Goal: Task Accomplishment & Management: Manage account settings

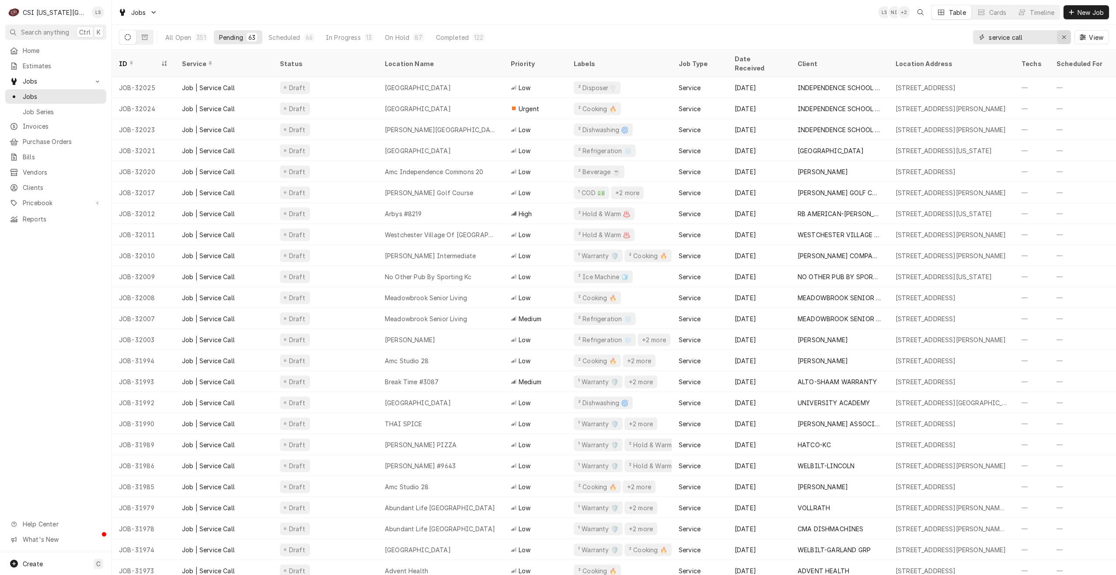
click at [1064, 38] on icon "Erase input" at bounding box center [1064, 37] width 5 height 6
click at [1043, 38] on input "Dynamic Content Wrapper" at bounding box center [1030, 37] width 82 height 14
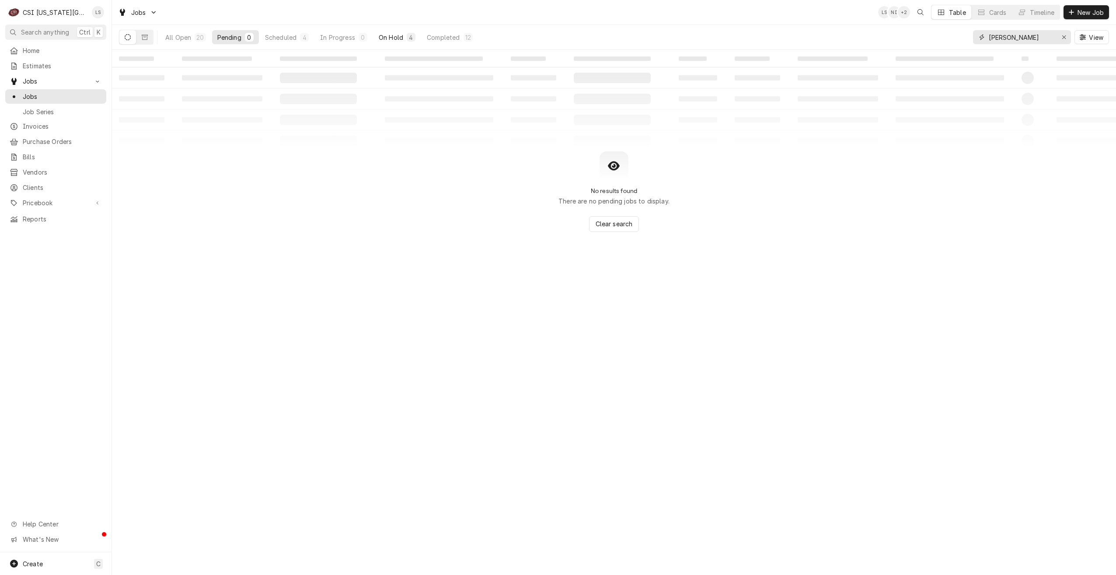
type input "[PERSON_NAME]"
click at [392, 36] on div "On Hold" at bounding box center [391, 37] width 24 height 9
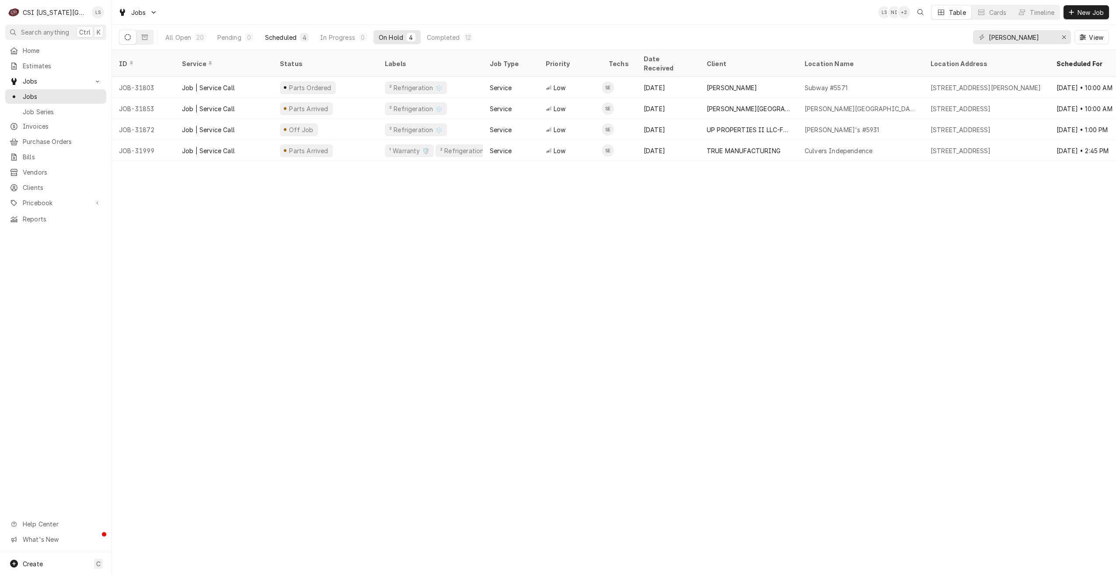
click at [267, 38] on div "Scheduled" at bounding box center [280, 37] width 31 height 9
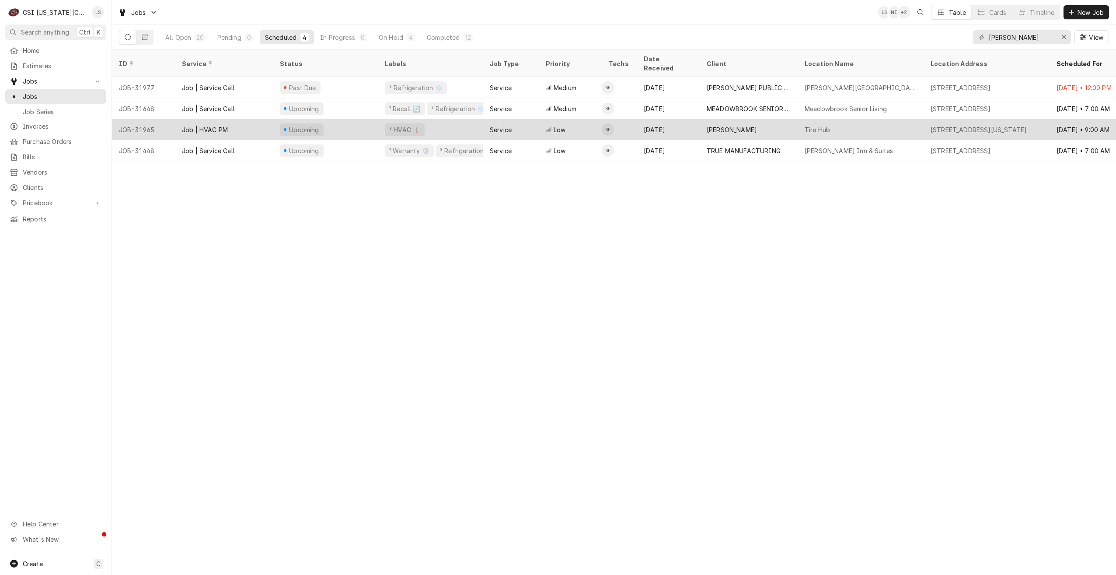
click at [910, 125] on div "Tire Hub" at bounding box center [861, 129] width 126 height 21
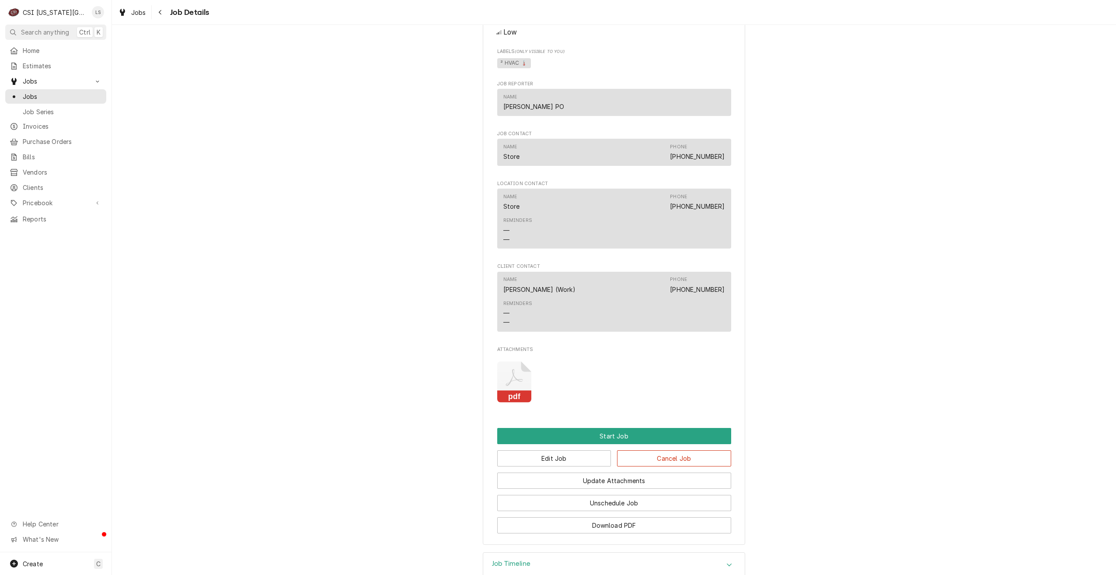
scroll to position [840, 0]
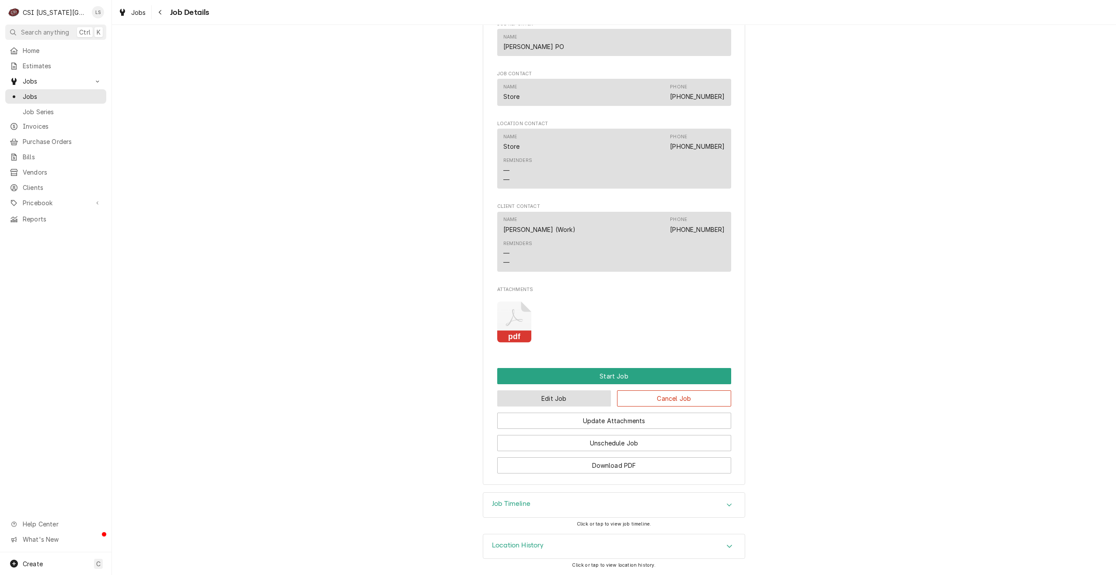
click at [567, 396] on button "Edit Job" at bounding box center [554, 398] width 114 height 16
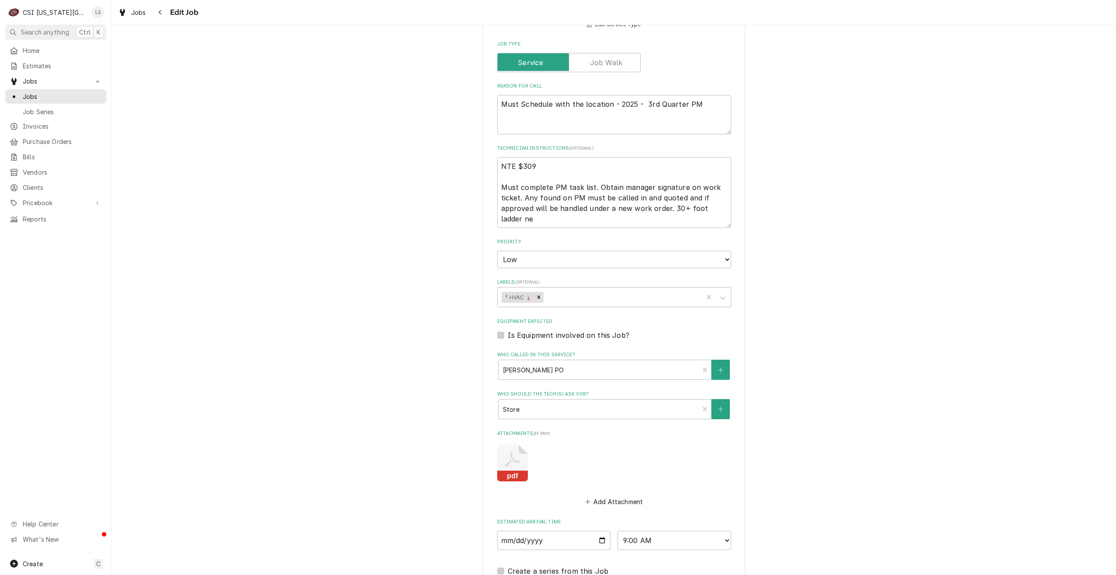
scroll to position [792, 0]
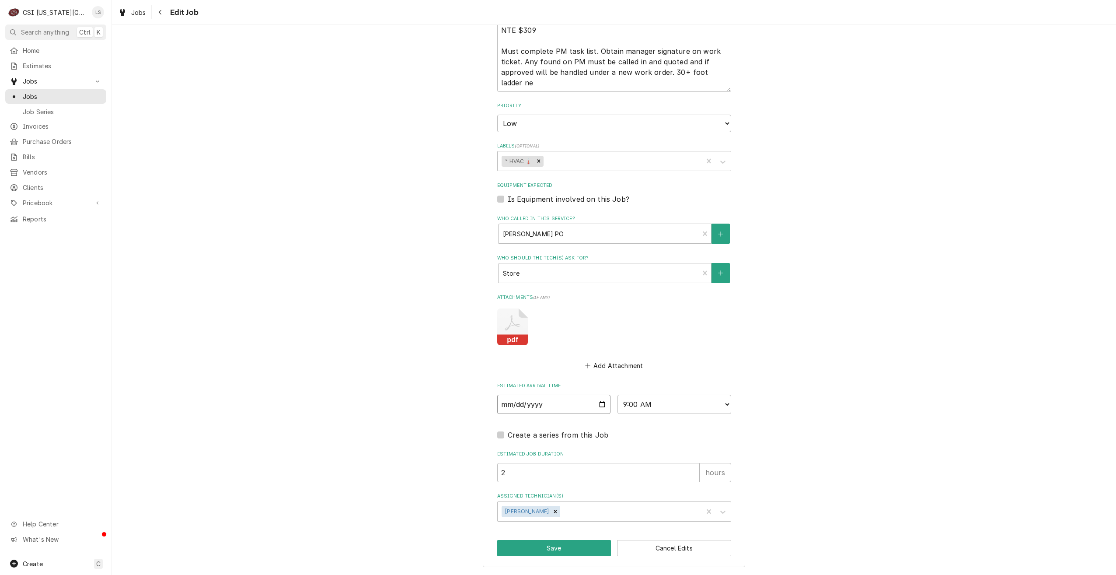
click at [598, 403] on input "2025-08-14" at bounding box center [554, 403] width 114 height 19
type textarea "x"
type input "2025-08-18"
type textarea "x"
click at [643, 405] on select "AM / PM 6:00 AM 6:15 AM 6:30 AM 6:45 AM 7:00 AM 7:15 AM 7:30 AM 7:45 AM 8:00 AM…" at bounding box center [675, 403] width 114 height 19
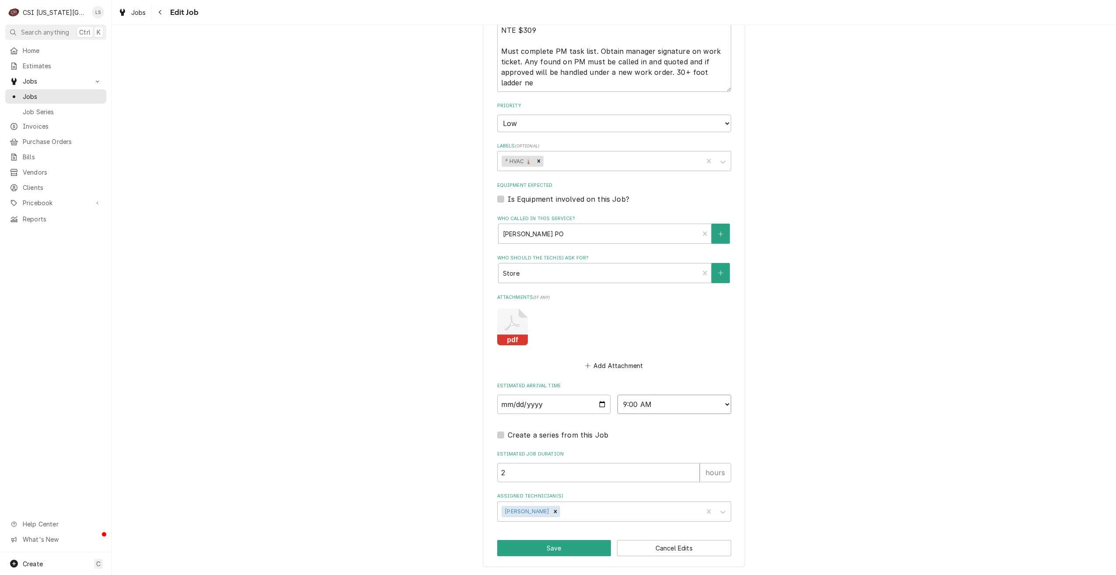
select select "07:00:00"
click at [618, 394] on select "AM / PM 6:00 AM 6:15 AM 6:30 AM 6:45 AM 7:00 AM 7:15 AM 7:30 AM 7:45 AM 8:00 AM…" at bounding box center [675, 403] width 114 height 19
click at [541, 543] on button "Save" at bounding box center [554, 548] width 114 height 16
type textarea "x"
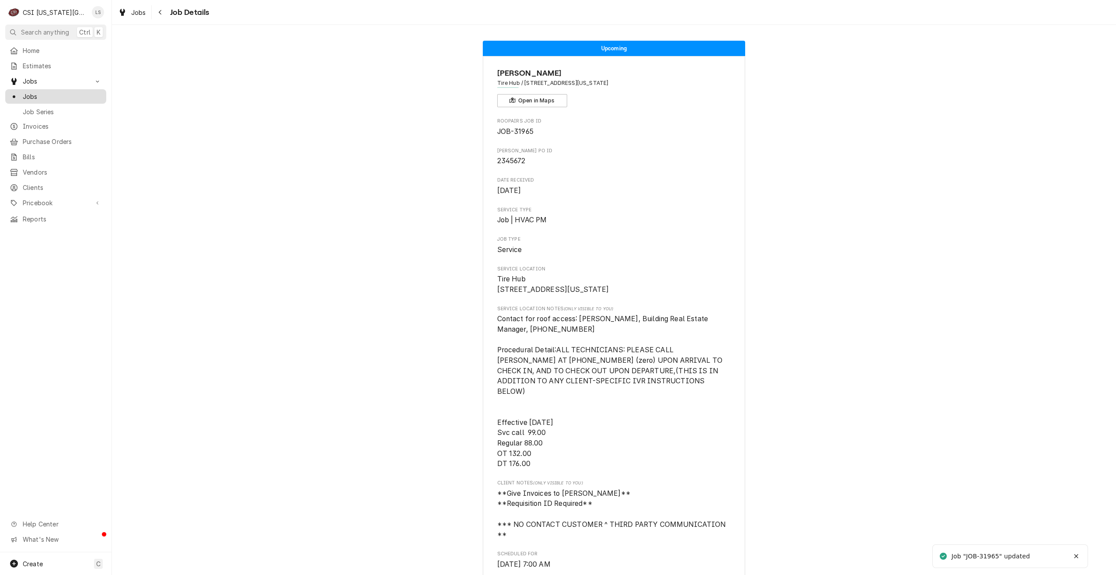
click at [77, 97] on span "Jobs" at bounding box center [62, 96] width 79 height 9
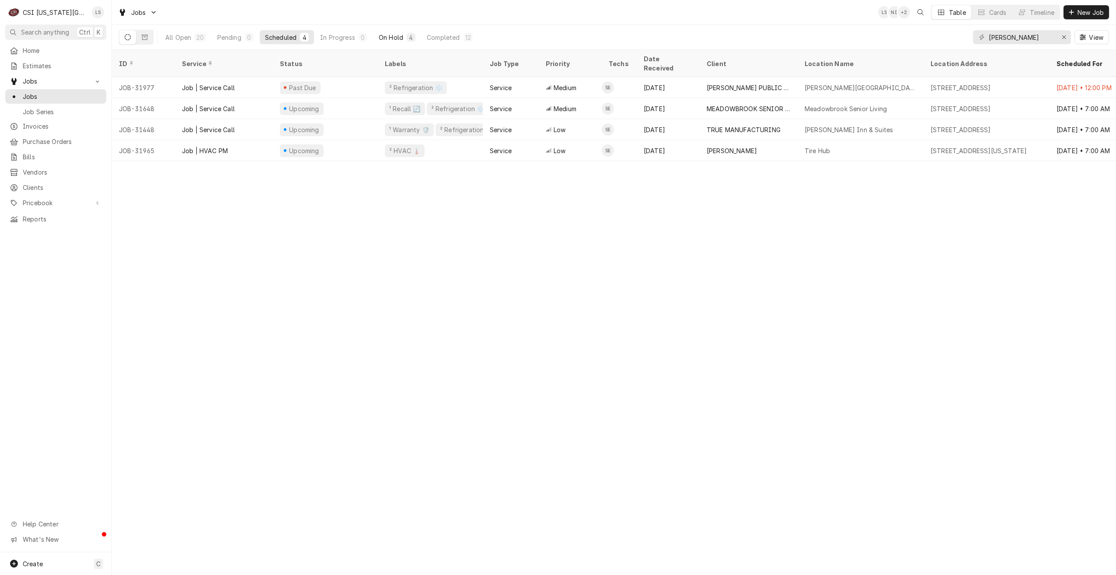
click at [394, 38] on div "On Hold" at bounding box center [391, 37] width 24 height 9
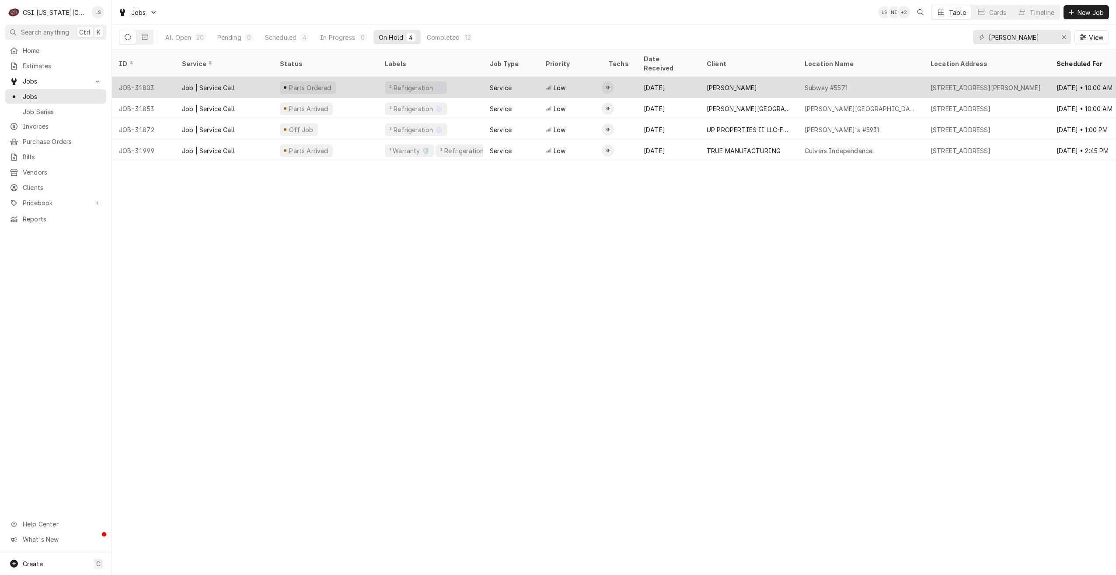
click at [705, 77] on div "LANE VALENTE" at bounding box center [749, 87] width 98 height 21
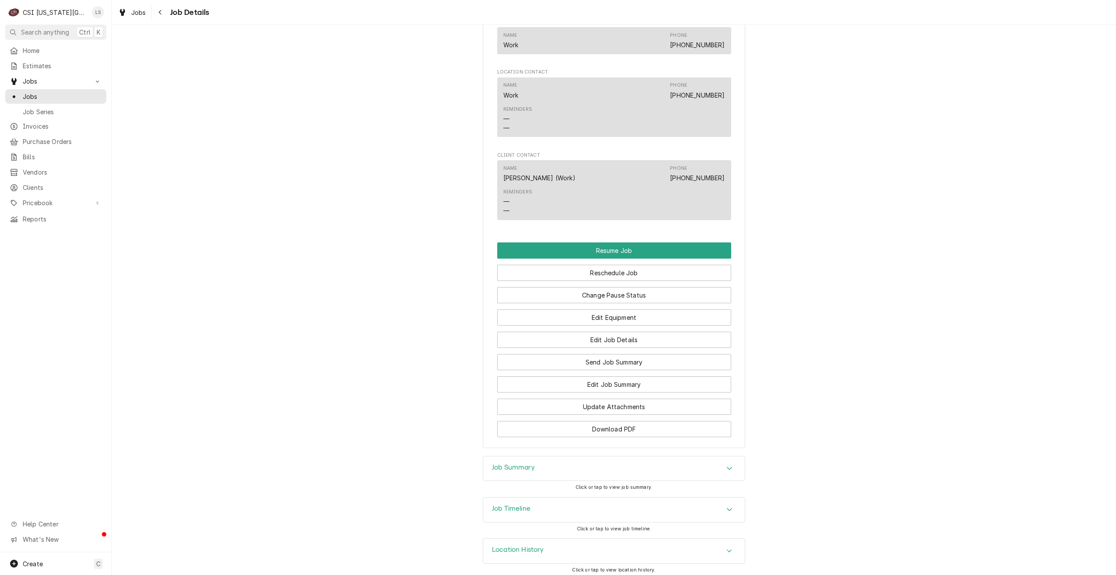
scroll to position [1030, 0]
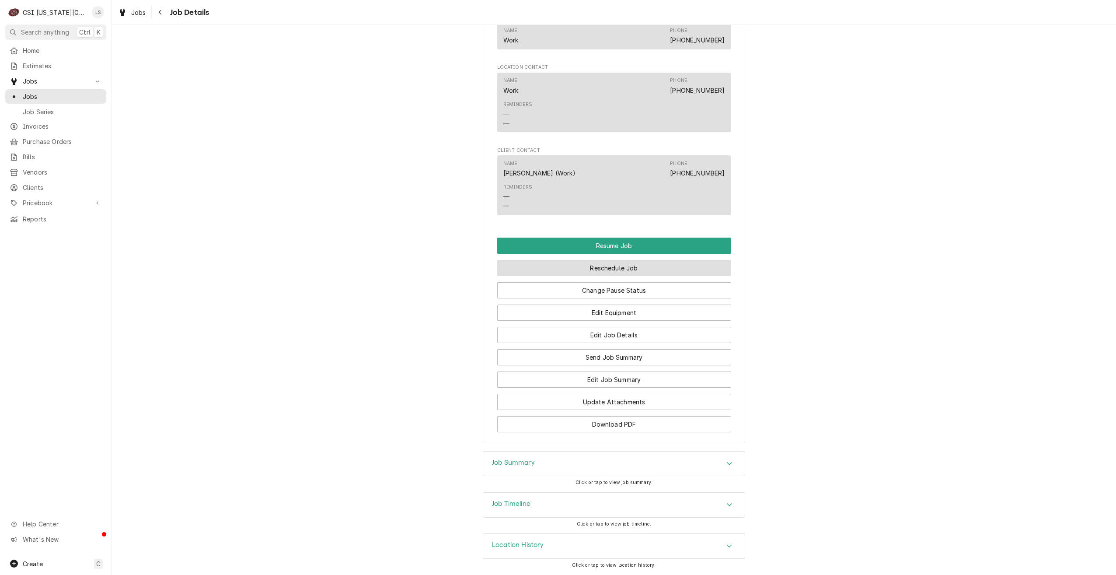
click at [660, 266] on button "Reschedule Job" at bounding box center [614, 268] width 234 height 16
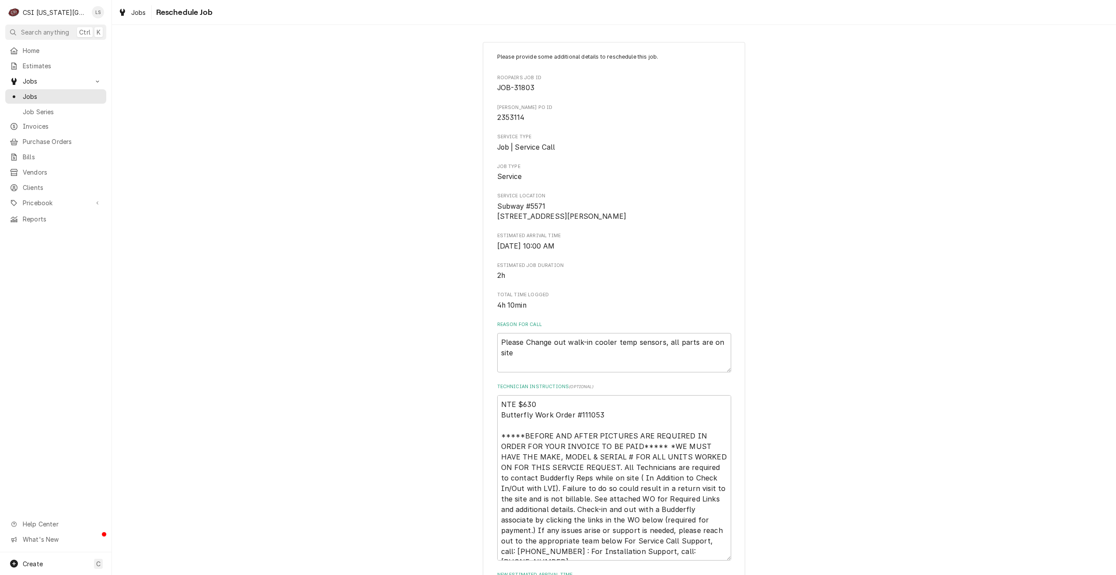
scroll to position [131, 0]
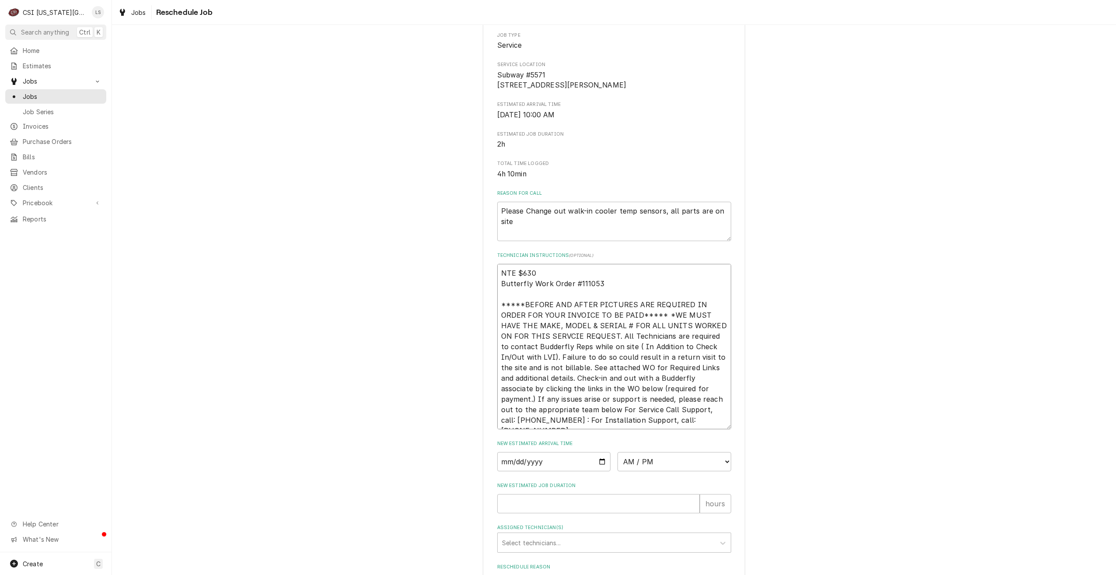
click at [498, 281] on textarea "NTE $630 Butterfly Work Order #111053 *****BEFORE AND AFTER PICTURES ARE REQUIR…" at bounding box center [614, 346] width 234 height 165
type textarea "x"
type textarea "NTE $630 Butterfly Work Order #111053 *****BEFORE AND AFTER PICTURES ARE REQUIR…"
type textarea "x"
type textarea "NTE $630 Butterfly Work Order #111053 *****BEFORE AND AFTER PICTURES ARE REQUIR…"
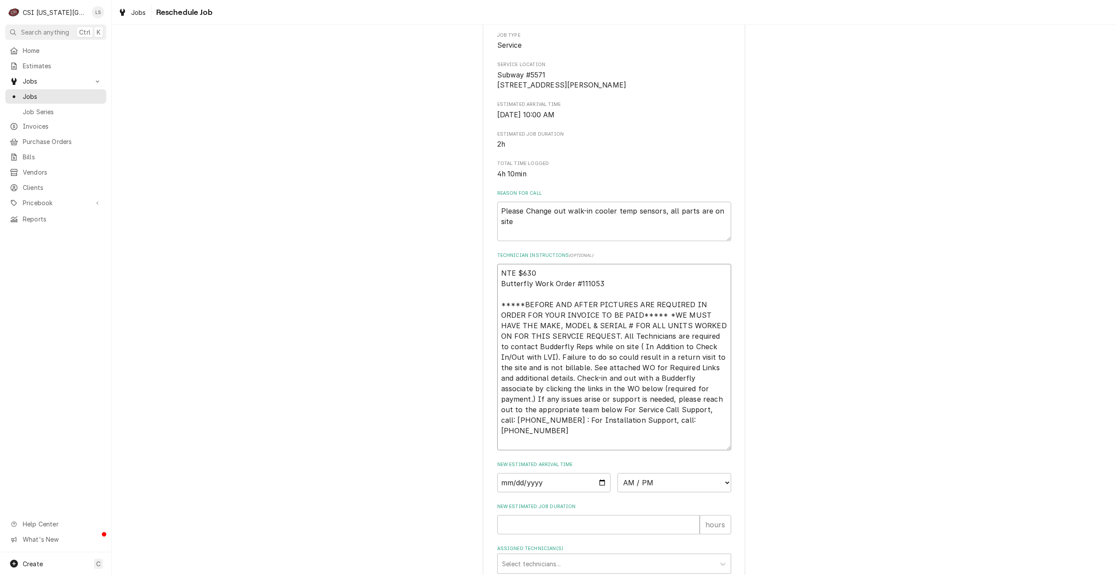
type textarea "x"
type textarea "P NTE $630 Butterfly Work Order #111053 *****BEFORE AND AFTER PICTURES ARE REQU…"
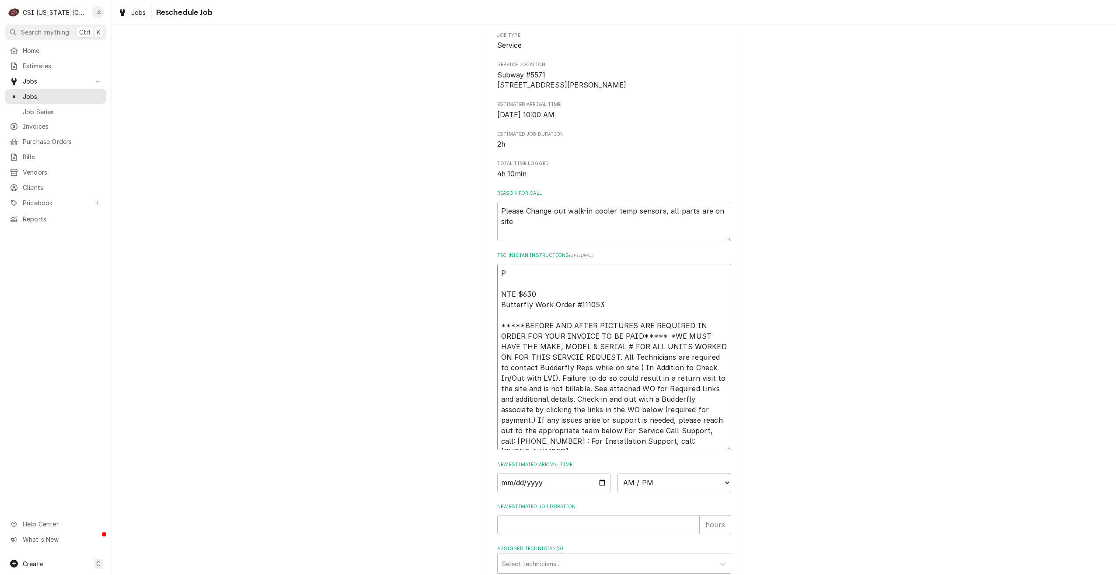
type textarea "x"
type textarea "Pa NTE $630 Butterfly Work Order #111053 *****BEFORE AND AFTER PICTURES ARE REQ…"
type textarea "x"
type textarea "Par NTE $630 Butterfly Work Order #111053 *****BEFORE AND AFTER PICTURES ARE RE…"
type textarea "x"
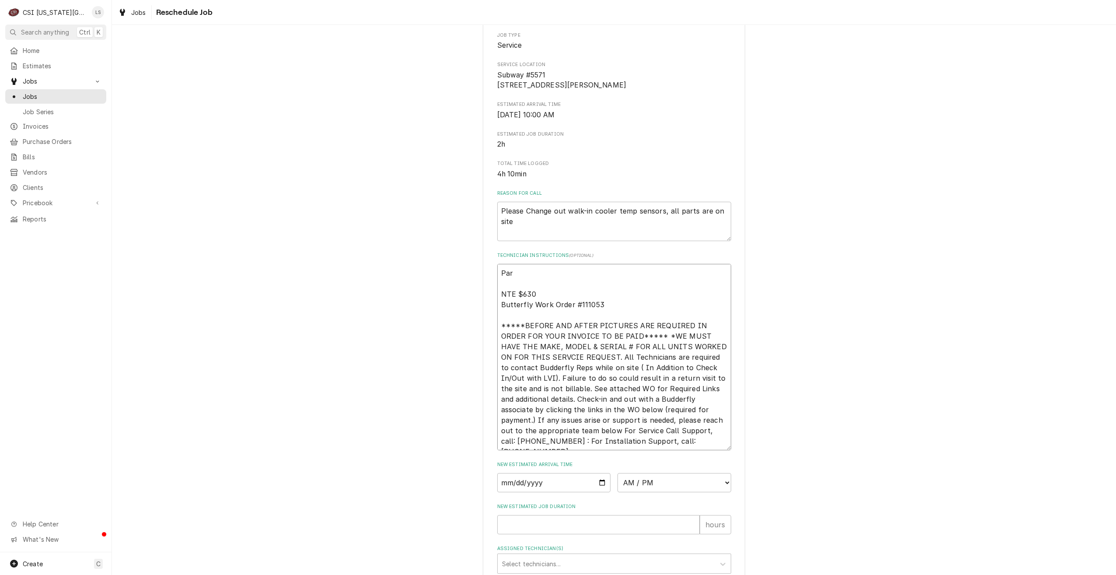
type textarea "Parr NTE $630 Butterfly Work Order #111053 *****BEFORE AND AFTER PICTURES ARE R…"
type textarea "x"
type textarea "Par NTE $630 Butterfly Work Order #111053 *****BEFORE AND AFTER PICTURES ARE RE…"
type textarea "x"
type textarea "Part NTE $630 Butterfly Work Order #111053 *****BEFORE AND AFTER PICTURES ARE R…"
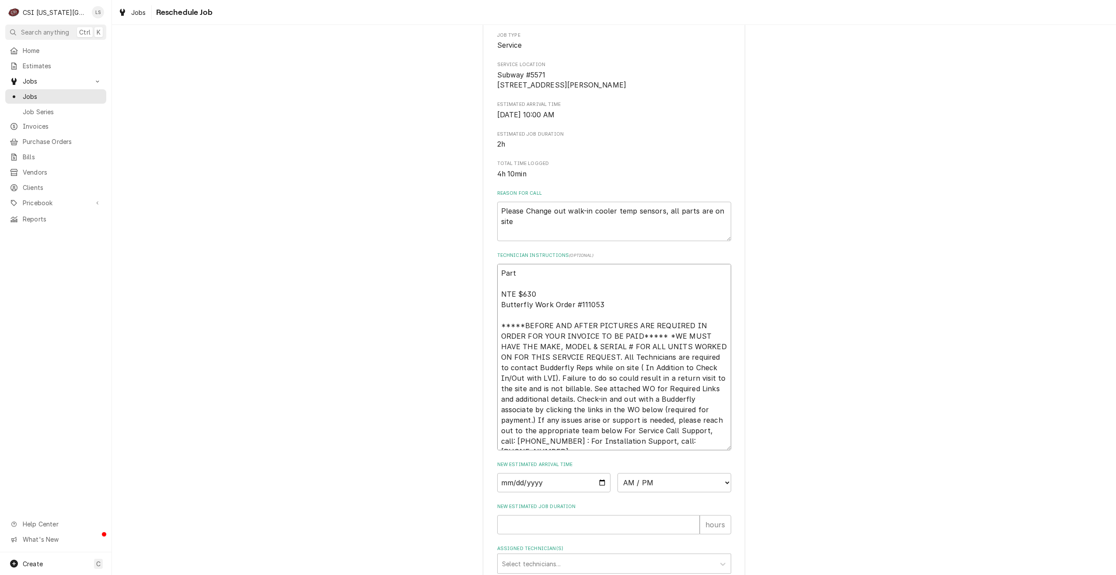
type textarea "x"
type textarea "Parts NTE $630 Butterfly Work Order #111053 *****BEFORE AND AFTER PICTURES ARE …"
type textarea "x"
type textarea "Parts NTE $630 Butterfly Work Order #111053 *****BEFORE AND AFTER PICTURES ARE …"
type textarea "x"
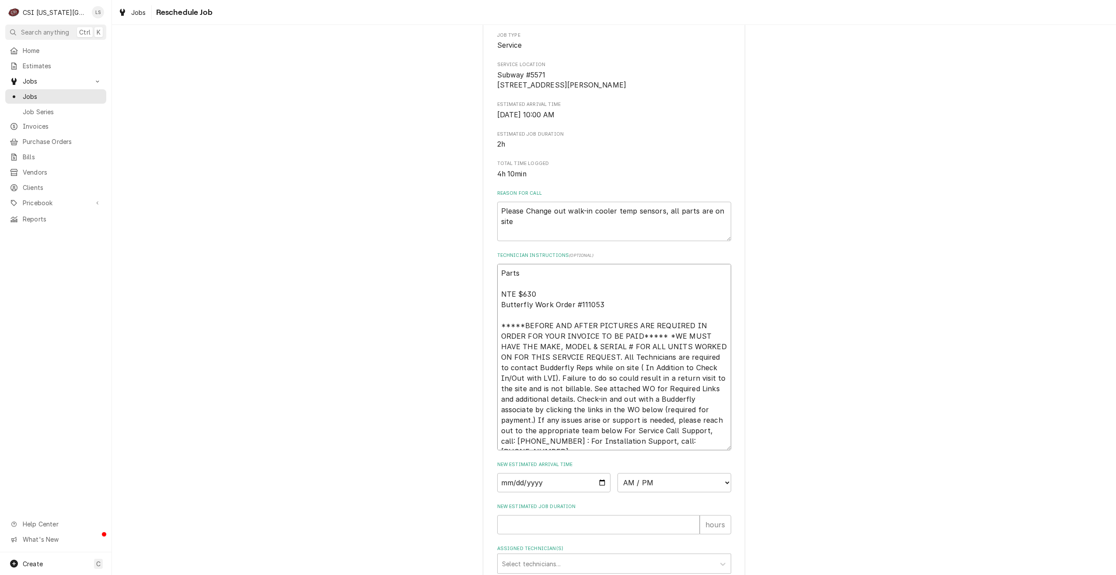
type textarea "Parts a NTE $630 Butterfly Work Order #111053 *****BEFORE AND AFTER PICTURES AR…"
type textarea "x"
type textarea "Parts ar NTE $630 Butterfly Work Order #111053 *****BEFORE AND AFTER PICTURES A…"
type textarea "x"
type textarea "Parts arr NTE $630 Butterfly Work Order #111053 *****BEFORE AND AFTER PICTURES …"
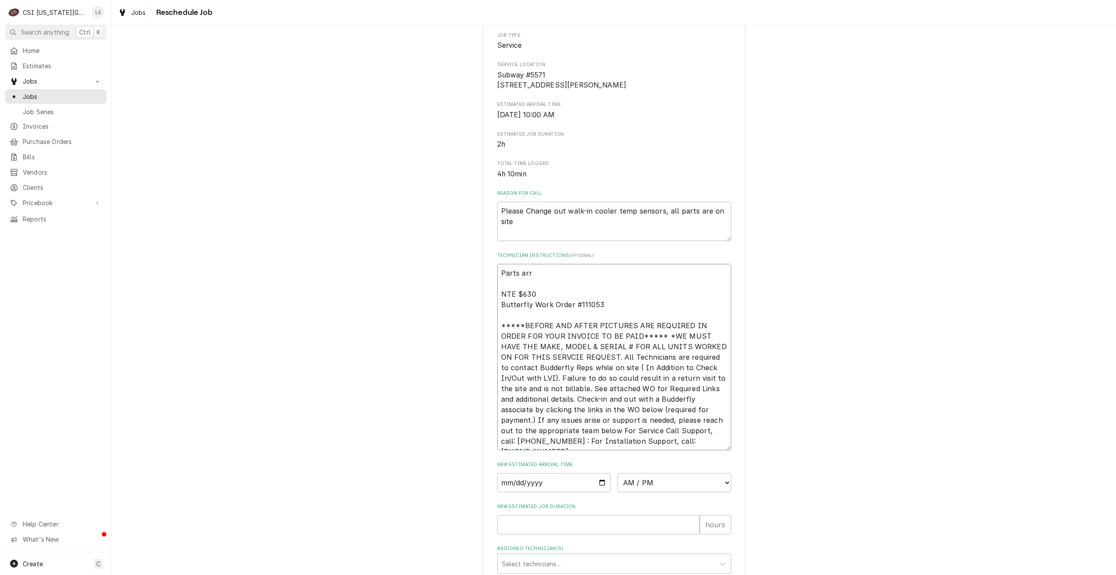
type textarea "x"
type textarea "Parts arri NTE $630 Butterfly Work Order #111053 *****BEFORE AND AFTER PICTURES…"
type textarea "x"
type textarea "Parts arr NTE $630 Butterfly Work Order #111053 *****BEFORE AND AFTER PICTURES …"
type textarea "x"
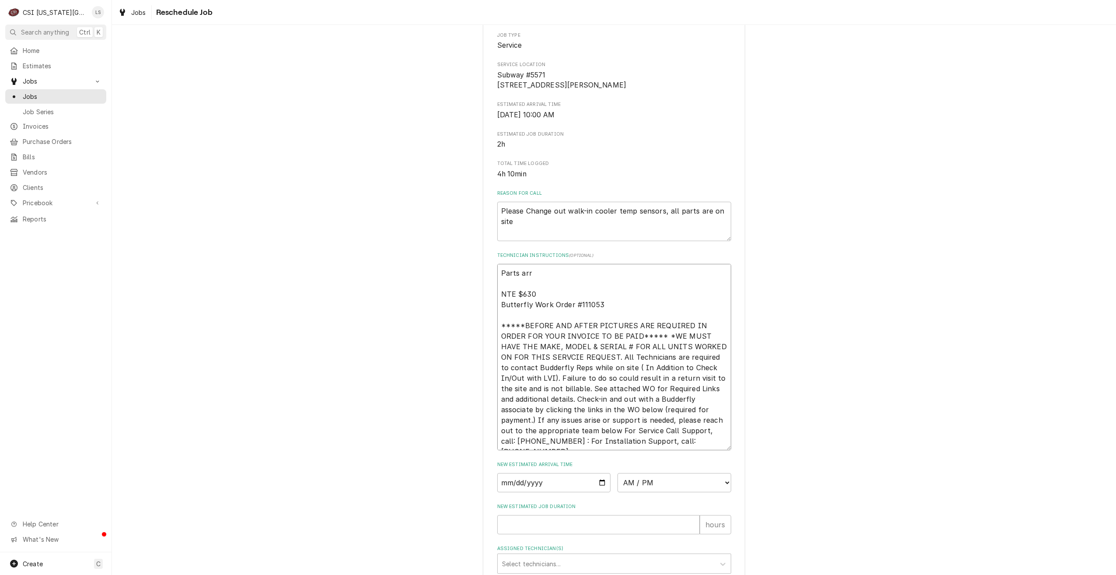
type textarea "Parts ar NTE $630 Butterfly Work Order #111053 *****BEFORE AND AFTER PICTURES A…"
type textarea "x"
type textarea "Parts a NTE $630 Butterfly Work Order #111053 *****BEFORE AND AFTER PICTURES AR…"
type textarea "x"
type textarea "Parts NTE $630 Butterfly Work Order #111053 *****BEFORE AND AFTER PICTURES ARE …"
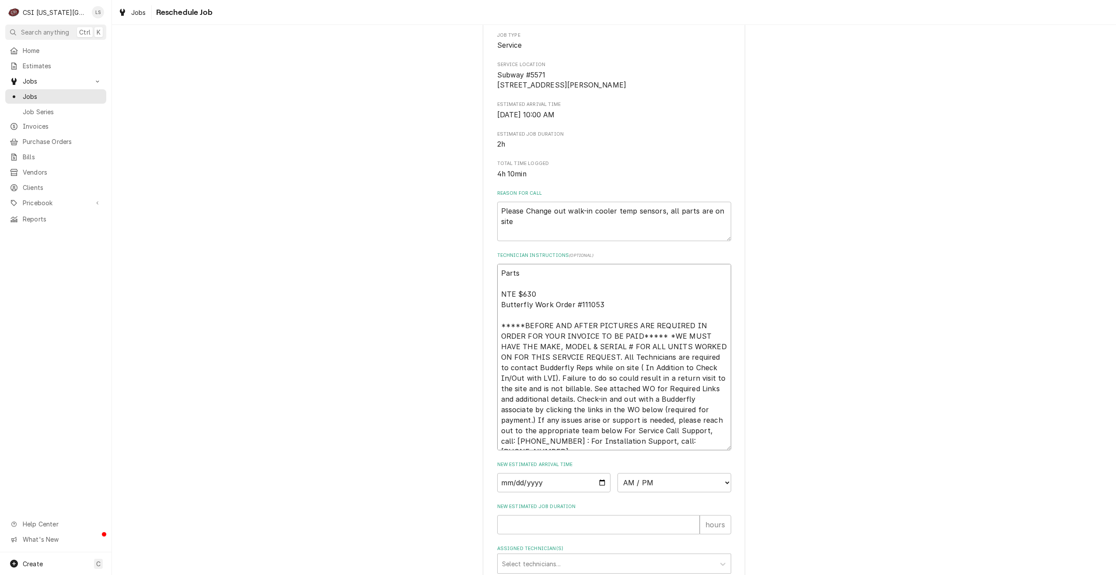
type textarea "x"
type textarea "Parts h NTE $630 Butterfly Work Order #111053 *****BEFORE AND AFTER PICTURES AR…"
type textarea "x"
type textarea "Parts ha NTE $630 Butterfly Work Order #111053 *****BEFORE AND AFTER PICTURES A…"
type textarea "x"
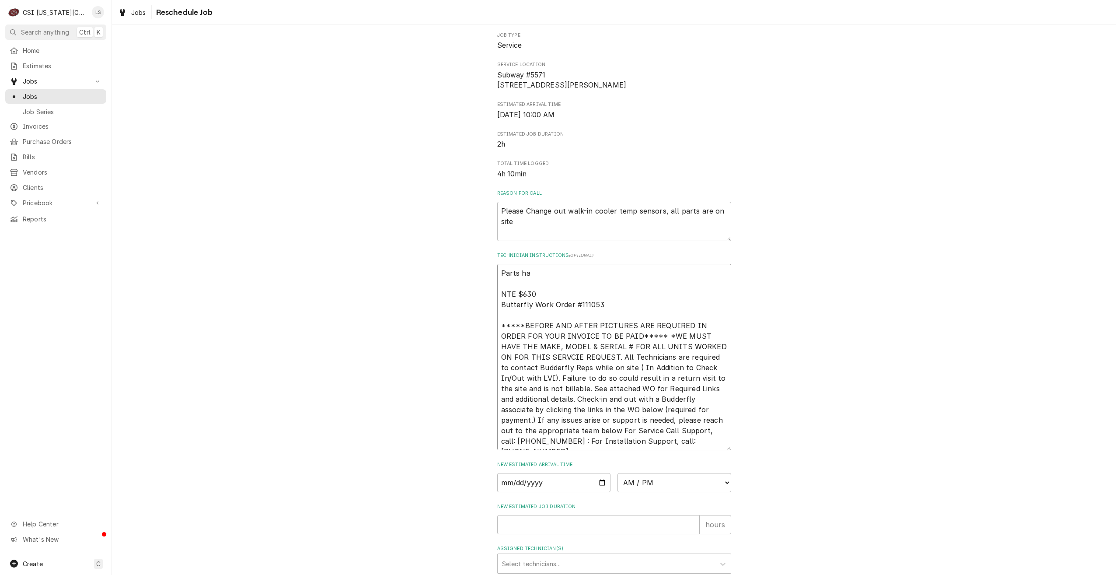
type textarea "Parts hav NTE $630 Butterfly Work Order #111053 *****BEFORE AND AFTER PICTURES …"
type textarea "x"
type textarea "Parts have NTE $630 Butterfly Work Order #111053 *****BEFORE AND AFTER PICTURES…"
type textarea "x"
type textarea "Parts have NTE $630 Butterfly Work Order #111053 *****BEFORE AND AFTER PICTURES…"
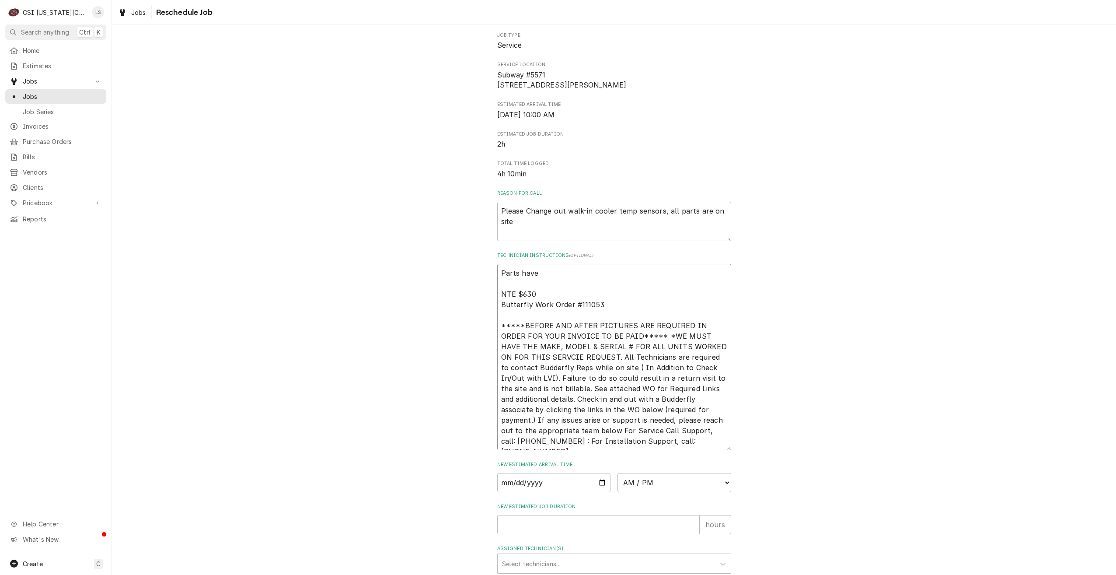
type textarea "x"
type textarea "Parts have b NTE $630 Butterfly Work Order #111053 *****BEFORE AND AFTER PICTUR…"
type textarea "x"
type textarea "Parts have be NTE $630 Butterfly Work Order #111053 *****BEFORE AND AFTER PICTU…"
type textarea "x"
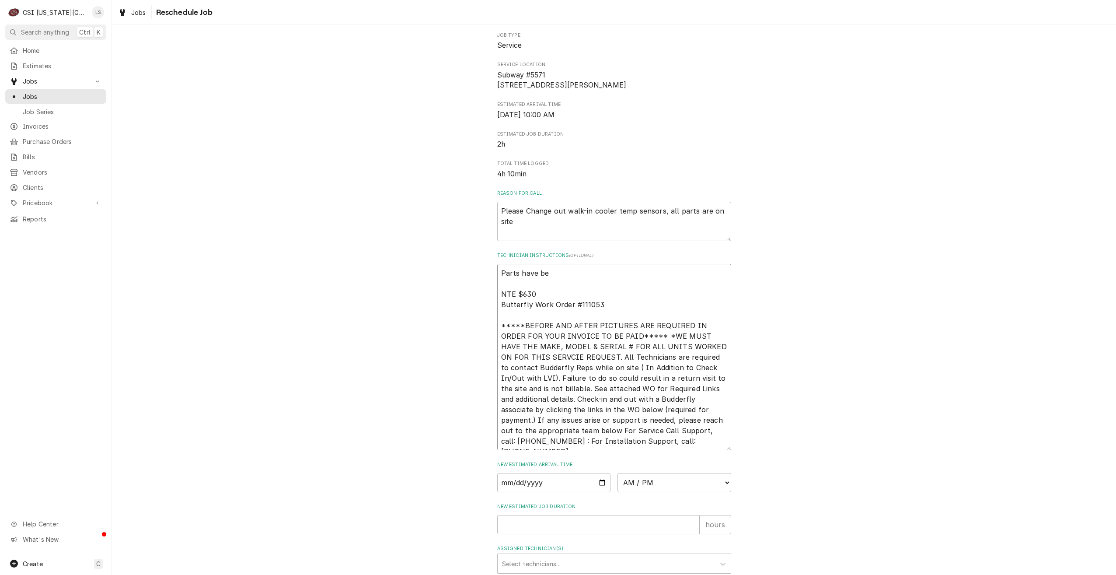
type textarea "Parts have bee NTE $630 Butterfly Work Order #111053 *****BEFORE AND AFTER PICT…"
type textarea "x"
type textarea "Parts have been NTE $630 Butterfly Work Order #111053 *****BEFORE AND AFTER PIC…"
type textarea "x"
type textarea "Parts have been NTE $630 Butterfly Work Order #111053 *****BEFORE AND AFTER PIC…"
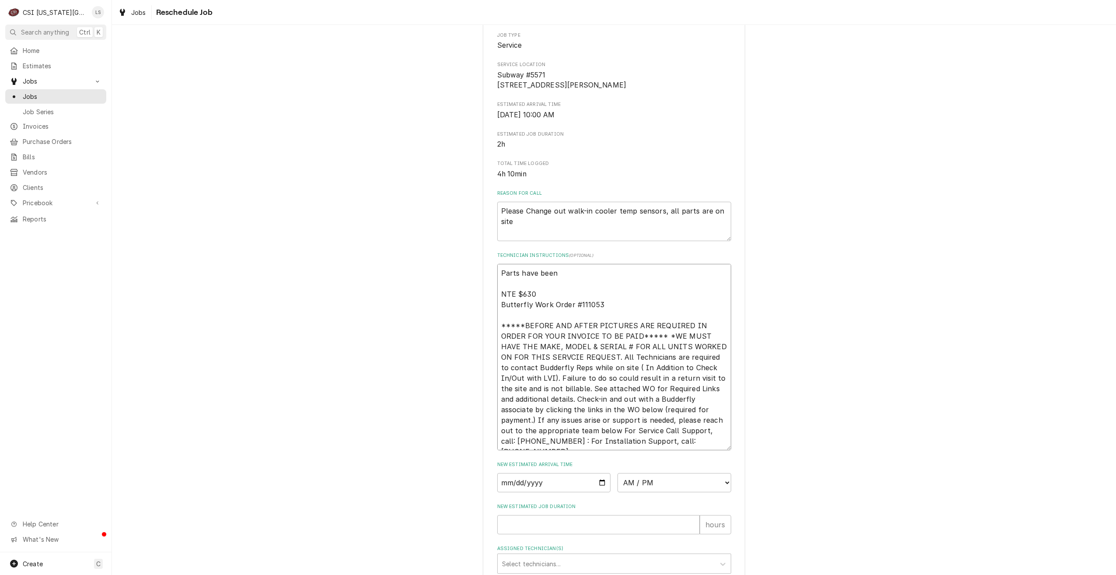
type textarea "x"
type textarea "Parts have been d NTE $630 Butterfly Work Order #111053 *****BEFORE AND AFTER P…"
type textarea "x"
type textarea "Parts have been de NTE $630 Butterfly Work Order #111053 *****BEFORE AND AFTER …"
type textarea "x"
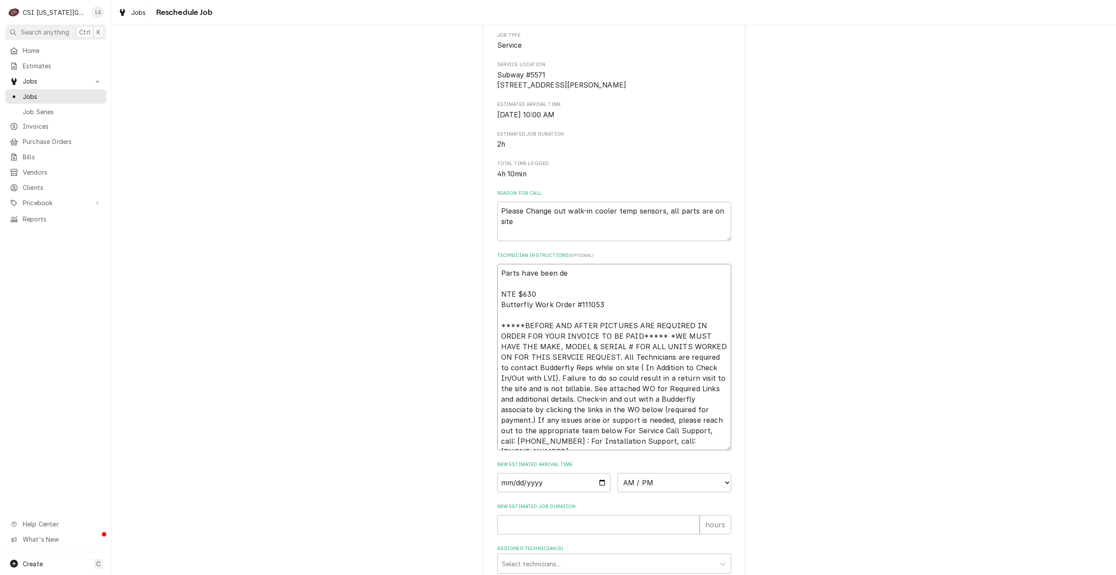
type textarea "Parts have been del NTE $630 Butterfly Work Order #111053 *****BEFORE AND AFTER…"
type textarea "x"
type textarea "Parts have been deliv NTE $630 Butterfly Work Order #111053 *****BEFORE AND AFT…"
type textarea "x"
type textarea "Parts have been deliver NTE $630 Butterfly Work Order #111053 *****BEFORE AND A…"
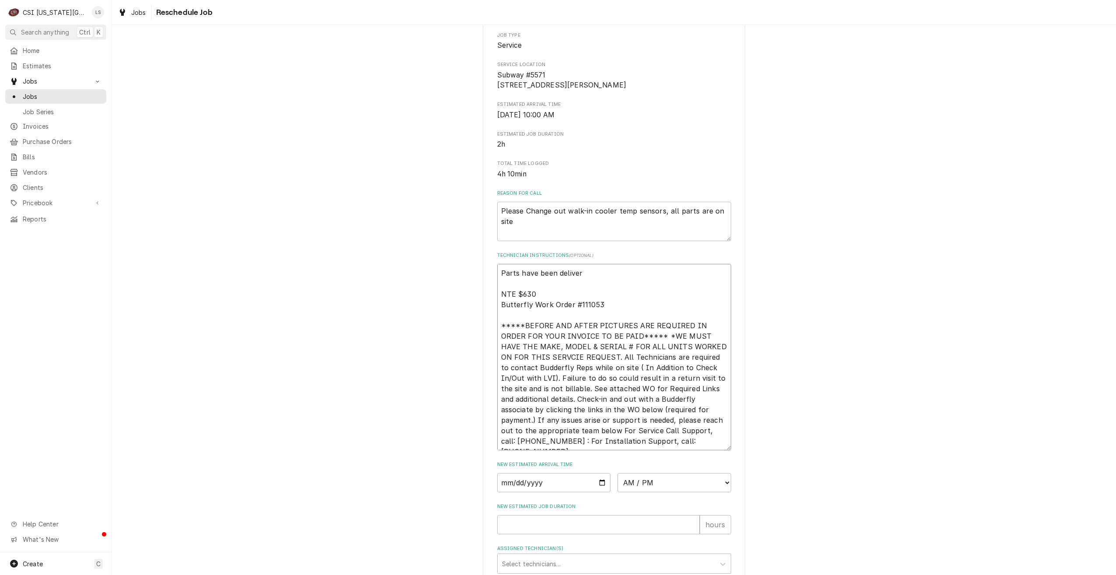
type textarea "x"
type textarea "Parts have been delivere NTE $630 Butterfly Work Order #111053 *****BEFORE AND …"
type textarea "x"
type textarea "Parts have been delivered NTE $630 Butterfly Work Order #111053 *****BEFORE AND…"
type textarea "x"
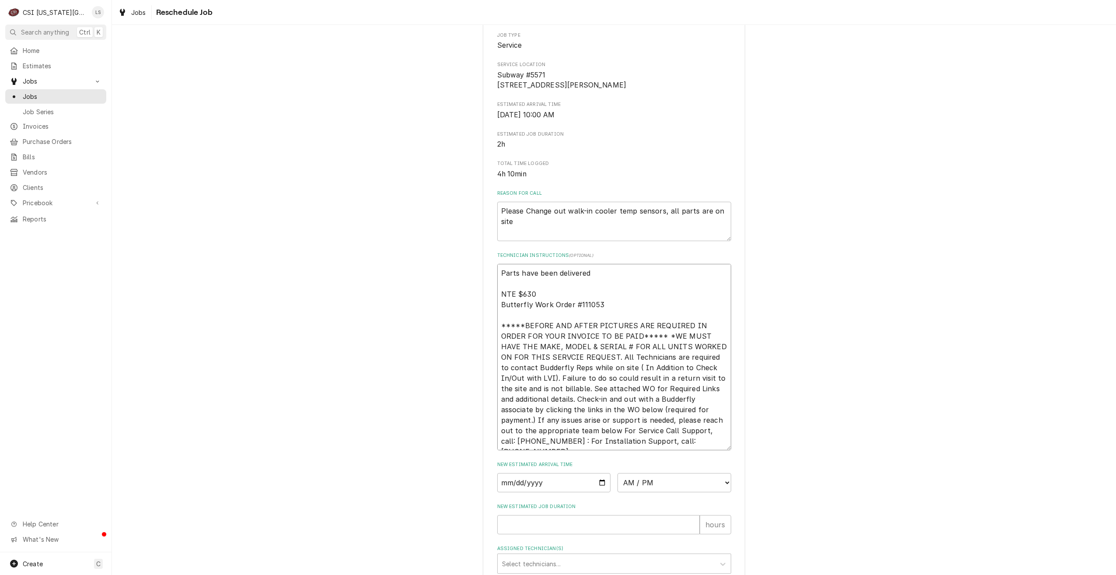
type textarea "Parts have been delivered NTE $630 Butterfly Work Order #111053 *****BEFORE AND…"
type textarea "x"
type textarea "Parts have been delivered b NTE $630 Butterfly Work Order #111053 *****BEFORE A…"
type textarea "x"
type textarea "Parts have been delivered NTE $630 Butterfly Work Order #111053 *****BEFORE AND…"
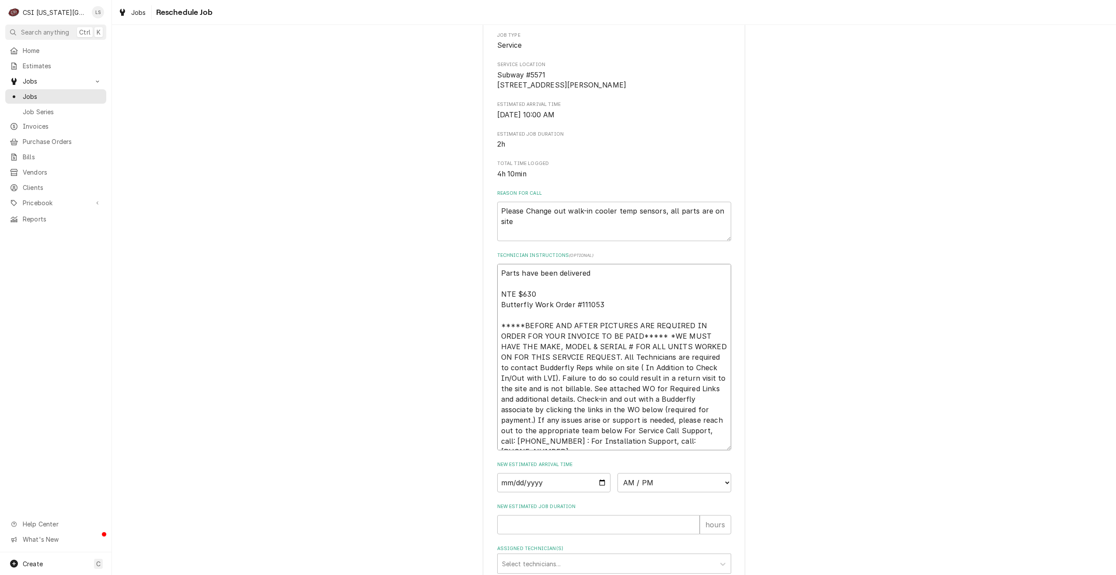
type textarea "x"
type textarea "Parts have been delivered p NTE $630 Butterfly Work Order #111053 *****BEFORE A…"
type textarea "x"
type textarea "Parts have been delivered pe NTE $630 Butterfly Work Order #111053 *****BEFORE …"
type textarea "x"
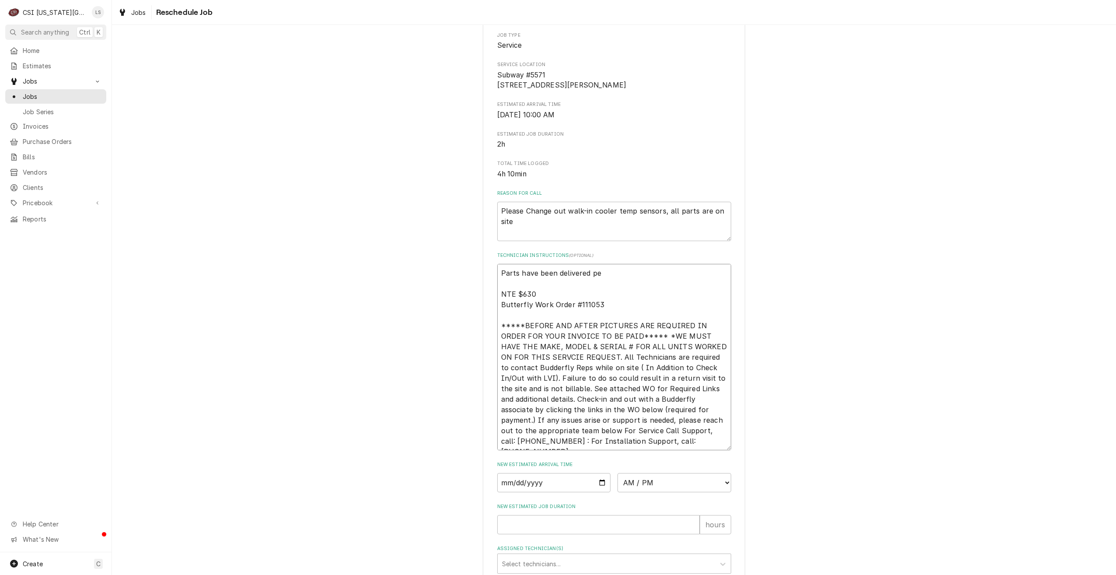
type textarea "Parts have been delivered per NTE $630 Butterfly Work Order #111053 *****BEFORE…"
type textarea "x"
type textarea "Parts have been delivered per NTE $630 Butterfly Work Order #111053 *****BEFORE…"
type textarea "x"
type textarea "Parts have been delivered per L NTE $630 Butterfly Work Order #111053 *****BEFO…"
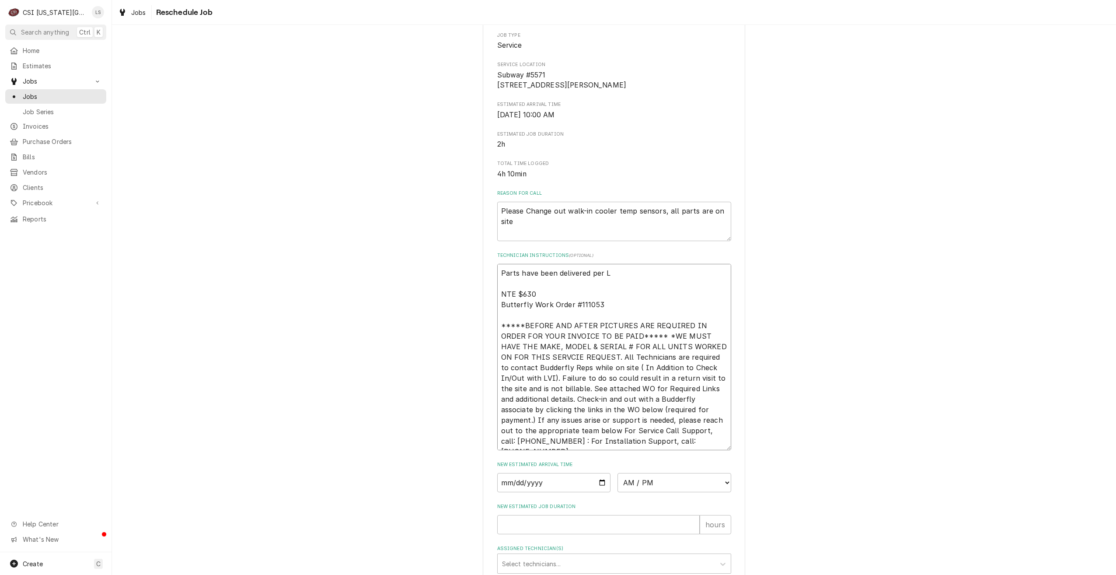
type textarea "x"
type textarea "Parts have been delivered per LV NTE $630 Butterfly Work Order #111053 *****BEF…"
type textarea "x"
type textarea "Parts have been delivered per LVI NTE $630 Butterfly Work Order #111053 *****BE…"
type textarea "x"
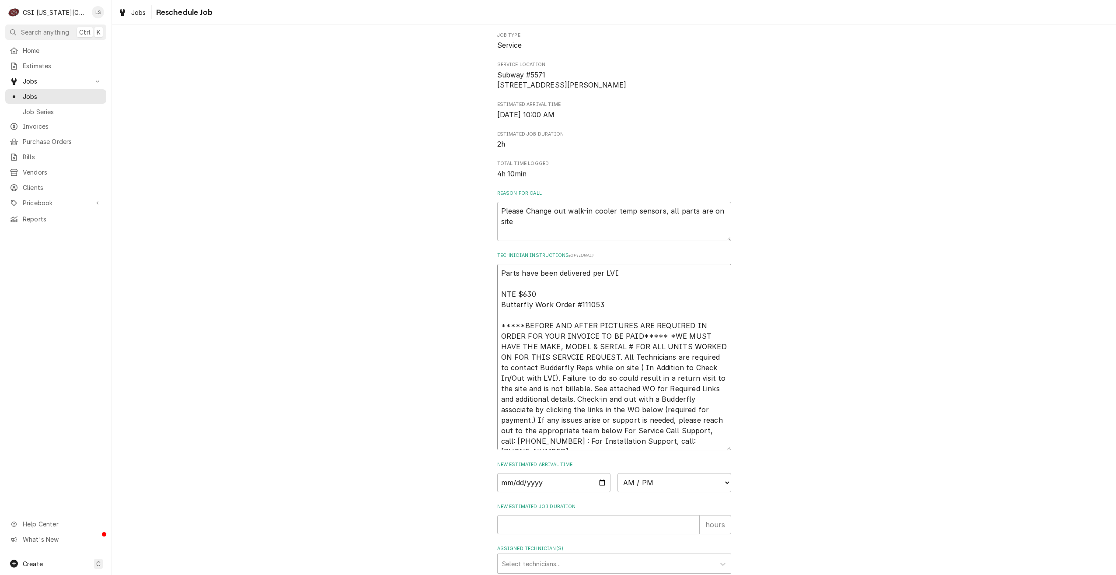
type textarea "Parts have been delivered per LVI- NTE $630 Butterfly Work Order #111053 *****B…"
type textarea "x"
type textarea "Parts have been delivered per LVI- NTE $630 Butterfly Work Order #111053 *****B…"
type textarea "x"
type textarea "Parts have been delivered per LVI- L NTE $630 Butterfly Work Order #111053 ****…"
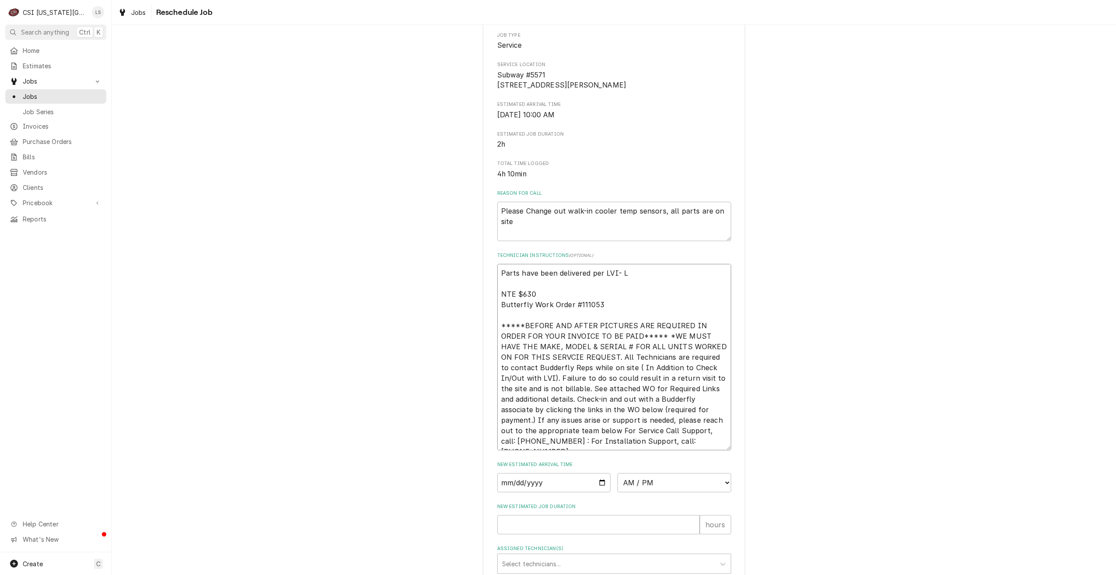
type textarea "x"
type textarea "Parts have been delivered per LVI- Li NTE $630 Butterfly Work Order #111053 ***…"
type textarea "x"
type textarea "Parts have been delivered per LVI- Lin NTE $630 Butterfly Work Order #111053 **…"
type textarea "x"
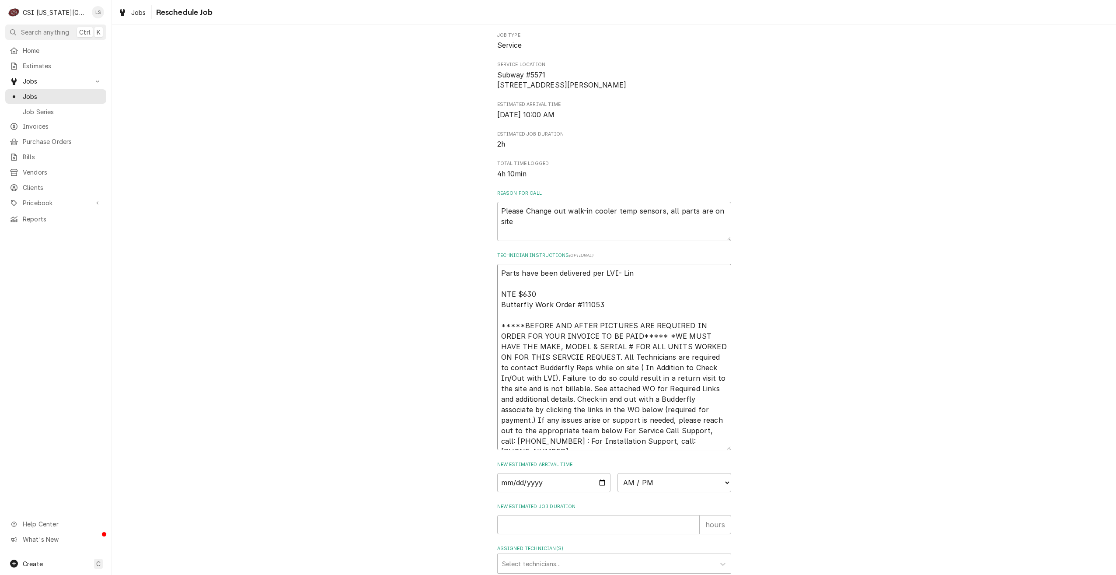
type textarea "Parts have been delivered per LVI- Lind NTE $630 Butterfly Work Order #111053 *…"
type textarea "x"
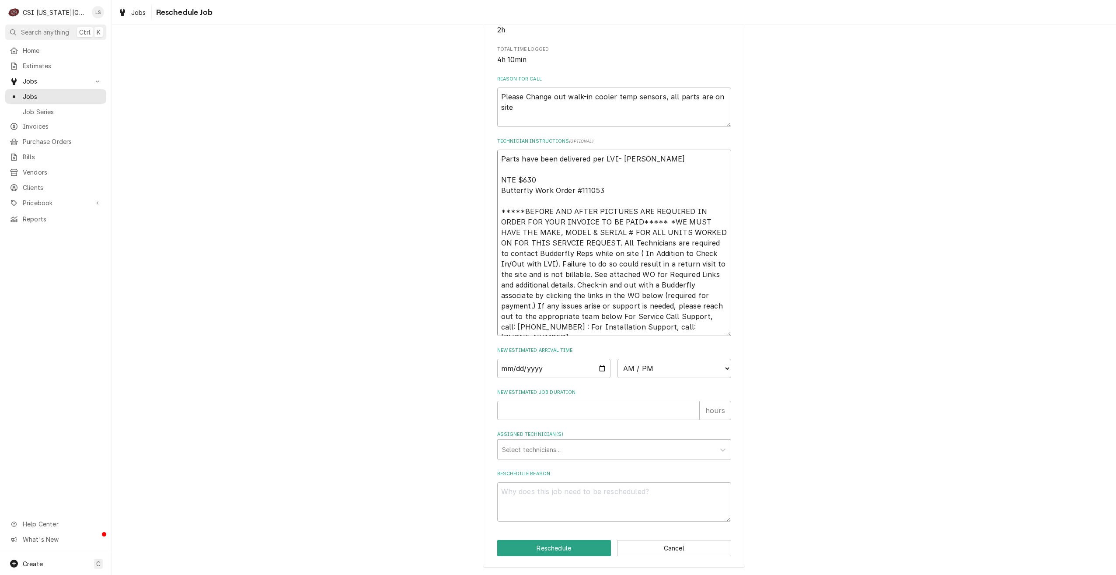
type textarea "Parts have been delivered per LVI- Lindy NTE $630 Butterfly Work Order #111053 …"
click at [599, 371] on input "Date" at bounding box center [554, 368] width 114 height 19
type input "2025-08-14"
type textarea "x"
click at [648, 372] on select "AM / PM 6:00 AM 6:15 AM 6:30 AM 6:45 AM 7:00 AM 7:15 AM 7:30 AM 7:45 AM 8:00 AM…" at bounding box center [675, 368] width 114 height 19
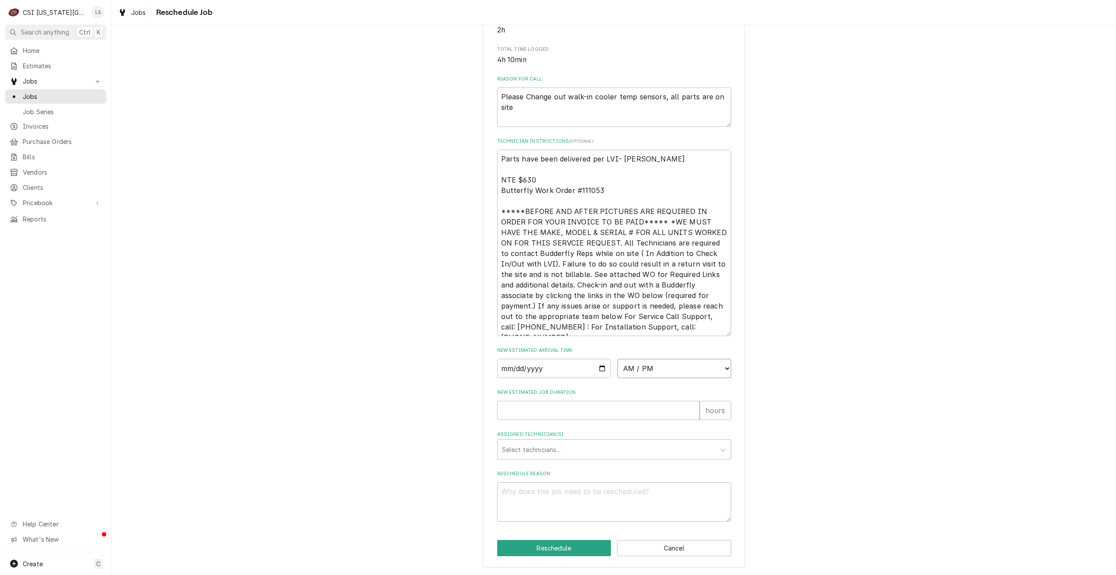
select select "11:00:00"
click at [618, 359] on select "AM / PM 6:00 AM 6:15 AM 6:30 AM 6:45 AM 7:00 AM 7:15 AM 7:30 AM 7:45 AM 8:00 AM…" at bounding box center [675, 368] width 114 height 19
click at [627, 407] on input "New Estimated Job Duration" at bounding box center [598, 410] width 202 height 19
type textarea "x"
type input "2"
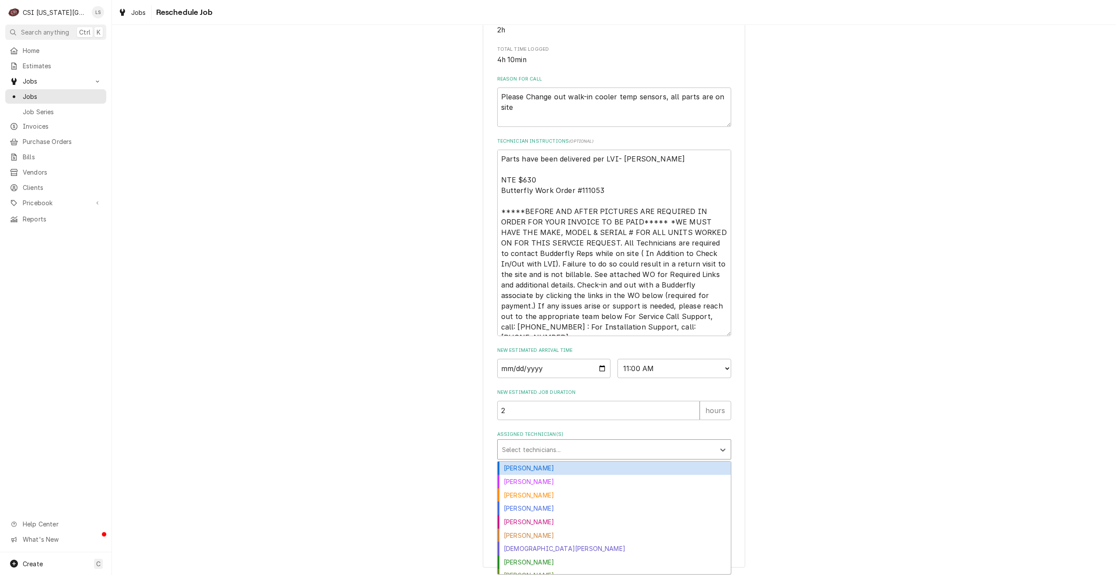
click at [625, 450] on div "Assigned Technician(s)" at bounding box center [606, 449] width 209 height 16
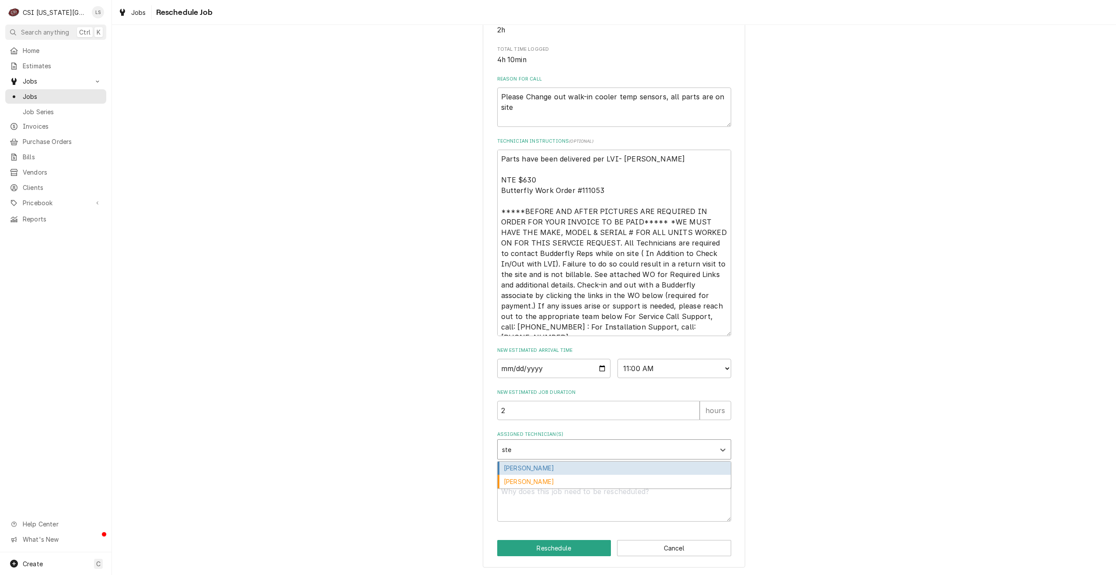
type input "stev"
click at [591, 462] on div "Steve Ethridge" at bounding box center [614, 468] width 233 height 14
type textarea "x"
click at [603, 503] on textarea "Reschedule Reason" at bounding box center [614, 501] width 234 height 39
type textarea "x"
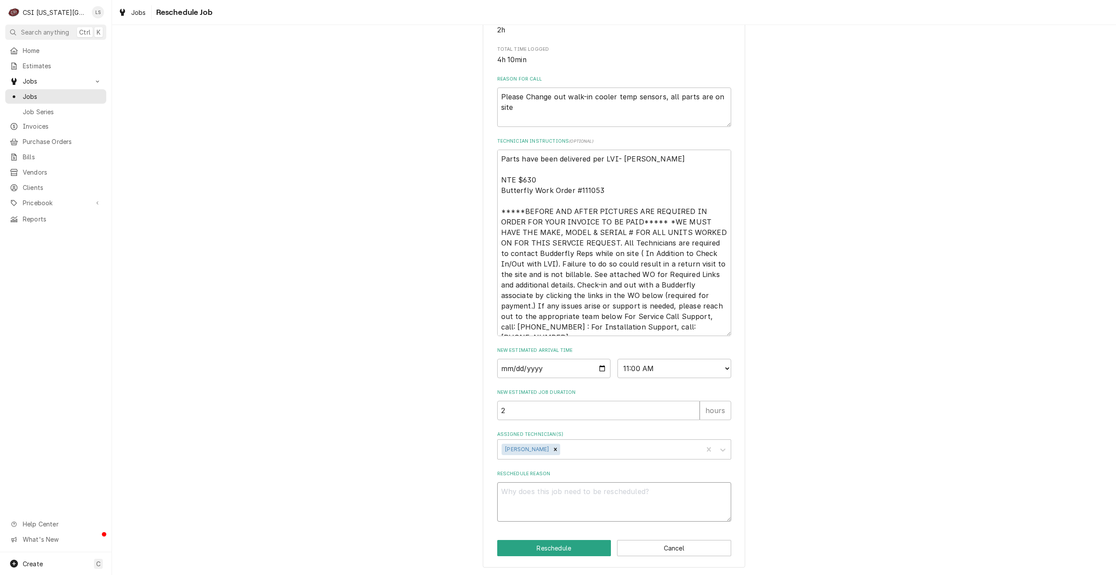
type textarea "R"
type textarea "x"
type textarea "Re"
type textarea "x"
type textarea "Ret"
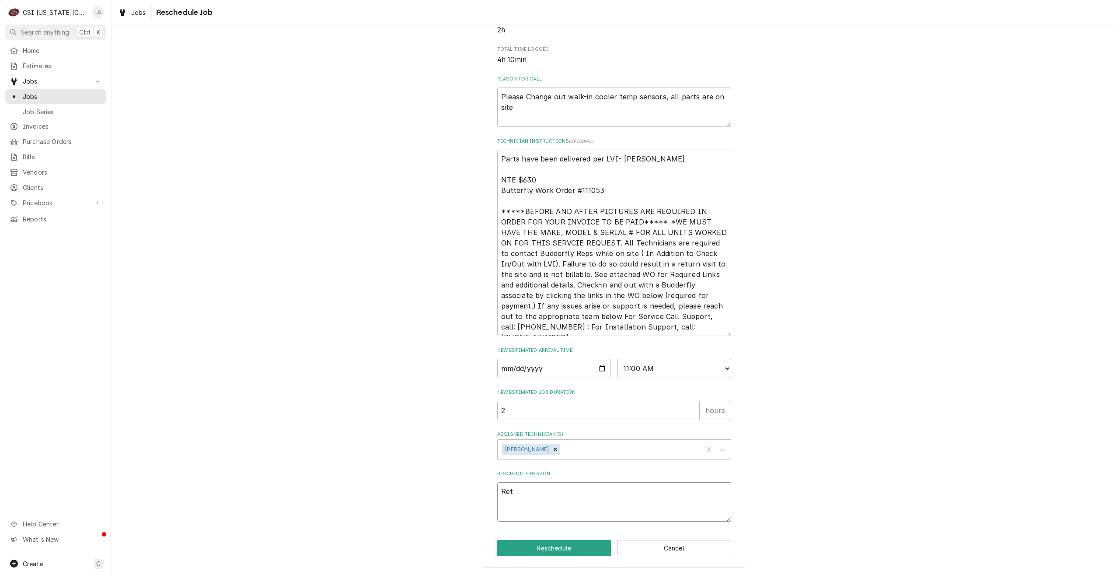
type textarea "x"
type textarea "Retu"
type textarea "x"
type textarea "Retur"
type textarea "x"
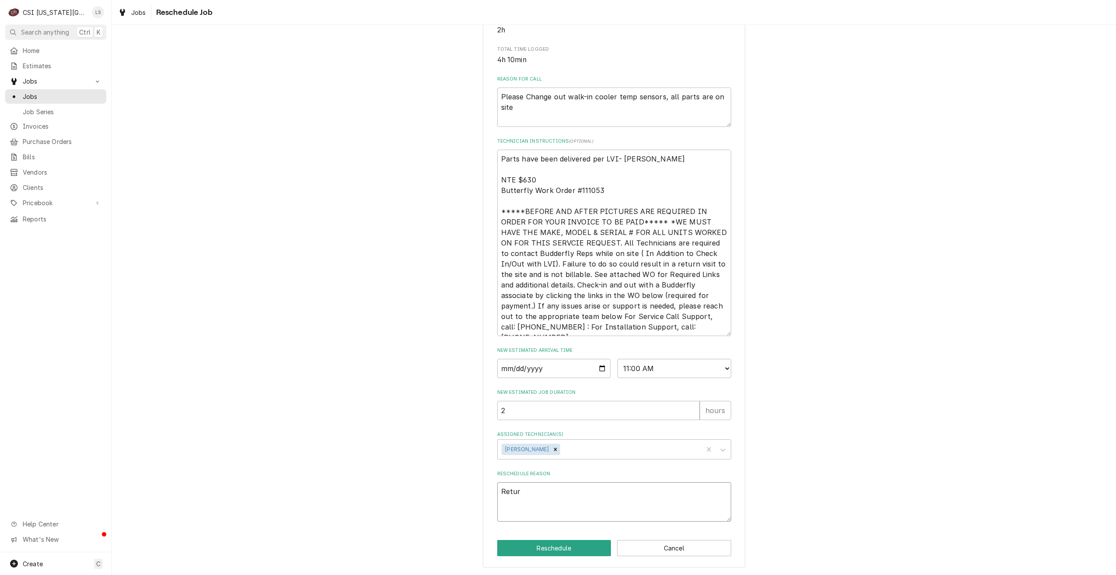
type textarea "Retur"
type textarea "x"
type textarea "Retur n"
type textarea "x"
type textarea "Retur"
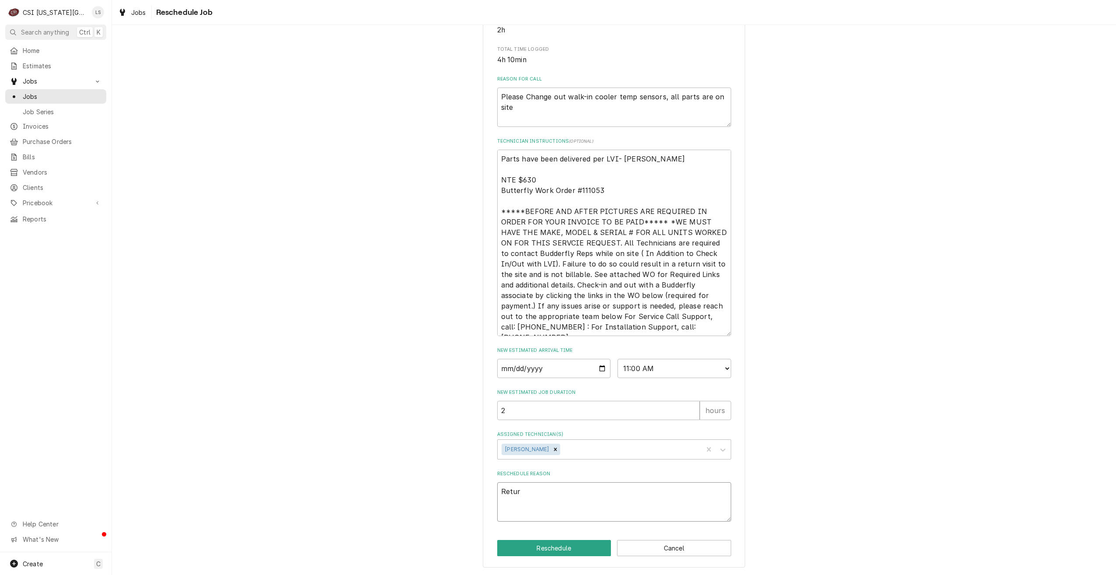
type textarea "x"
type textarea "Retur"
type textarea "x"
type textarea "Return"
type textarea "x"
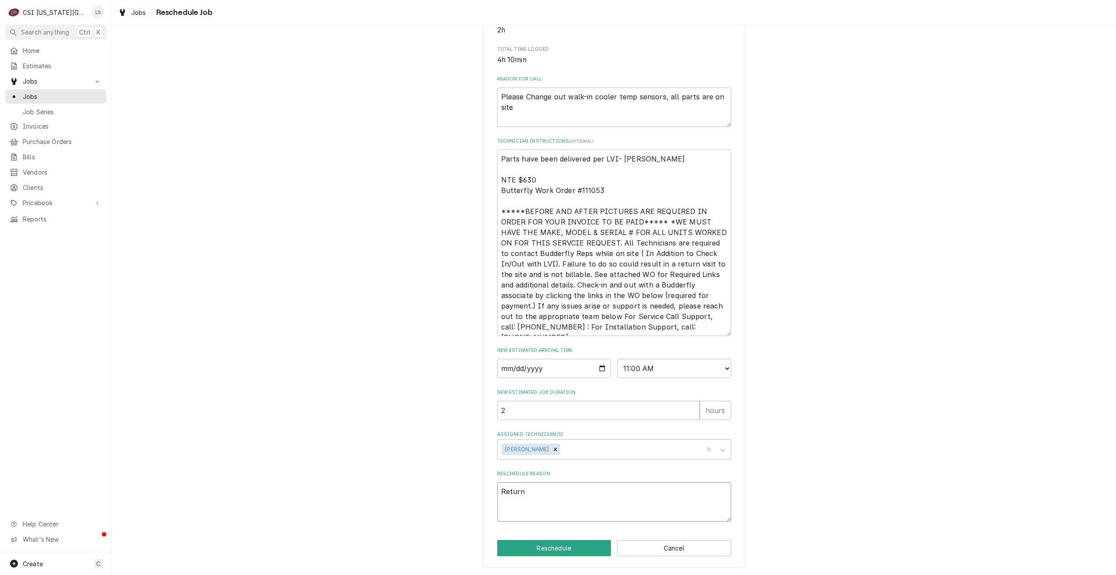
type textarea "Return"
type textarea "x"
type textarea "Return f"
type textarea "x"
type textarea "Return fo"
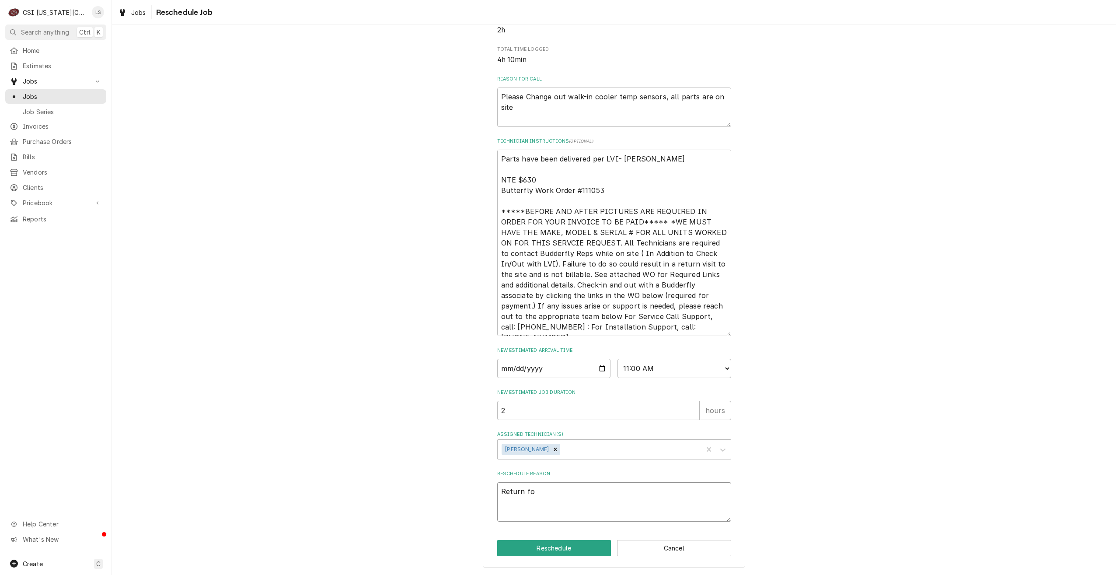
type textarea "x"
type textarea "Return for"
type textarea "x"
type textarea "Return for"
type textarea "x"
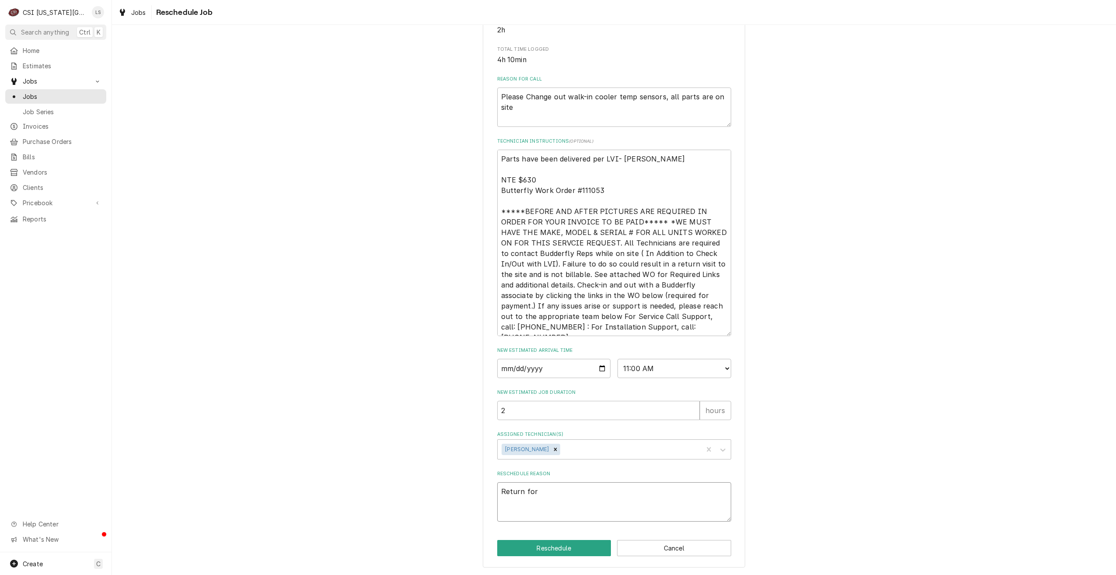
type textarea "Return for r"
type textarea "x"
type textarea "Return for re"
type textarea "x"
type textarea "Return for rep"
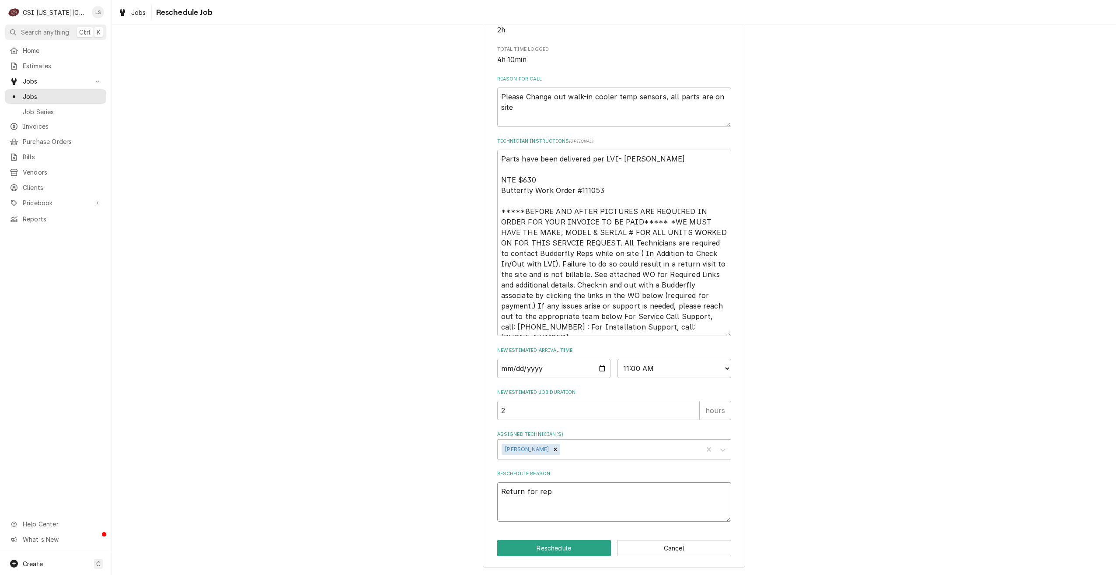
type textarea "x"
type textarea "Return for repa"
type textarea "x"
type textarea "Return for repai"
type textarea "x"
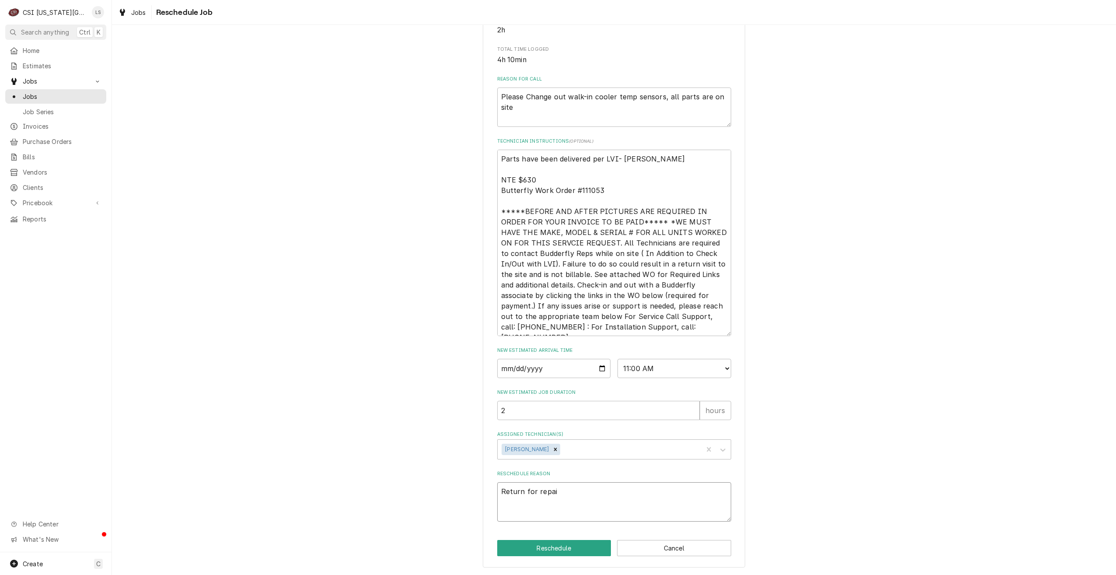
type textarea "Return for repair"
type textarea "x"
type textarea "Return for repairs"
click at [551, 551] on button "Reschedule" at bounding box center [554, 548] width 114 height 16
type textarea "x"
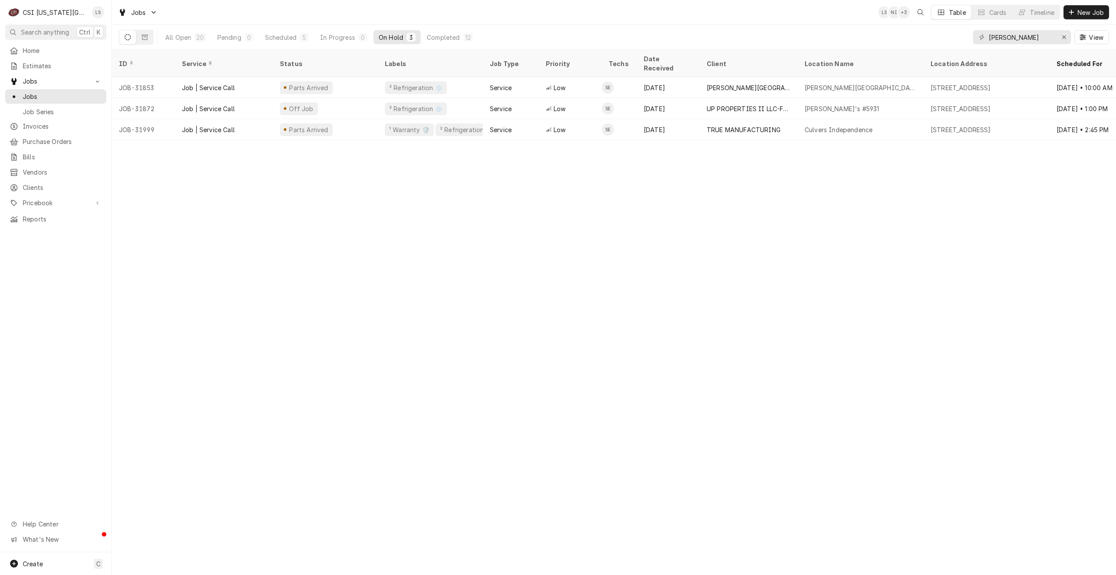
drag, startPoint x: 228, startPoint y: 41, endPoint x: 359, endPoint y: 49, distance: 131.0
click at [228, 41] on div "Pending" at bounding box center [229, 37] width 24 height 9
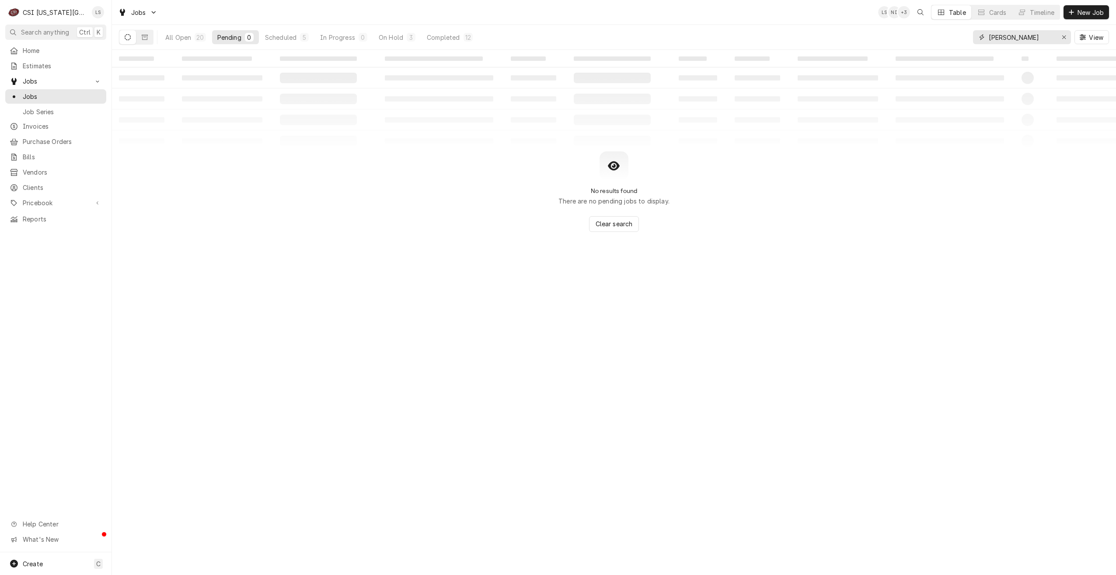
click at [997, 38] on input "steve" at bounding box center [1022, 37] width 66 height 14
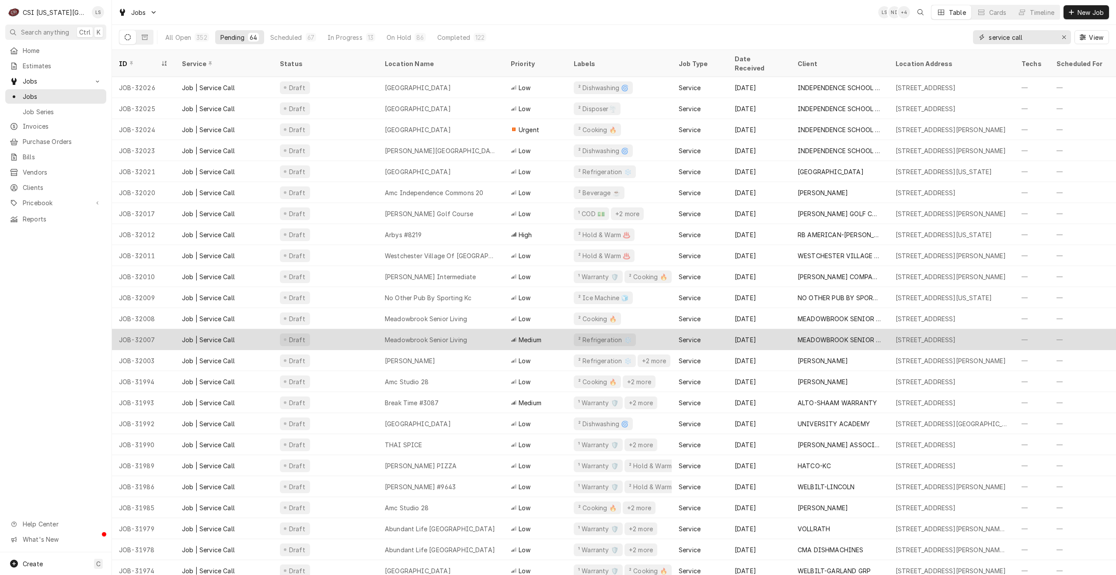
type input "service call"
click at [436, 335] on div "Meadowbrook Senior Living" at bounding box center [426, 339] width 82 height 9
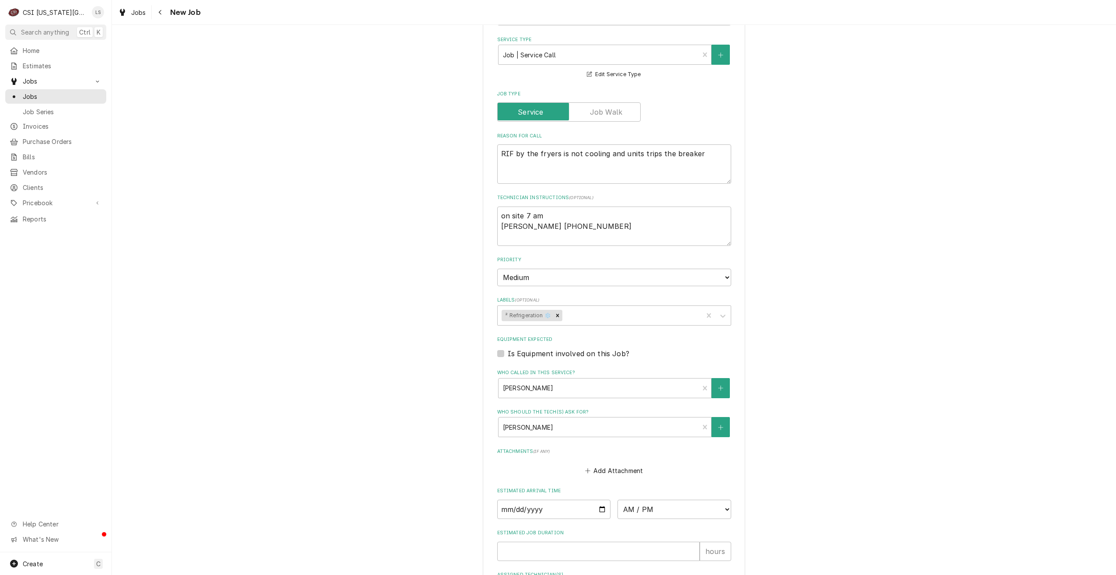
scroll to position [427, 0]
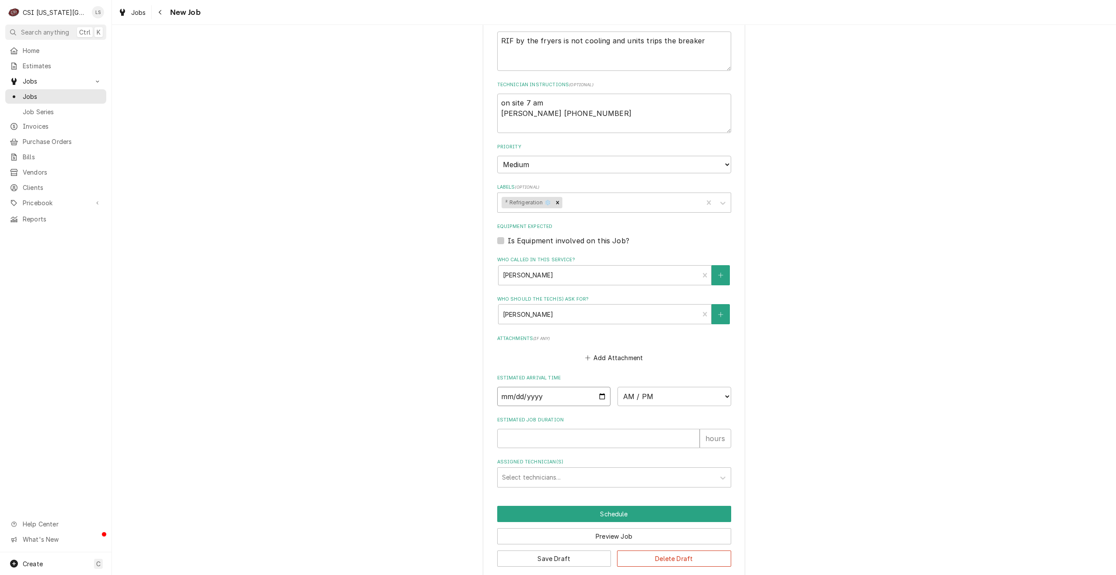
click at [601, 387] on input "Date" at bounding box center [554, 396] width 114 height 19
type textarea "x"
type input "[DATE]"
type textarea "x"
click at [642, 389] on select "AM / PM 6:00 AM 6:15 AM 6:30 AM 6:45 AM 7:00 AM 7:15 AM 7:30 AM 7:45 AM 8:00 AM…" at bounding box center [675, 396] width 114 height 19
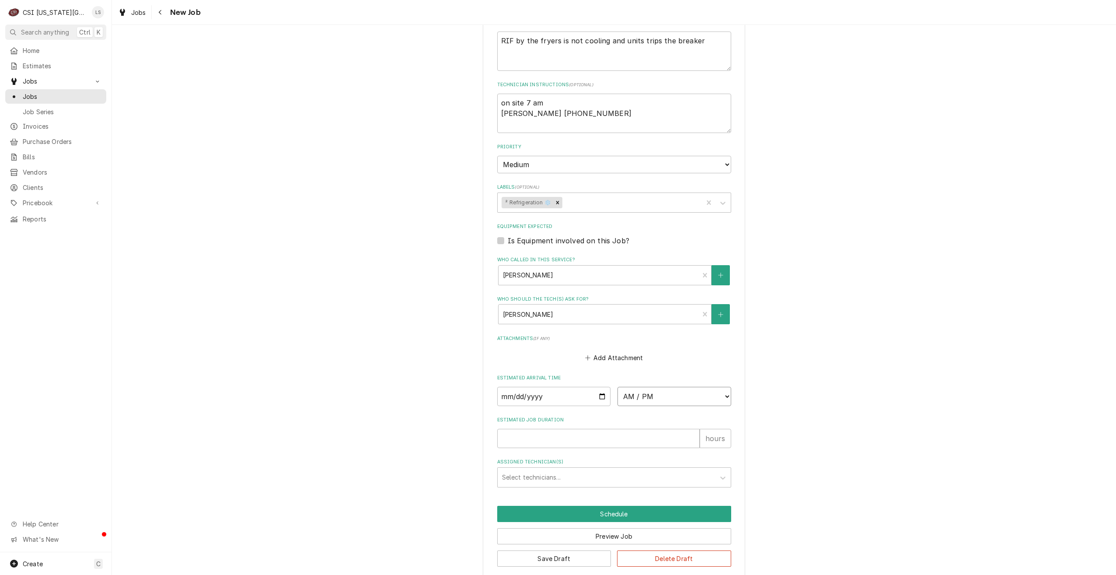
select select "09:00:00"
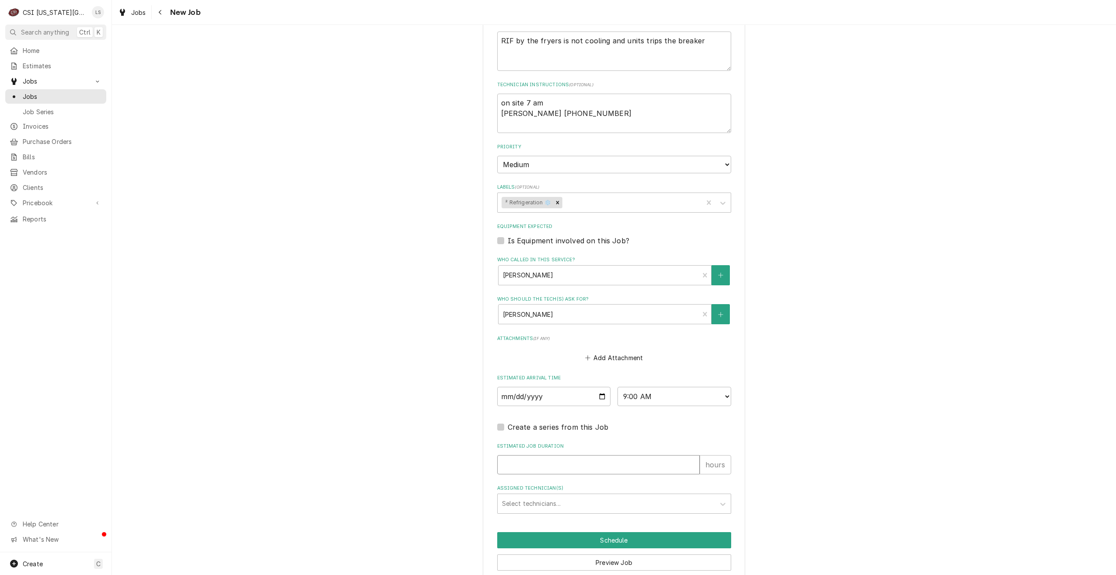
click at [621, 455] on input "Estimated Job Duration" at bounding box center [598, 464] width 202 height 19
type textarea "x"
type input "2"
type textarea "x"
type input "2"
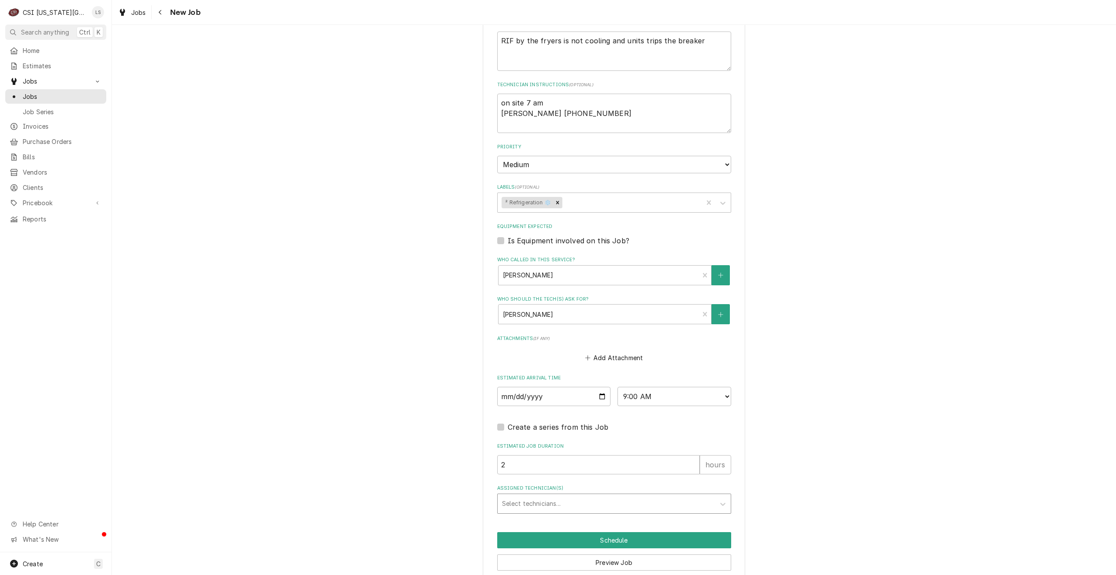
click at [606, 495] on div "Assigned Technician(s)" at bounding box center [606, 503] width 209 height 16
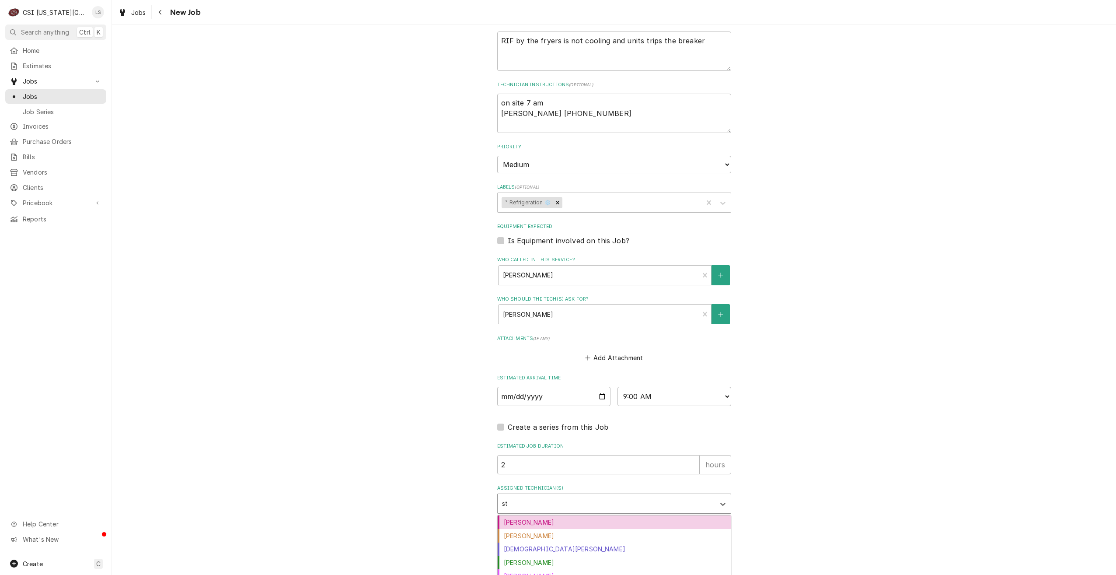
type input "ste"
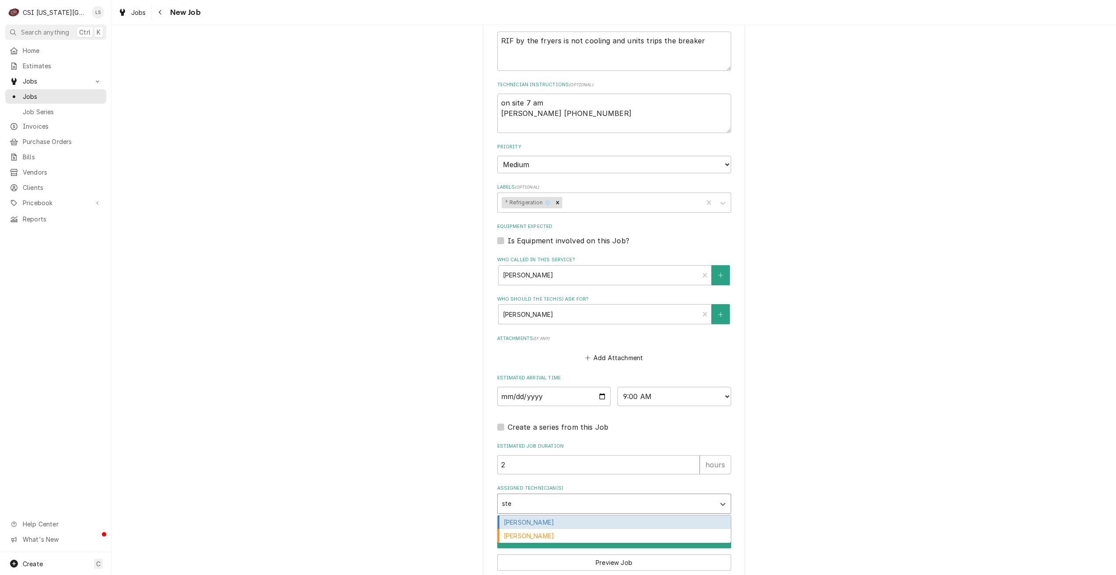
click at [596, 515] on div "Steve Ethridge" at bounding box center [614, 522] width 233 height 14
type textarea "x"
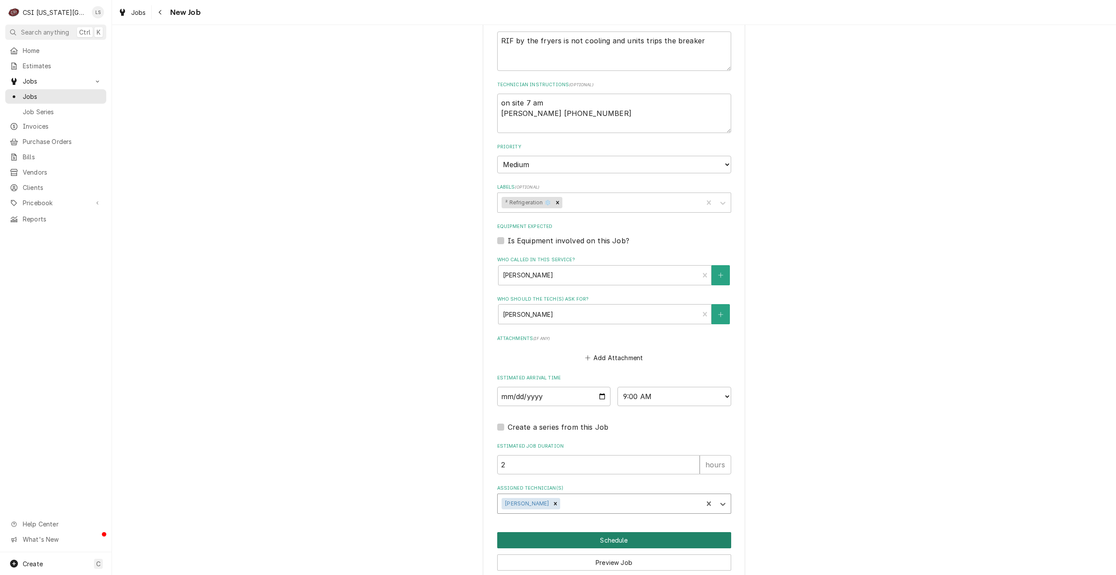
click at [640, 532] on button "Schedule" at bounding box center [614, 540] width 234 height 16
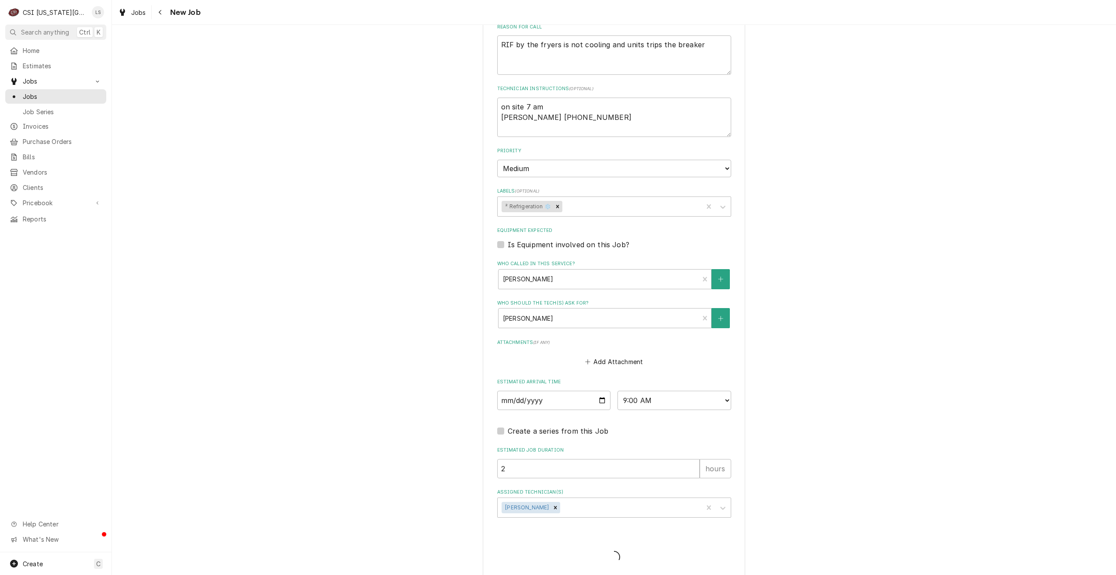
type textarea "x"
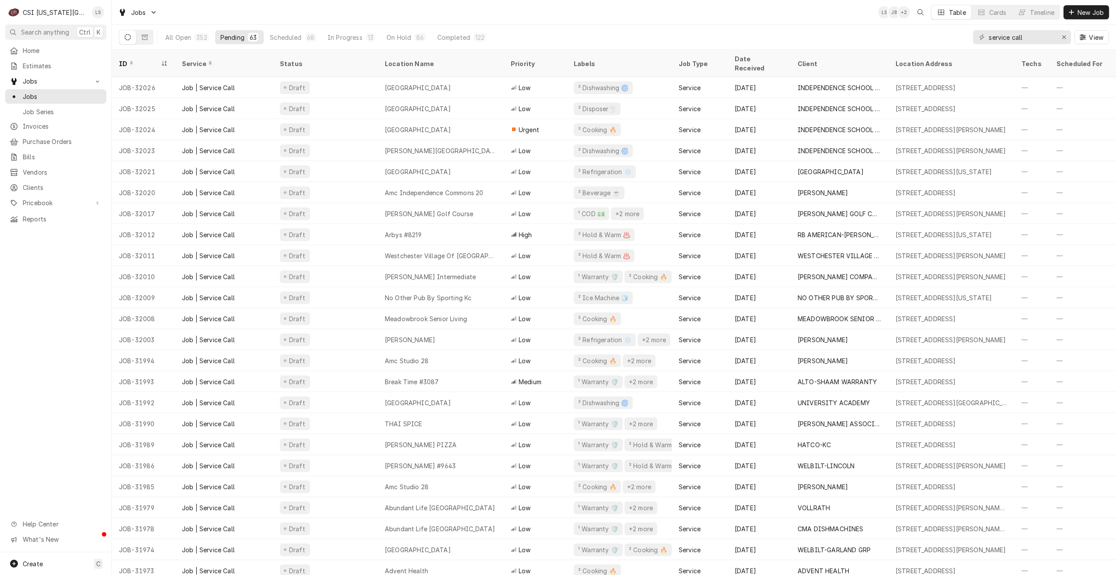
click at [562, 18] on div "Jobs LS JB + 2 Table Cards Timeline New Job" at bounding box center [614, 12] width 1004 height 24
click at [680, 18] on div "Jobs LS JB + 2 Table Cards Timeline New Job" at bounding box center [614, 12] width 1004 height 24
drag, startPoint x: 1030, startPoint y: 36, endPoint x: 976, endPoint y: 31, distance: 54.0
click at [976, 31] on div "service call" at bounding box center [1022, 37] width 98 height 14
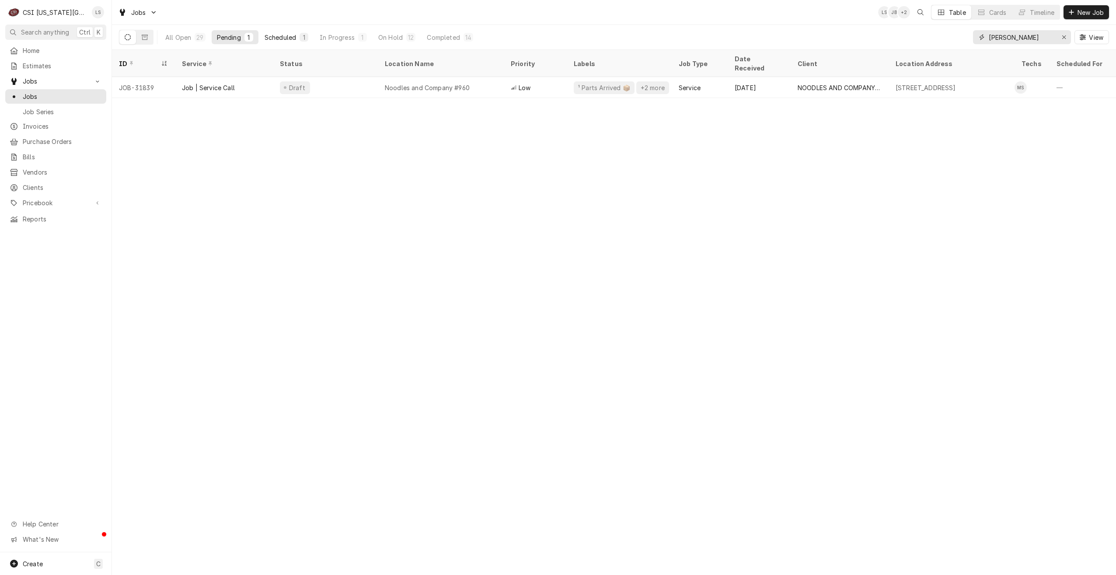
type input "mike"
click at [305, 34] on div "1" at bounding box center [303, 37] width 5 height 9
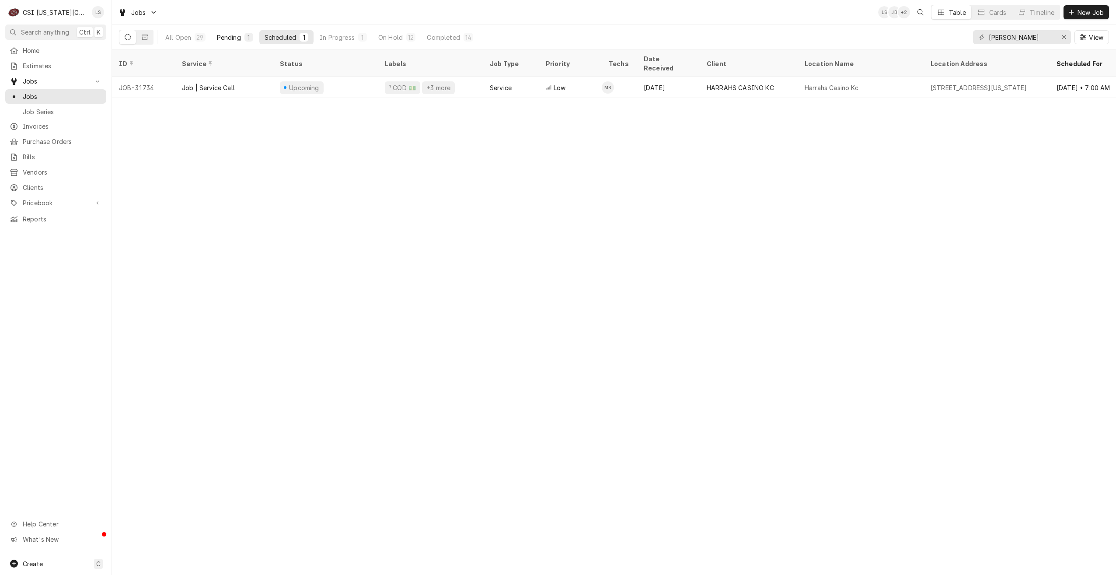
click at [241, 34] on button "Pending 1" at bounding box center [235, 37] width 47 height 14
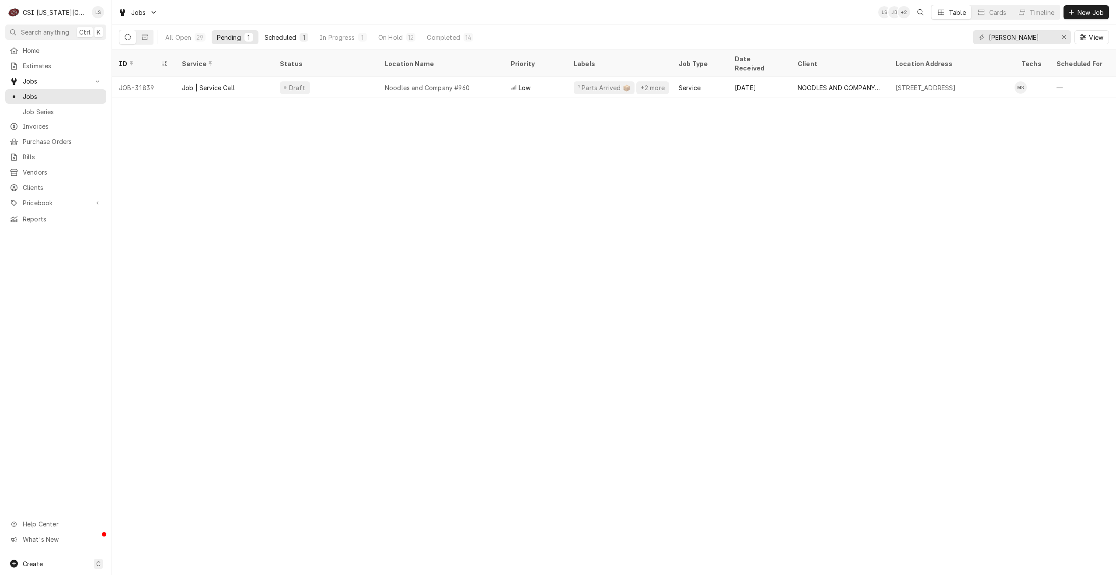
click at [302, 37] on div "1" at bounding box center [303, 37] width 5 height 9
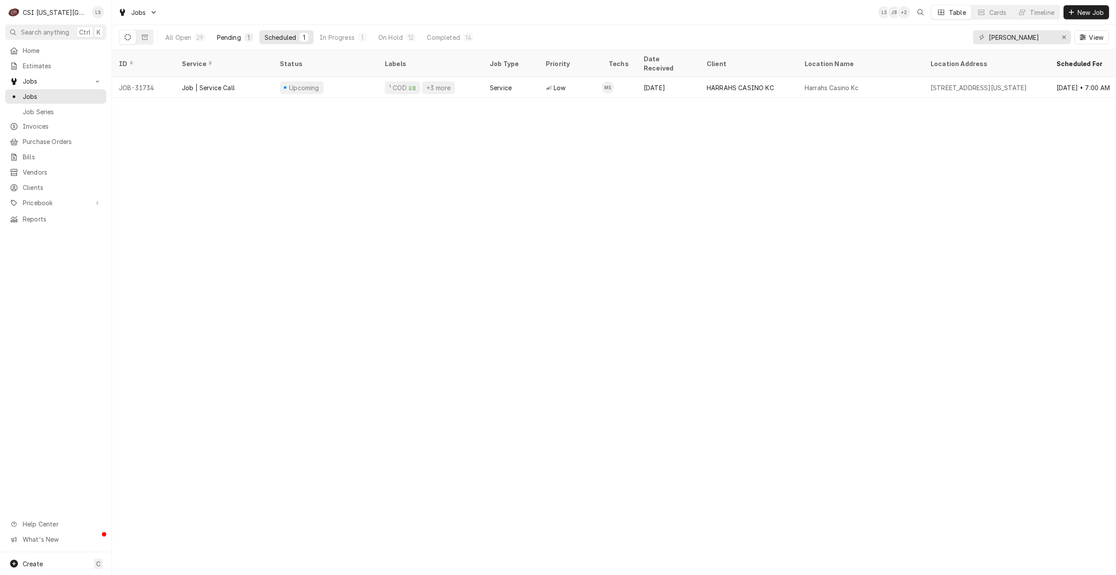
click at [234, 34] on div "Pending" at bounding box center [229, 37] width 24 height 9
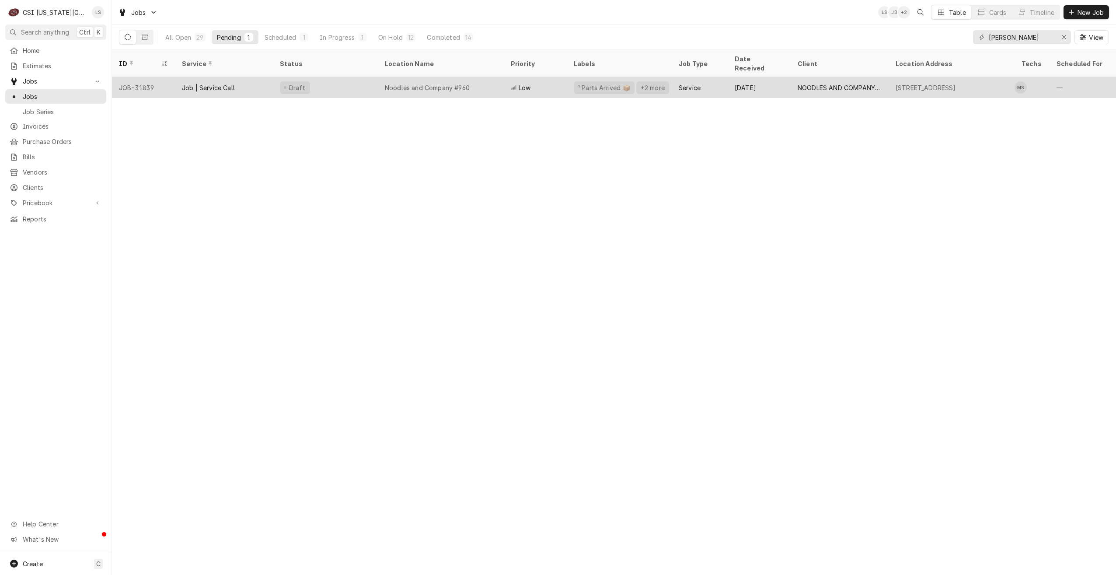
click at [454, 77] on div "Noodles and Company #960" at bounding box center [441, 87] width 126 height 21
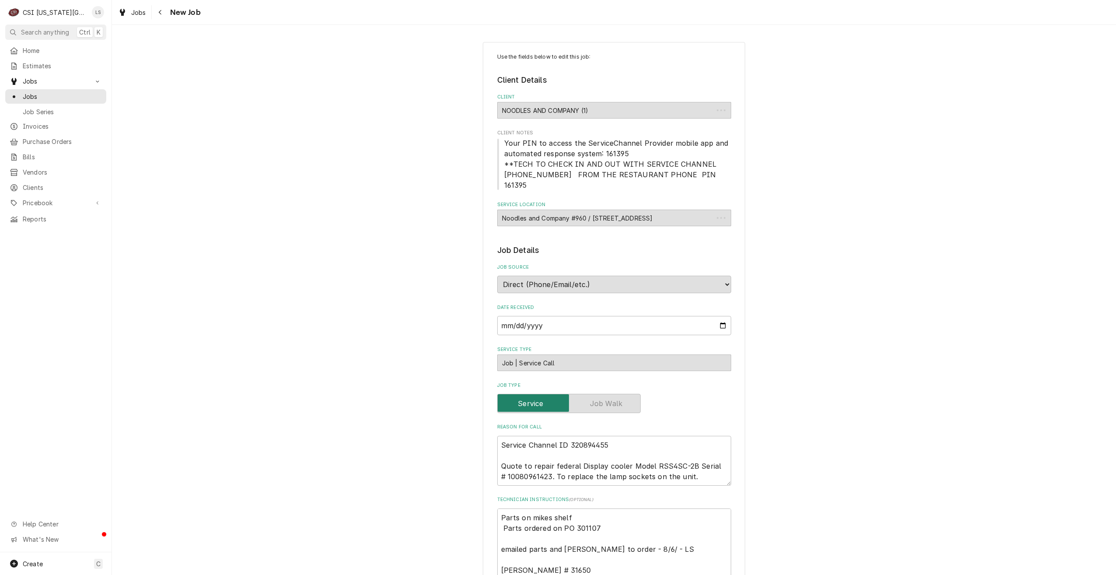
type textarea "x"
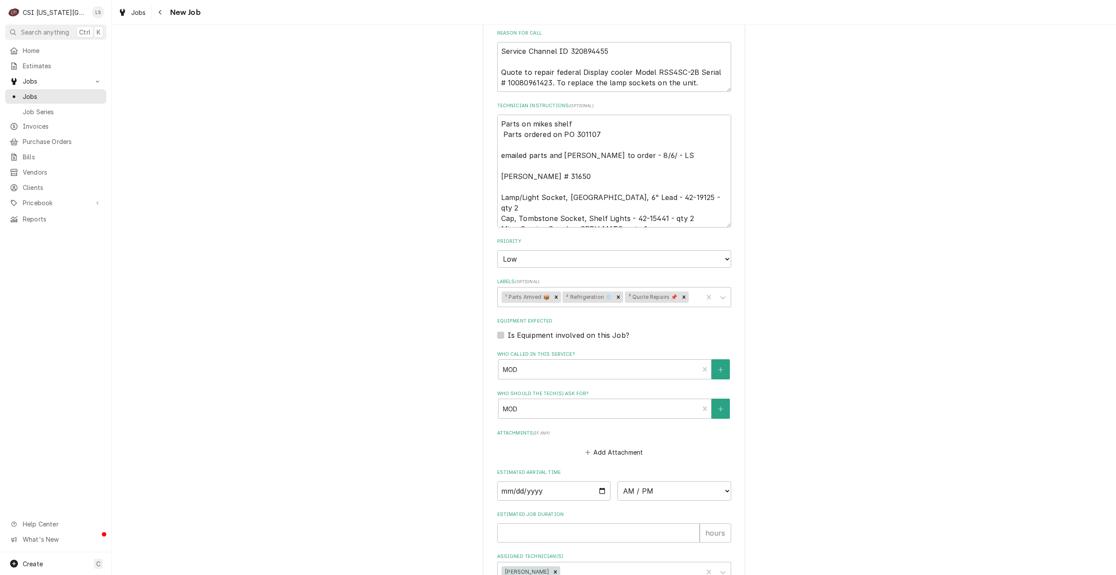
scroll to position [488, 0]
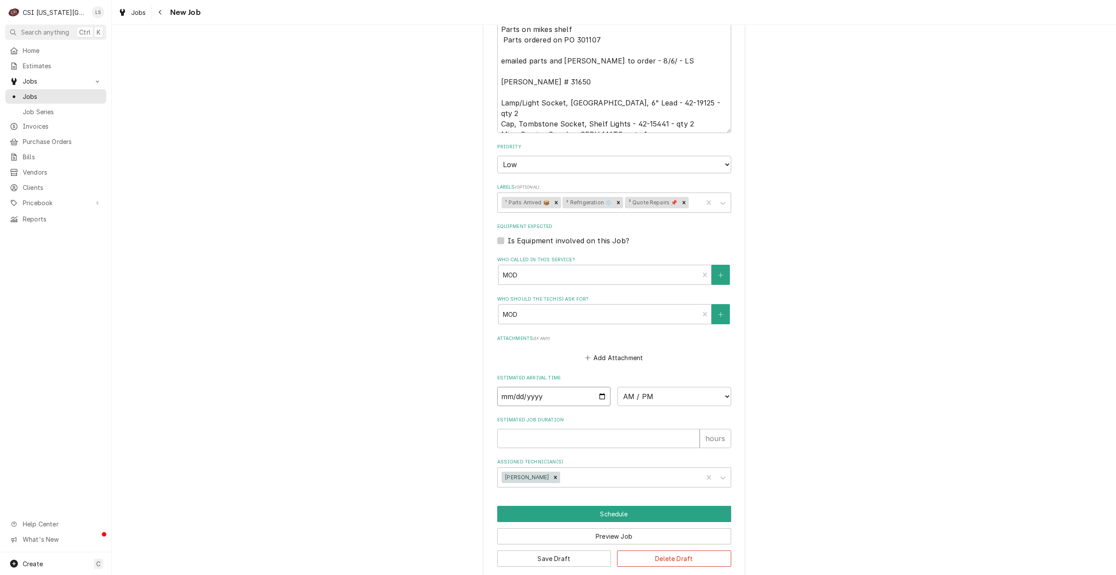
click at [600, 387] on input "Date" at bounding box center [554, 396] width 114 height 19
type input "2025-08-15"
type textarea "x"
click at [643, 388] on select "AM / PM 6:00 AM 6:15 AM 6:30 AM 6:45 AM 7:00 AM 7:15 AM 7:30 AM 7:45 AM 8:00 AM…" at bounding box center [675, 396] width 114 height 19
select select "07:00:00"
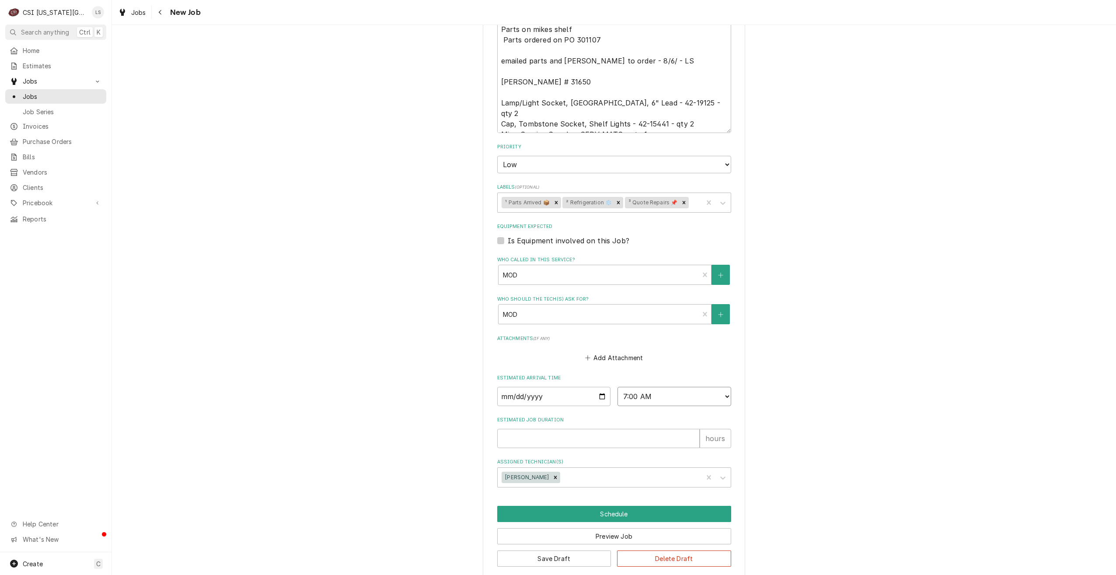
click at [618, 387] on select "AM / PM 6:00 AM 6:15 AM 6:30 AM 6:45 AM 7:00 AM 7:15 AM 7:30 AM 7:45 AM 8:00 AM…" at bounding box center [675, 396] width 114 height 19
click at [621, 506] on button "Schedule" at bounding box center [614, 514] width 234 height 16
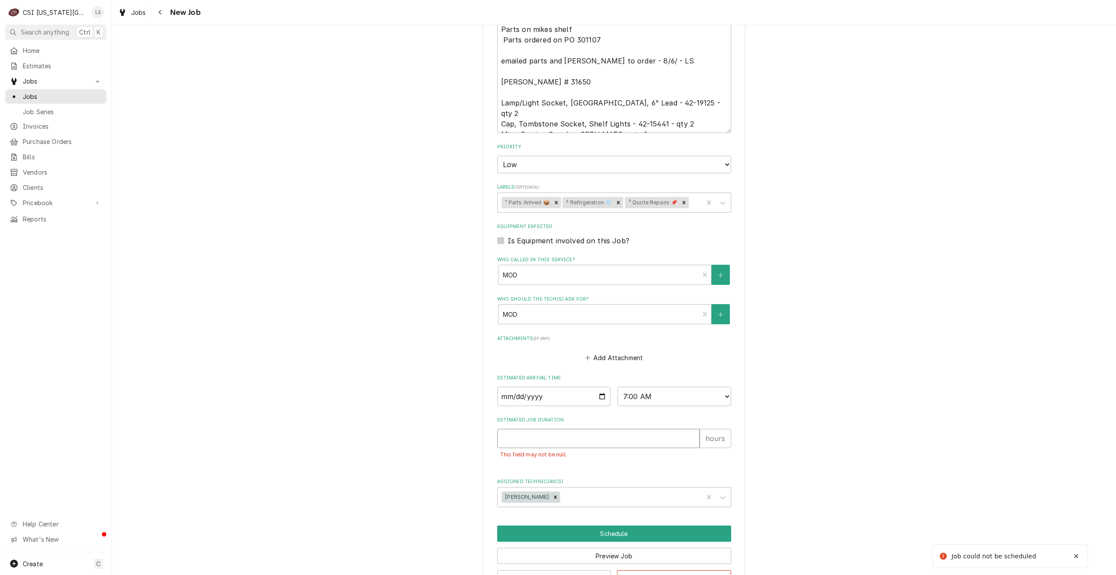
click at [578, 429] on input "Estimated Job Duration" at bounding box center [598, 438] width 202 height 19
type textarea "x"
type input "2"
type textarea "x"
type input "2"
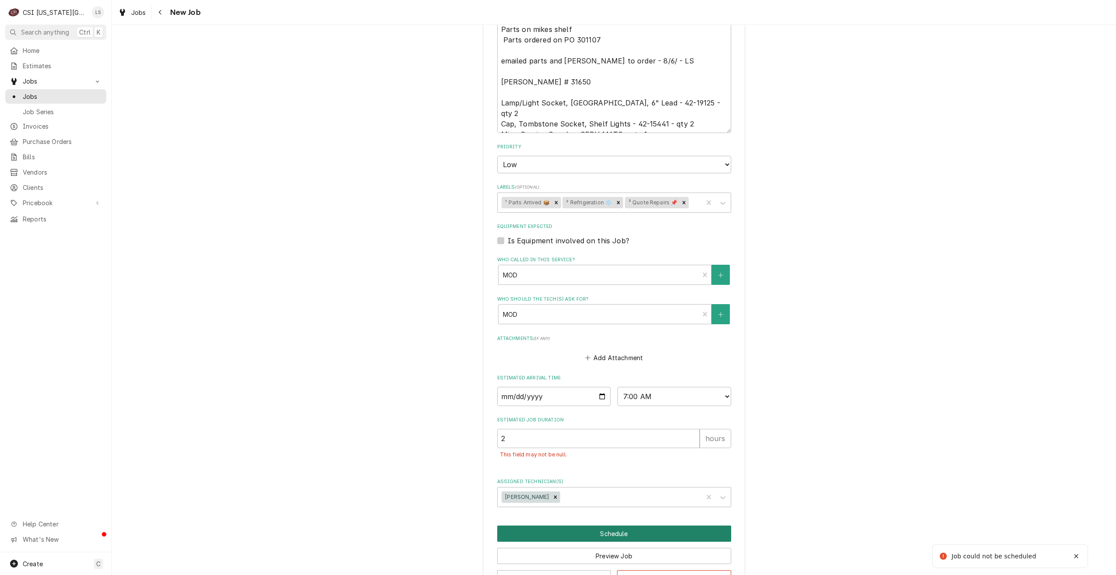
click at [576, 525] on button "Schedule" at bounding box center [614, 533] width 234 height 16
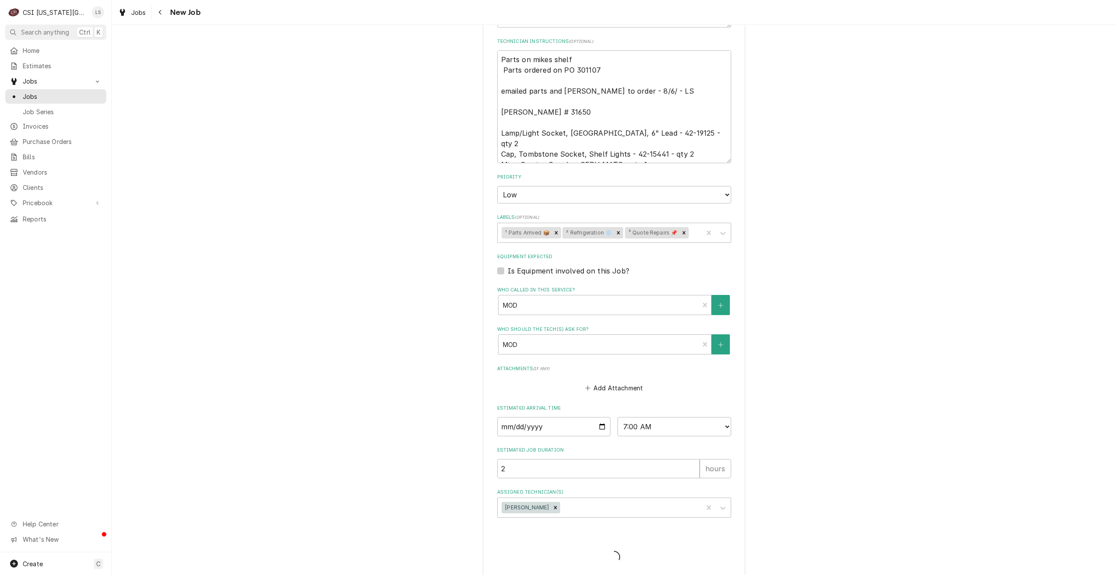
type textarea "x"
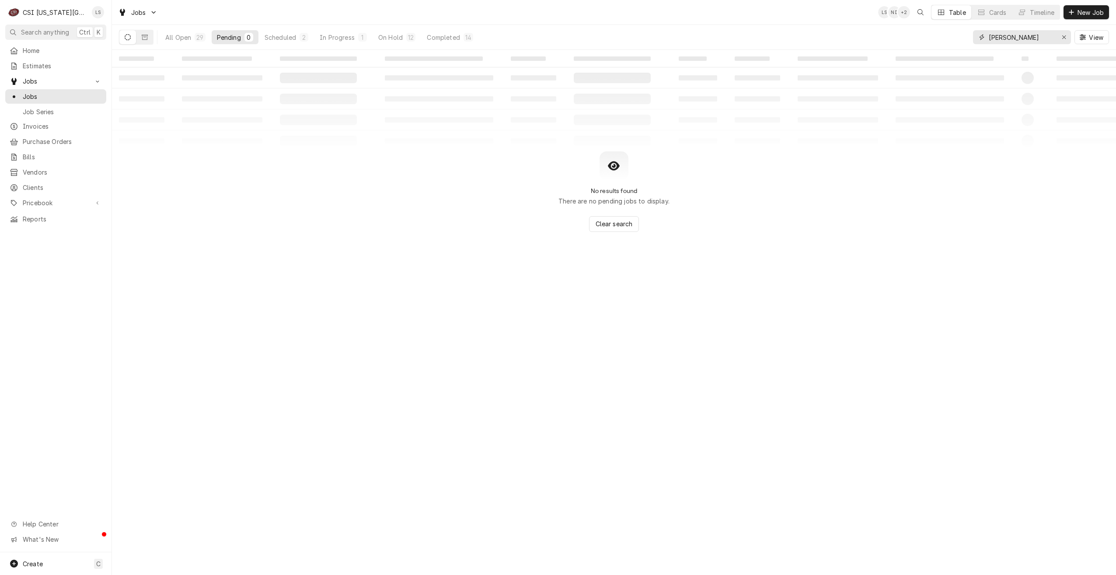
click at [1001, 39] on input "[PERSON_NAME]" at bounding box center [1022, 37] width 66 height 14
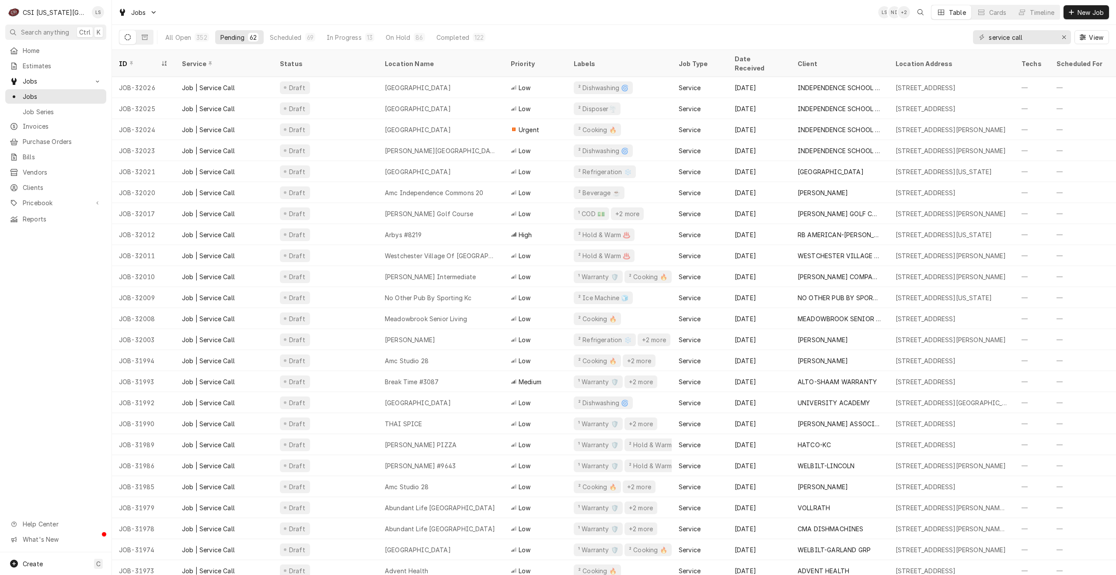
click at [806, 24] on div "Jobs LS NI + 2 Table Cards Timeline New Job" at bounding box center [614, 12] width 1004 height 24
click at [242, 10] on div "Jobs LS NI + 3 Table Cards Timeline New Job" at bounding box center [614, 12] width 1004 height 24
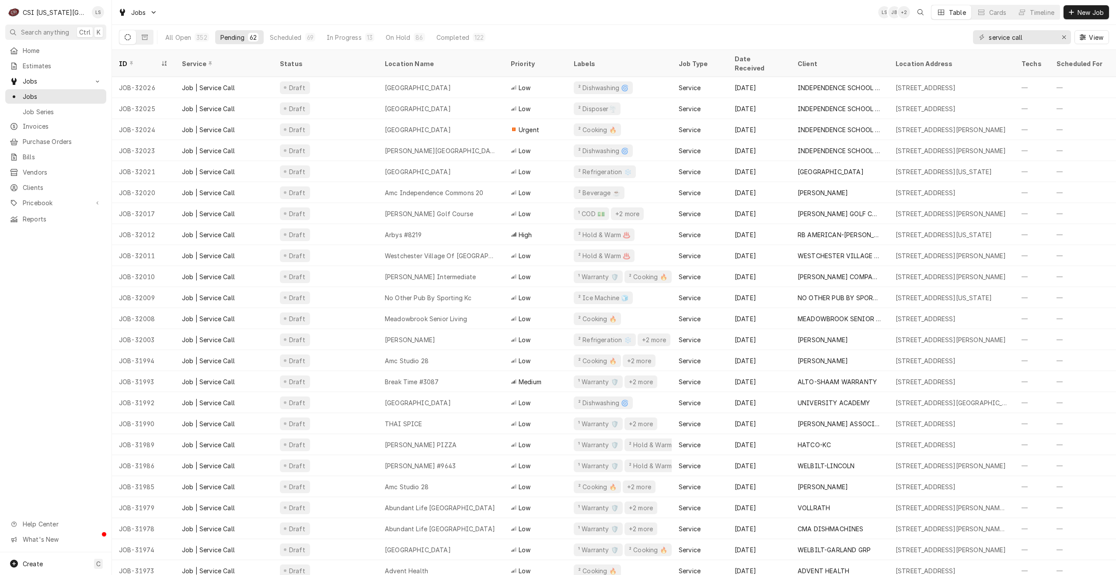
click at [624, 17] on div "Jobs LS JB + 2 Table Cards Timeline New Job" at bounding box center [614, 12] width 1004 height 24
drag, startPoint x: 1045, startPoint y: 38, endPoint x: 981, endPoint y: 35, distance: 63.9
click at [981, 35] on div "service call" at bounding box center [1022, 37] width 98 height 14
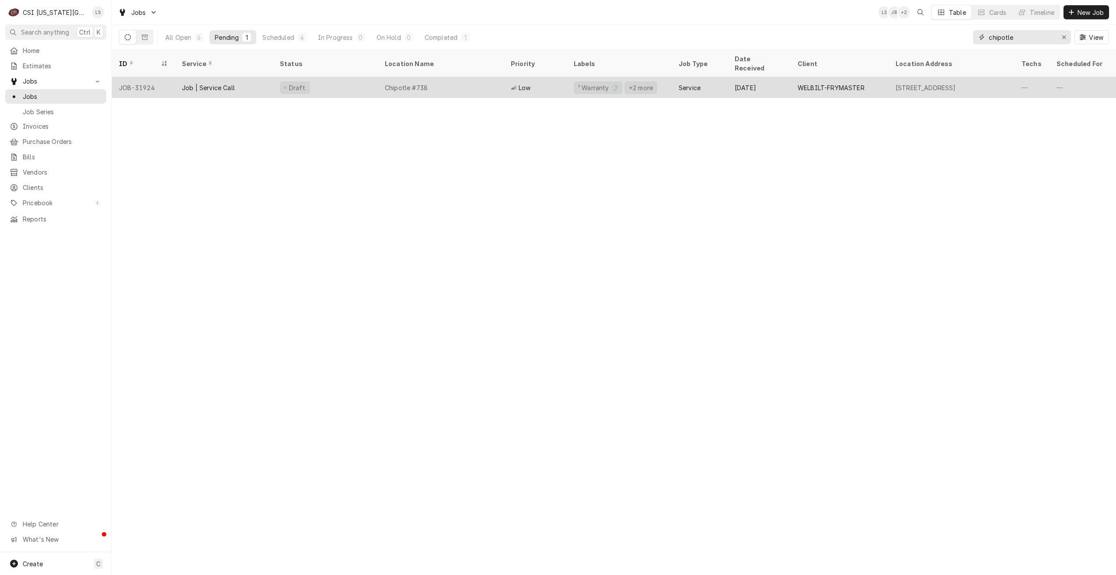
type input "chipotle"
click at [791, 77] on div "WELBILT-FRYMASTER" at bounding box center [840, 87] width 98 height 21
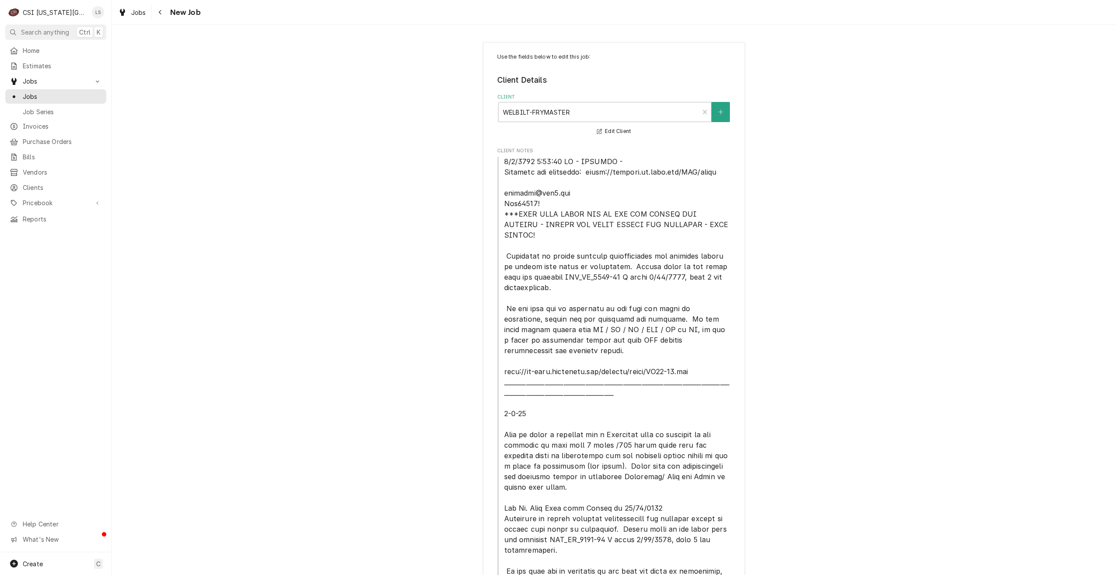
type textarea "x"
click at [71, 96] on span "Jobs" at bounding box center [62, 96] width 79 height 9
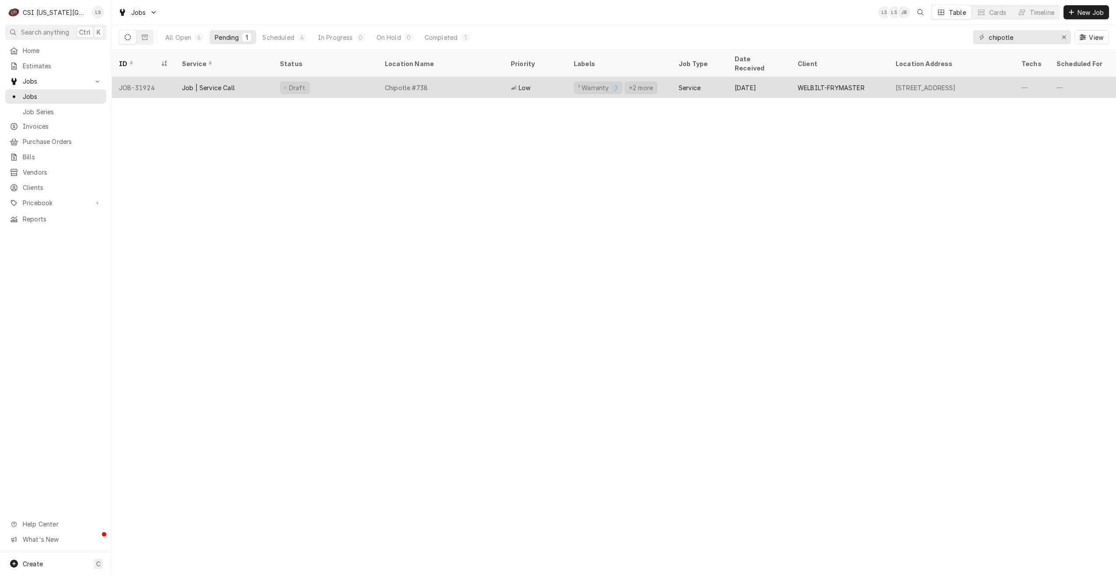
click at [423, 83] on div "Chipotle #738" at bounding box center [406, 87] width 43 height 9
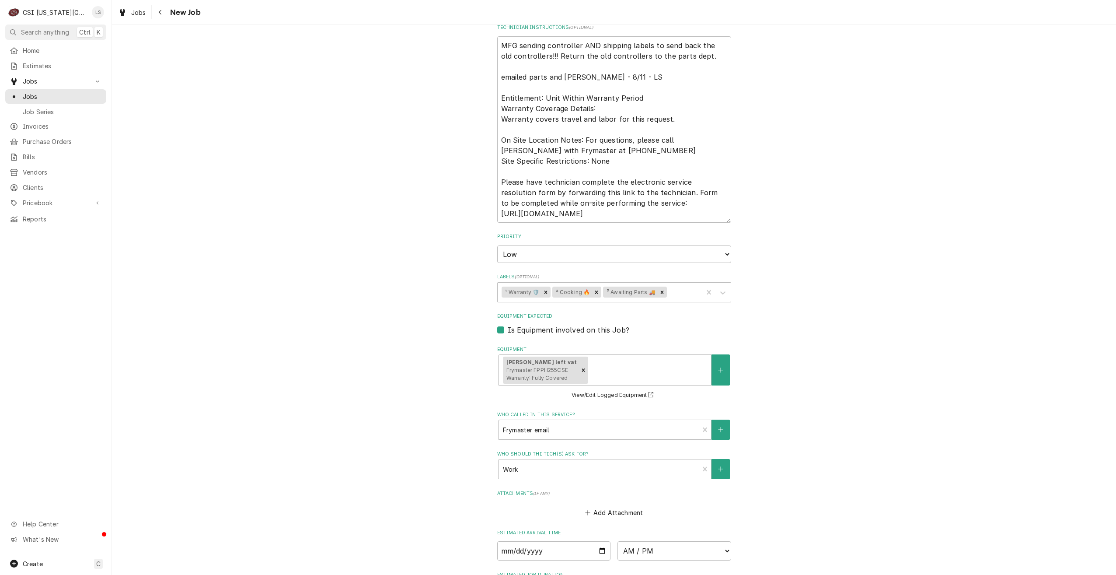
scroll to position [1206, 0]
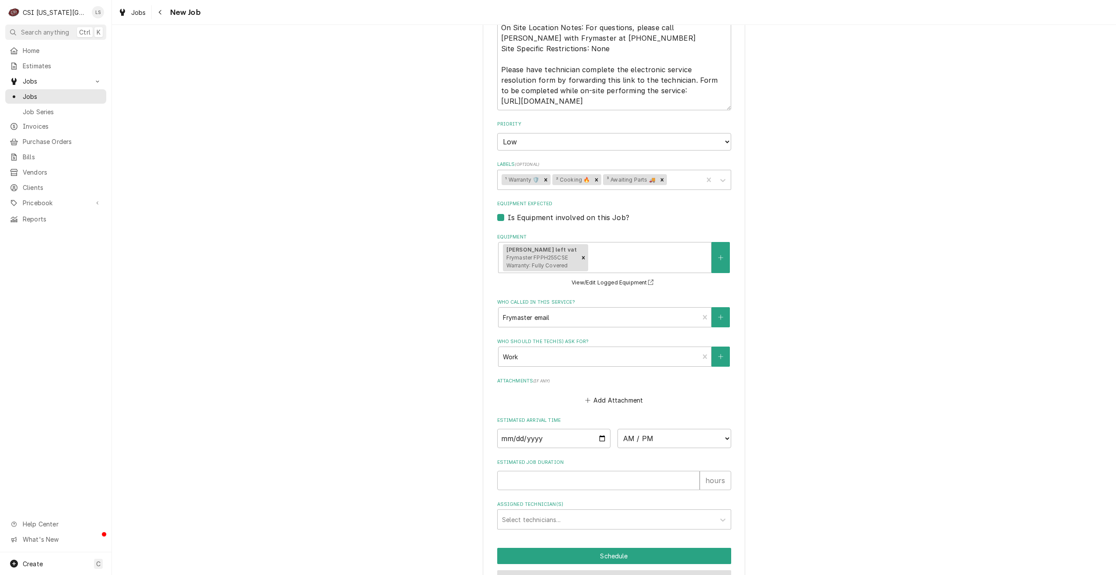
click at [569, 570] on button "Preview Job" at bounding box center [614, 578] width 234 height 16
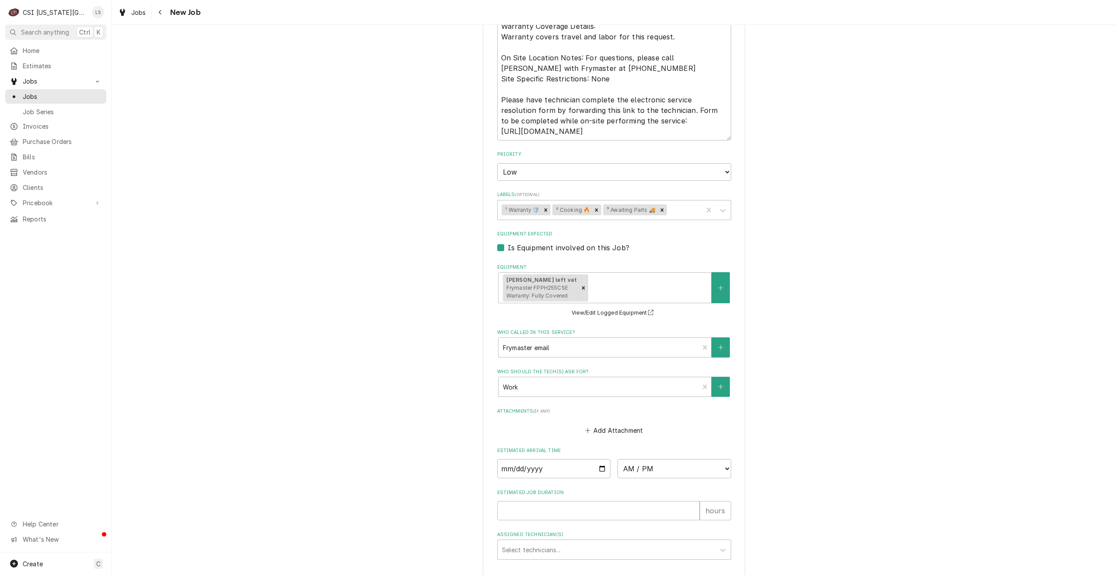
type textarea "x"
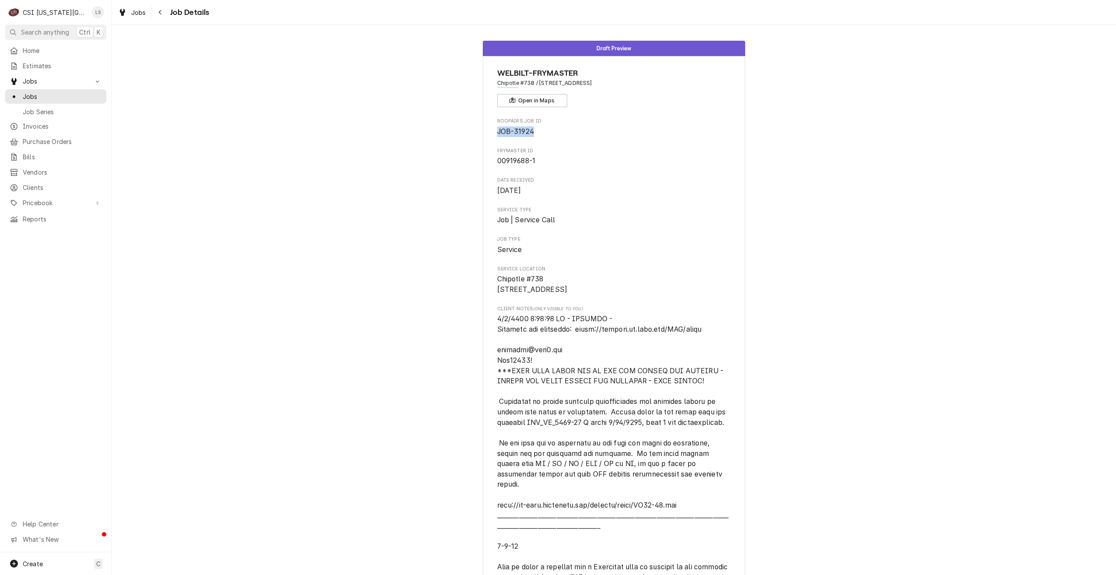
drag, startPoint x: 540, startPoint y: 132, endPoint x: 481, endPoint y: 131, distance: 58.6
copy span "JOB-31924"
click at [64, 92] on span "Jobs" at bounding box center [62, 96] width 79 height 9
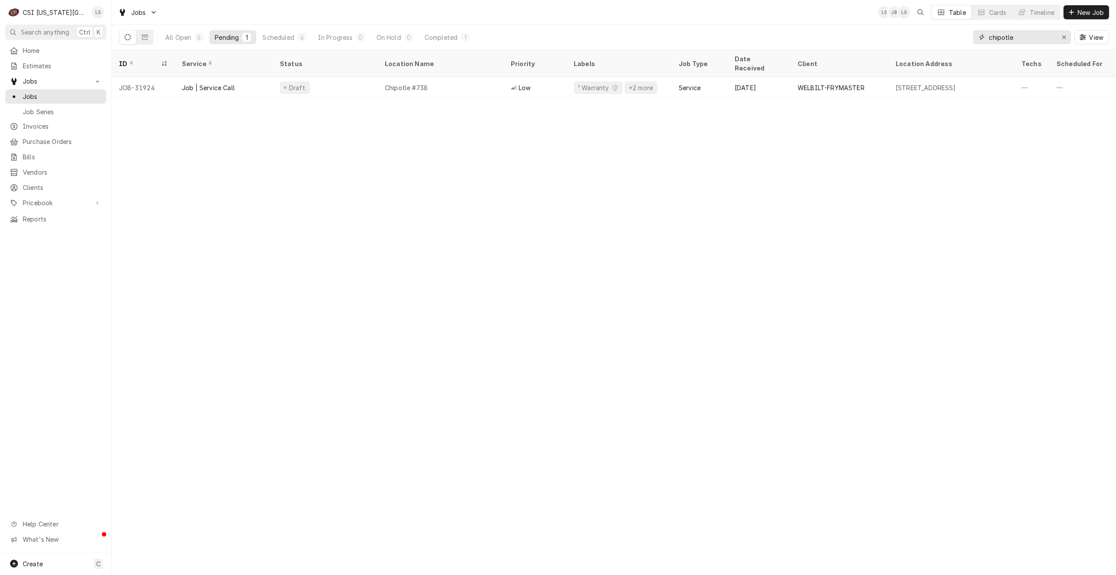
click at [1012, 39] on input "chipotle" at bounding box center [1022, 37] width 66 height 14
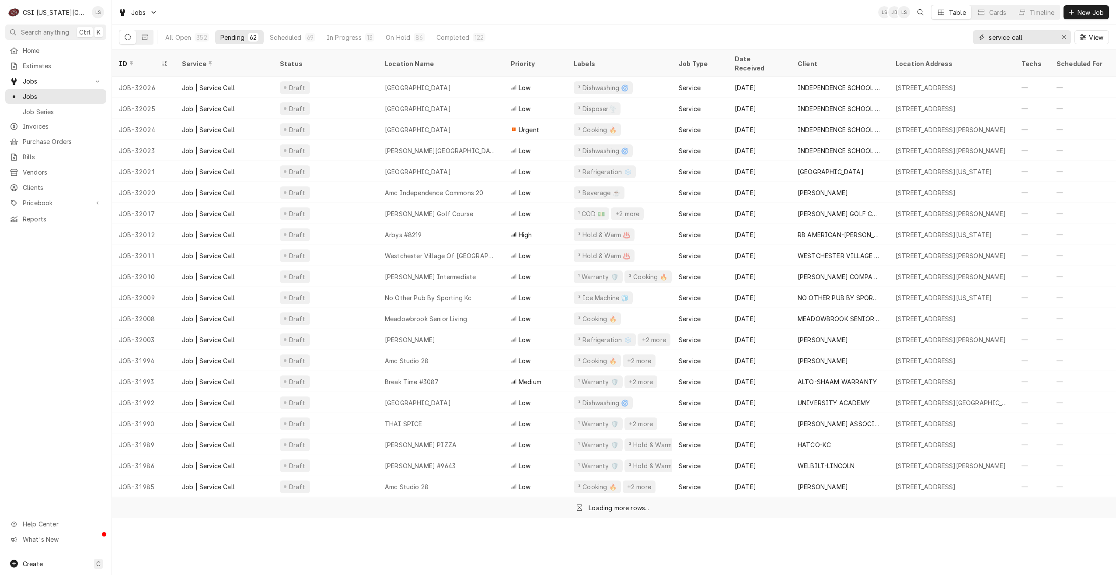
type input "service call"
click at [705, 23] on div "Jobs LS JB LS Table Cards Timeline New Job" at bounding box center [614, 12] width 1004 height 24
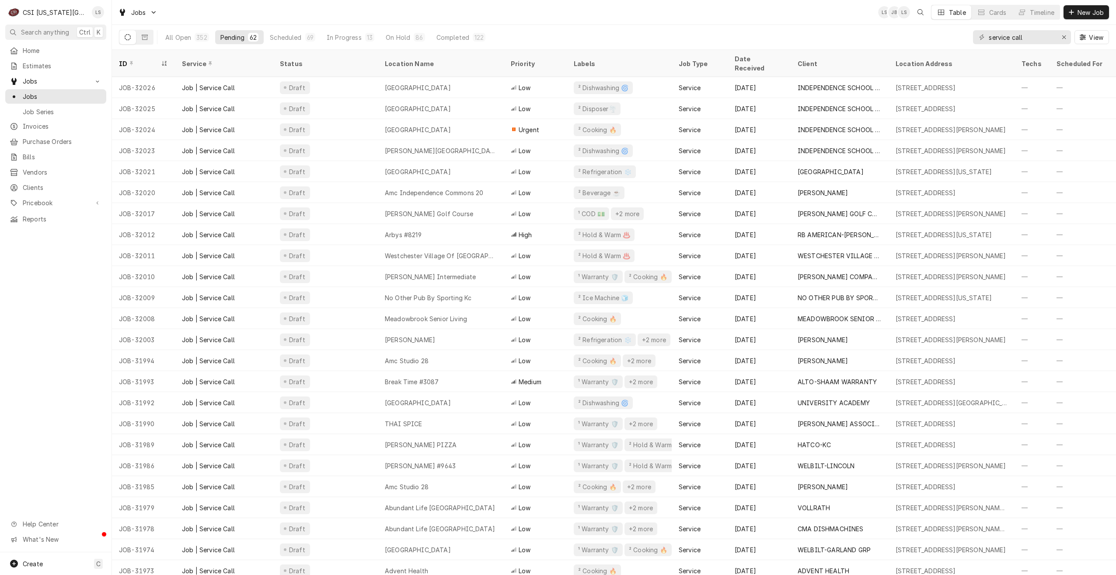
click at [705, 23] on div "Jobs LS JB LS Table Cards Timeline New Job" at bounding box center [614, 12] width 1004 height 24
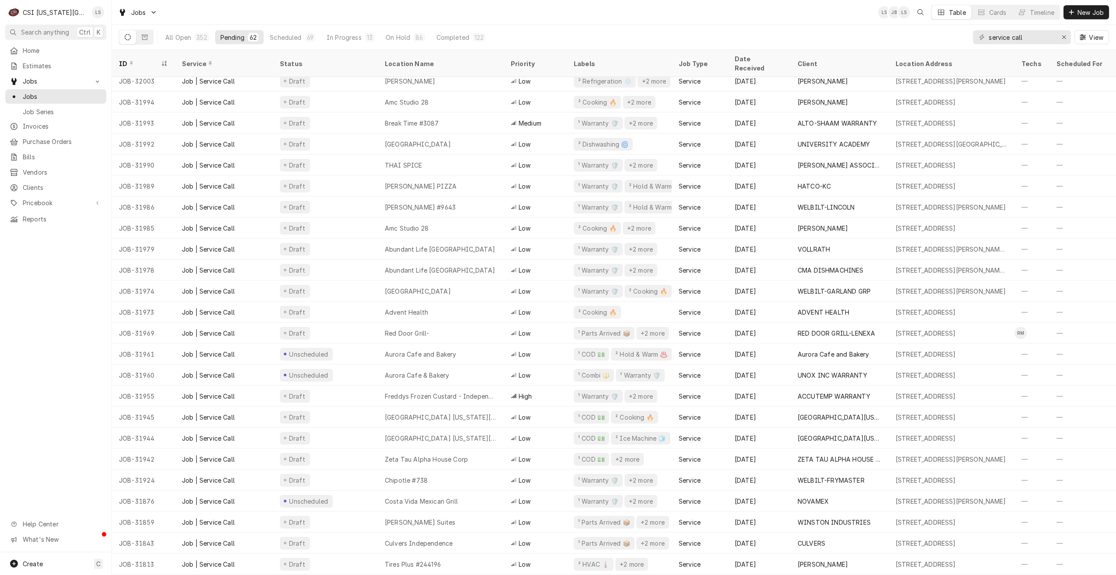
scroll to position [275, 0]
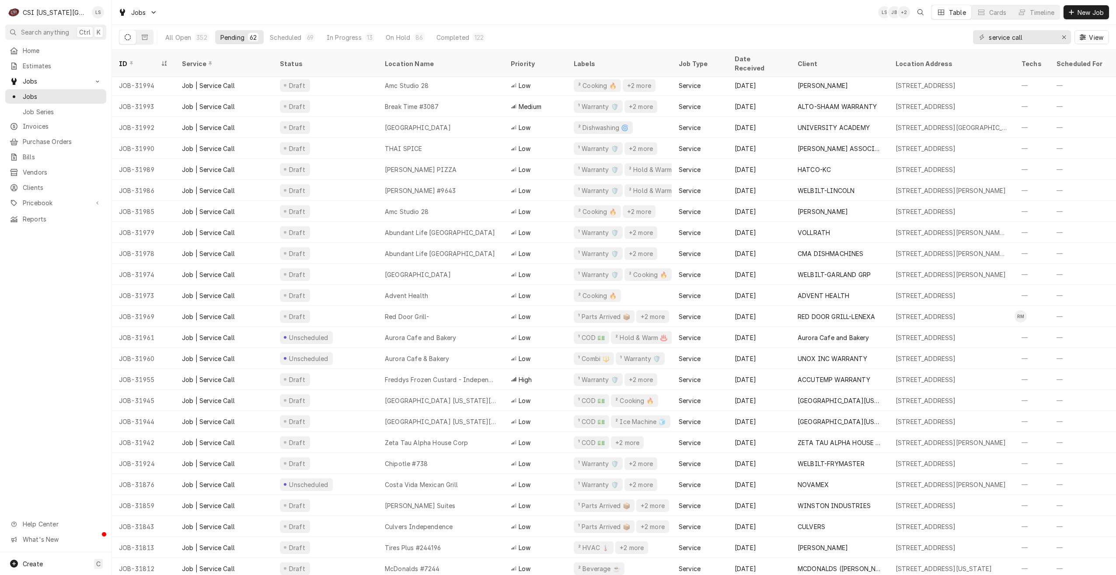
click at [742, 16] on div "Jobs LS JB + 2 Table Cards Timeline New Job" at bounding box center [614, 12] width 1004 height 24
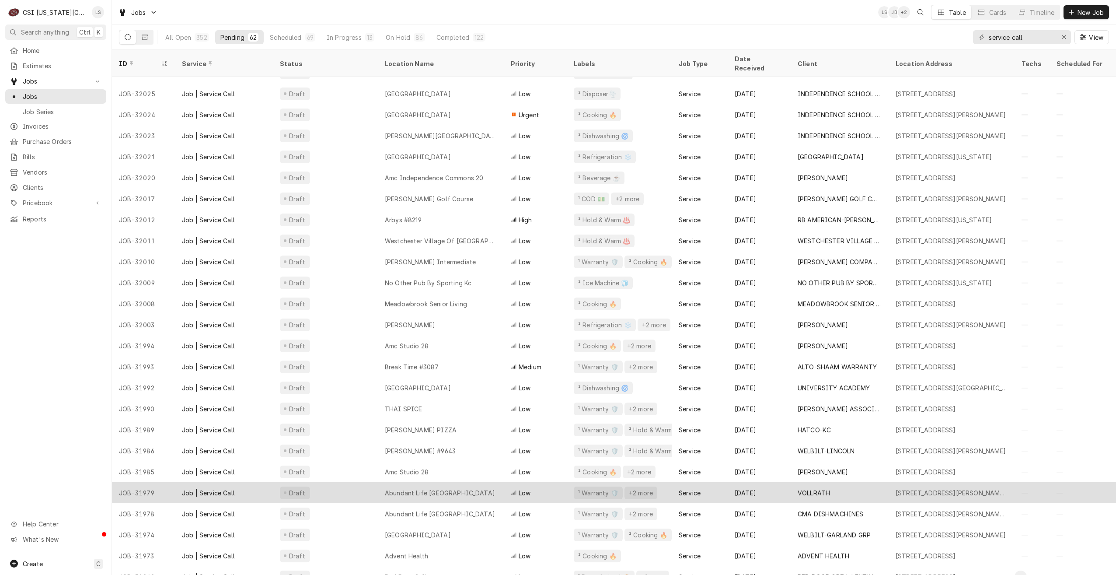
scroll to position [0, 0]
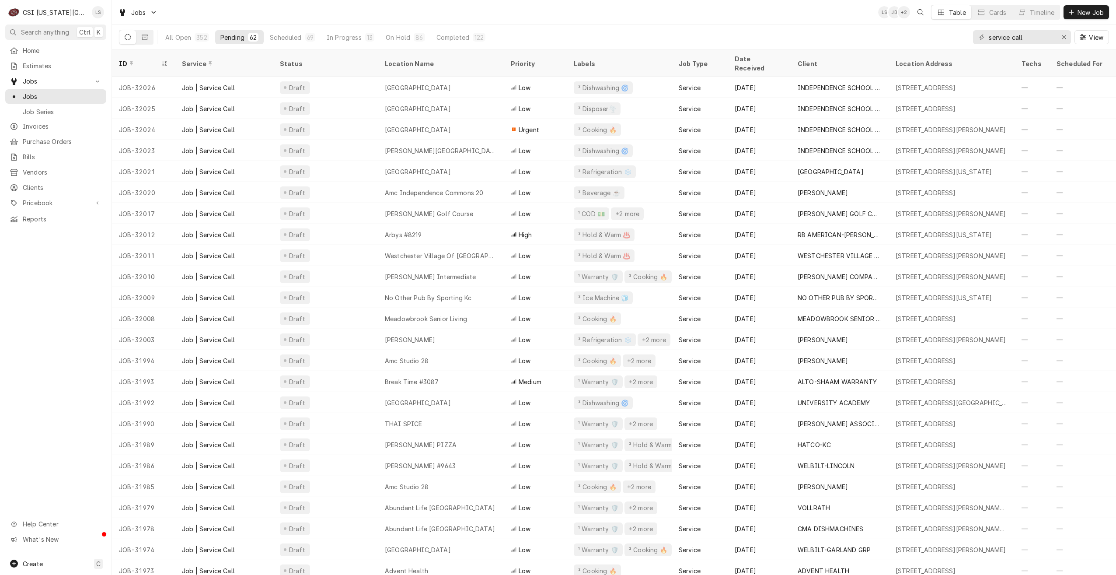
click at [795, 21] on div "Jobs LS JB + 2 Table Cards Timeline New Job" at bounding box center [614, 12] width 1004 height 24
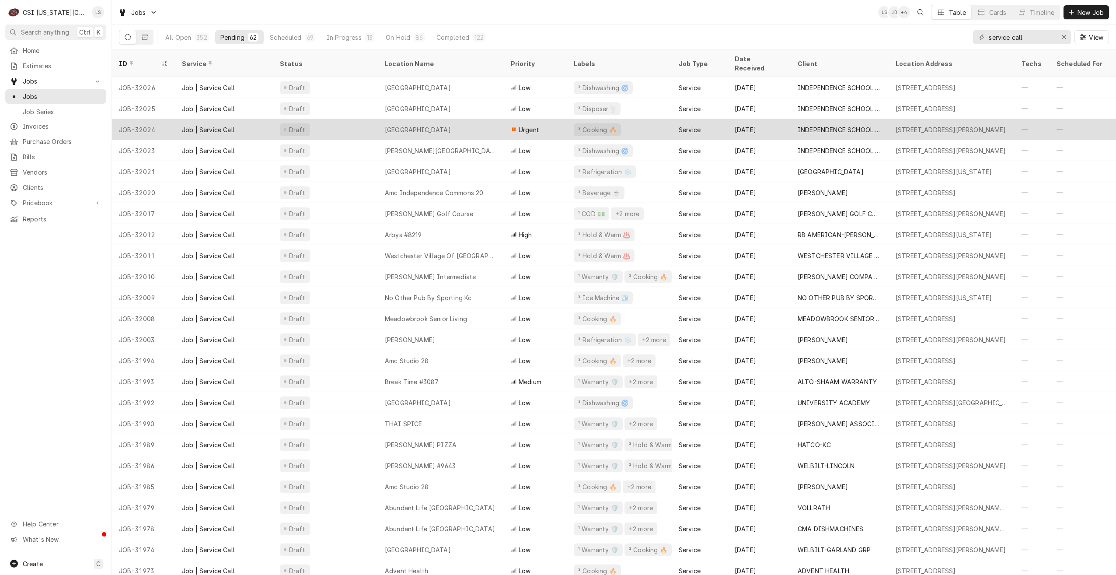
click at [474, 119] on div "Spring Branch Elementary School" at bounding box center [441, 129] width 126 height 21
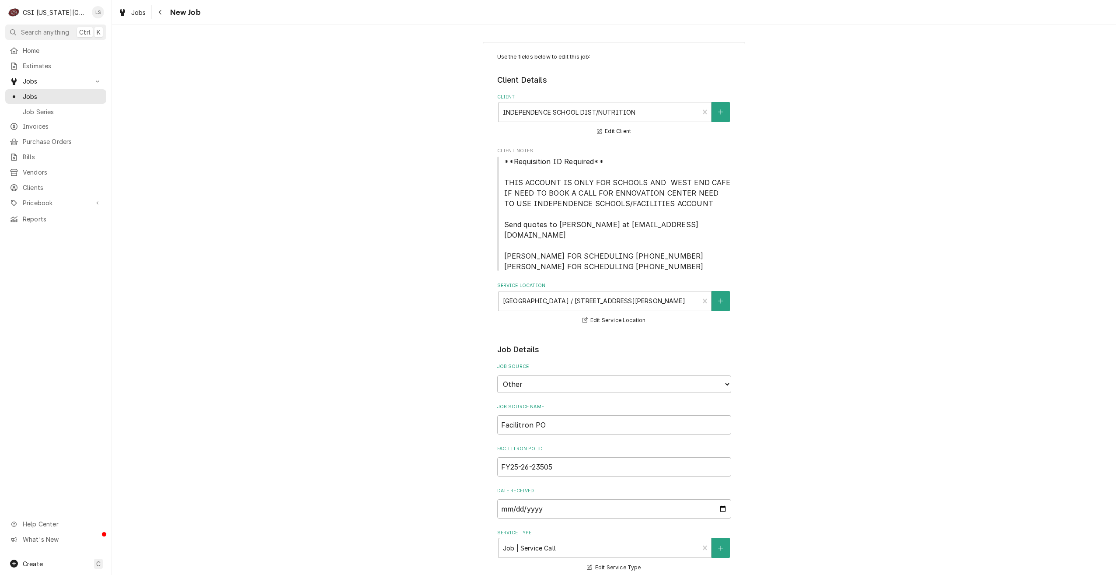
type textarea "x"
click at [66, 101] on div "Jobs Job Series" at bounding box center [55, 103] width 101 height 29
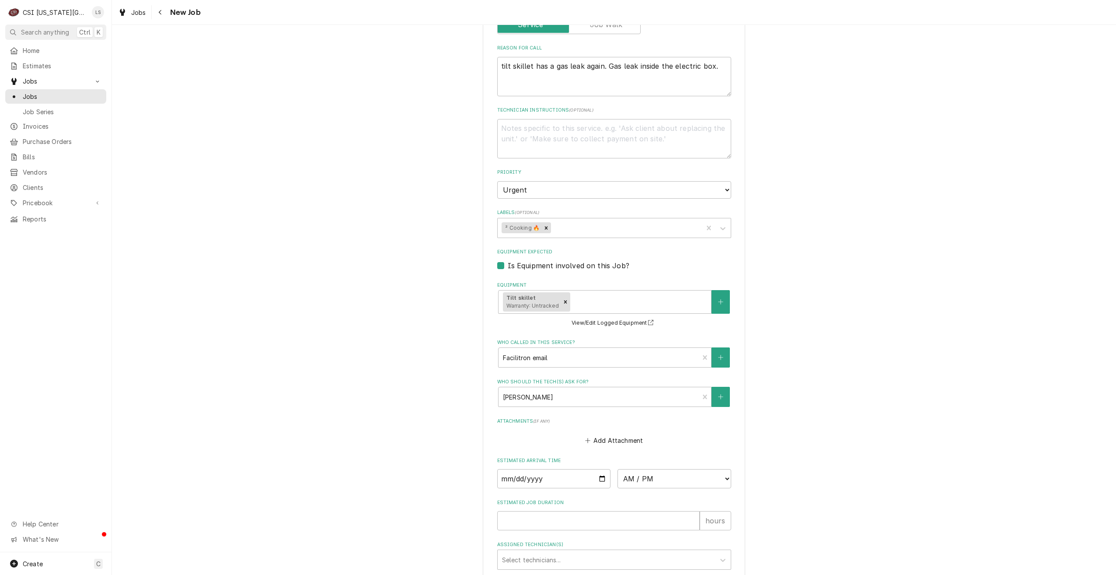
scroll to position [488, 0]
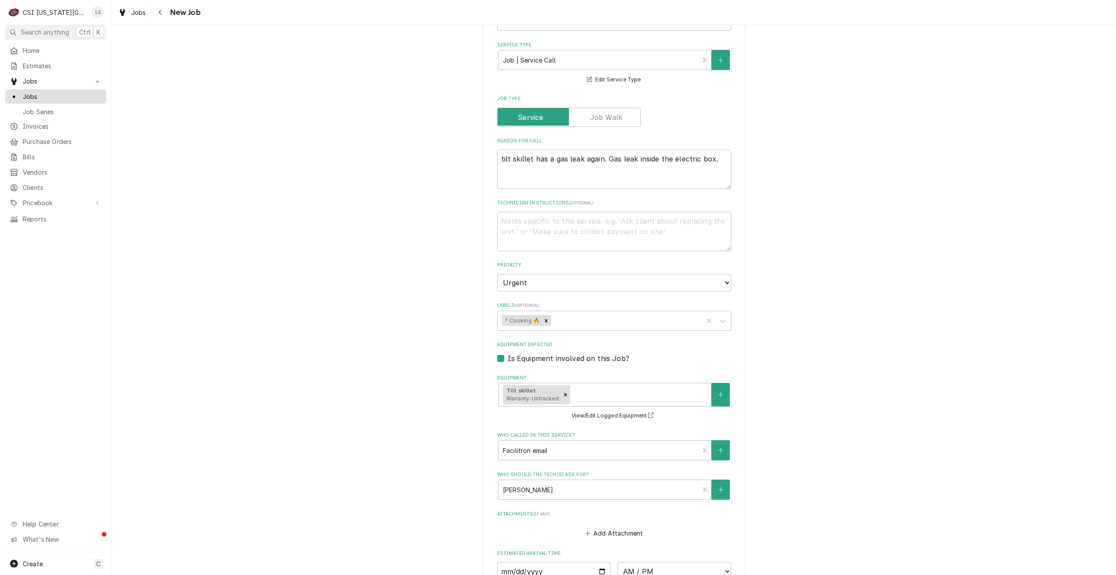
click at [83, 98] on div "Jobs" at bounding box center [56, 96] width 98 height 11
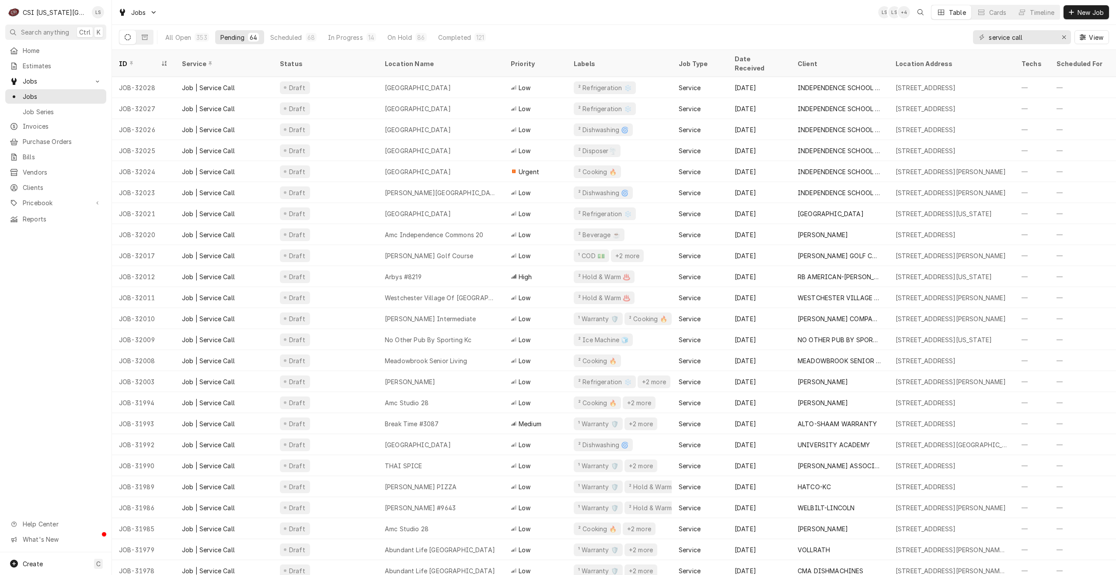
click at [300, 16] on div "Jobs LS LS + 4 Table Cards Timeline New Job" at bounding box center [614, 12] width 1004 height 24
click at [316, 14] on div "Jobs LS LS + 4 Table Cards Timeline New Job" at bounding box center [614, 12] width 1004 height 24
click at [316, 14] on div "Jobs LS LS + 3 Table Cards Timeline New Job" at bounding box center [614, 12] width 1004 height 24
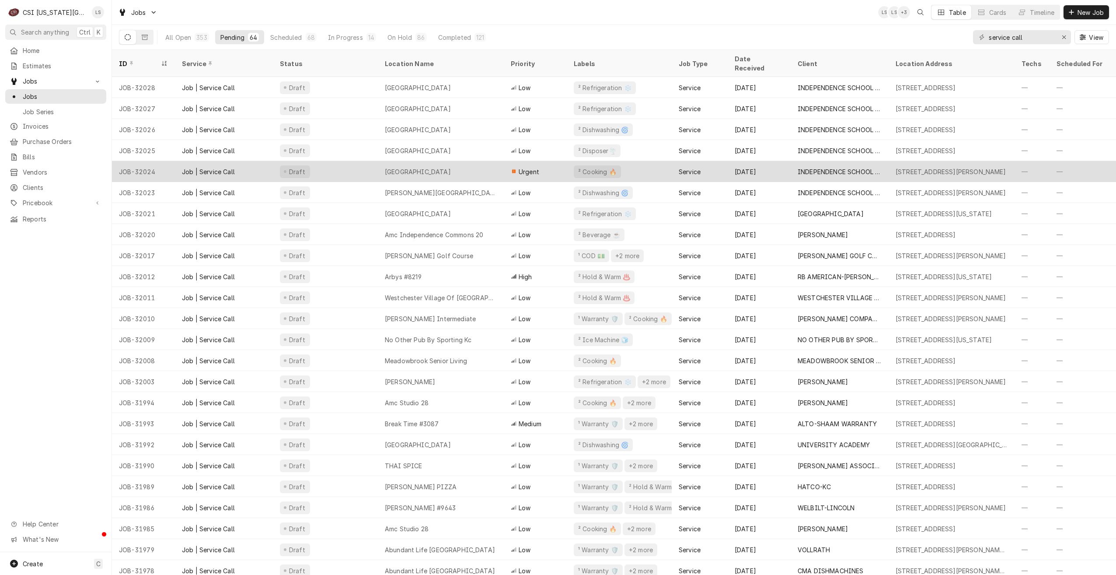
click at [335, 161] on div "Draft" at bounding box center [325, 171] width 105 height 21
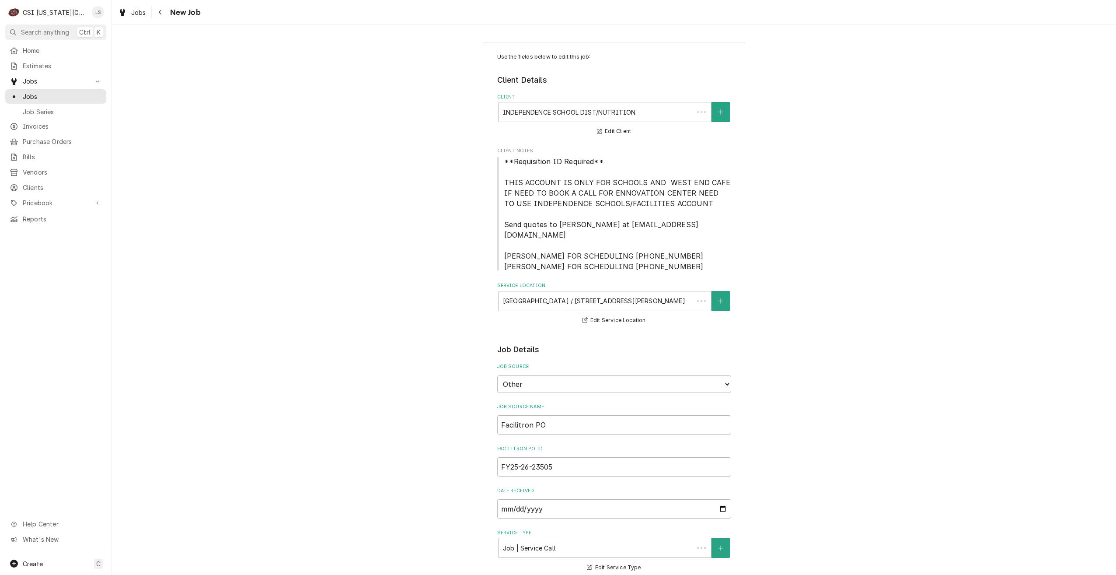
type textarea "x"
click at [83, 92] on span "Jobs" at bounding box center [62, 96] width 79 height 9
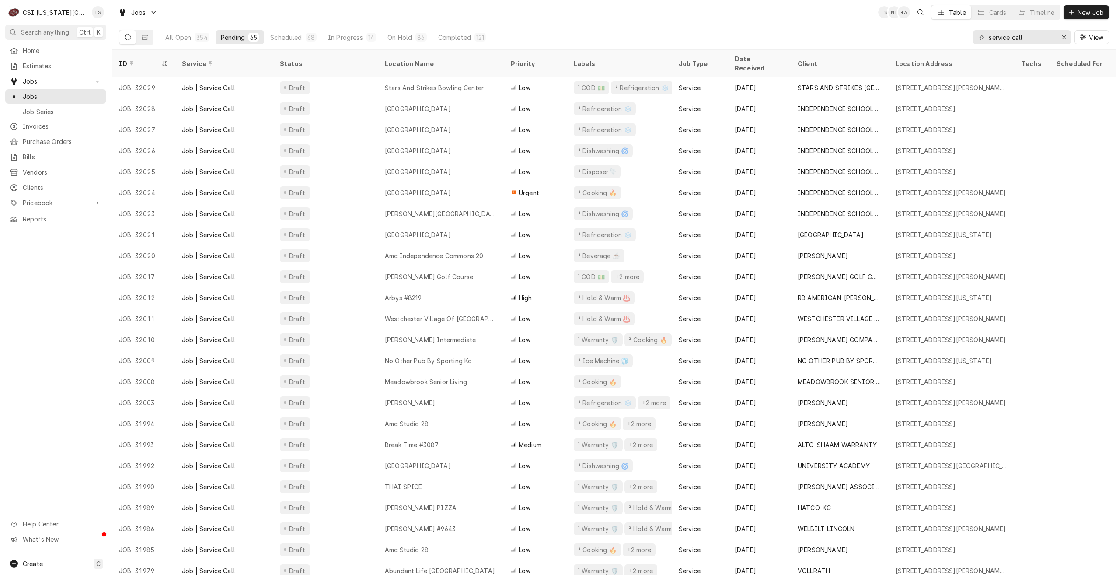
click at [799, 17] on div "Jobs LS NI + 3 Table Cards Timeline New Job" at bounding box center [614, 12] width 1004 height 24
click at [799, 17] on div "Jobs LS NI + 2 Table Cards Timeline New Job" at bounding box center [614, 12] width 1004 height 24
click at [355, 7] on div "Jobs LS NI + 2 Table Cards Timeline New Job" at bounding box center [614, 12] width 1004 height 24
drag, startPoint x: 1029, startPoint y: 42, endPoint x: 983, endPoint y: 35, distance: 47.3
click at [985, 35] on div "service call" at bounding box center [1022, 37] width 98 height 14
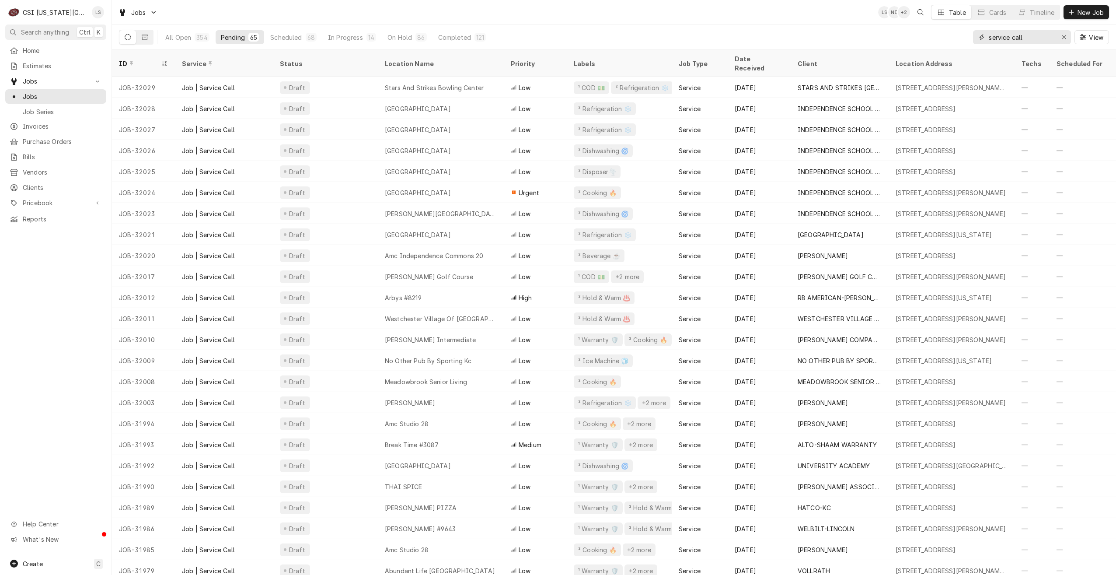
type input "3"
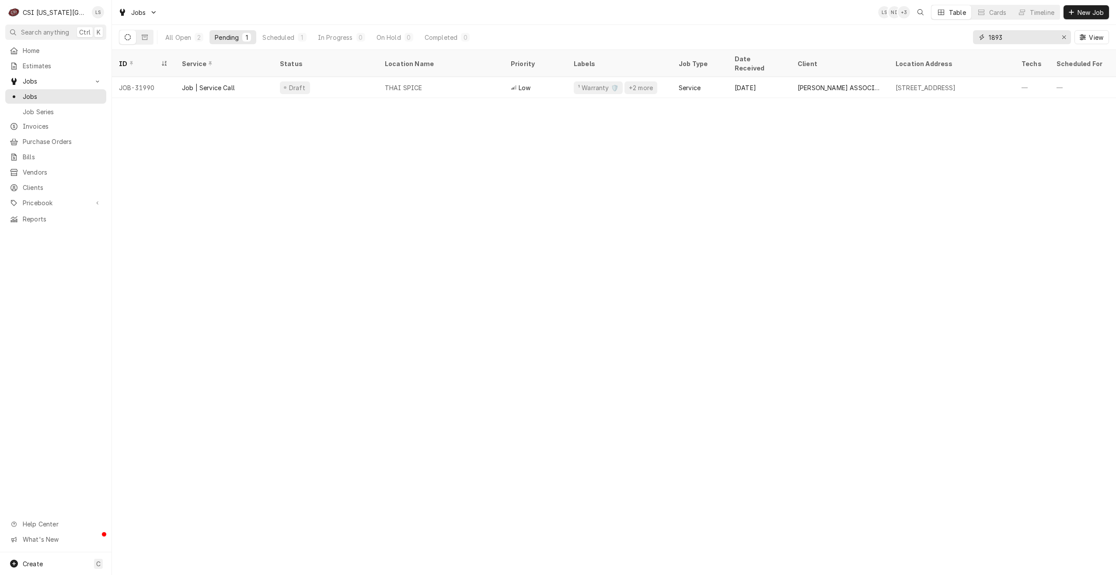
click at [1029, 42] on input "1893" at bounding box center [1022, 37] width 66 height 14
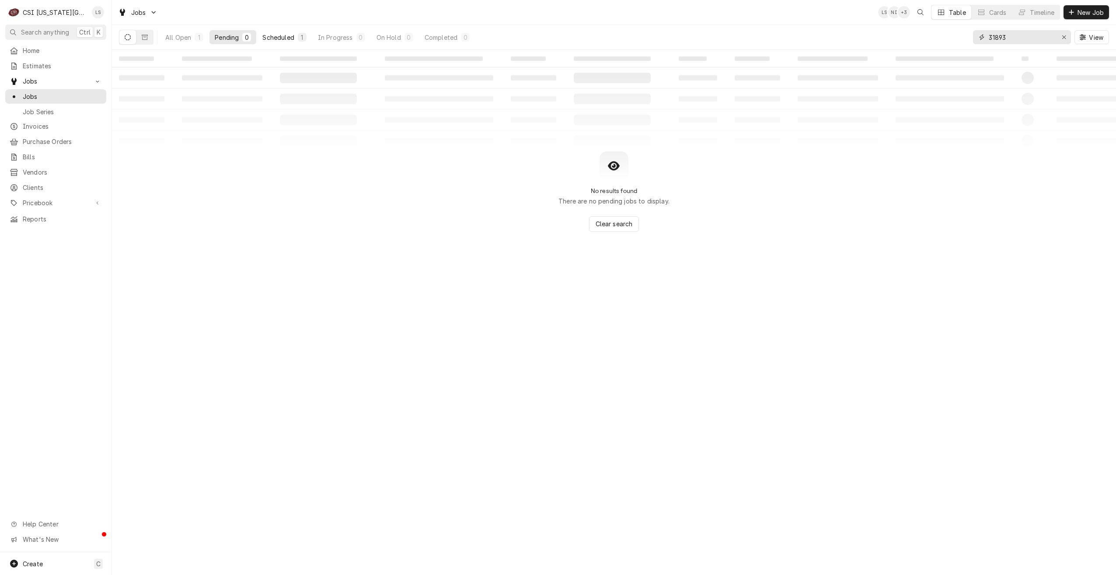
type input "31893"
click at [294, 41] on div "Scheduled" at bounding box center [277, 37] width 31 height 9
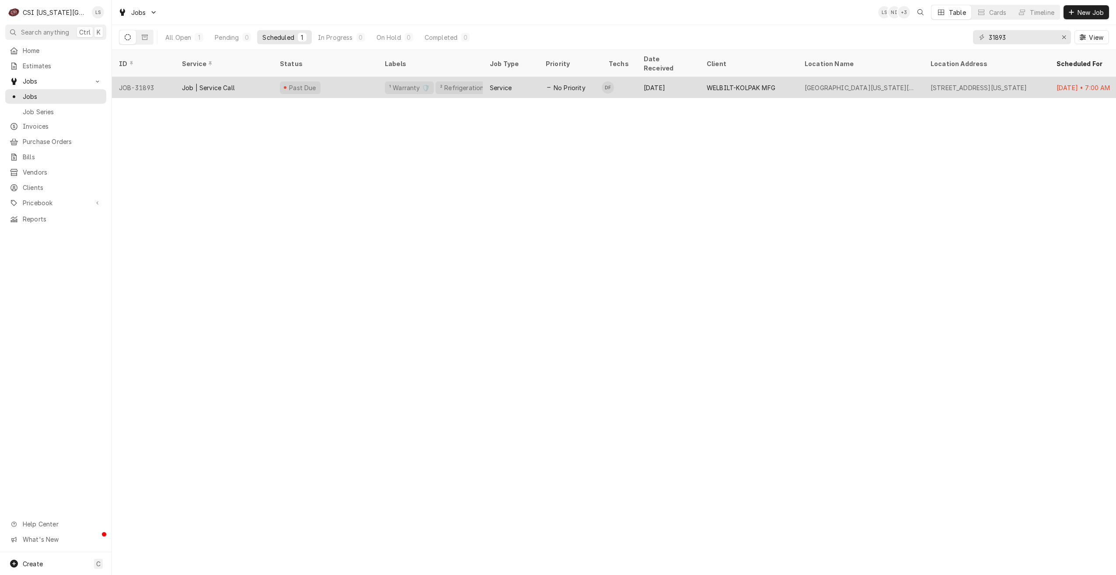
click at [632, 84] on td "DF" at bounding box center [619, 87] width 35 height 21
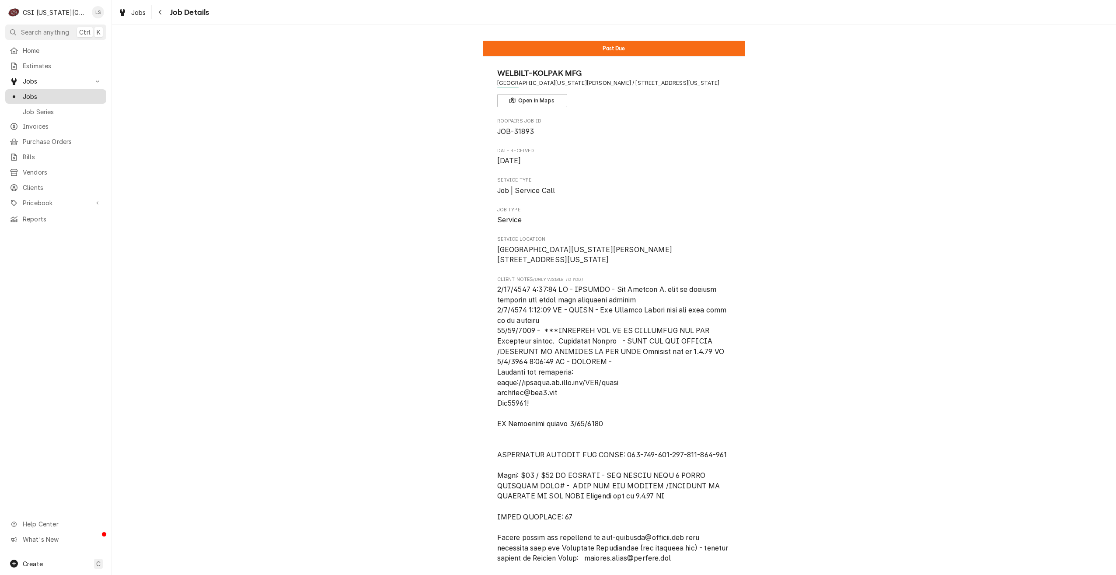
click at [89, 95] on span "Jobs" at bounding box center [62, 96] width 79 height 9
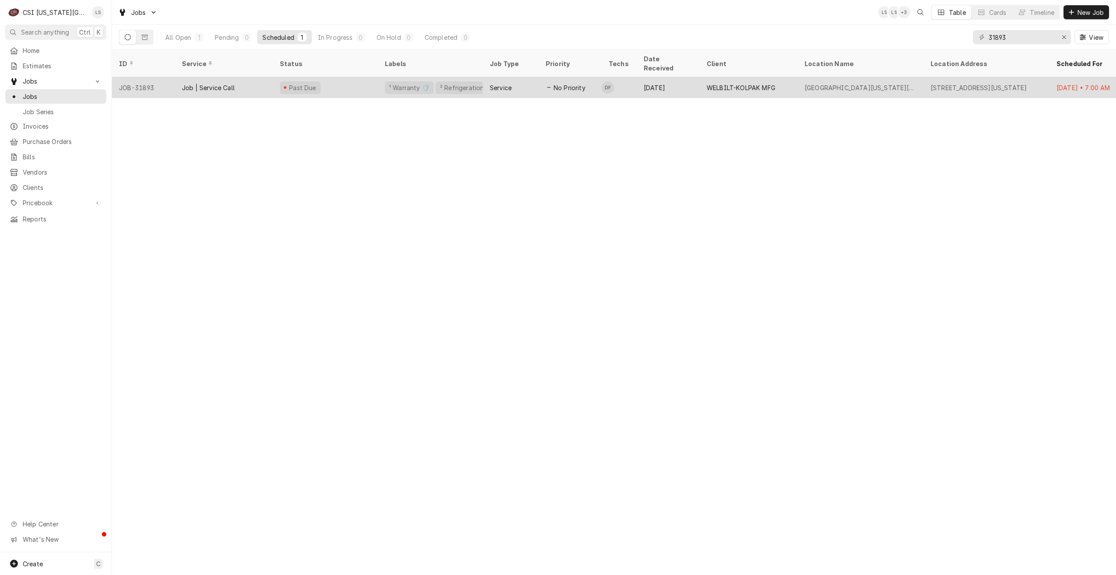
click at [545, 77] on div "No Priority" at bounding box center [570, 87] width 63 height 21
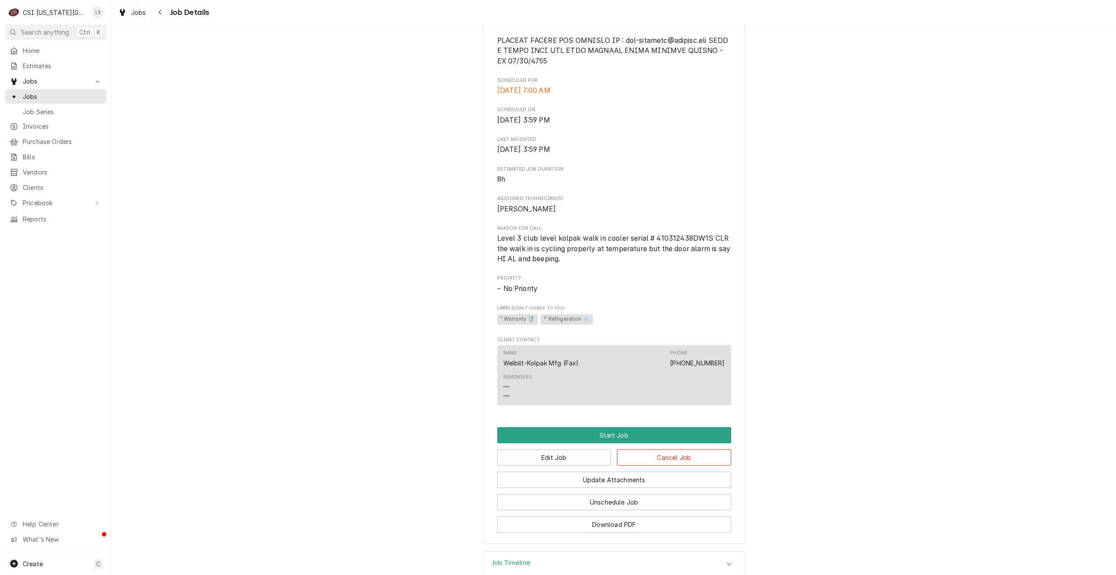
scroll to position [657, 0]
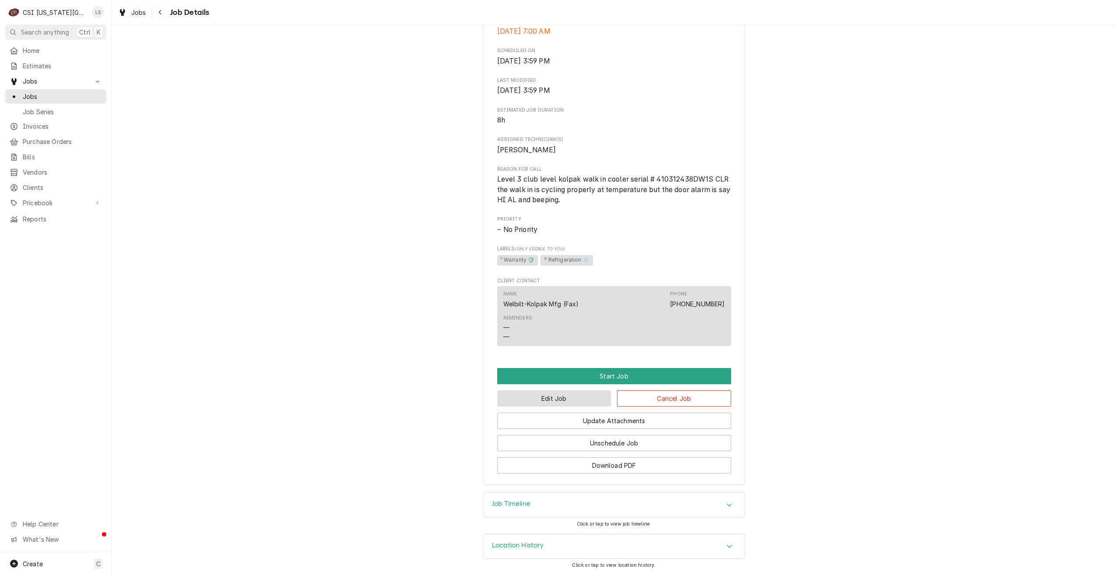
click at [579, 394] on button "Edit Job" at bounding box center [554, 398] width 114 height 16
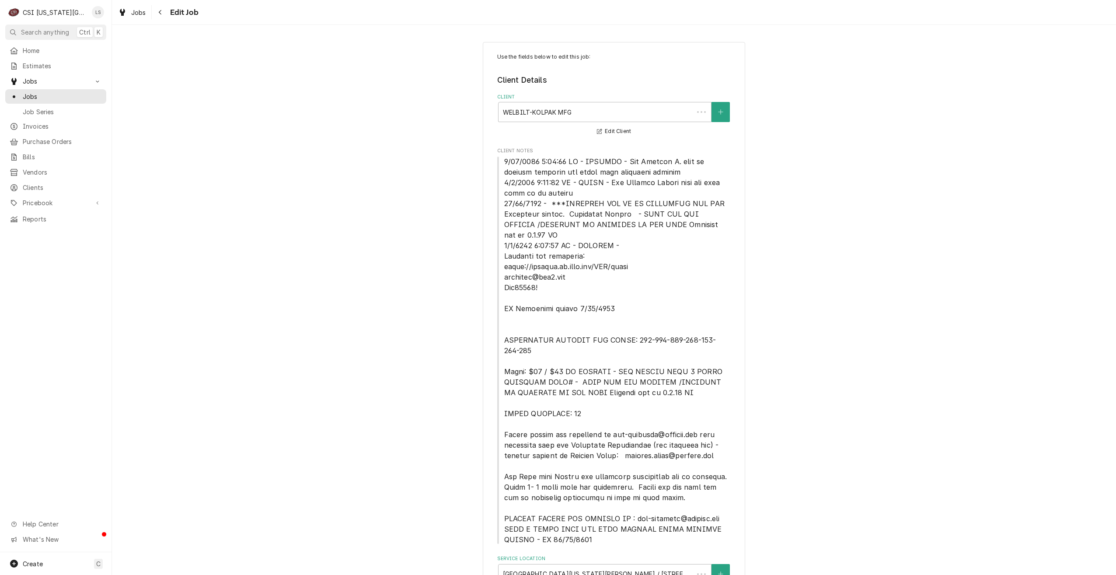
type textarea "x"
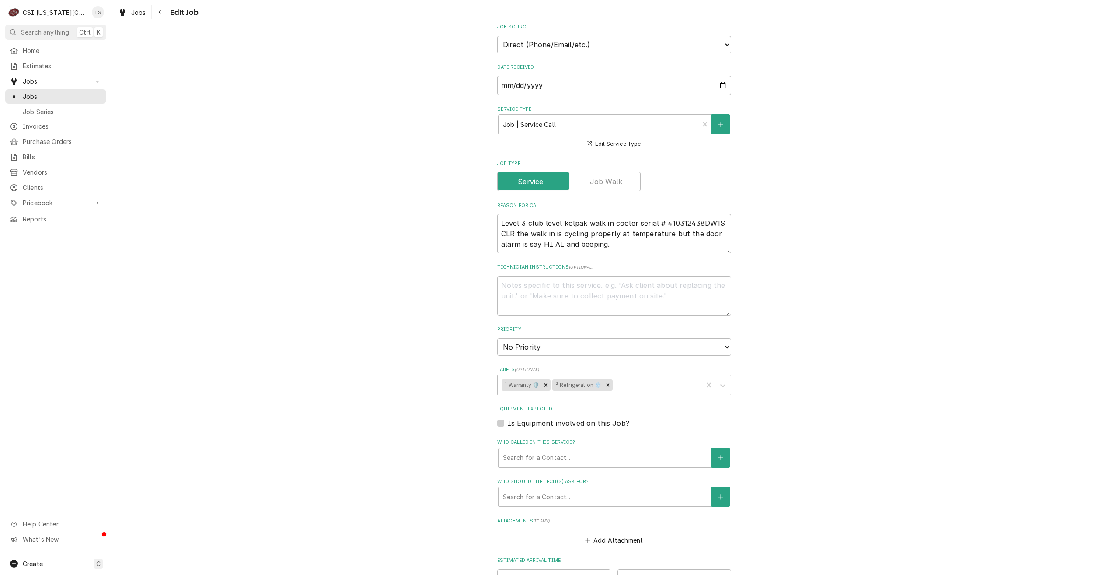
scroll to position [787, 0]
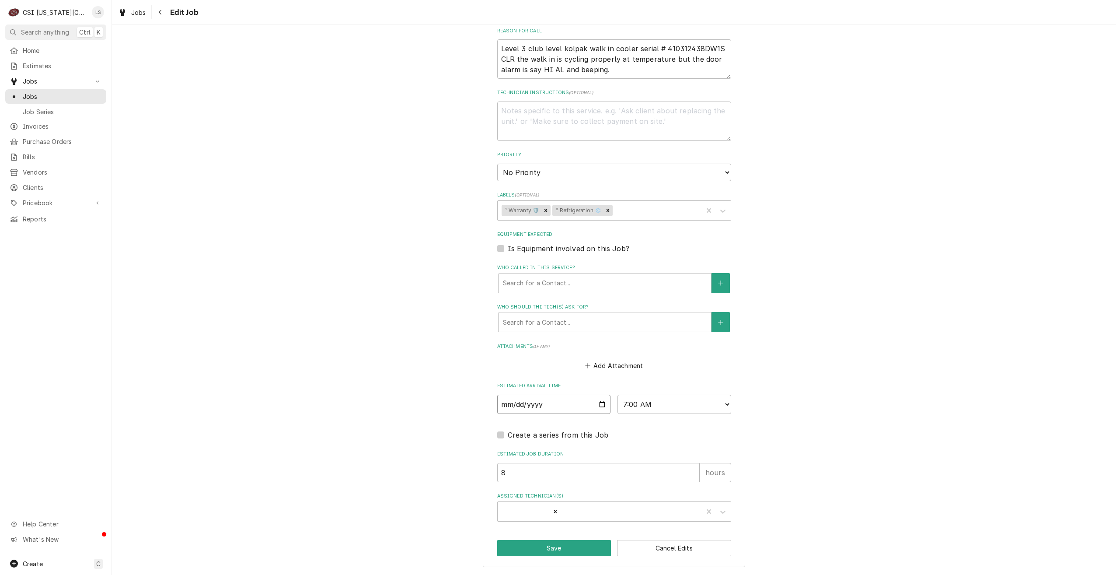
click at [602, 401] on input "2025-08-12" at bounding box center [554, 403] width 114 height 19
type input "[DATE]"
type textarea "x"
click at [652, 407] on select "AM / PM 6:00 AM 6:15 AM 6:30 AM 6:45 AM 7:00 AM 7:15 AM 7:30 AM 7:45 AM 8:00 AM…" at bounding box center [675, 403] width 114 height 19
select select "13:30:00"
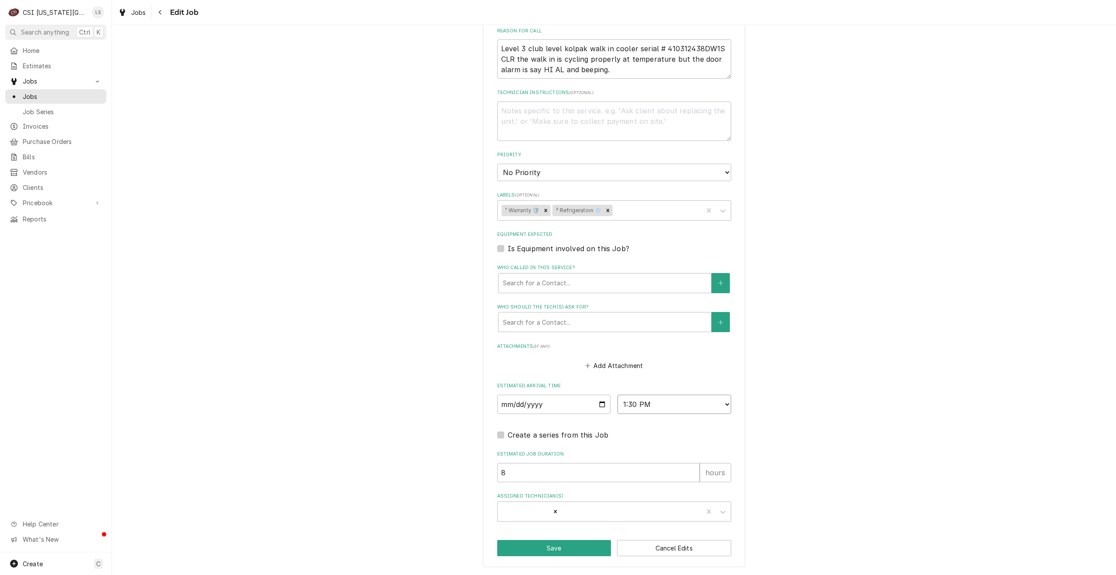
click at [618, 394] on select "AM / PM 6:00 AM 6:15 AM 6:30 AM 6:45 AM 7:00 AM 7:15 AM 7:30 AM 7:45 AM 8:00 AM…" at bounding box center [675, 403] width 114 height 19
click at [509, 473] on input "8" at bounding box center [598, 472] width 202 height 19
type textarea "x"
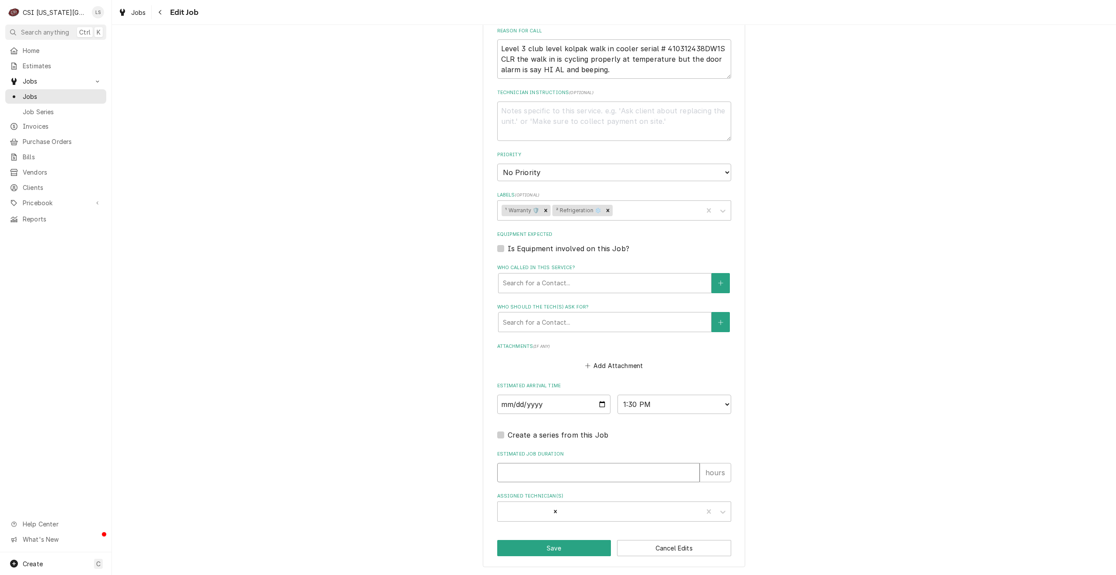
type input "2"
type textarea "x"
click at [552, 509] on icon "Remove David Fannin" at bounding box center [555, 511] width 6 height 6
type input "2"
type textarea "x"
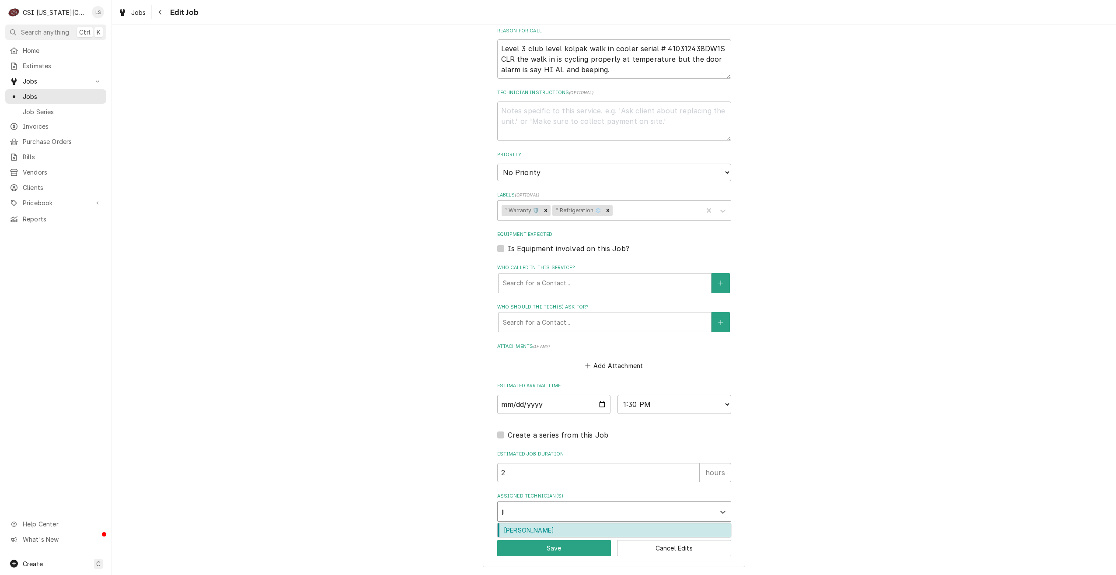
type input "jim"
click at [531, 527] on div "[PERSON_NAME]" at bounding box center [614, 530] width 233 height 14
type textarea "x"
click at [541, 550] on button "Save" at bounding box center [554, 548] width 114 height 16
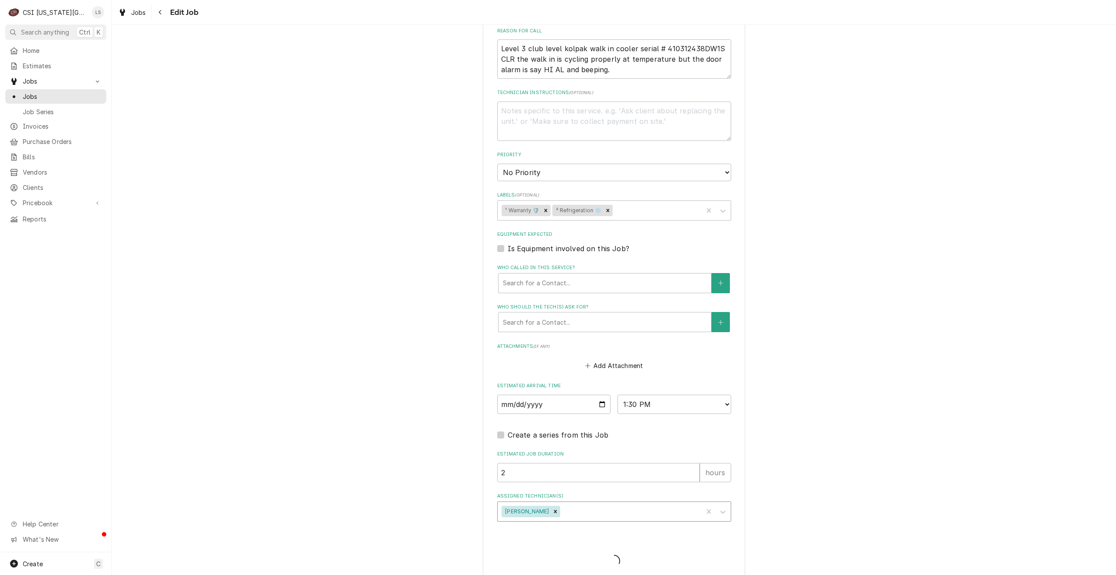
type textarea "x"
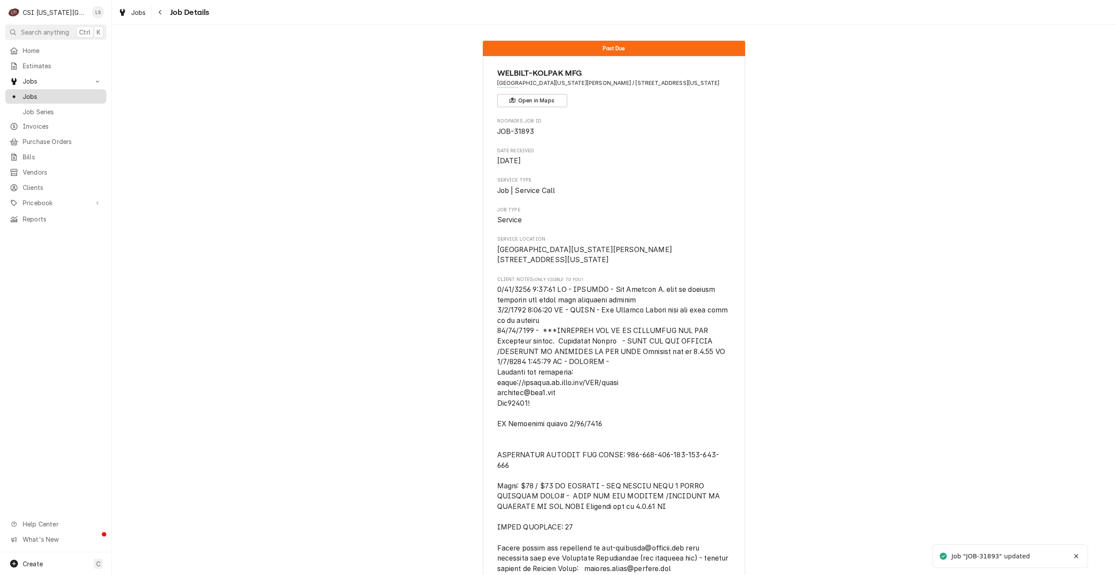
click at [100, 96] on span "Jobs" at bounding box center [62, 96] width 79 height 9
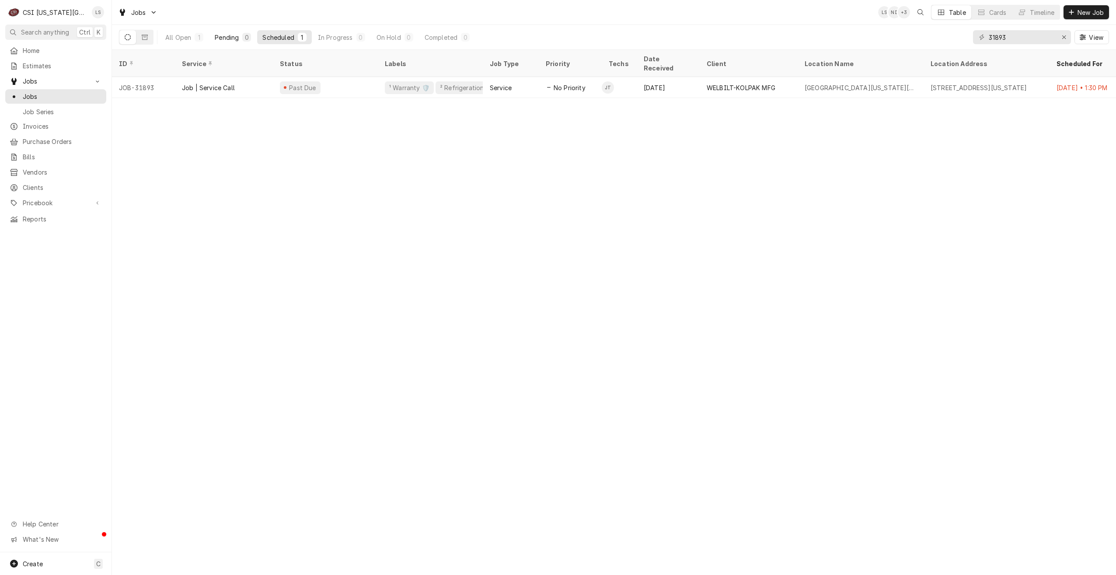
click at [228, 35] on div "Pending" at bounding box center [227, 37] width 24 height 9
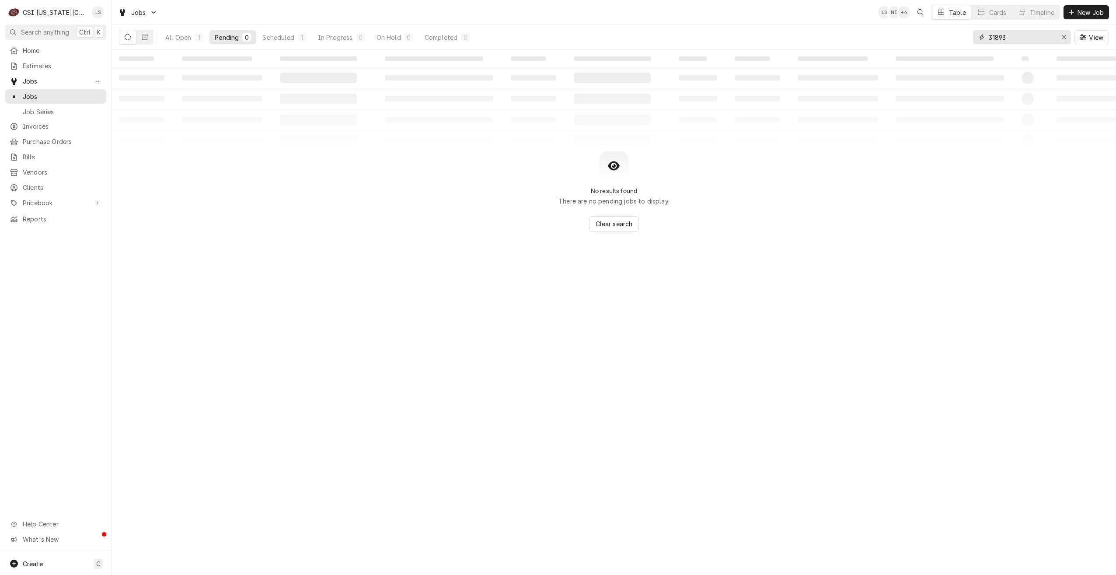
click at [1002, 40] on input "31893" at bounding box center [1022, 37] width 66 height 14
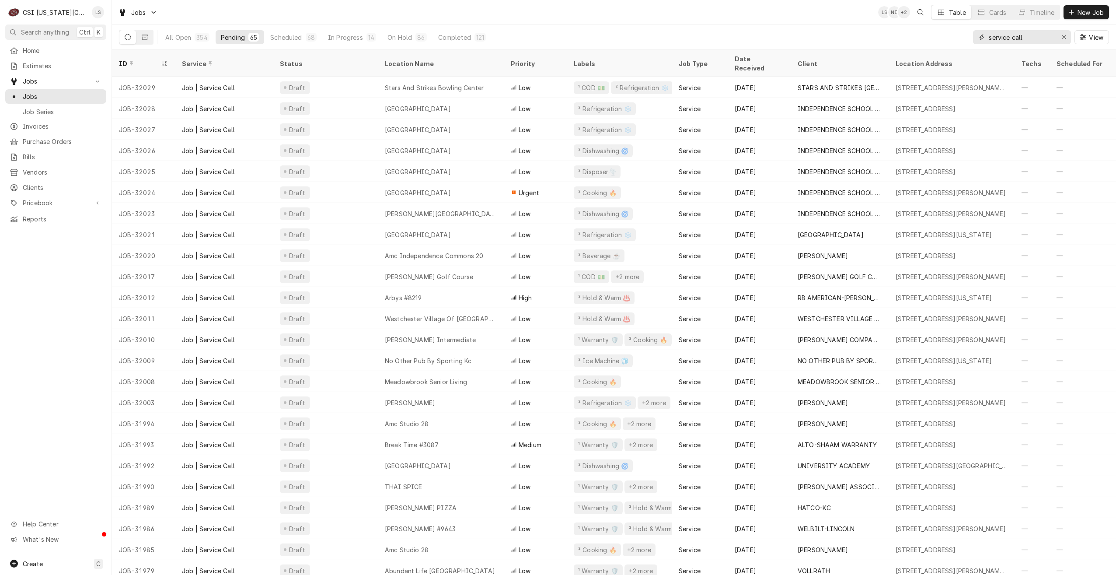
type input "service call"
click at [453, 20] on div "Jobs LS NI + 3 Table Cards Timeline New Job" at bounding box center [614, 12] width 1004 height 24
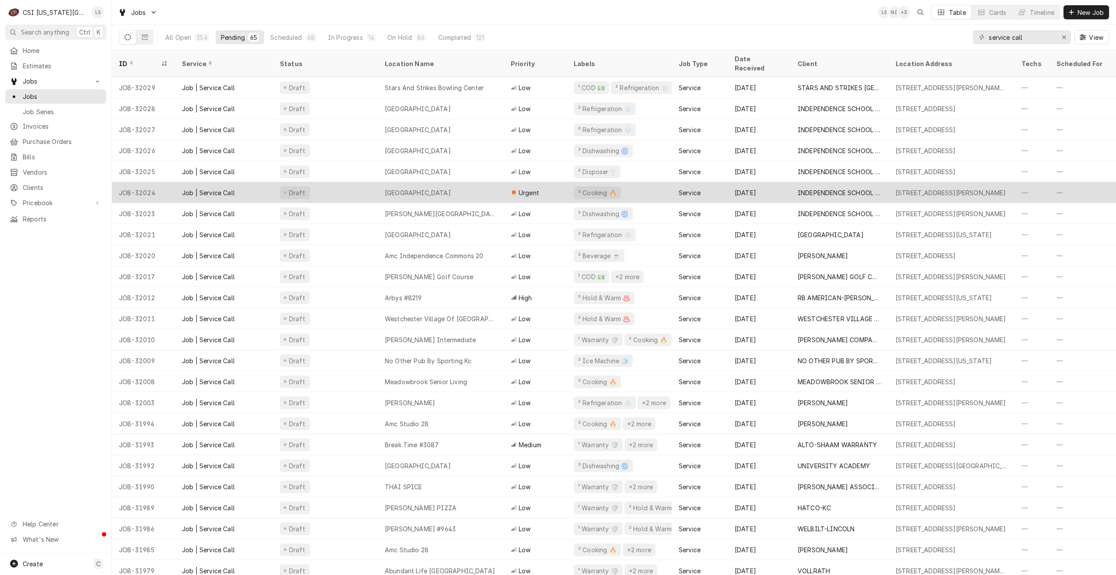
click at [485, 182] on div "[GEOGRAPHIC_DATA]" at bounding box center [441, 192] width 126 height 21
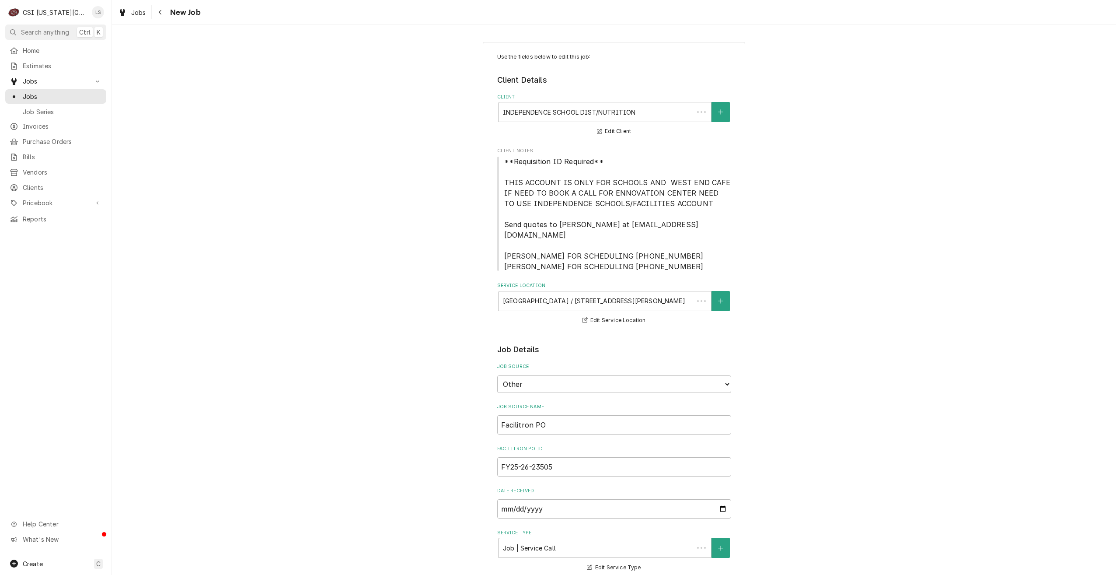
type textarea "x"
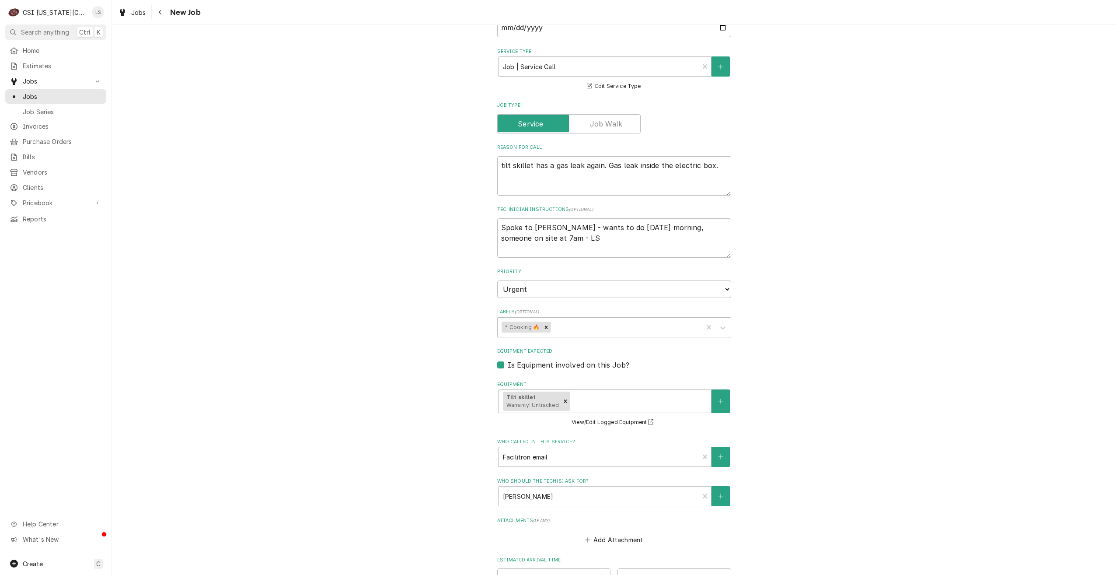
scroll to position [656, 0]
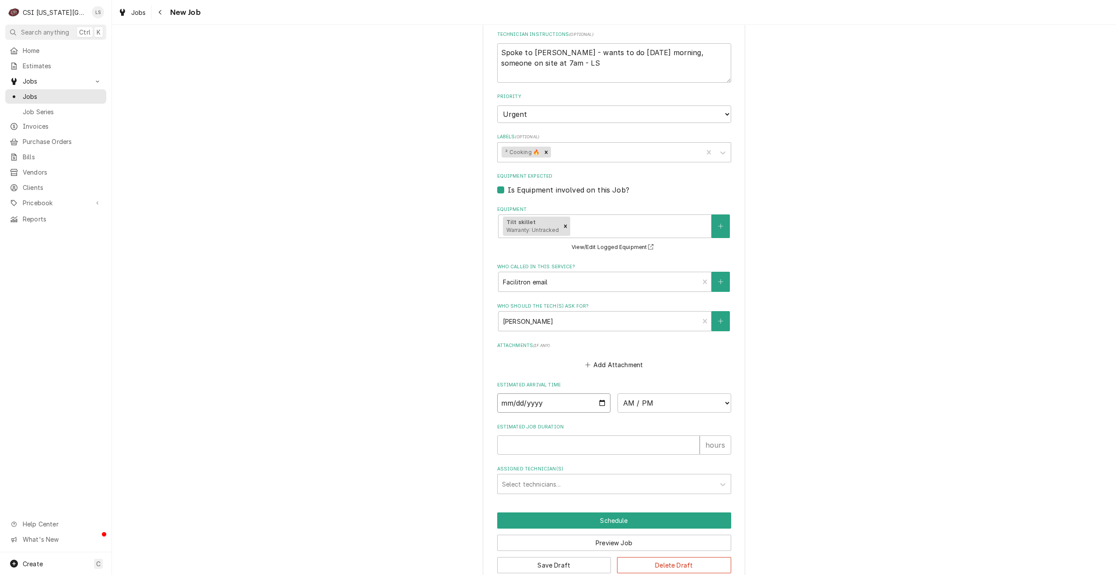
click at [601, 393] on input "Date" at bounding box center [554, 402] width 114 height 19
type input "[DATE]"
type textarea "x"
click at [653, 396] on select "AM / PM 6:00 AM 6:15 AM 6:30 AM 6:45 AM 7:00 AM 7:15 AM 7:30 AM 7:45 AM 8:00 AM…" at bounding box center [675, 402] width 114 height 19
select select "07:00:00"
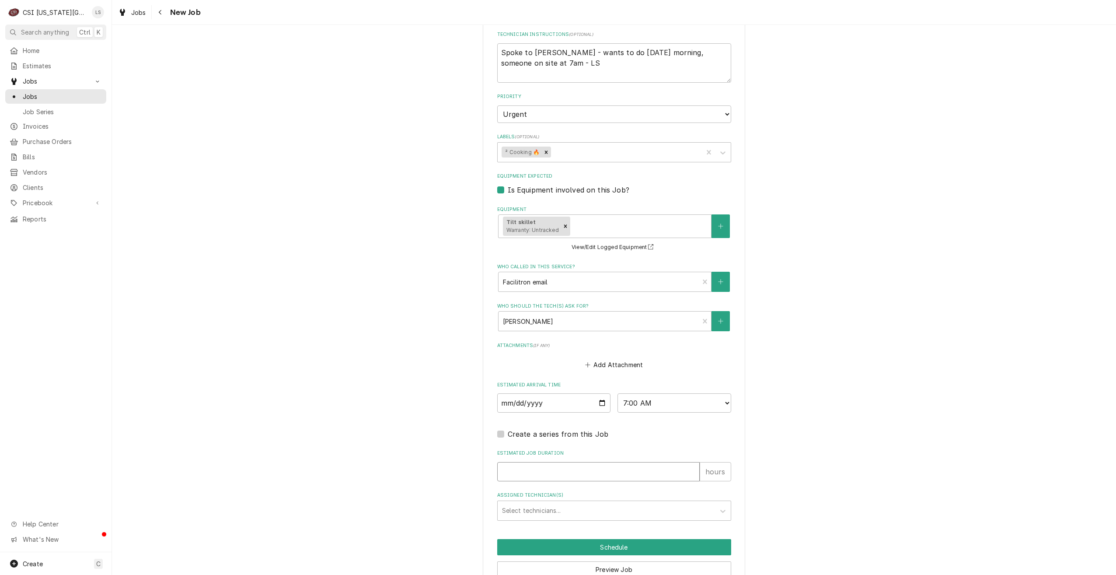
click at [619, 463] on input "Estimated Job Duration" at bounding box center [598, 471] width 202 height 19
type textarea "x"
type input "2"
type textarea "x"
type input "2"
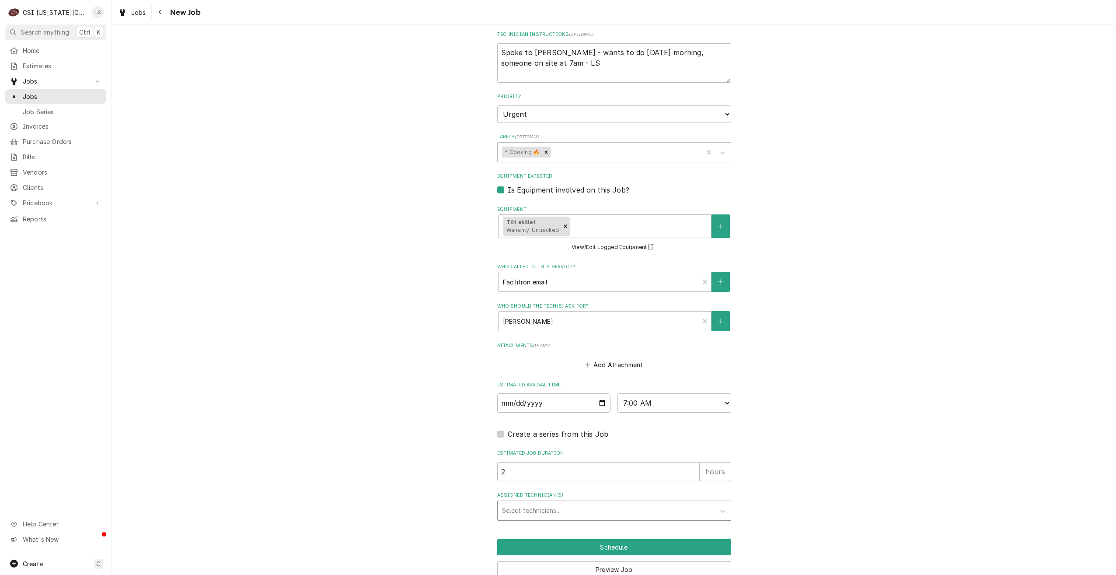
click at [666, 502] on div "Assigned Technician(s)" at bounding box center [606, 510] width 209 height 16
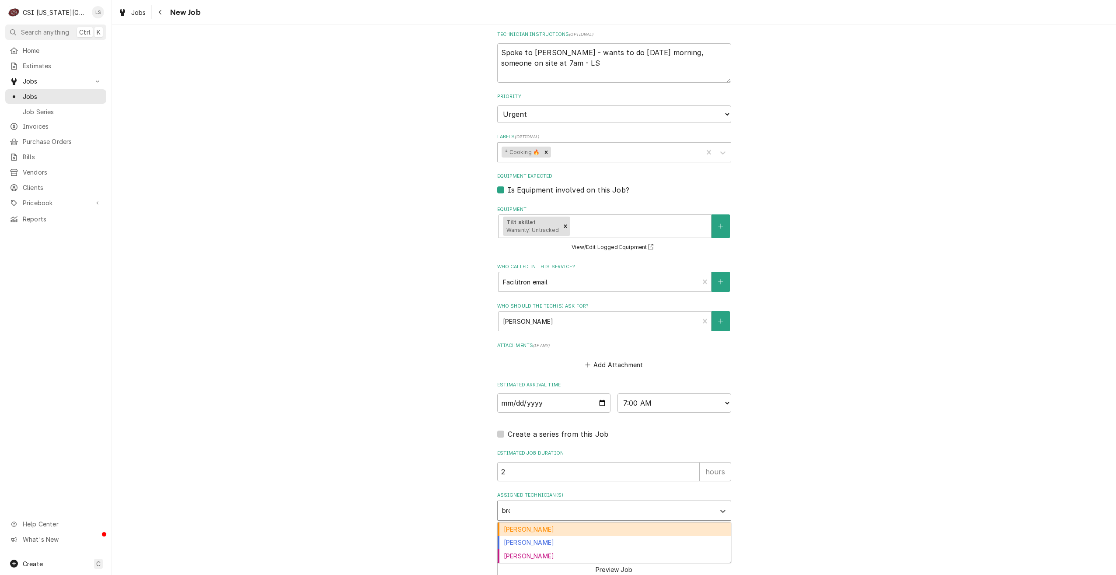
type input "brea"
click at [649, 524] on div "[PERSON_NAME]" at bounding box center [614, 529] width 233 height 14
type textarea "x"
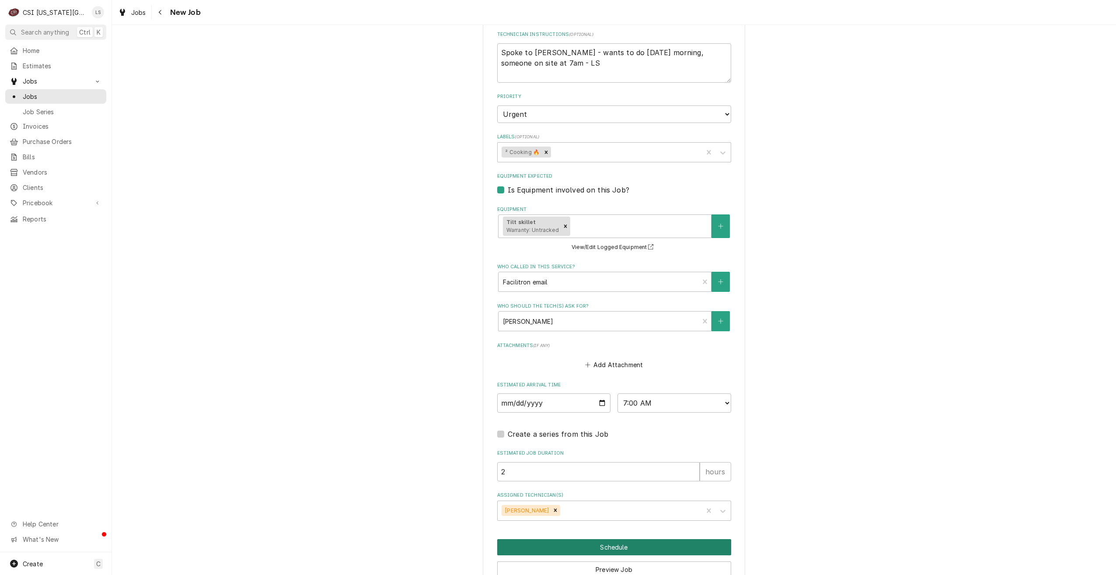
click at [646, 539] on button "Schedule" at bounding box center [614, 547] width 234 height 16
type textarea "x"
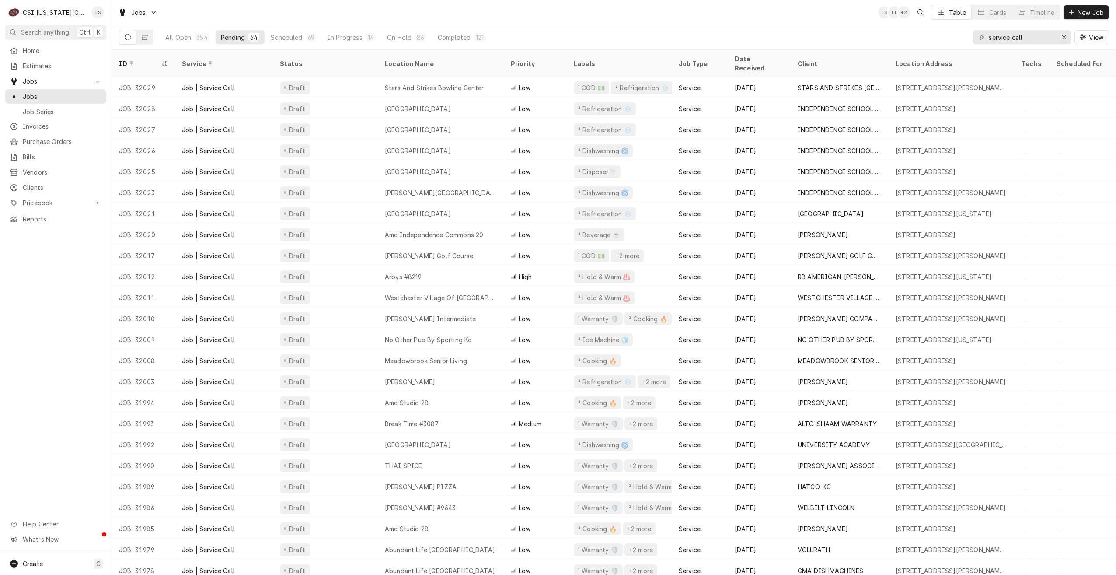
click at [753, 26] on div "All Open 354 Pending 64 Scheduled 69 In Progress 14 On Hold 86 Completed 121 se…" at bounding box center [614, 37] width 990 height 24
click at [753, 22] on div "Jobs LS TL + 2 Table Cards Timeline New Job" at bounding box center [614, 12] width 1004 height 24
click at [393, 11] on div "Jobs LS TL + 2 Table Cards Timeline New Job" at bounding box center [614, 12] width 1004 height 24
drag, startPoint x: 1029, startPoint y: 38, endPoint x: 966, endPoint y: 37, distance: 62.5
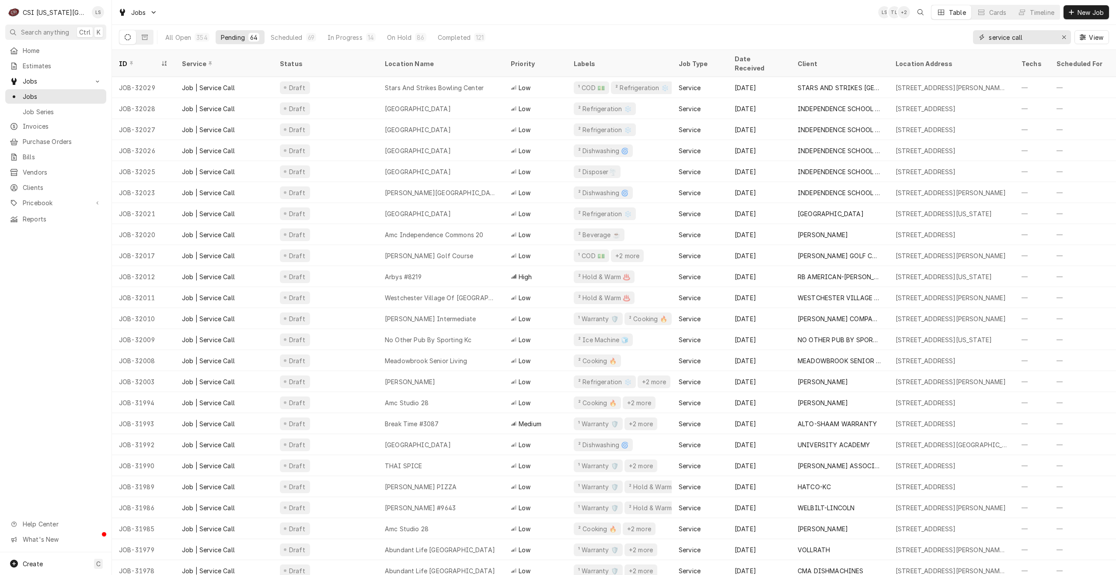
click at [966, 37] on div "All Open 354 Pending 64 Scheduled 69 In Progress 14 On Hold 86 Completed 121 se…" at bounding box center [614, 37] width 990 height 24
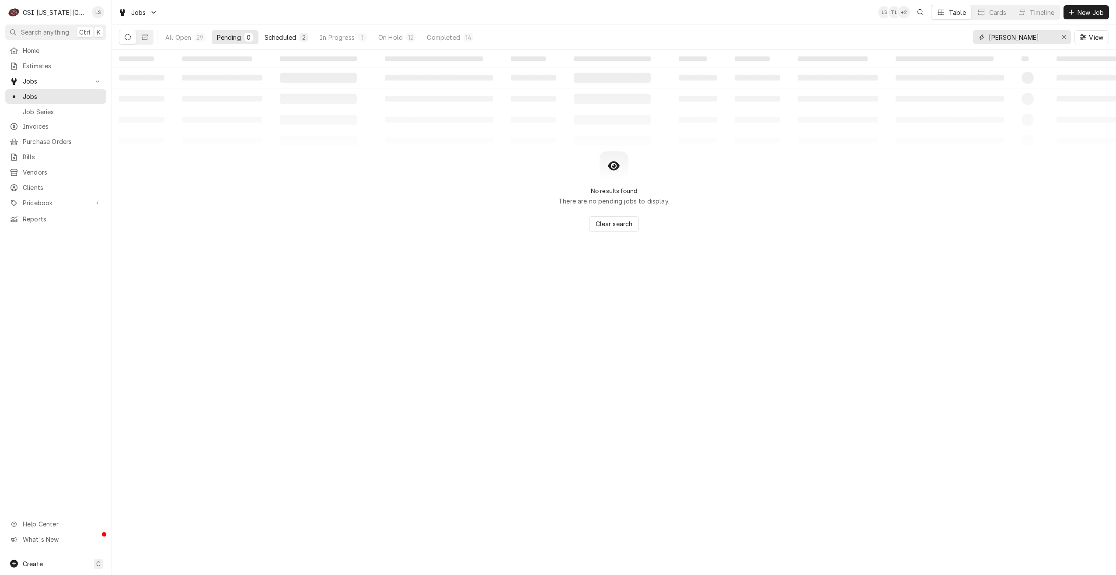
type input "[PERSON_NAME]"
click at [286, 38] on div "Scheduled" at bounding box center [280, 37] width 31 height 9
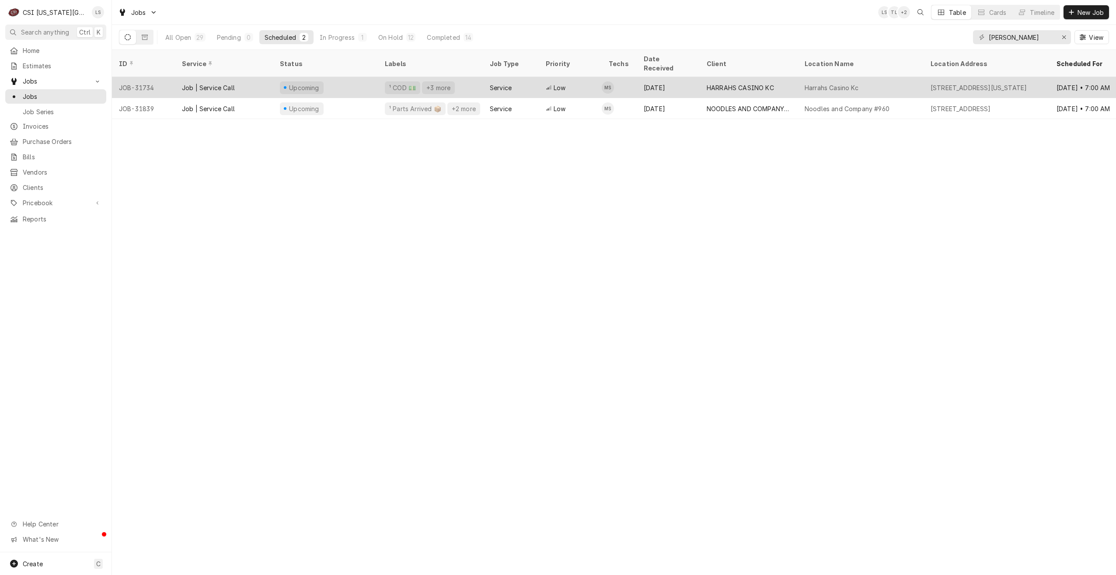
click at [865, 77] on div "Harrahs Casino Kc" at bounding box center [861, 87] width 126 height 21
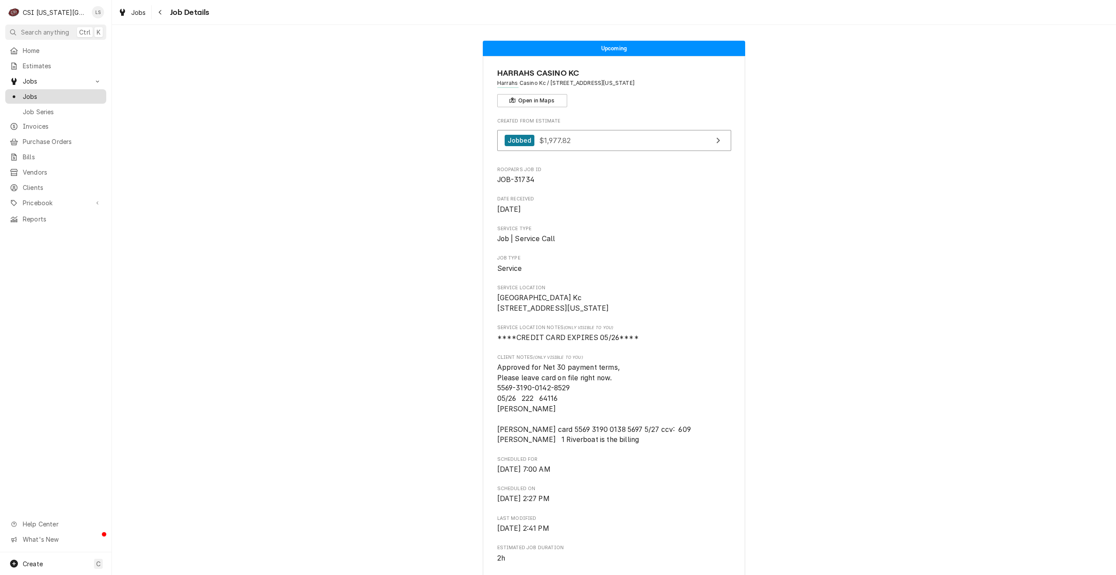
click at [28, 98] on span "Jobs" at bounding box center [62, 96] width 79 height 9
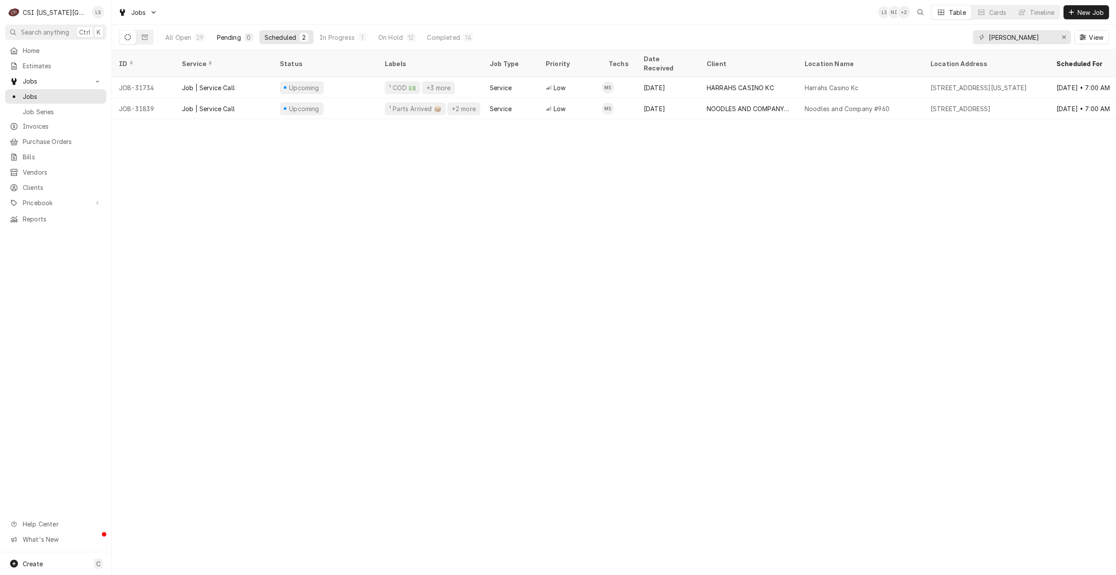
click at [250, 37] on div "0" at bounding box center [248, 37] width 5 height 9
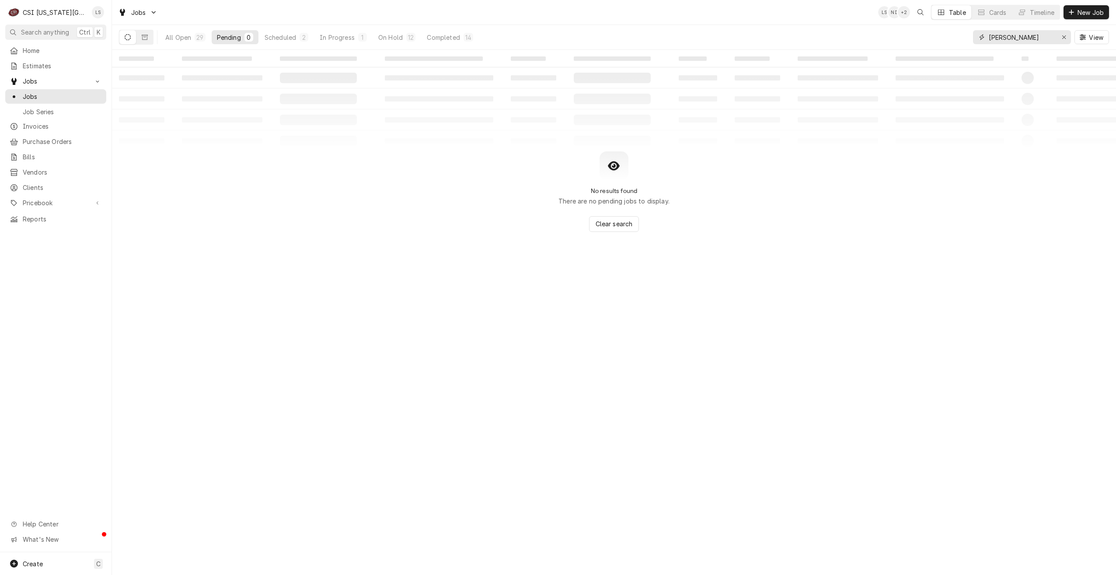
click at [1025, 43] on input "mike" at bounding box center [1022, 37] width 66 height 14
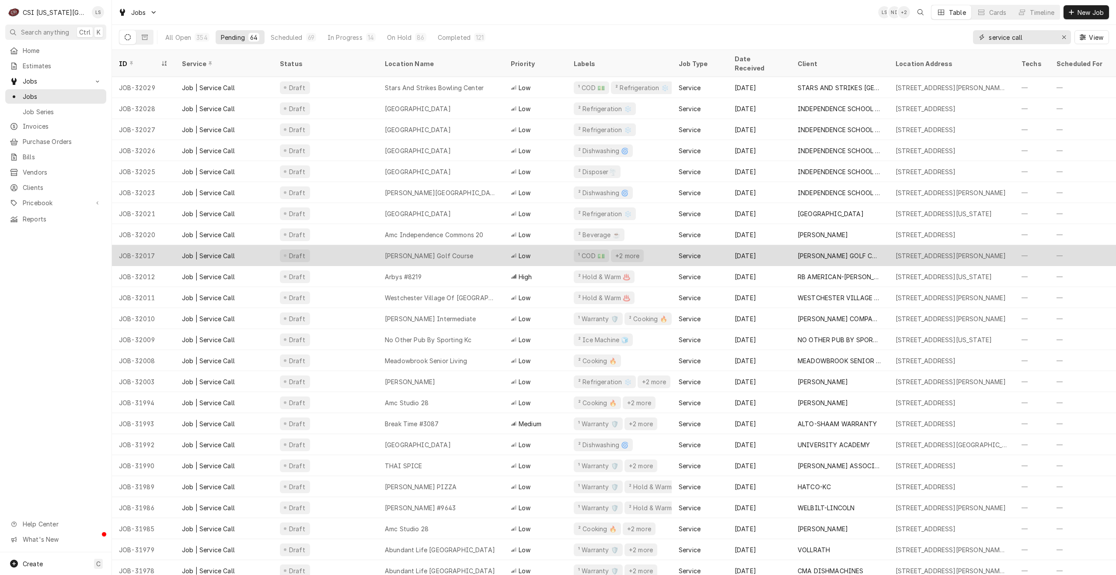
type input "service call"
click at [446, 245] on div "Shirkey Golf Course" at bounding box center [441, 255] width 126 height 21
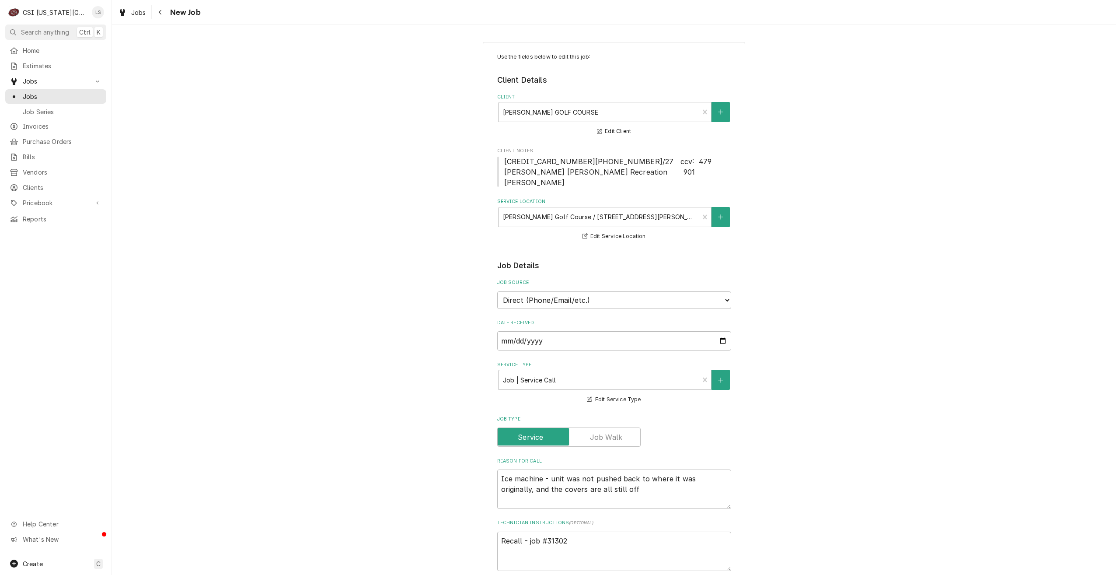
type textarea "x"
click at [830, 225] on div "Use the fields below to edit this job: Client Details Client [PERSON_NAME] GOLF…" at bounding box center [614, 528] width 1004 height 989
click at [62, 92] on span "Jobs" at bounding box center [62, 96] width 79 height 9
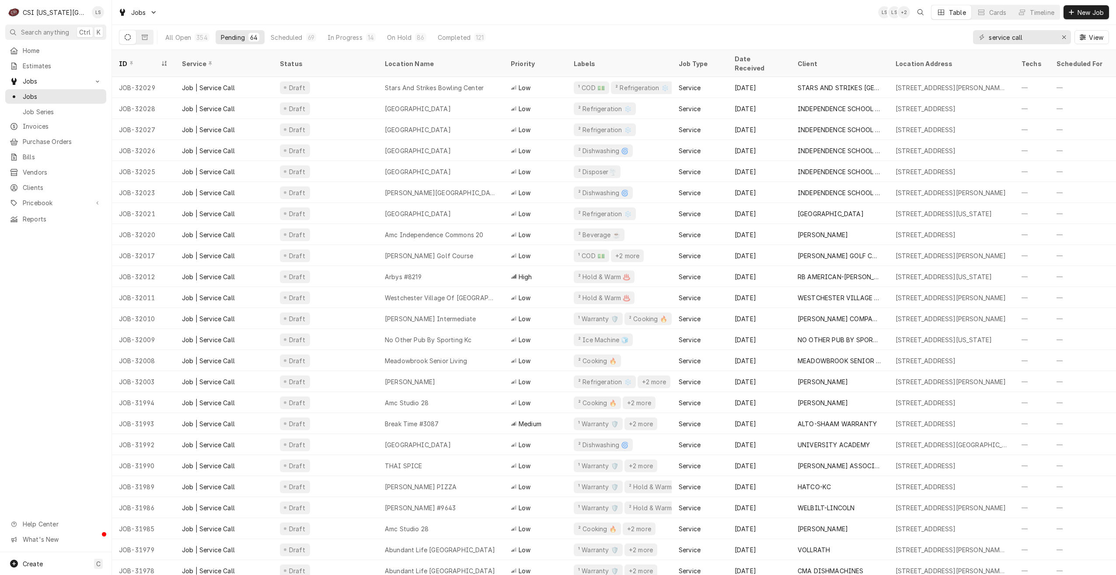
click at [391, 13] on div "Jobs LS LS + 2 Table Cards Timeline New Job" at bounding box center [614, 12] width 1004 height 24
click at [528, 11] on div "Jobs LS LS + 3 Table Cards Timeline New Job" at bounding box center [614, 12] width 1004 height 24
click at [537, 15] on div "Jobs LS LS + 2 Table Cards Timeline New Job" at bounding box center [614, 12] width 1004 height 24
click at [538, 8] on div "Jobs LS LS + 2 Table Cards Timeline New Job" at bounding box center [614, 12] width 1004 height 24
click at [537, 8] on div "Jobs LS LS + 2 Table Cards Timeline New Job" at bounding box center [614, 12] width 1004 height 24
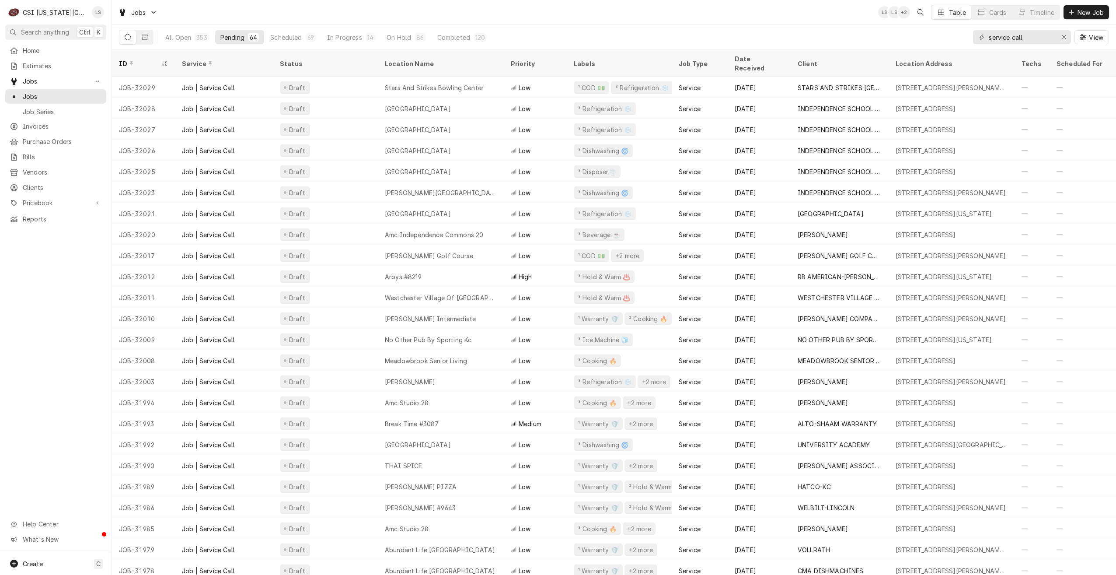
click at [537, 8] on div "Jobs LS LS + 2 Table Cards Timeline New Job" at bounding box center [614, 12] width 1004 height 24
click at [543, 16] on div "Jobs LS LS + 3 Table Cards Timeline New Job" at bounding box center [614, 12] width 1004 height 24
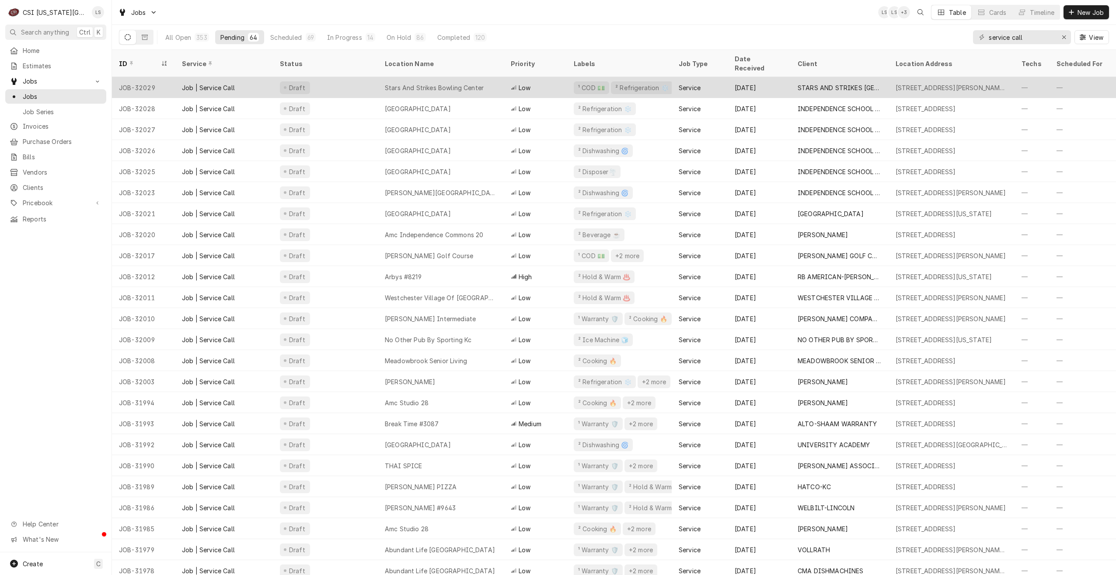
click at [493, 77] on div "Stars And Strikes Bowling Center" at bounding box center [441, 87] width 126 height 21
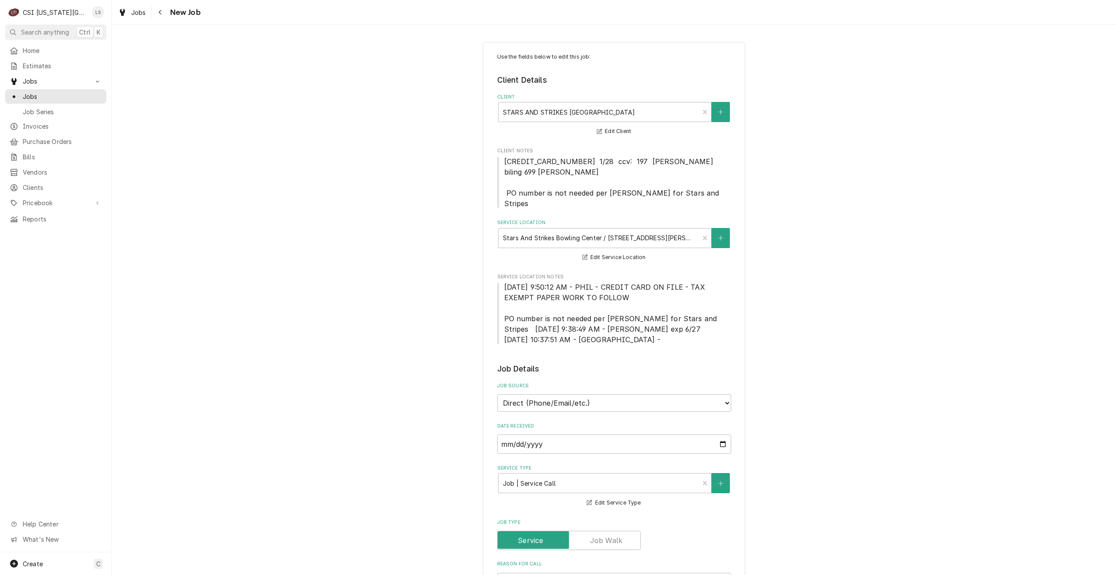
type textarea "x"
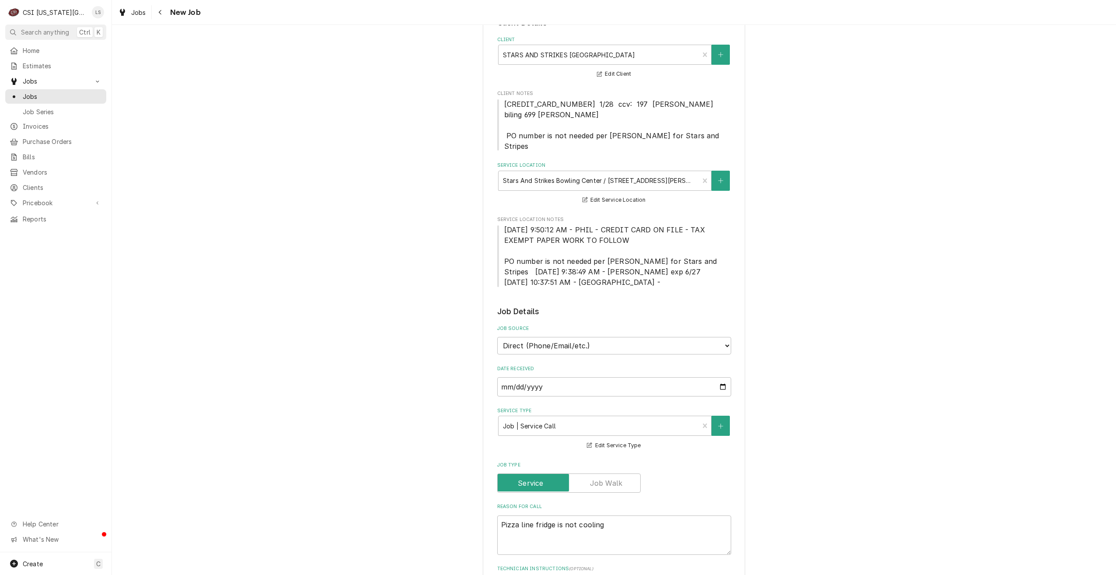
scroll to position [131, 0]
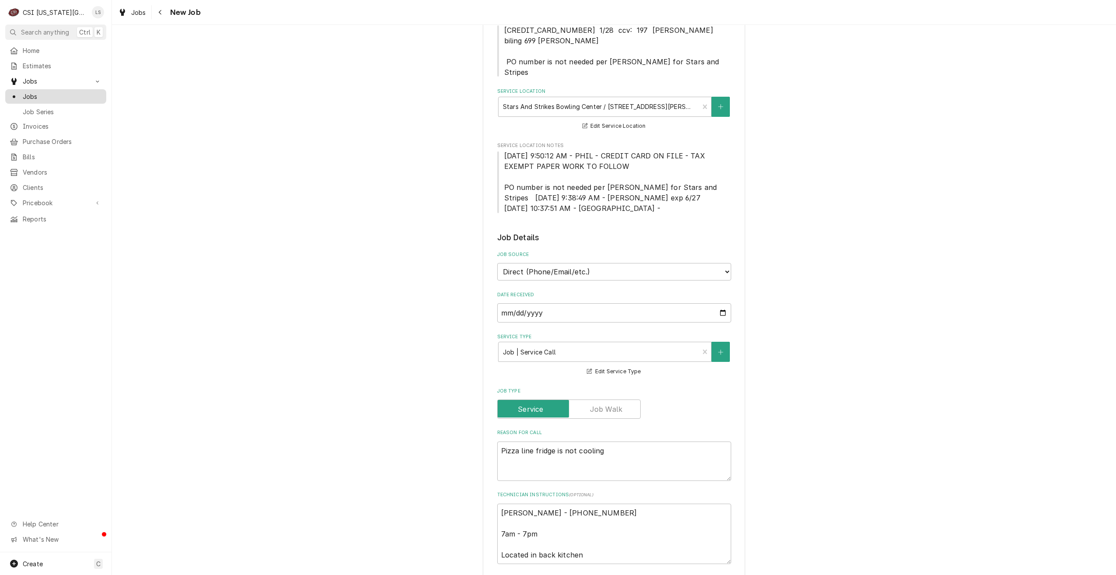
click at [76, 93] on span "Jobs" at bounding box center [62, 96] width 79 height 9
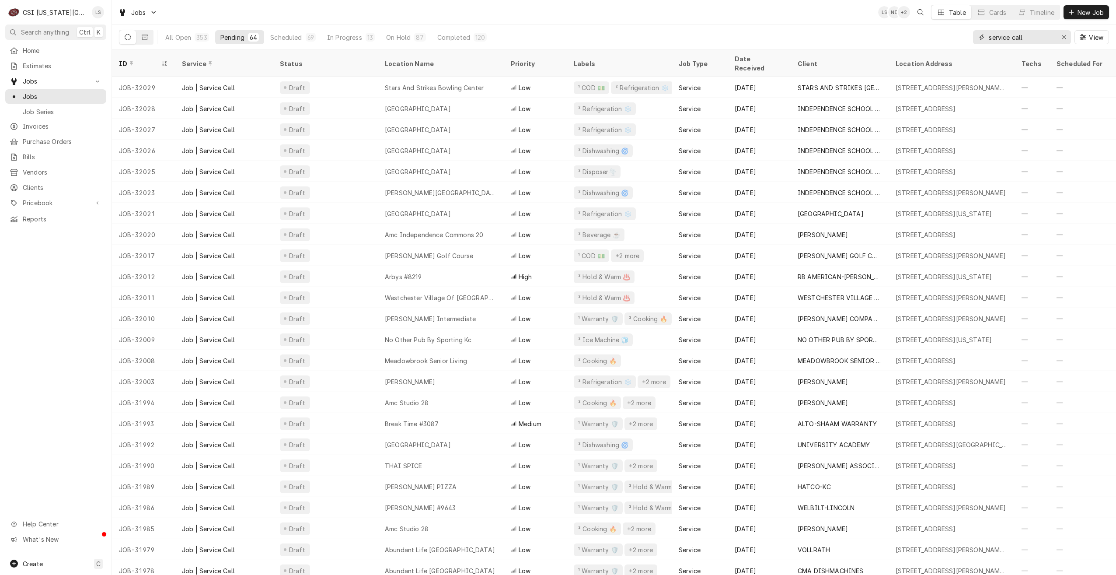
drag, startPoint x: 1039, startPoint y: 41, endPoint x: 977, endPoint y: 36, distance: 61.9
click at [978, 36] on div "service call" at bounding box center [1022, 37] width 98 height 14
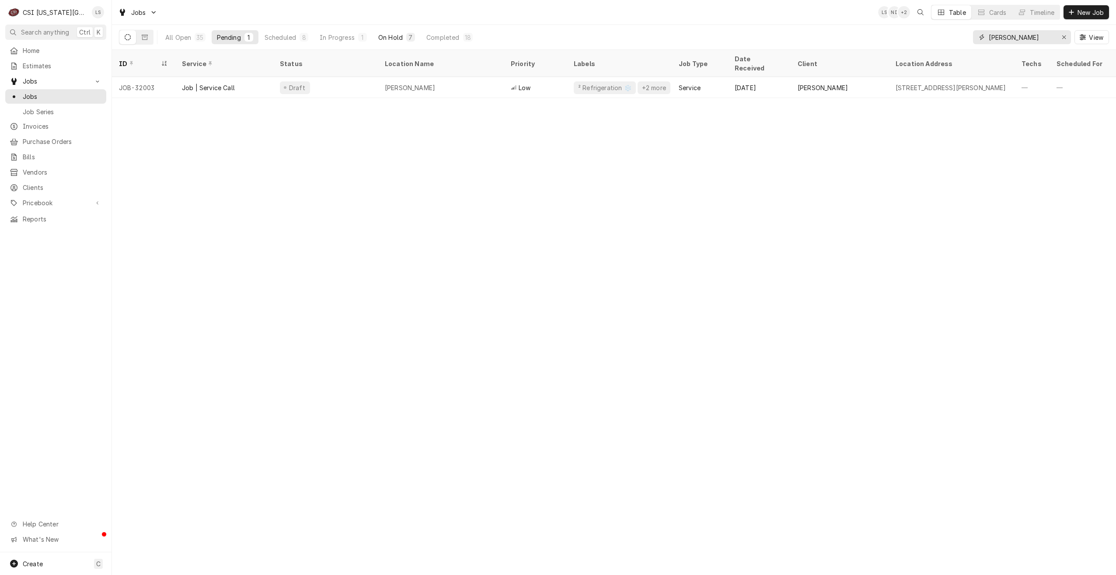
type input "[PERSON_NAME]"
click at [391, 41] on div "On Hold" at bounding box center [390, 37] width 24 height 9
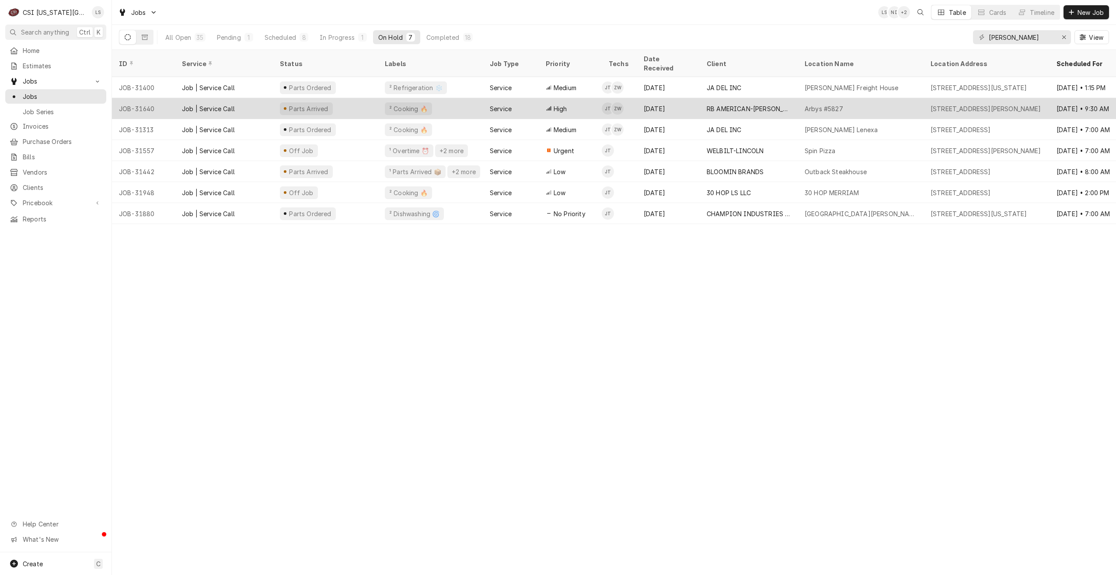
click at [664, 98] on div "Jul 29" at bounding box center [668, 108] width 63 height 21
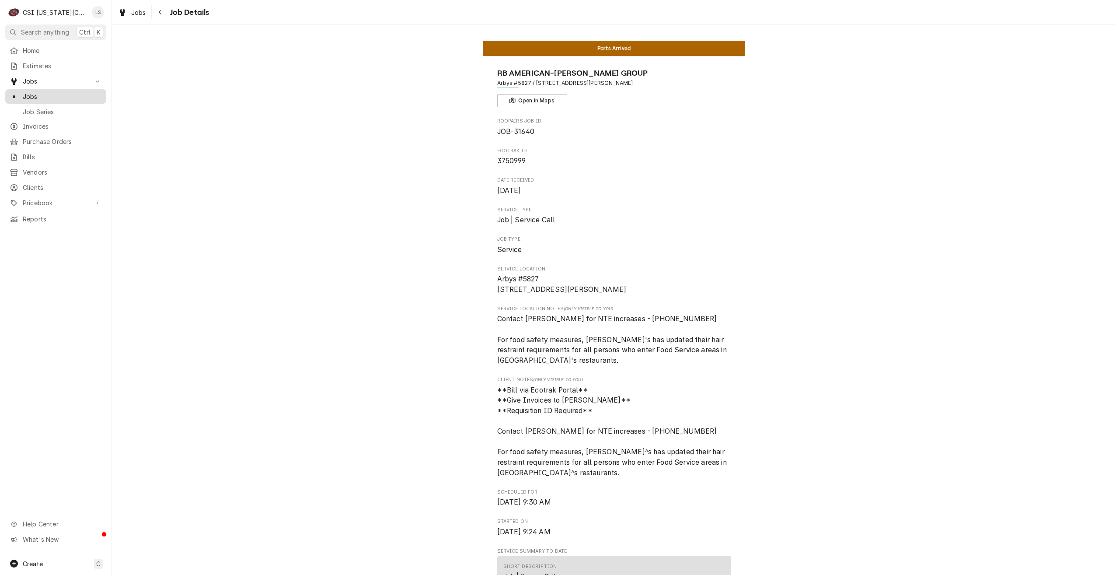
click at [96, 92] on span "Jobs" at bounding box center [62, 96] width 79 height 9
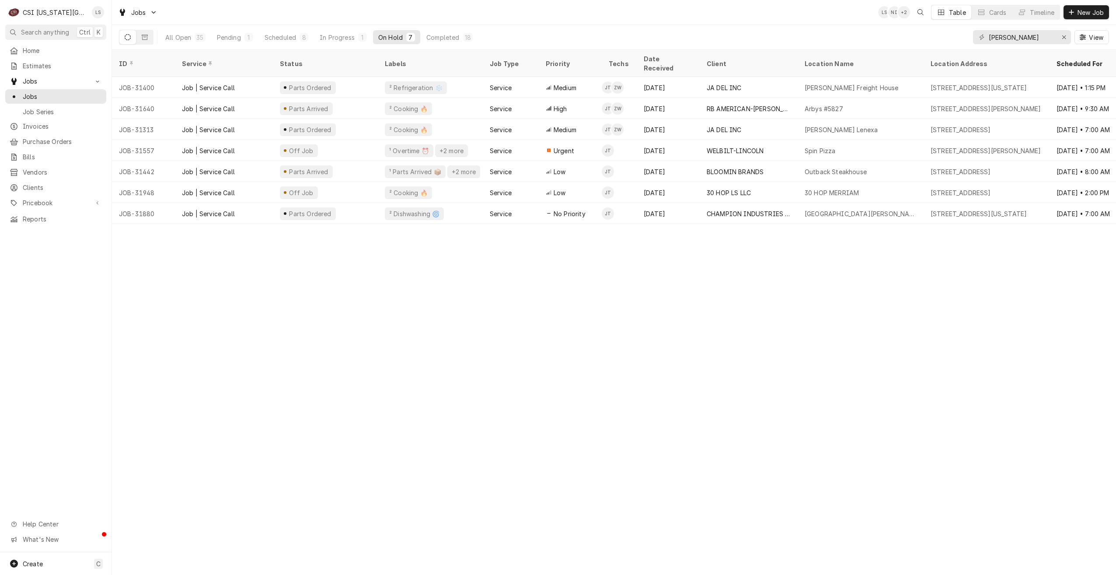
click at [549, 2] on div "Jobs LS NI + 2 Table Cards Timeline New Job" at bounding box center [614, 12] width 1004 height 24
click at [994, 42] on input "[PERSON_NAME]" at bounding box center [1022, 37] width 66 height 14
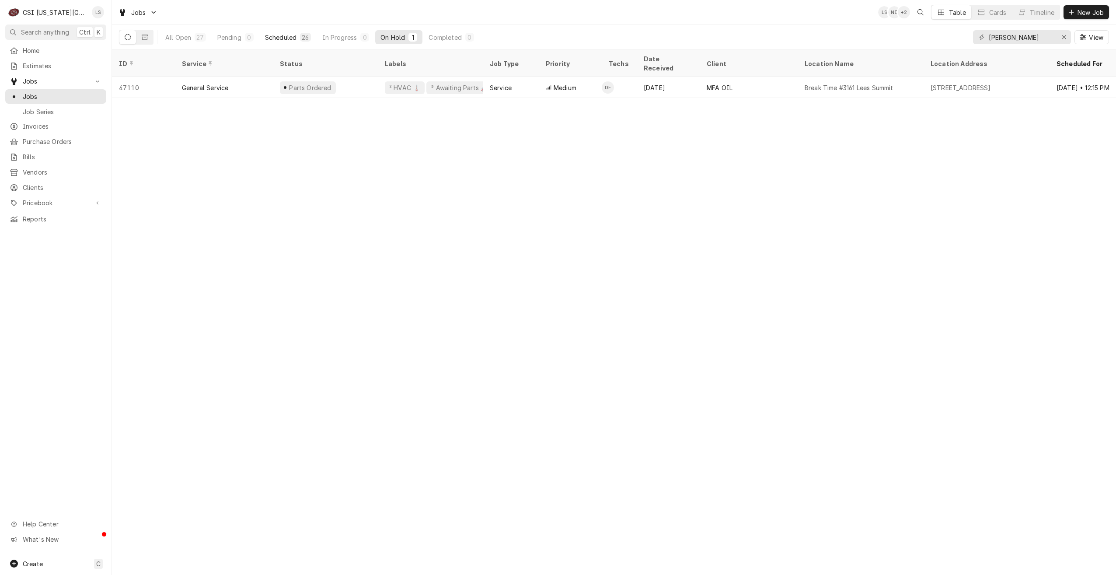
click at [279, 40] on div "Scheduled" at bounding box center [280, 37] width 31 height 9
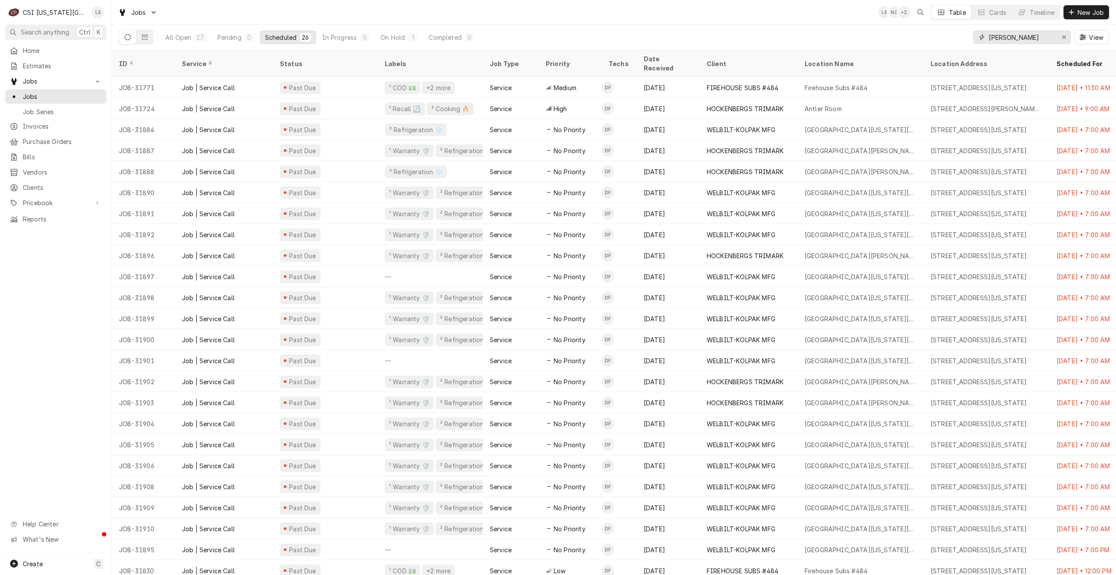
click at [1026, 38] on input "fannin" at bounding box center [1022, 37] width 66 height 14
type input "3"
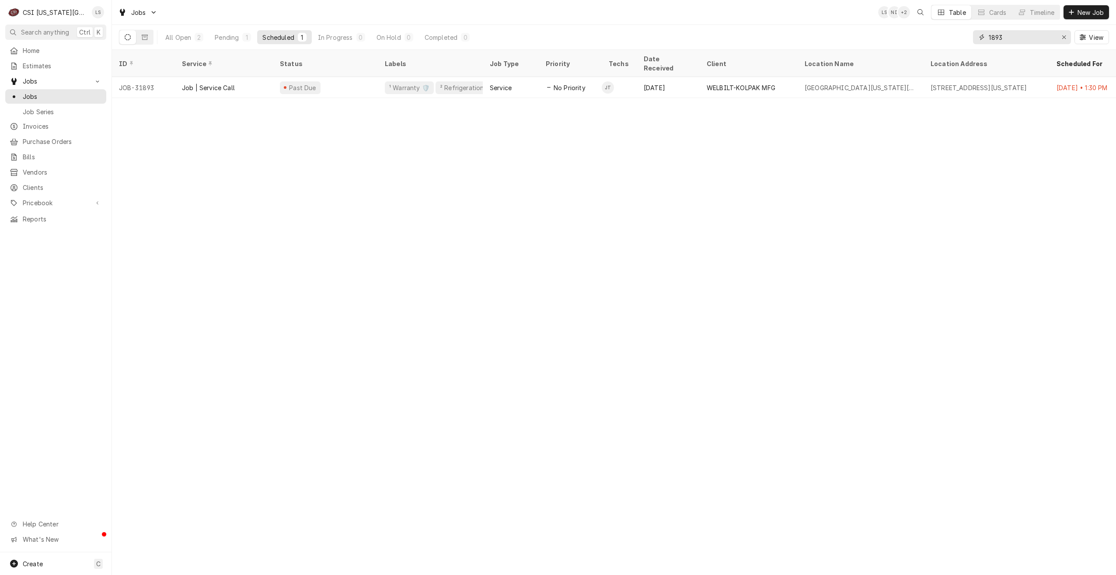
click at [989, 36] on input "1893" at bounding box center [1022, 37] width 66 height 14
click at [238, 38] on div "Pending" at bounding box center [227, 37] width 24 height 9
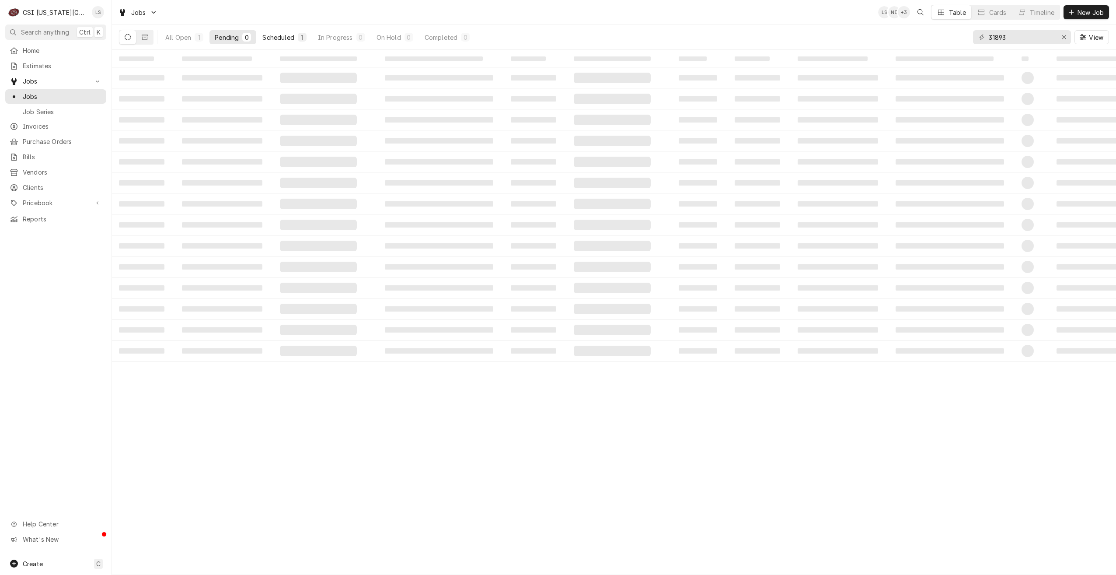
click at [277, 40] on div "Scheduled" at bounding box center [277, 37] width 31 height 9
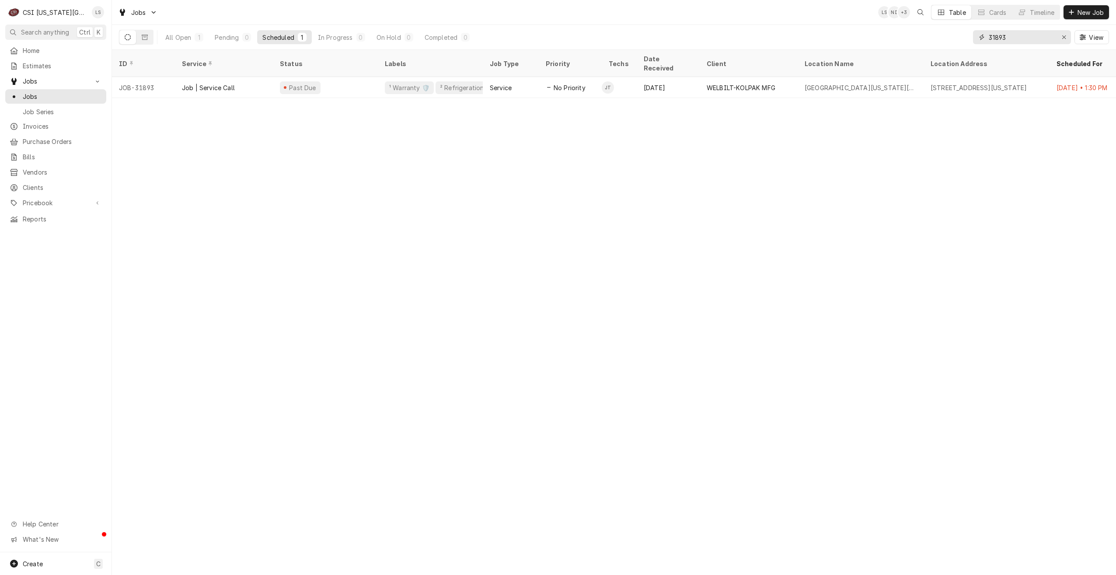
click at [993, 35] on input "31893" at bounding box center [1022, 37] width 66 height 14
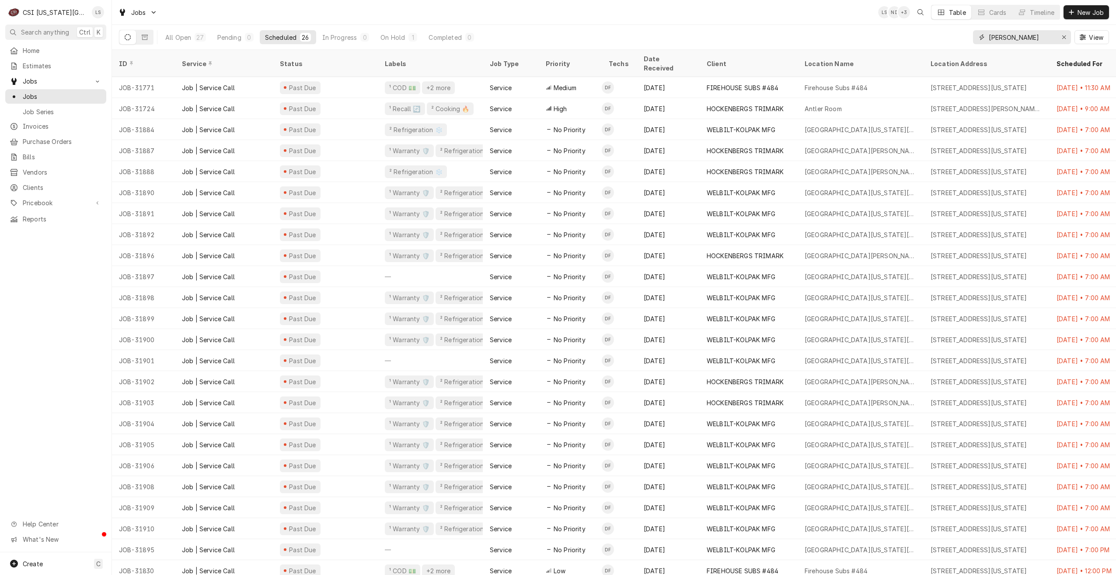
click at [1014, 34] on input "fannin" at bounding box center [1022, 37] width 66 height 14
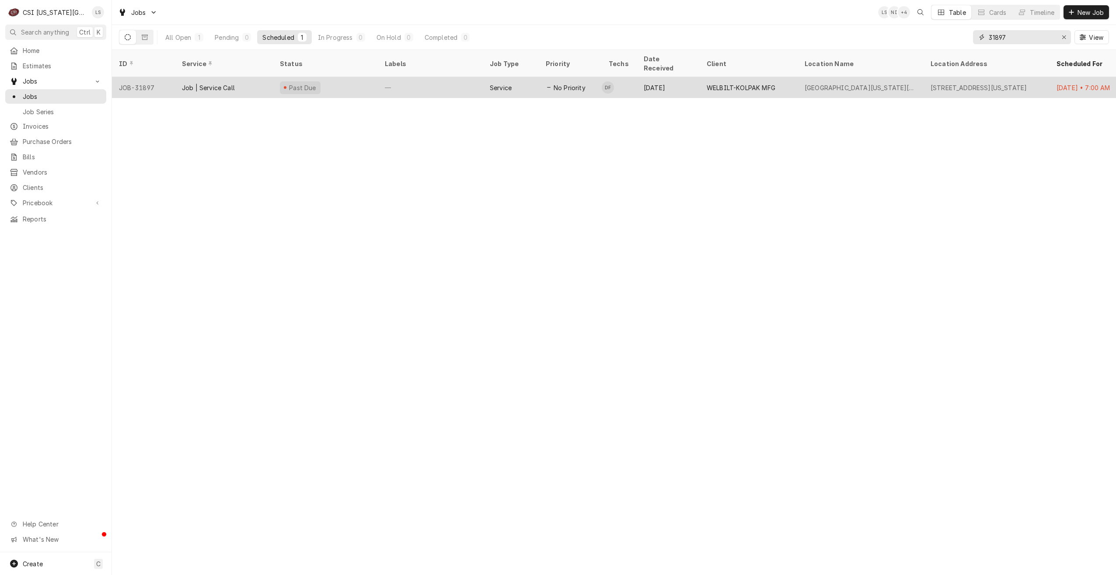
type input "31897"
click at [567, 77] on div "No Priority" at bounding box center [570, 87] width 63 height 21
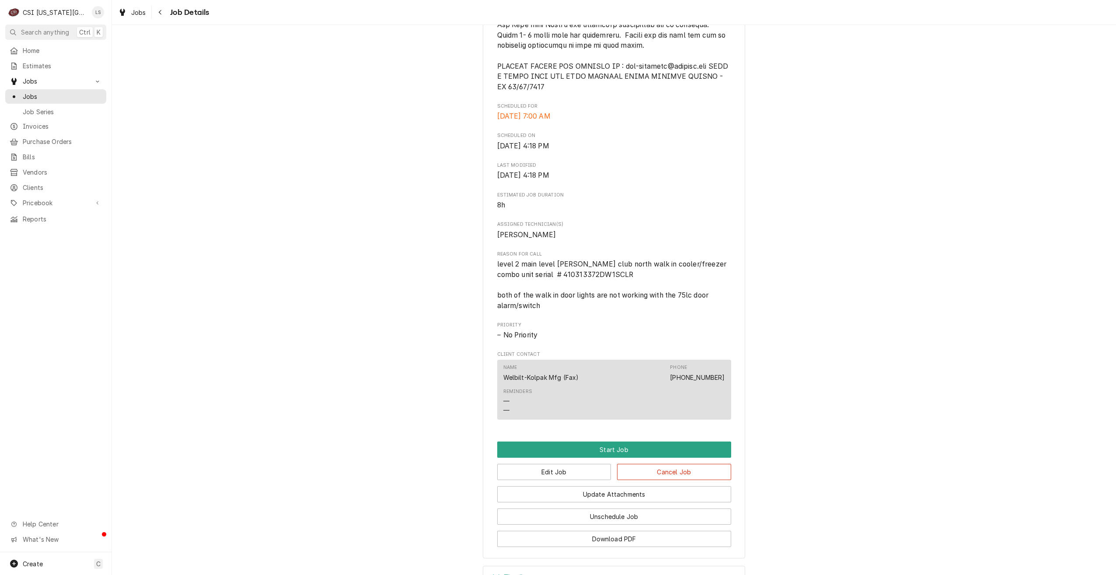
scroll to position [645, 0]
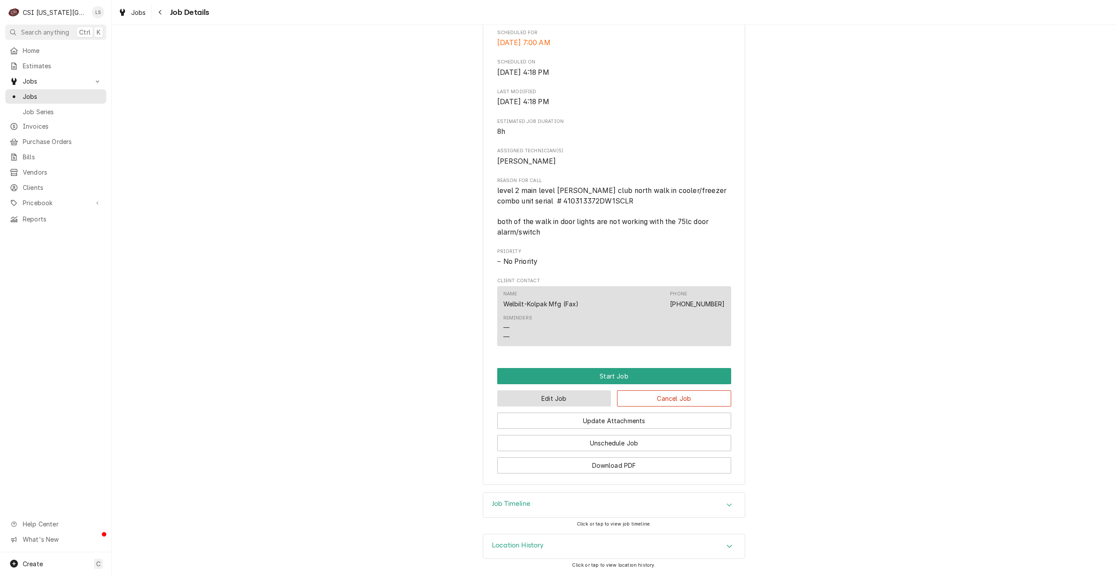
click at [566, 400] on button "Edit Job" at bounding box center [554, 398] width 114 height 16
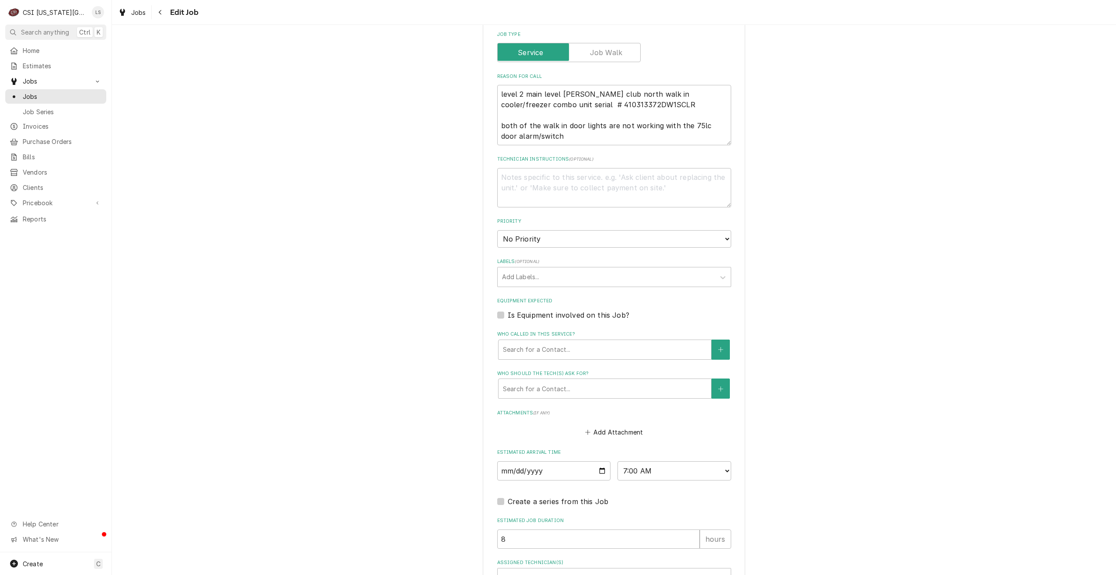
scroll to position [808, 0]
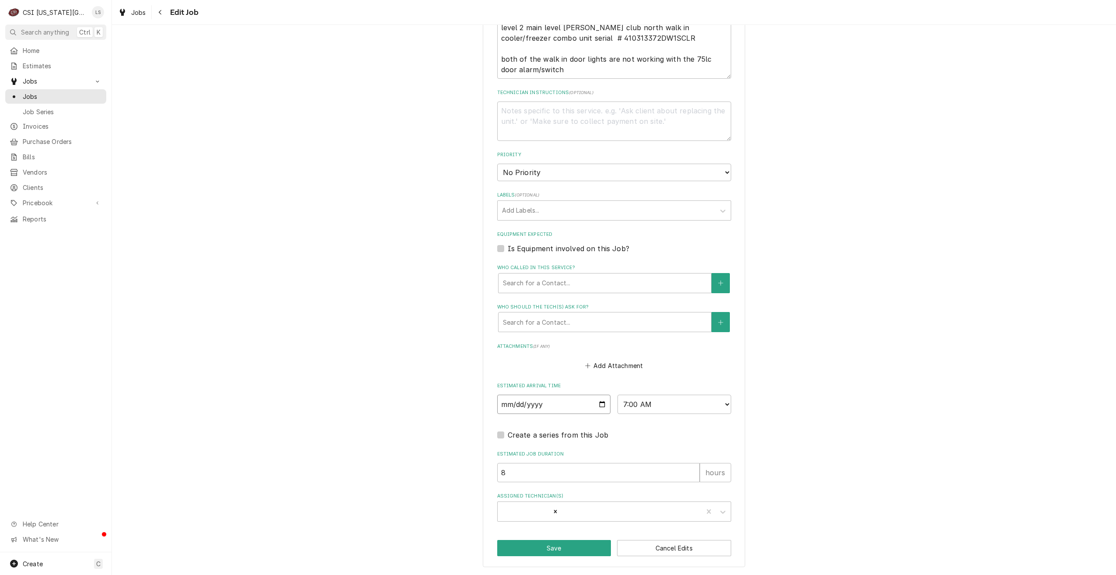
click at [602, 401] on input "[DATE]" at bounding box center [554, 403] width 114 height 19
type textarea "x"
type input "[DATE]"
type textarea "x"
click at [651, 398] on select "AM / PM 6:00 AM 6:15 AM 6:30 AM 6:45 AM 7:00 AM 7:15 AM 7:30 AM 7:45 AM 8:00 AM…" at bounding box center [675, 403] width 114 height 19
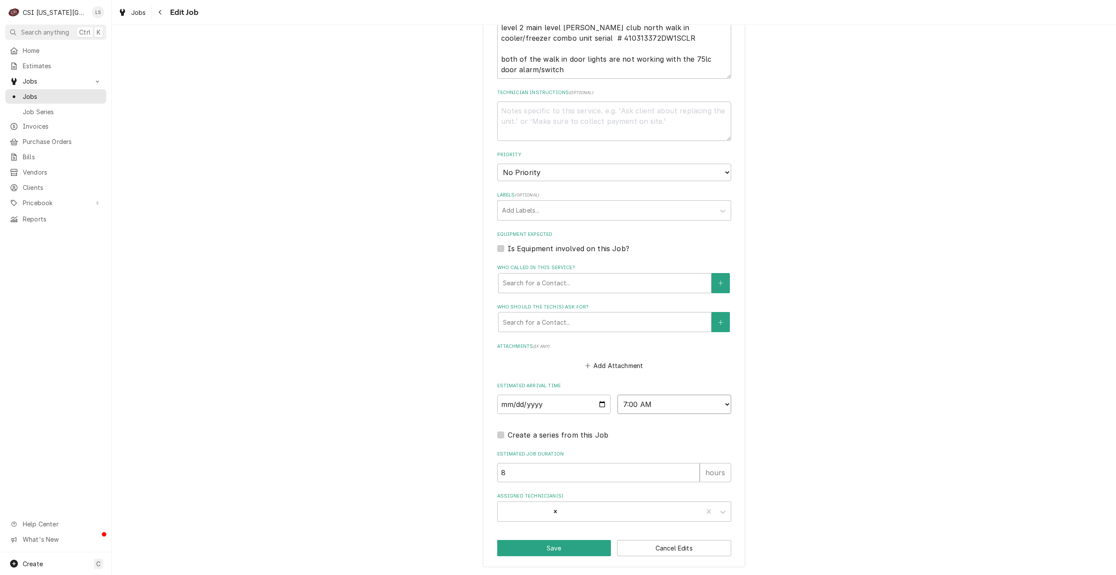
select select "14:00:00"
click at [618, 394] on select "AM / PM 6:00 AM 6:15 AM 6:30 AM 6:45 AM 7:00 AM 7:15 AM 7:30 AM 7:45 AM 8:00 AM…" at bounding box center [675, 403] width 114 height 19
click at [552, 509] on icon "Remove David Fannin" at bounding box center [555, 511] width 6 height 6
click at [597, 509] on div "Assigned Technician(s)" at bounding box center [606, 511] width 209 height 16
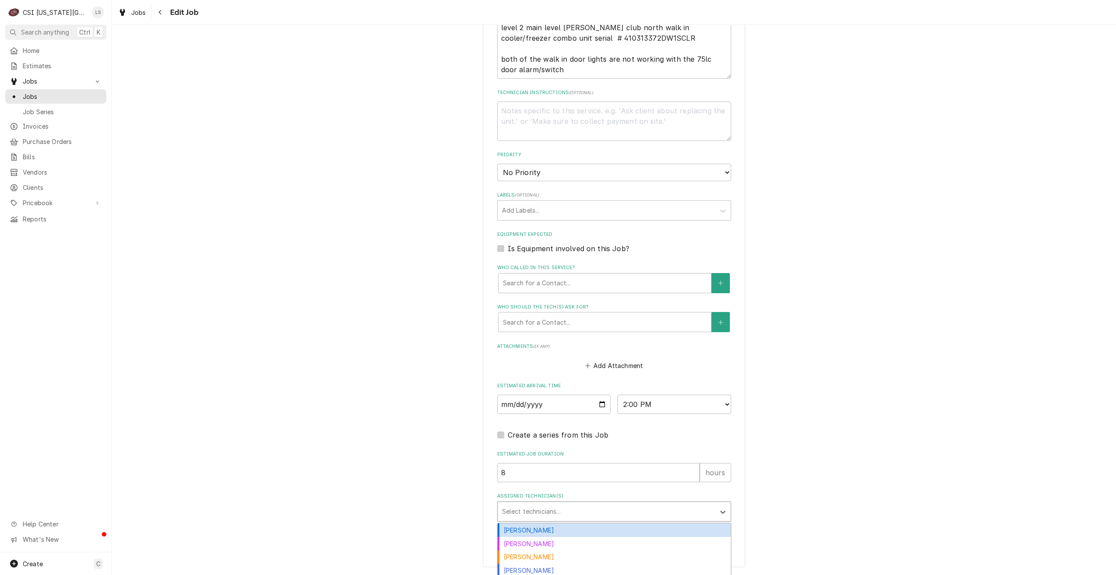
type textarea "x"
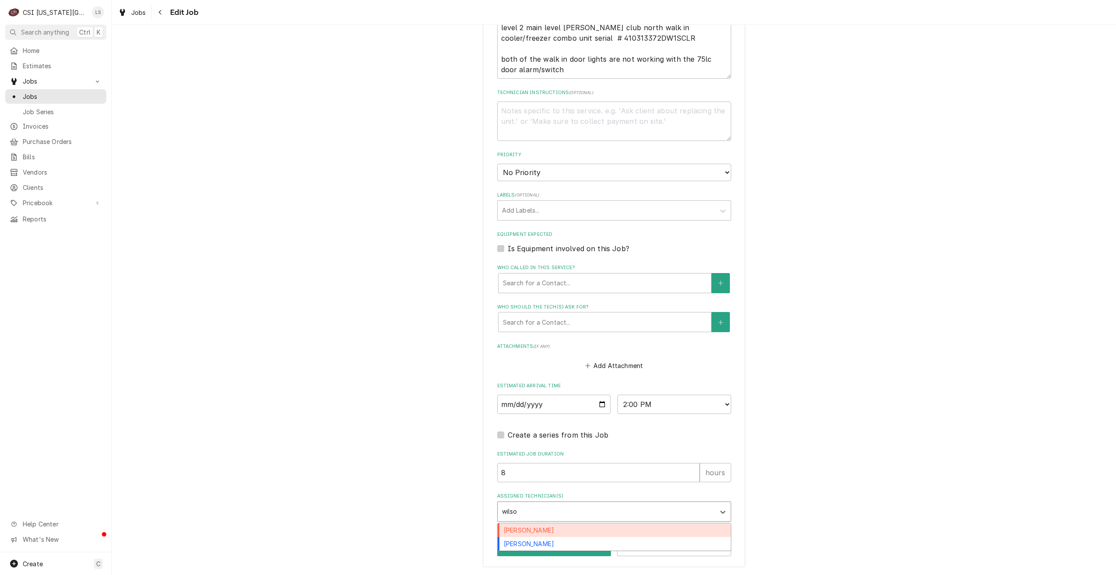
type input "[PERSON_NAME]"
click at [589, 539] on div "[PERSON_NAME]" at bounding box center [614, 544] width 233 height 14
type textarea "x"
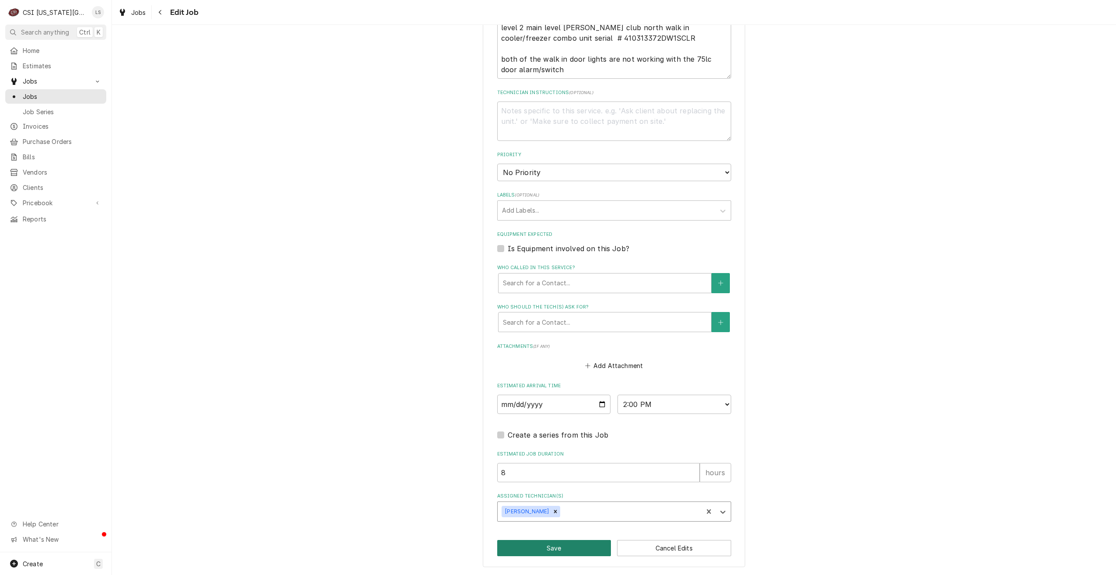
click at [540, 546] on button "Save" at bounding box center [554, 548] width 114 height 16
type textarea "x"
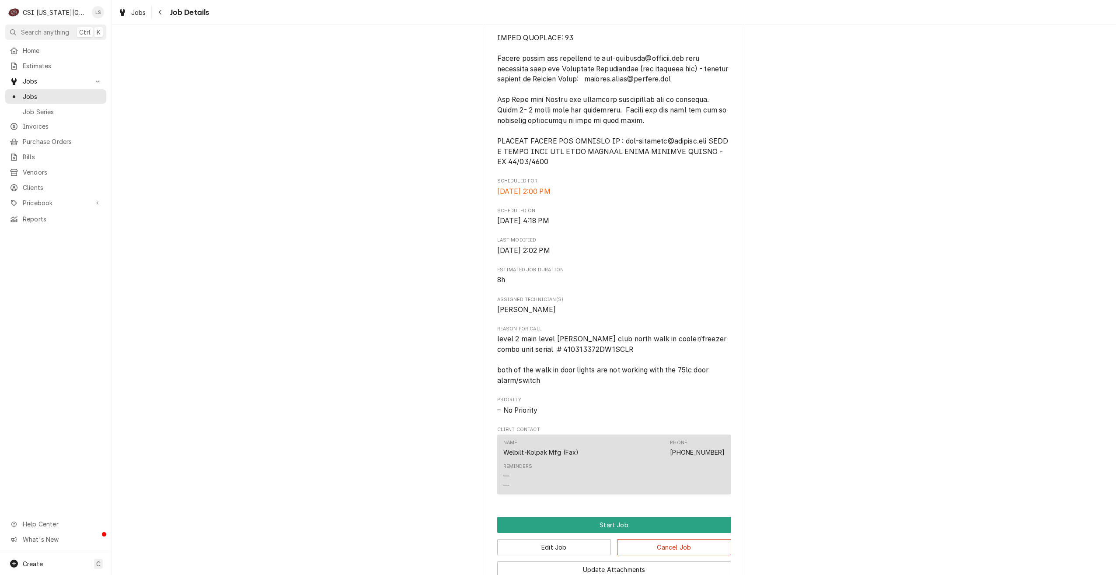
scroll to position [481, 0]
click at [84, 97] on span "Jobs" at bounding box center [62, 96] width 79 height 9
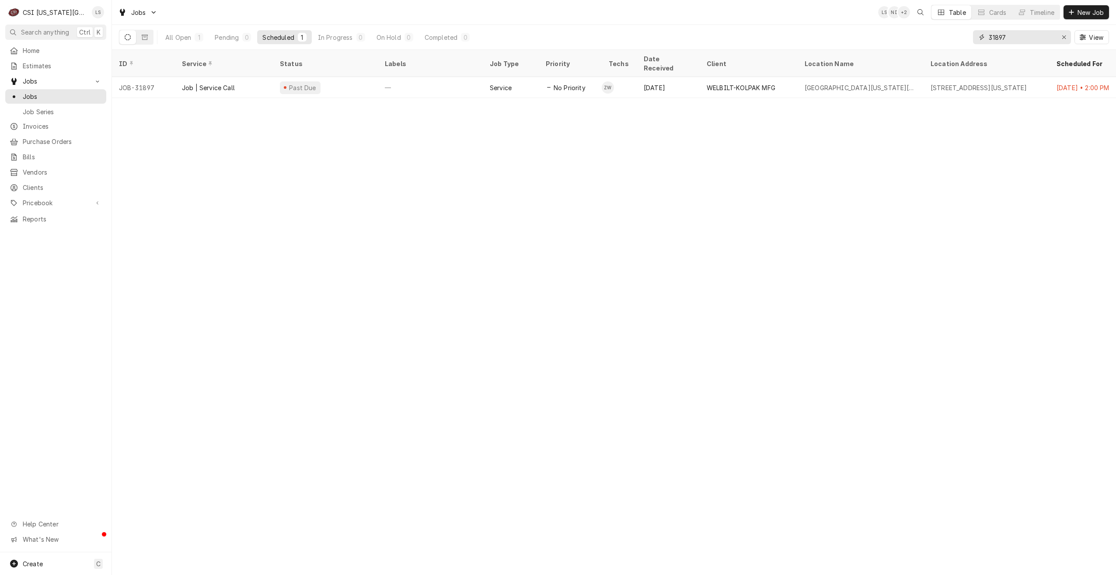
click at [997, 35] on input "31897" at bounding box center [1022, 37] width 66 height 14
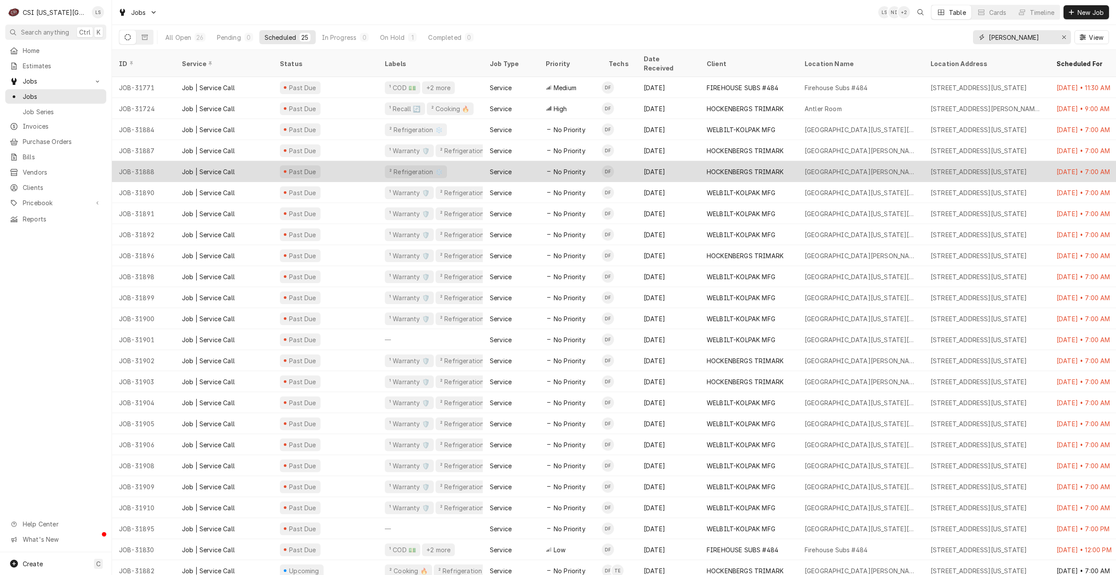
type input "[PERSON_NAME]"
click at [169, 161] on div "JOB-31888" at bounding box center [143, 171] width 63 height 21
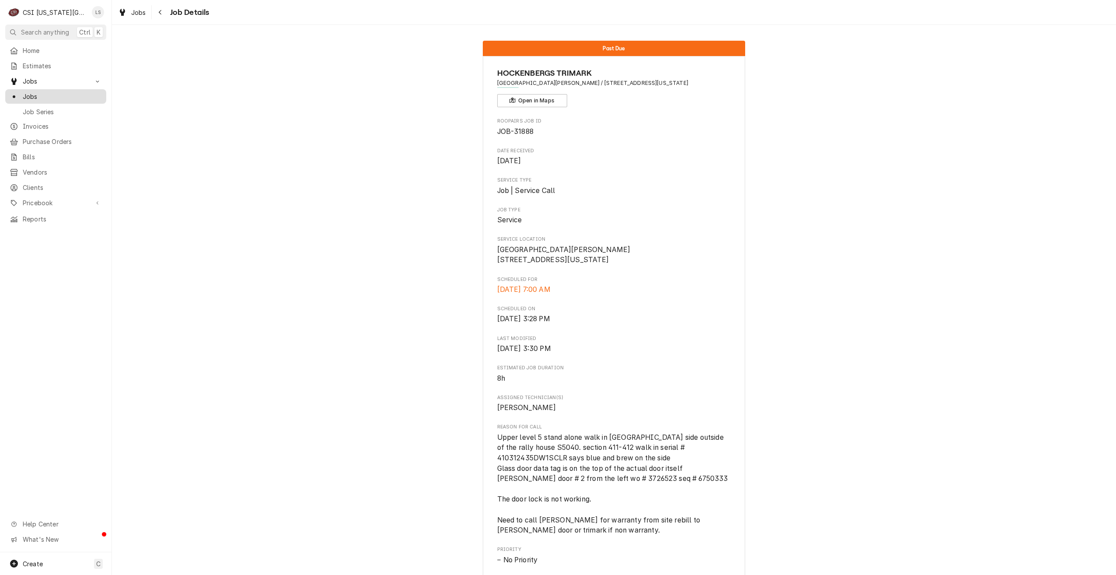
click at [97, 99] on link "Jobs" at bounding box center [55, 96] width 101 height 14
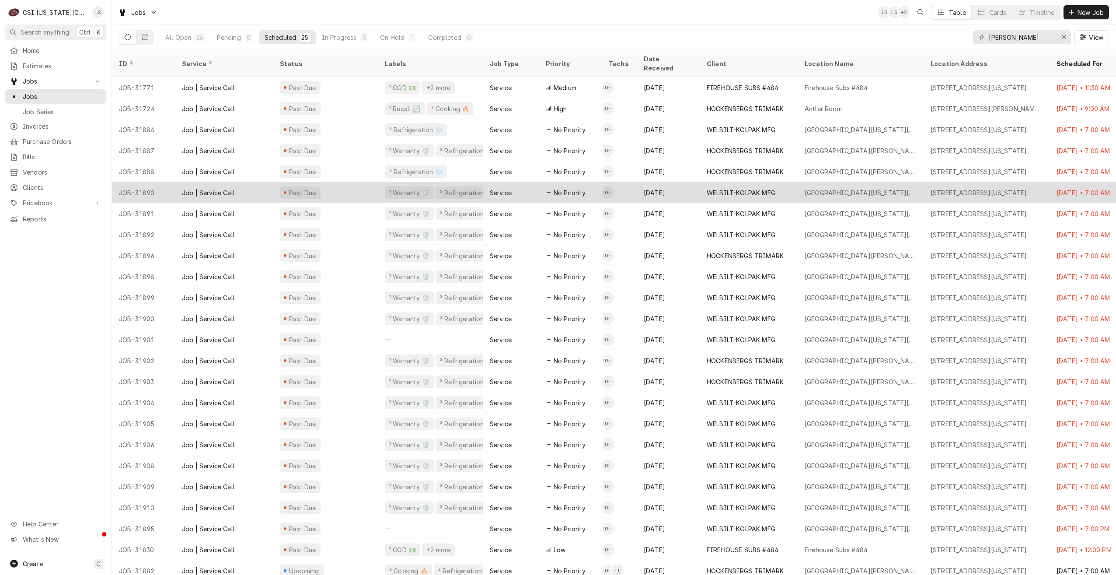
click at [777, 190] on div "WELBILT-KOLPAK MFG" at bounding box center [749, 192] width 98 height 21
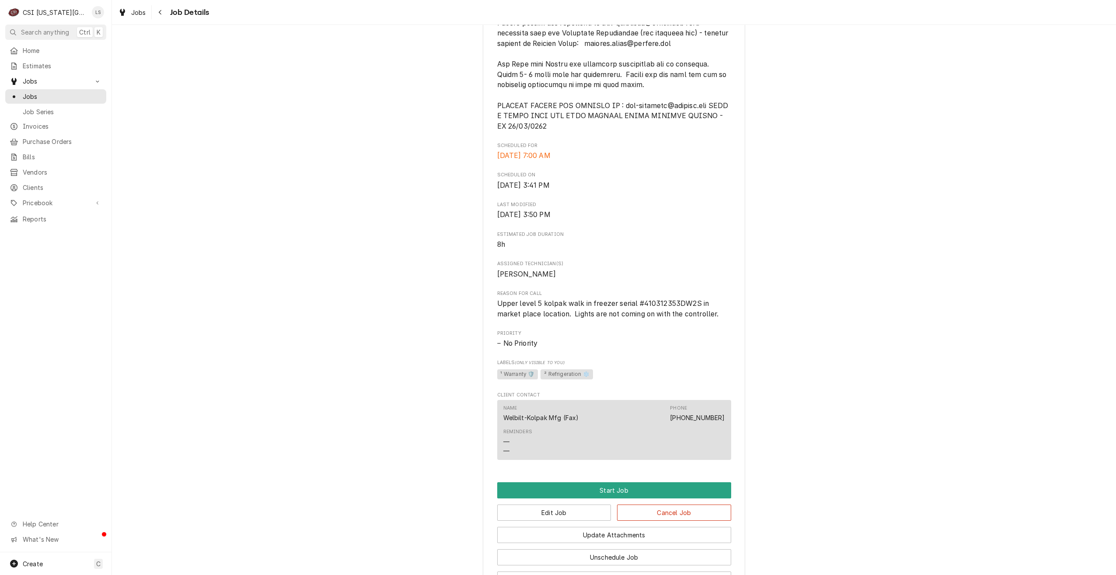
scroll to position [647, 0]
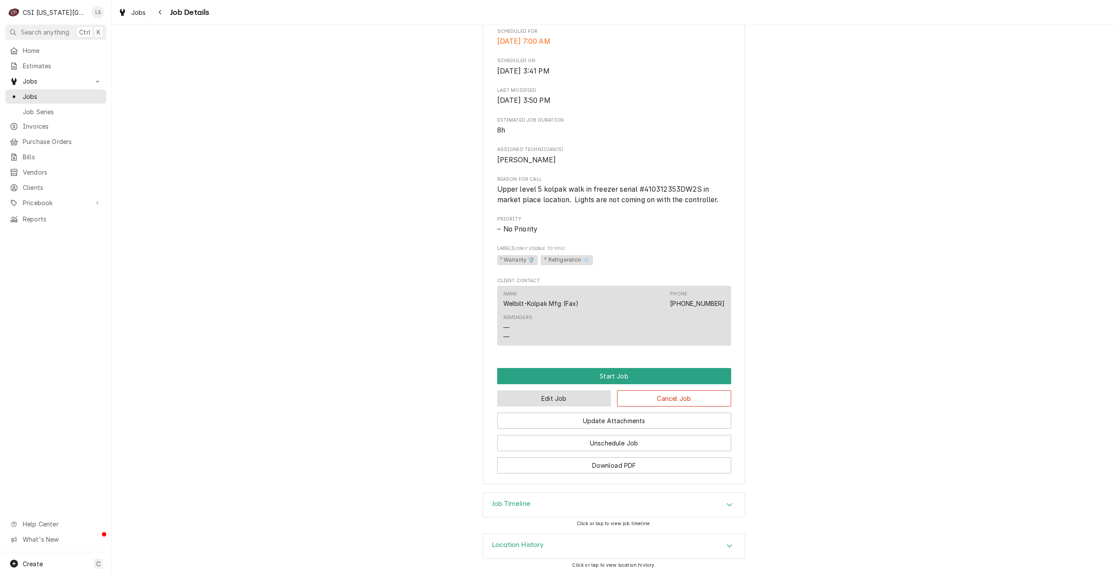
click at [562, 399] on button "Edit Job" at bounding box center [554, 398] width 114 height 16
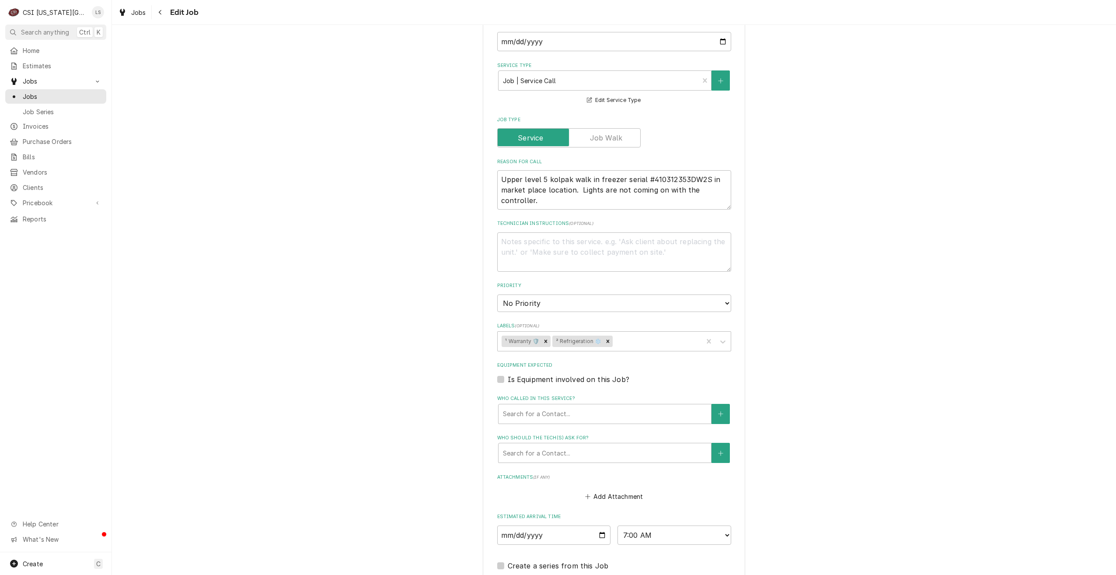
scroll to position [787, 0]
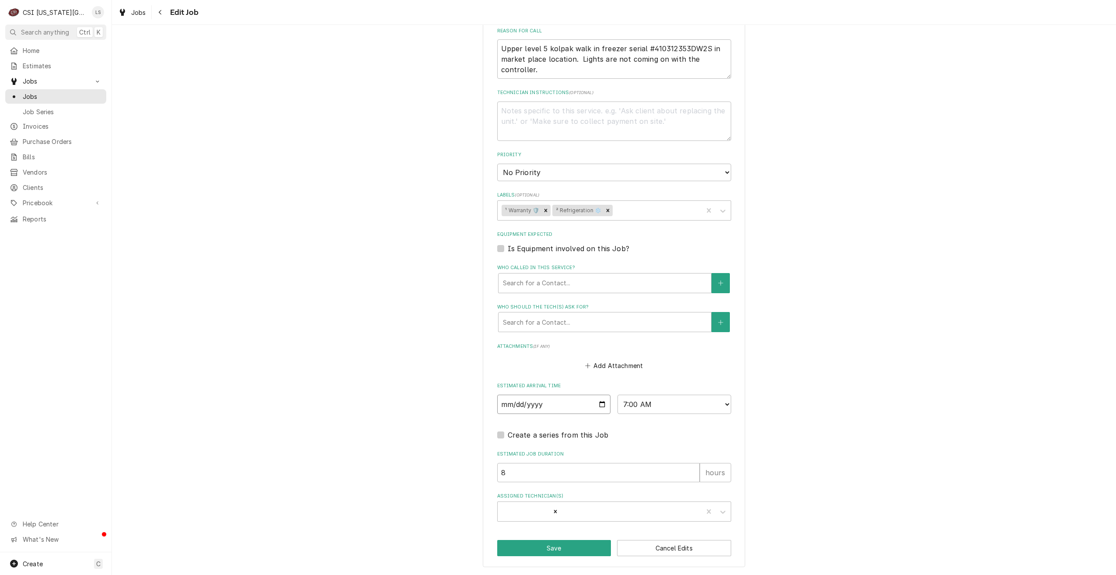
click at [600, 407] on input "2025-08-12" at bounding box center [554, 403] width 114 height 19
type textarea "x"
type input "2025-08-14"
click at [646, 408] on select "AM / PM 6:00 AM 6:15 AM 6:30 AM 6:45 AM 7:00 AM 7:15 AM 7:30 AM 7:45 AM 8:00 AM…" at bounding box center [675, 403] width 114 height 19
drag, startPoint x: 807, startPoint y: 411, endPoint x: 781, endPoint y: 443, distance: 41.9
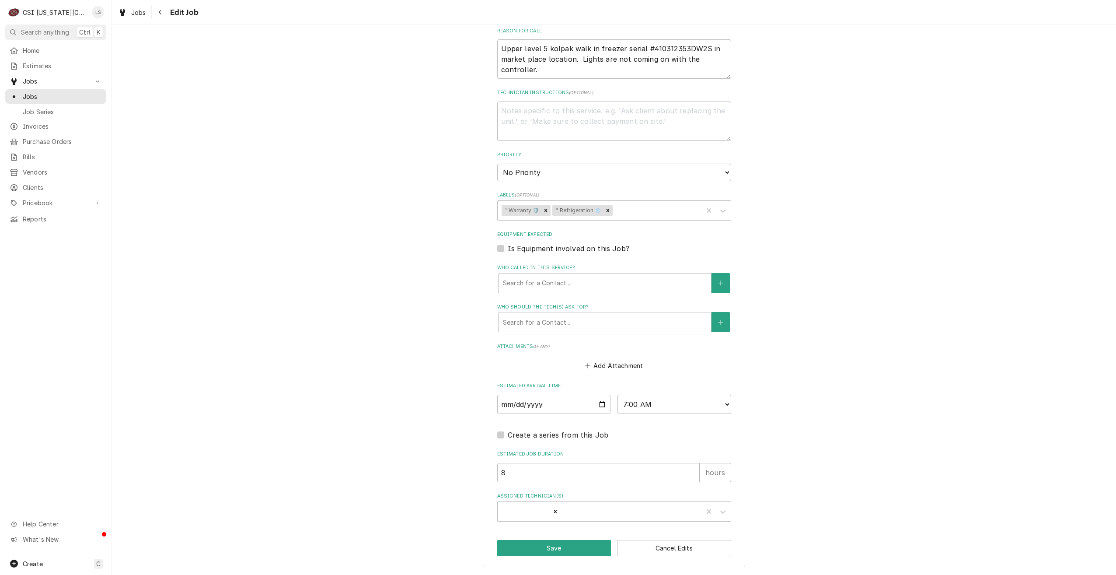
click at [551, 513] on div "Remove David Fannin" at bounding box center [556, 511] width 10 height 11
type textarea "x"
type input "wilson"
click at [538, 542] on div "Zach Wilson" at bounding box center [614, 544] width 233 height 14
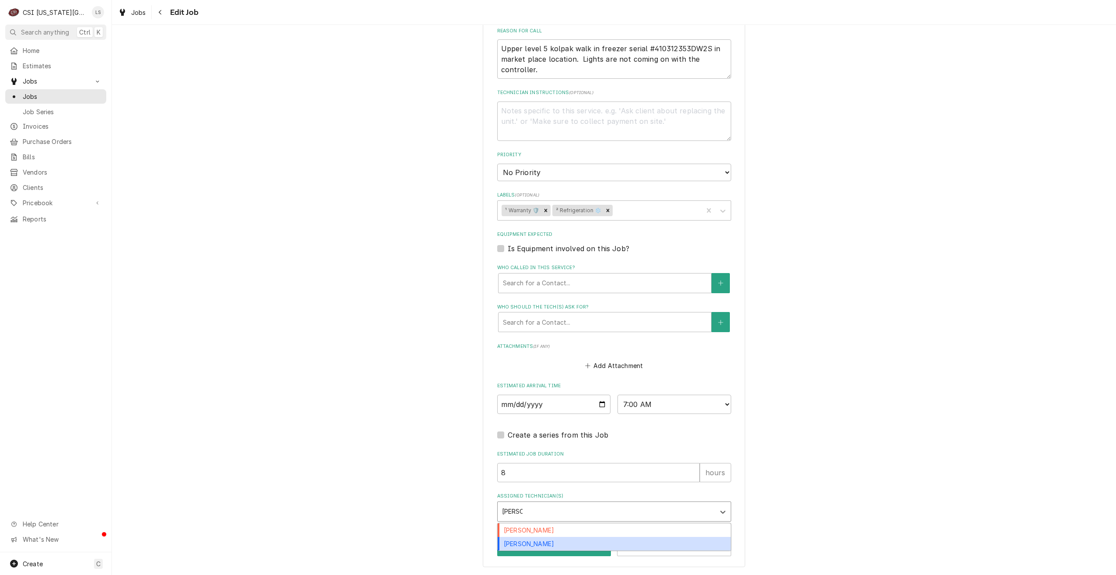
type textarea "x"
click at [561, 544] on button "Save" at bounding box center [554, 548] width 114 height 16
type textarea "x"
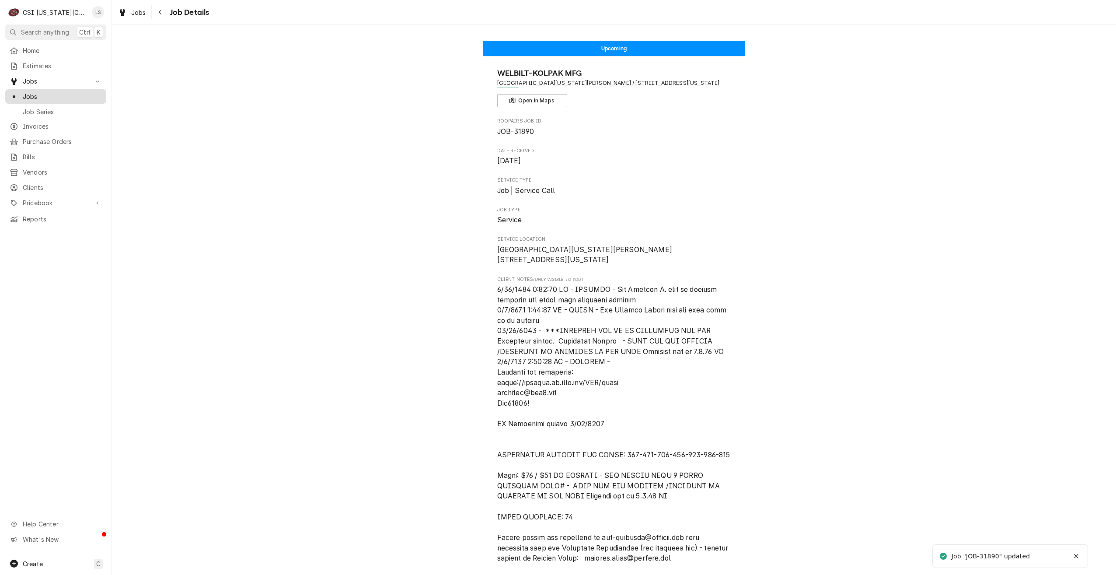
click at [90, 100] on link "Jobs" at bounding box center [55, 96] width 101 height 14
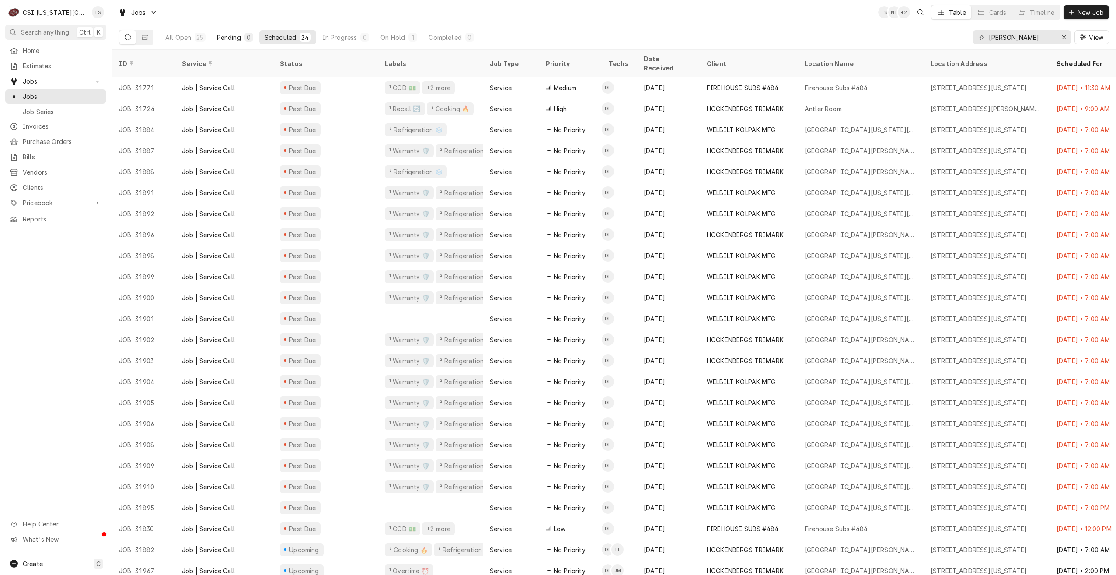
drag, startPoint x: 232, startPoint y: 37, endPoint x: 240, endPoint y: 37, distance: 8.3
click at [232, 37] on div "Pending" at bounding box center [229, 37] width 24 height 9
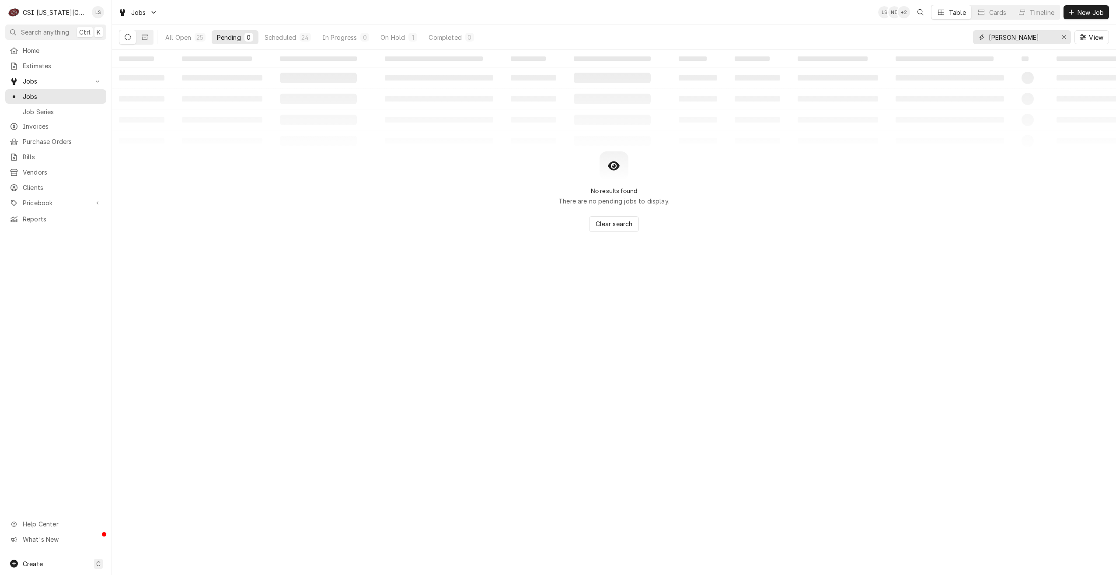
click at [998, 41] on input "fannin" at bounding box center [1022, 37] width 66 height 14
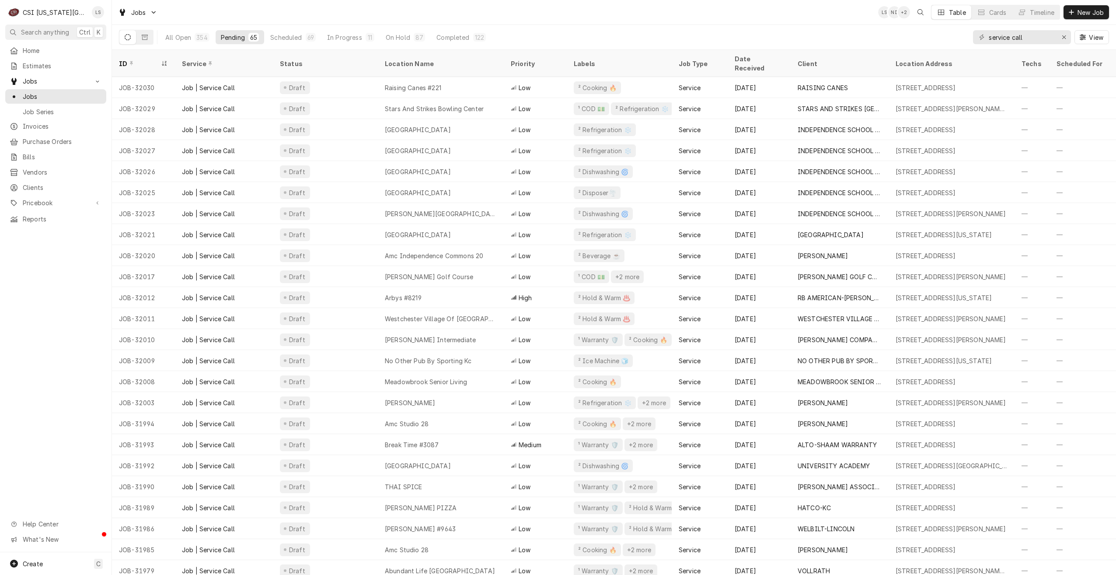
click at [759, 15] on div "Jobs LS NI + 2 Table Cards Timeline New Job" at bounding box center [614, 12] width 1004 height 24
drag, startPoint x: 1044, startPoint y: 39, endPoint x: 980, endPoint y: 39, distance: 63.9
click at [980, 39] on div "service call" at bounding box center [1022, 37] width 98 height 14
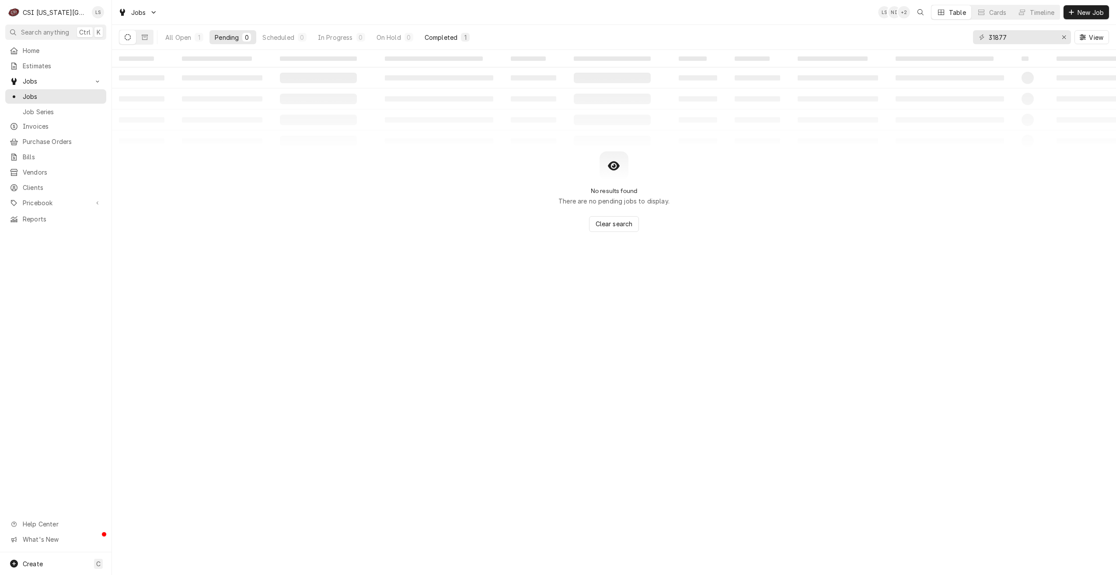
click at [451, 42] on button "Completed 1" at bounding box center [447, 37] width 56 height 14
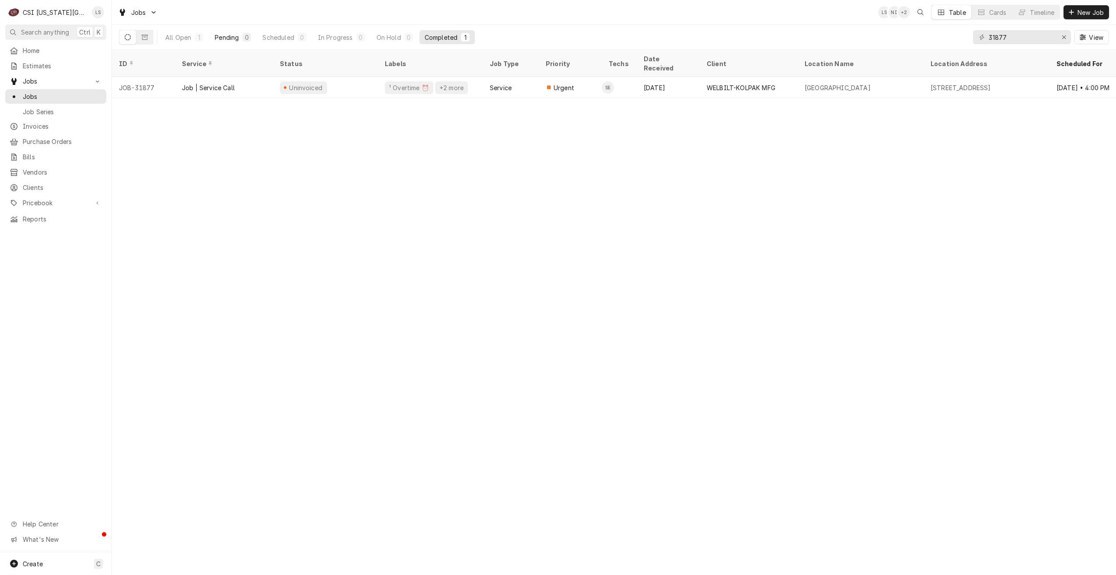
click at [234, 40] on div "Pending" at bounding box center [227, 37] width 24 height 9
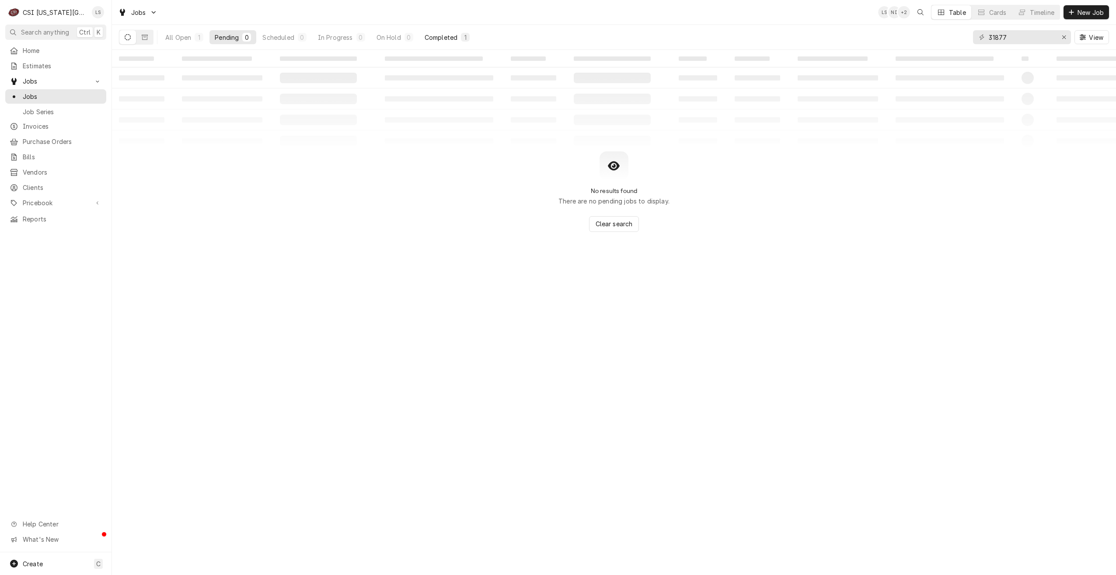
click at [453, 40] on div "Completed" at bounding box center [441, 37] width 33 height 9
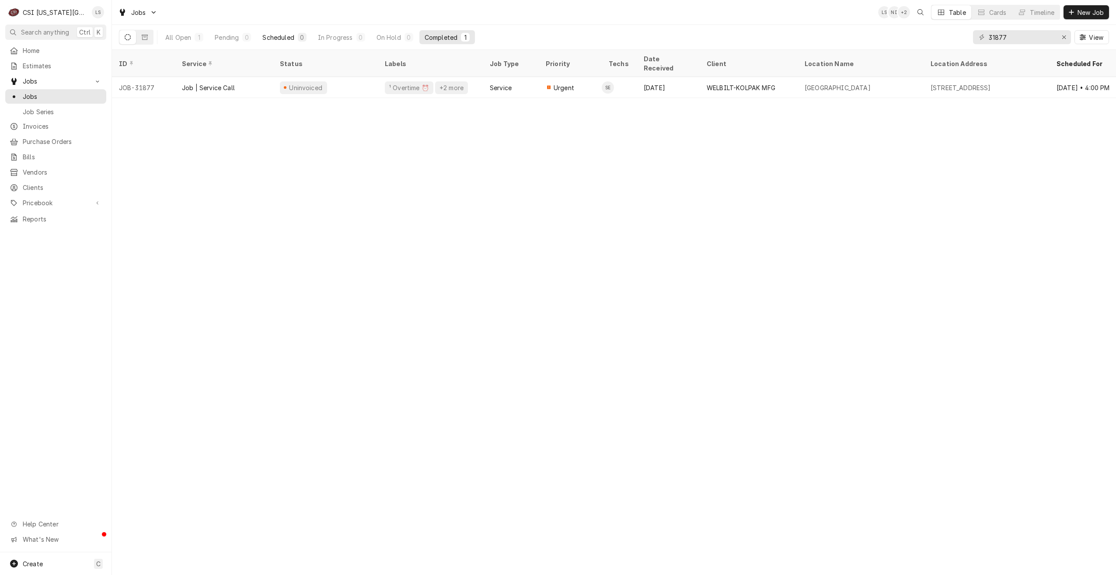
click at [288, 34] on div "Scheduled" at bounding box center [277, 37] width 31 height 9
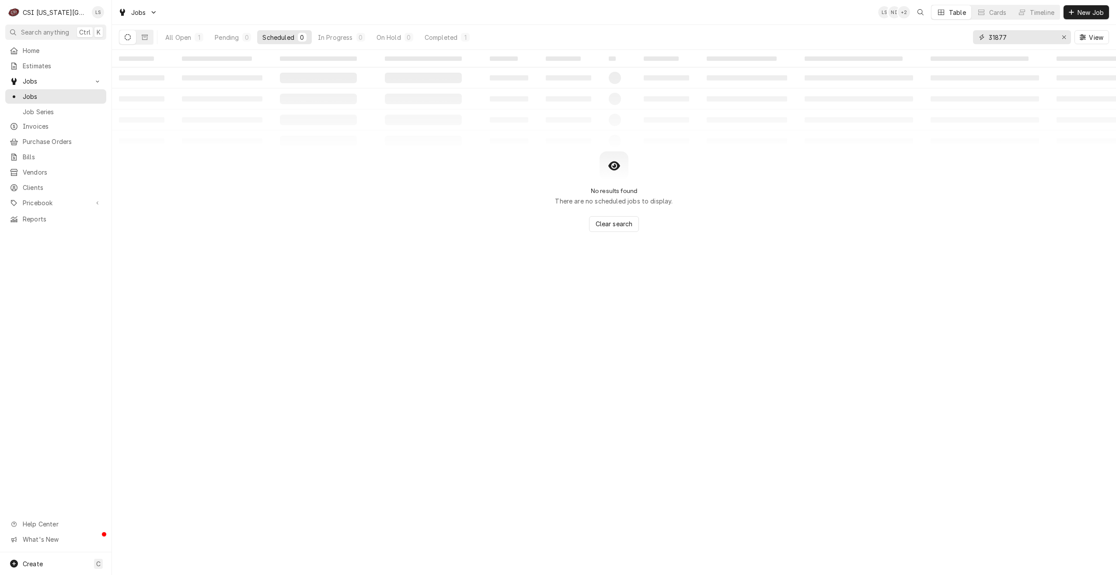
click at [995, 38] on input "31877" at bounding box center [1022, 37] width 66 height 14
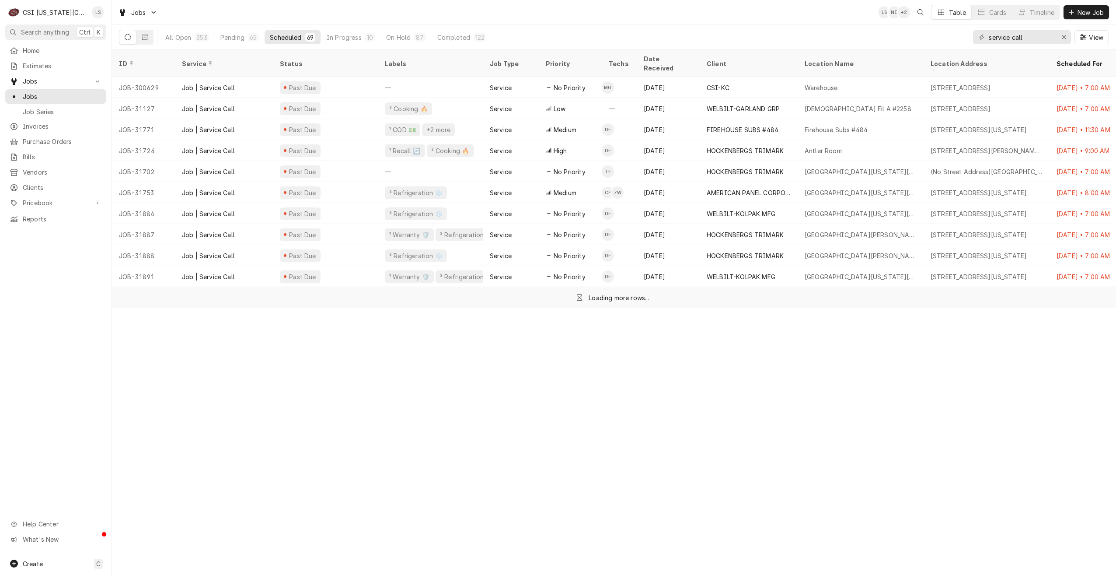
click at [797, 20] on div "Jobs LS NI + 2 Table Cards Timeline New Job" at bounding box center [614, 12] width 1004 height 24
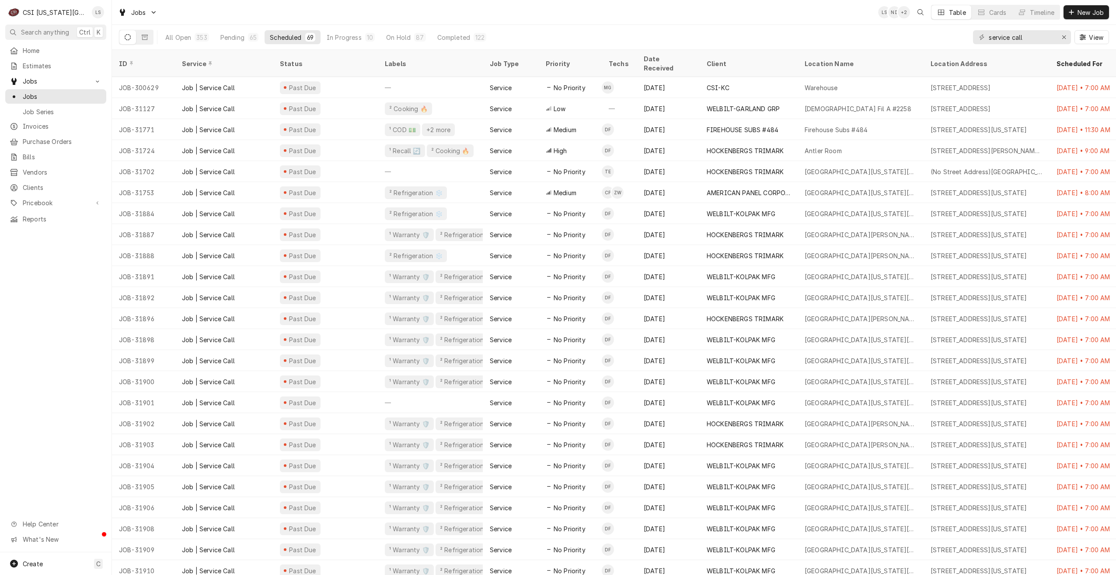
click at [797, 20] on div "Jobs LS NI + 2 Table Cards Timeline New Job" at bounding box center [614, 12] width 1004 height 24
click at [243, 35] on div "Pending" at bounding box center [232, 37] width 24 height 9
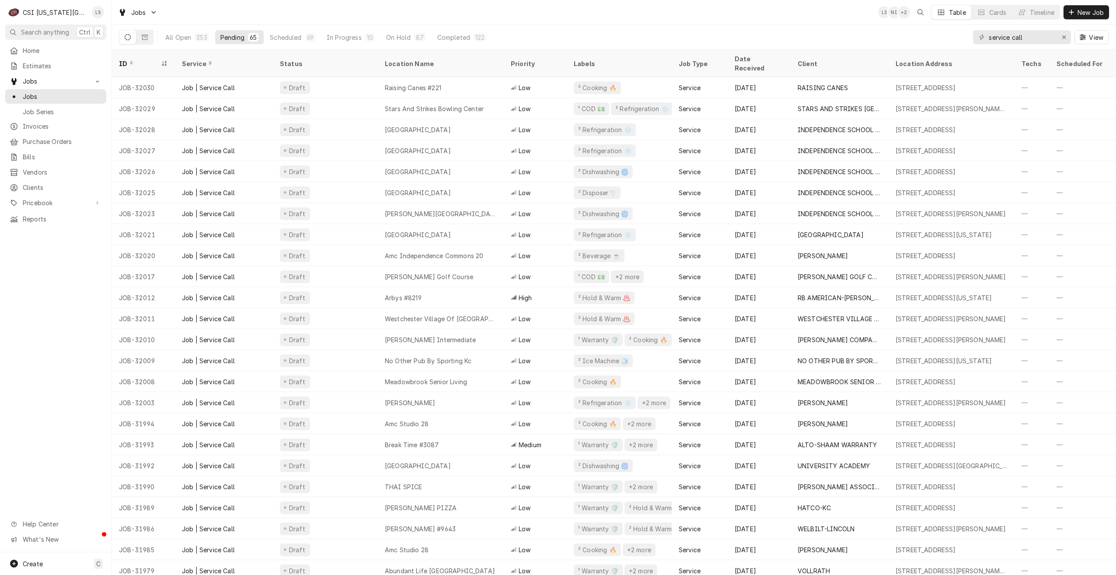
click at [437, 12] on div "Jobs LS NI + 2 Table Cards Timeline New Job" at bounding box center [614, 12] width 1004 height 24
click at [649, 23] on div "Jobs LS NI + 2 Table Cards Timeline New Job" at bounding box center [614, 12] width 1004 height 24
drag, startPoint x: 1026, startPoint y: 38, endPoint x: 973, endPoint y: 38, distance: 52.9
click at [973, 38] on div "service call" at bounding box center [1022, 37] width 98 height 14
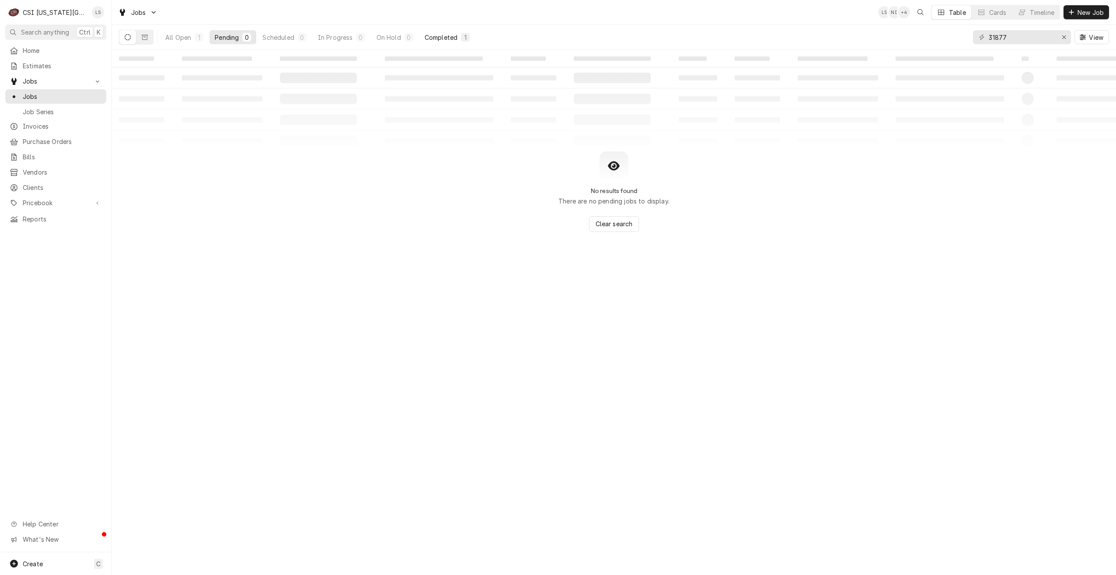
click at [426, 33] on div "Completed" at bounding box center [441, 37] width 33 height 9
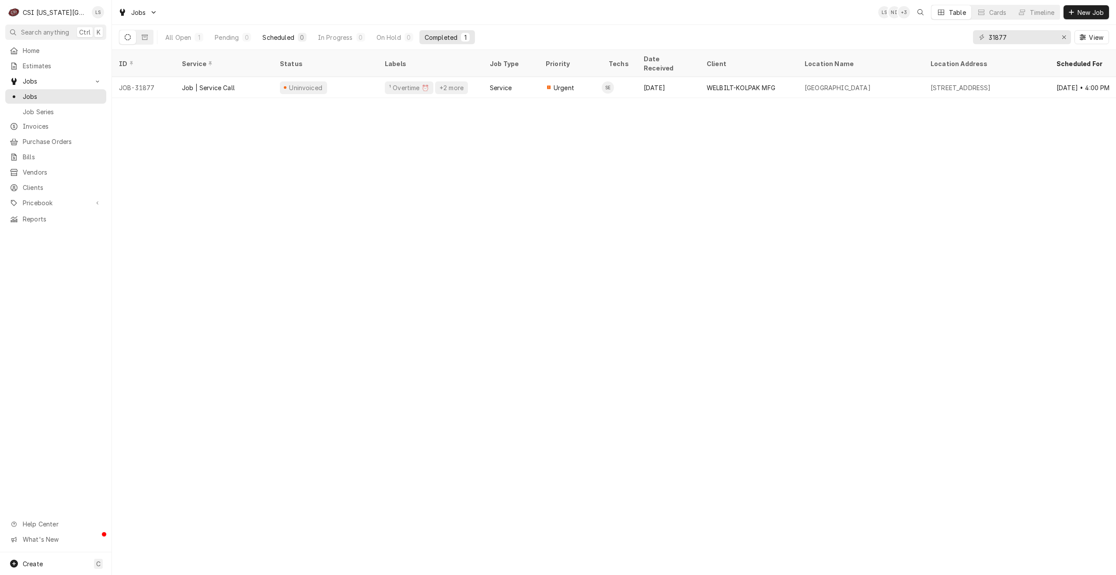
drag, startPoint x: 240, startPoint y: 35, endPoint x: 277, endPoint y: 35, distance: 37.2
click at [240, 35] on button "Pending 0" at bounding box center [232, 37] width 47 height 14
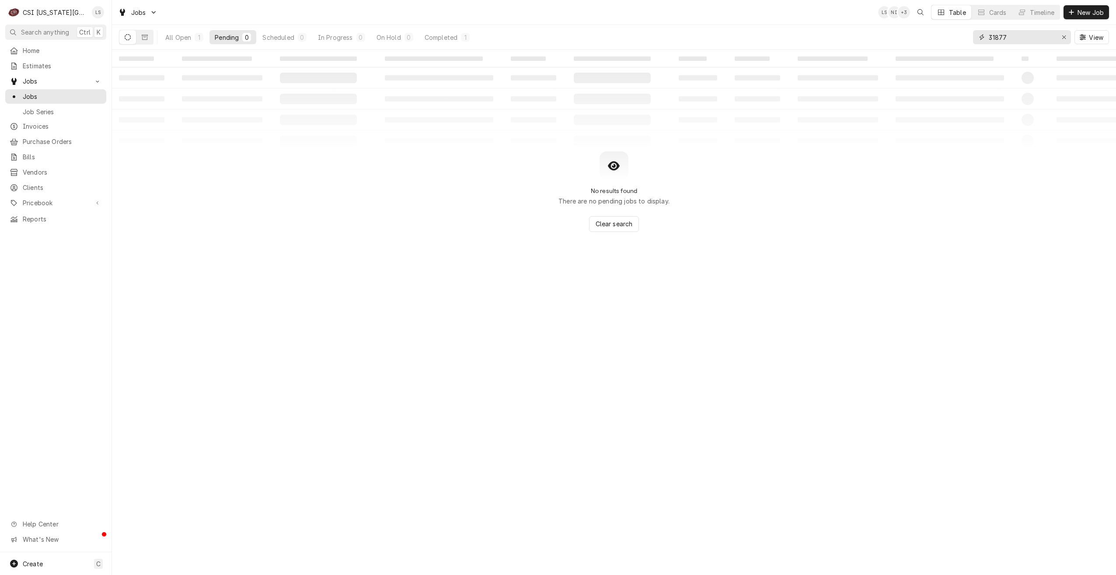
click at [1009, 41] on input "31877" at bounding box center [1022, 37] width 66 height 14
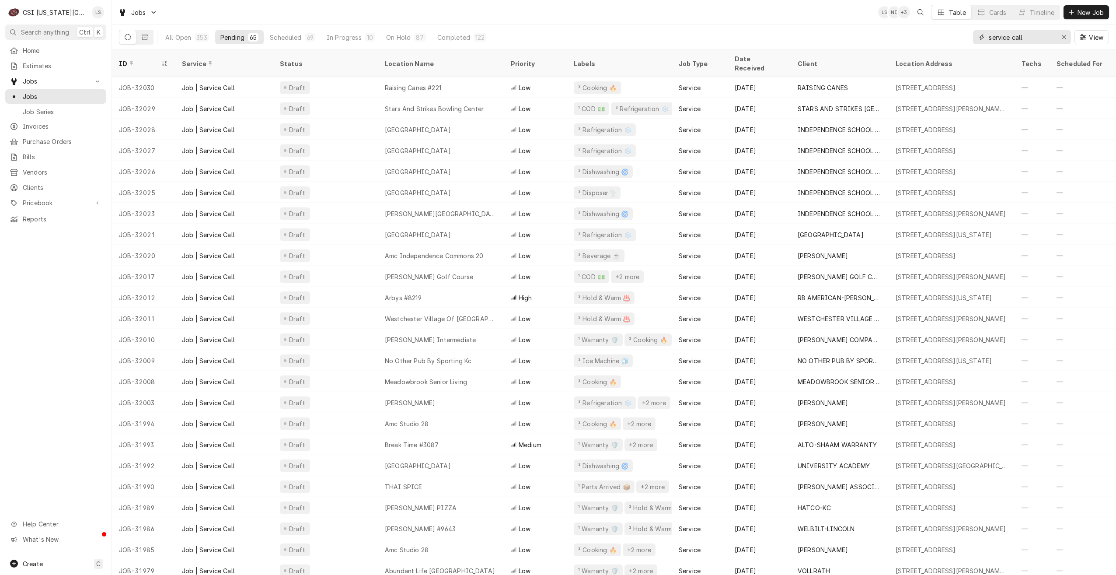
type input "service call"
click at [633, 21] on div "Jobs LS NI + 3 Table Cards Timeline New Job" at bounding box center [614, 12] width 1004 height 24
click at [633, 21] on div "Jobs LS NI + 4 Table Cards Timeline New Job" at bounding box center [614, 12] width 1004 height 24
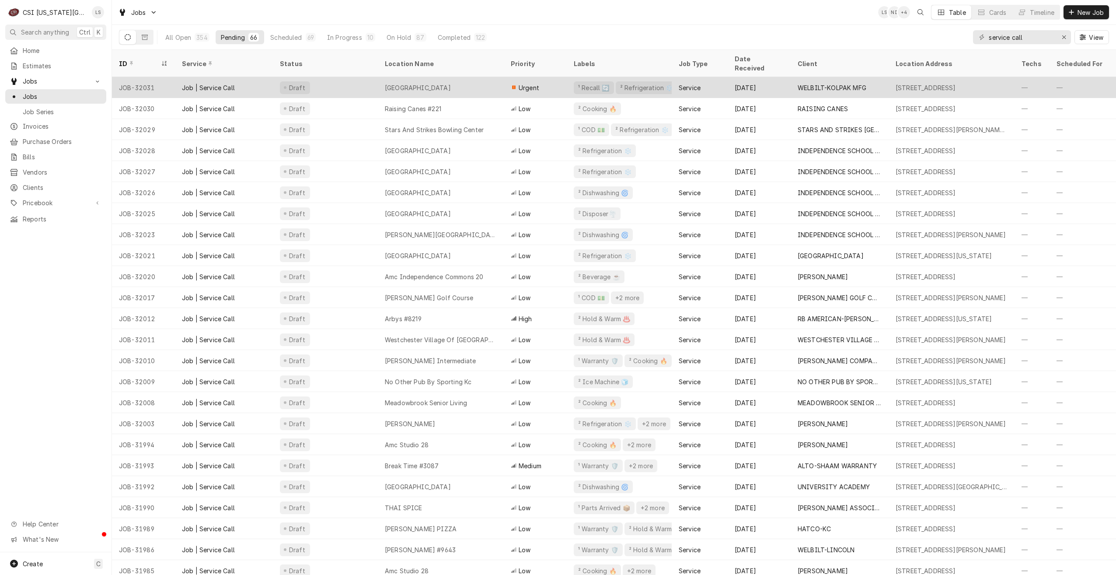
click at [509, 77] on div "Urgent" at bounding box center [535, 87] width 63 height 21
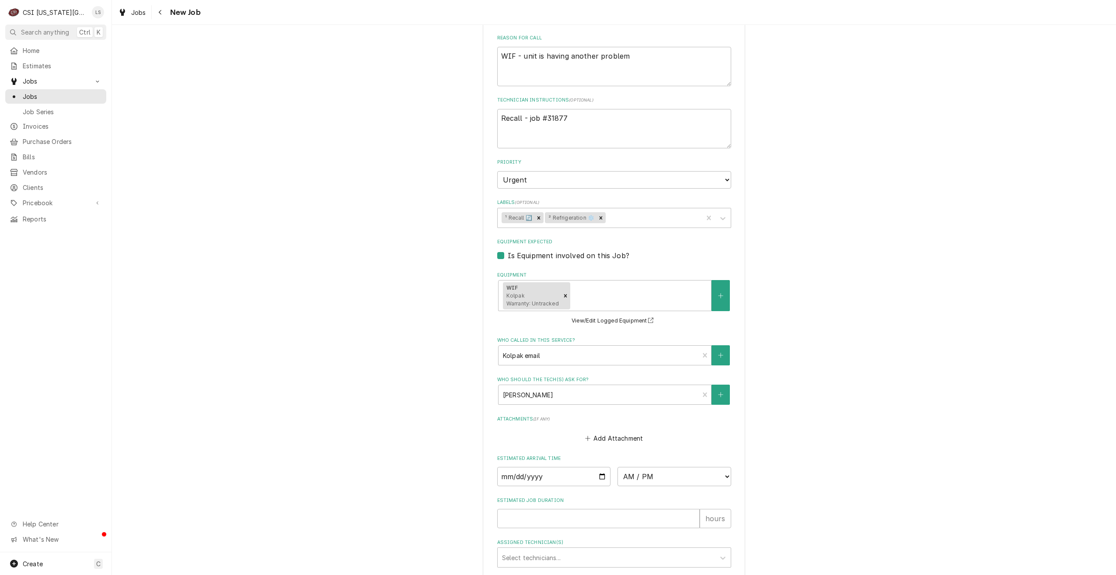
scroll to position [954, 0]
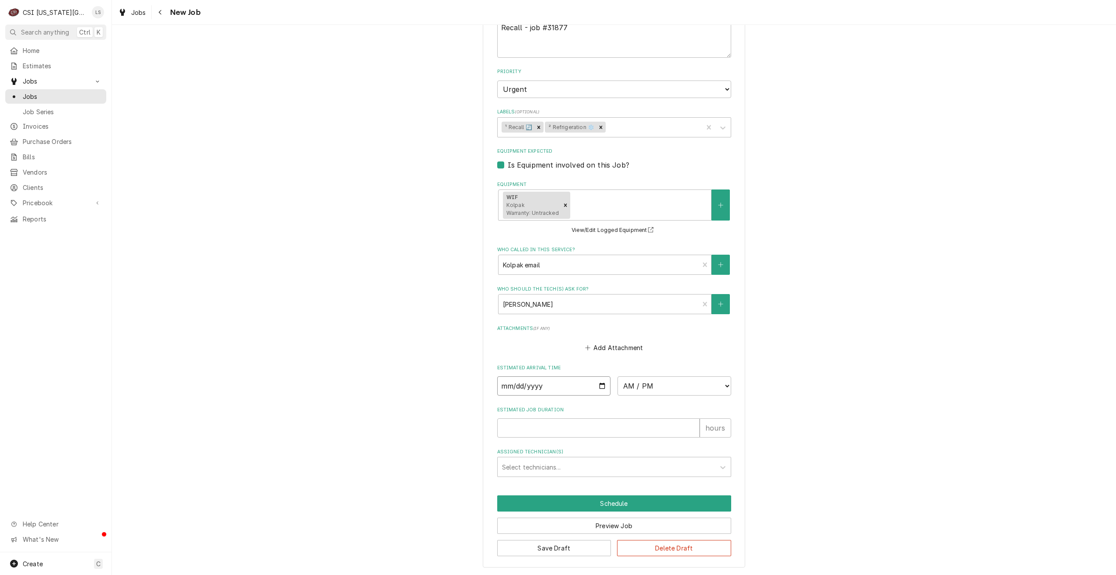
click at [600, 386] on input "Date" at bounding box center [554, 385] width 114 height 19
type textarea "x"
type input "[DATE]"
type textarea "x"
click at [641, 388] on select "AM / PM 6:00 AM 6:15 AM 6:30 AM 6:45 AM 7:00 AM 7:15 AM 7:30 AM 7:45 AM 8:00 AM…" at bounding box center [675, 385] width 114 height 19
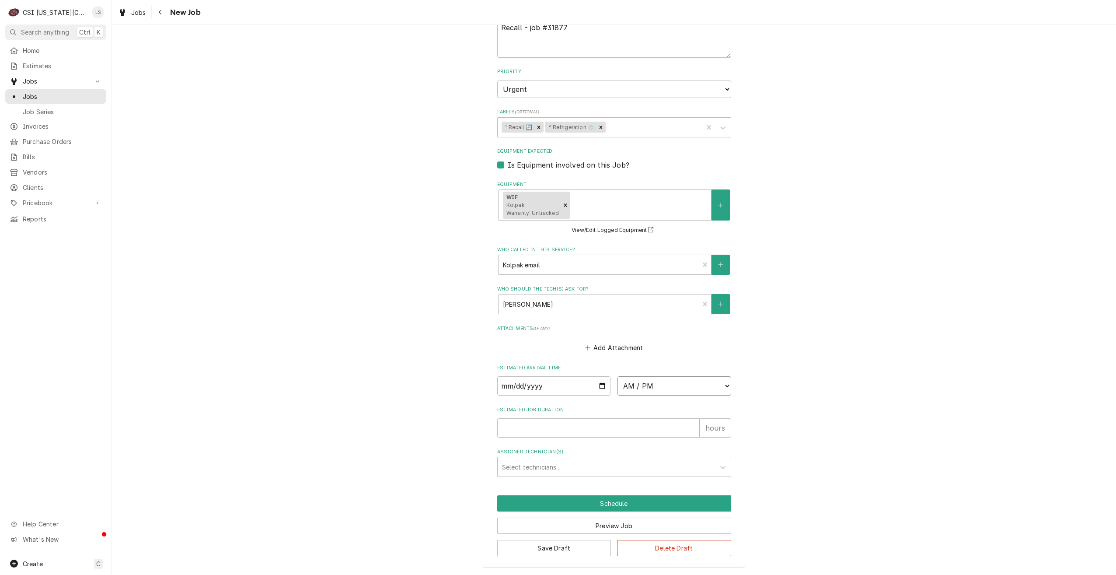
select select "14:30:00"
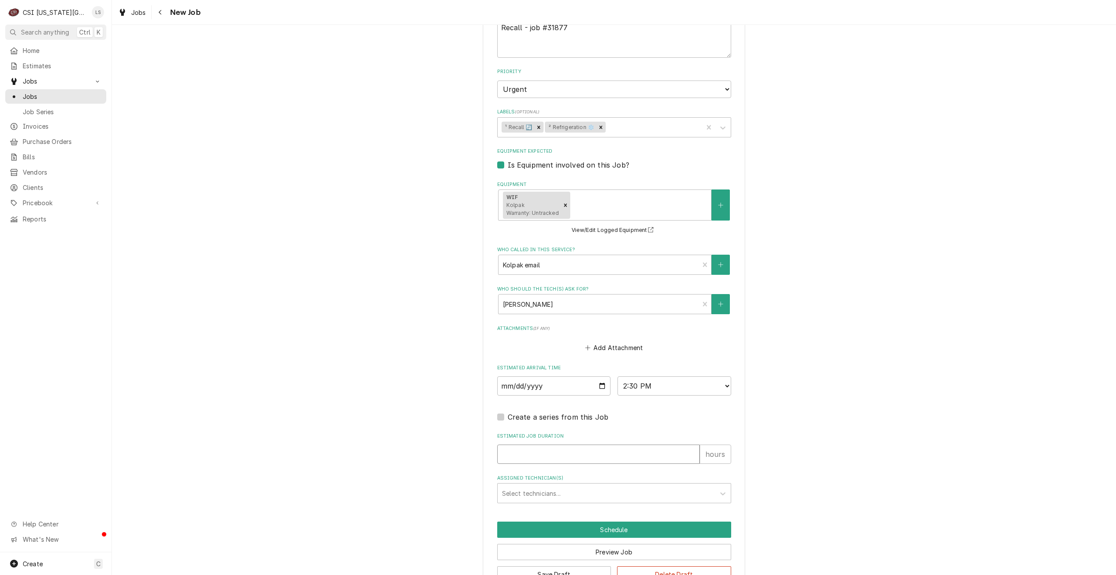
click at [630, 454] on input "Estimated Job Duration" at bounding box center [598, 453] width 202 height 19
type textarea "x"
type input "2"
type textarea "x"
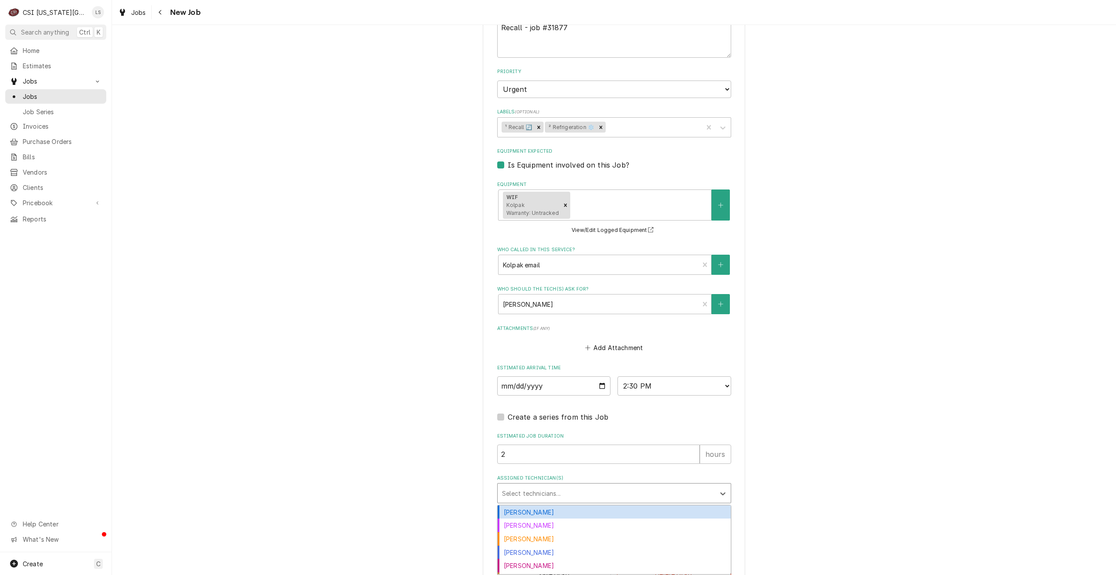
click at [666, 493] on div "Assigned Technician(s)" at bounding box center [606, 493] width 209 height 16
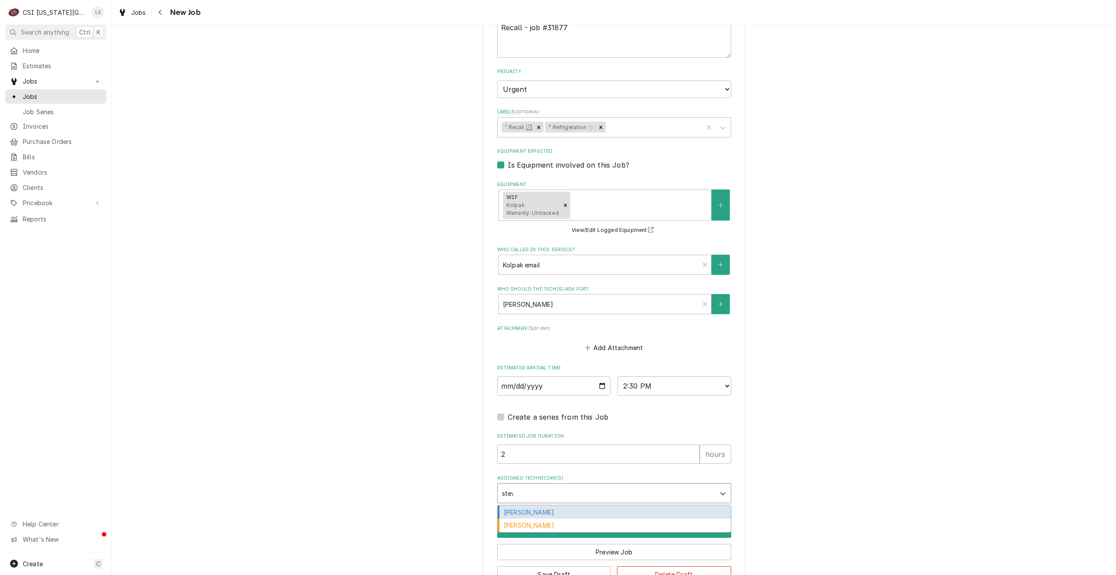
type input "[PERSON_NAME]"
click at [637, 509] on div "[PERSON_NAME]" at bounding box center [614, 512] width 233 height 14
type textarea "x"
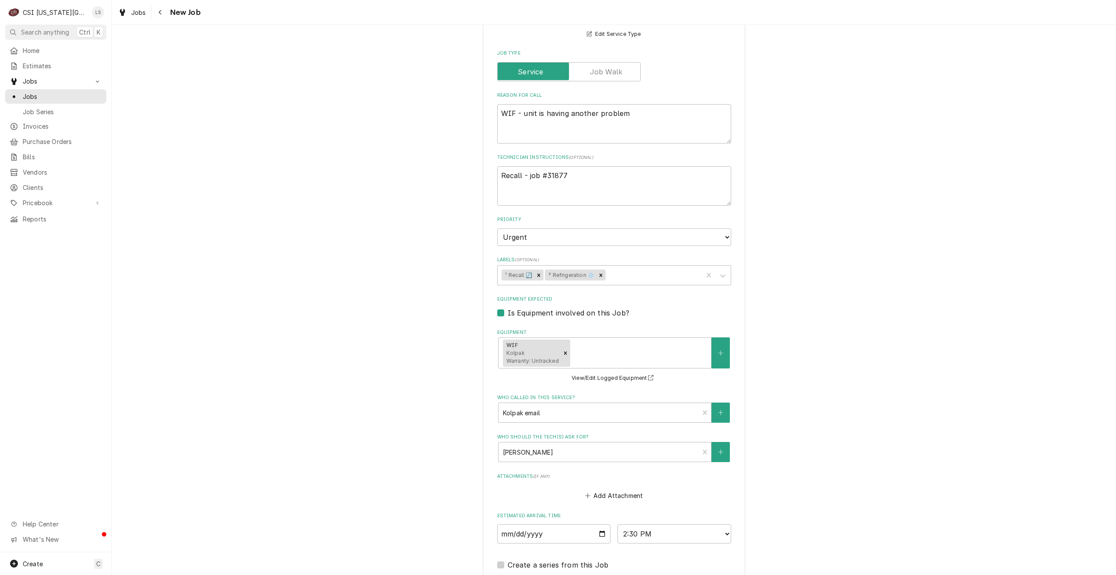
scroll to position [805, 0]
click at [595, 194] on textarea "Recall - job #31877" at bounding box center [614, 186] width 234 height 39
type textarea "x"
type textarea "Recall - job #31877"
type textarea "x"
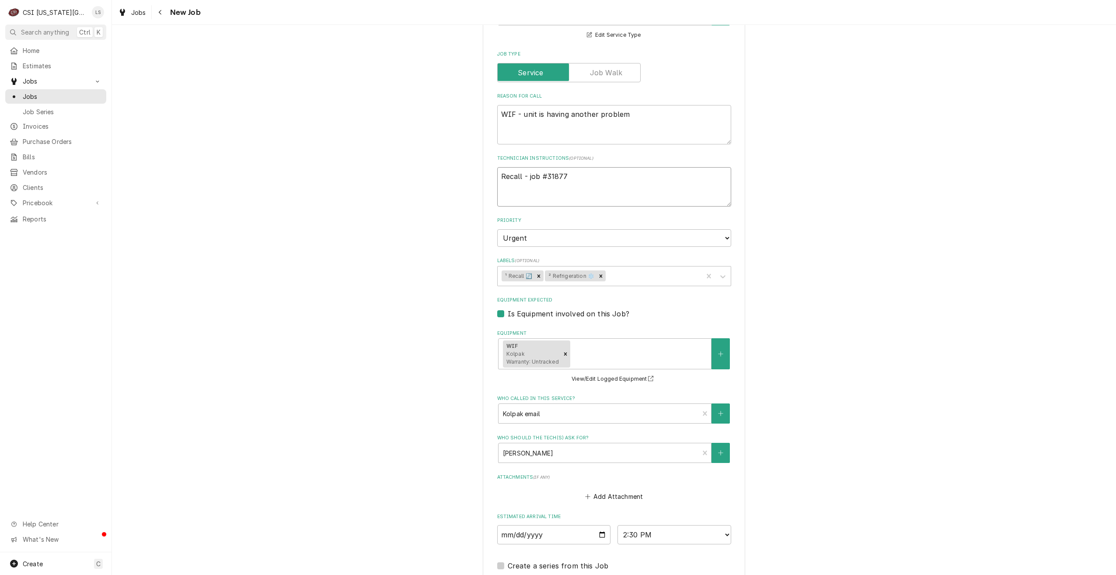
type textarea "Recall - job #31877"
paste textarea "Maintenance # is [PHONE_NUMBER] his name is [PERSON_NAME]."
type textarea "x"
type textarea "Recall - job #31877 Maintenance # is [PHONE_NUMBER] his name is [PERSON_NAME]."
type textarea "x"
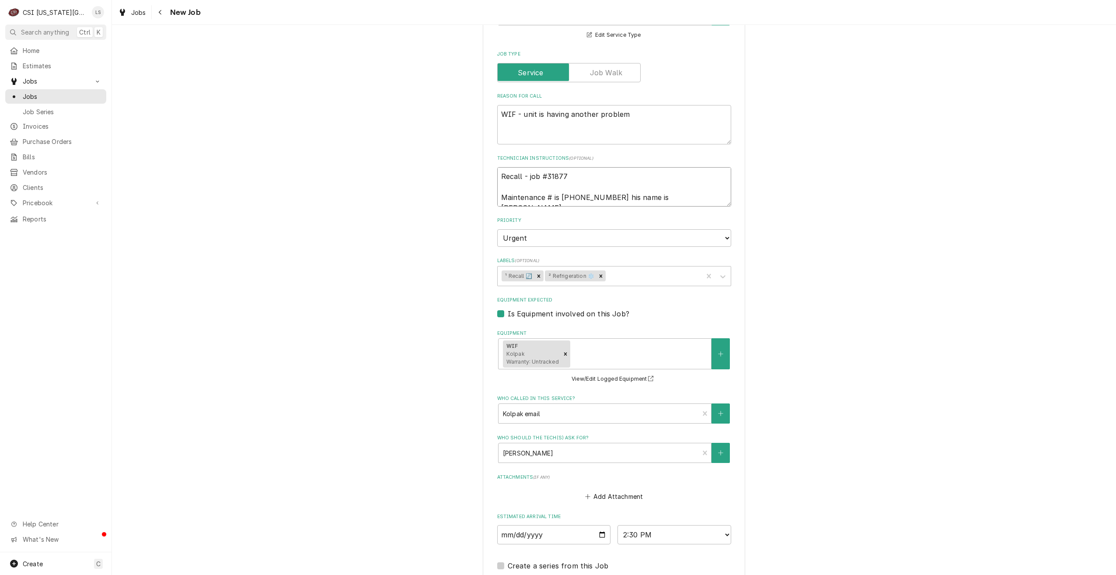
type textarea "Recall - job #31877 Maintenance # is [PHONE_NUMBER] his name is [PERSON_NAME]."
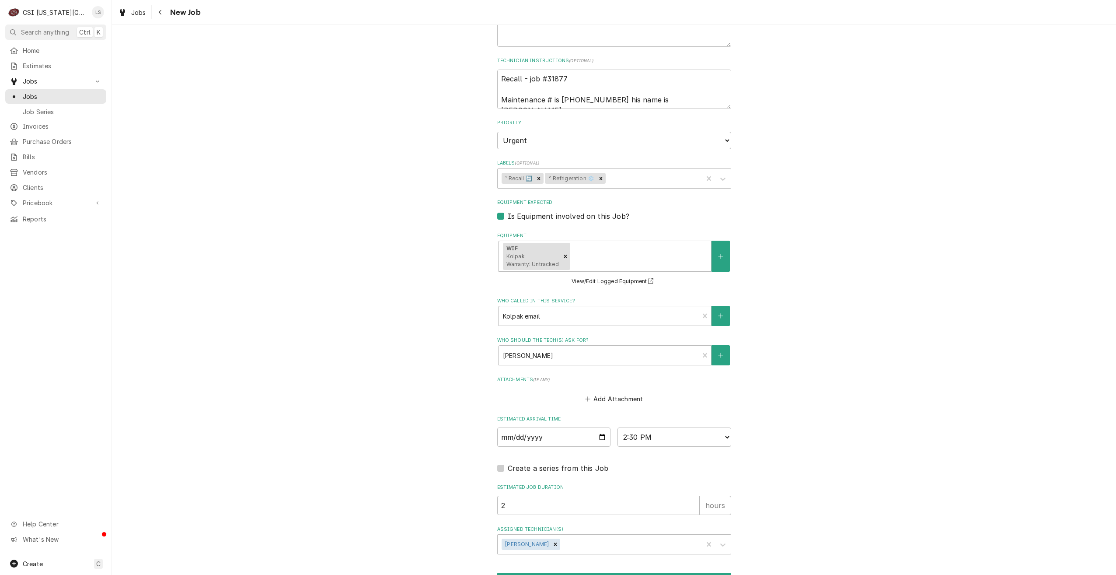
scroll to position [980, 0]
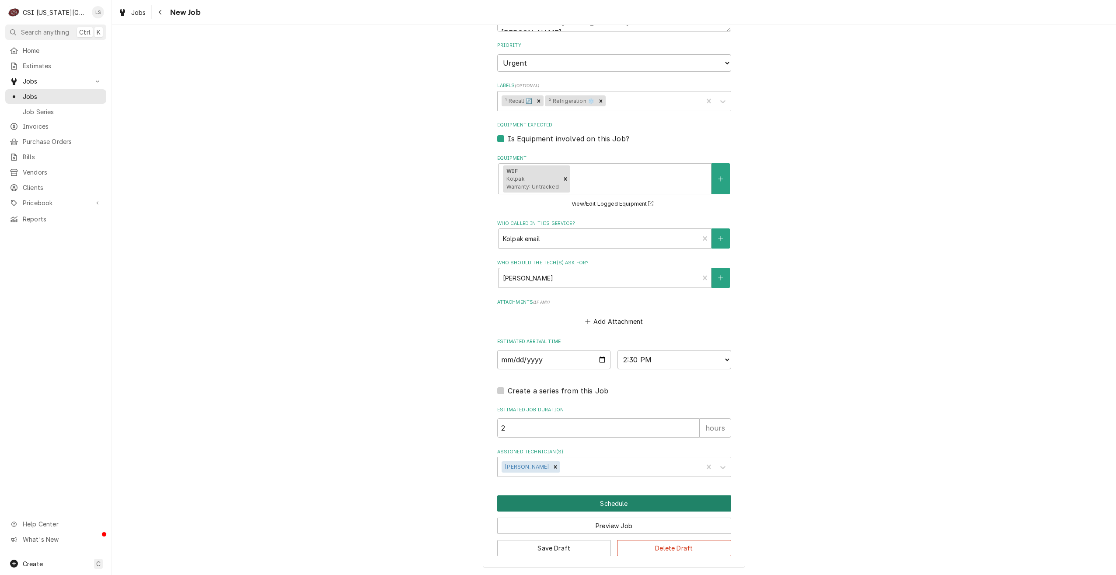
click at [617, 503] on button "Schedule" at bounding box center [614, 503] width 234 height 16
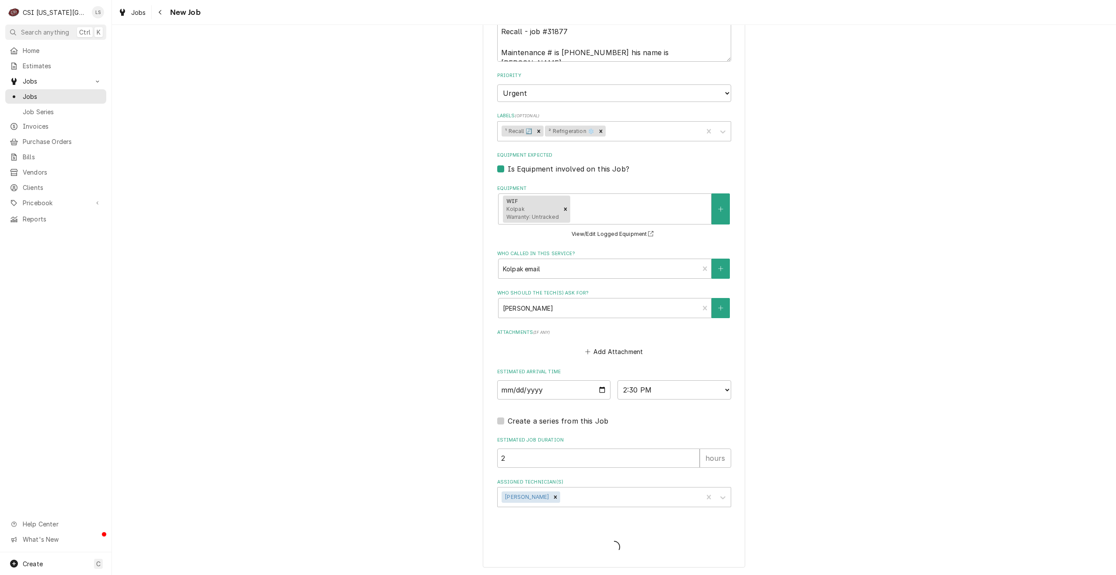
scroll to position [950, 0]
type textarea "x"
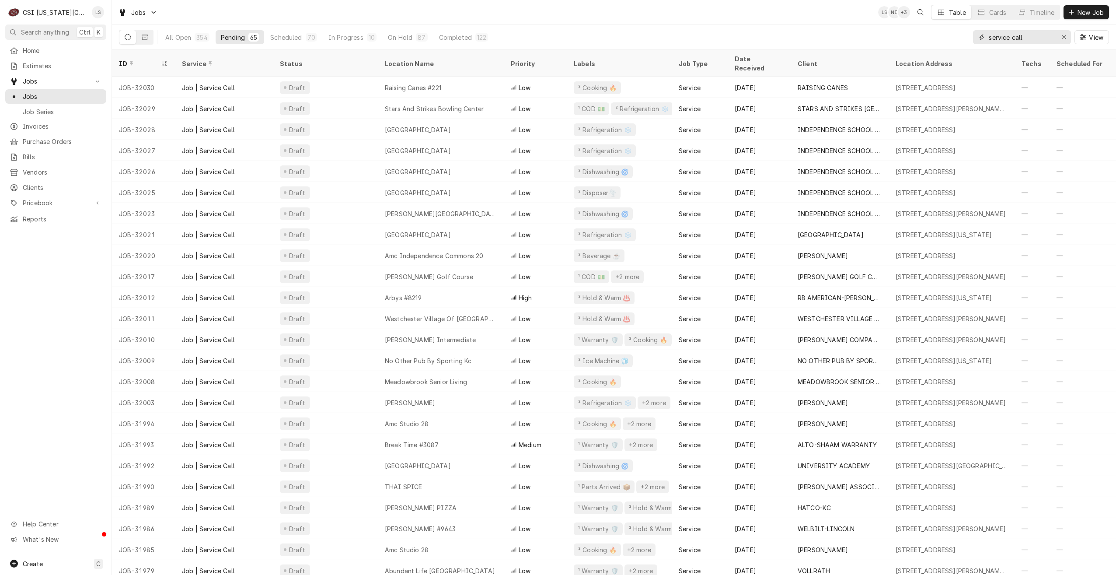
drag, startPoint x: 1038, startPoint y: 40, endPoint x: 982, endPoint y: 36, distance: 55.7
click at [982, 36] on div "service call" at bounding box center [1022, 37] width 98 height 14
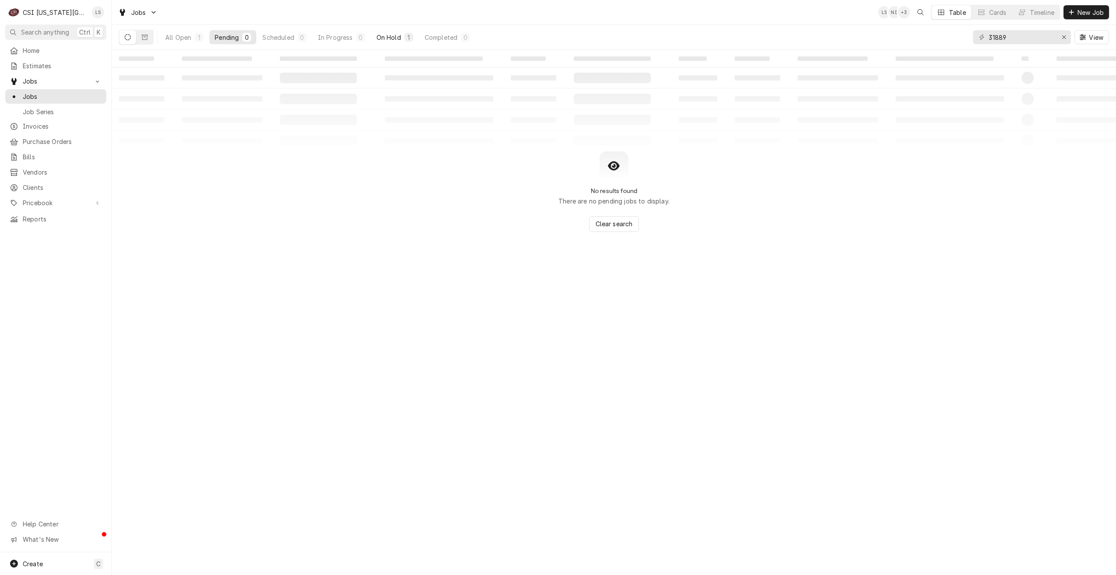
click at [391, 37] on div "On Hold" at bounding box center [389, 37] width 24 height 9
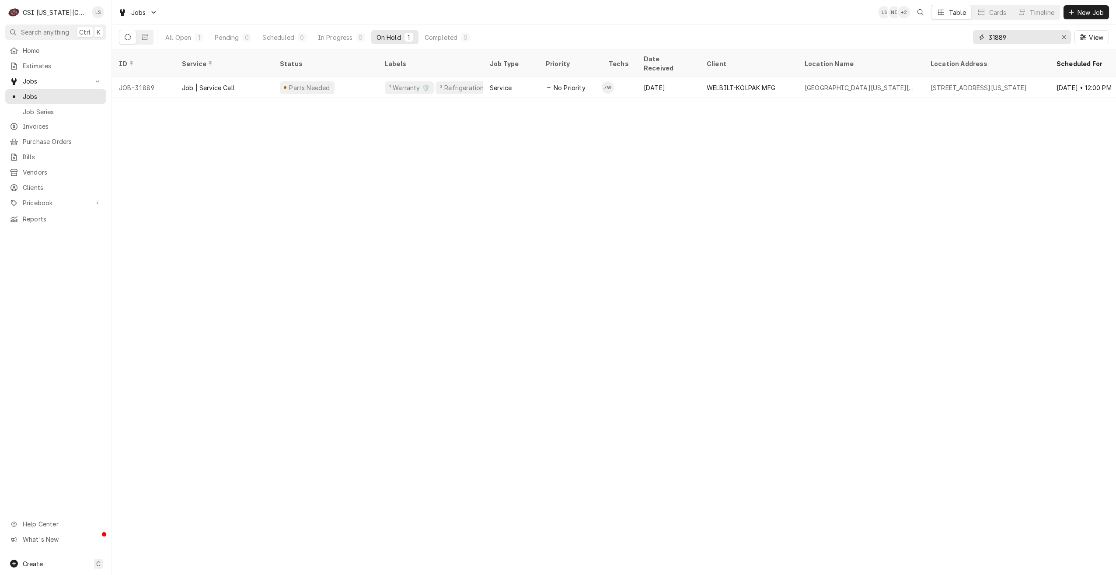
click at [997, 41] on input "31889" at bounding box center [1022, 37] width 66 height 14
click at [288, 35] on div "Scheduled" at bounding box center [280, 37] width 31 height 9
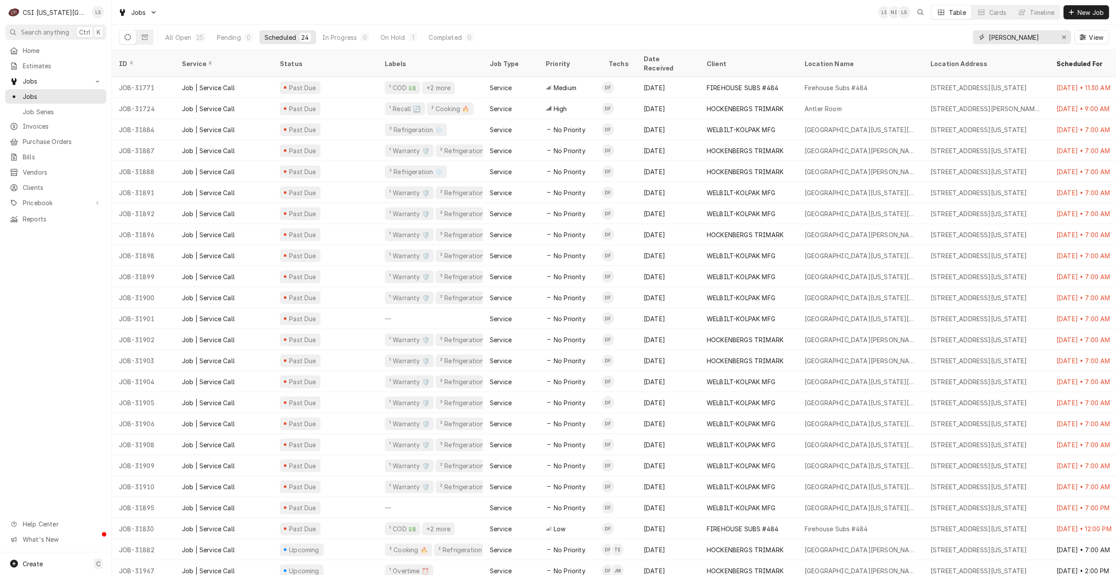
click at [1022, 40] on input "fannin" at bounding box center [1022, 37] width 66 height 14
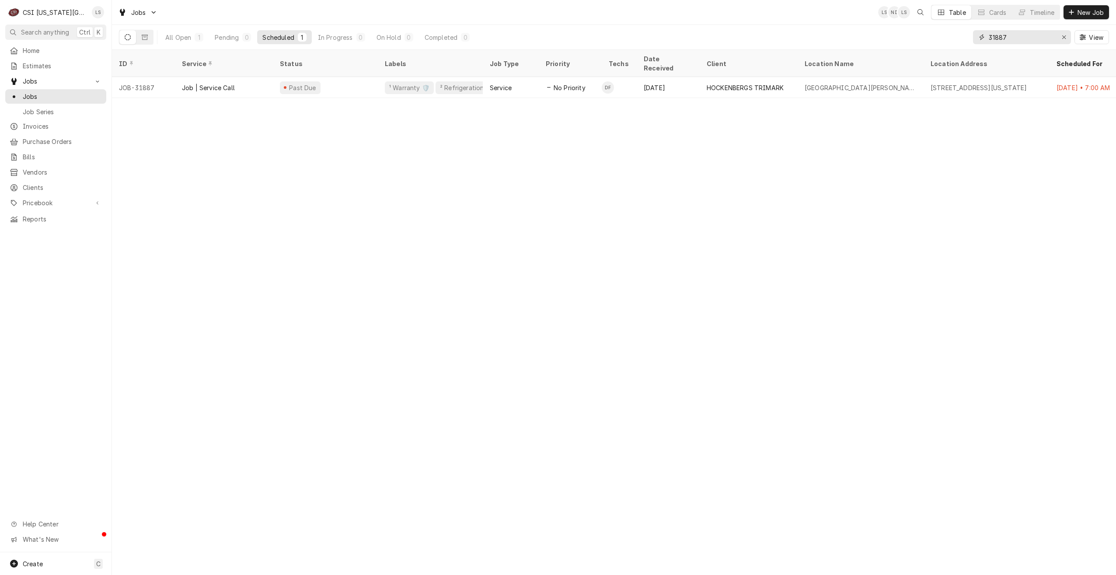
click at [1025, 38] on input "31887" at bounding box center [1022, 37] width 66 height 14
click at [1027, 40] on input "31888" at bounding box center [1022, 37] width 66 height 14
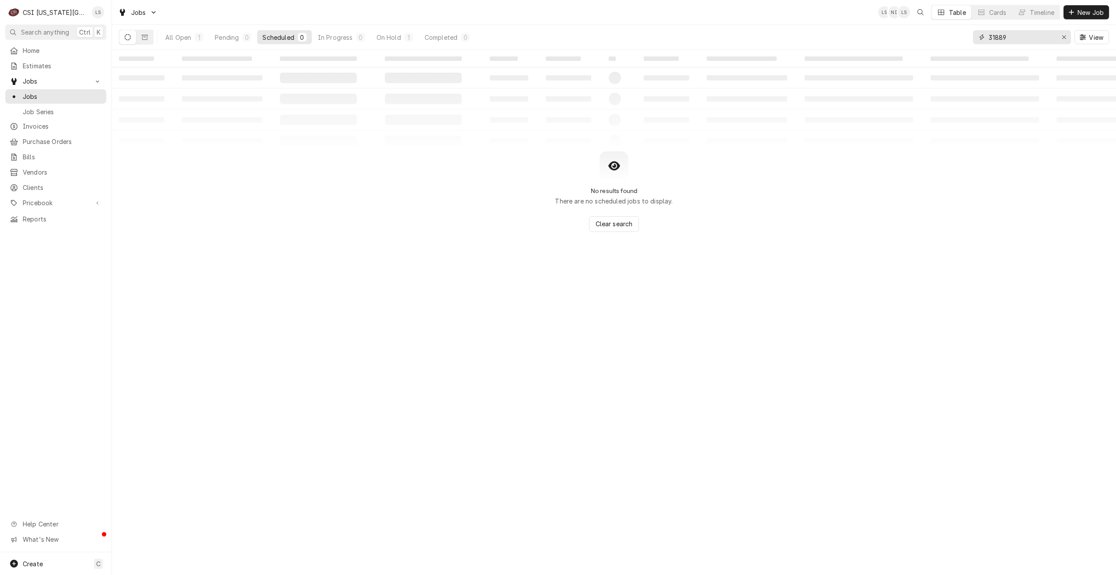
click at [1046, 39] on input "31889" at bounding box center [1022, 37] width 66 height 14
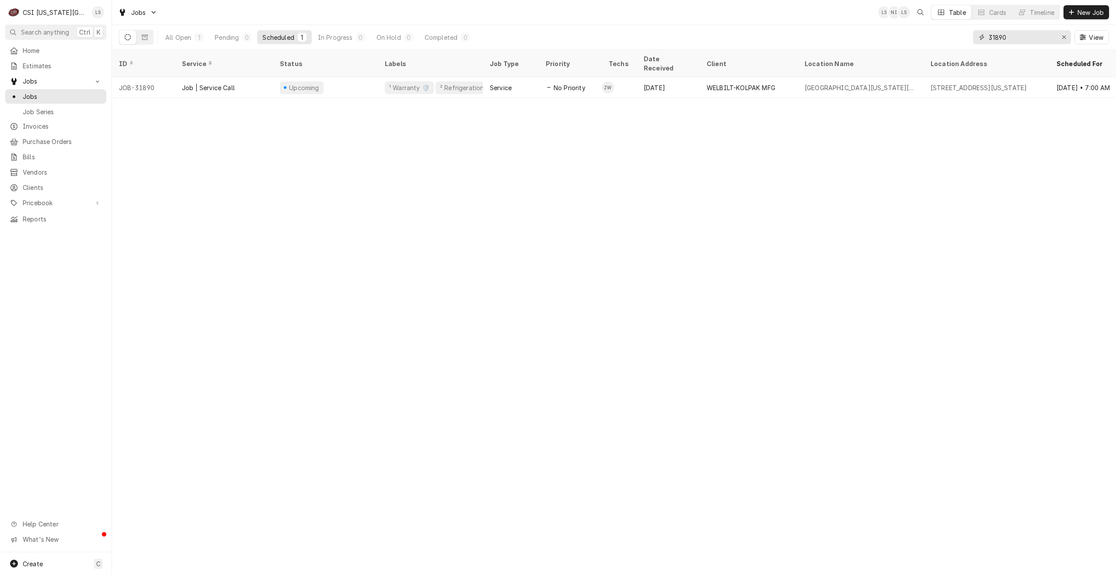
click at [1019, 39] on input "31890" at bounding box center [1022, 37] width 66 height 14
click at [1019, 40] on input "31891" at bounding box center [1022, 37] width 66 height 14
click at [1015, 39] on input "31892" at bounding box center [1022, 37] width 66 height 14
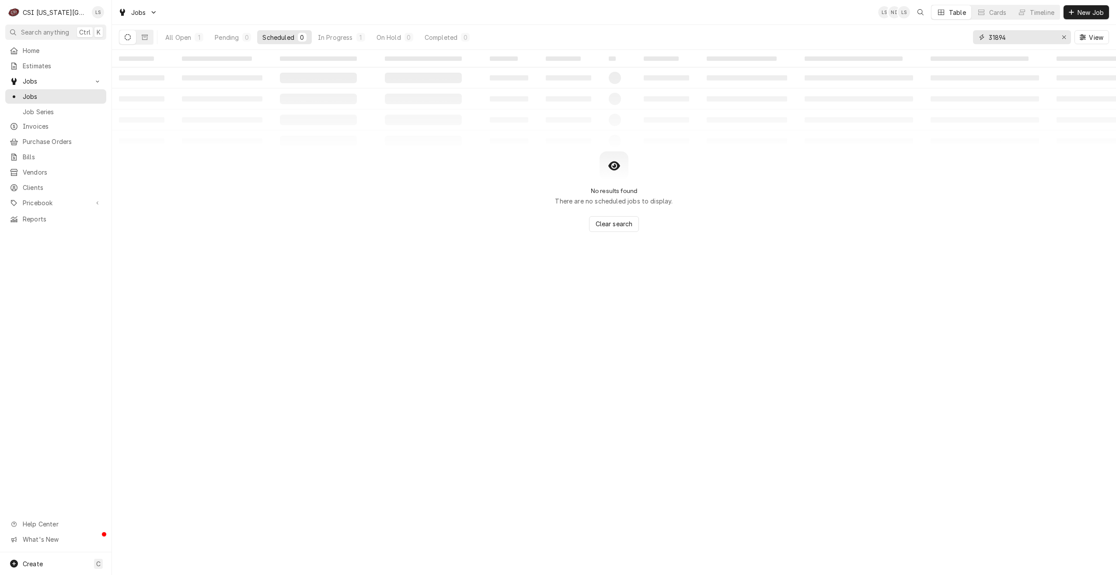
click at [1027, 35] on input "31894" at bounding box center [1022, 37] width 66 height 14
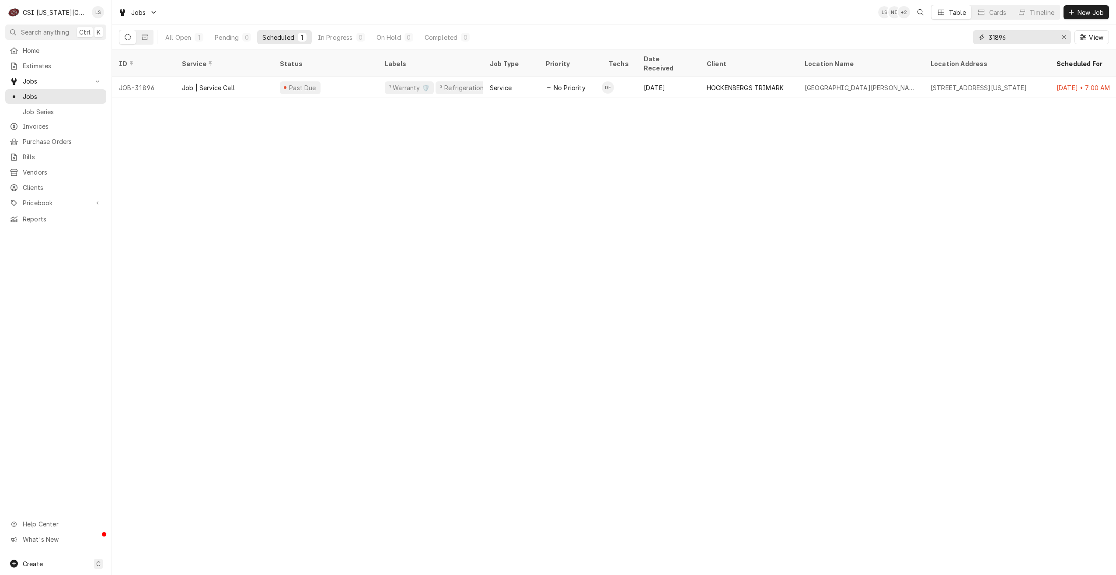
click at [1033, 38] on input "31896" at bounding box center [1022, 37] width 66 height 14
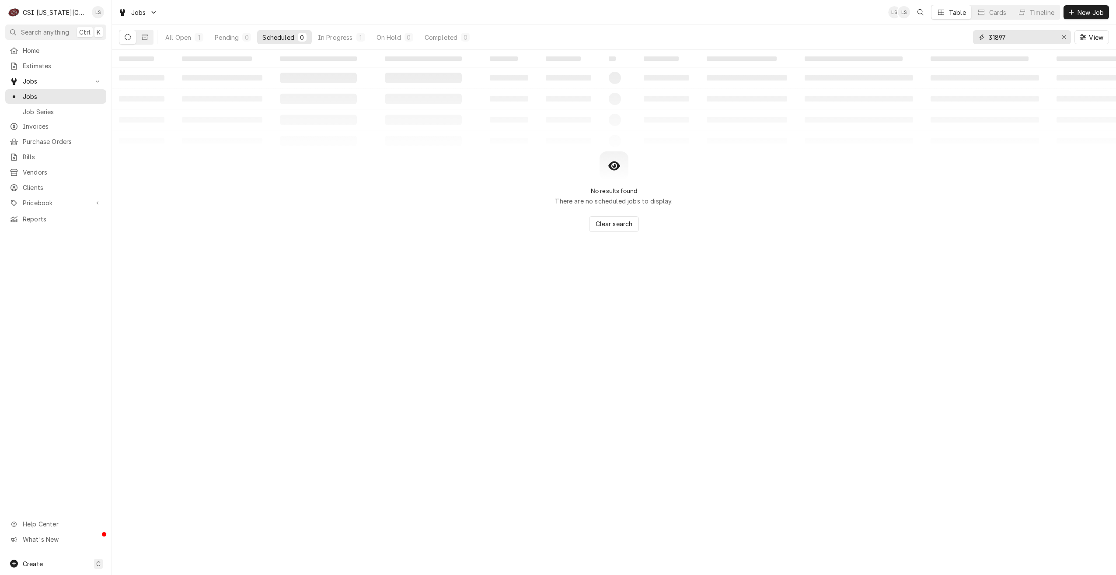
click at [1031, 37] on input "31897" at bounding box center [1022, 37] width 66 height 14
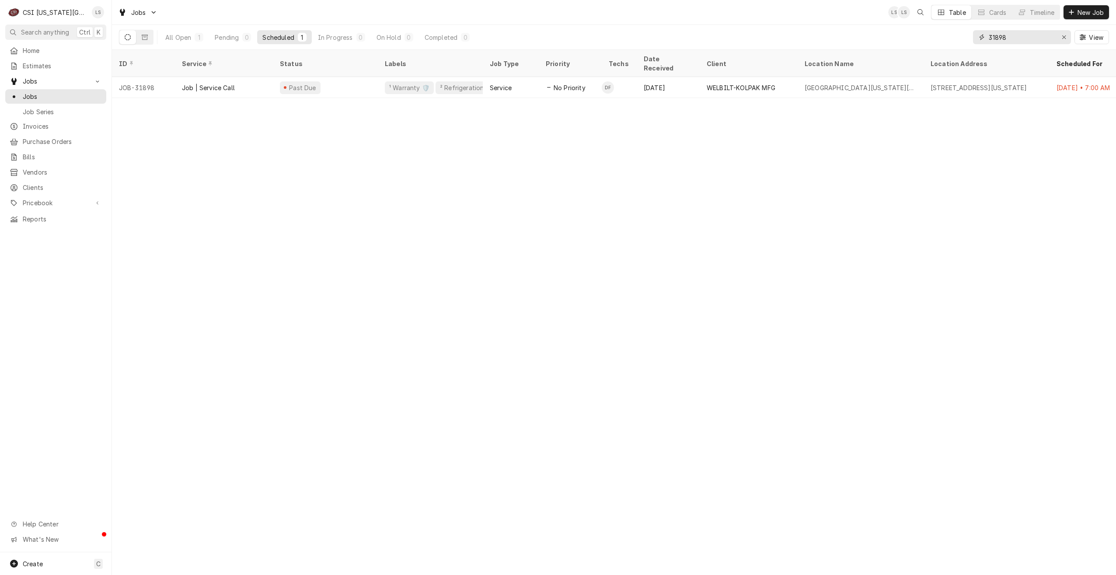
click at [1015, 38] on input "31898" at bounding box center [1022, 37] width 66 height 14
click at [1016, 40] on input "31899" at bounding box center [1022, 37] width 66 height 14
click at [1015, 41] on input "31900" at bounding box center [1022, 37] width 66 height 14
click at [1012, 40] on input "31901" at bounding box center [1022, 37] width 66 height 14
click at [1024, 39] on input "31904" at bounding box center [1022, 37] width 66 height 14
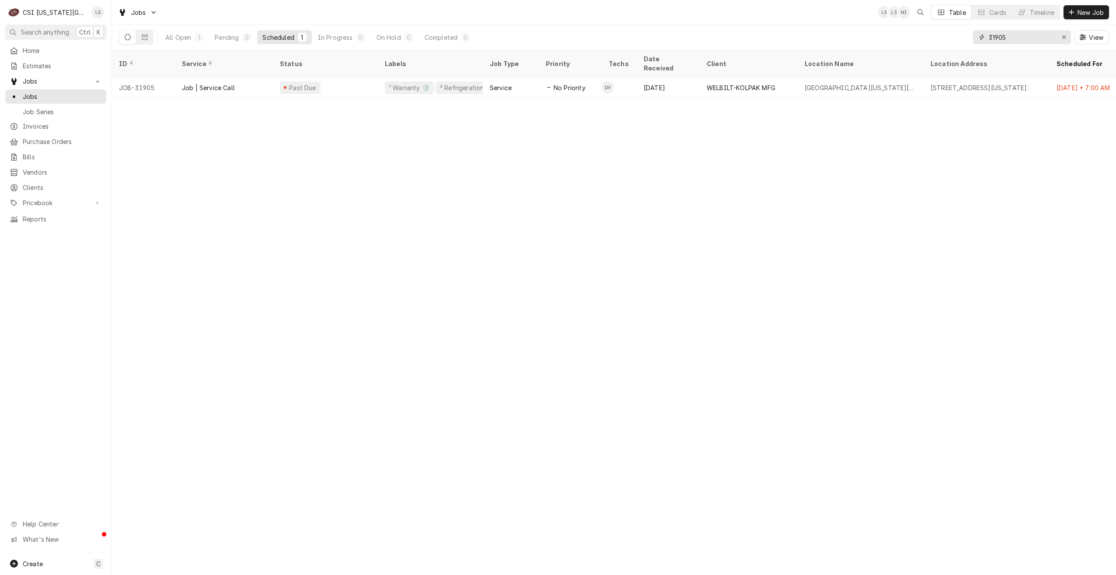
click at [1022, 38] on input "31905" at bounding box center [1022, 37] width 66 height 14
click at [1022, 38] on input "31906" at bounding box center [1022, 37] width 66 height 14
click at [1025, 42] on input "31908" at bounding box center [1022, 37] width 66 height 14
click at [1026, 38] on input "31909" at bounding box center [1022, 37] width 66 height 14
click at [1017, 38] on input "31910" at bounding box center [1022, 37] width 66 height 14
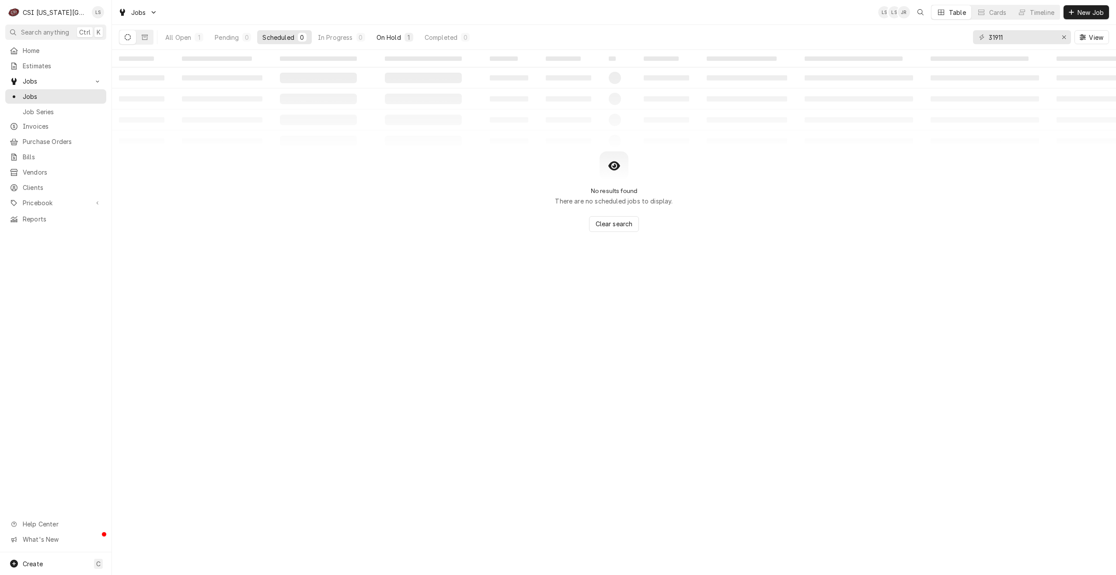
click at [398, 39] on div "On Hold" at bounding box center [389, 37] width 24 height 9
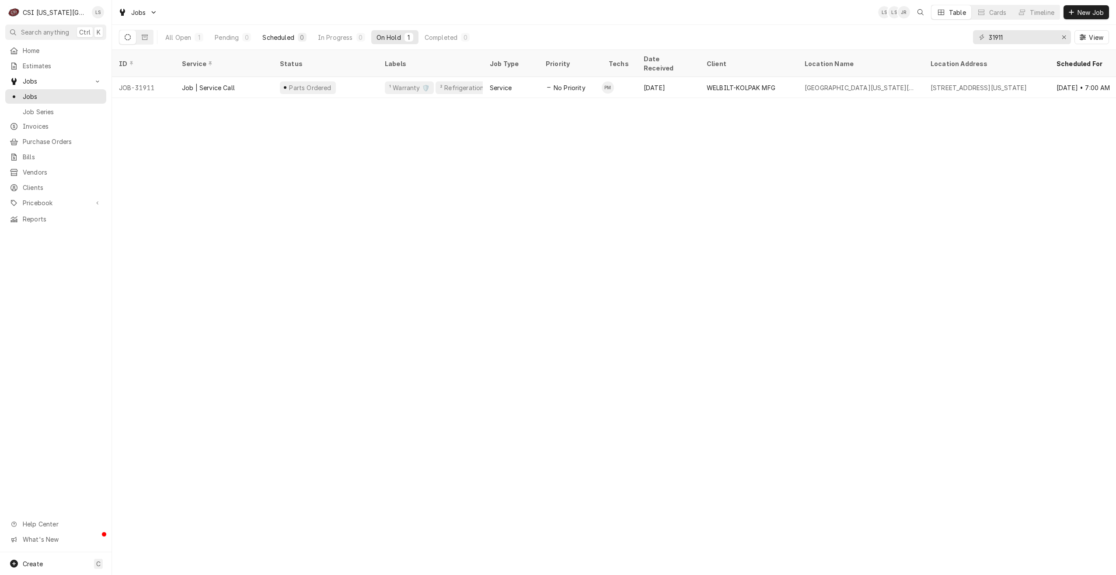
click at [263, 38] on div "Scheduled" at bounding box center [277, 37] width 31 height 9
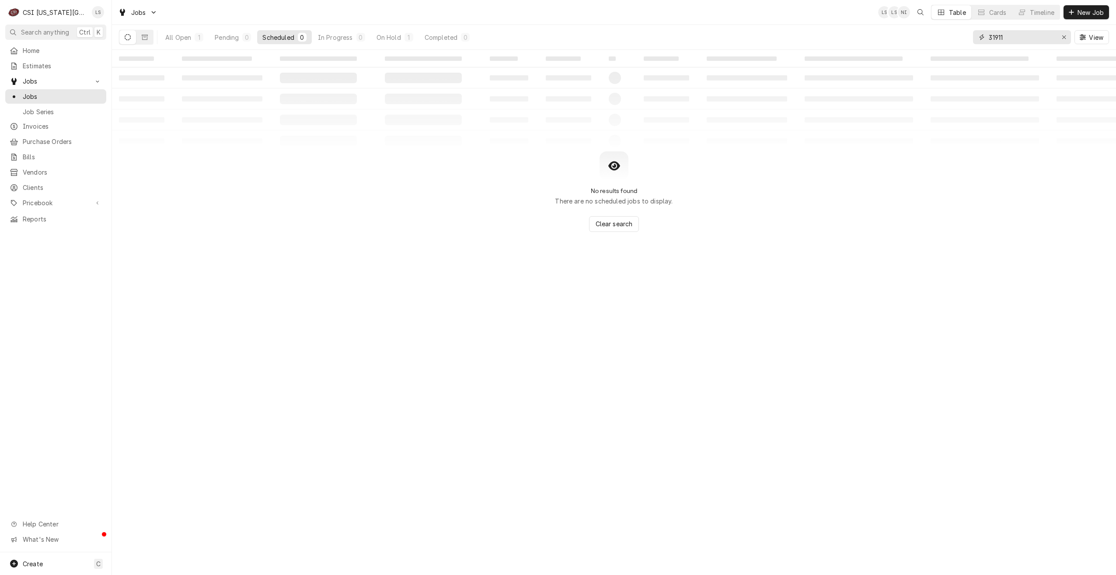
click at [1027, 39] on input "31911" at bounding box center [1022, 37] width 66 height 14
click at [1028, 38] on input "31915" at bounding box center [1022, 37] width 66 height 14
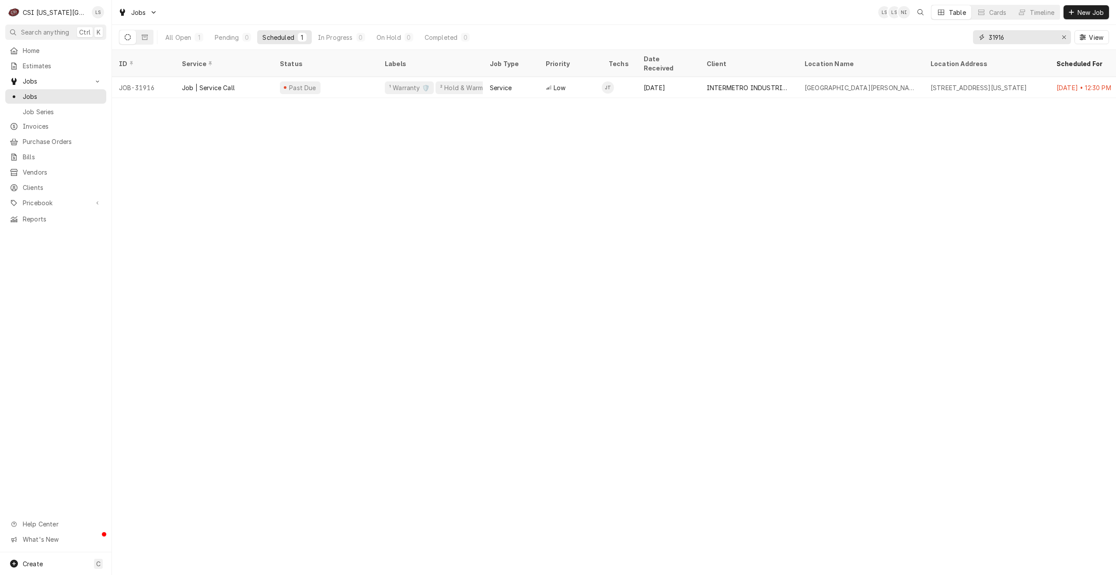
click at [1037, 39] on input "31916" at bounding box center [1022, 37] width 66 height 14
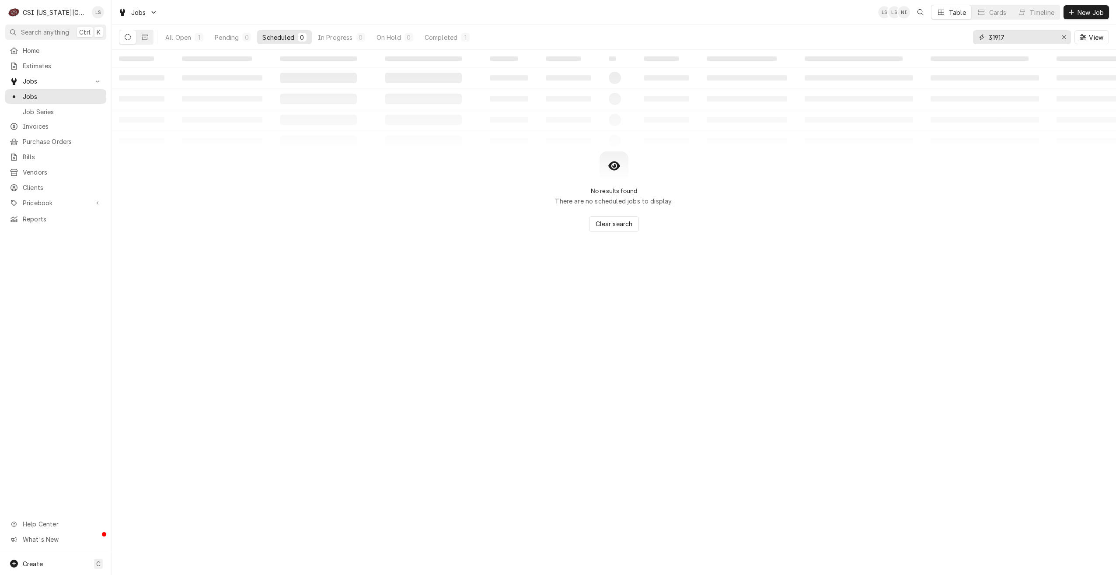
click at [1025, 37] on input "31917" at bounding box center [1022, 37] width 66 height 14
click at [1029, 39] on input "31918" at bounding box center [1022, 37] width 66 height 14
click at [1030, 39] on input "31919" at bounding box center [1022, 37] width 66 height 14
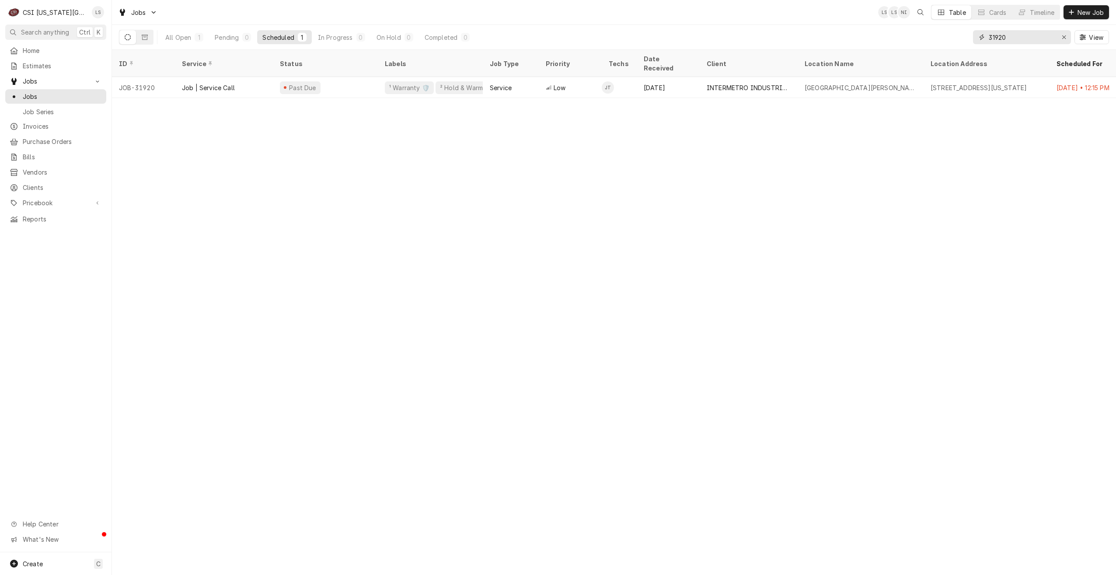
click at [1015, 38] on input "31920" at bounding box center [1022, 37] width 66 height 14
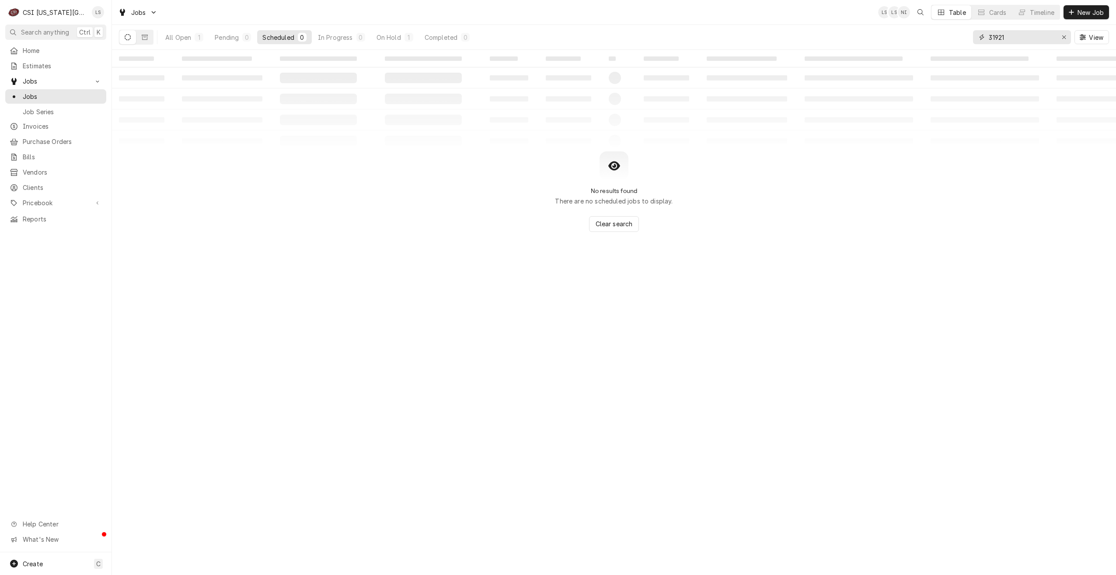
click at [1015, 40] on input "31921" at bounding box center [1022, 37] width 66 height 14
click at [1030, 39] on input "31925" at bounding box center [1022, 37] width 66 height 14
click at [1023, 40] on input "31929" at bounding box center [1022, 37] width 66 height 14
click at [1042, 41] on input "31930" at bounding box center [1022, 37] width 66 height 14
click at [1035, 40] on input "31962" at bounding box center [1022, 37] width 66 height 14
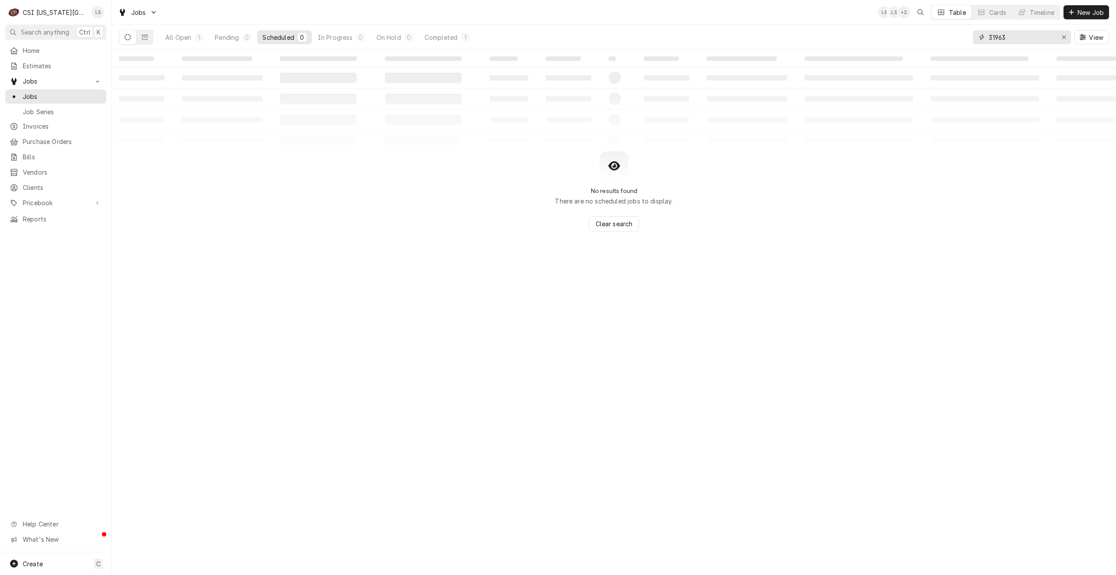
click at [1039, 38] on input "31963" at bounding box center [1022, 37] width 66 height 14
click at [1040, 42] on input "31964" at bounding box center [1022, 37] width 66 height 14
click at [1010, 38] on input "31966" at bounding box center [1022, 37] width 66 height 14
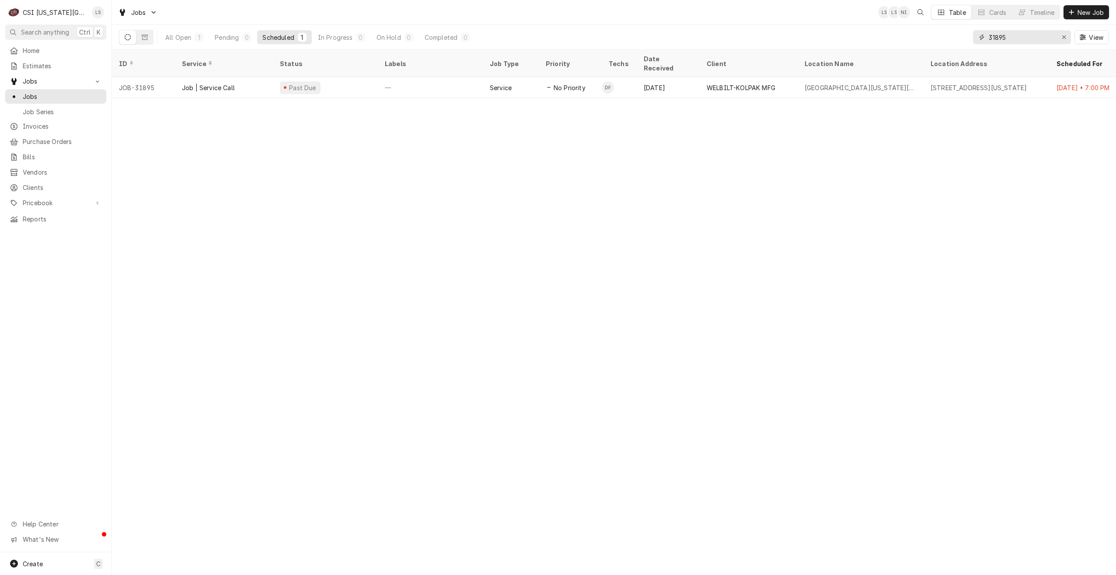
click at [999, 39] on input "31895" at bounding box center [1022, 37] width 66 height 14
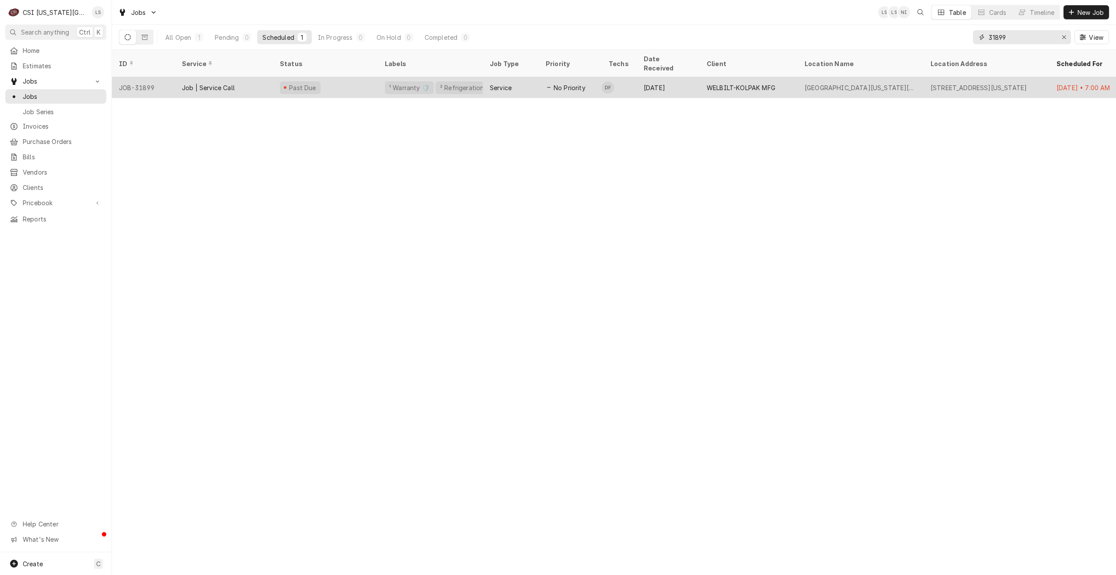
type input "31899"
click at [520, 77] on div "Service" at bounding box center [511, 87] width 56 height 21
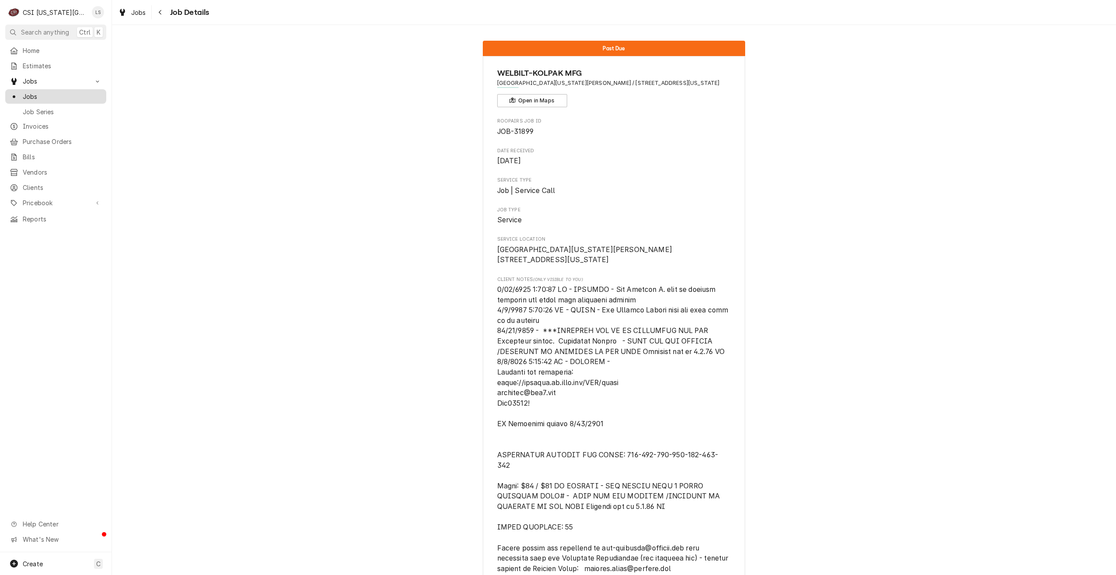
click at [64, 98] on div "Jobs" at bounding box center [56, 96] width 98 height 11
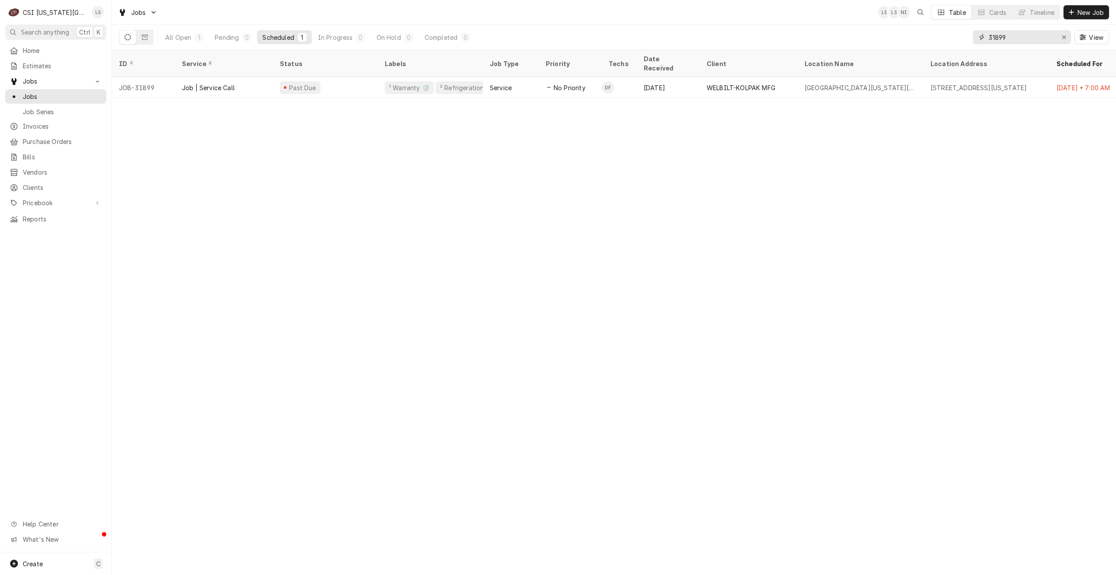
click at [1002, 38] on input "31899" at bounding box center [1022, 37] width 66 height 14
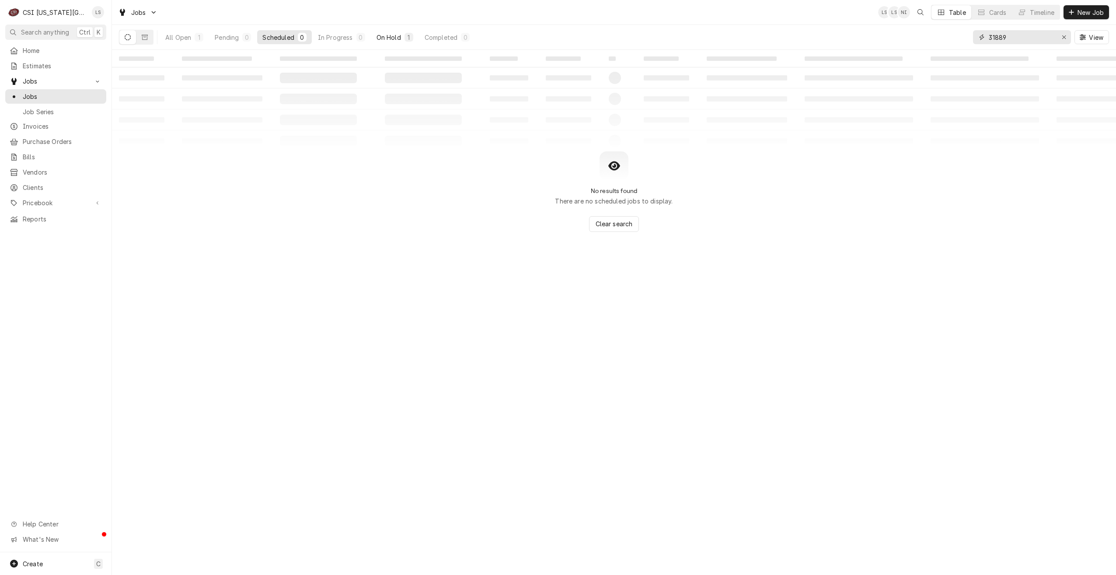
type input "31889"
click at [398, 38] on div "On Hold" at bounding box center [389, 37] width 24 height 9
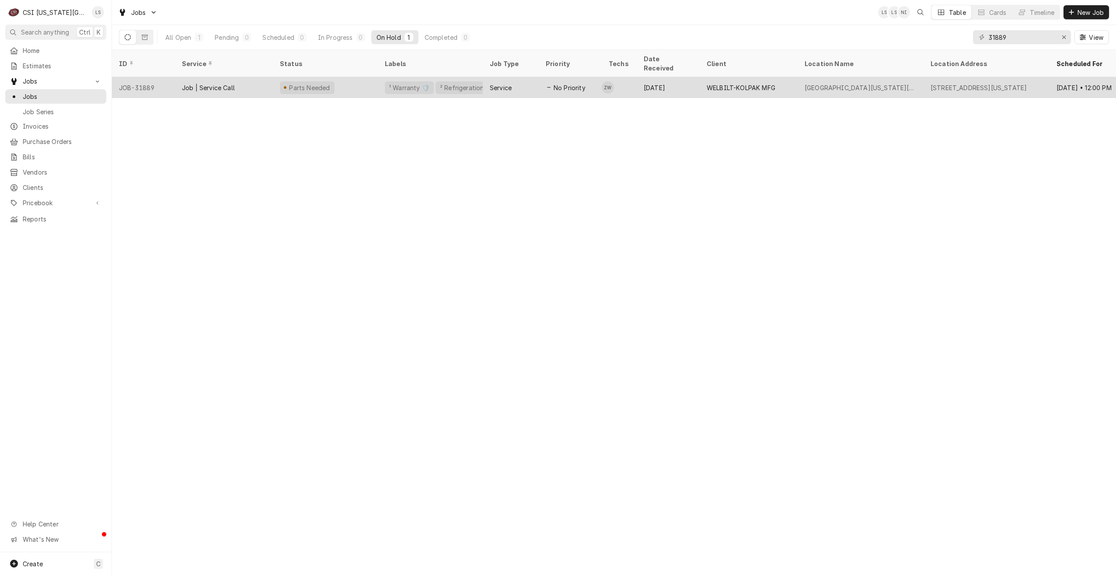
click at [626, 77] on td "ZW" at bounding box center [619, 87] width 35 height 21
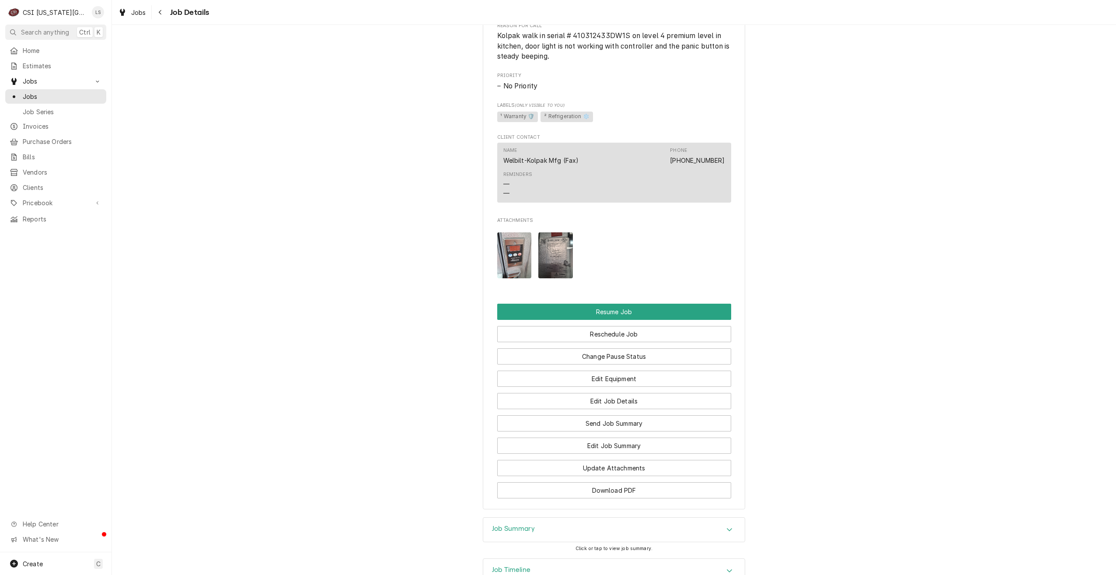
scroll to position [1071, 0]
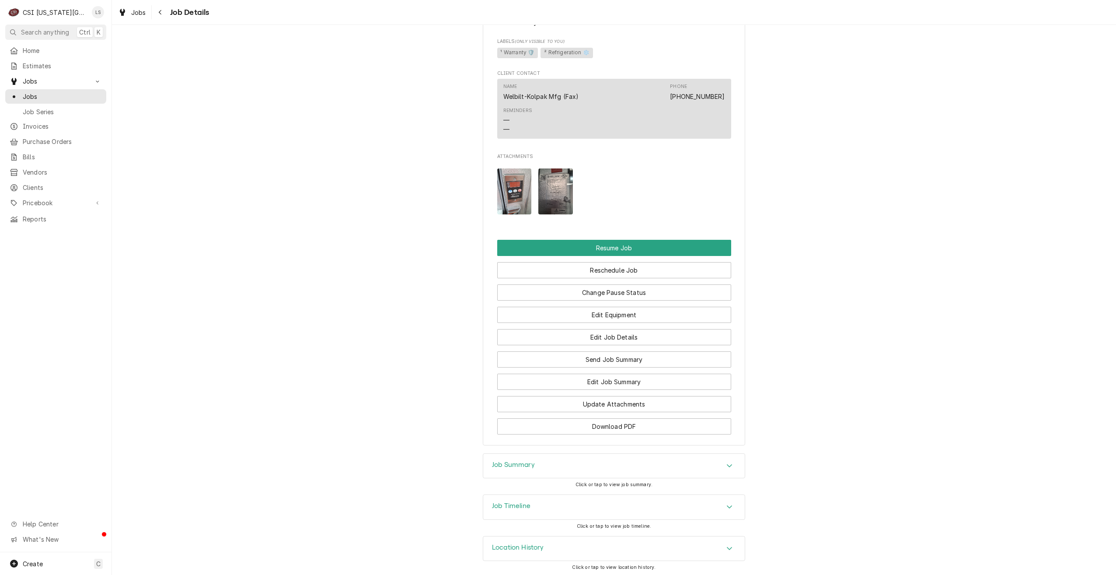
click at [600, 468] on div "Job Summary" at bounding box center [614, 466] width 262 height 24
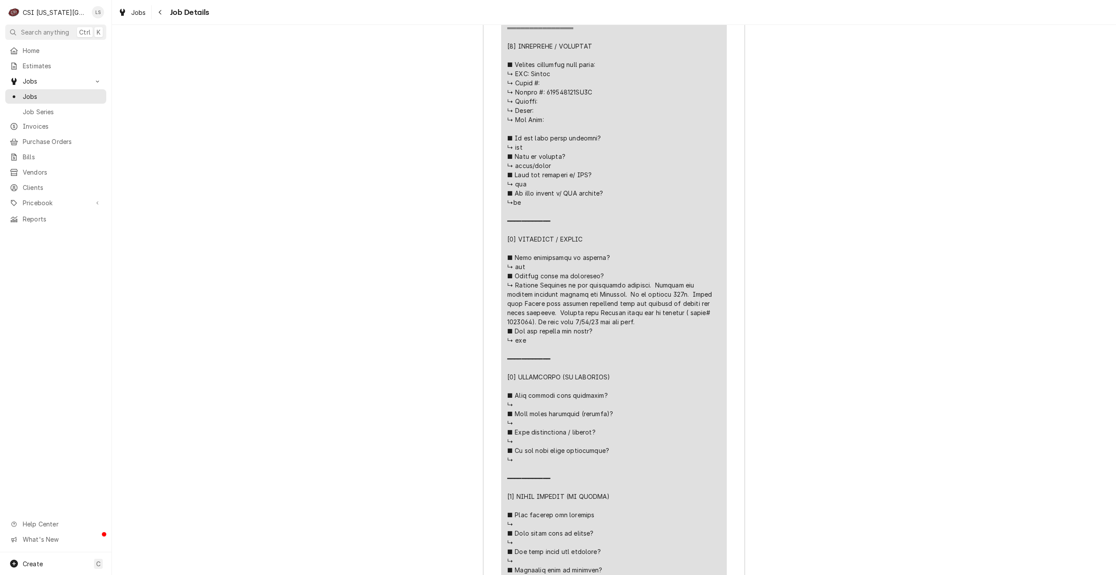
scroll to position [1946, 0]
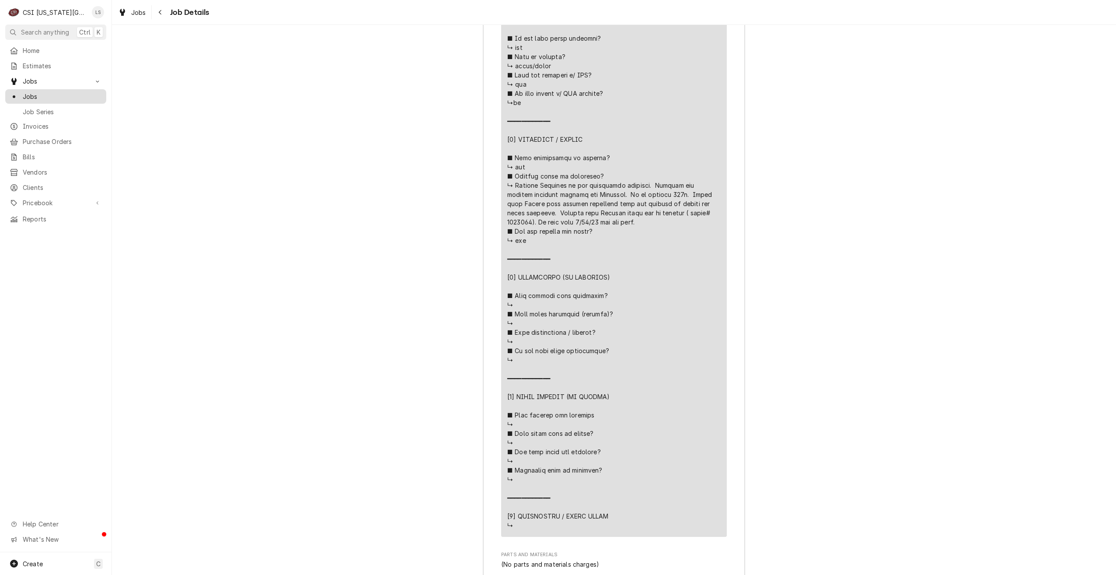
click at [65, 92] on span "Jobs" at bounding box center [62, 96] width 79 height 9
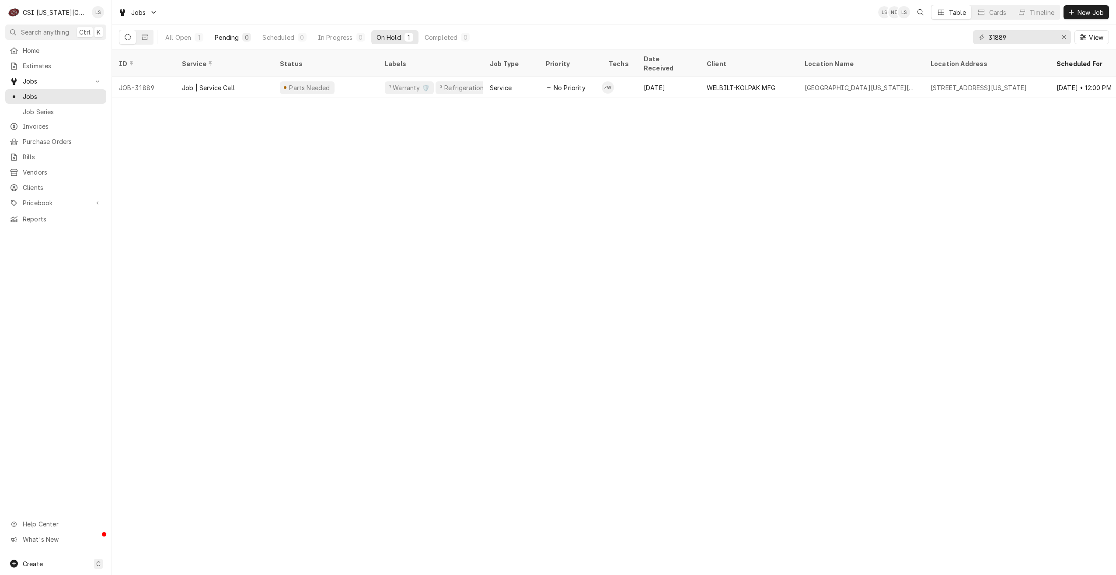
click at [229, 42] on button "Pending 0" at bounding box center [232, 37] width 47 height 14
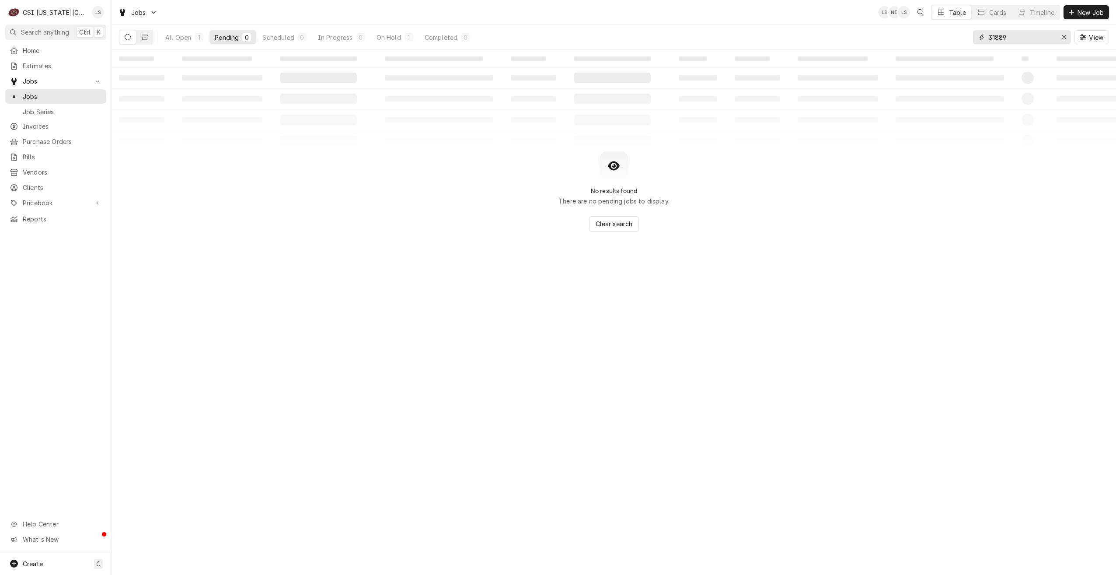
click at [1009, 41] on input "31889" at bounding box center [1022, 37] width 66 height 14
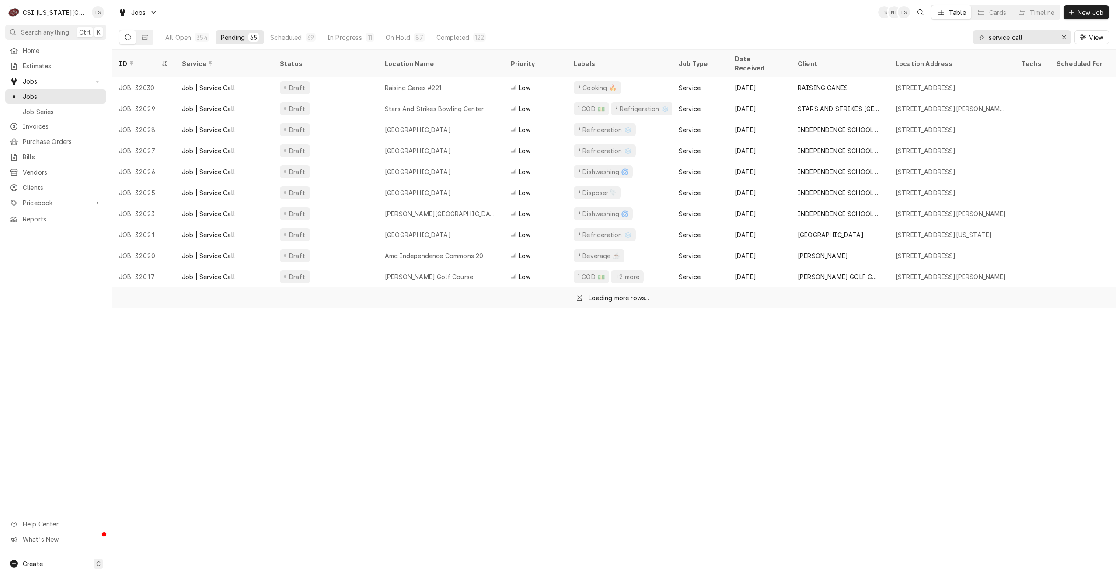
click at [797, 22] on div "Jobs LS NI LS Table Cards Timeline New Job" at bounding box center [614, 12] width 1004 height 24
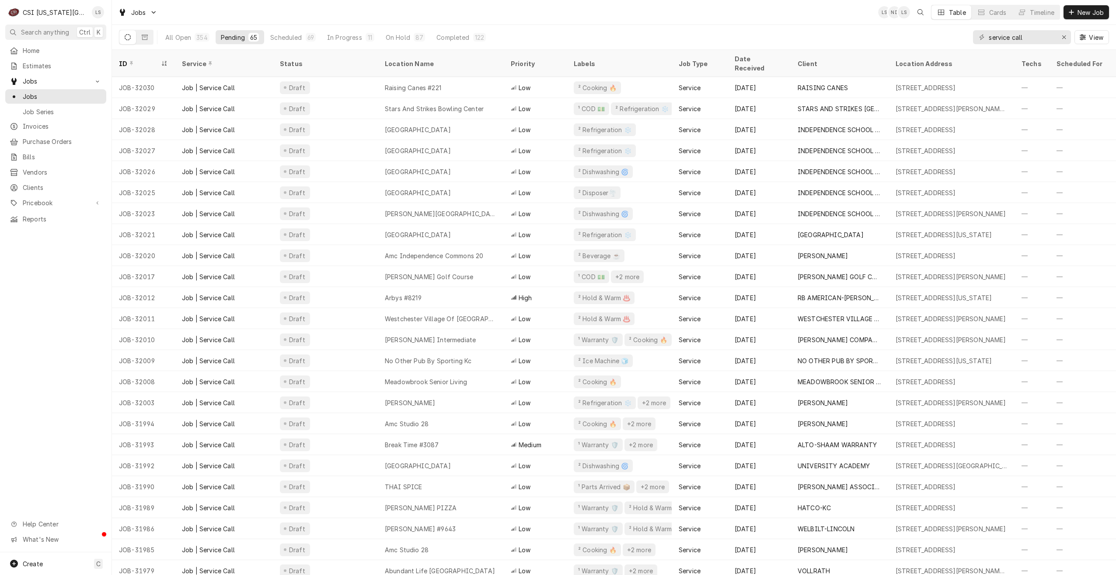
click at [758, 24] on div "Jobs LS NI LS Table Cards Timeline New Job" at bounding box center [614, 12] width 1004 height 25
click at [737, 14] on div "Jobs LS NI LS Table Cards Timeline New Job" at bounding box center [614, 12] width 1004 height 24
drag, startPoint x: 1043, startPoint y: 41, endPoint x: 980, endPoint y: 39, distance: 63.9
click at [980, 39] on div "service call" at bounding box center [1022, 37] width 98 height 14
type input "3"
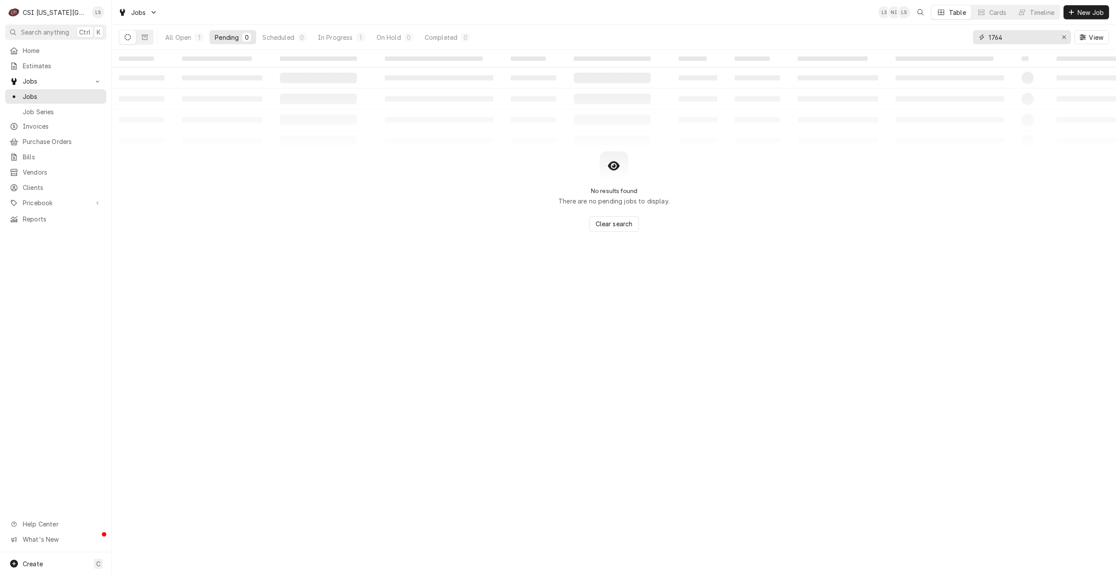
click at [989, 35] on input "1764" at bounding box center [1022, 37] width 66 height 14
type input "31764"
click at [351, 35] on div "In Progress" at bounding box center [335, 37] width 35 height 9
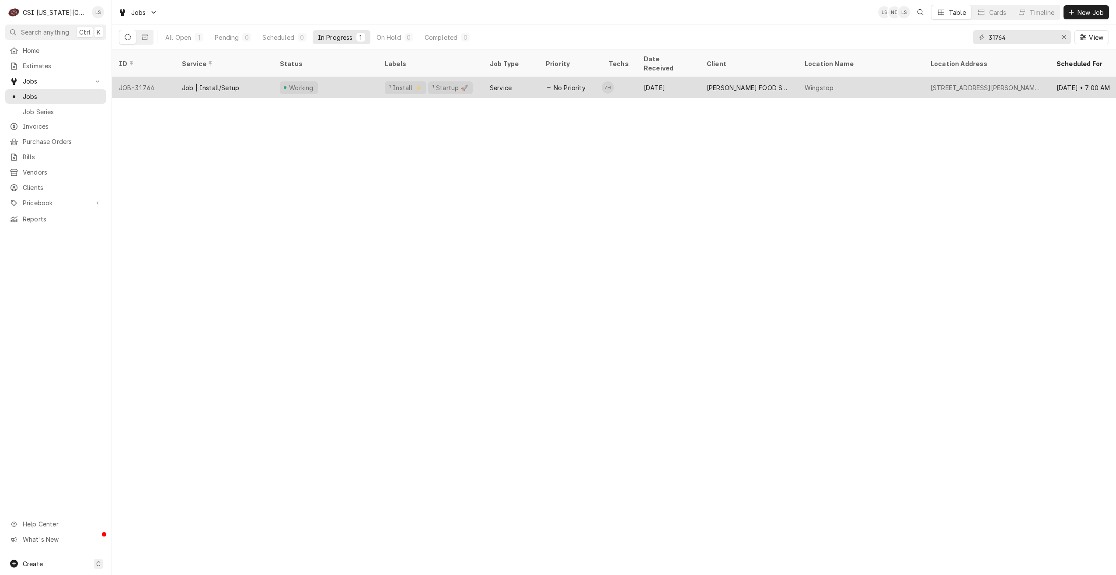
click at [711, 85] on div "[PERSON_NAME] FOOD SERVICE GROUP" at bounding box center [749, 87] width 98 height 21
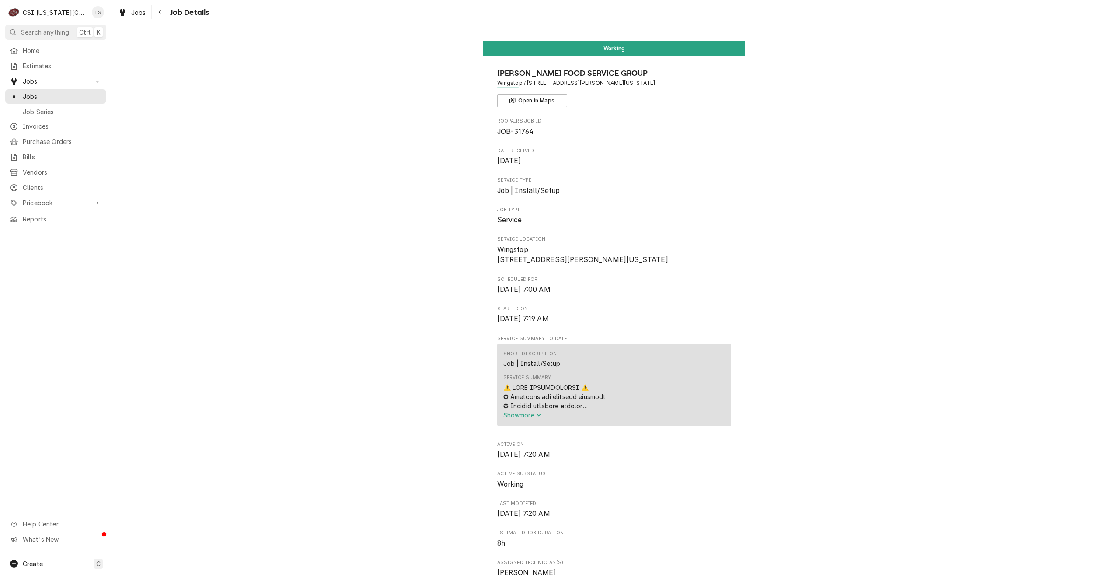
click at [514, 82] on span "Wingstop / [STREET_ADDRESS][PERSON_NAME][US_STATE]" at bounding box center [614, 83] width 234 height 8
copy span "Wingstop"
drag, startPoint x: 593, startPoint y: 82, endPoint x: 524, endPoint y: 82, distance: 69.1
click at [524, 82] on span "Wingstop / [STREET_ADDRESS][PERSON_NAME][US_STATE]" at bounding box center [614, 83] width 234 height 8
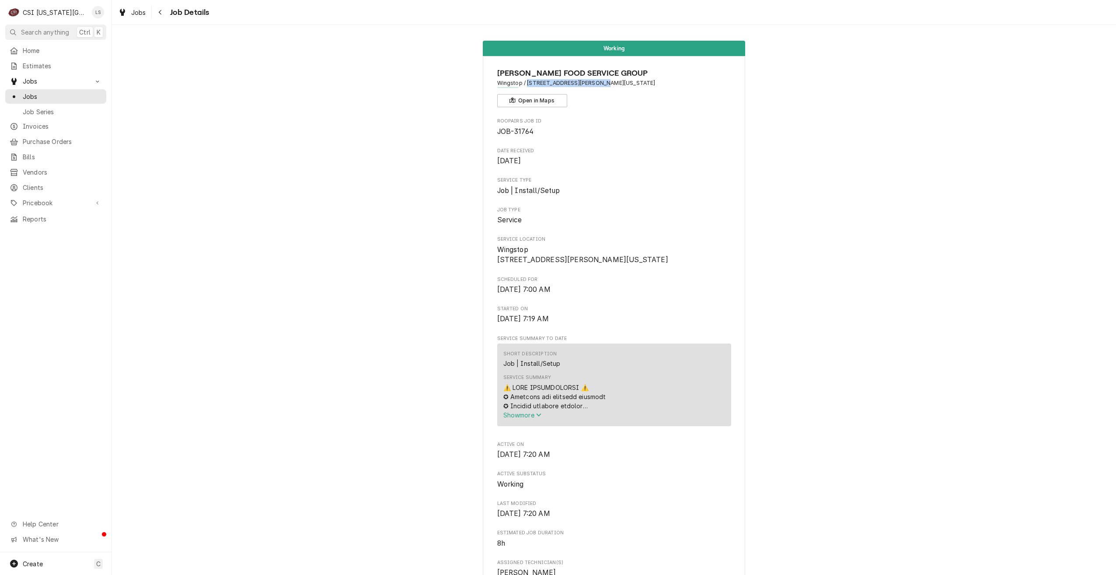
copy span "[STREET_ADDRESS][PERSON_NAME]"
click at [82, 96] on span "Jobs" at bounding box center [62, 96] width 79 height 9
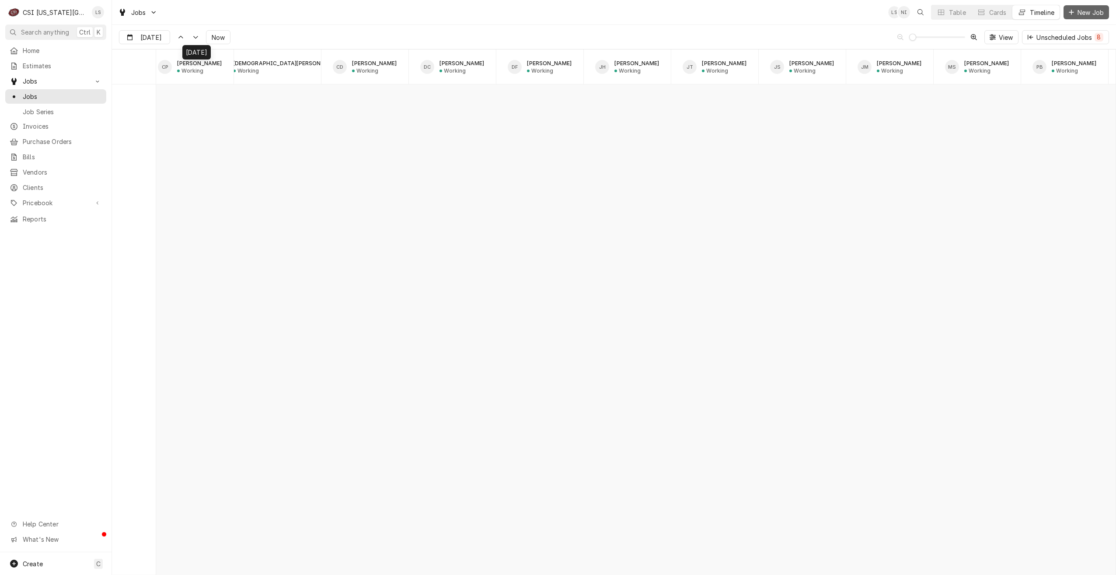
scroll to position [0, 534]
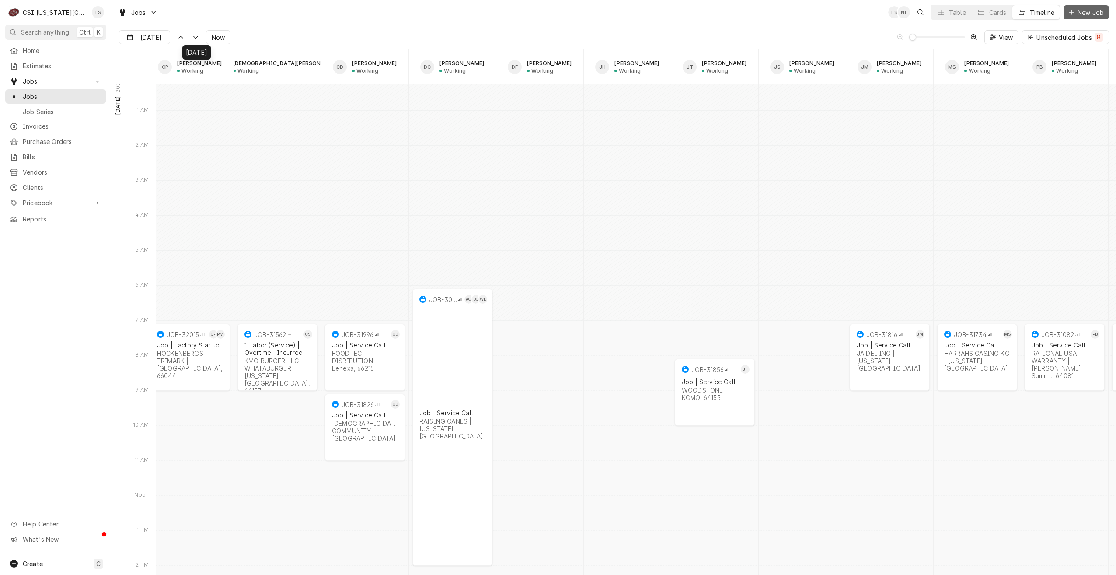
click at [1088, 13] on span "New Job" at bounding box center [1091, 12] width 30 height 9
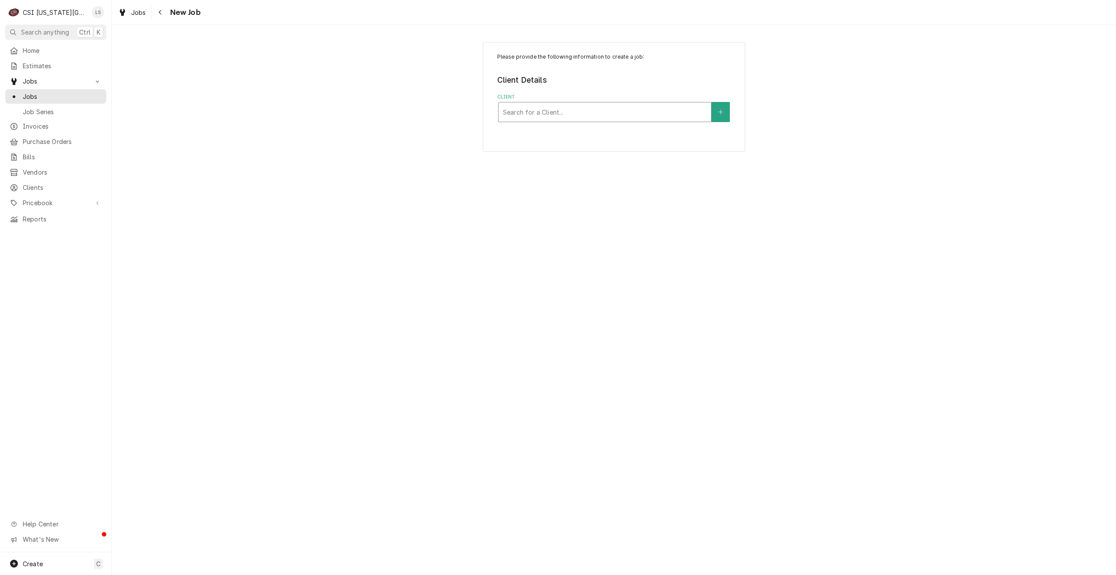
click at [586, 114] on div "Client" at bounding box center [605, 112] width 204 height 16
type input "kolpak"
click at [582, 127] on div "WELBILT-KOLPAK MFG ¹ Bill-Only Client 🏦" at bounding box center [605, 135] width 213 height 23
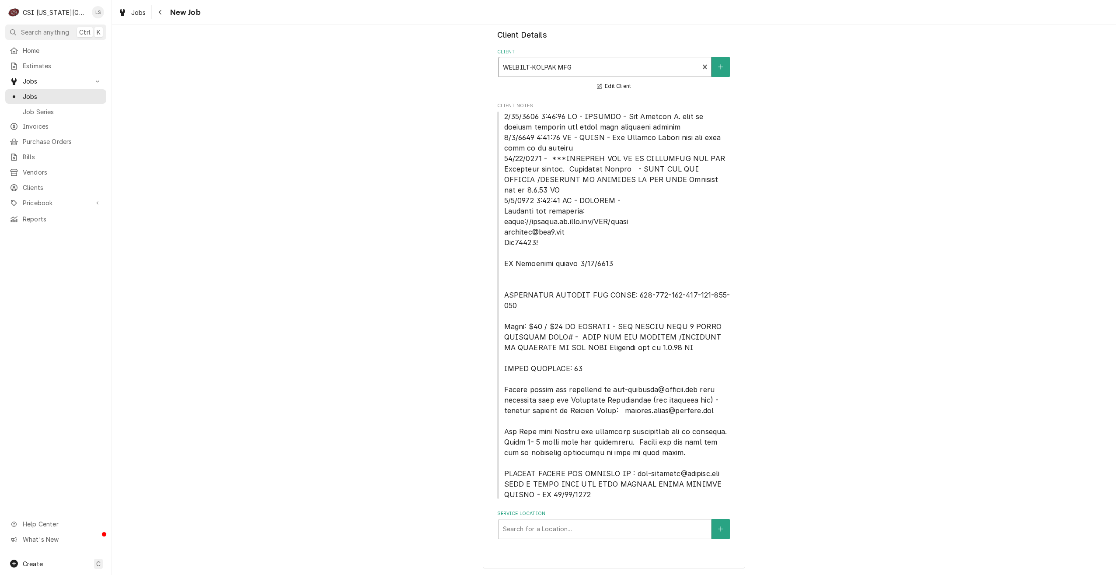
scroll to position [46, 0]
click at [601, 531] on div "Service Location" at bounding box center [605, 528] width 204 height 16
type input "7107"
click at [712, 523] on button "Service Location" at bounding box center [721, 527] width 18 height 20
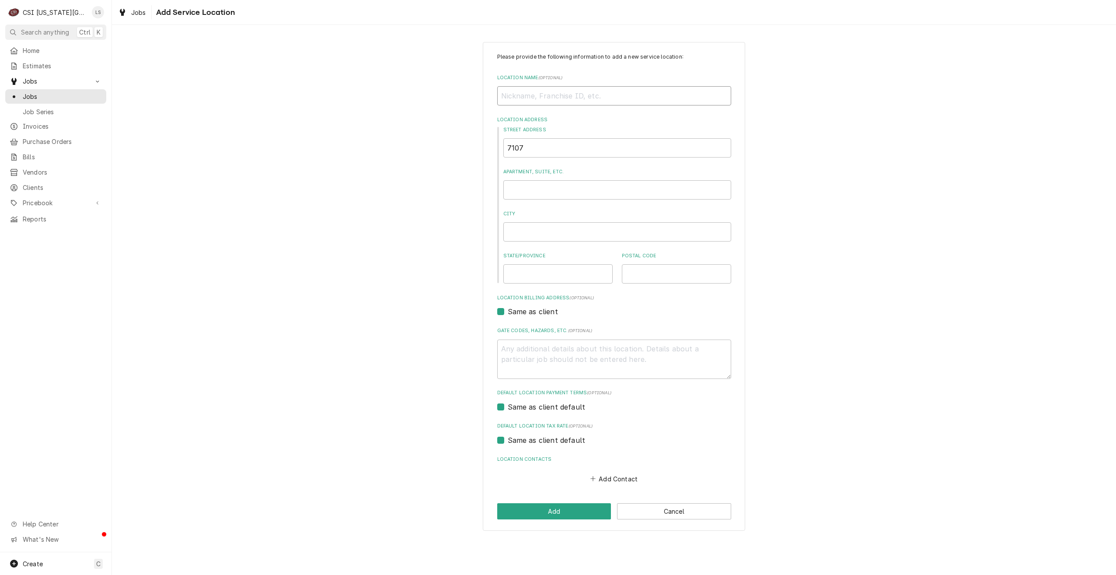
click at [528, 95] on input "Location Name ( optional )" at bounding box center [614, 95] width 234 height 19
paste input "Wingstop"
type textarea "x"
type input "Wingstop"
type textarea "x"
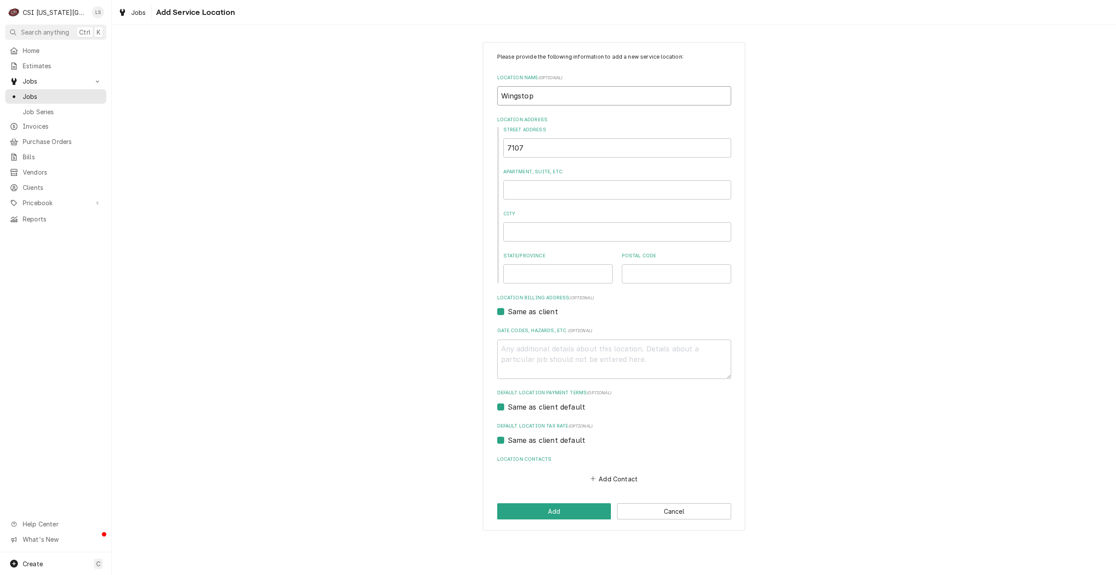
type input "Wingstop"
click at [532, 144] on input "7107" at bounding box center [617, 147] width 228 height 19
paste input "[GEOGRAPHIC_DATA][PERSON_NAME]"
type textarea "x"
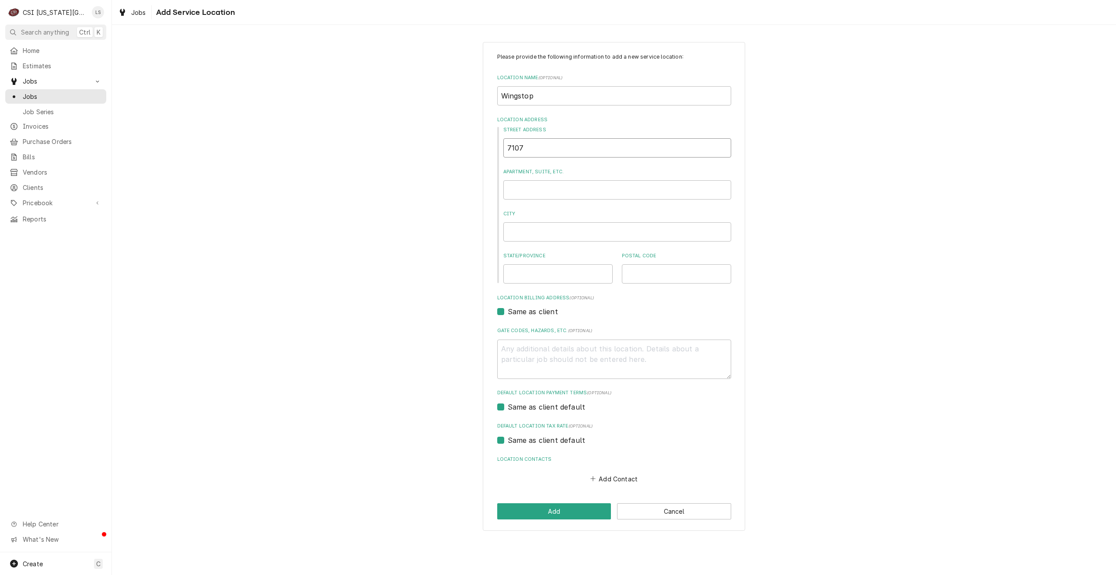
type input "[STREET_ADDRESS][PERSON_NAME]"
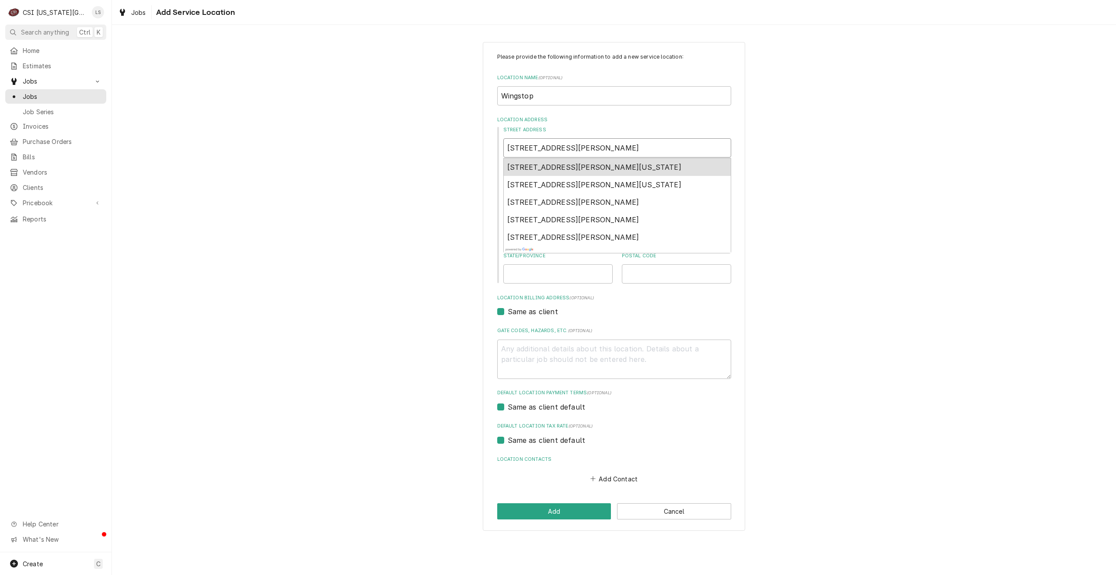
click at [572, 164] on span "[STREET_ADDRESS][PERSON_NAME][US_STATE]" at bounding box center [594, 167] width 174 height 9
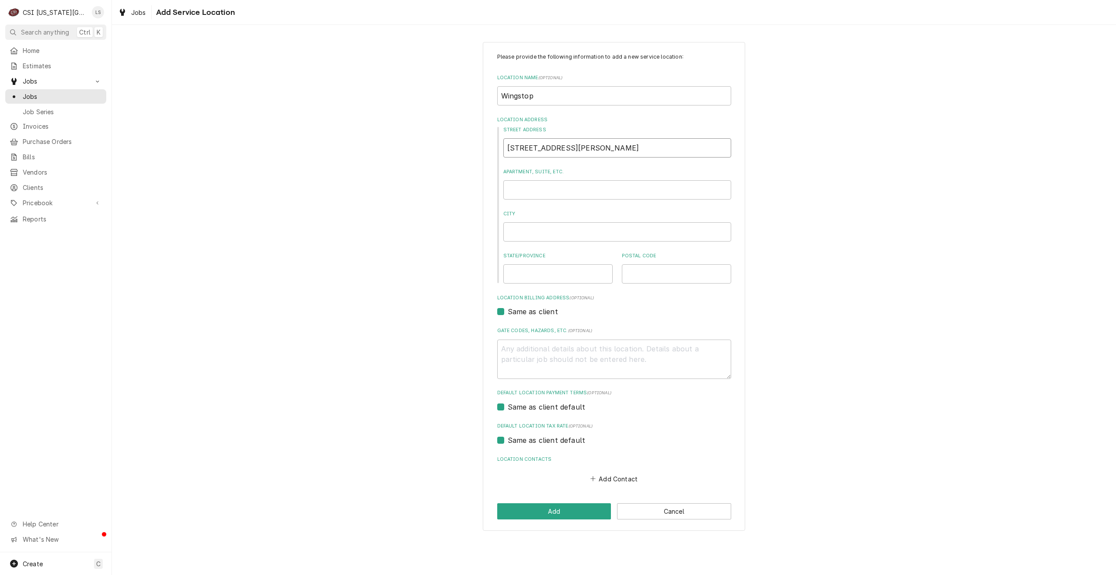
type textarea "x"
type input "[STREET_ADDRESS][PERSON_NAME]"
type textarea "x"
type input "[STREET_ADDRESS][PERSON_NAME]"
click at [557, 516] on button "Add" at bounding box center [554, 511] width 114 height 16
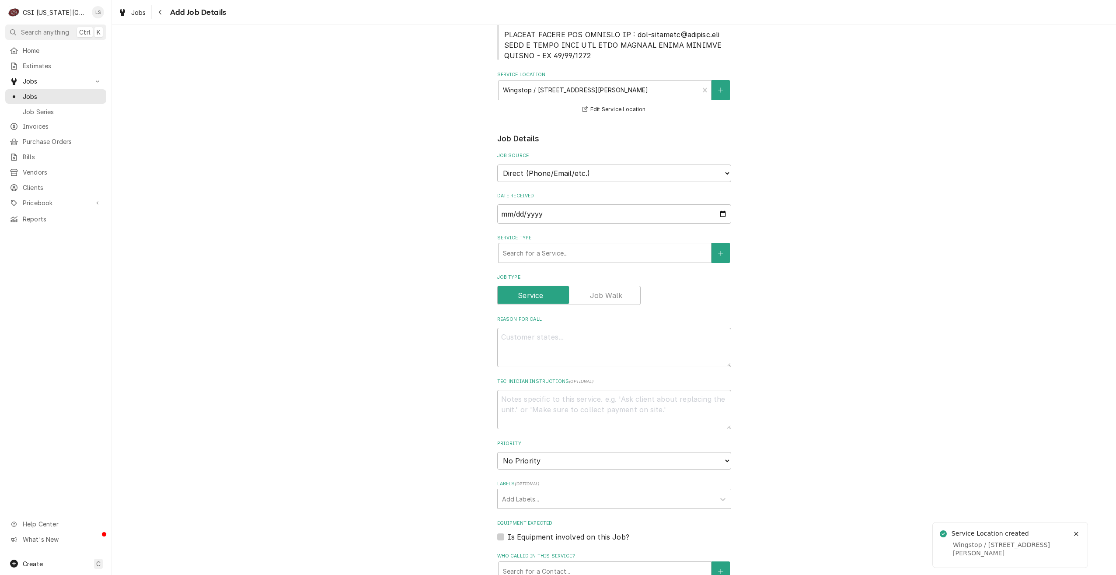
scroll to position [615, 0]
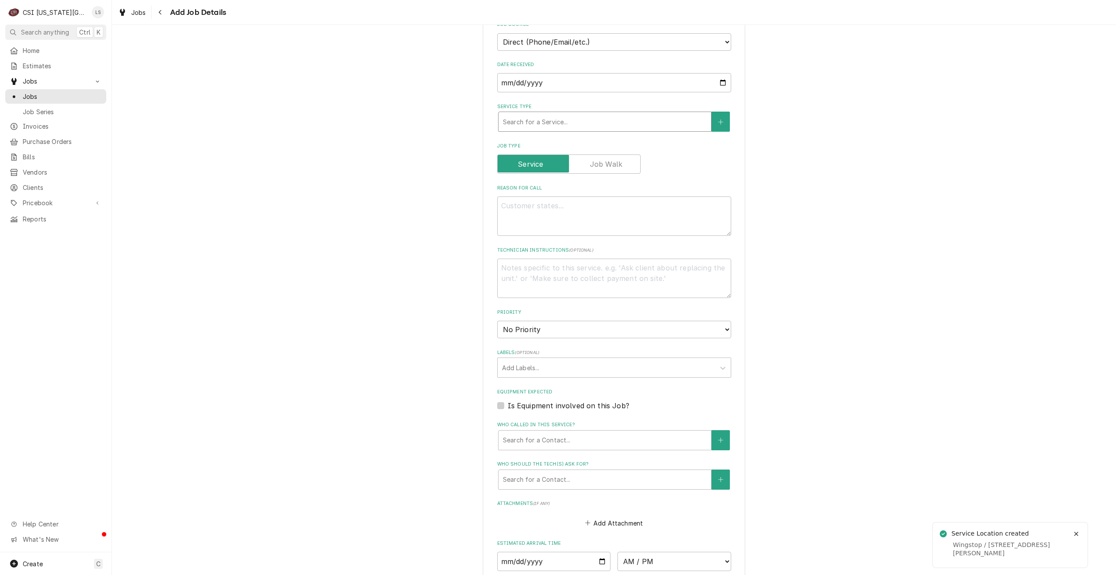
click at [600, 128] on div "Service Type" at bounding box center [605, 122] width 204 height 16
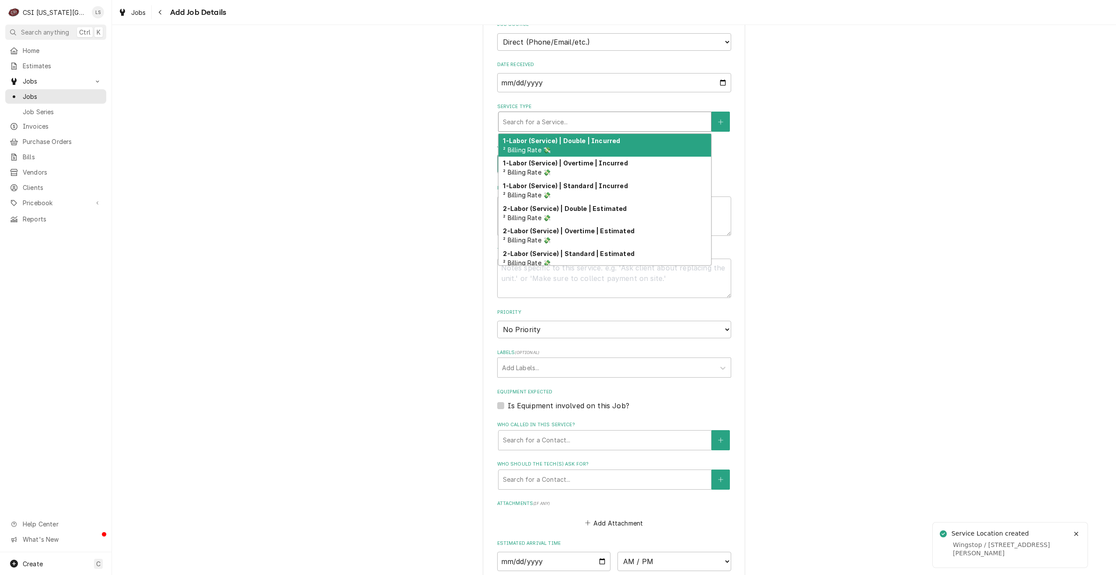
type textarea "x"
type input "s"
type textarea "x"
type input "se"
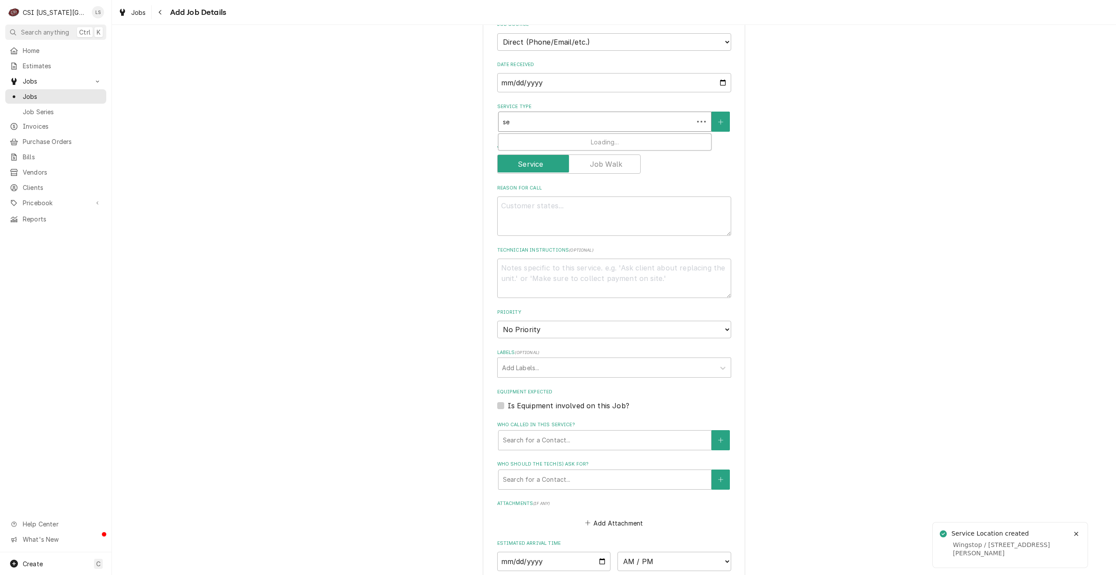
type textarea "x"
type input "ser"
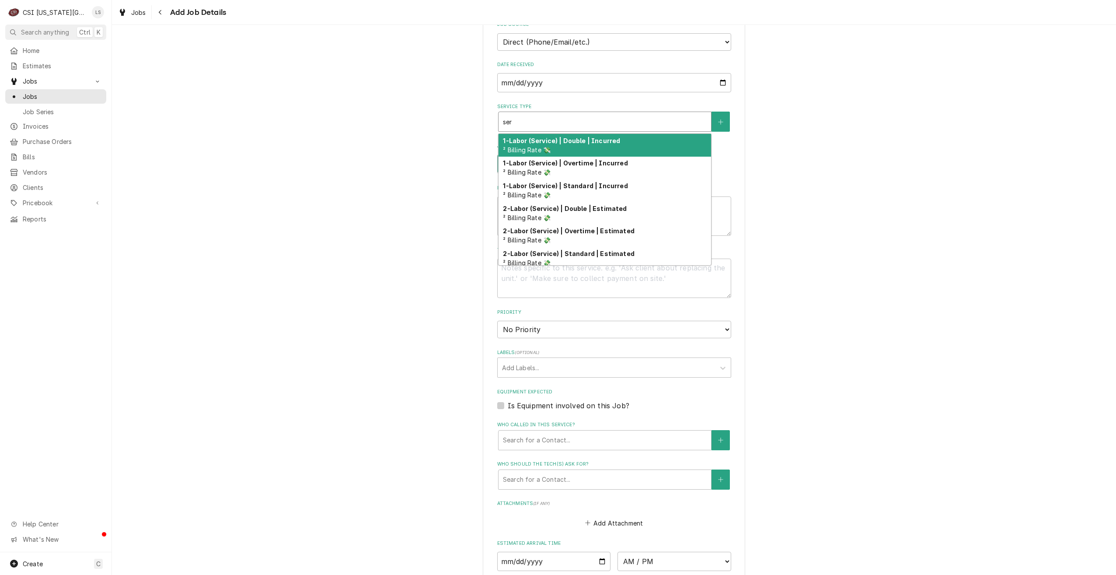
type textarea "x"
type input "serv"
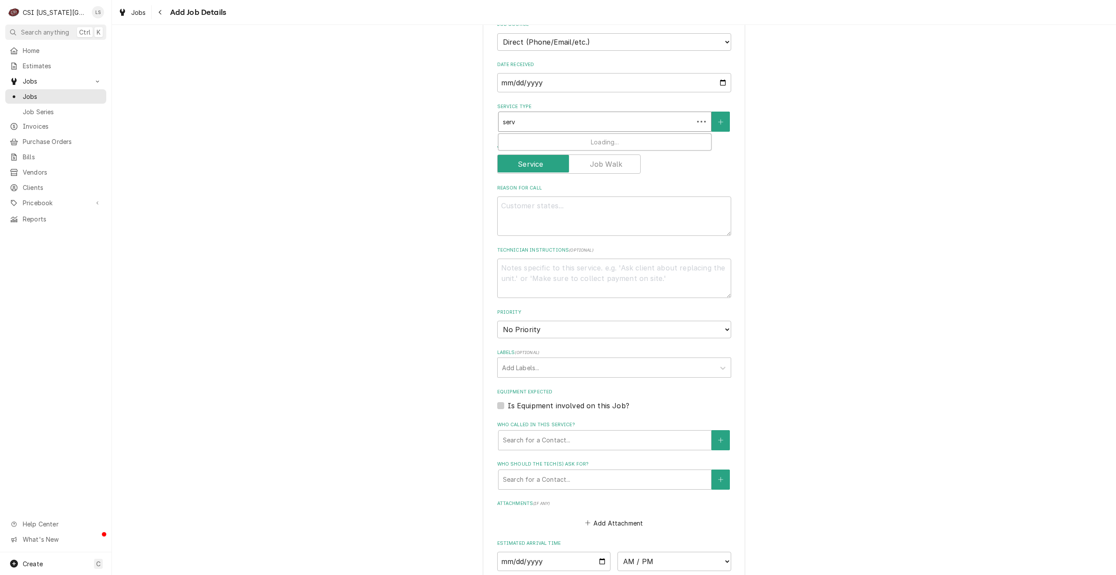
type textarea "x"
type input "servi"
type textarea "x"
type input "servic"
type textarea "x"
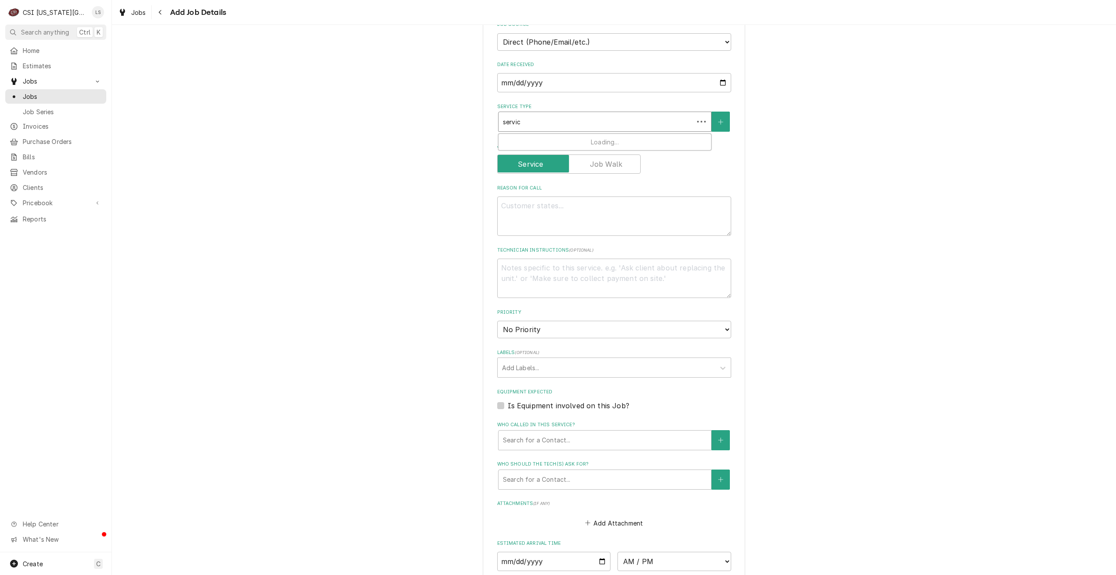
type input "servic"
type textarea "x"
type input "servic"
type textarea "x"
type input "service"
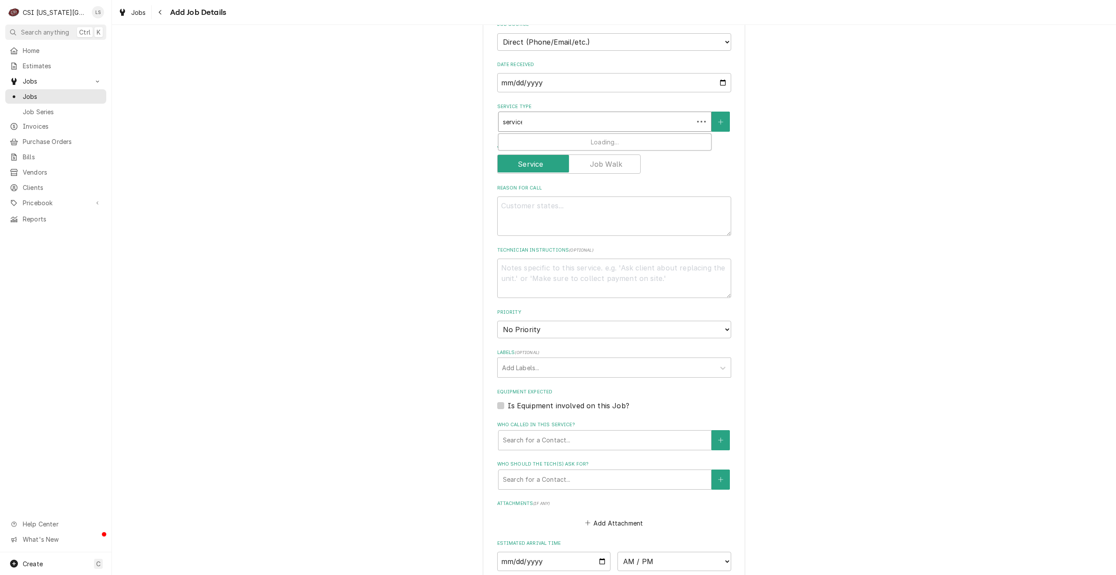
type textarea "x"
type input "service"
type textarea "x"
type input "service ca"
type textarea "x"
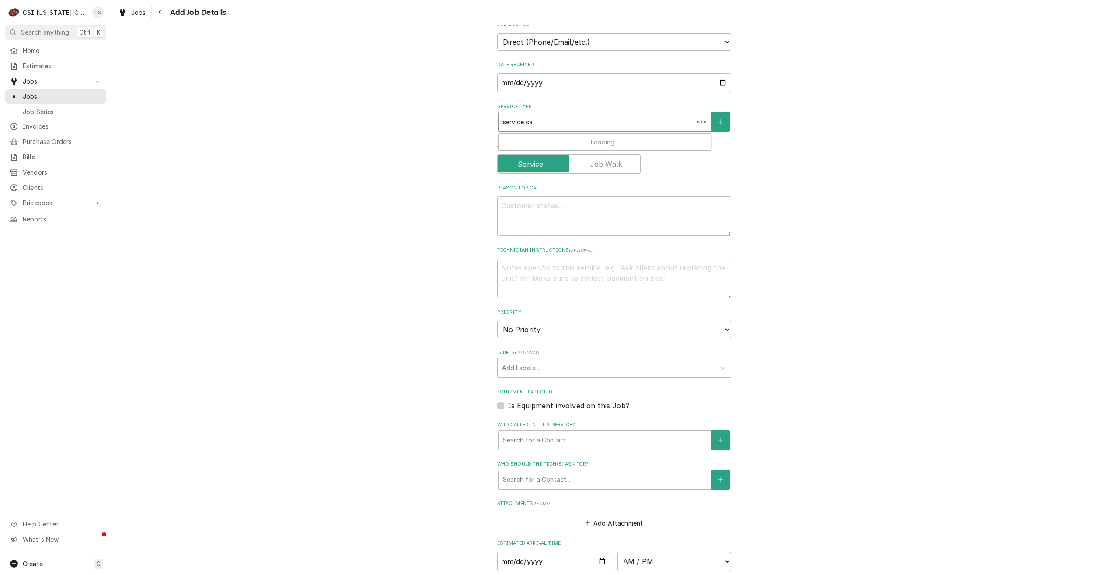
type input "service cal"
type textarea "x"
type input "service call"
click at [594, 140] on div "Job | Service Call ¹ Service Type 🛠️" at bounding box center [605, 145] width 213 height 23
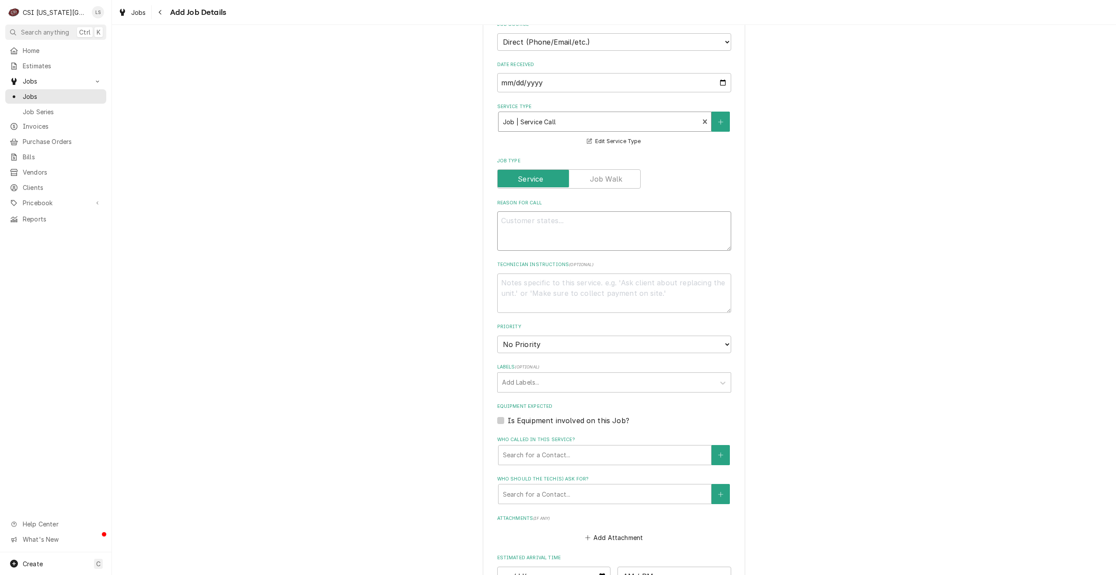
click at [613, 232] on textarea "Reason For Call" at bounding box center [614, 230] width 234 height 39
type textarea "x"
type textarea "W"
type textarea "x"
type textarea "War"
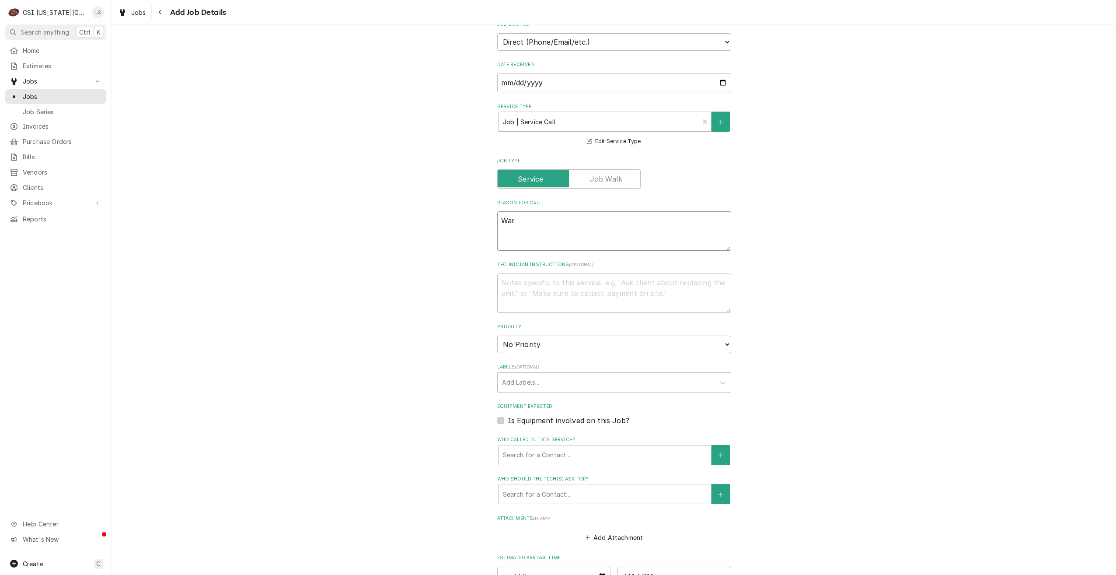
type textarea "x"
type textarea "Warr"
type textarea "x"
type textarea "Warra"
type textarea "x"
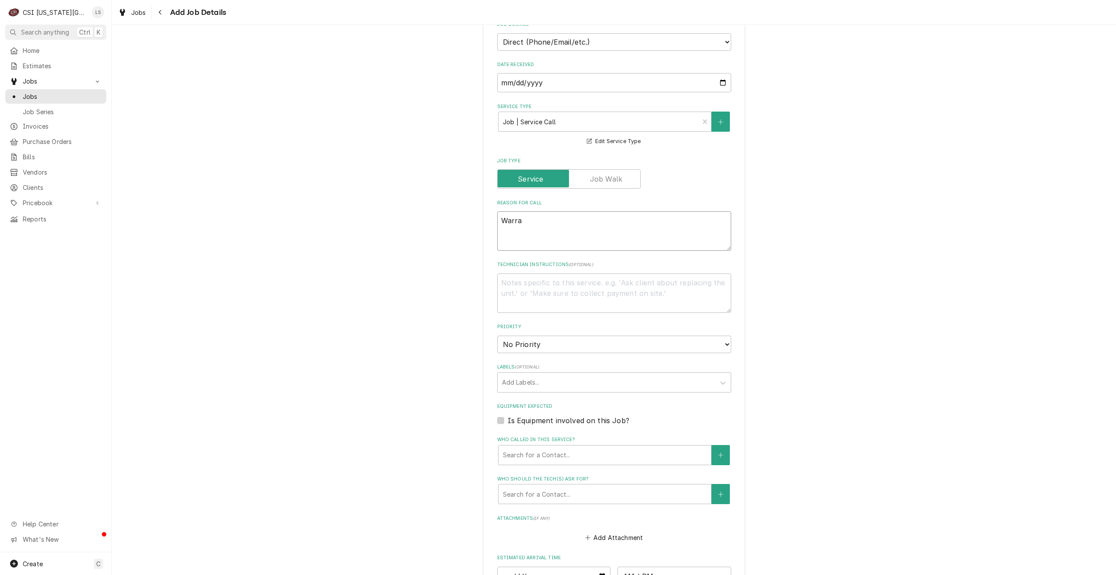
type textarea "Warran"
type textarea "x"
type textarea "Warrant"
type textarea "x"
type textarea "Warranty"
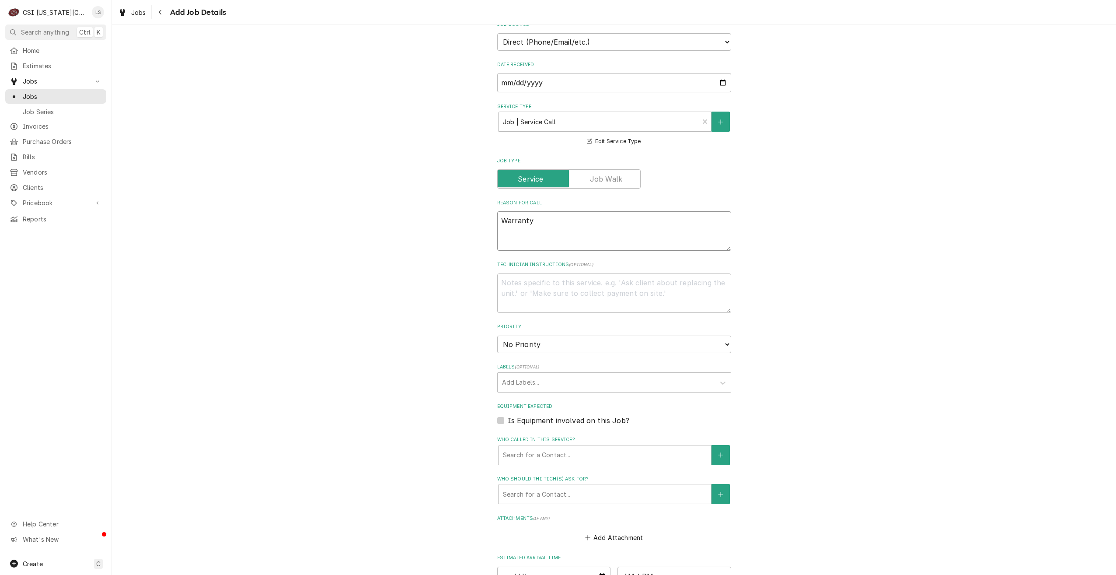
type textarea "x"
type textarea "Warranty"
type textarea "x"
type textarea "Warranty r"
type textarea "x"
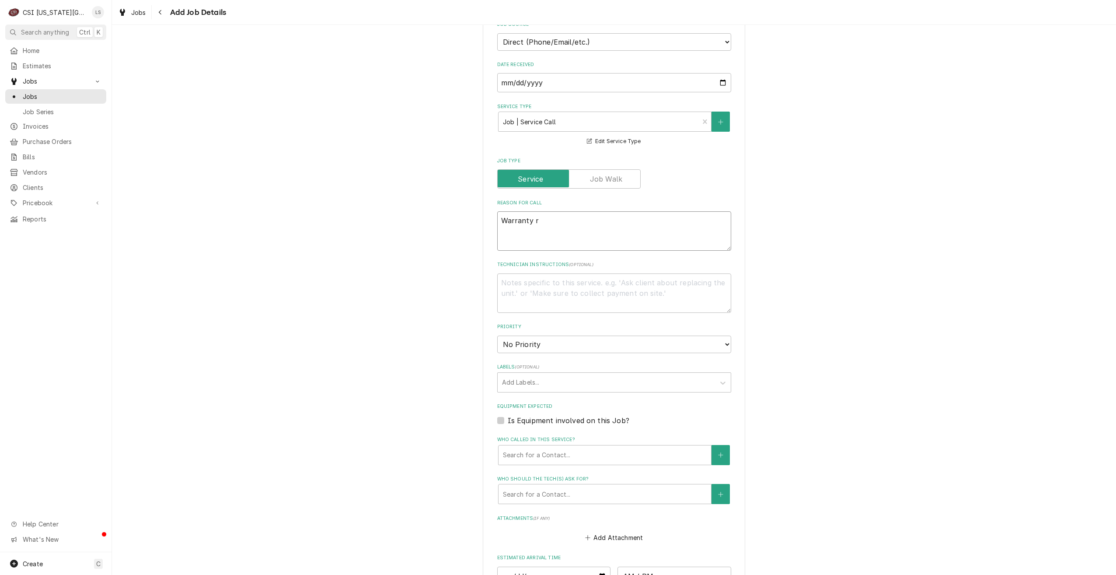
type textarea "Warranty re"
type textarea "x"
type textarea "Warranty rea"
type textarea "x"
type textarea "Warranty reap"
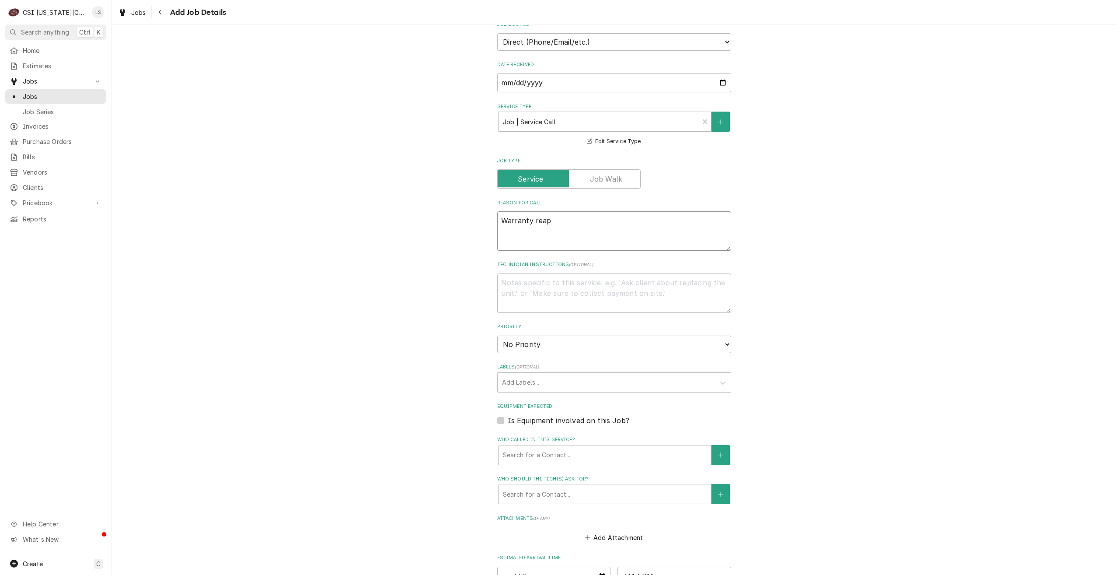
type textarea "x"
type textarea "Warranty rea"
type textarea "x"
type textarea "Warranty re"
type textarea "x"
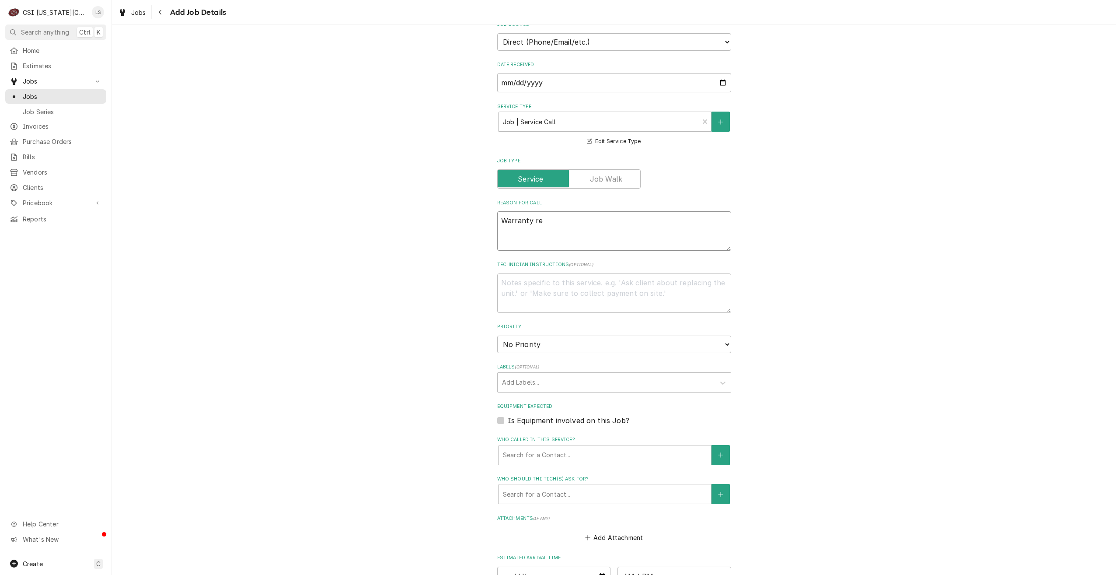
type textarea "Warranty rep"
type textarea "x"
type textarea "Warranty repa"
type textarea "x"
type textarea "Warranty repai"
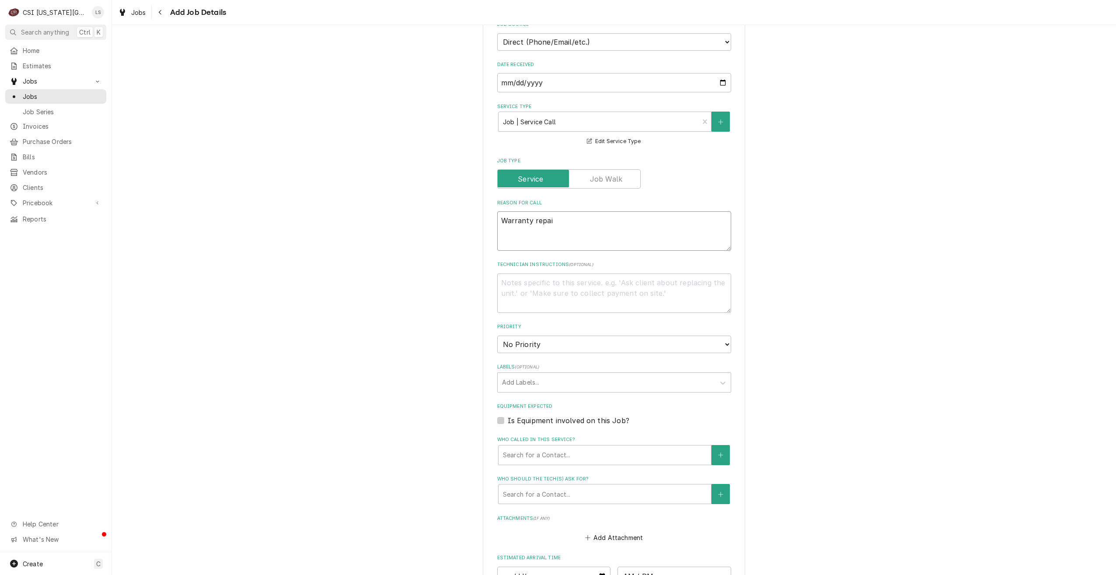
type textarea "x"
type textarea "Warranty repair"
type textarea "x"
type textarea "Warranty repairs"
type textarea "x"
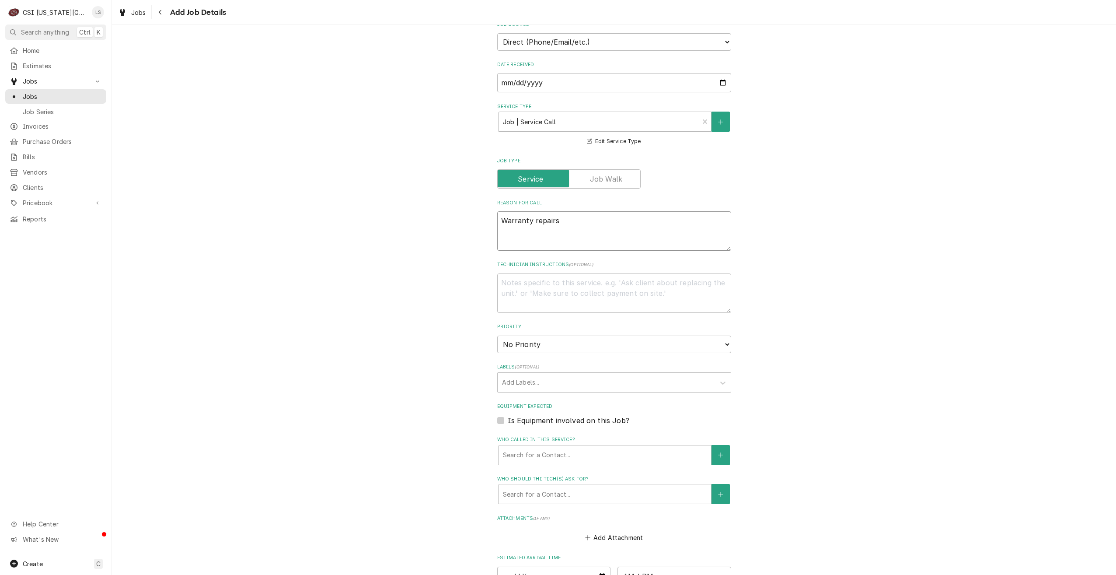
type textarea "Warranty repairs"
type textarea "x"
type textarea "Warranty repairs f"
type textarea "x"
type textarea "Warranty repairs fo"
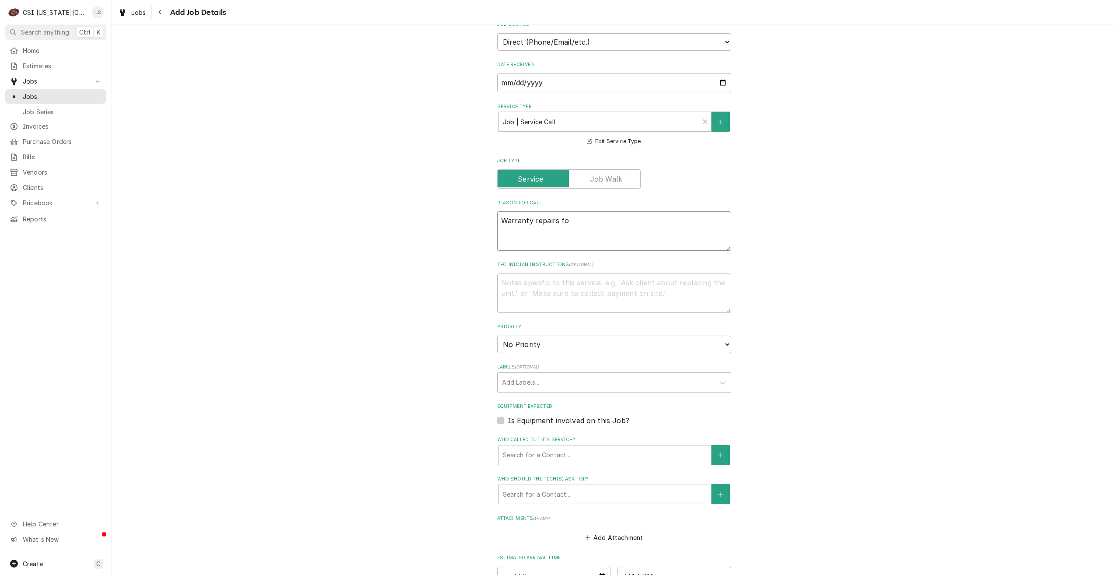
type textarea "x"
type textarea "Warranty repairs fou"
type textarea "x"
type textarea "Warranty repairs foun"
type textarea "x"
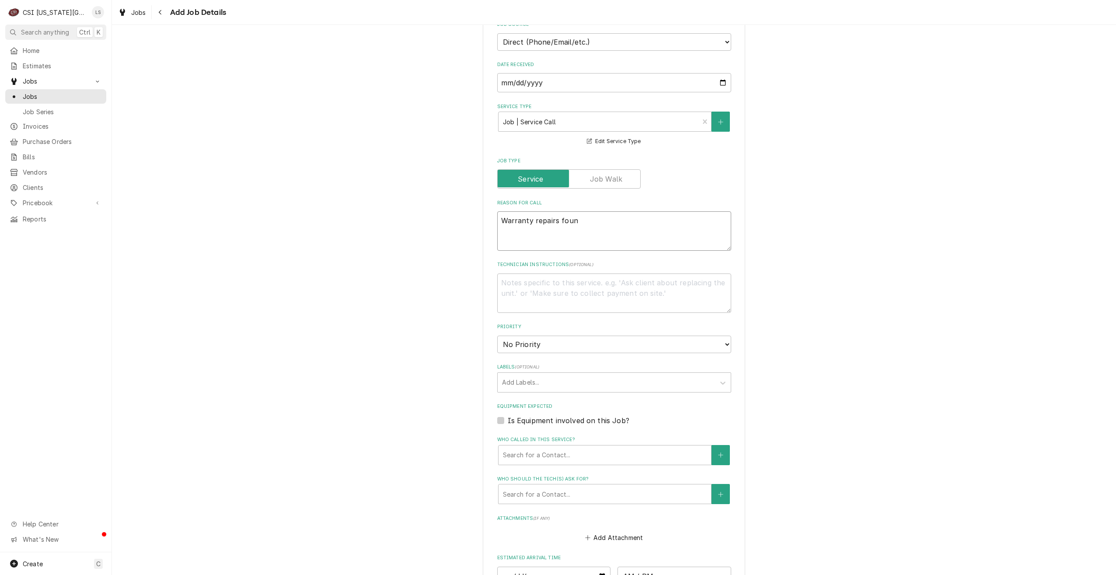
type textarea "Warranty repairs found"
type textarea "x"
type textarea "Warranty repairs found"
type textarea "x"
type textarea "Warranty repairs found d"
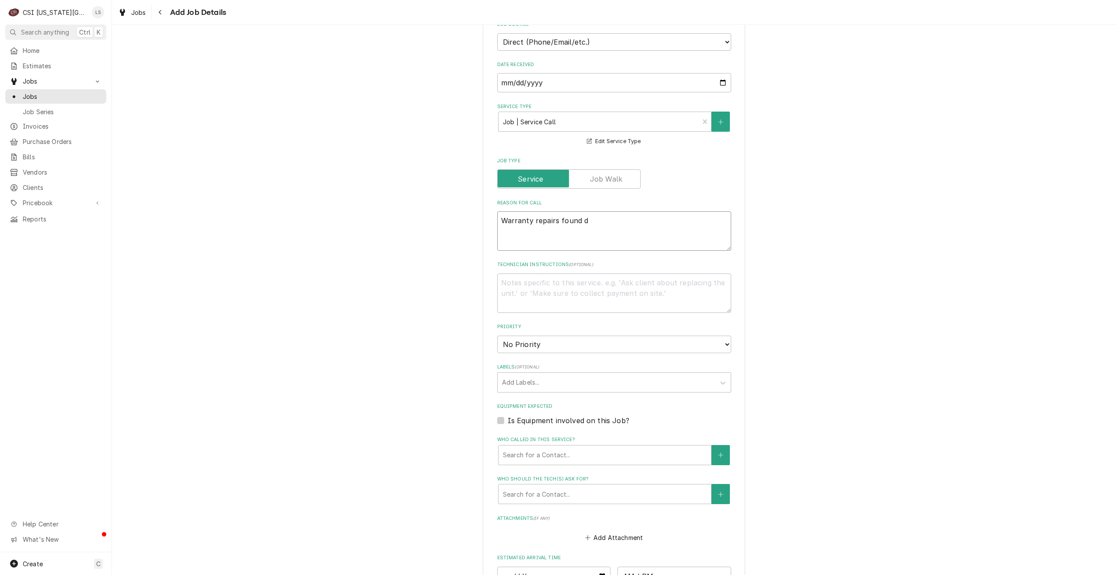
type textarea "x"
type textarea "Warranty repairs found du"
type textarea "x"
type textarea "Warranty repairs found dur"
type textarea "x"
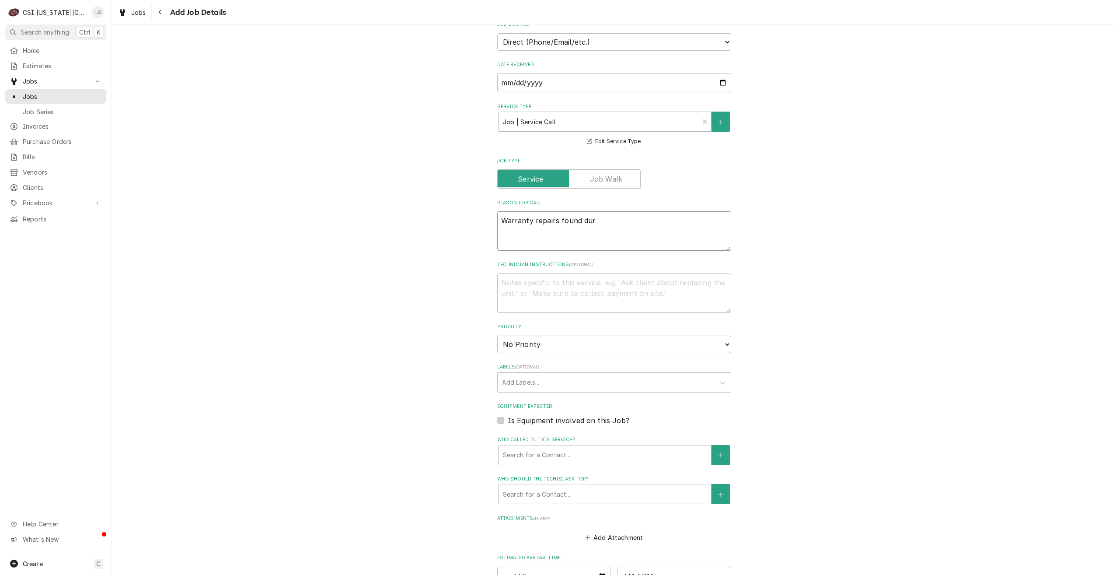
type textarea "Warranty repairs found duri"
type textarea "x"
type textarea "Warranty repairs found durin"
type textarea "x"
type textarea "Warranty repairs found during"
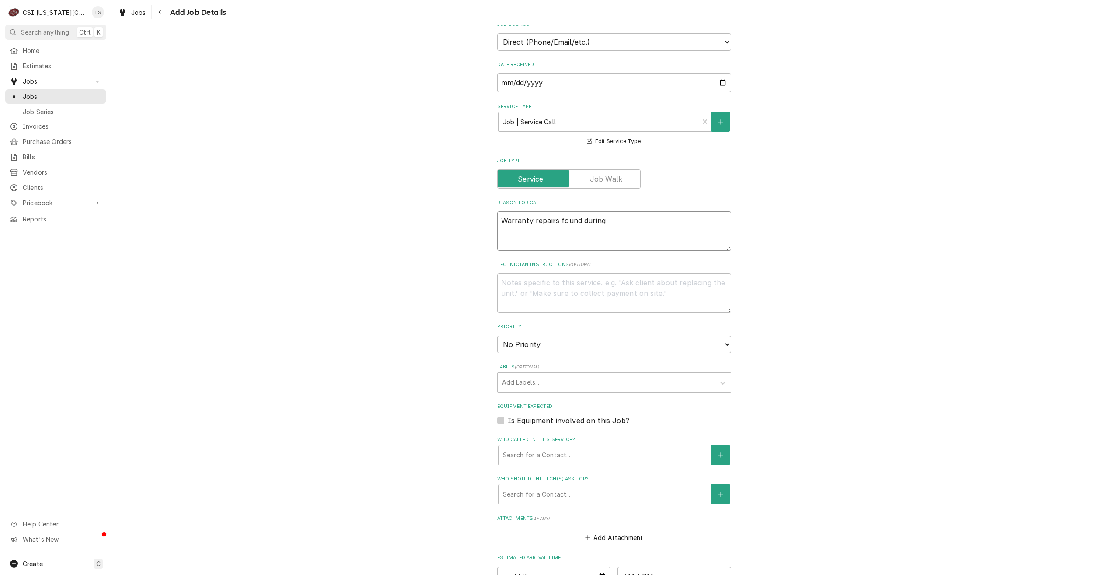
type textarea "x"
type textarea "Warranty repairs found during"
type textarea "x"
type textarea "Warranty repairs found during i"
type textarea "x"
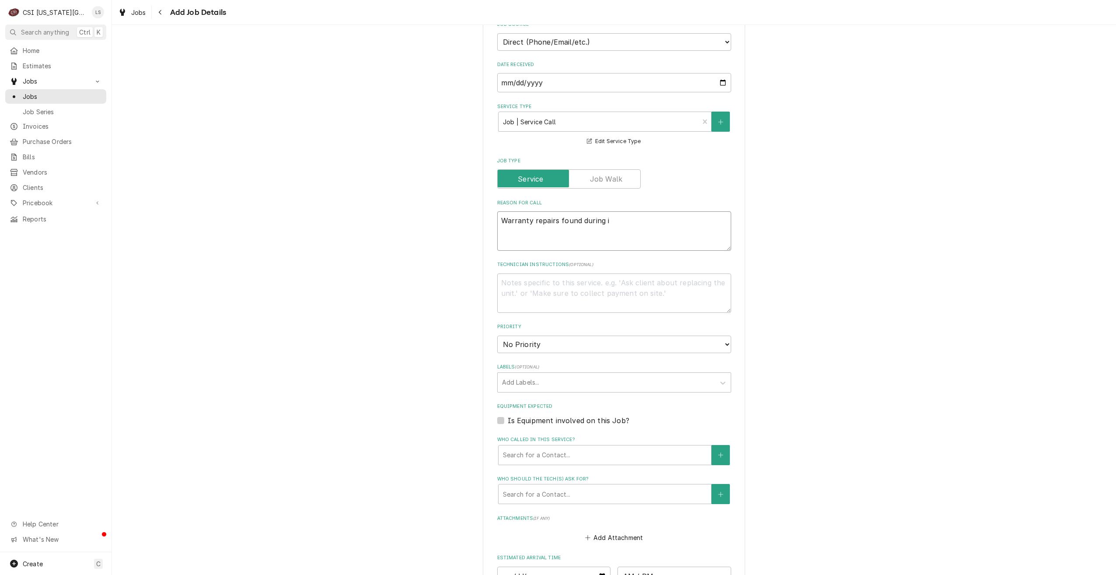
type textarea "Warranty repairs found during in"
type textarea "x"
type textarea "Warranty repairs found during ins"
type textarea "x"
type textarea "Warranty repairs found during inst"
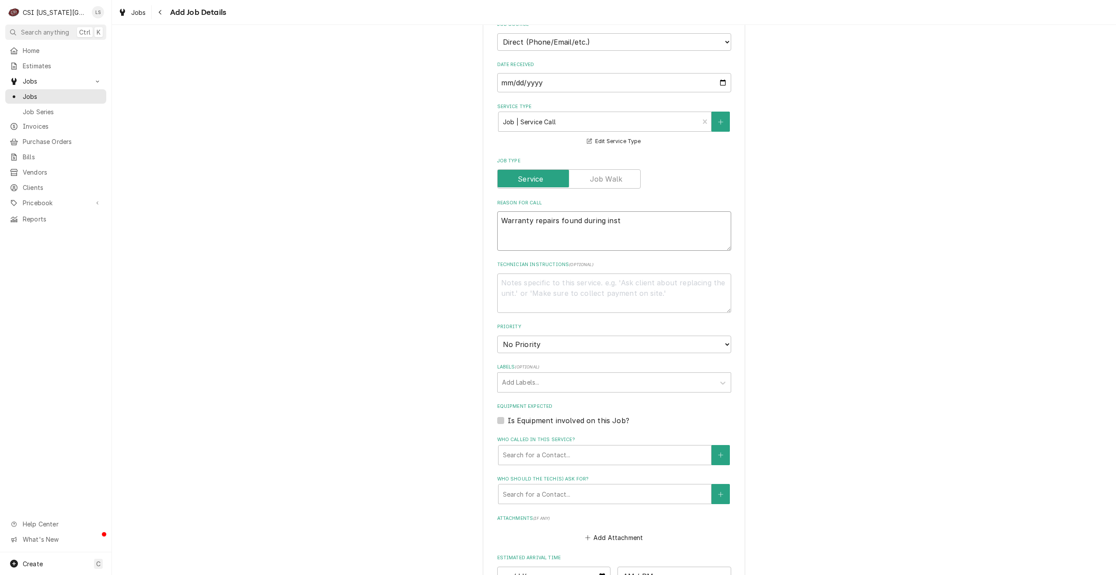
type textarea "x"
type textarea "Warranty repairs found during insta"
type textarea "x"
type textarea "Warranty repairs found during instal"
type textarea "x"
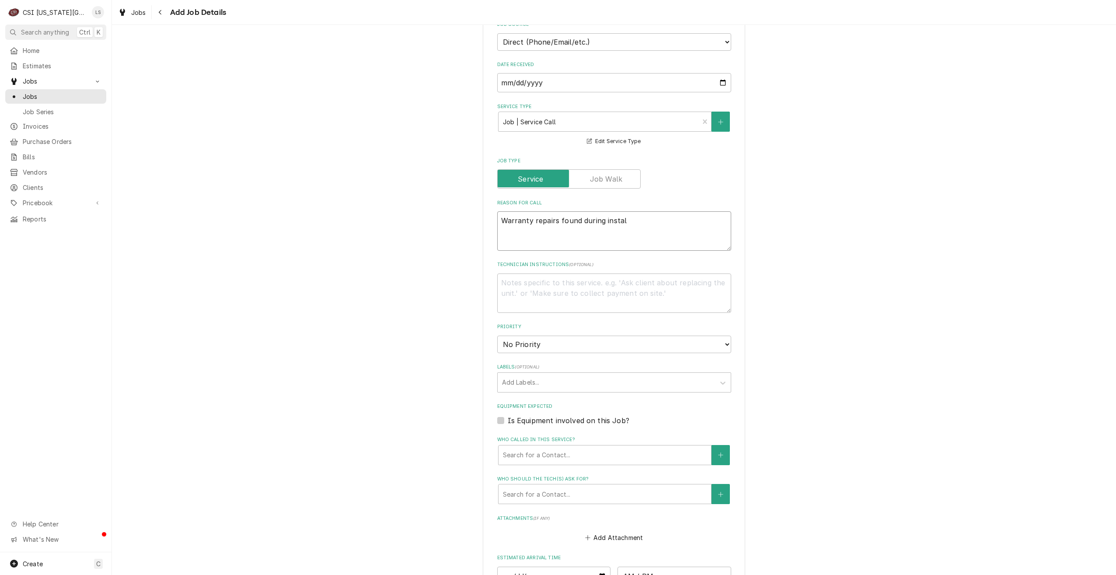
type textarea "Warranty repairs found during install"
type textarea "x"
type textarea "Warranty repairs found during install-"
type textarea "x"
type textarea "Warranty repairs found during install-"
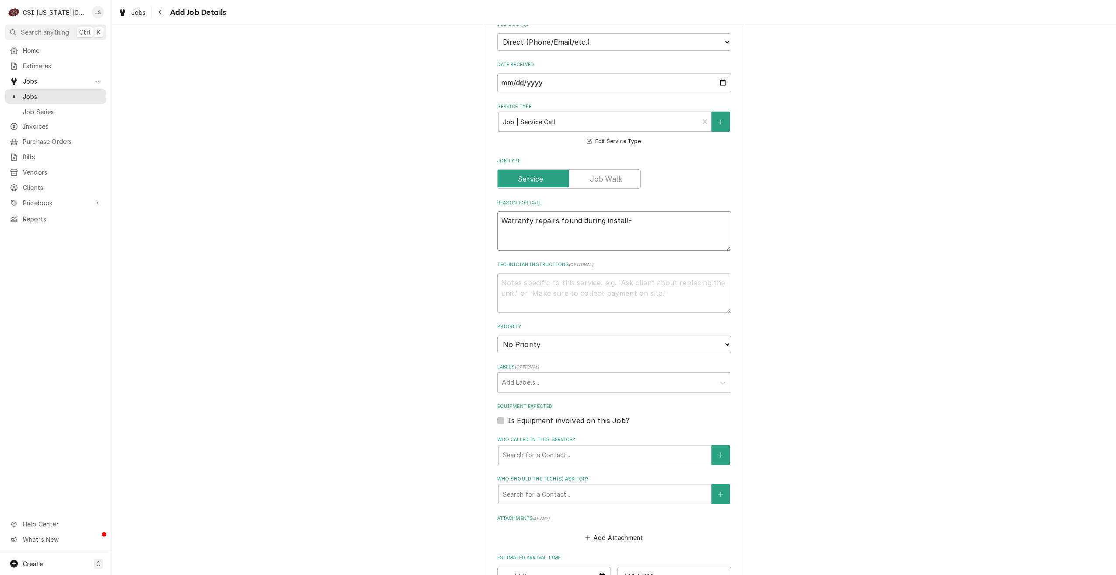
type textarea "x"
type textarea "Warranty repairs found during install- u"
type textarea "x"
type textarea "Warranty repairs found during install- un"
type textarea "x"
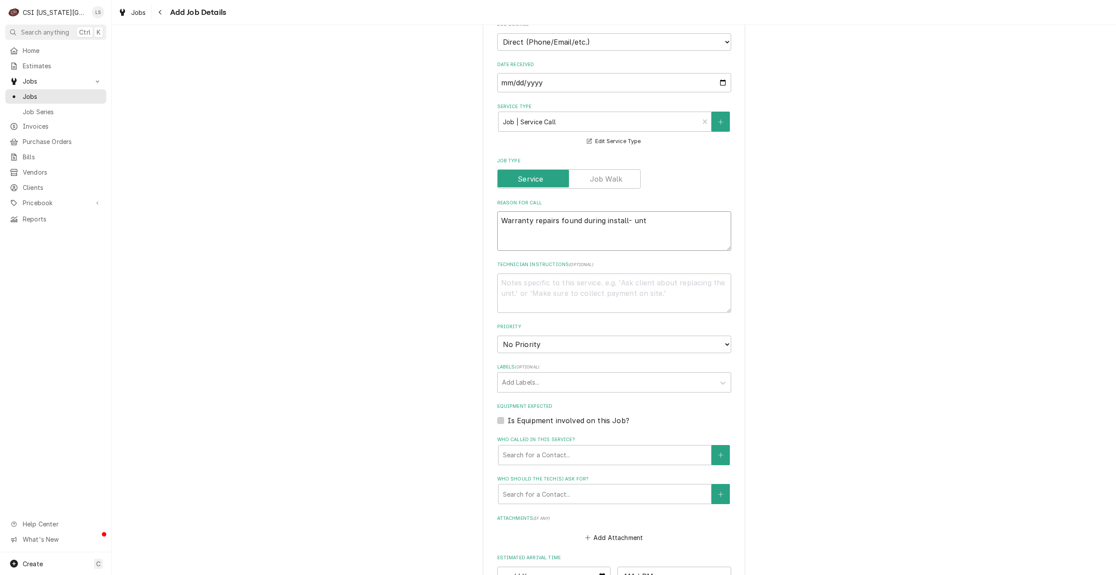
type textarea "Warranty repairs found during install- unt"
type textarea "x"
type textarea "Warranty repairs found during install- unt"
type textarea "x"
type textarea "Warranty repairs found during install- un"
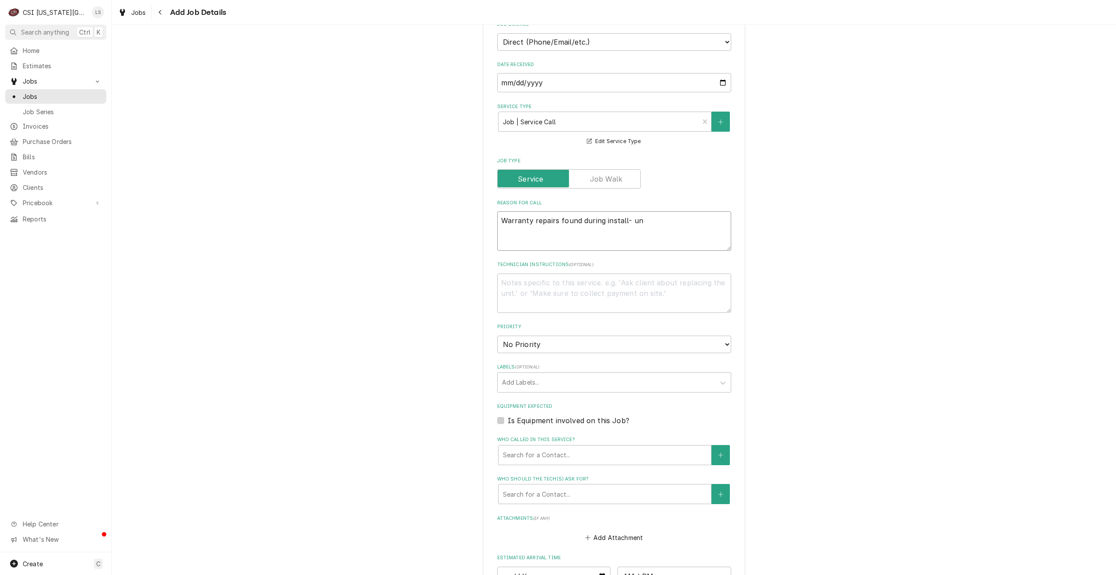
type textarea "x"
type textarea "Warranty repairs found during install- uni"
type textarea "x"
type textarea "Warranty repairs found during install- unit"
type textarea "x"
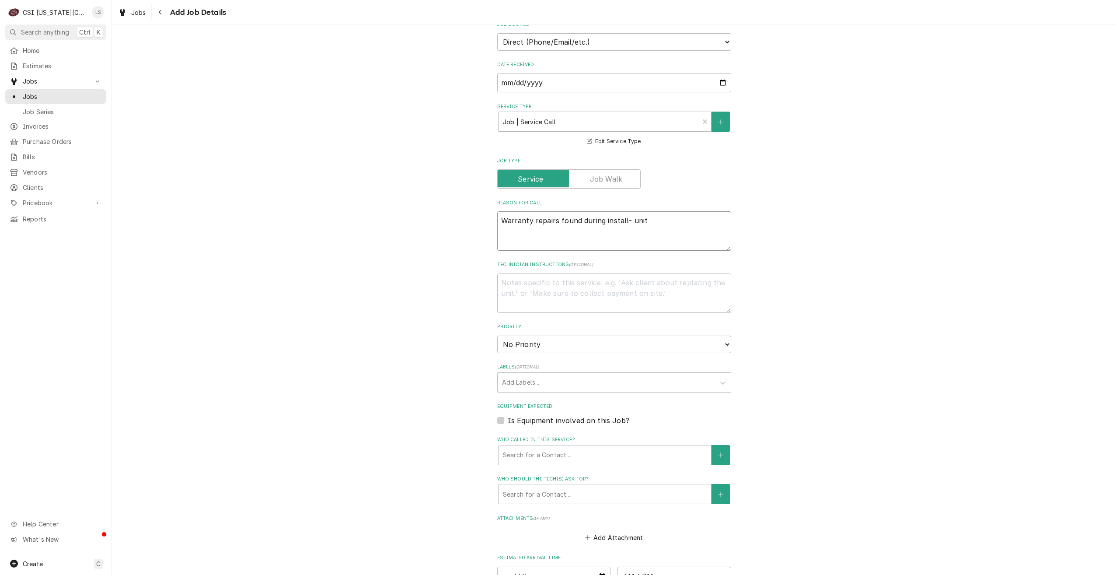
type textarea "Warranty repairs found during install- unit"
type textarea "x"
type textarea "Warranty repairs found during install- unit h"
type textarea "x"
type textarea "Warranty repairs found during install- unit ha"
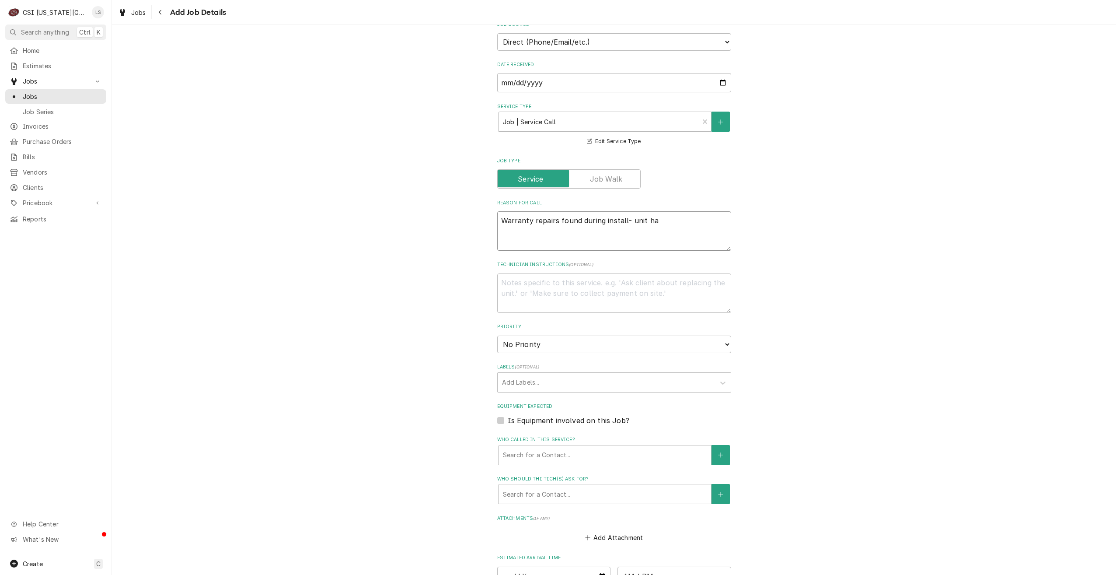
type textarea "x"
type textarea "Warranty repairs found during install- unit has"
type textarea "x"
type textarea "Warranty repairs found during install- unit has"
type textarea "x"
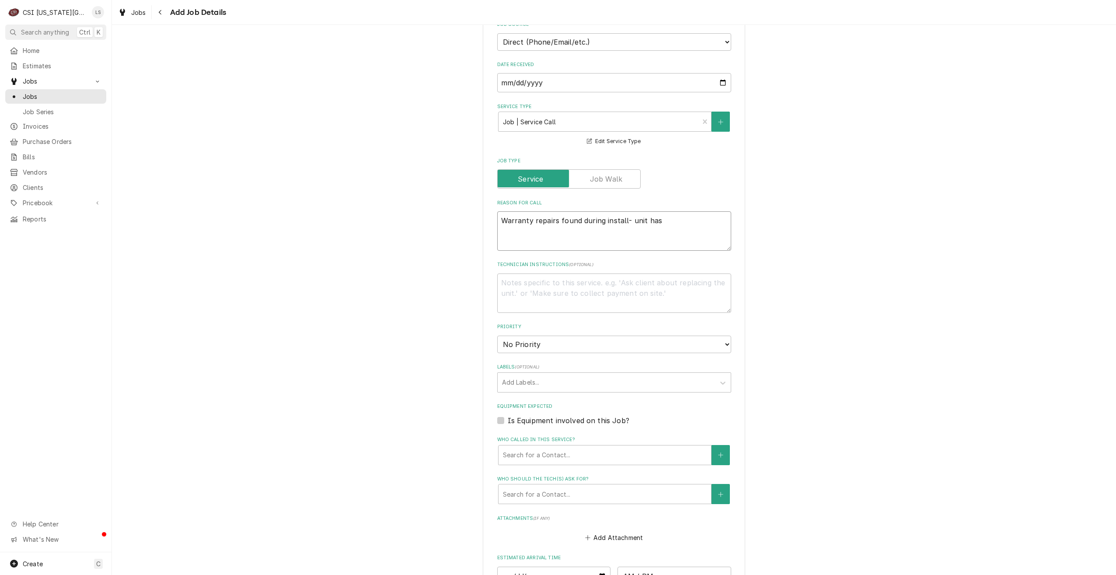
type textarea "Warranty repairs found during install- unit has f"
type textarea "x"
type textarea "Warranty repairs found during install- unit has fa"
type textarea "x"
type textarea "Warranty repairs found during install- unit has fau"
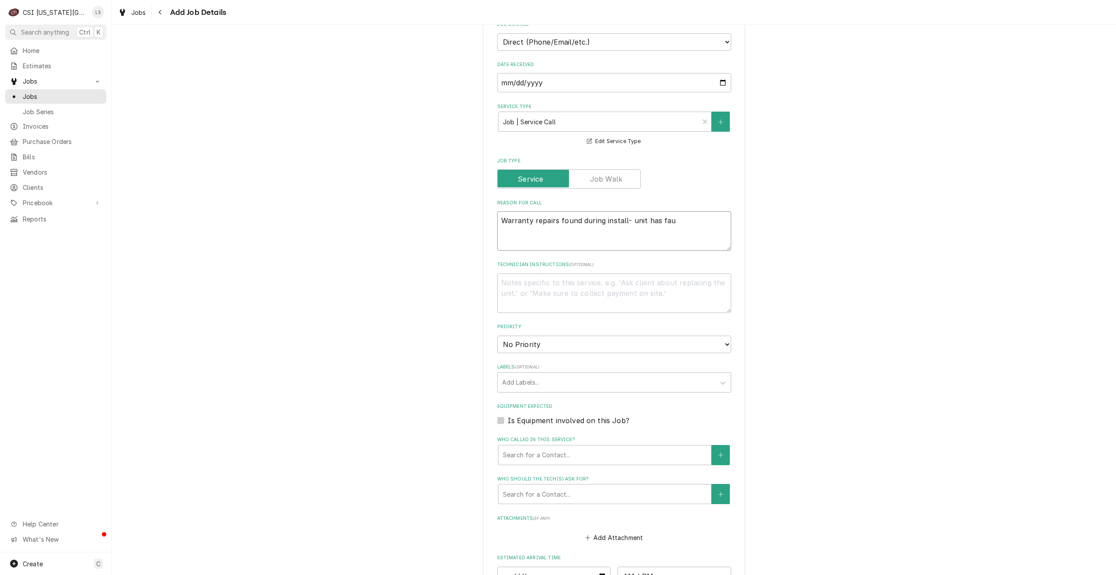
type textarea "x"
type textarea "Warranty repairs found during install- unit has fault"
type textarea "x"
type textarea "Warranty repairs found during install- unit has faulty"
type textarea "x"
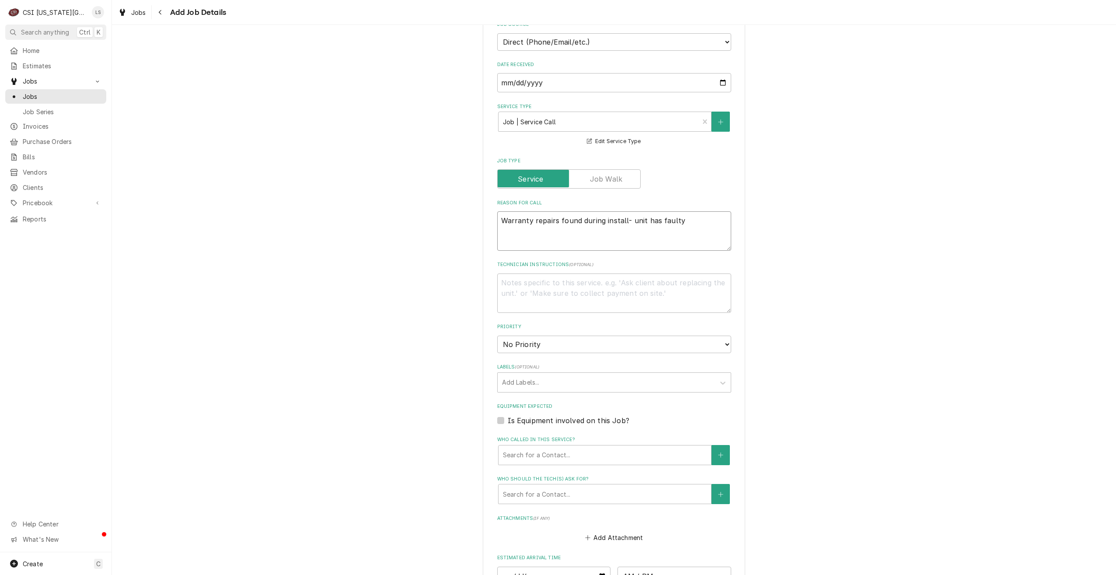
type textarea "Warranty repairs found during install- unit has faulty"
type textarea "x"
type textarea "Warranty repairs found during install- unit has faulty c"
type textarea "x"
type textarea "Warranty repairs found during install- unit has faulty co"
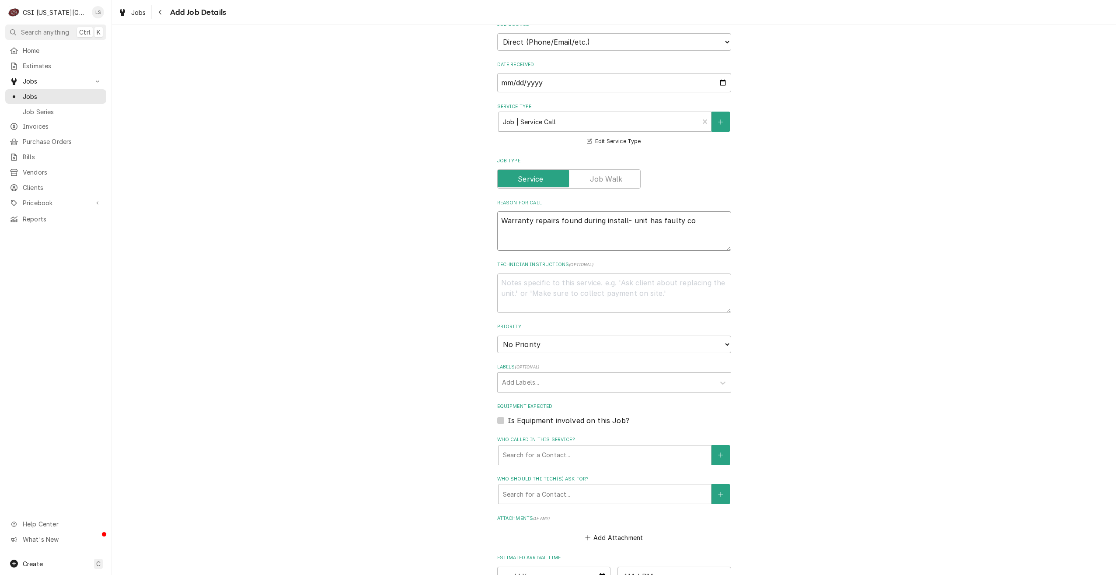
type textarea "x"
type textarea "Warranty repairs found during install- unit has faulty cont"
type textarea "x"
type textarea "Warranty repairs found during install- unit has faulty contr"
type textarea "x"
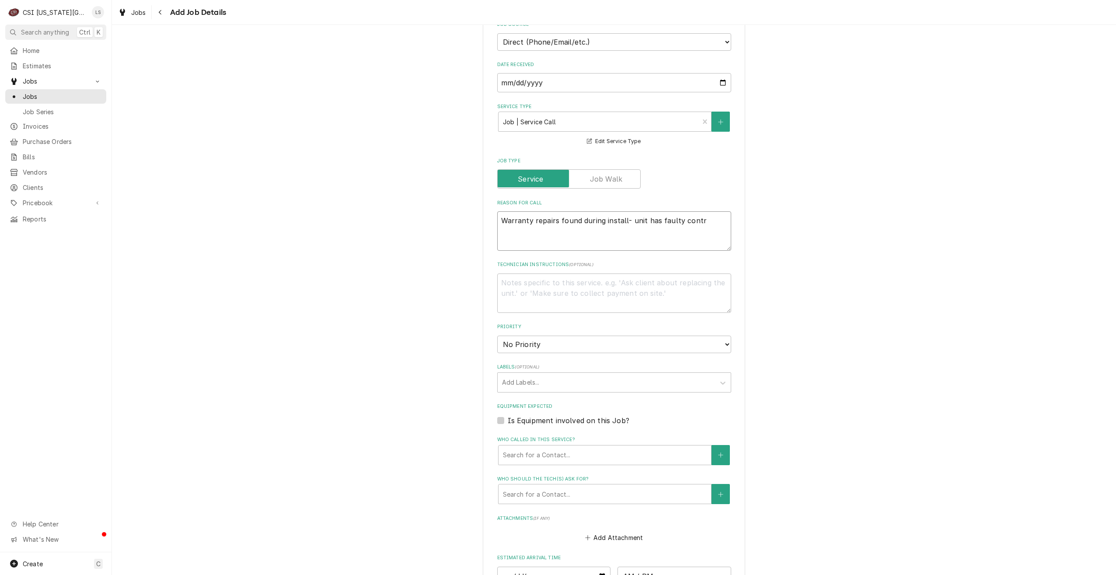
type textarea "Warranty repairs found during install- unit has faulty contro"
type textarea "x"
type textarea "Warranty repairs found during install- unit has faulty control"
type textarea "x"
type textarea "Warranty repairs found during install- unit has faulty controll"
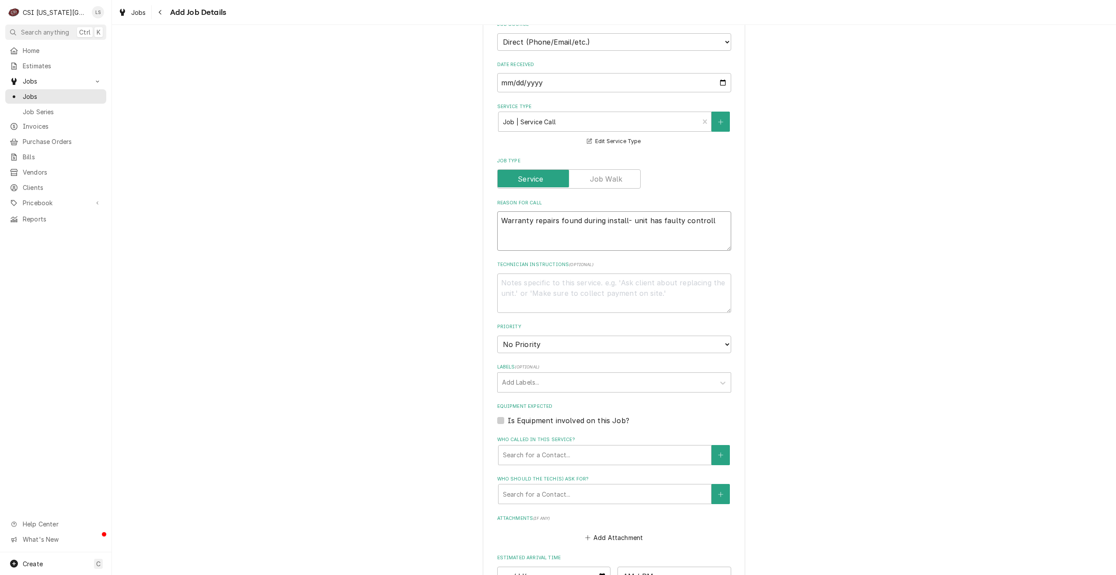
type textarea "x"
type textarea "Warranty repairs found during install- unit has faulty controlle"
type textarea "x"
type textarea "Warranty repairs found during install- unit has faulty controller"
type textarea "x"
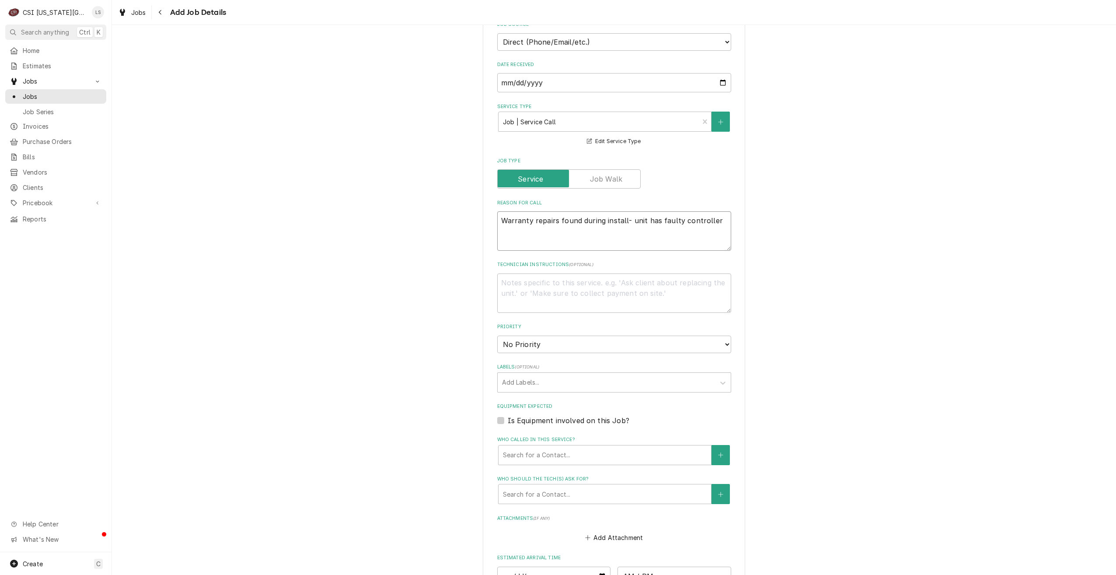
type textarea "Warranty repairs found during install- unit has faulty controlle"
type textarea "x"
type textarea "Warranty repairs found during install- unit has faulty controll"
type textarea "x"
type textarea "Warranty repairs found during install- unit has faulty control"
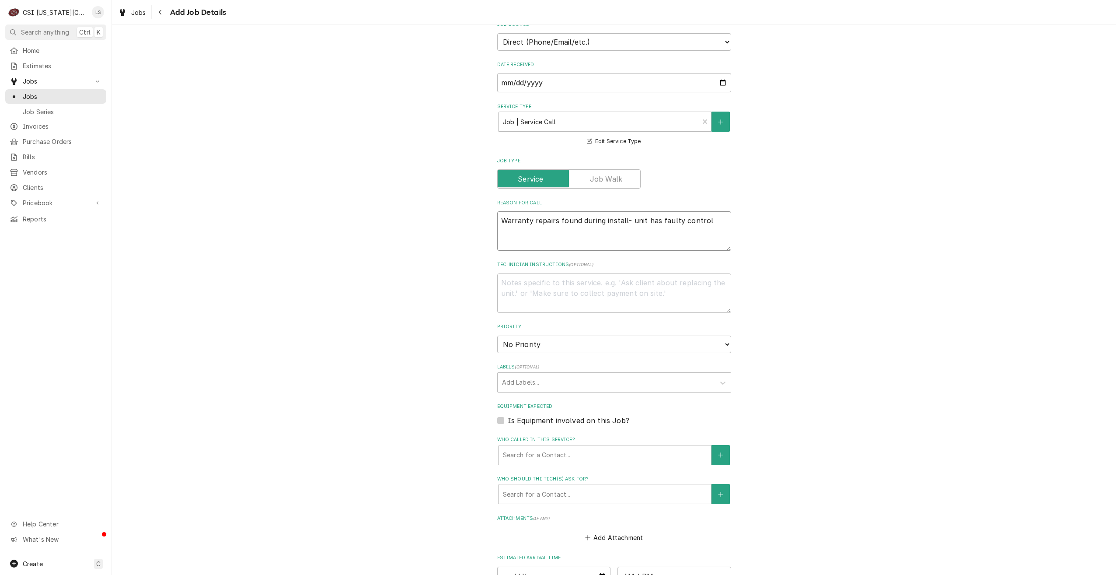
type textarea "x"
type textarea "Warranty repairs found during install- unit has faulty contro"
type textarea "x"
type textarea "Warranty repairs found during install- unit has faulty contr"
type textarea "x"
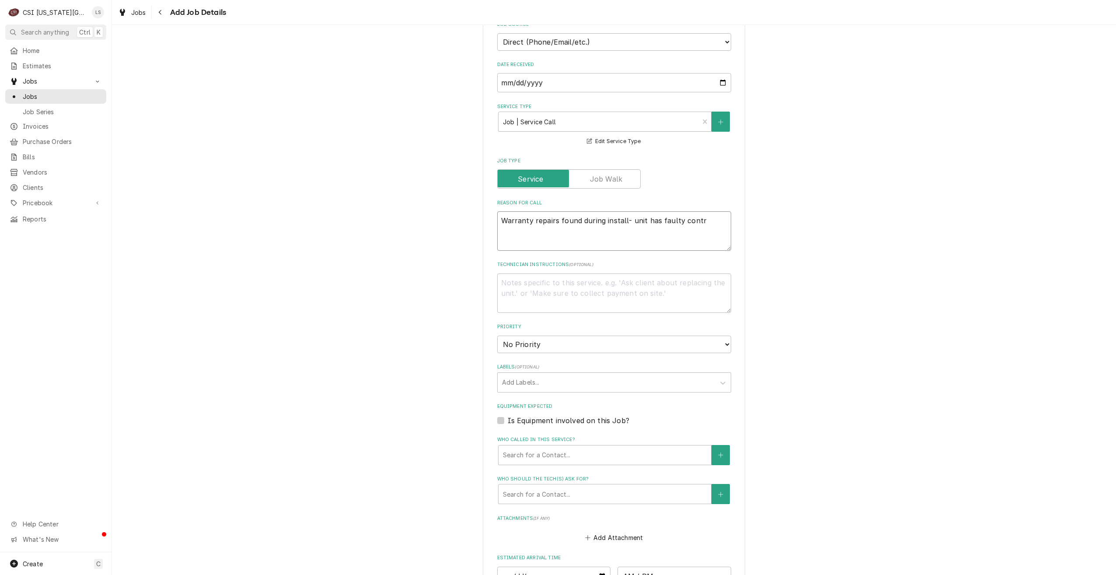
type textarea "Warranty repairs found during install- unit has faulty cont"
type textarea "x"
type textarea "Warranty repairs found during install- unit has faulty con"
type textarea "x"
type textarea "Warranty repairs found during install- unit has faulty co"
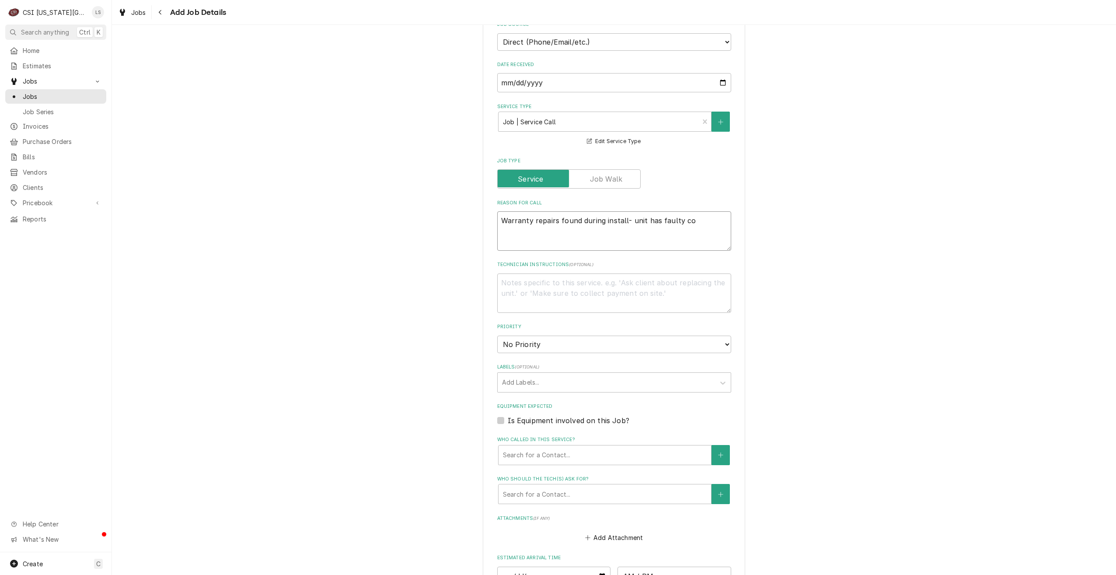
type textarea "x"
type textarea "Warranty repairs found during install- unit has faulty c"
type textarea "x"
type textarea "Warranty repairs found during install- unit has faulty"
type textarea "x"
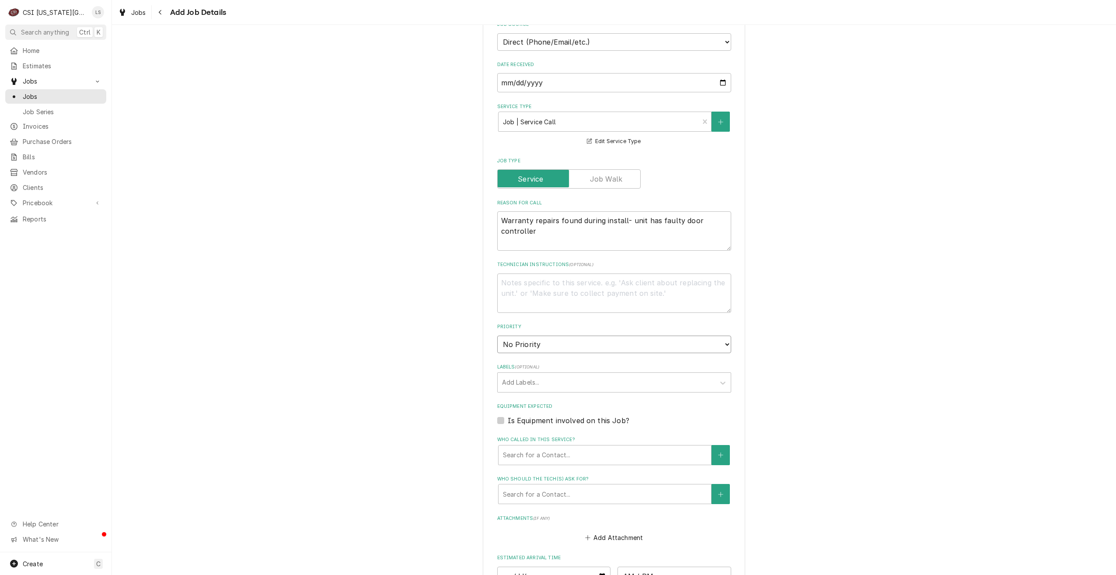
click at [570, 346] on select "No Priority Urgent High Medium Low" at bounding box center [614, 343] width 234 height 17
click at [497, 335] on select "No Priority Urgent High Medium Low" at bounding box center [614, 343] width 234 height 17
click at [614, 382] on div "Labels" at bounding box center [606, 382] width 209 height 16
click at [597, 400] on div "² Refrigeration ❄️" at bounding box center [614, 401] width 233 height 14
click at [597, 400] on div "¹ Warranty 🛡️" at bounding box center [614, 401] width 233 height 14
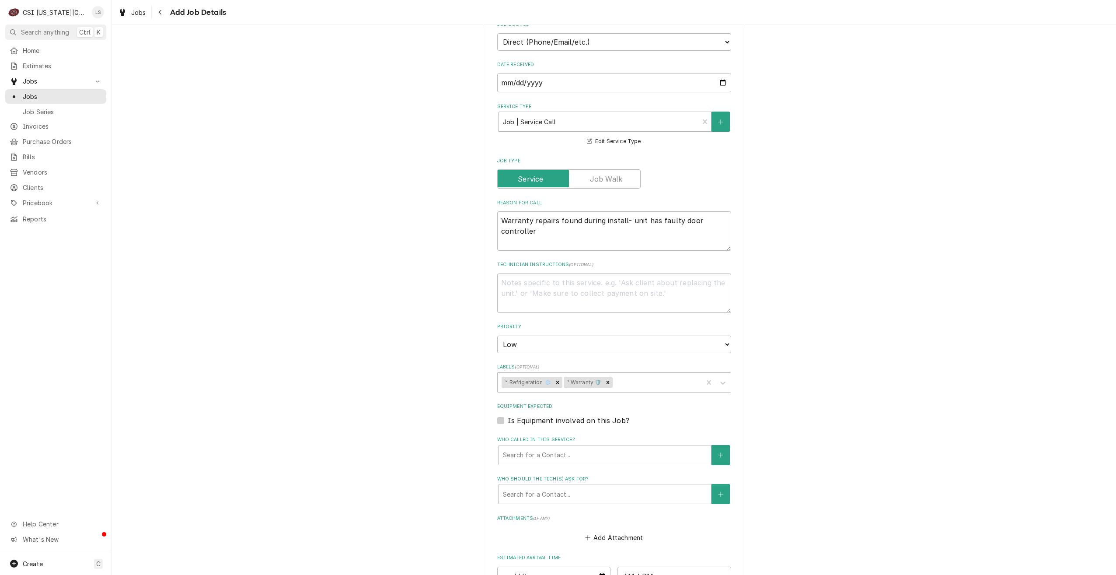
click at [832, 333] on div "Please provide the following information to create a job: Client Details Client…" at bounding box center [614, 80] width 1004 height 1323
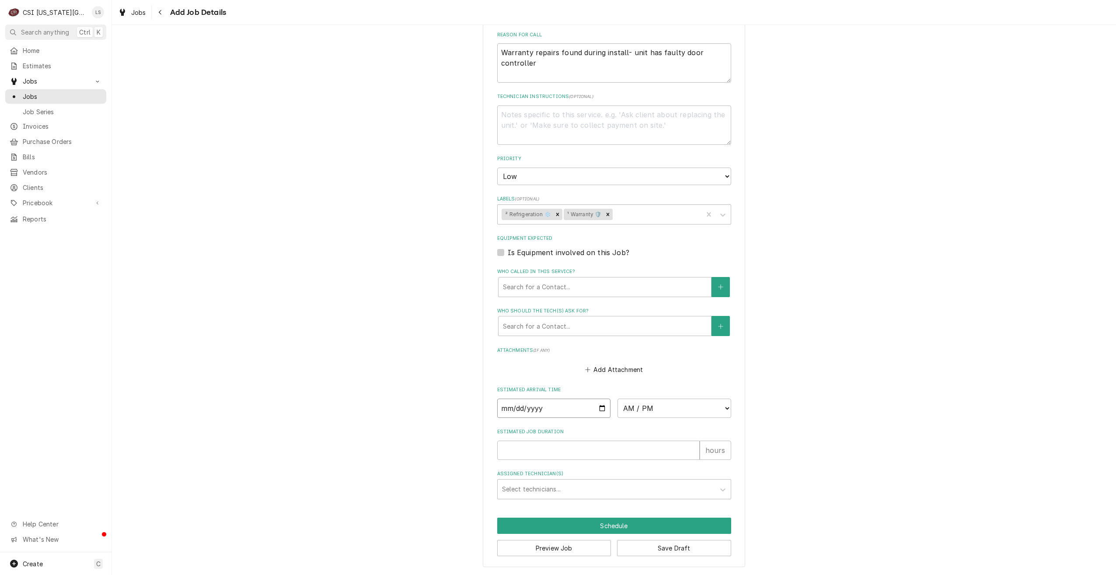
click at [599, 408] on input "Date" at bounding box center [554, 407] width 114 height 19
click at [650, 403] on select "AM / PM 6:00 AM 6:15 AM 6:30 AM 6:45 AM 7:00 AM 7:15 AM 7:30 AM 7:45 AM 8:00 AM…" at bounding box center [675, 407] width 114 height 19
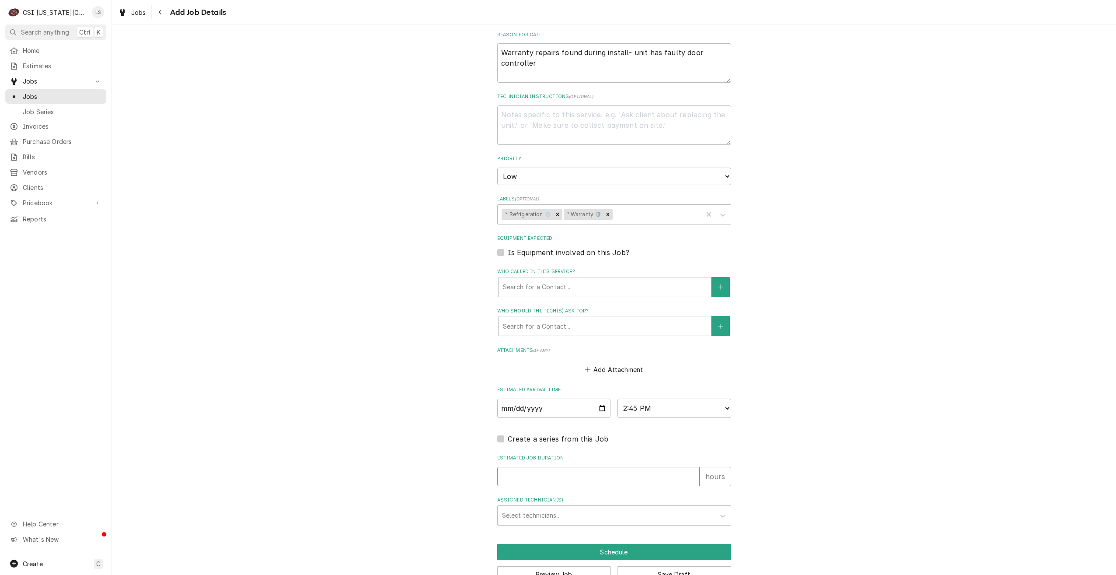
click at [645, 482] on input "Estimated Job Duration" at bounding box center [598, 476] width 202 height 19
click at [631, 508] on div "Assigned Technician(s)" at bounding box center [606, 515] width 209 height 16
click at [621, 528] on div "Zach Harris" at bounding box center [614, 534] width 233 height 14
click at [626, 548] on button "Schedule" at bounding box center [614, 552] width 234 height 16
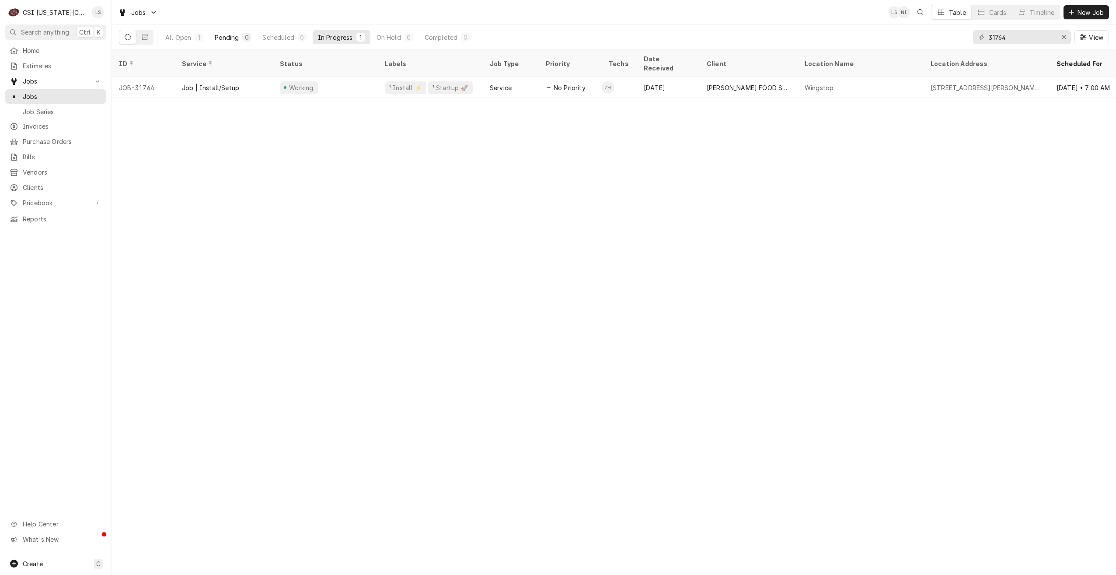
click at [227, 35] on div "Pending" at bounding box center [227, 37] width 24 height 9
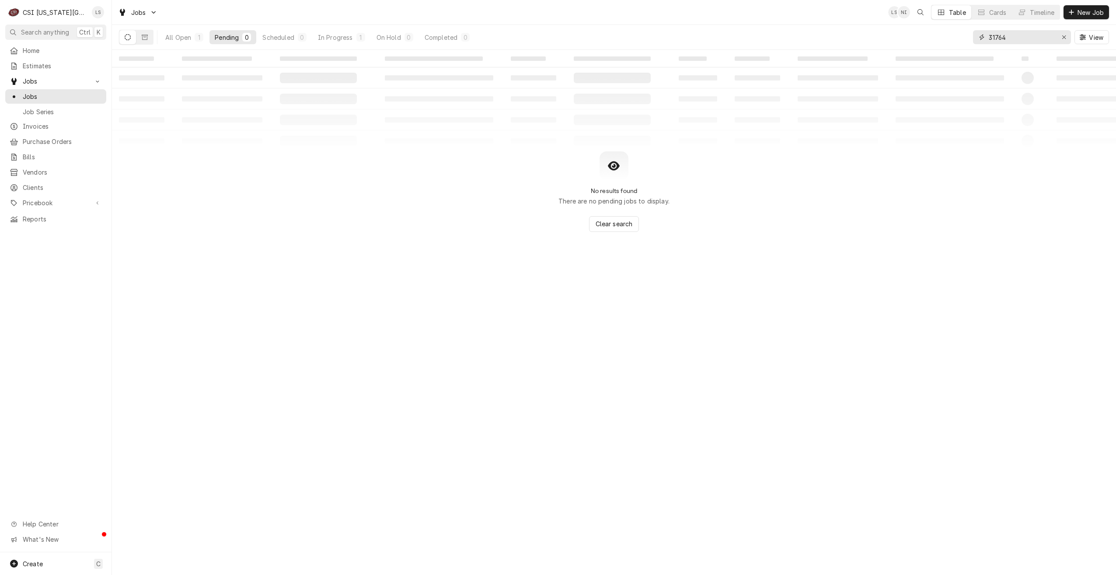
click at [1003, 39] on input "31764" at bounding box center [1022, 37] width 66 height 14
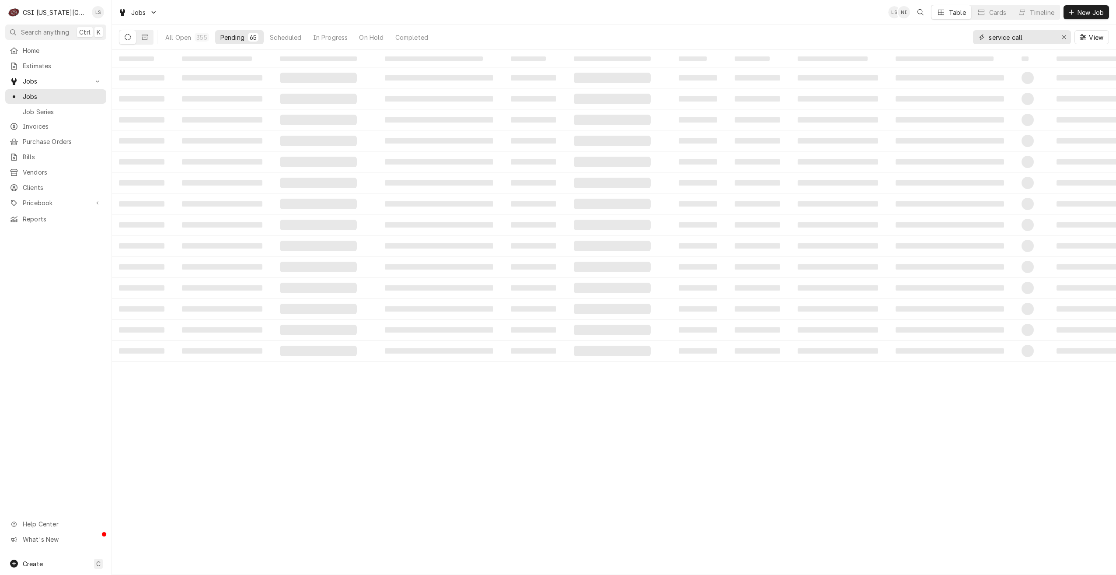
type input "service call"
click at [808, 23] on div "Jobs LS NI Table Cards Timeline New Job" at bounding box center [614, 12] width 1004 height 24
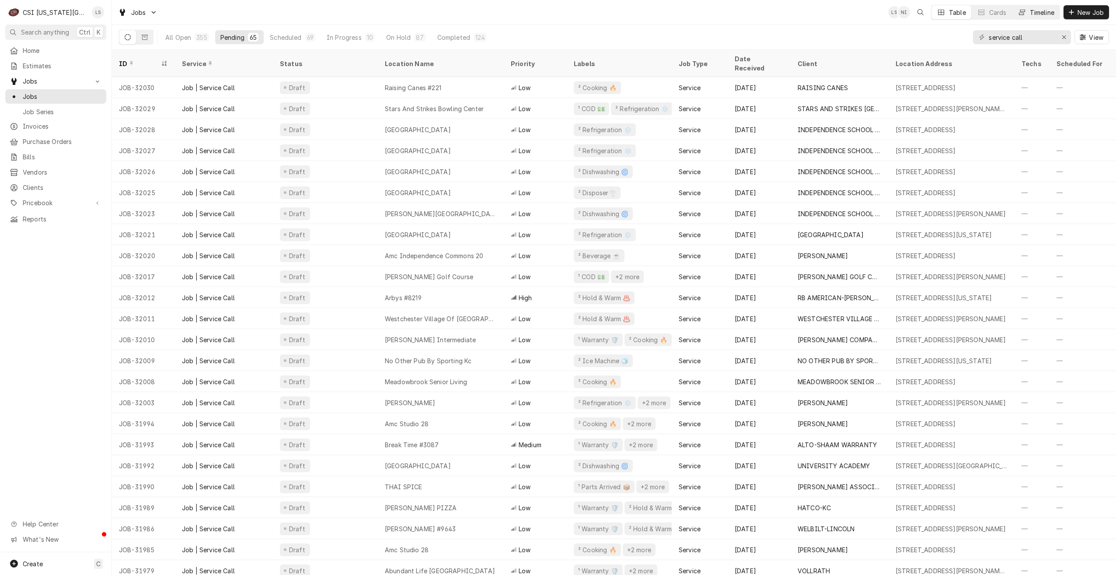
click at [1028, 18] on button "Timeline" at bounding box center [1035, 12] width 47 height 14
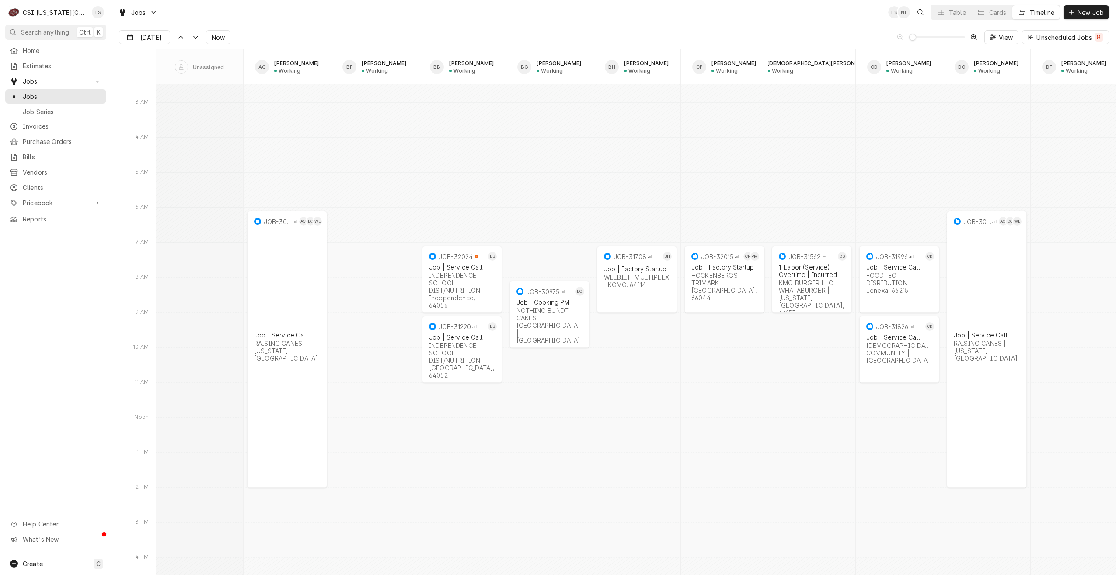
scroll to position [10129, 0]
type input "[DATE]"
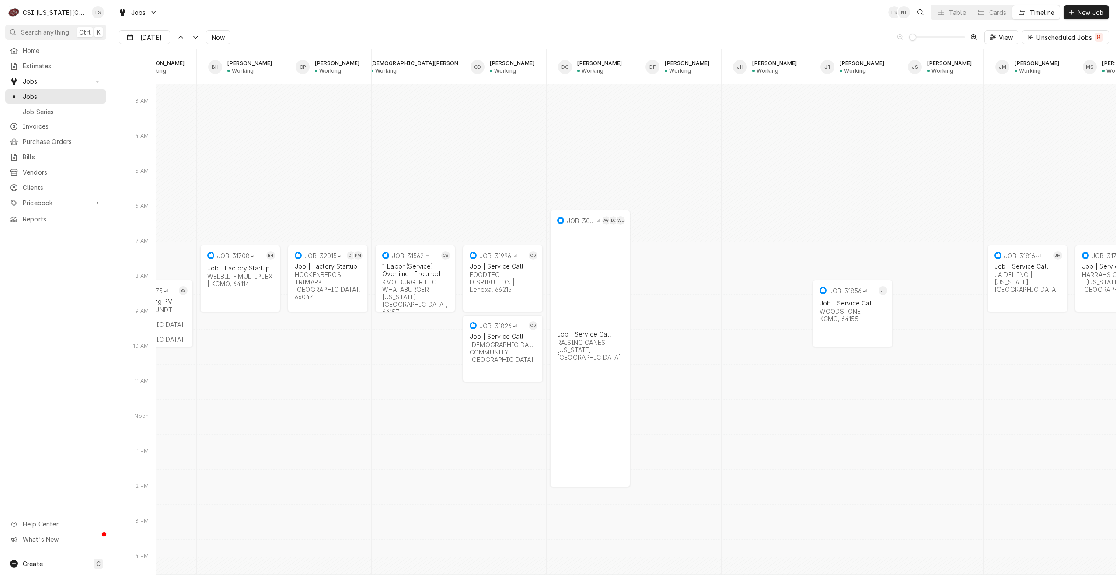
scroll to position [0, 0]
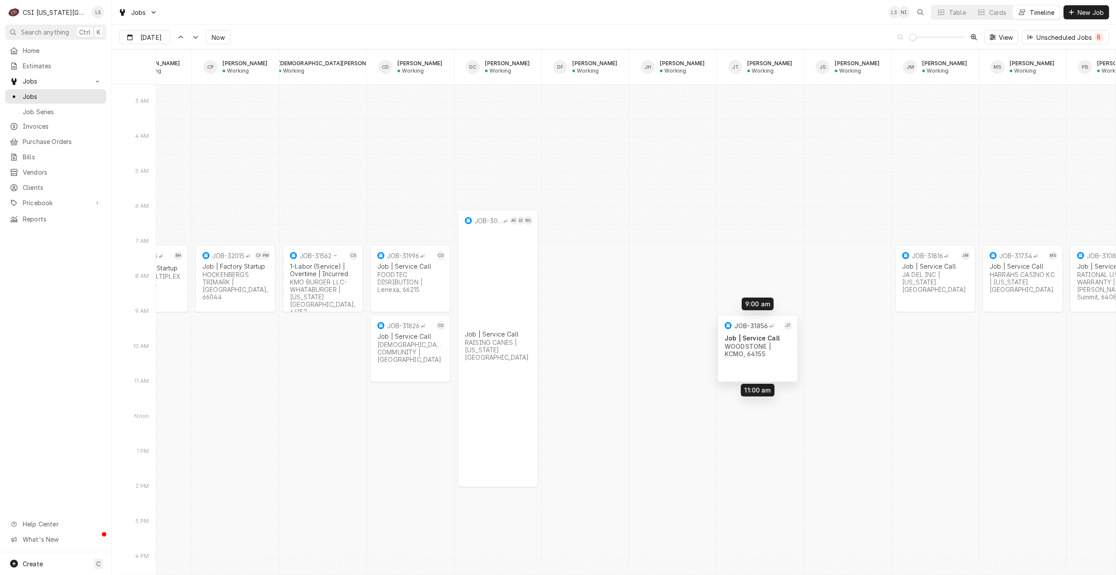
drag, startPoint x: 756, startPoint y: 294, endPoint x: 754, endPoint y: 329, distance: 35.1
click at [754, 329] on div "7:00 AM 9:00 AM JOB-31816 JM Job | Service Call JA DEL INC | Kansas City, 64112…" at bounding box center [635, 351] width 959 height 20791
click at [509, 21] on div "Jobs LS NI + 2 Table Cards Timeline New Job" at bounding box center [614, 12] width 1004 height 24
click at [820, 10] on div "Jobs LS NI + 3 Table Cards Timeline New Job" at bounding box center [614, 12] width 1004 height 24
click at [946, 13] on button "Table" at bounding box center [952, 12] width 40 height 14
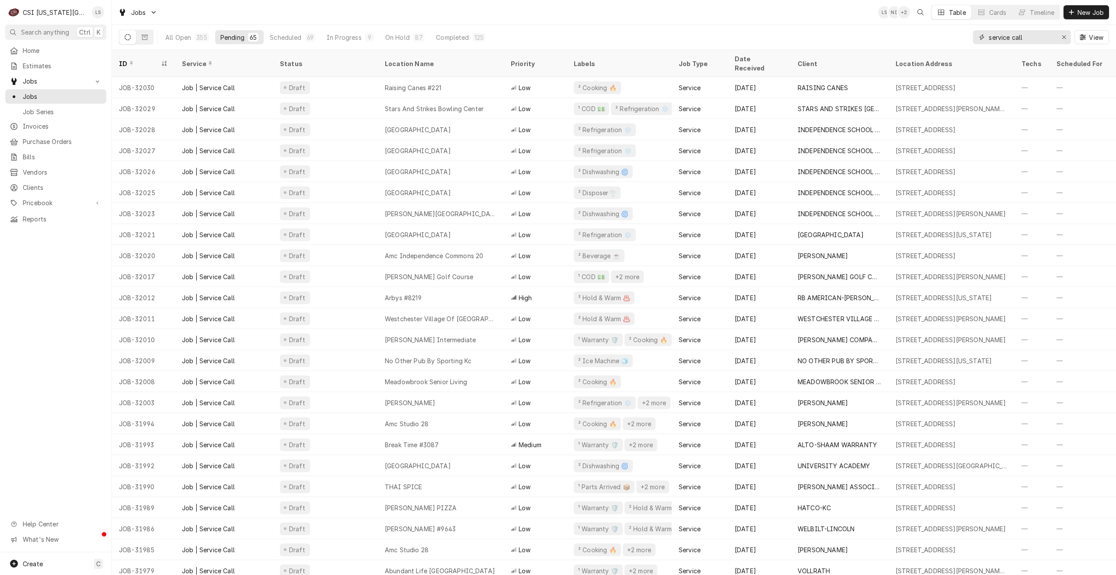
drag, startPoint x: 1033, startPoint y: 38, endPoint x: 951, endPoint y: 35, distance: 82.2
click at [951, 35] on div "All Open 355 Pending 65 Scheduled 69 In Progress 9 On Hold 87 Completed 125 ser…" at bounding box center [614, 37] width 990 height 24
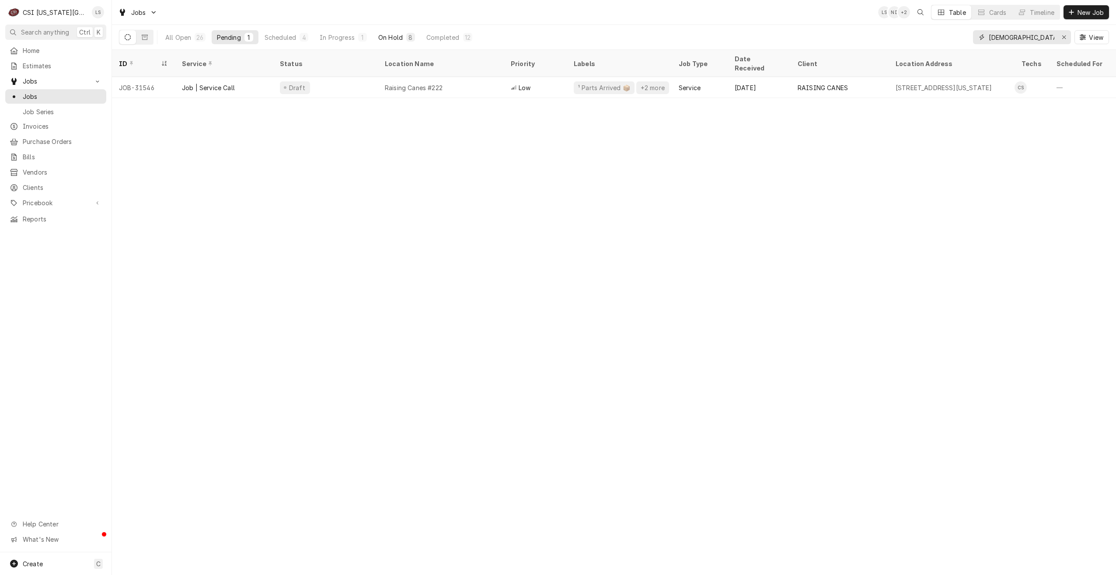
type input "christian"
click at [405, 43] on button "On Hold 8" at bounding box center [396, 37] width 47 height 14
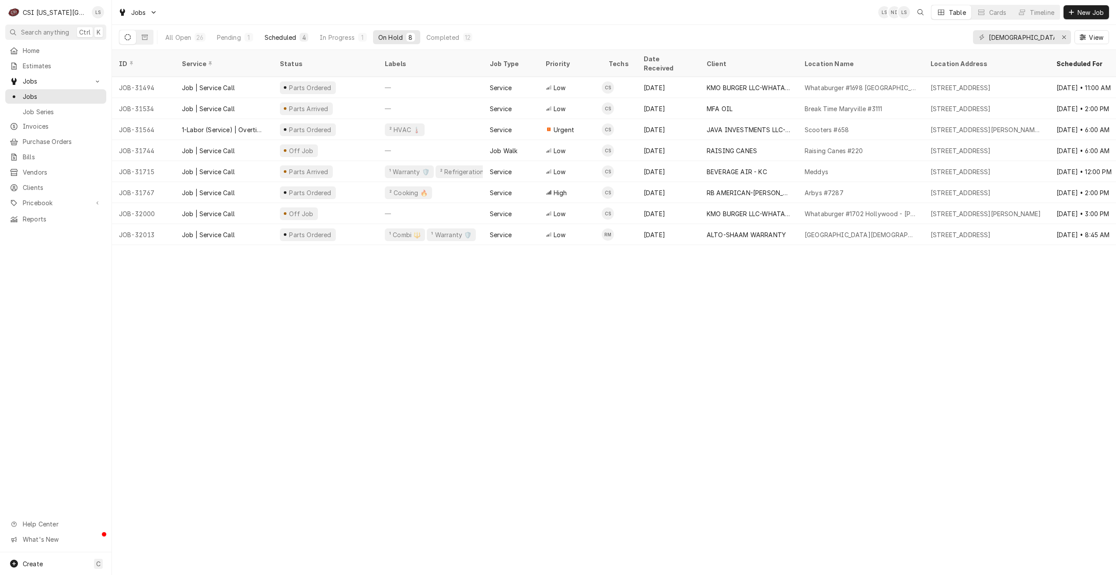
click at [284, 40] on div "Scheduled" at bounding box center [280, 37] width 31 height 9
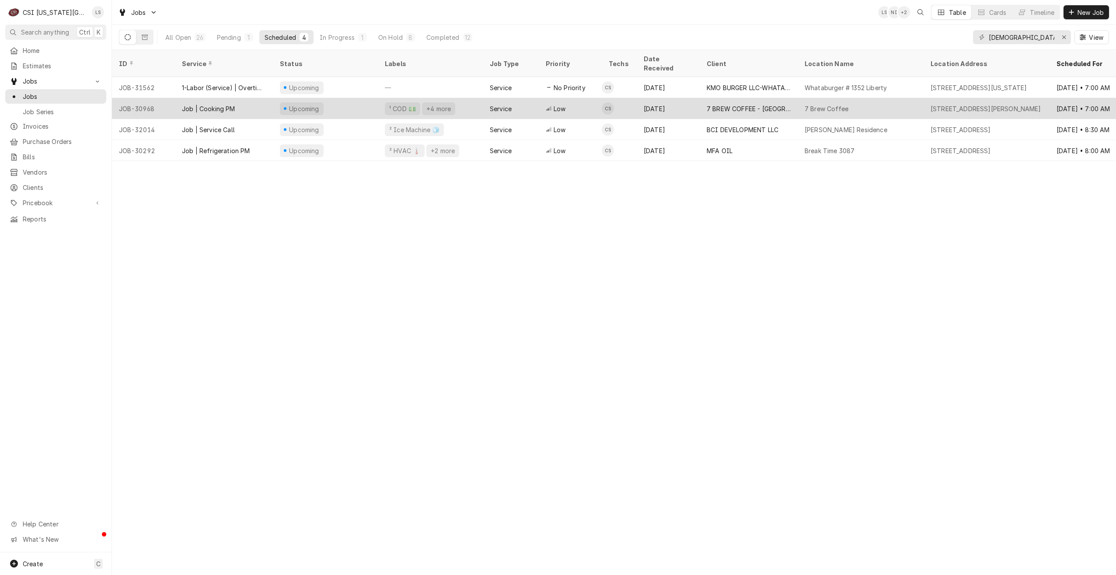
click at [818, 105] on div "7 Brew Coffee" at bounding box center [861, 108] width 126 height 21
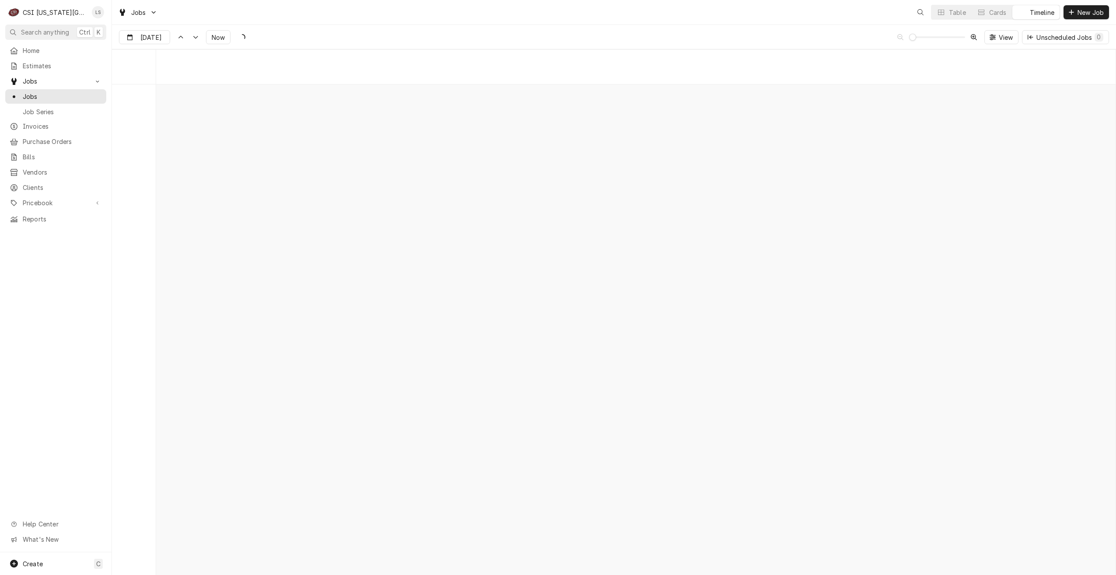
scroll to position [10041, 0]
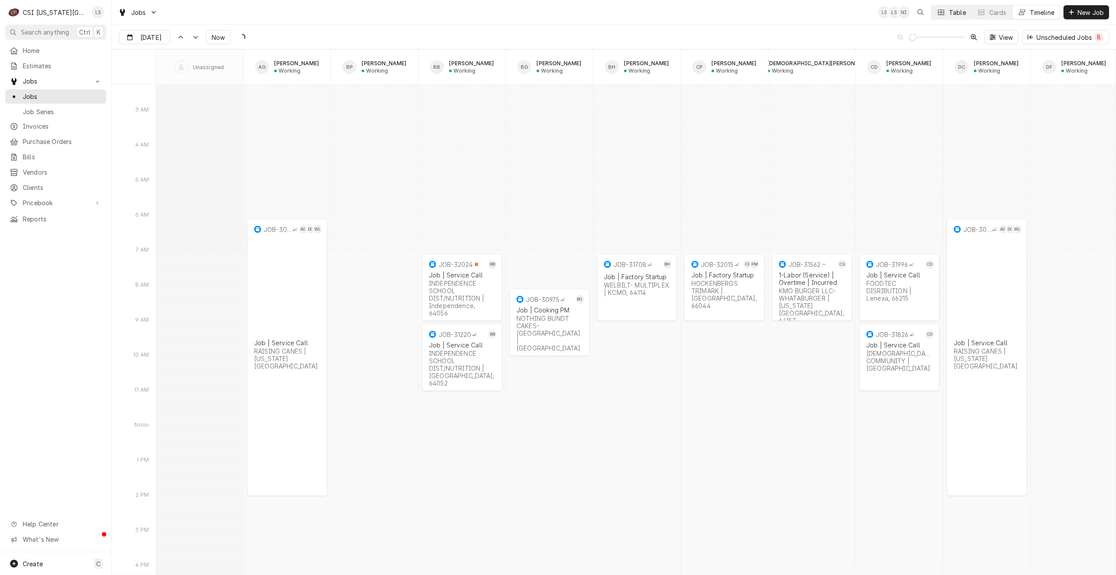
click at [947, 13] on button "Table" at bounding box center [952, 12] width 40 height 14
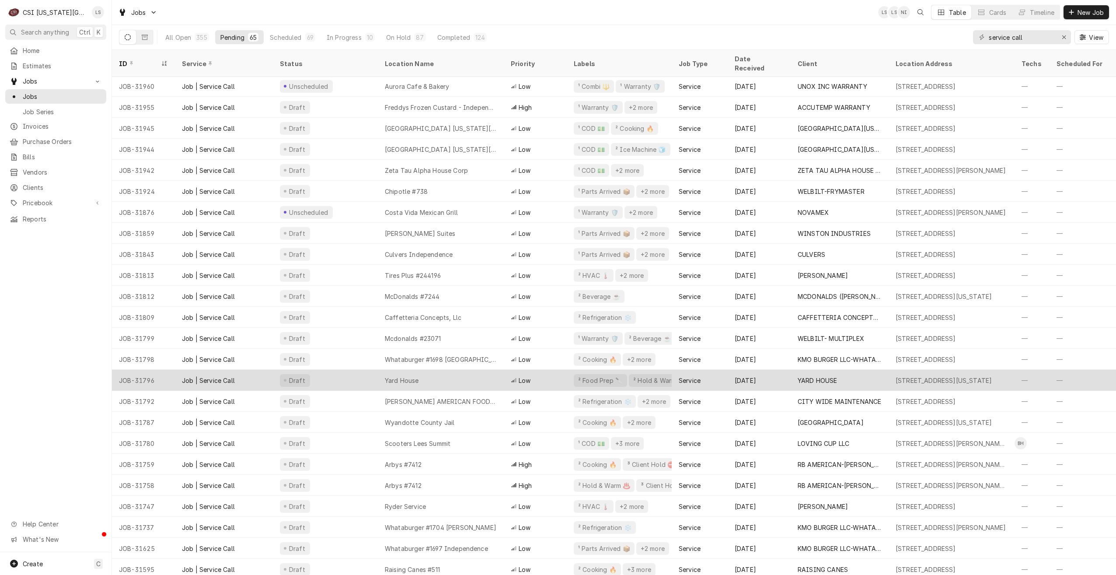
scroll to position [600, 0]
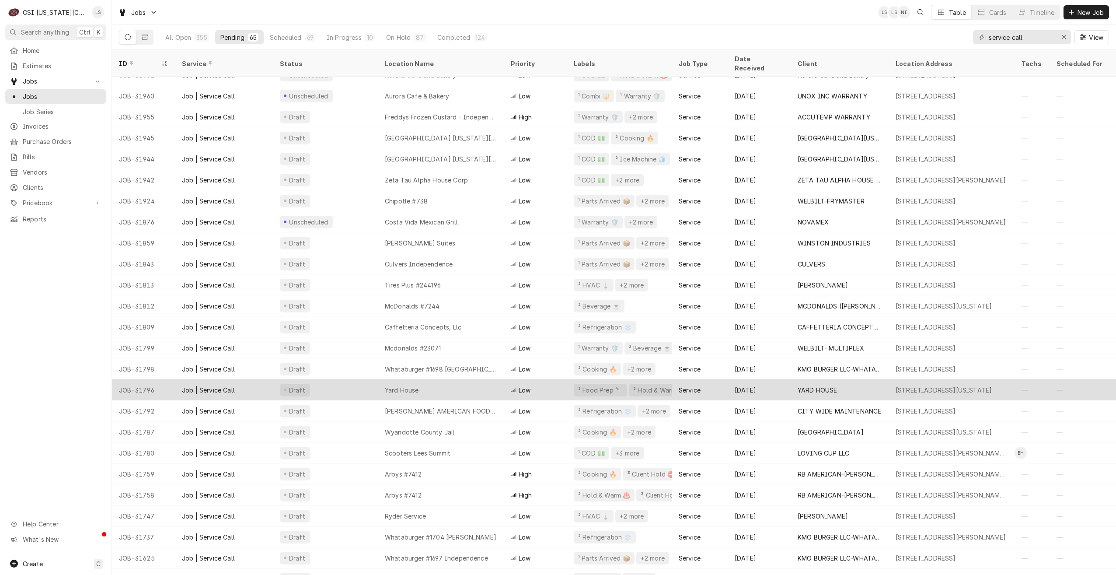
click at [487, 238] on div "[PERSON_NAME] Suites" at bounding box center [441, 242] width 126 height 21
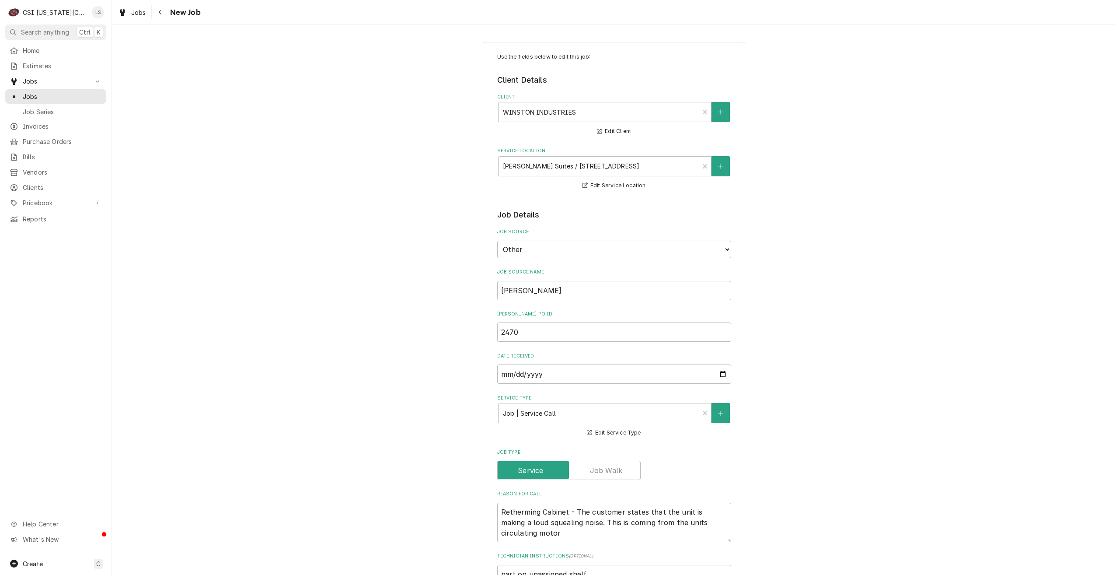
type textarea "x"
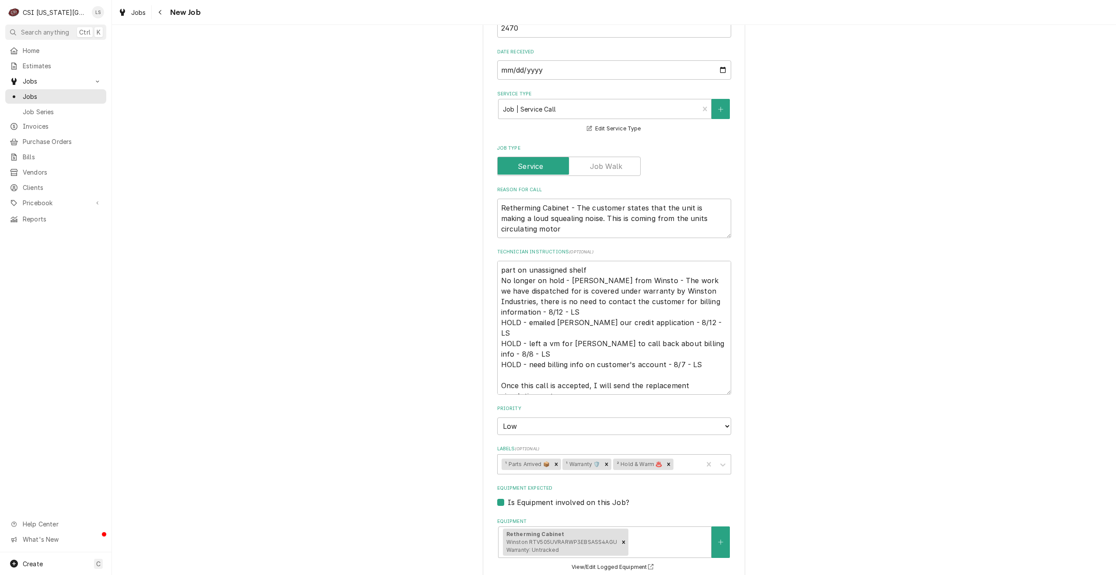
scroll to position [247, 0]
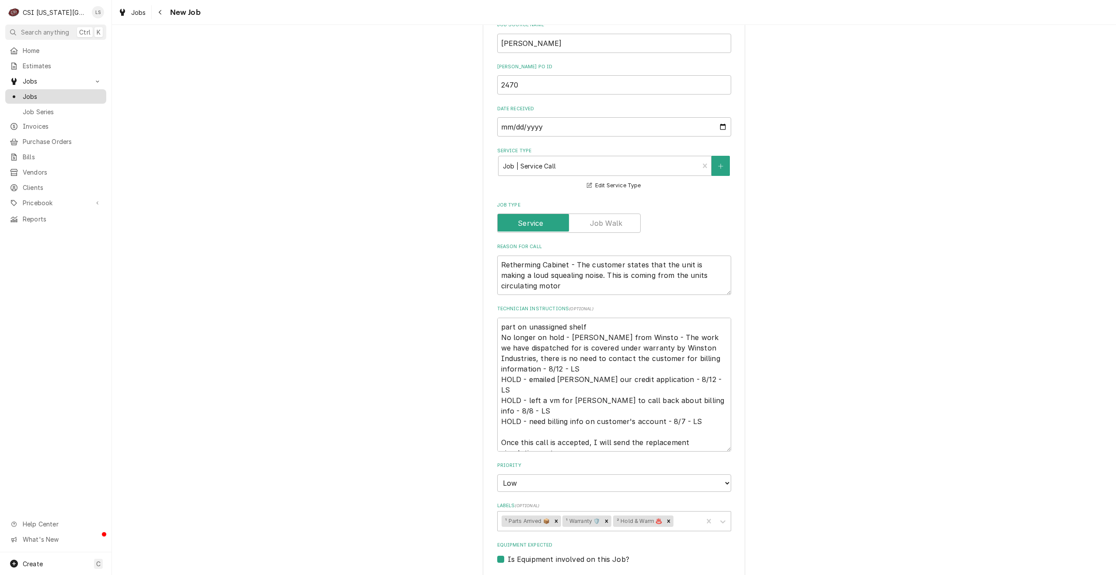
click at [70, 97] on span "Jobs" at bounding box center [62, 96] width 79 height 9
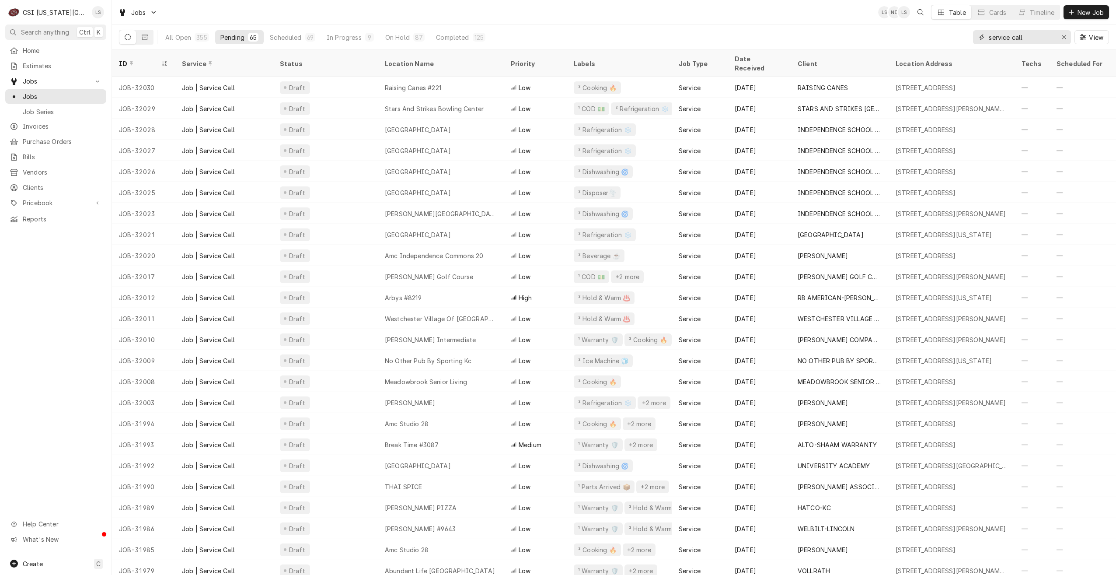
drag, startPoint x: 1033, startPoint y: 41, endPoint x: 935, endPoint y: 35, distance: 98.6
click at [935, 35] on div "All Open 355 Pending 65 Scheduled 69 In Progress 9 On Hold 87 Completed 125 ser…" at bounding box center [614, 37] width 990 height 24
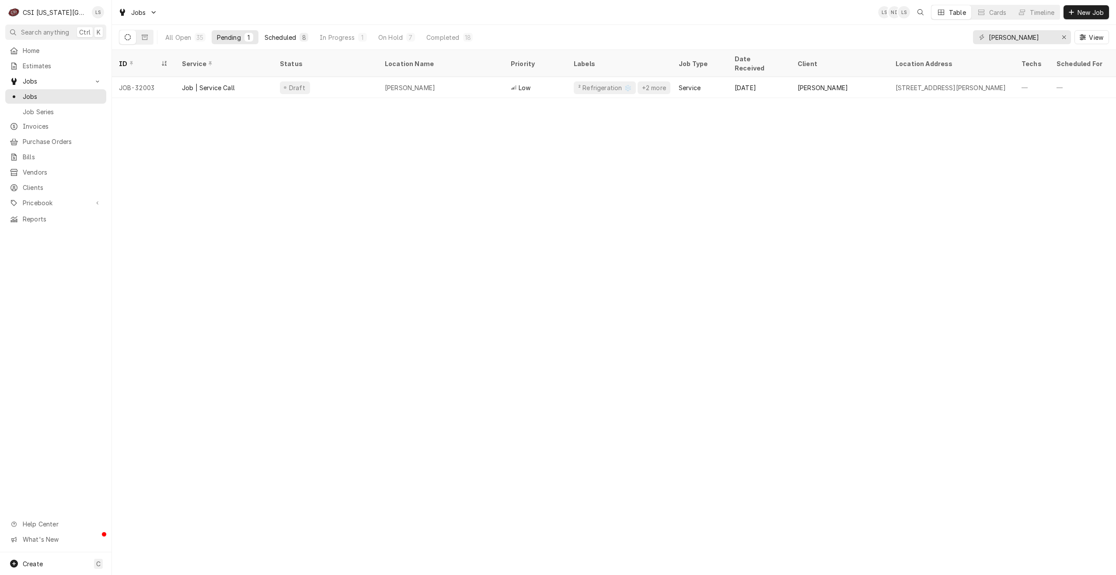
click at [276, 35] on div "Scheduled" at bounding box center [280, 37] width 31 height 9
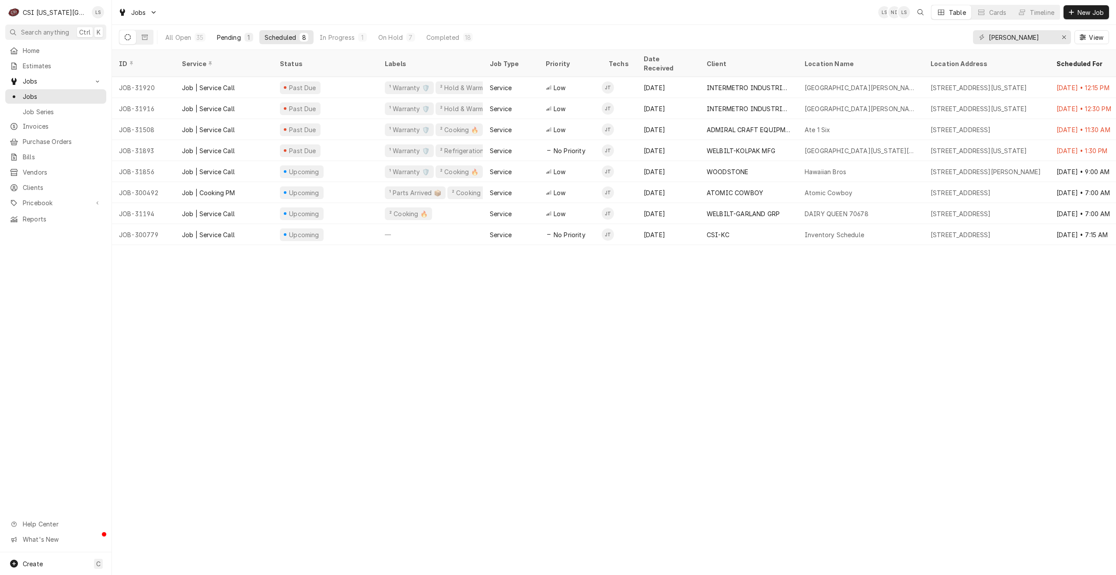
click at [234, 33] on div "Pending" at bounding box center [229, 37] width 24 height 9
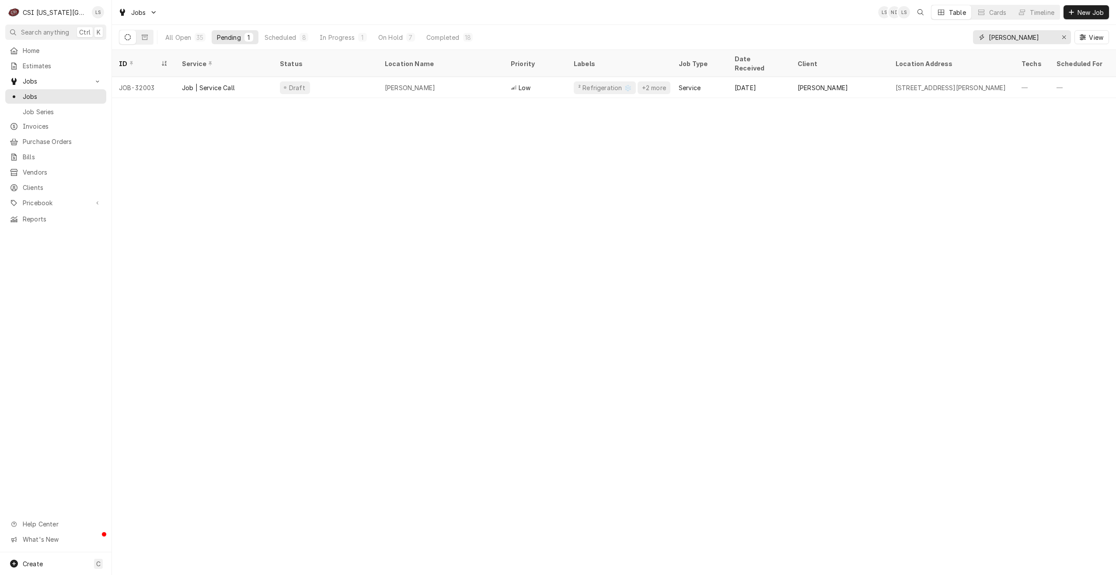
click at [1011, 38] on input "[PERSON_NAME]" at bounding box center [1022, 37] width 66 height 14
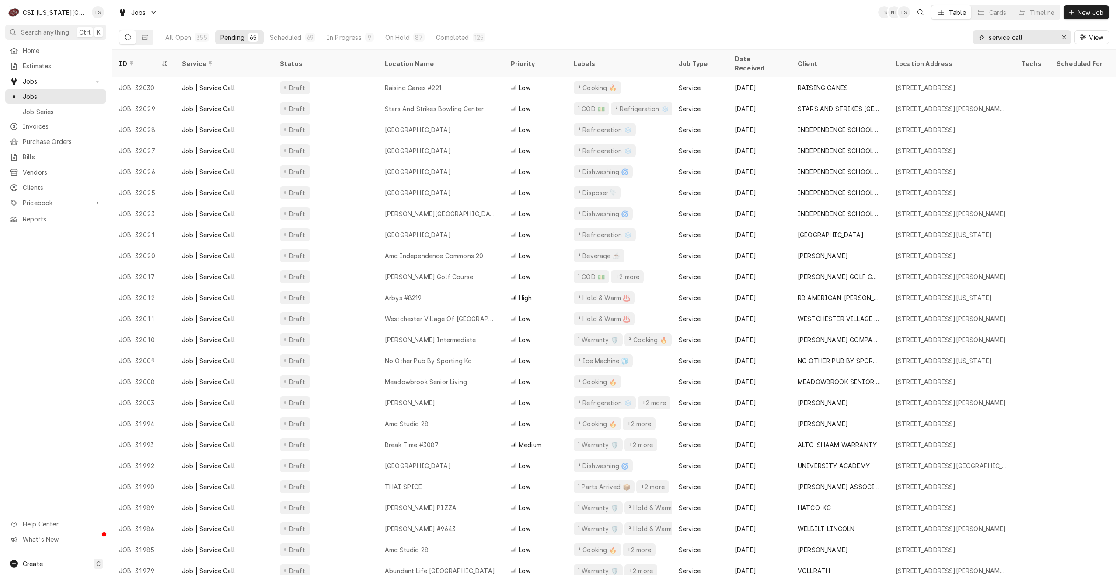
type input "service call"
click at [783, 20] on div "Jobs LS NI LS Table Cards Timeline New Job" at bounding box center [614, 12] width 1004 height 24
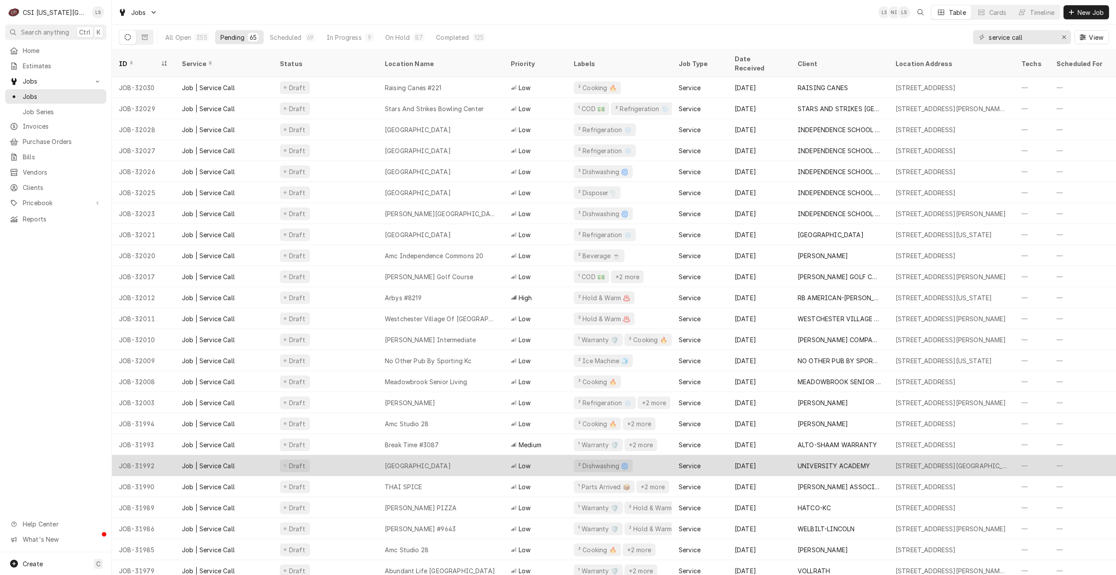
click at [473, 455] on div "[GEOGRAPHIC_DATA]" at bounding box center [441, 465] width 126 height 21
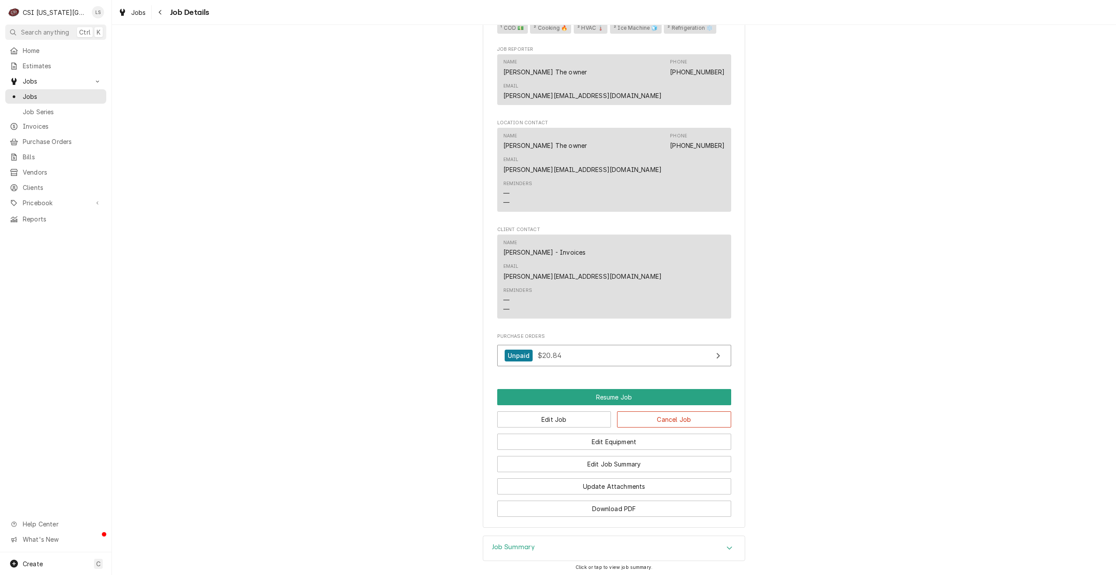
scroll to position [1091, 0]
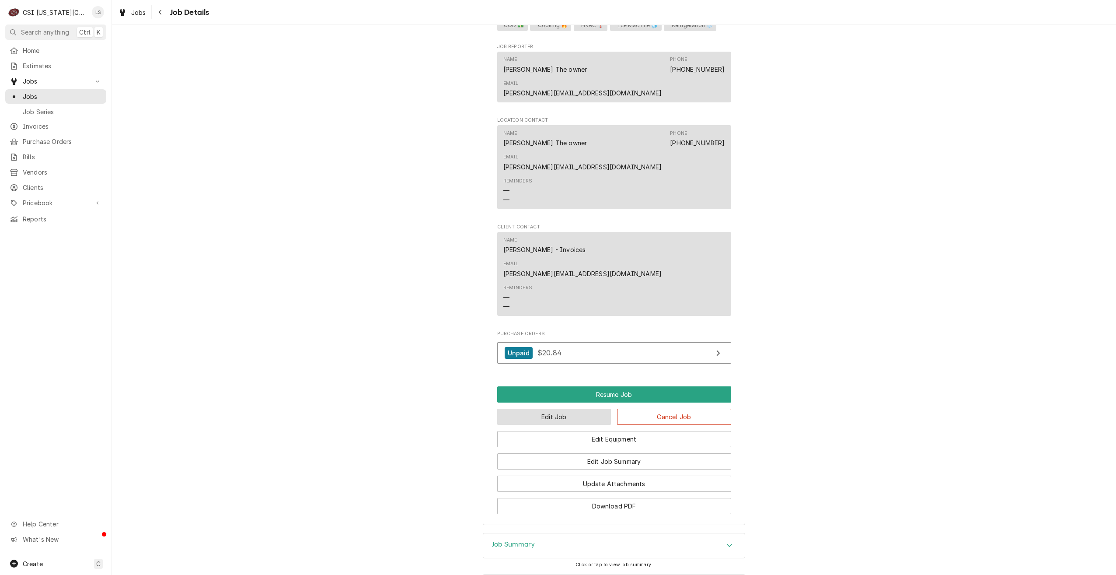
click at [575, 408] on button "Edit Job" at bounding box center [554, 416] width 114 height 16
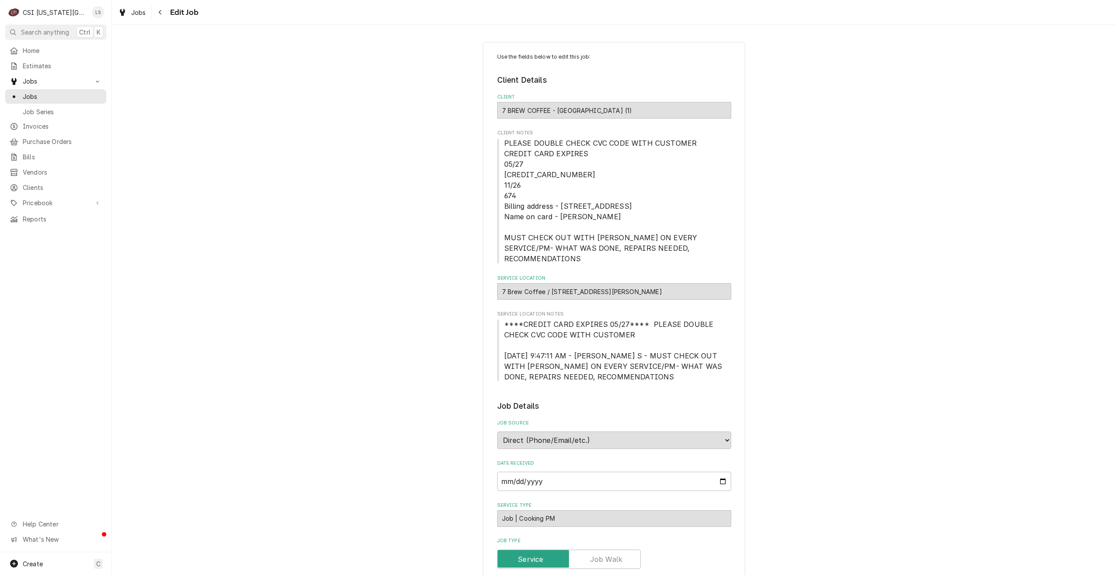
type textarea "x"
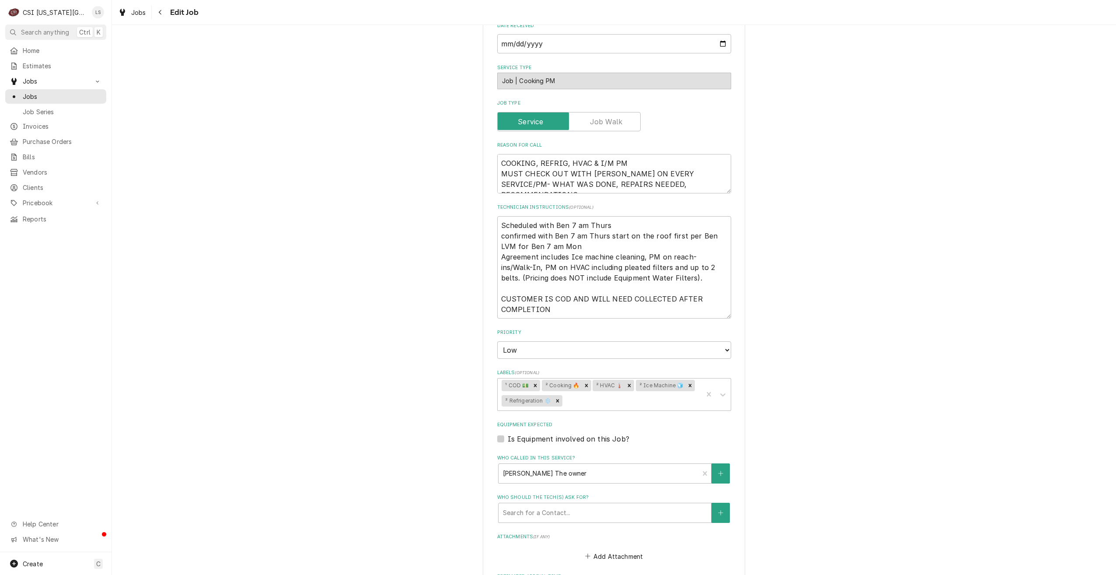
scroll to position [617, 0]
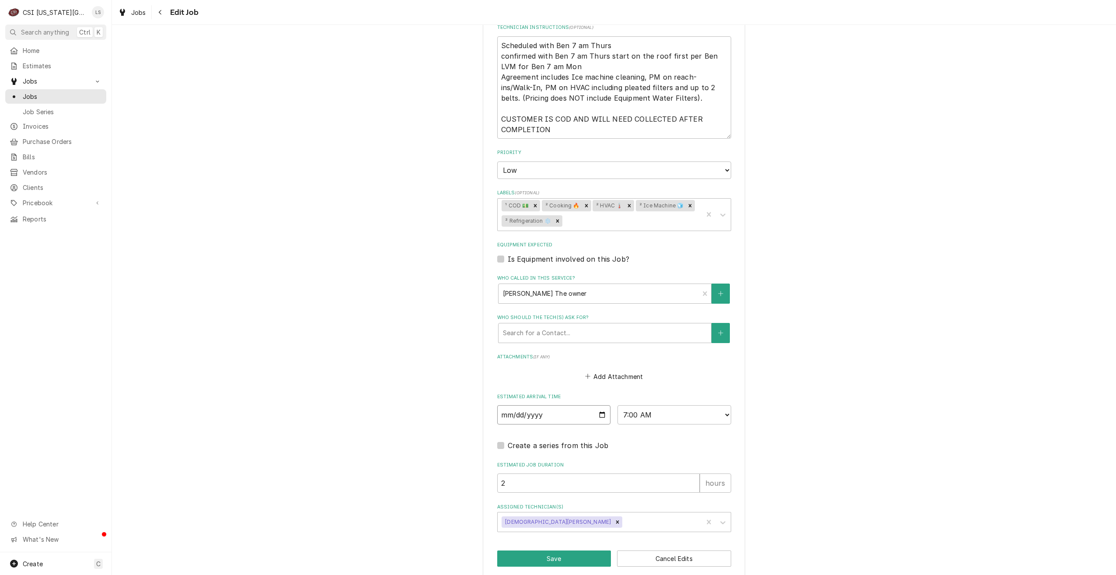
click at [602, 406] on input "[DATE]" at bounding box center [554, 414] width 114 height 19
type input "[DATE]"
click at [538, 551] on button "Save" at bounding box center [554, 558] width 114 height 16
type textarea "x"
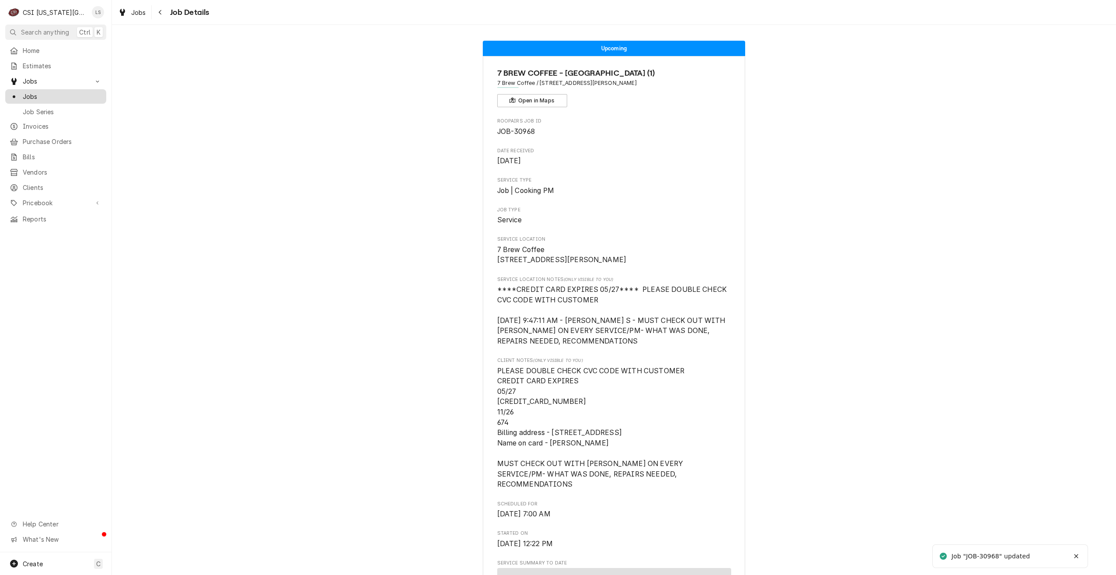
click at [90, 93] on span "Jobs" at bounding box center [62, 96] width 79 height 9
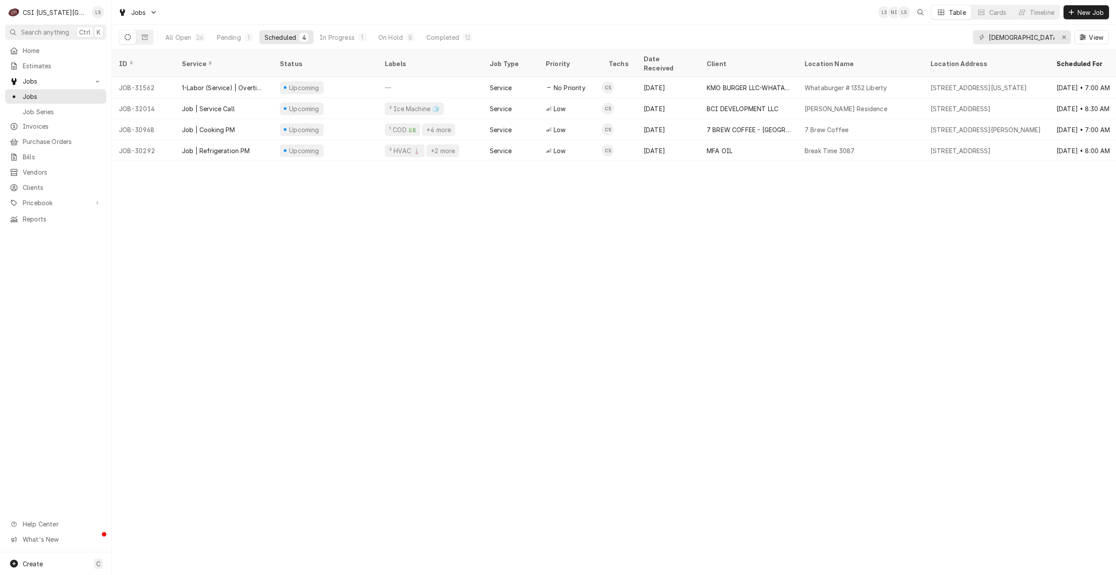
click at [454, 10] on div "Jobs LS NI LS Table Cards Timeline New Job" at bounding box center [614, 12] width 1004 height 24
click at [414, 36] on div "8" at bounding box center [410, 37] width 9 height 9
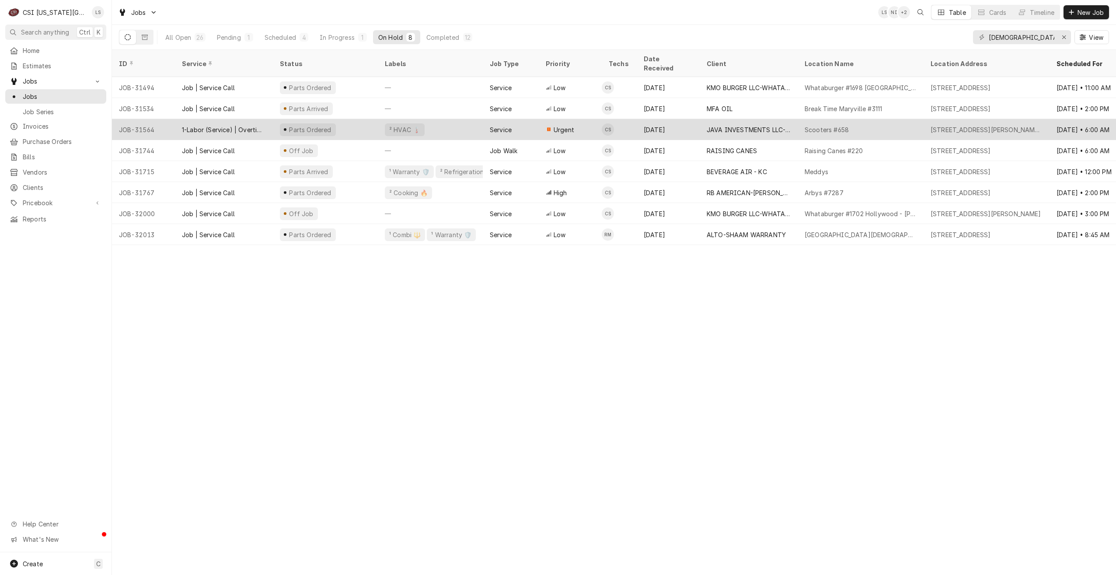
click at [754, 119] on div "JAVA INVESTMENTS LLC-SCOOTERS" at bounding box center [749, 129] width 98 height 21
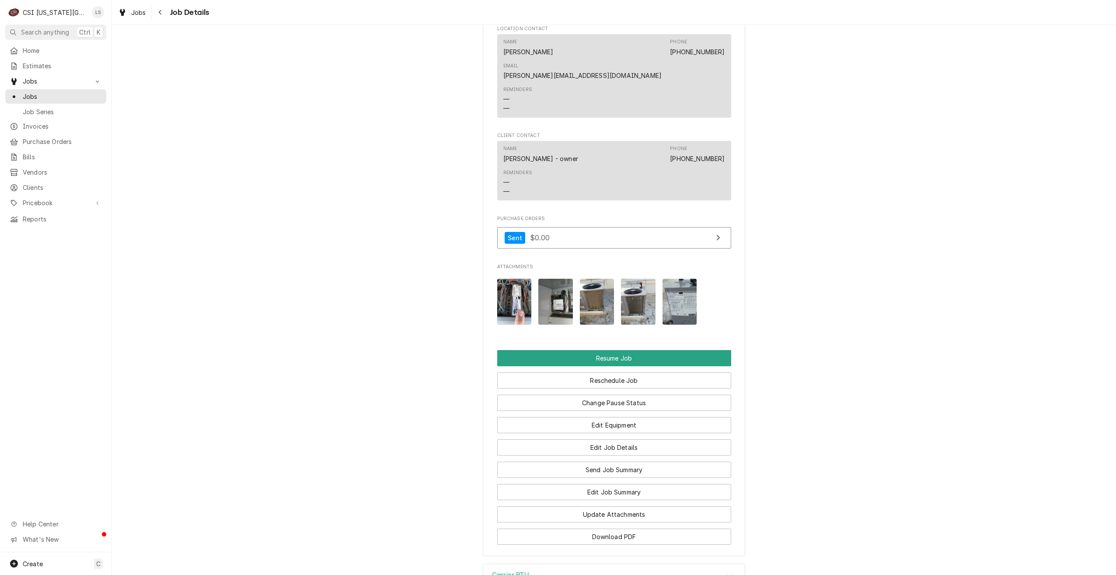
scroll to position [980, 0]
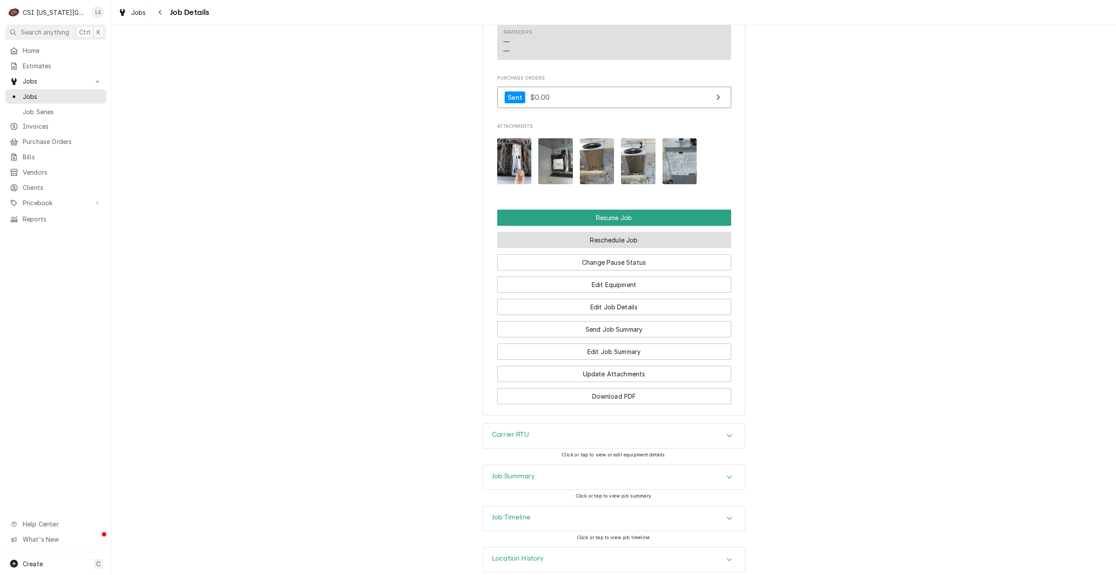
click at [595, 232] on button "Reschedule Job" at bounding box center [614, 240] width 234 height 16
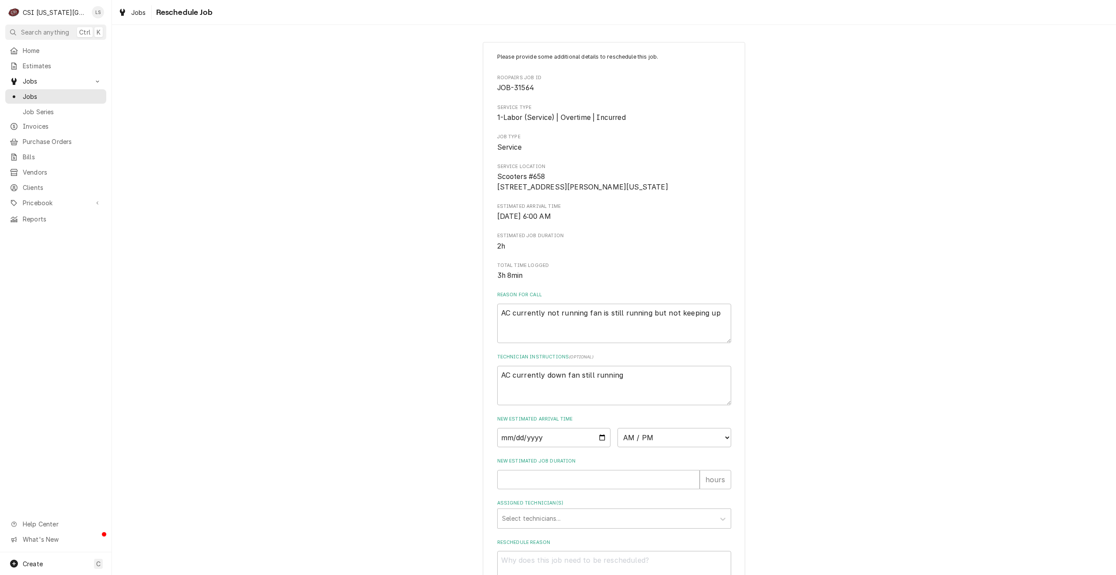
scroll to position [79, 0]
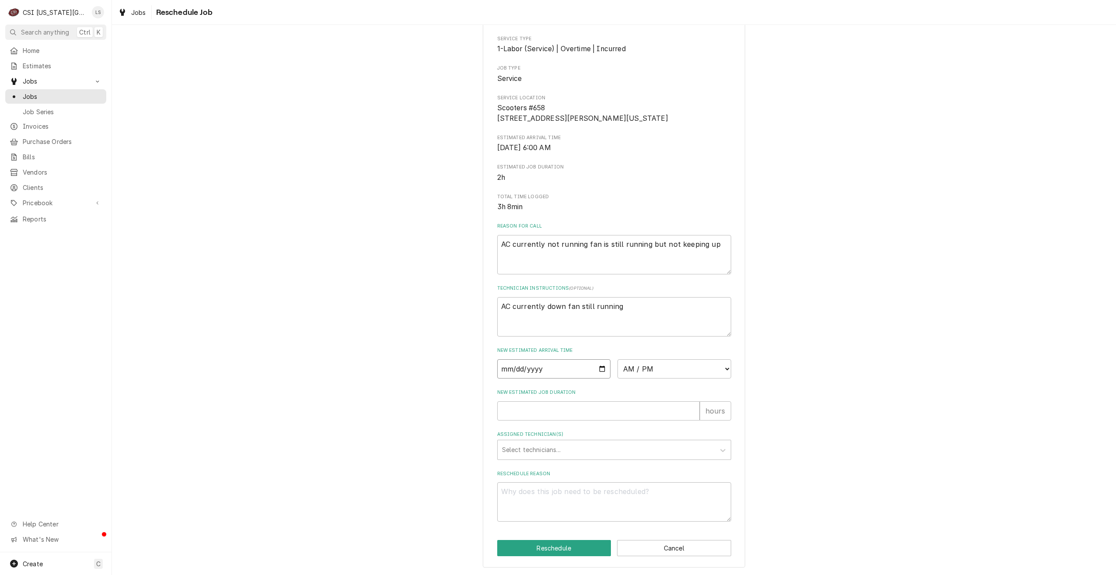
click at [599, 368] on input "Date" at bounding box center [554, 368] width 114 height 19
type textarea "x"
type input "[DATE]"
click at [651, 368] on select "AM / PM 6:00 AM 6:15 AM 6:30 AM 6:45 AM 7:00 AM 7:15 AM 7:30 AM 7:45 AM 8:00 AM…" at bounding box center [675, 368] width 114 height 19
select select "07:00:00"
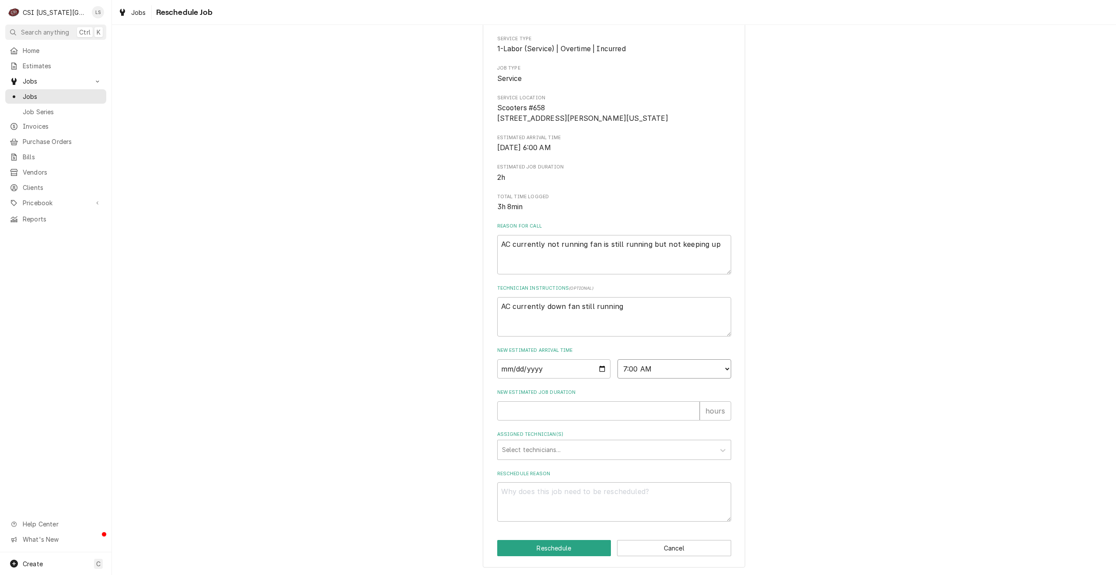
click at [618, 359] on select "AM / PM 6:00 AM 6:15 AM 6:30 AM 6:45 AM 7:00 AM 7:15 AM 7:30 AM 7:45 AM 8:00 AM…" at bounding box center [675, 368] width 114 height 19
click at [633, 408] on input "New Estimated Job Duration" at bounding box center [598, 410] width 202 height 19
type textarea "x"
type input "2"
click at [626, 447] on div "Assigned Technician(s)" at bounding box center [606, 450] width 209 height 16
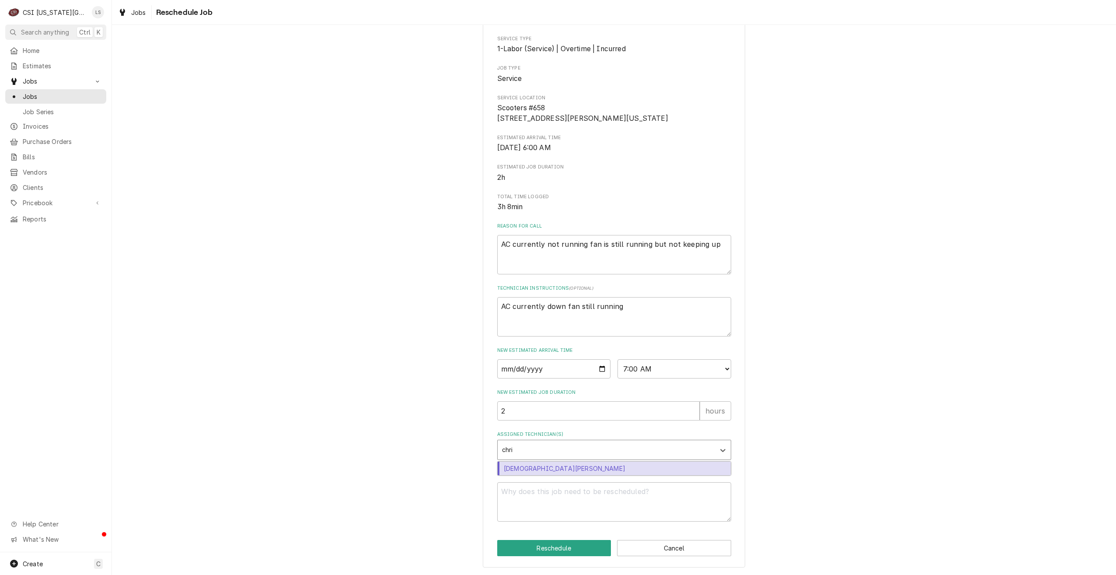
type input "[PERSON_NAME]"
click at [615, 464] on div "[DEMOGRAPHIC_DATA][PERSON_NAME]" at bounding box center [614, 468] width 233 height 14
type textarea "x"
click at [619, 500] on textarea "Reschedule Reason" at bounding box center [614, 501] width 234 height 39
type textarea "x"
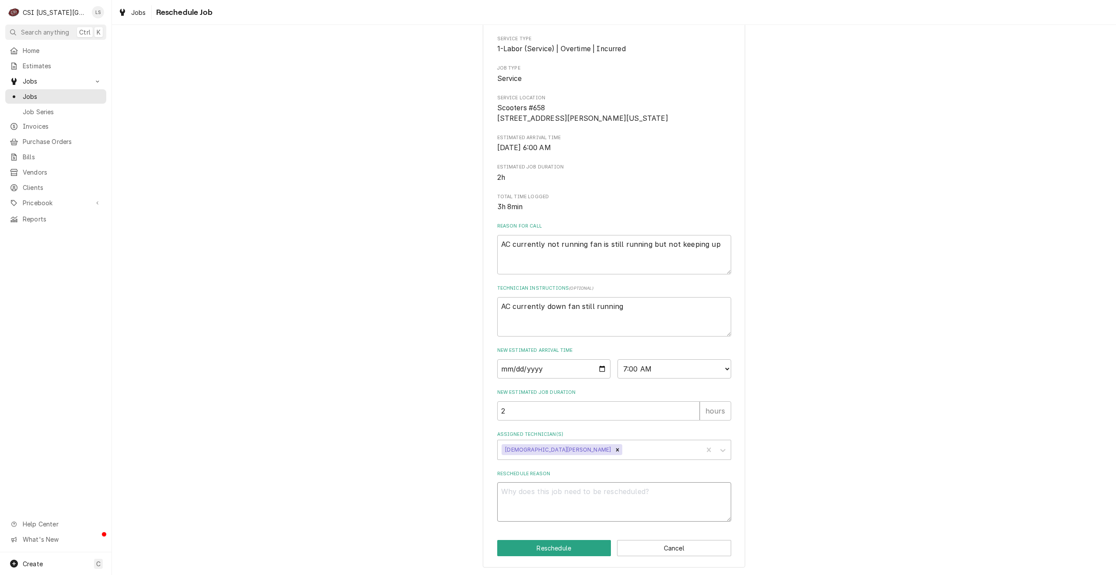
type textarea "R"
type textarea "x"
type textarea "Re"
type textarea "x"
type textarea "Ret"
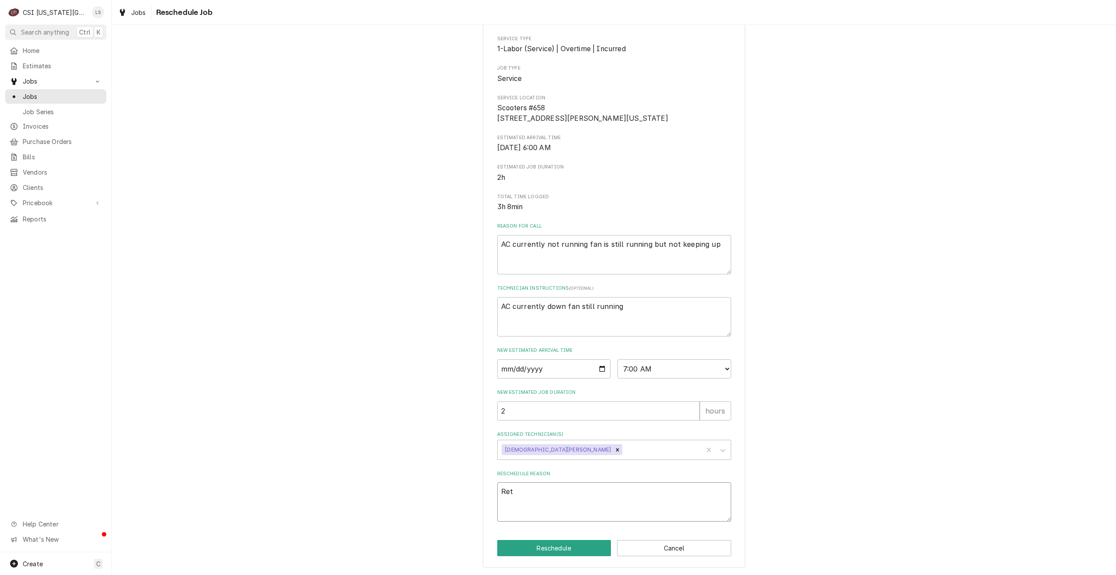
type textarea "x"
type textarea "Retu"
type textarea "x"
type textarea "Retur"
type textarea "x"
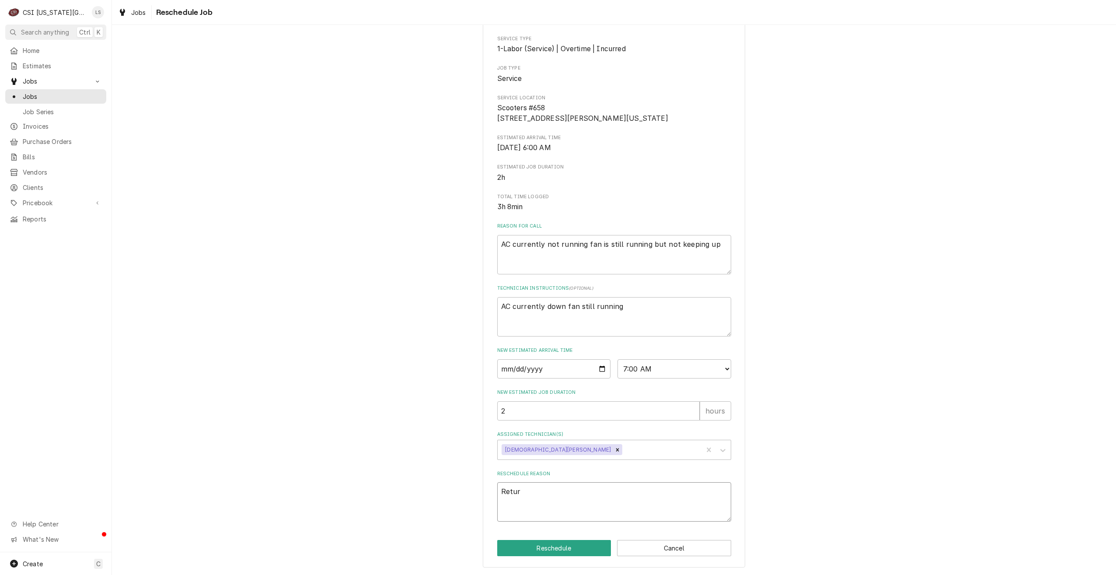
type textarea "Return"
type textarea "x"
type textarea "Return"
type textarea "x"
type textarea "Return f"
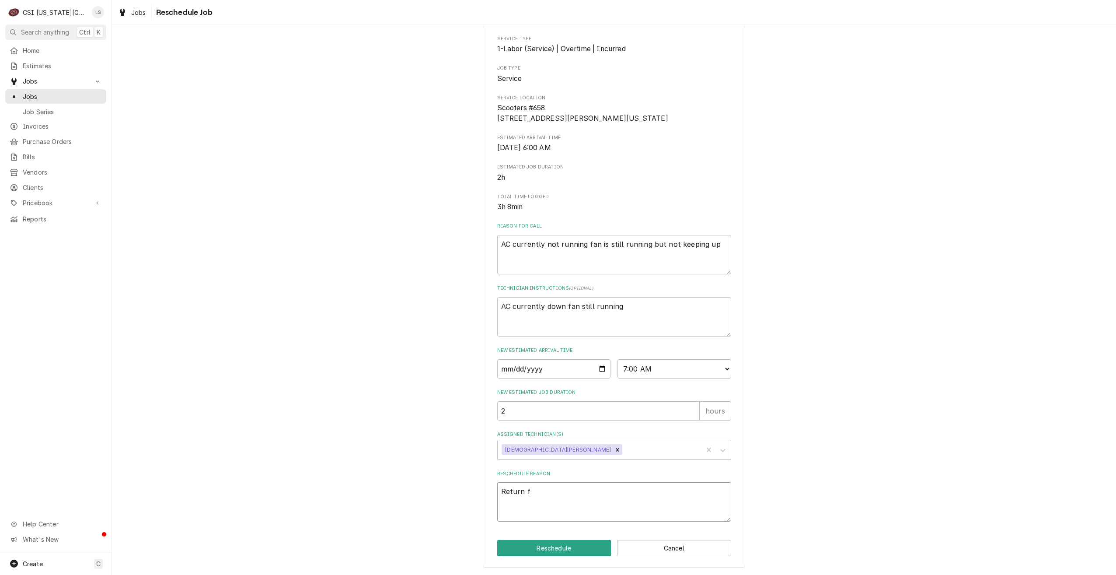
type textarea "x"
type textarea "Return fo"
type textarea "x"
type textarea "Return for"
type textarea "x"
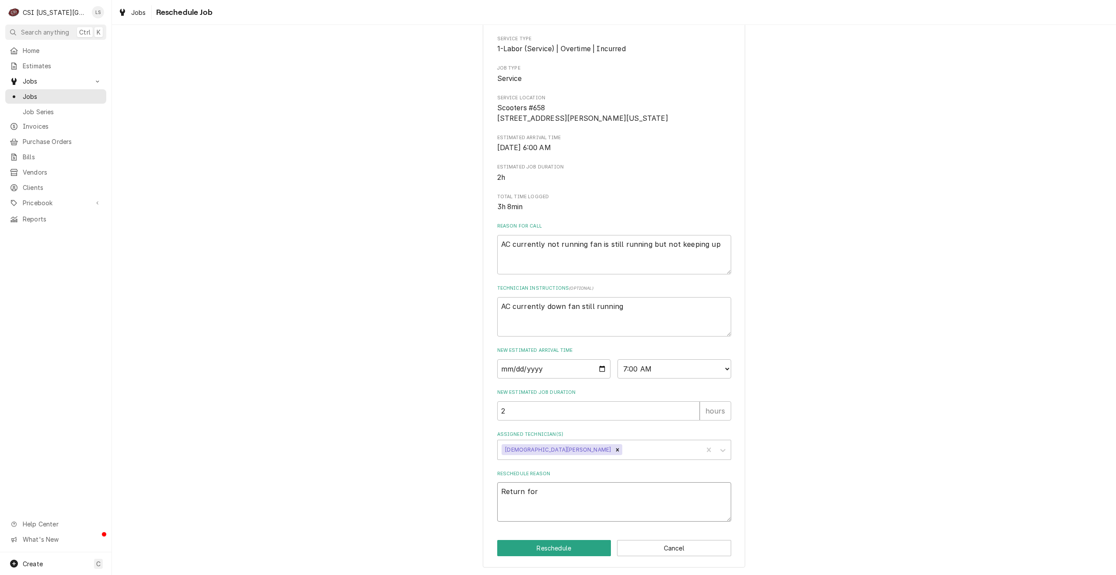
type textarea "Return for"
type textarea "x"
type textarea "Return for r"
type textarea "x"
type textarea "Return for re"
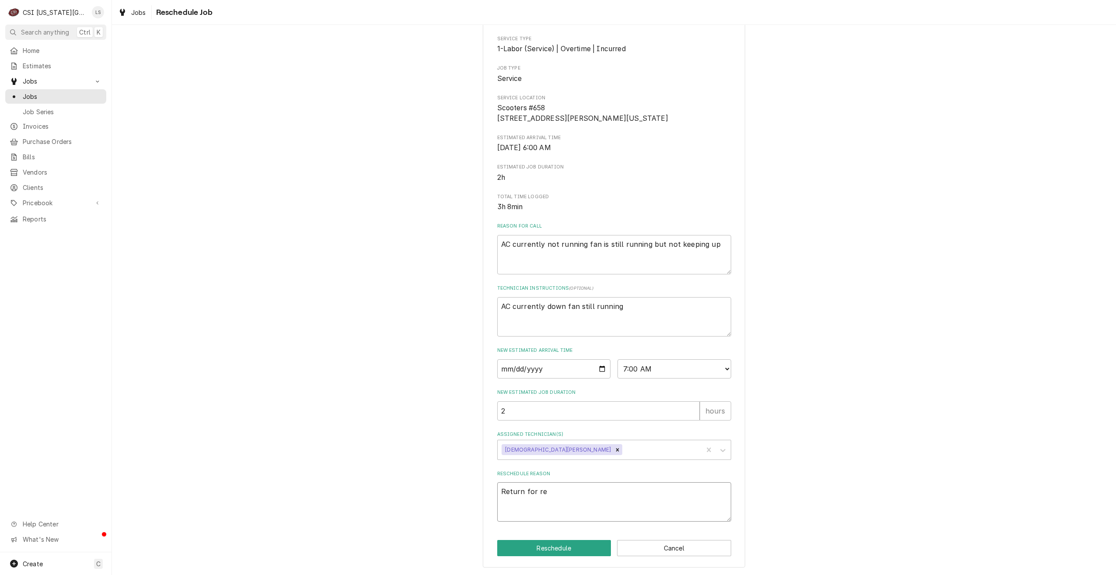
type textarea "x"
type textarea "Return for rep"
type textarea "x"
type textarea "Return for repa"
type textarea "x"
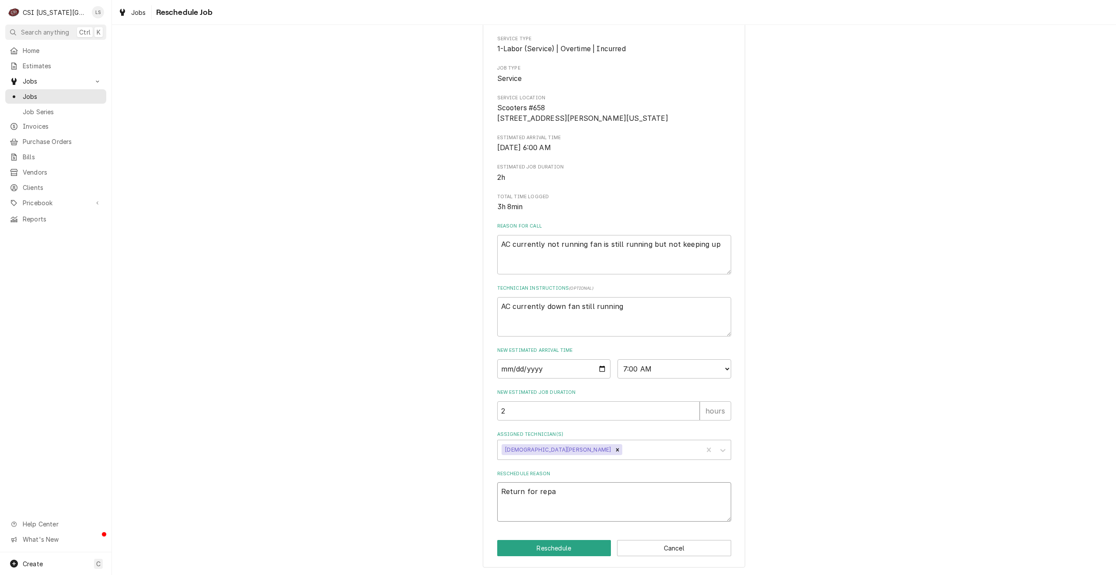
type textarea "Return for repai"
type textarea "x"
type textarea "Return for repair"
type textarea "x"
type textarea "Return for repairs"
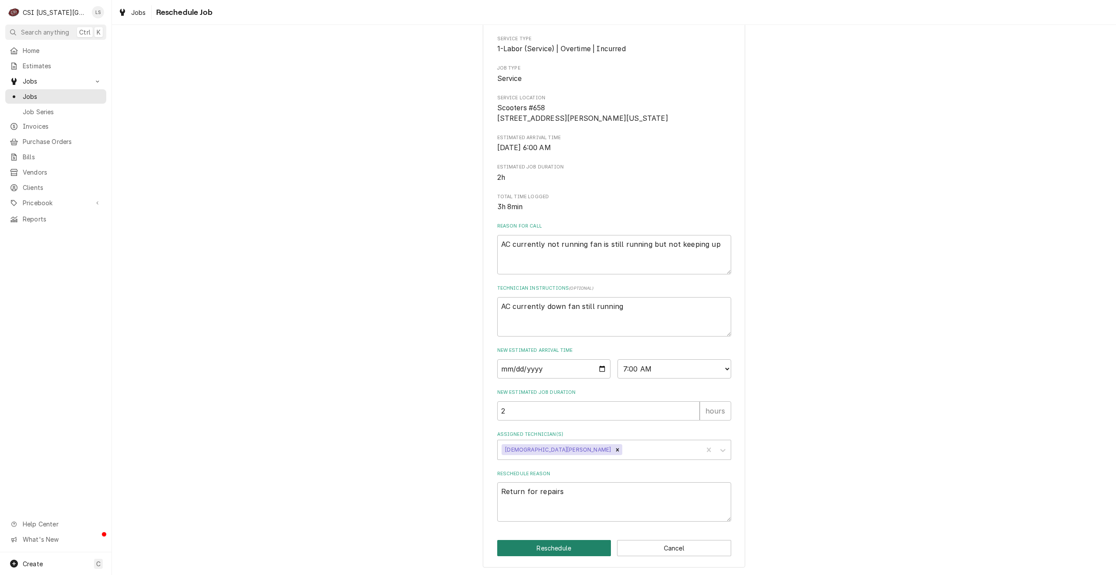
click at [568, 543] on button "Reschedule" at bounding box center [554, 548] width 114 height 16
type textarea "x"
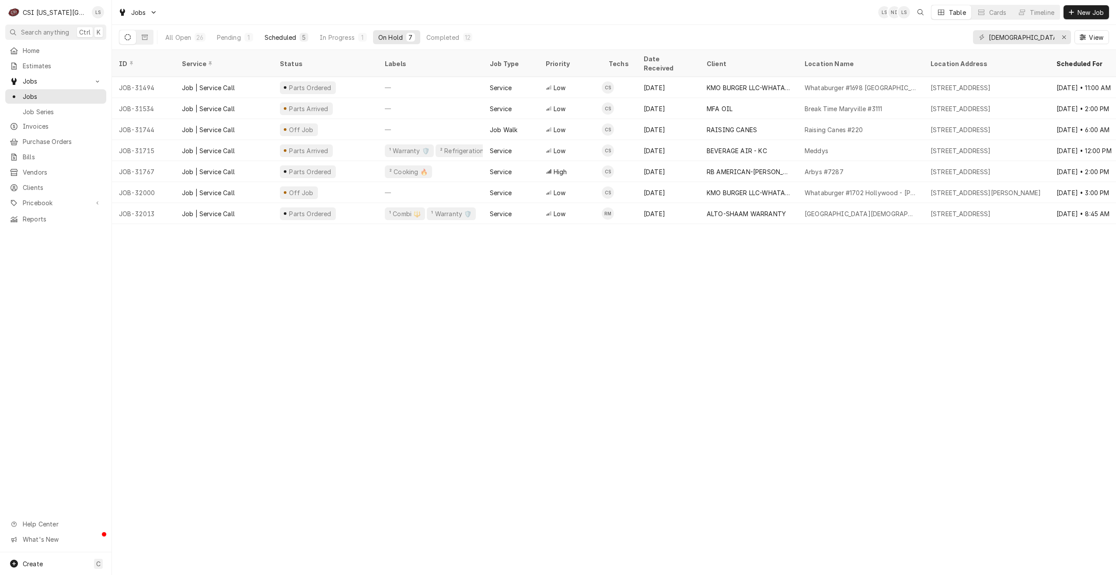
click at [294, 32] on button "Scheduled 5" at bounding box center [286, 37] width 54 height 14
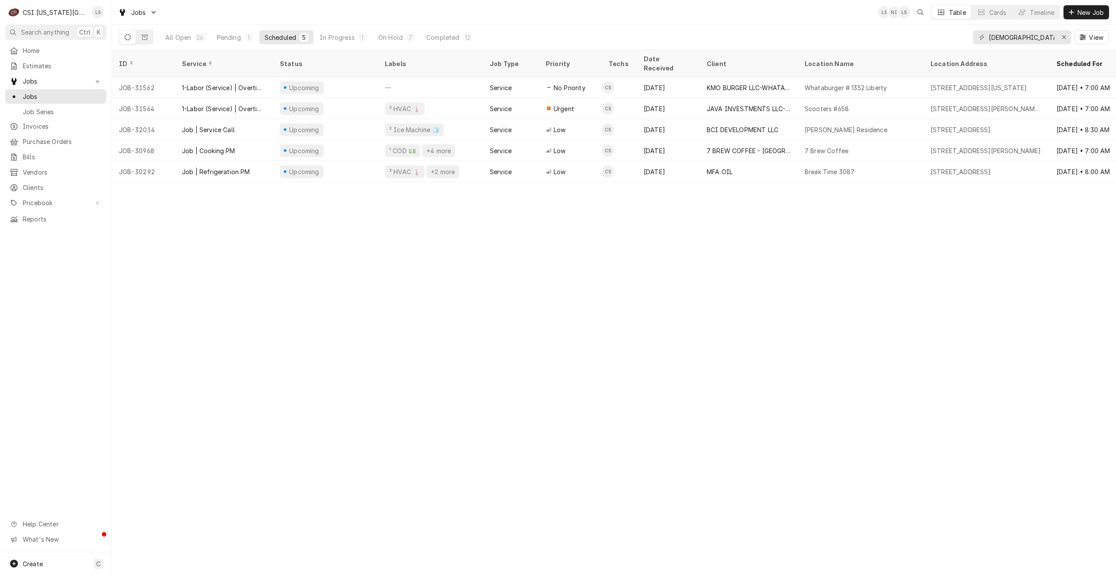
click at [621, 21] on div "Jobs LS NI LS Table Cards Timeline New Job" at bounding box center [614, 12] width 1004 height 24
click at [992, 36] on input "[DEMOGRAPHIC_DATA]" at bounding box center [1022, 37] width 66 height 14
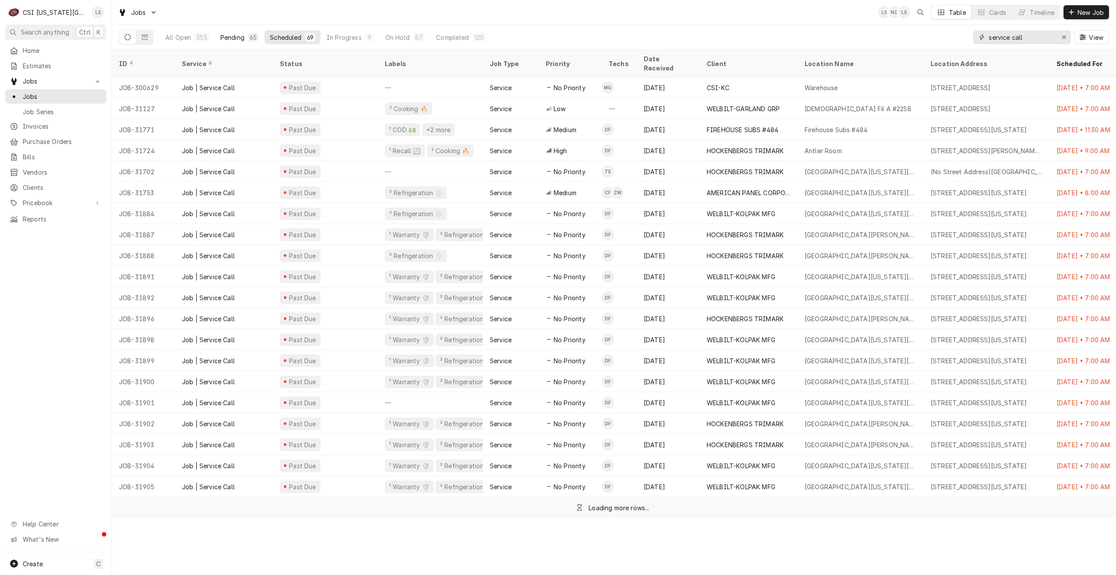
type input "service call"
click at [250, 31] on button "Pending 65" at bounding box center [239, 37] width 49 height 14
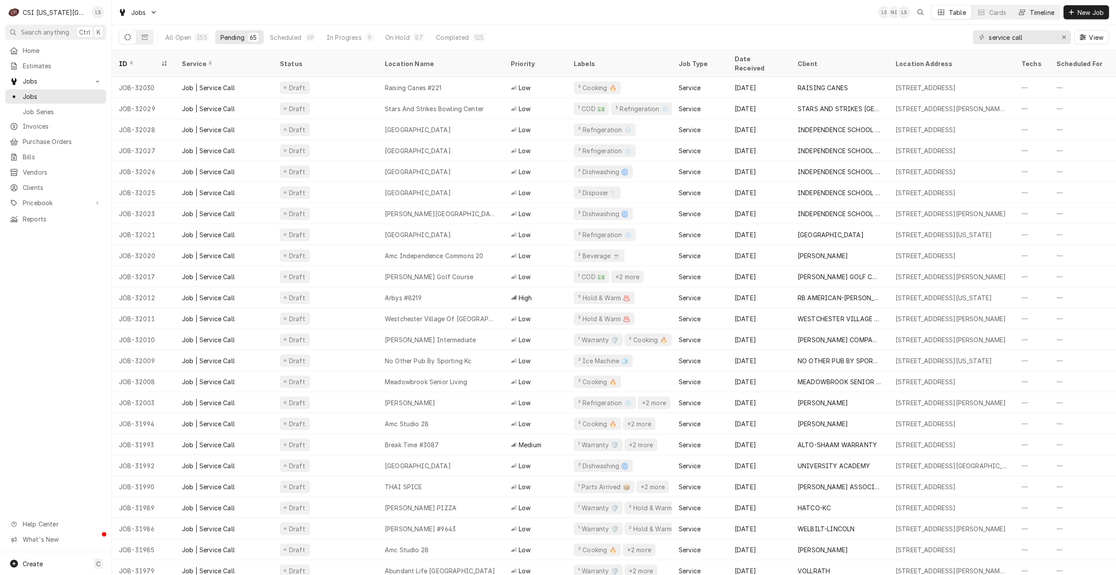
click at [1047, 15] on div "Timeline" at bounding box center [1042, 12] width 24 height 9
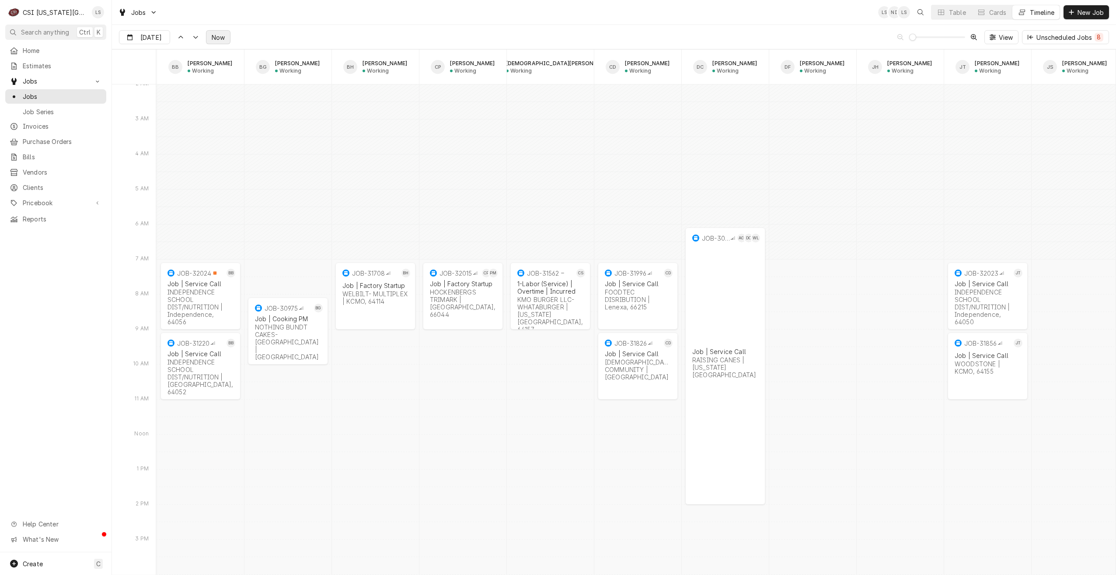
click at [217, 34] on span "Now" at bounding box center [218, 37] width 17 height 9
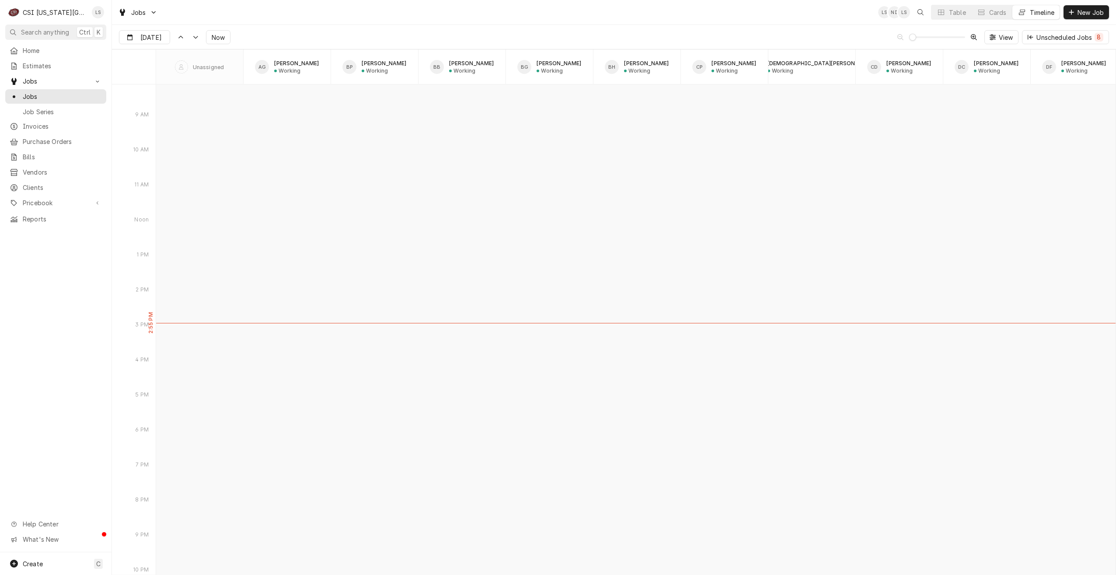
type input "[DATE]"
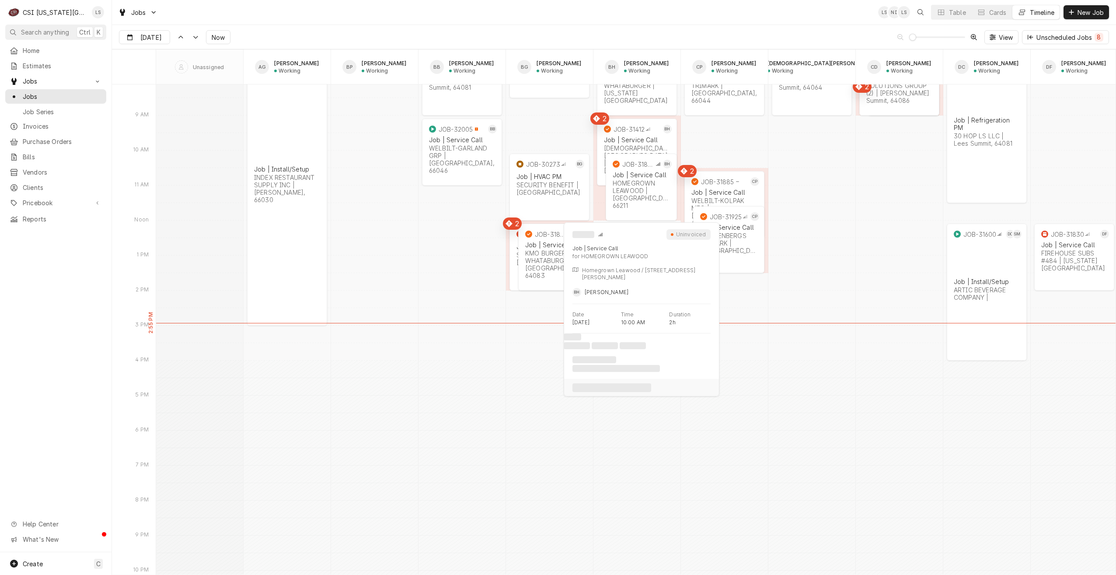
scroll to position [9372, 0]
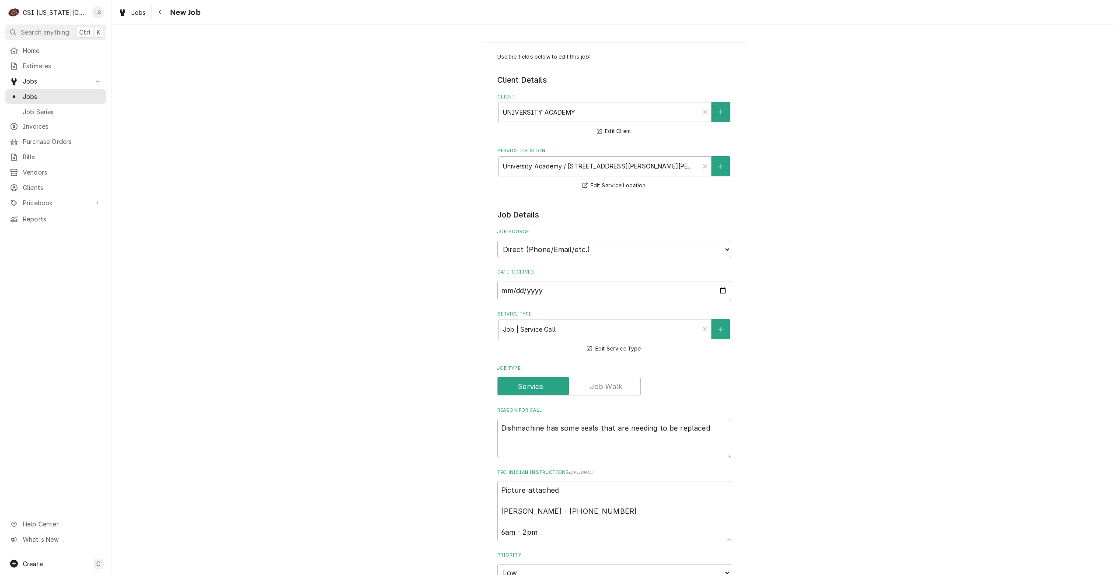
type textarea "x"
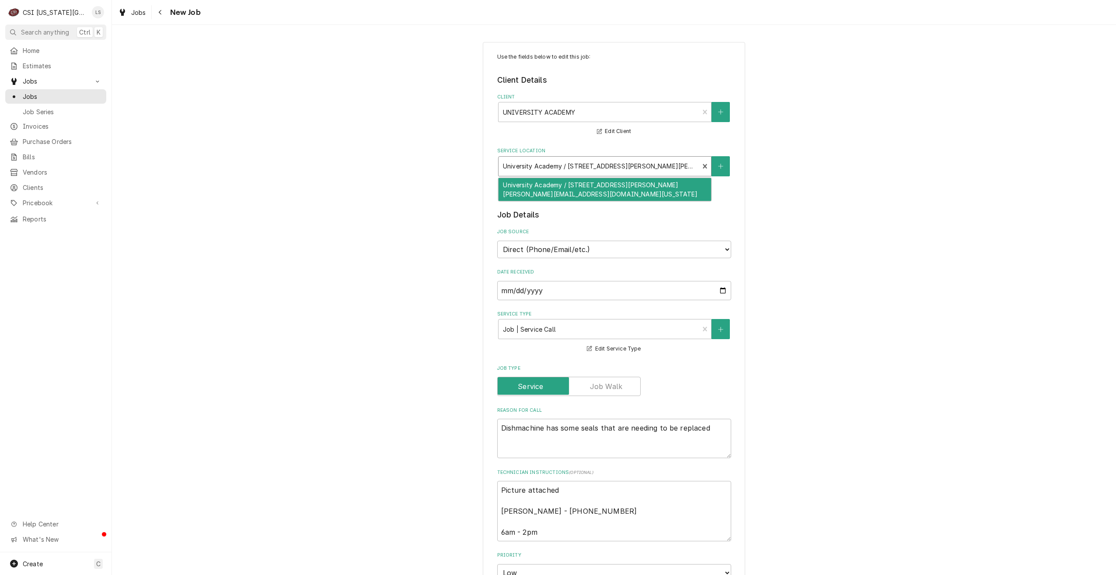
click at [643, 171] on div "Service Location" at bounding box center [599, 166] width 192 height 16
click at [905, 178] on div "Use the fields below to edit this job: Client Details Client UNIVERSITY ACADEMY…" at bounding box center [614, 538] width 1004 height 1008
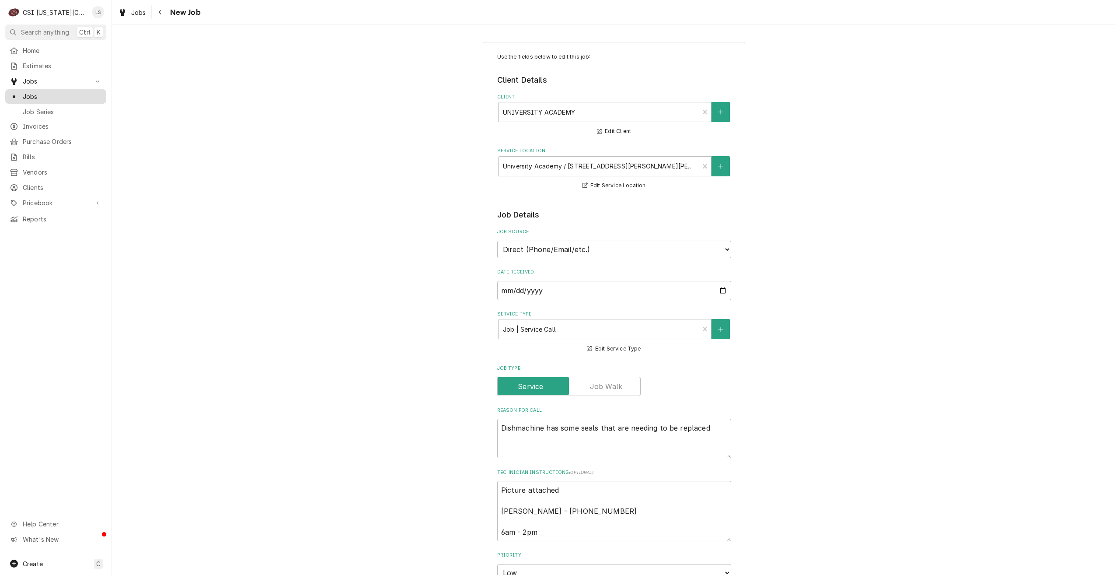
click at [71, 96] on span "Jobs" at bounding box center [62, 96] width 79 height 9
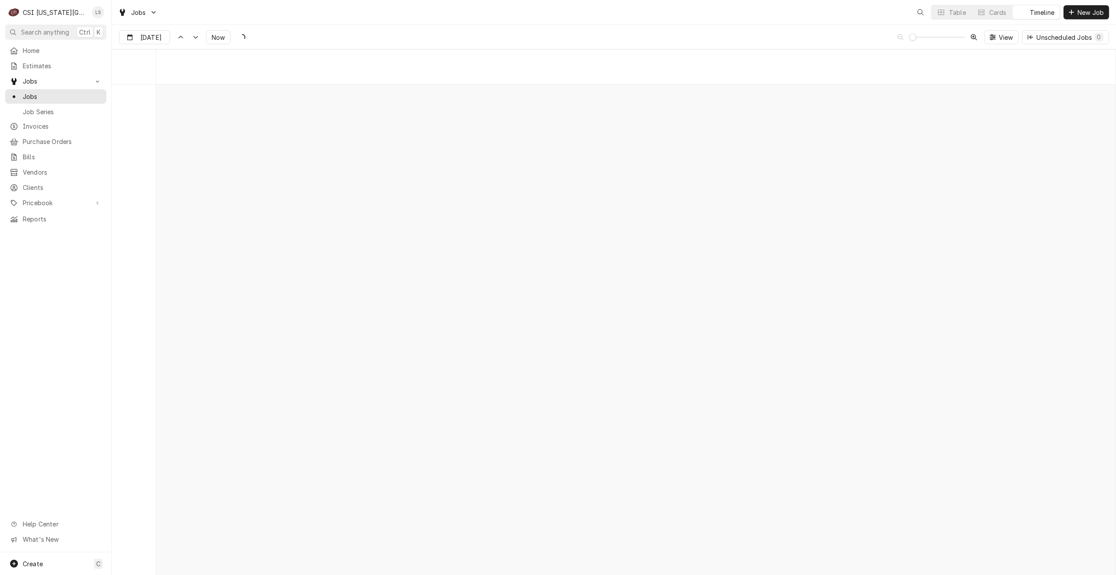
scroll to position [10041, 0]
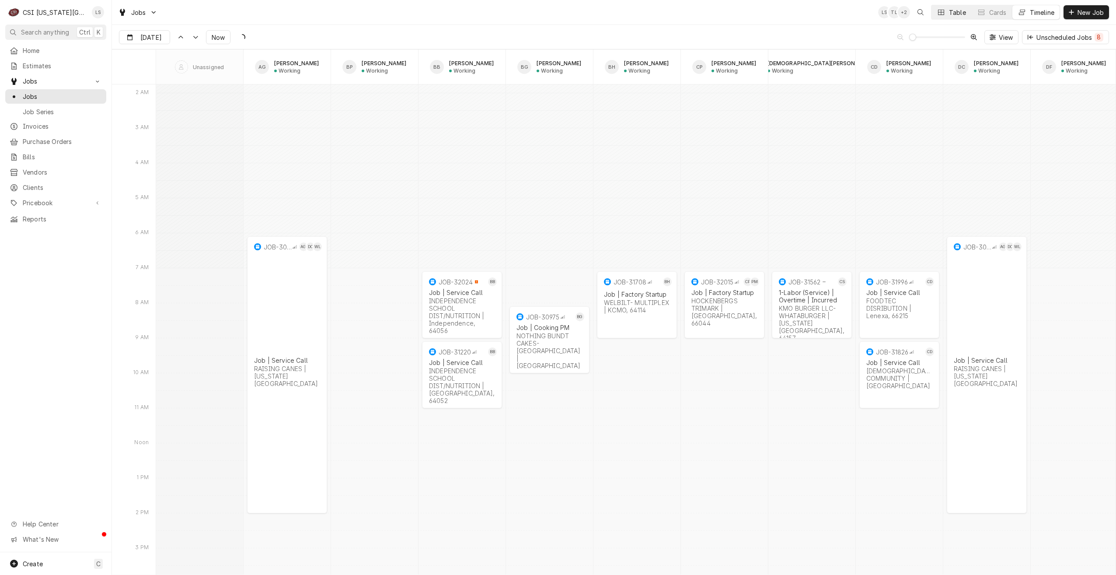
click at [947, 15] on button "Table" at bounding box center [952, 12] width 40 height 14
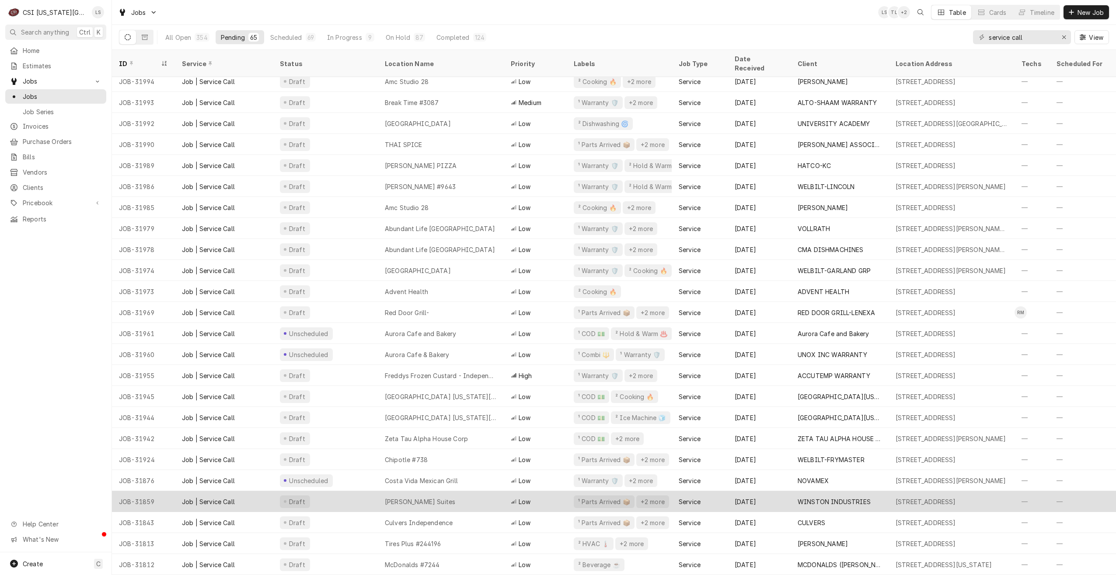
scroll to position [363, 0]
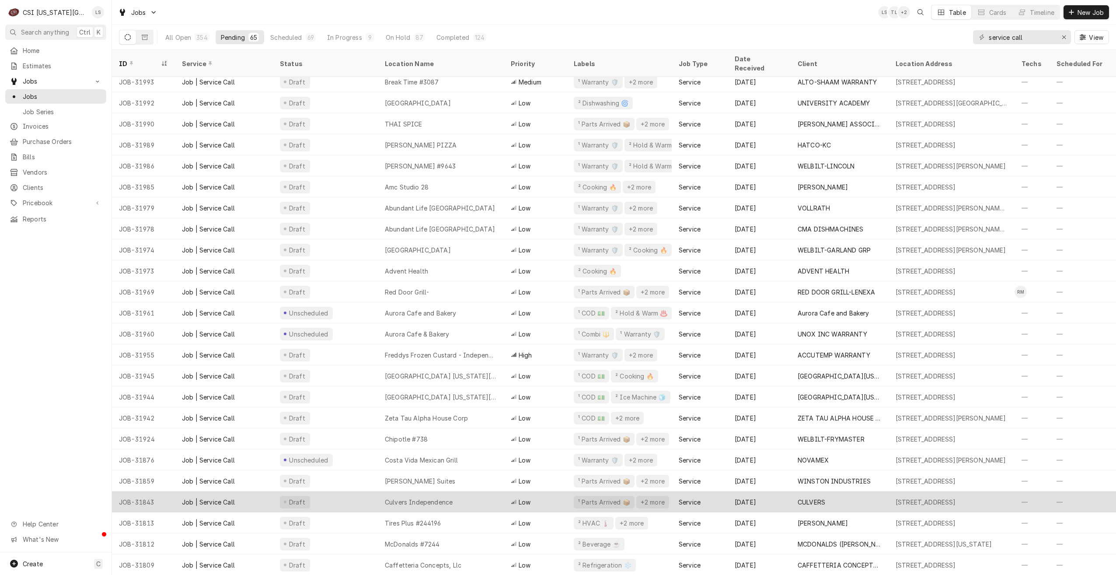
click at [490, 500] on div "Culvers Independence" at bounding box center [441, 501] width 126 height 21
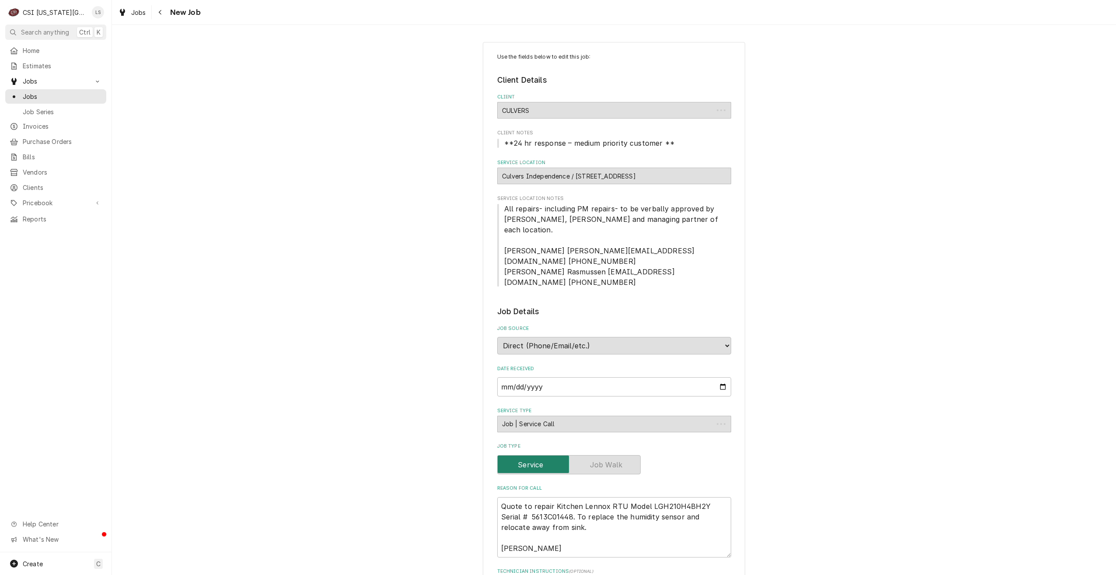
type textarea "x"
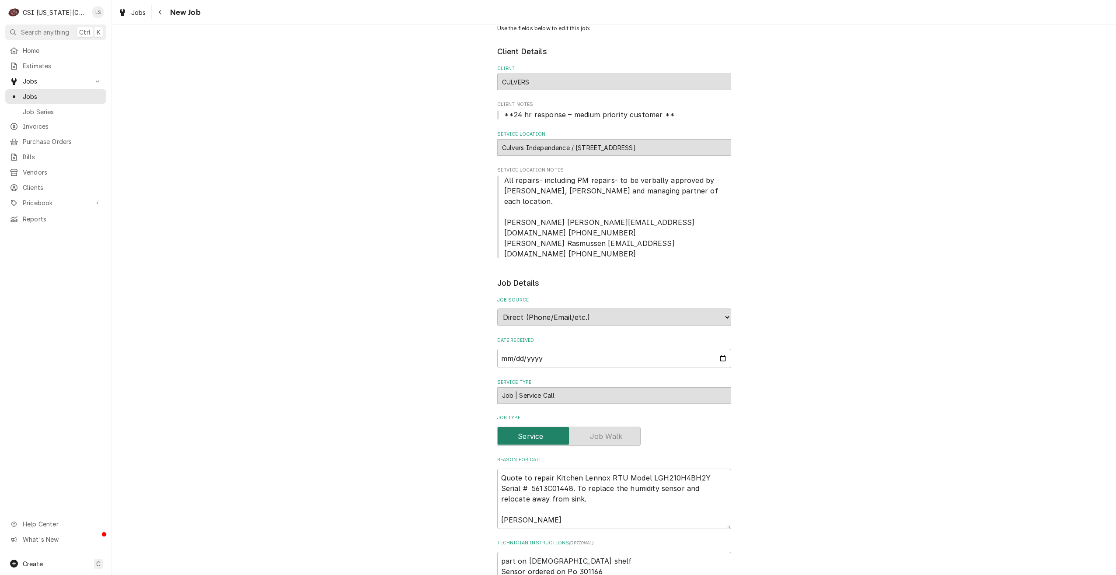
scroll to position [44, 0]
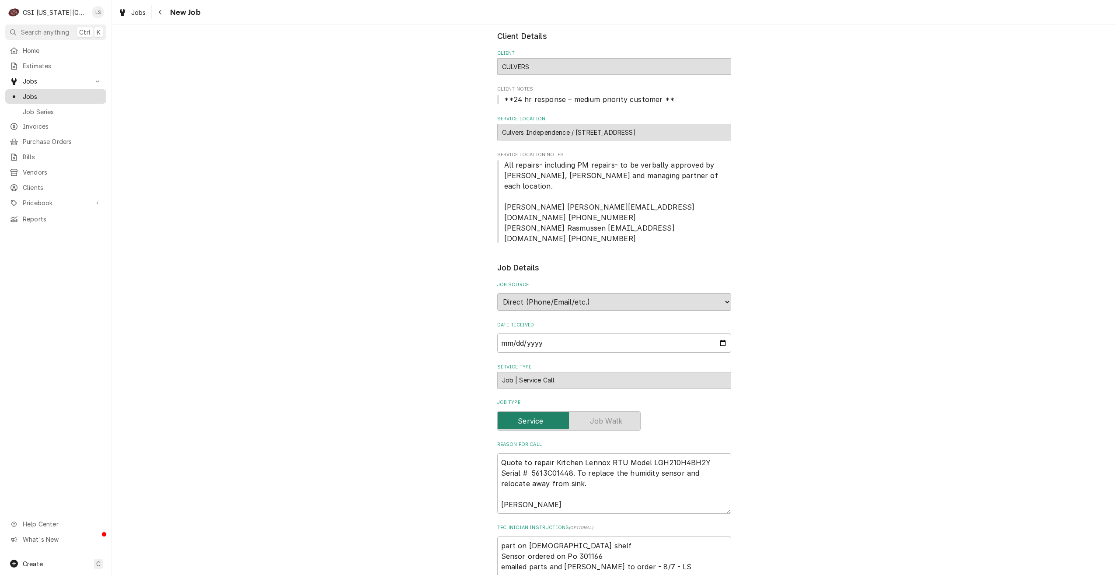
click at [91, 96] on span "Jobs" at bounding box center [62, 96] width 79 height 9
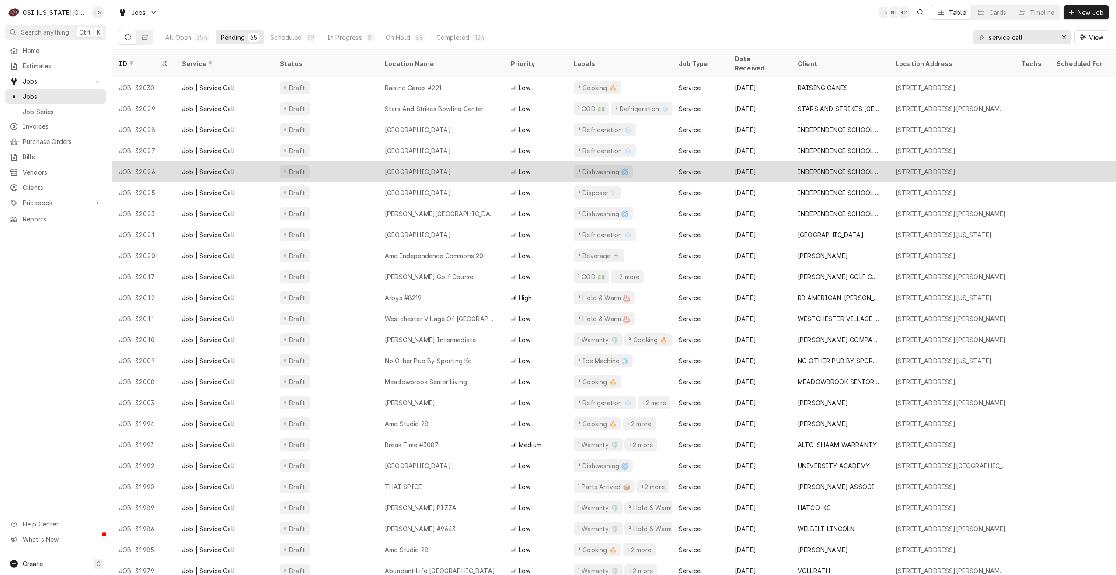
click at [451, 167] on div "Fairmount Elementary School" at bounding box center [418, 171] width 66 height 9
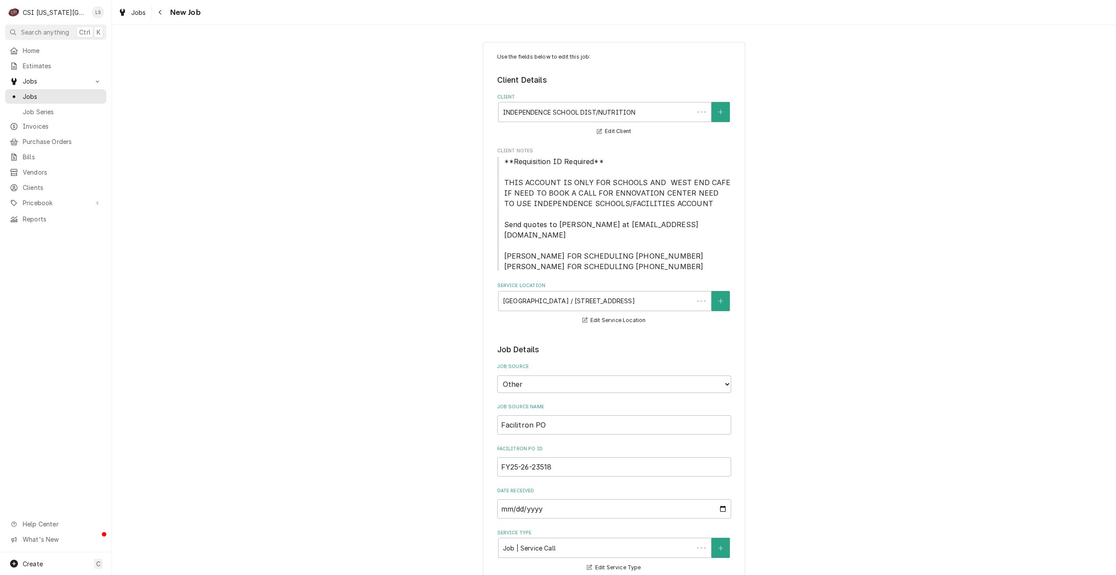
type textarea "x"
click at [100, 93] on span "Jobs" at bounding box center [62, 96] width 79 height 9
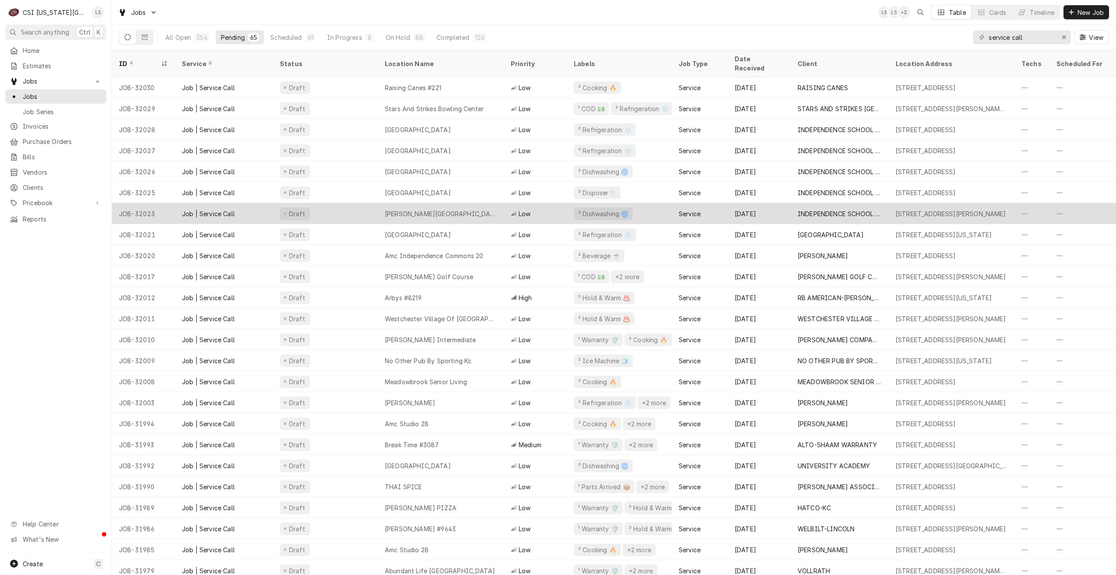
click at [371, 205] on div "Draft" at bounding box center [325, 213] width 105 height 21
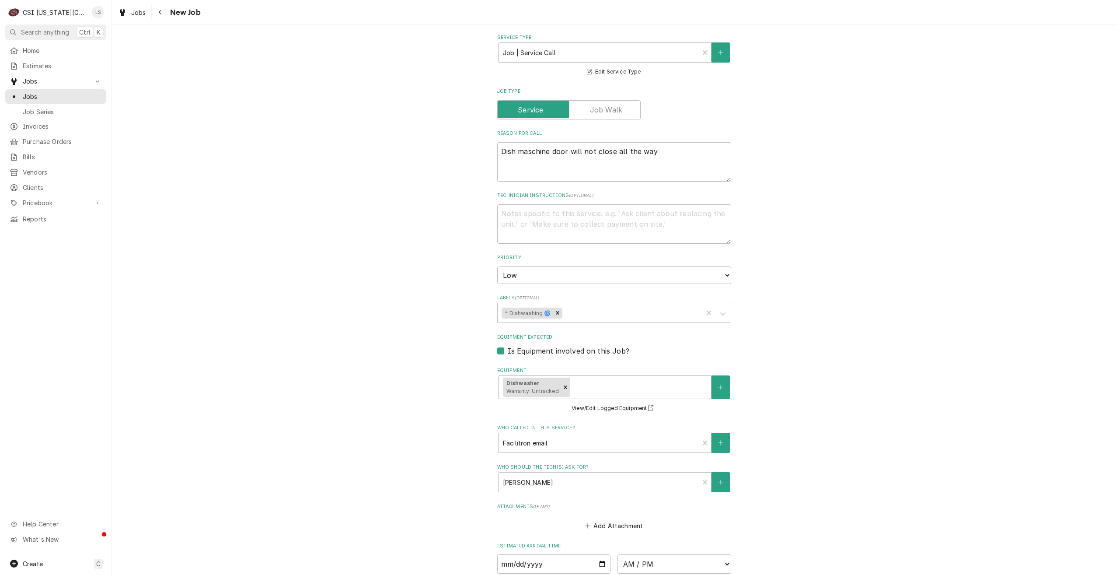
scroll to position [692, 0]
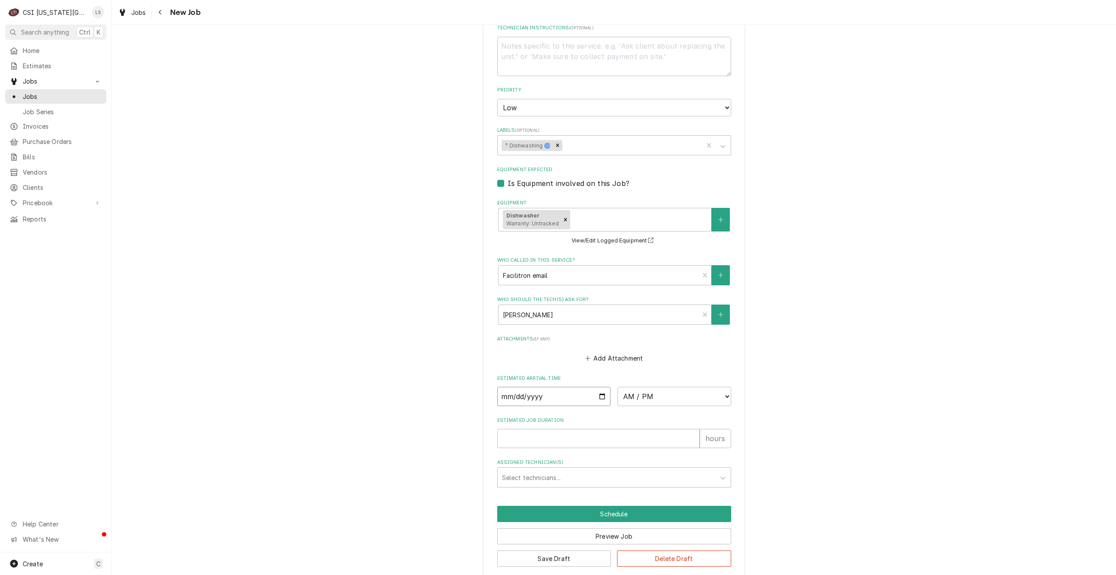
click at [597, 387] on input "Date" at bounding box center [554, 396] width 114 height 19
type textarea "x"
type input "2025-08-14"
click at [647, 387] on select "AM / PM 6:00 AM 6:15 AM 6:30 AM 6:45 AM 7:00 AM 7:15 AM 7:30 AM 7:45 AM 8:00 AM…" at bounding box center [675, 396] width 114 height 19
type textarea "x"
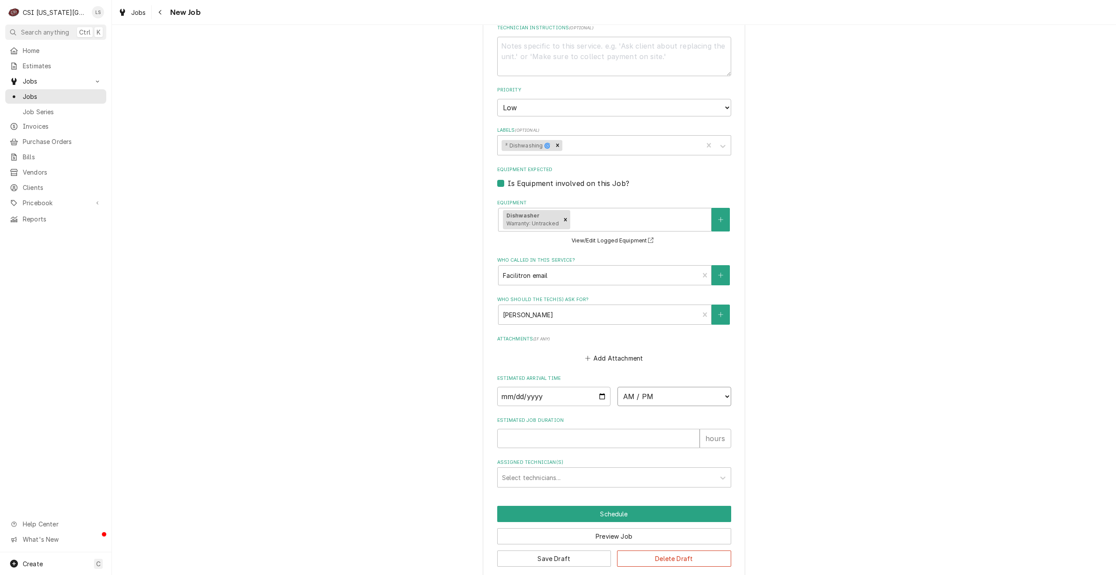
select select "07:00:00"
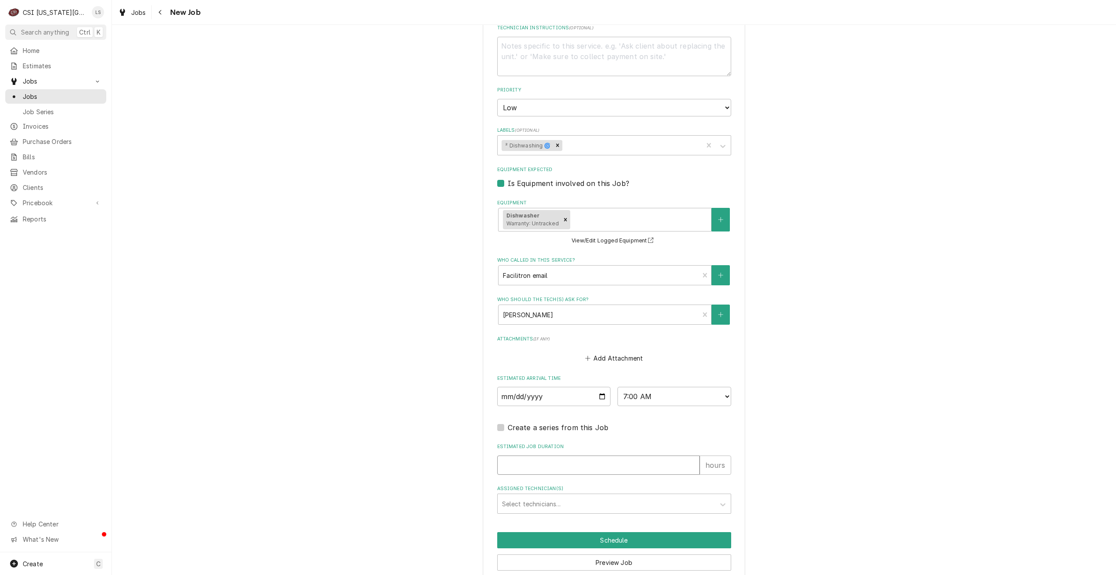
click at [639, 461] on input "Estimated Job Duration" at bounding box center [598, 464] width 202 height 19
type textarea "x"
type input "2"
type textarea "x"
type input "2"
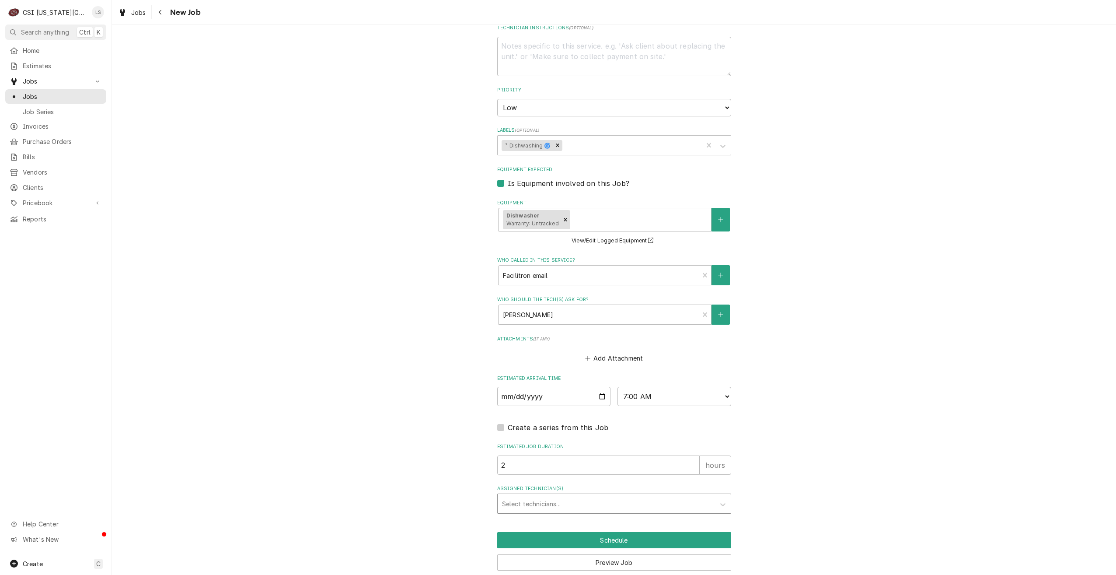
click at [675, 495] on div "Assigned Technician(s)" at bounding box center [606, 503] width 209 height 16
type input "jimm"
click at [654, 516] on div "Jimmy Terrell" at bounding box center [614, 523] width 233 height 14
type textarea "x"
click at [617, 532] on button "Schedule" at bounding box center [614, 540] width 234 height 16
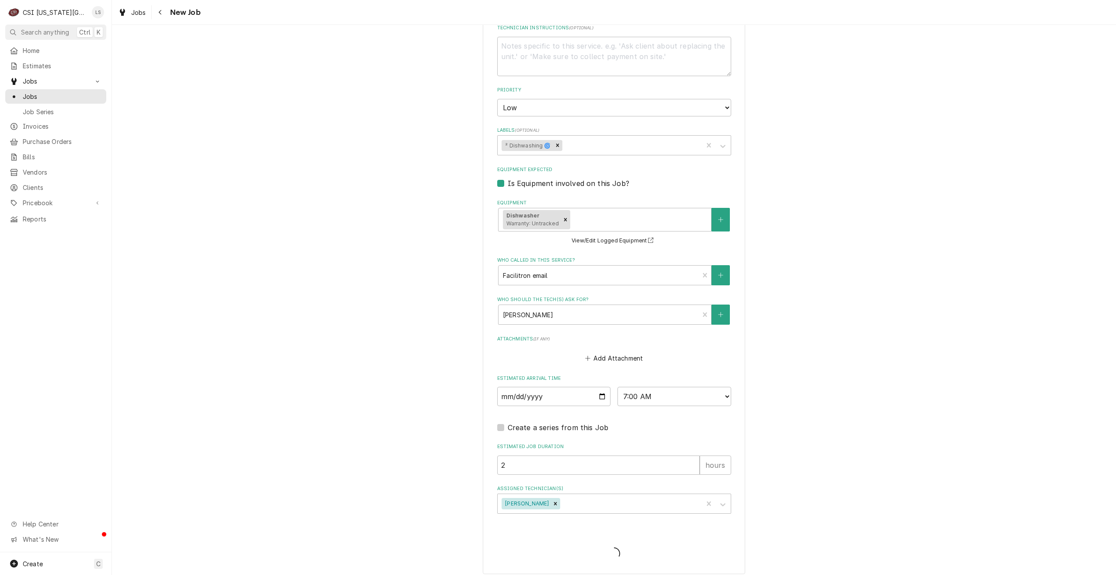
scroll to position [688, 0]
type textarea "x"
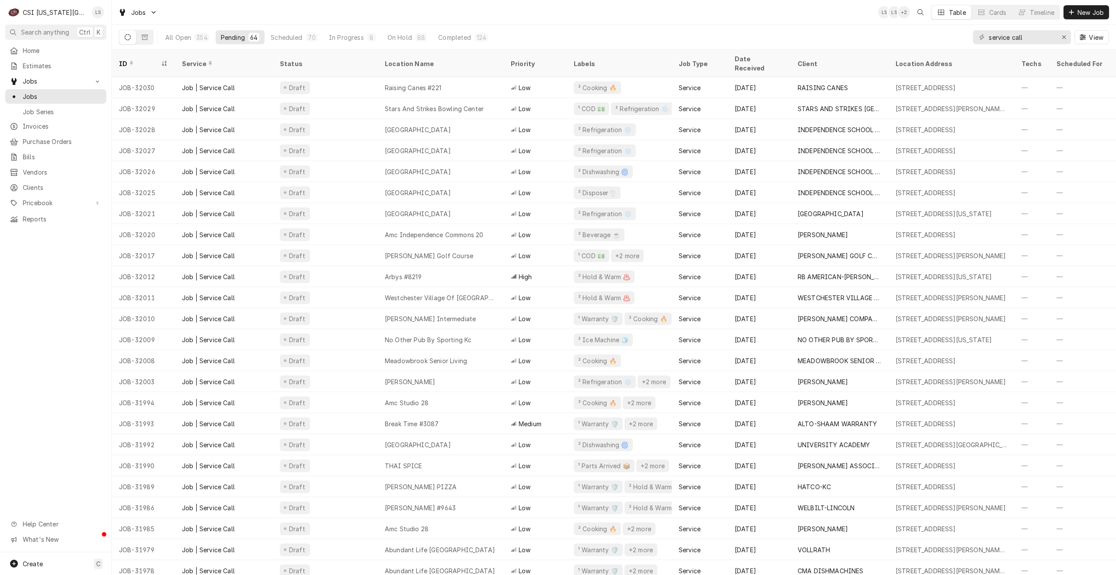
click at [616, 24] on div "Jobs LS LS + 2 Table Cards Timeline New Job" at bounding box center [614, 12] width 1004 height 24
click at [1025, 17] on button "Timeline" at bounding box center [1035, 12] width 47 height 14
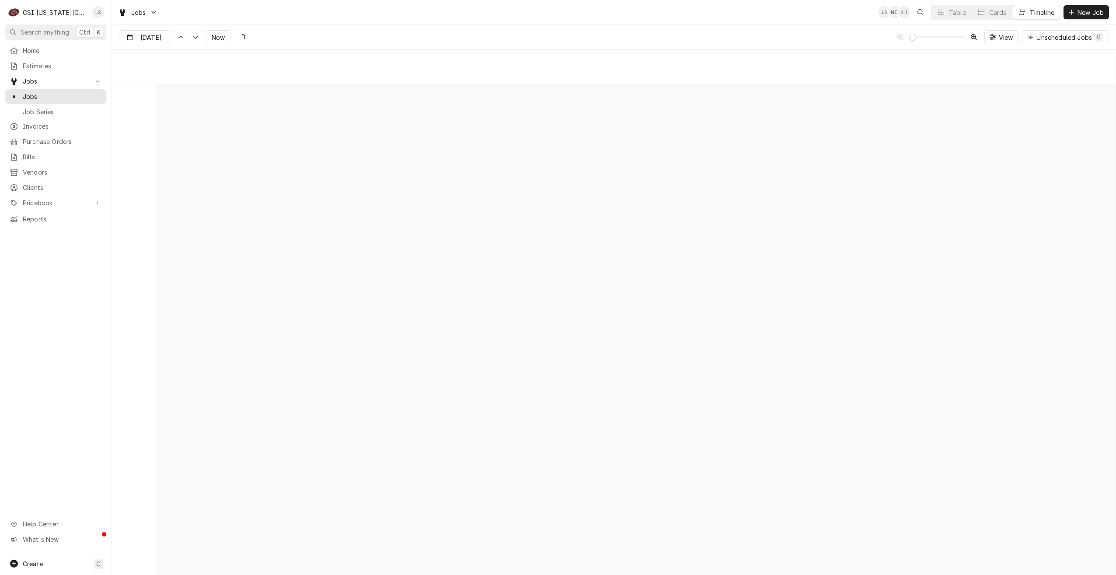
scroll to position [10045, 0]
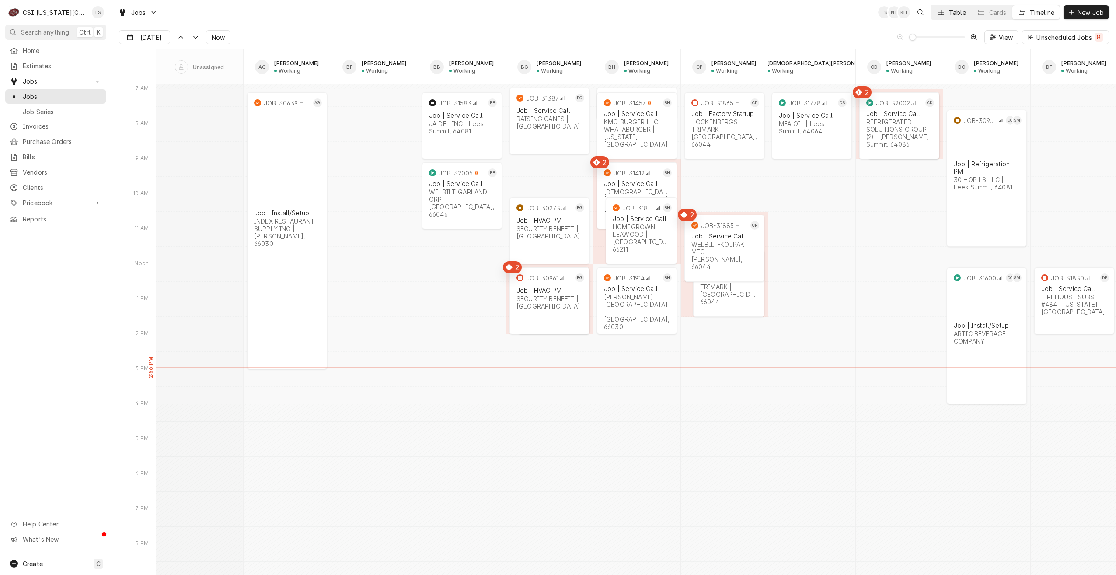
click at [954, 14] on div "Table" at bounding box center [957, 12] width 17 height 9
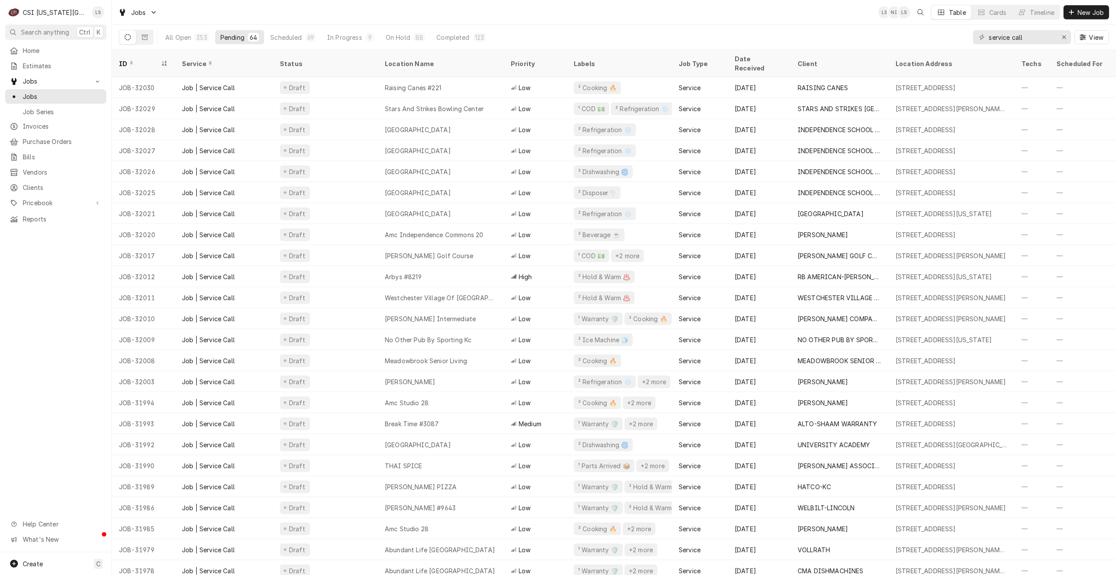
click at [754, 25] on div "All Open 353 Pending 64 Scheduled 69 In Progress 9 On Hold 88 Completed 123 ser…" at bounding box center [614, 37] width 990 height 24
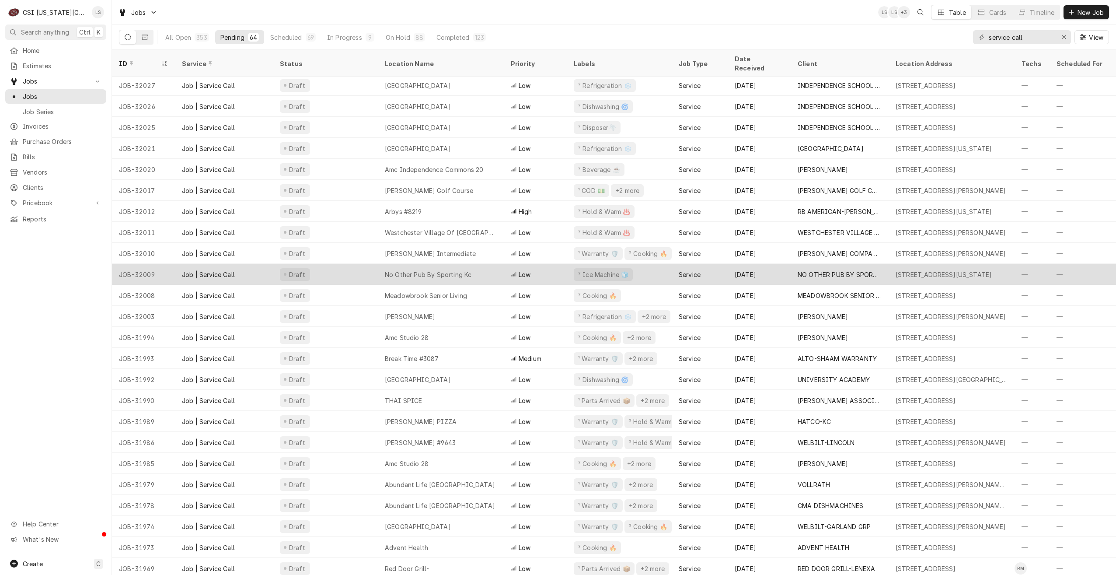
scroll to position [128, 0]
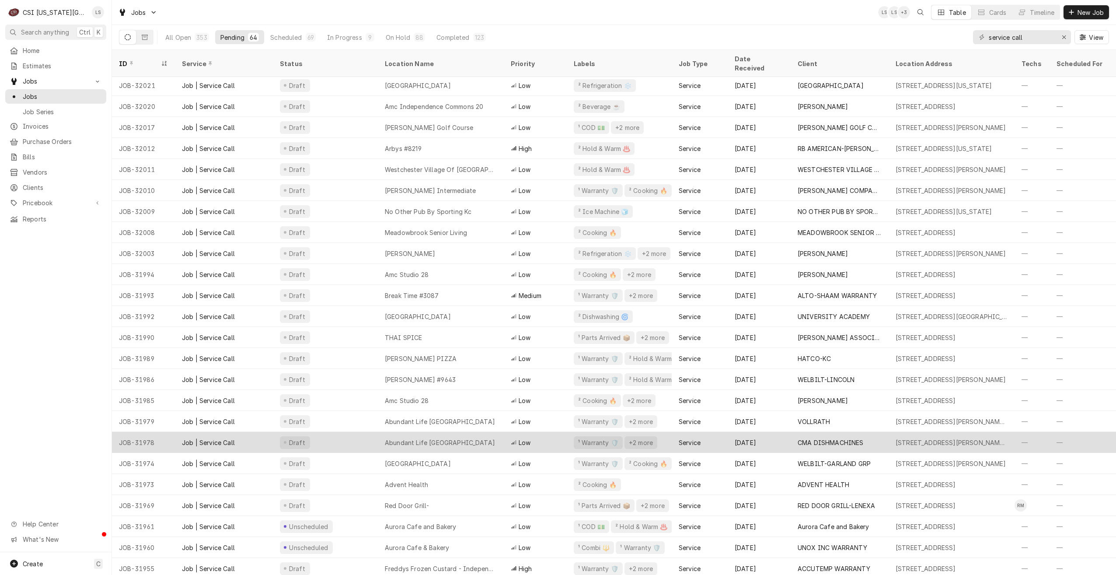
click at [441, 438] on div "Abundant Life Johnson County Campus" at bounding box center [440, 442] width 110 height 9
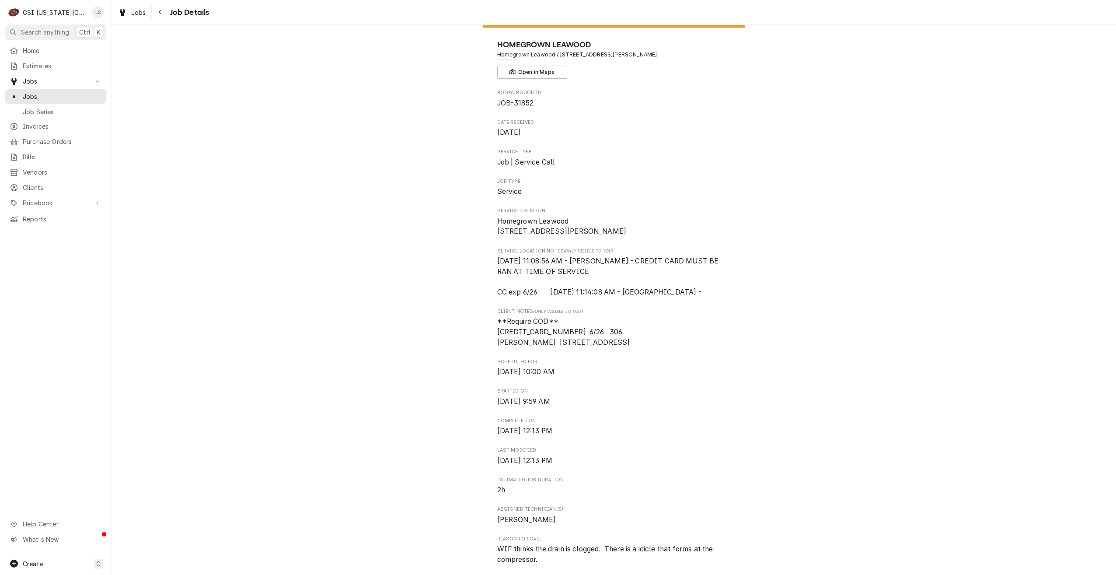
scroll to position [44, 0]
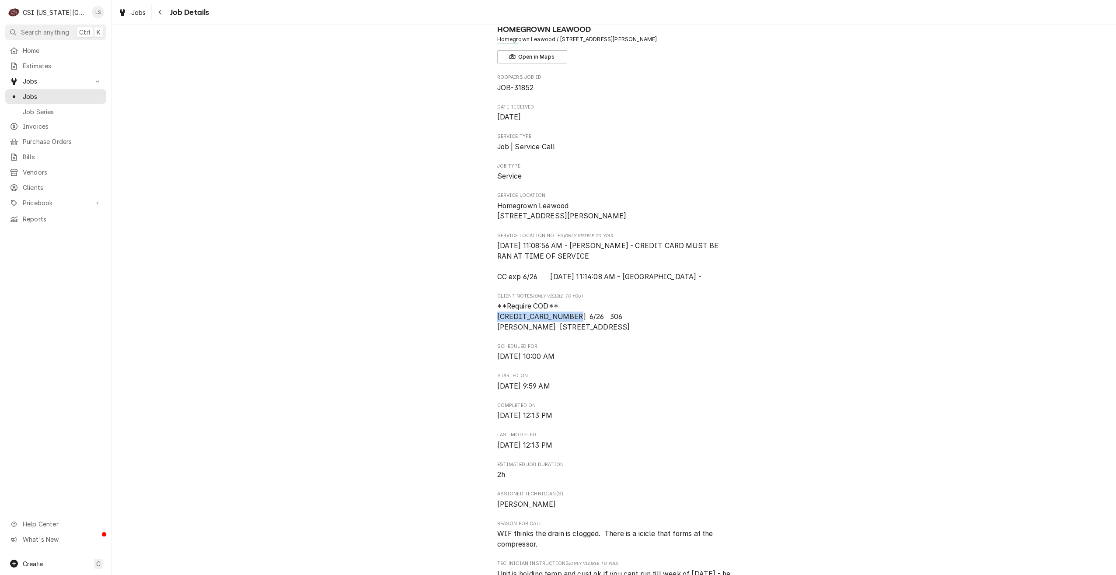
drag, startPoint x: 568, startPoint y: 325, endPoint x: 492, endPoint y: 327, distance: 76.1
copy span "[CREDIT_CARD_NUMBER]"
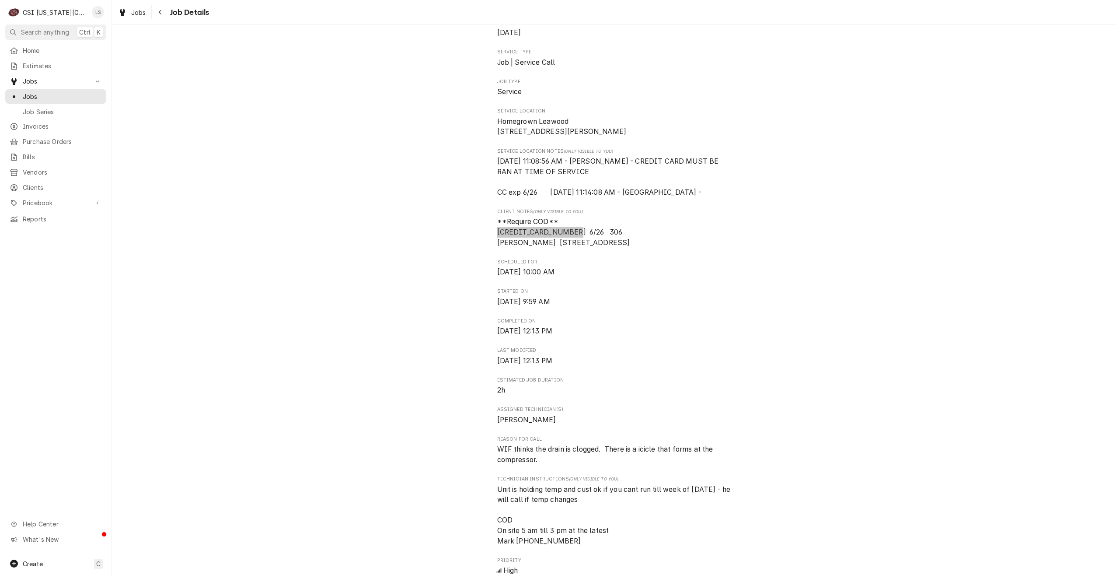
scroll to position [131, 0]
drag, startPoint x: 537, startPoint y: 467, endPoint x: 492, endPoint y: 461, distance: 45.5
click at [492, 461] on div "HOMEGROWN LEAWOOD Homegrown Leawood / [STREET_ADDRESS][PERSON_NAME] Open in Map…" at bounding box center [614, 549] width 262 height 1248
copy span "WIF thinks the drain is clogged. There is a icicle that forms at the compressor."
click at [955, 236] on div "Completed and Uninvoiced HOMEGROWN LEAWOOD Homegrown Leawood / [STREET_ADDRESS]…" at bounding box center [614, 542] width 1004 height 1278
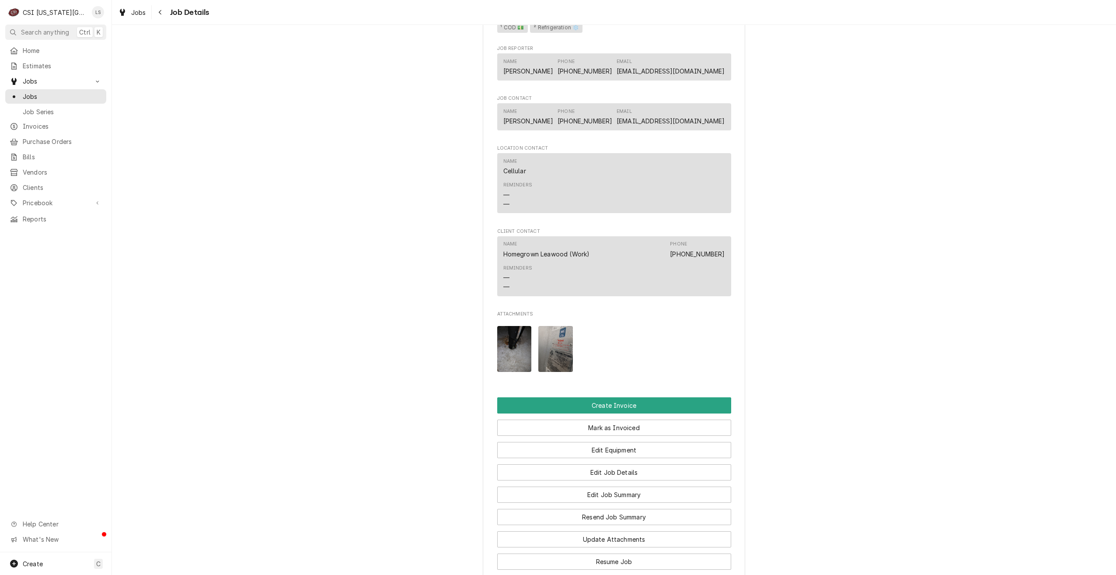
scroll to position [743, 0]
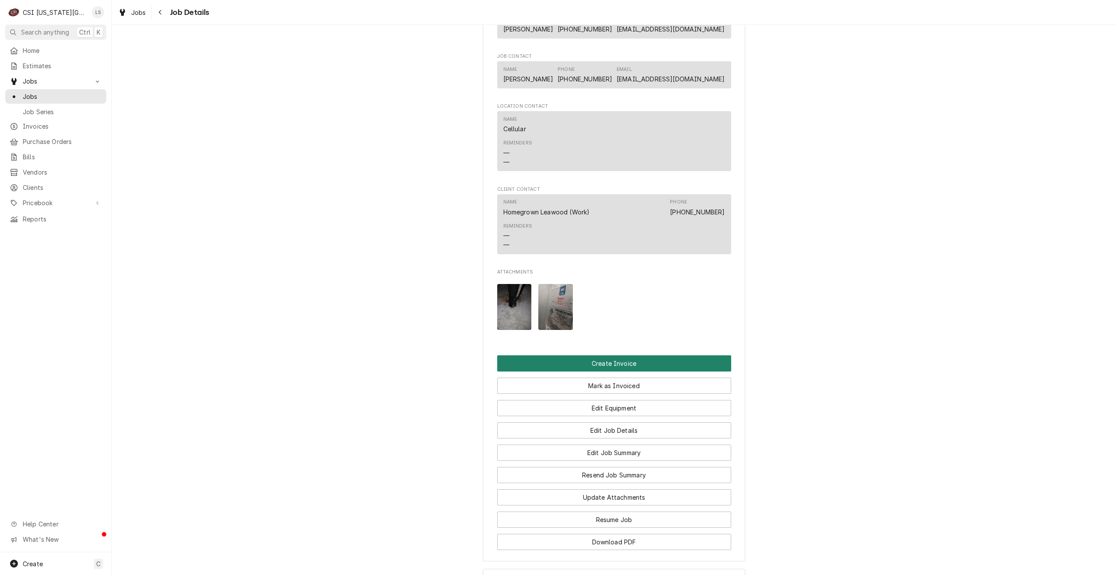
click at [643, 368] on button "Create Invoice" at bounding box center [614, 363] width 234 height 16
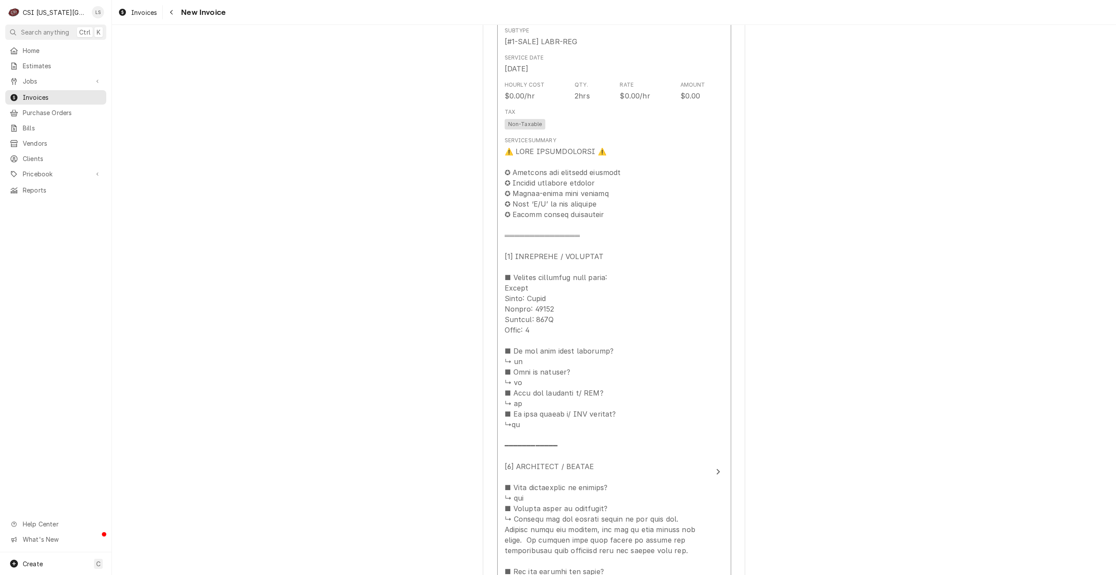
scroll to position [1050, 0]
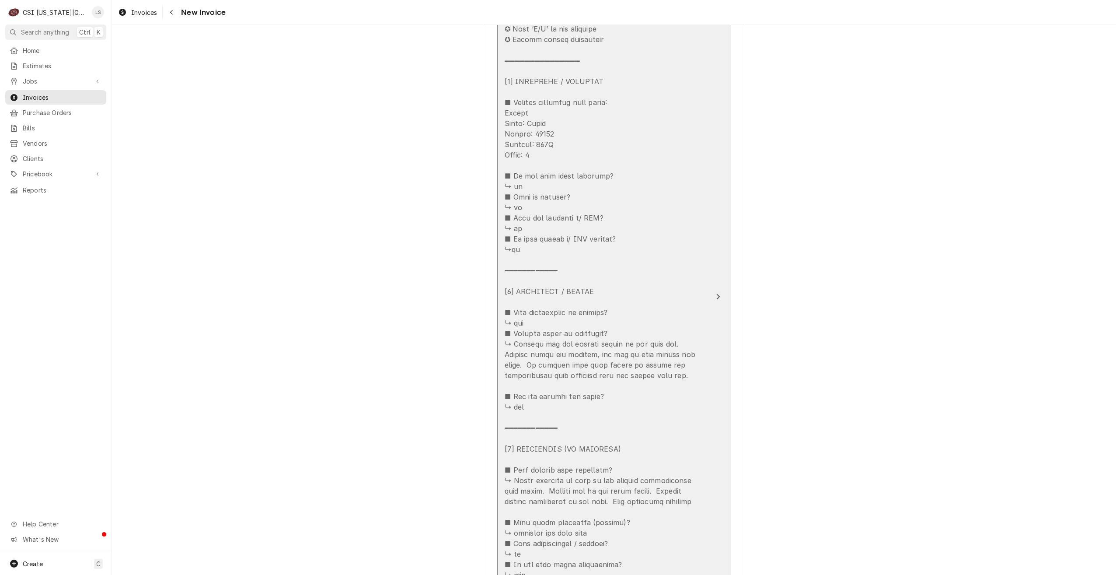
click at [638, 277] on div "Update Line Item" at bounding box center [605, 370] width 201 height 798
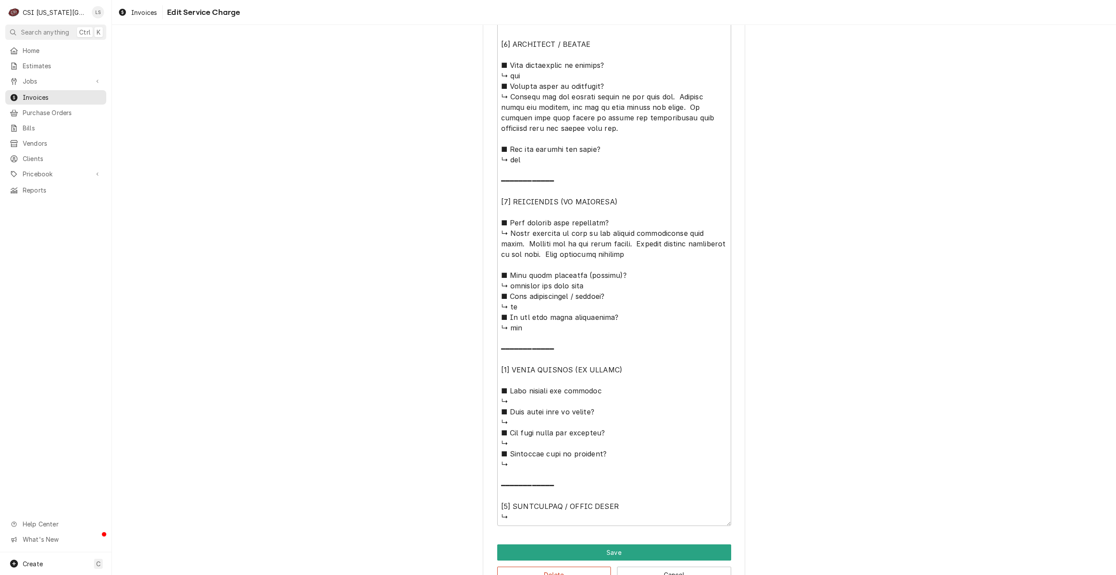
scroll to position [656, 0]
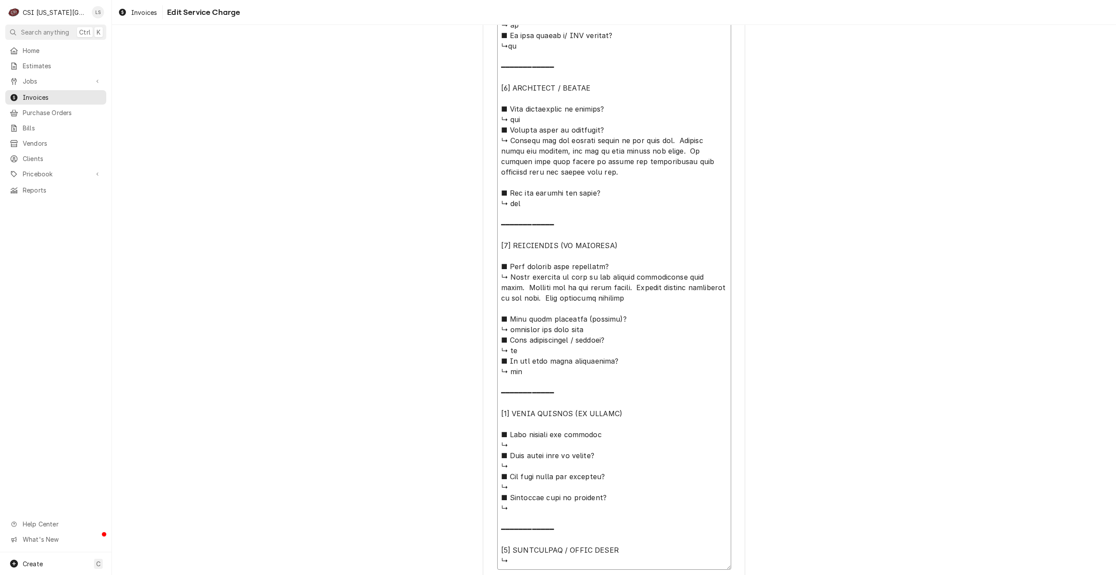
drag, startPoint x: 569, startPoint y: 176, endPoint x: 490, endPoint y: 144, distance: 84.8
click at [490, 144] on div "Use the fields below to edit this service charge Short Description Job | Servic…" at bounding box center [614, 12] width 262 height 1252
drag, startPoint x: 618, startPoint y: 301, endPoint x: 494, endPoint y: 280, distance: 126.0
click at [497, 280] on textarea "Service Summary ( optional )" at bounding box center [614, 167] width 234 height 806
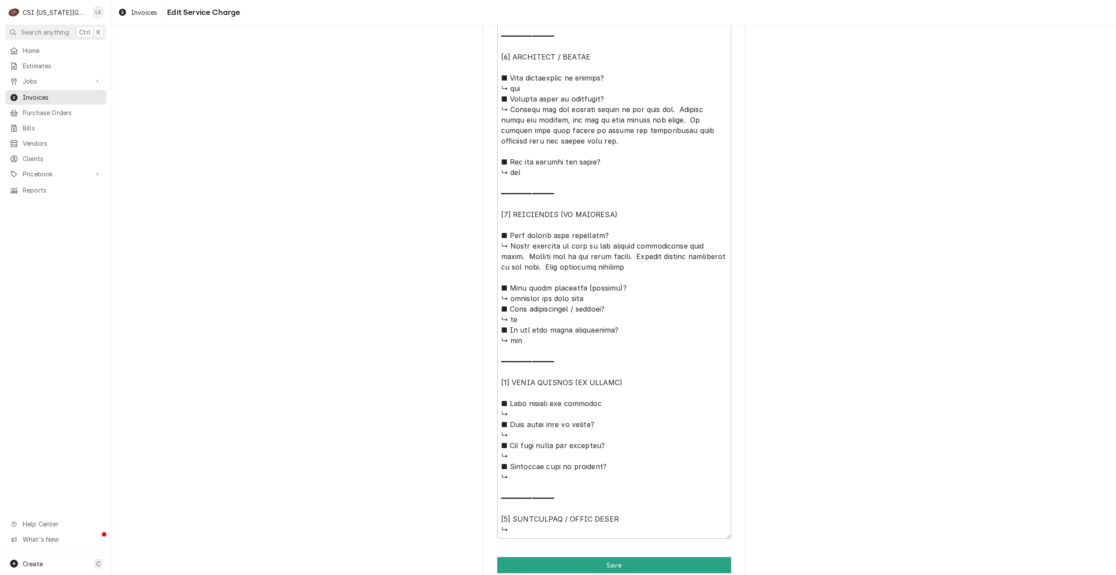
scroll to position [726, 0]
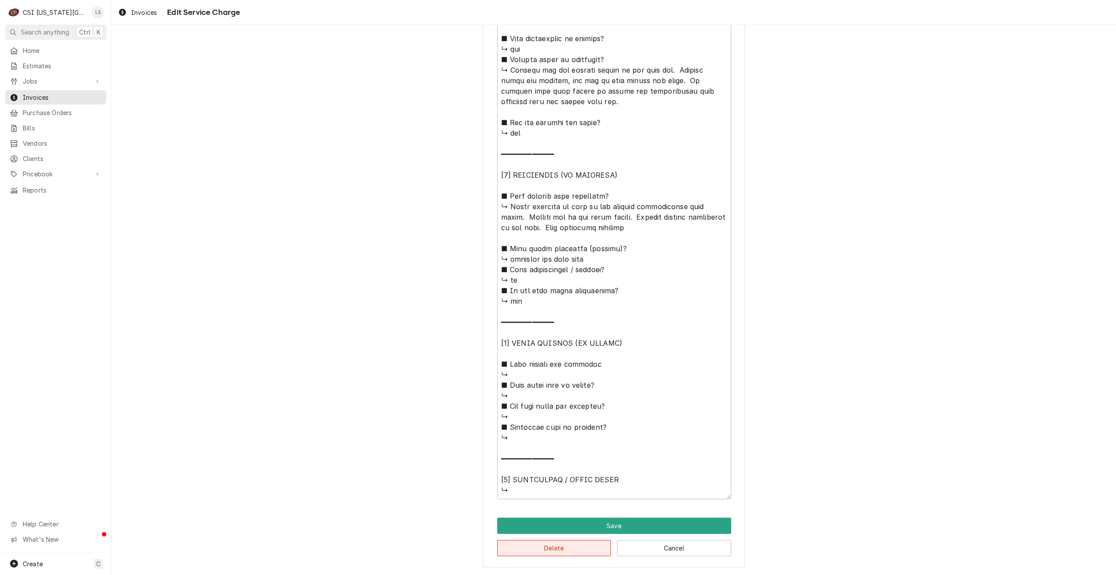
click at [561, 543] on button "Delete" at bounding box center [554, 548] width 114 height 16
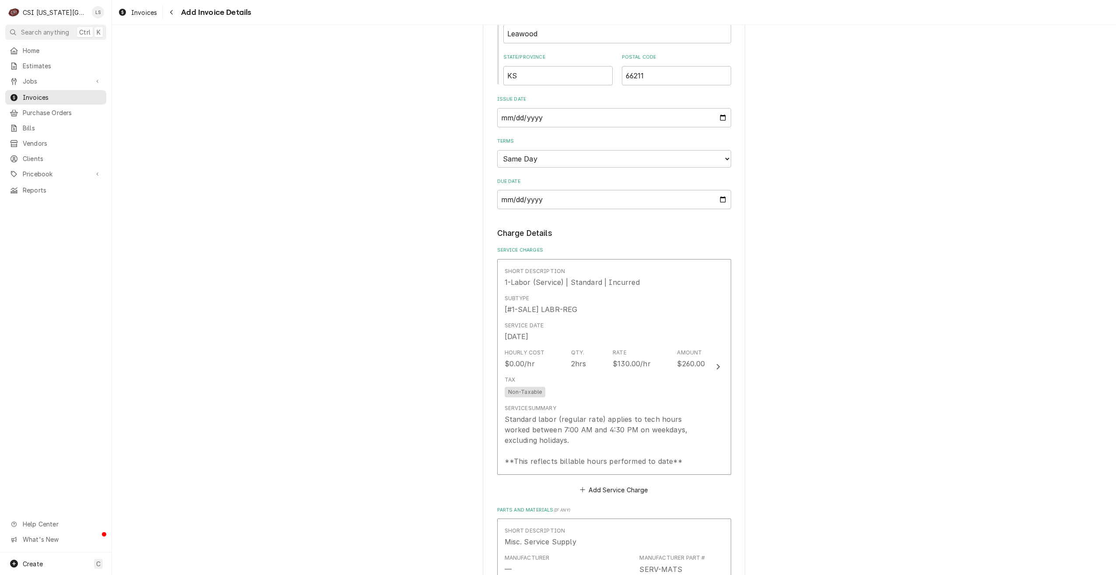
scroll to position [656, 0]
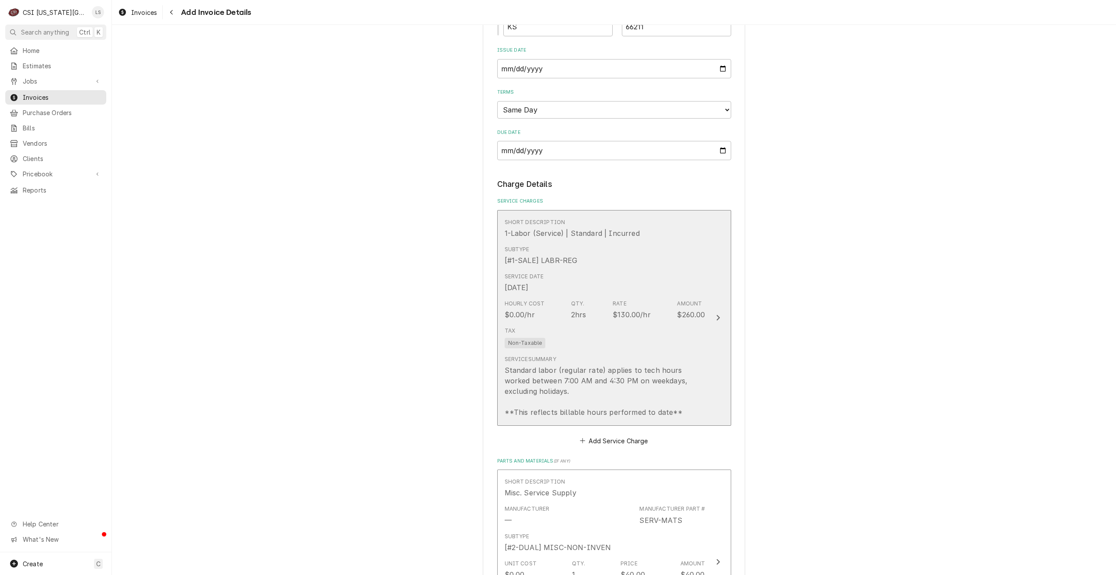
click at [616, 340] on div "Tax Non-Taxable" at bounding box center [605, 337] width 201 height 28
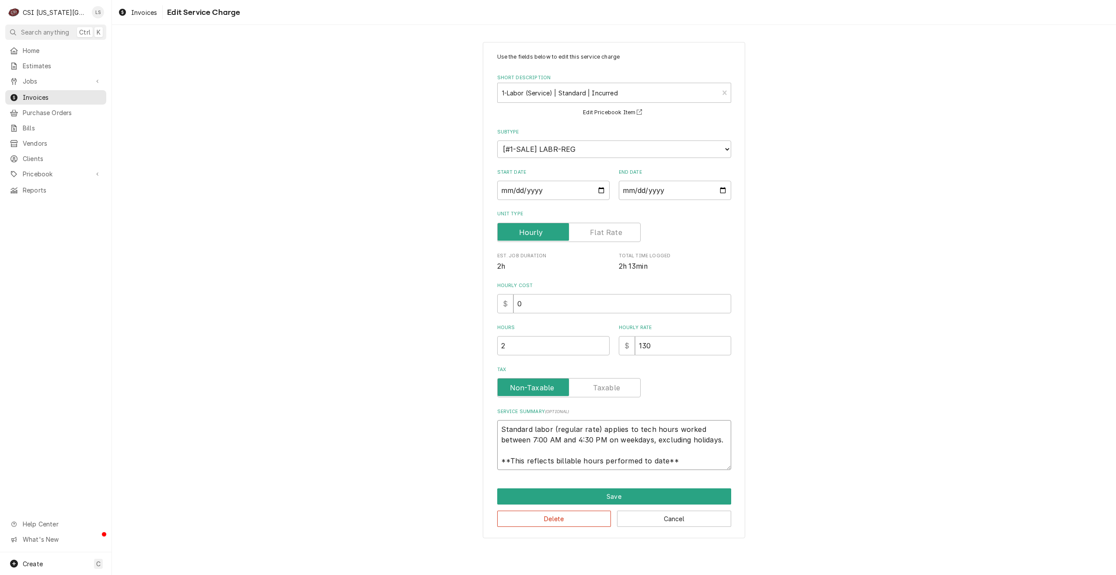
drag, startPoint x: 691, startPoint y: 463, endPoint x: 458, endPoint y: 405, distance: 239.9
click at [458, 405] on div "Use the fields below to edit this service charge Short Description 1-Labor (Ser…" at bounding box center [614, 289] width 1004 height 511
type textarea "x"
type textarea "W"
type textarea "x"
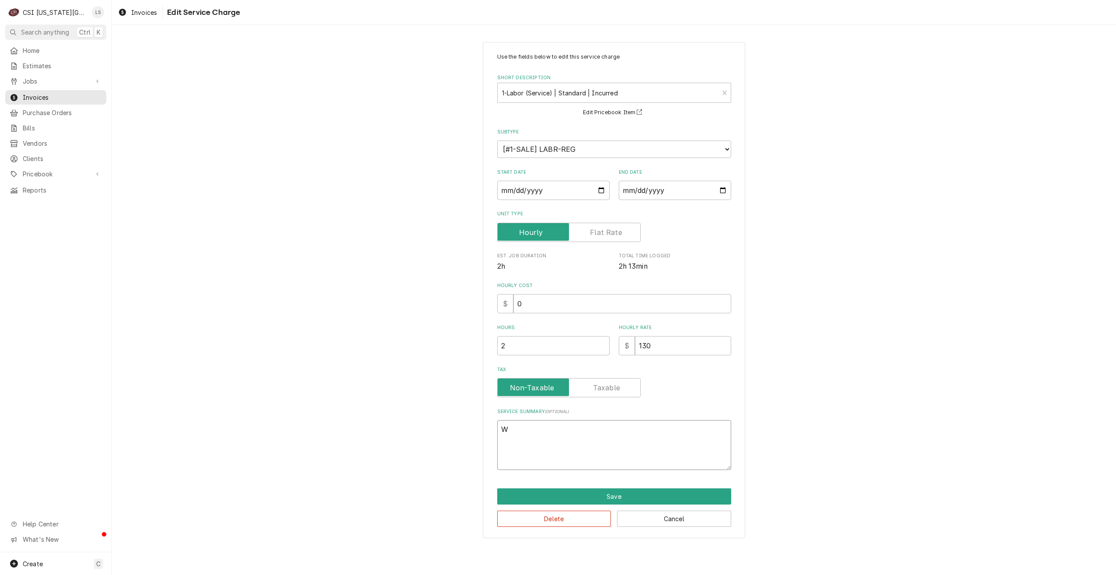
type textarea "Wa"
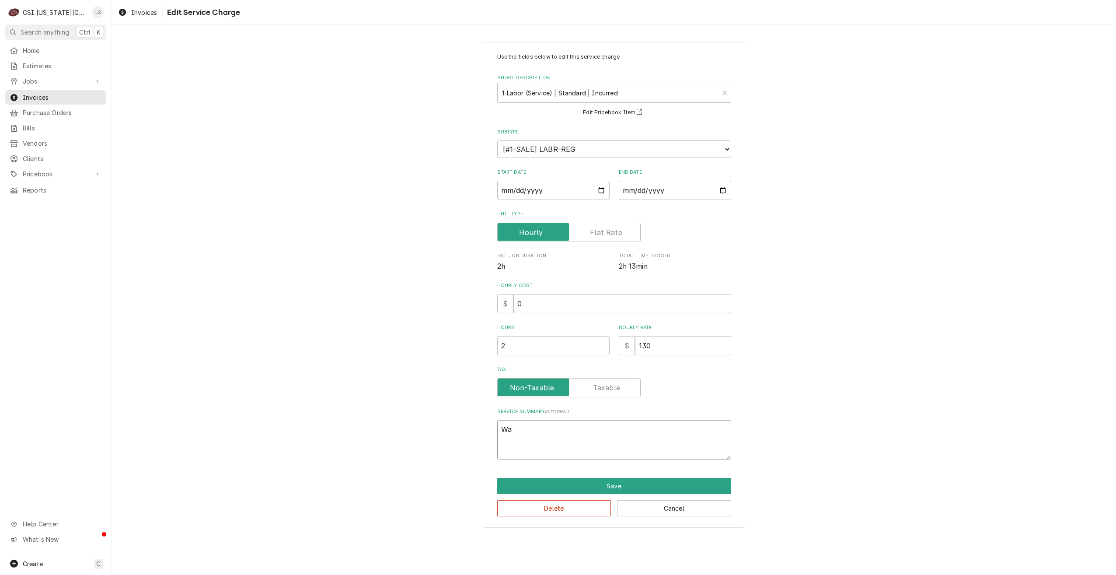
type textarea "x"
type textarea "Wal"
type textarea "x"
type textarea "Walk"
type textarea "x"
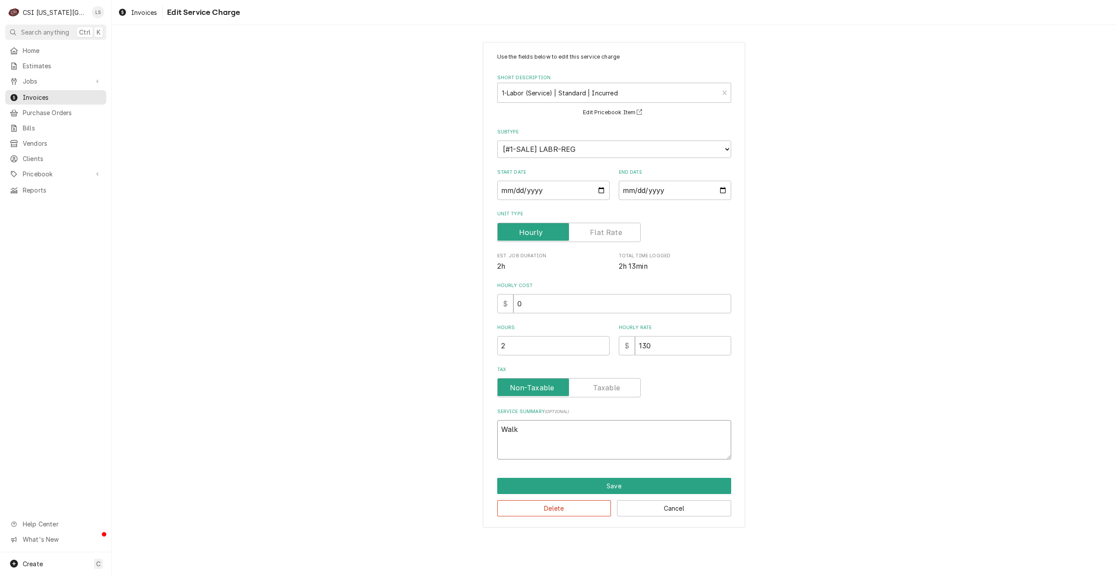
type textarea "Walk i"
type textarea "x"
type textarea "Walk in"
type textarea "x"
type textarea "Walk in"
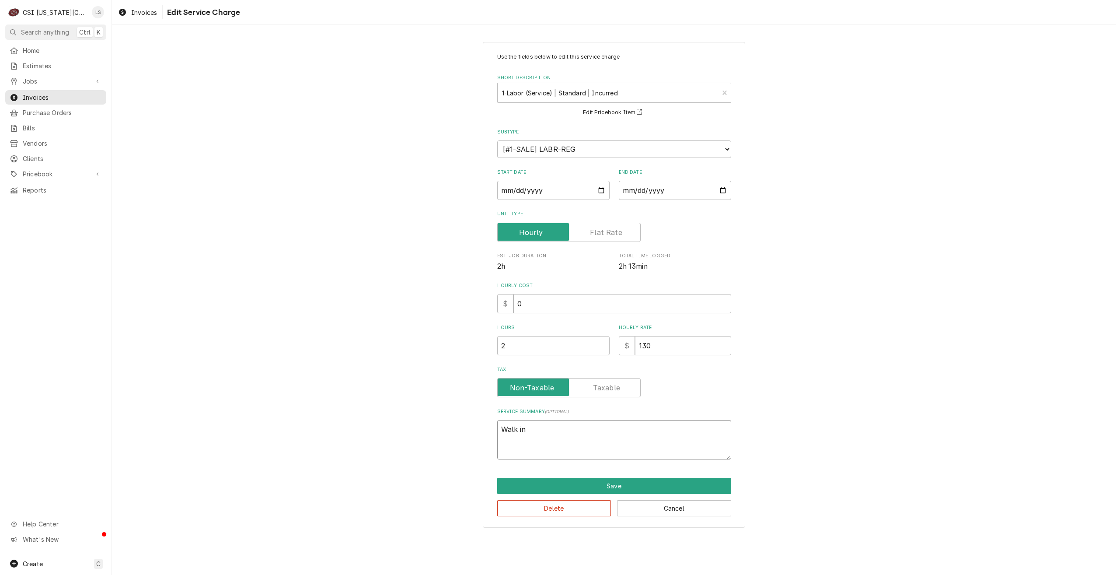
type textarea "x"
type textarea "Walk in f"
type textarea "x"
type textarea "Walk in fr"
type textarea "x"
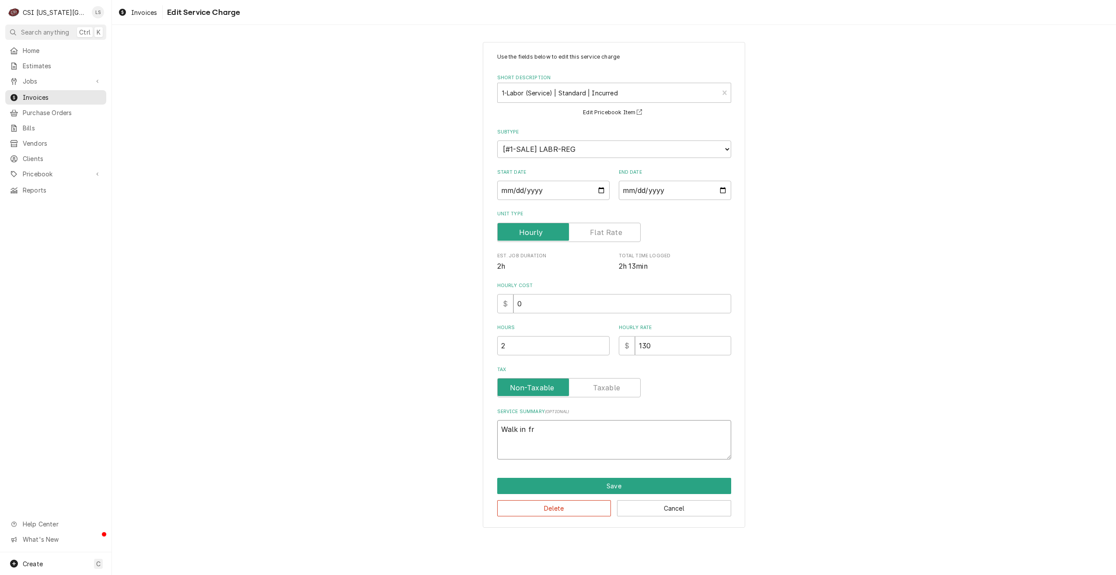
type textarea "Walk in fre"
type textarea "x"
type textarea "Walk in free"
type textarea "x"
type textarea "Walk in freez"
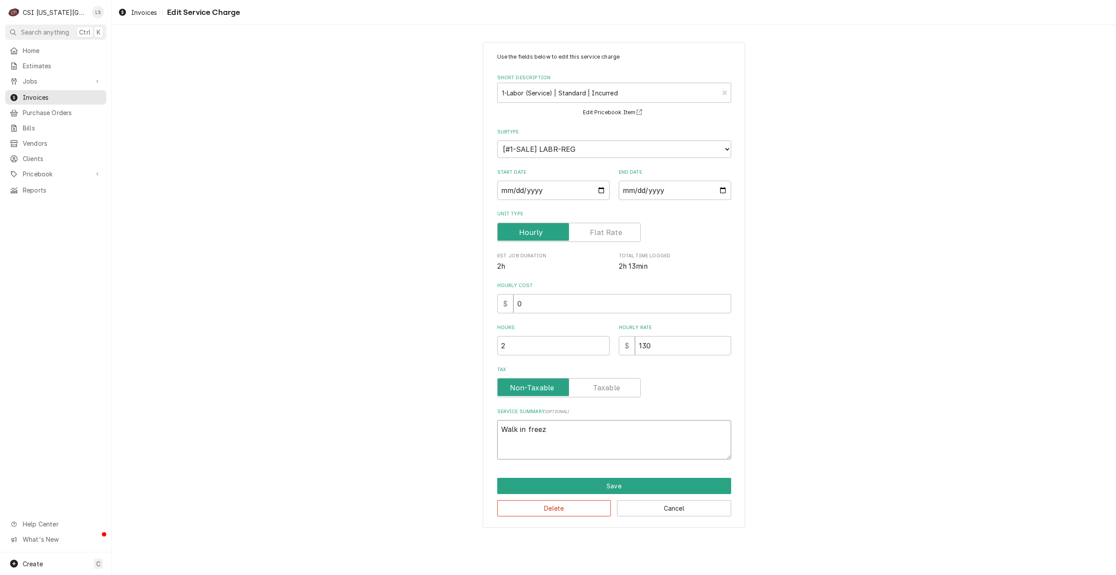
type textarea "x"
type textarea "Walk in freeze"
type textarea "x"
type textarea "Walk in freezer"
type textarea "x"
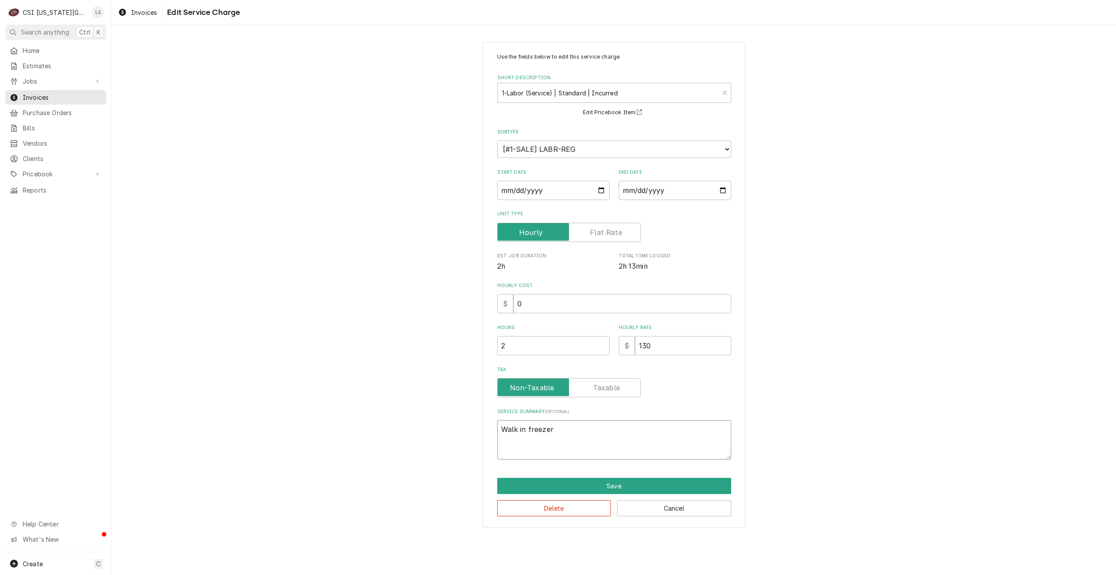
type textarea "Walk in freezer"
type textarea "x"
type textarea "Walk in freezer h"
type textarea "x"
type textarea "Walk in freezer ha"
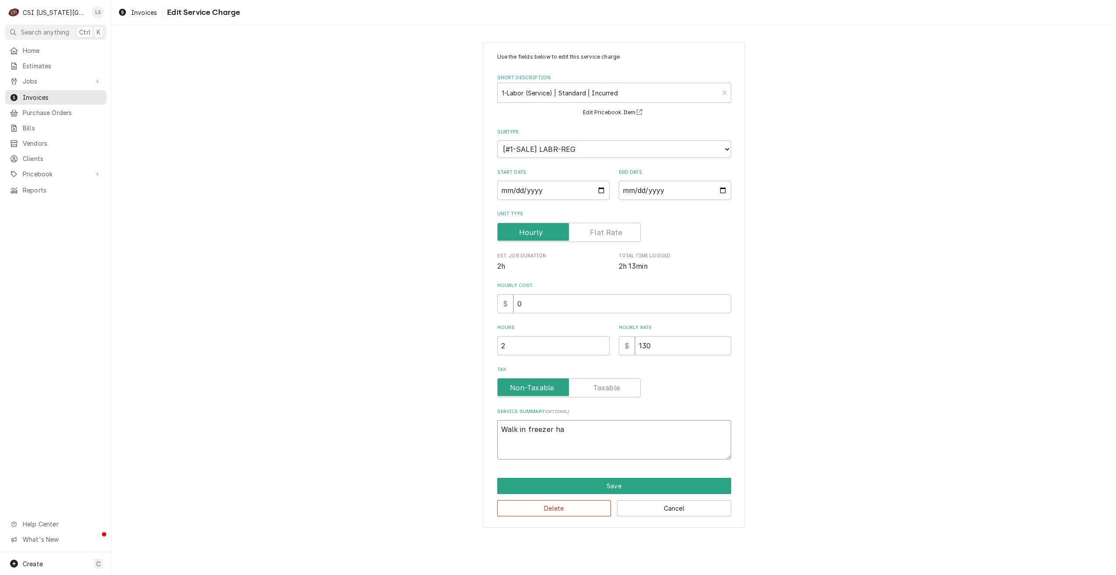
type textarea "x"
type textarea "Walk in freezer has"
type textarea "x"
type textarea "Walk in freezer has"
type textarea "x"
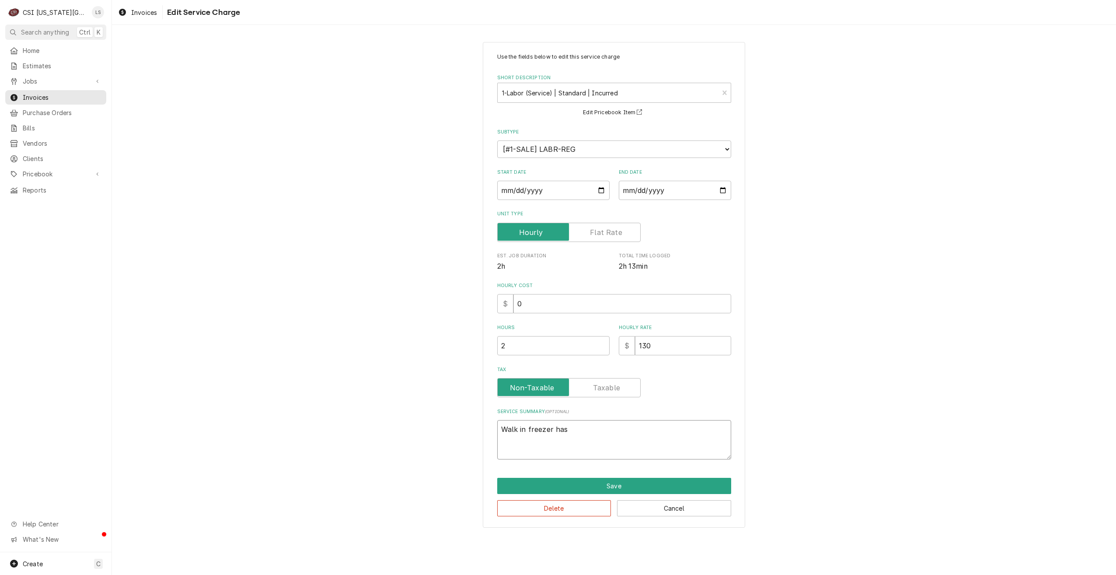
type textarea "Walk in freezer has i"
type textarea "x"
type textarea "Walk in freezer has ic"
type textarea "x"
type textarea "Walk in freezer has ice"
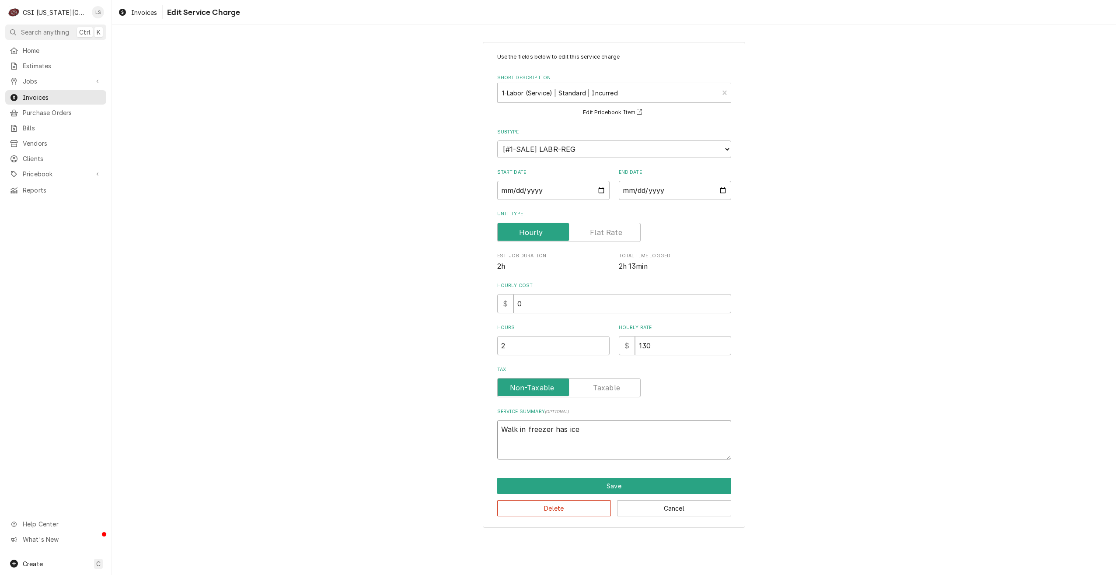
type textarea "x"
type textarea "Walk in freezer has ice"
type textarea "x"
type textarea "Walk in freezer has ice f"
type textarea "x"
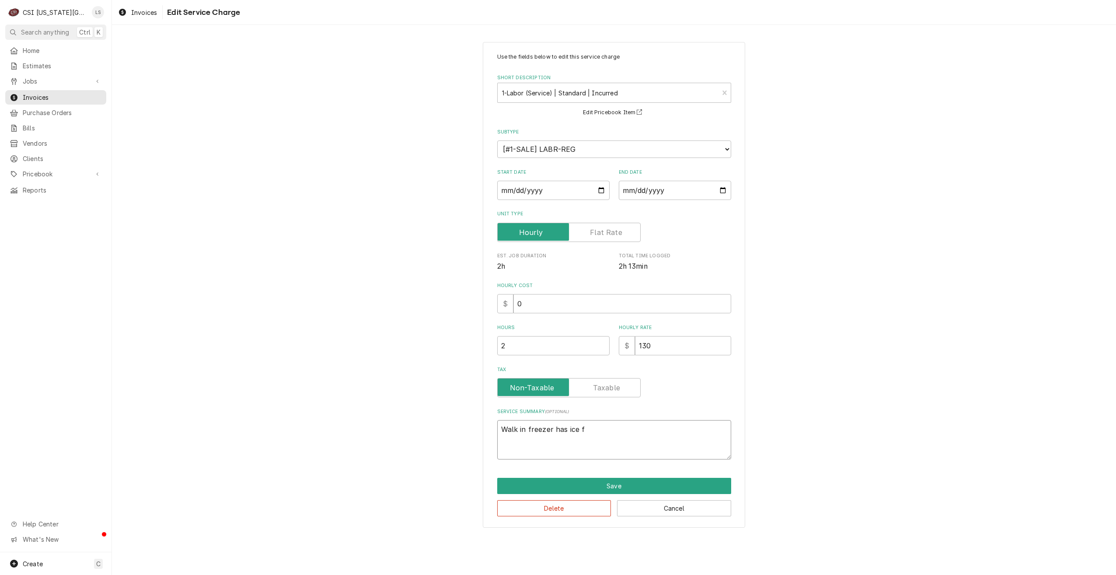
type textarea "Walk in freezer has ice fo"
type textarea "x"
type textarea "Walk in freezer has ice for"
type textarea "x"
type textarea "Walk in freezer has ice form"
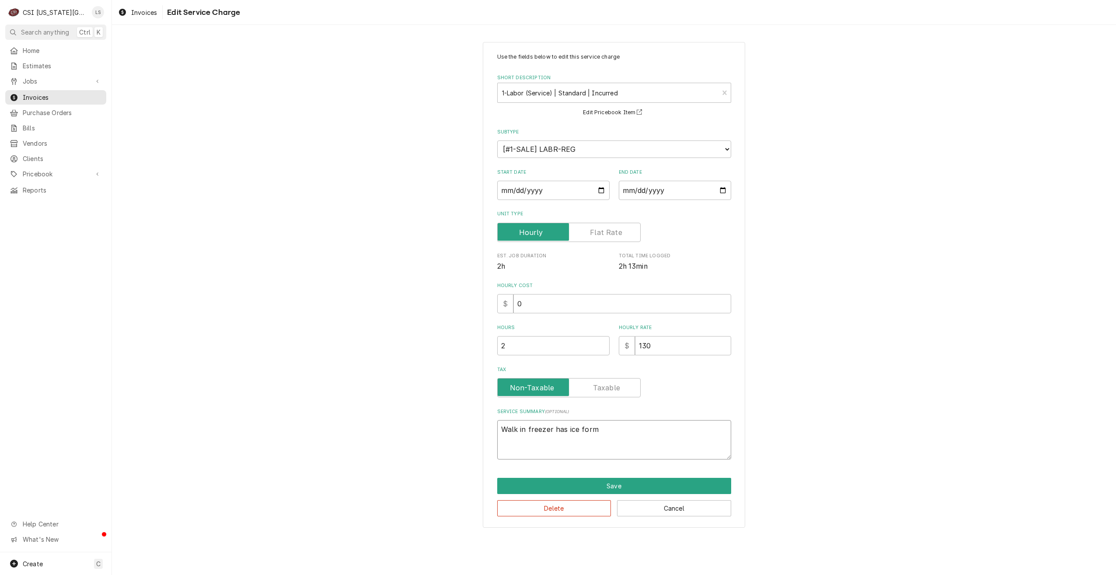
type textarea "x"
type textarea "Walk in freezer has ice formi"
type textarea "x"
type textarea "Walk in freezer has ice formin"
type textarea "x"
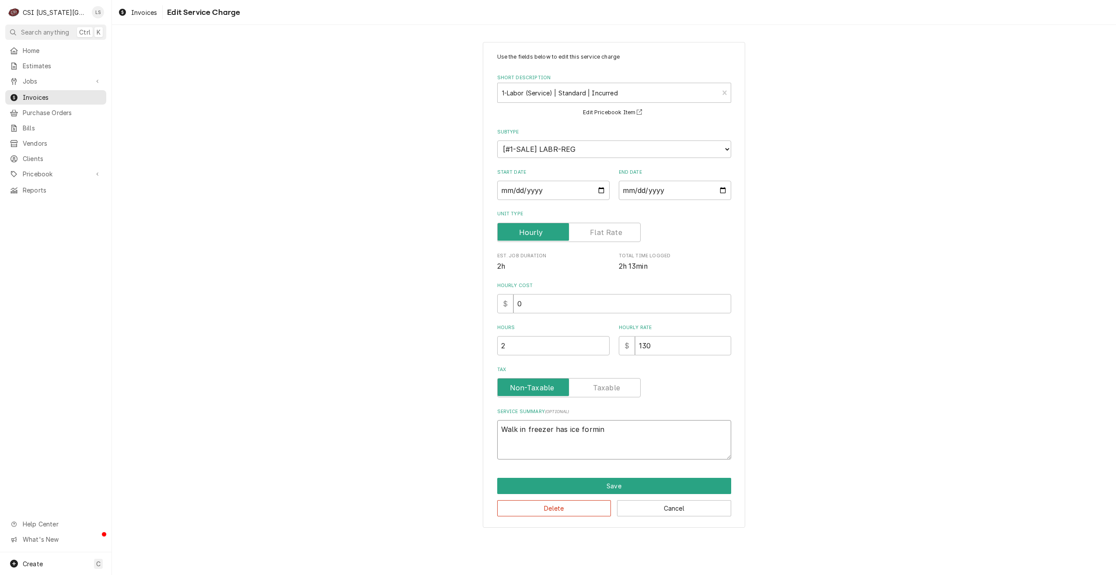
type textarea "Walk in freezer has ice forming"
type textarea "x"
type textarea "Walk in freezer has ice forming"
type textarea "x"
type textarea "Walk in freezer has ice forming a"
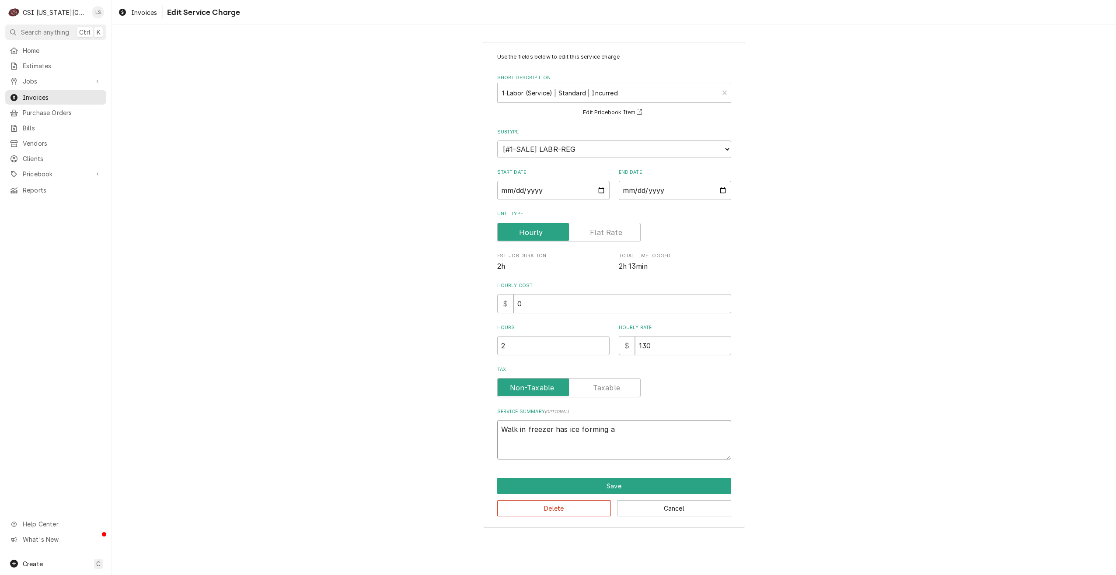
type textarea "x"
type textarea "Walk in freezer has ice forming at"
type textarea "x"
type textarea "Walk in freezer has ice forming at"
type textarea "x"
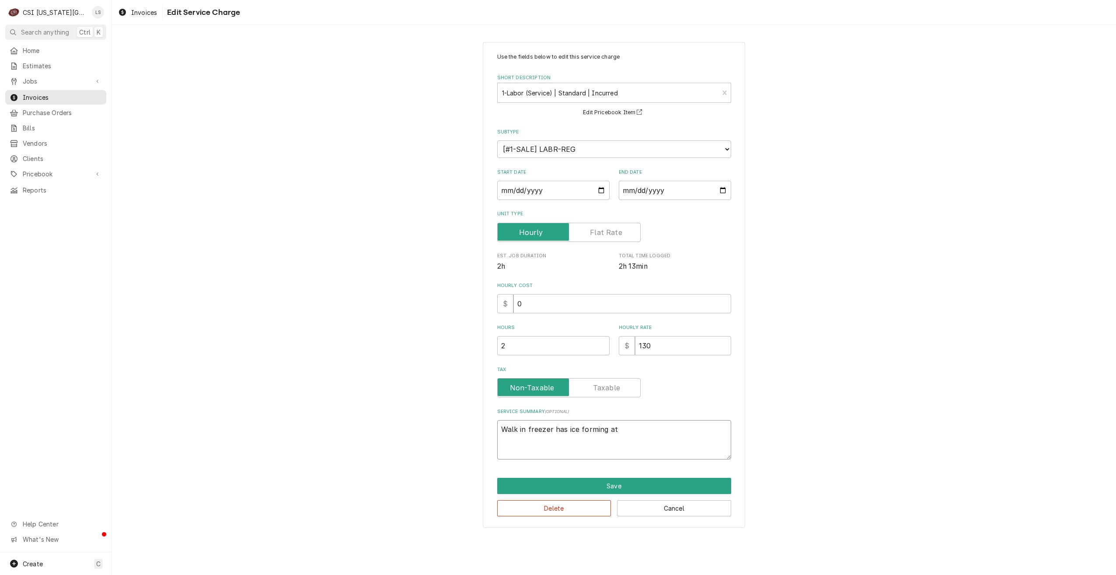
type textarea "Walk in freezer has ice forming at c"
type textarea "x"
type textarea "Walk in freezer has ice forming at co"
type textarea "x"
type textarea "Walk in freezer has ice forming at com"
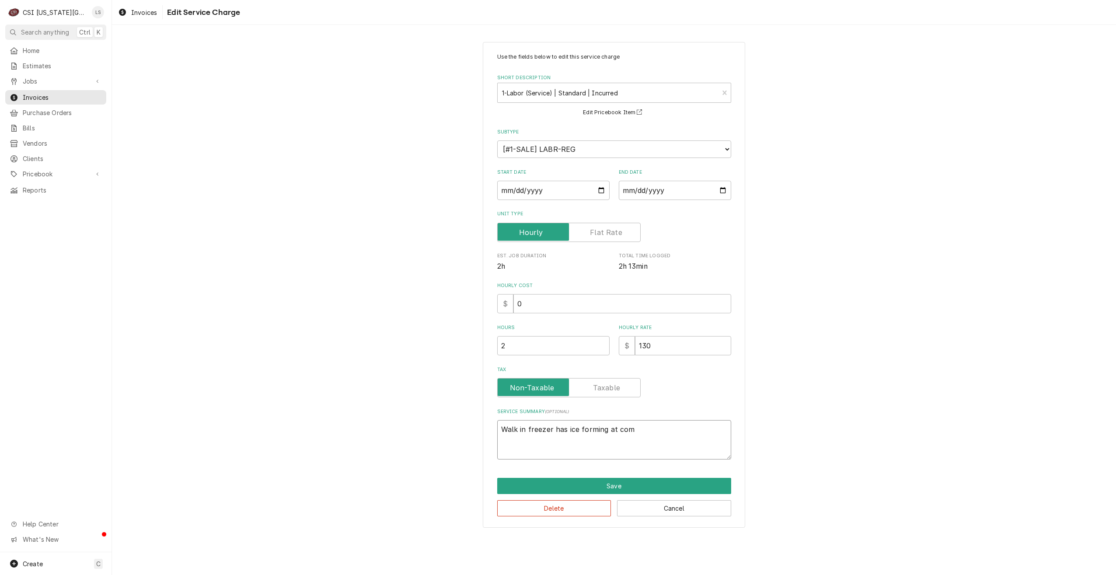
type textarea "x"
type textarea "Walk in freezer has ice forming at comp"
type textarea "x"
type textarea "Walk in freezer has ice forming at compr"
type textarea "x"
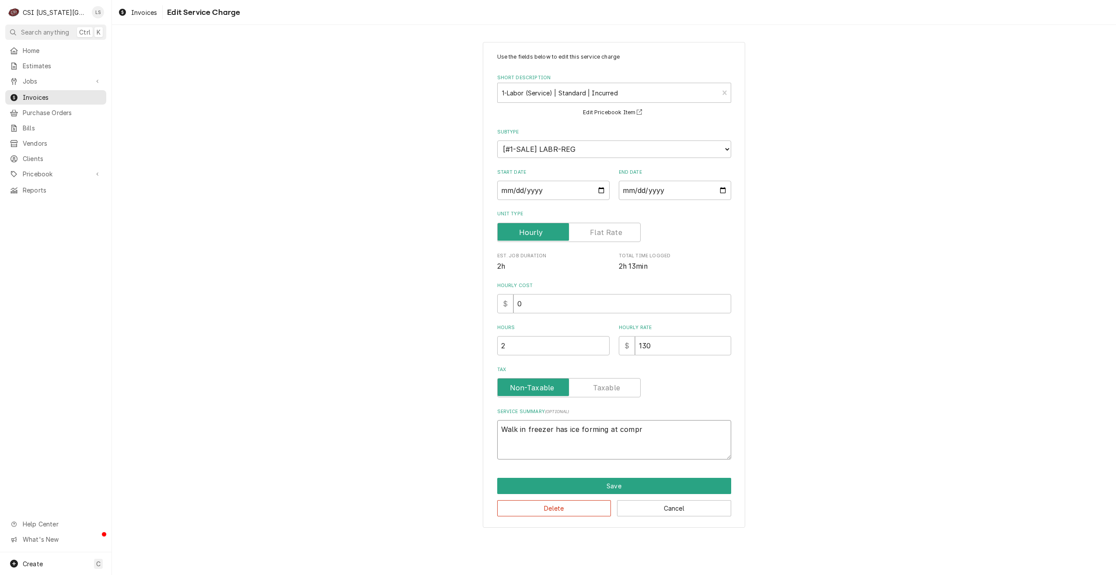
type textarea "Walk in freezer has ice forming at compre"
type textarea "x"
type textarea "Walk in freezer has ice forming at compree"
type textarea "x"
type textarea "Walk in freezer has ice forming at compreer"
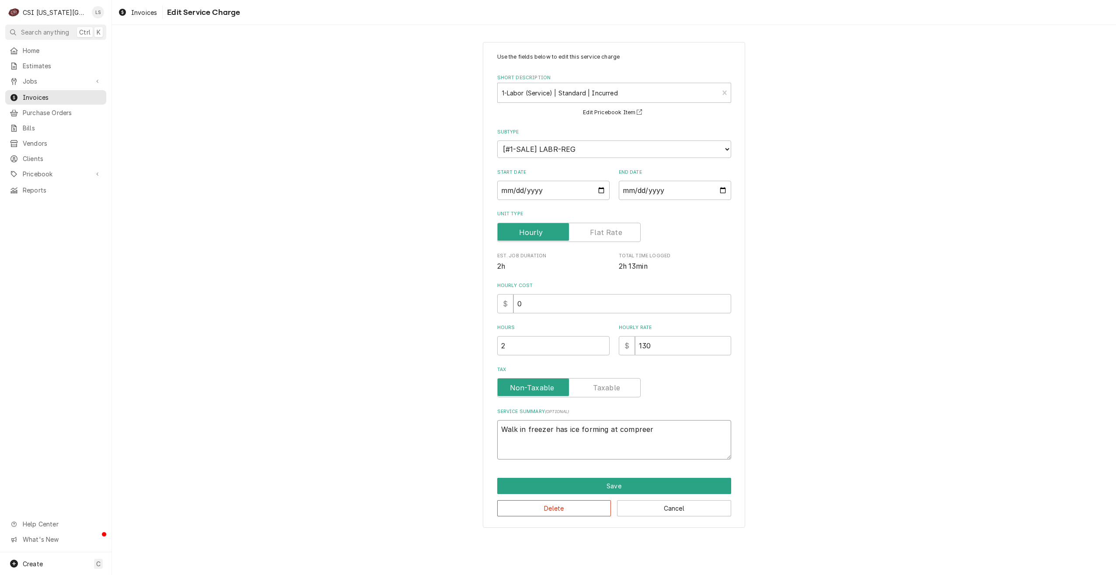
type textarea "x"
type textarea "Walk in freezer has ice forming at compree"
type textarea "x"
type textarea "Walk in freezer has ice forming at compre"
type textarea "x"
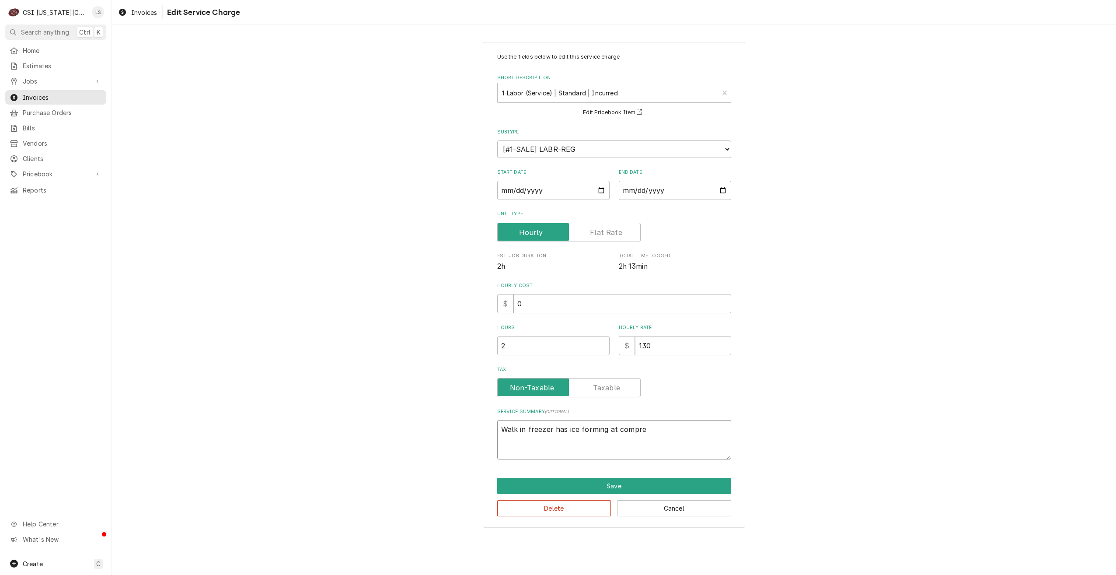
type textarea "Walk in freezer has ice forming at compres"
type textarea "x"
type textarea "Walk in freezer has ice forming at compress"
type textarea "x"
type textarea "Walk in freezer has ice forming at compresso"
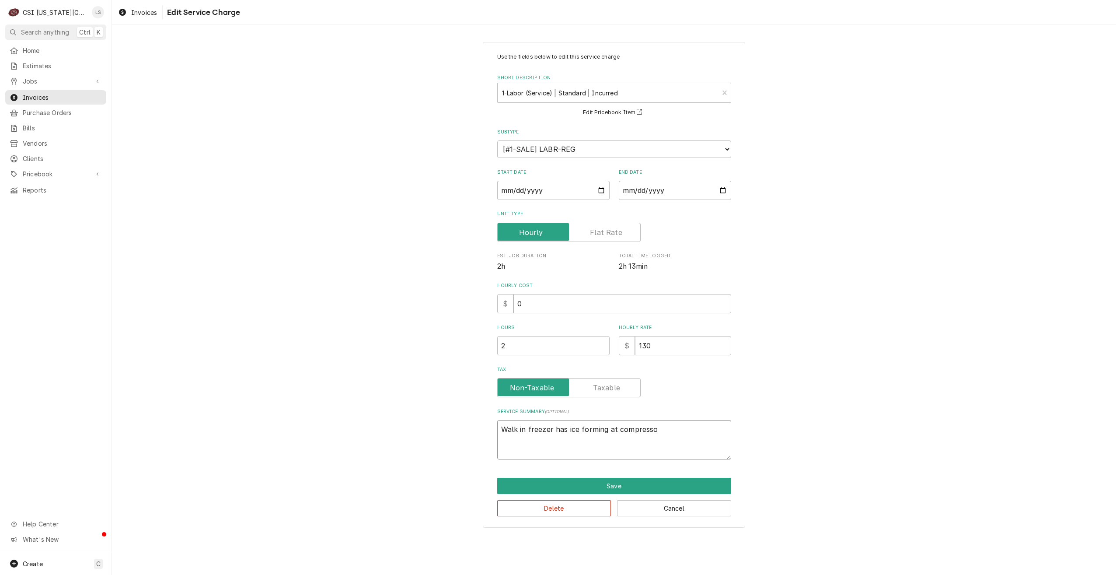
type textarea "x"
type textarea "Walk in freezer has ice forming at compressor"
type textarea "x"
type textarea "Walk in freezer has ice forming at compressor:"
type textarea "x"
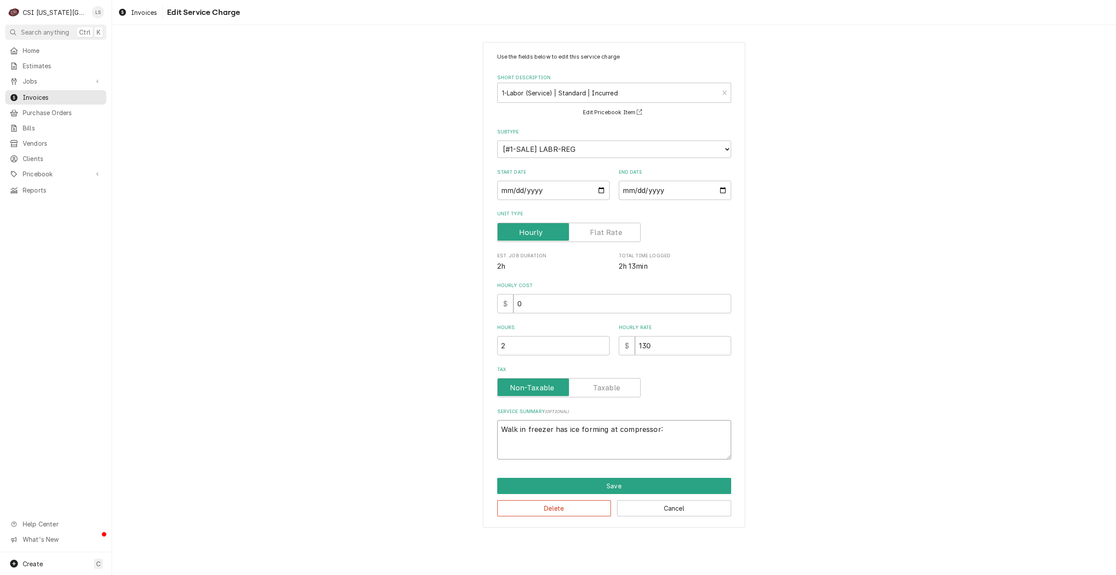
type textarea "Walk in freezer has ice forming at compressor:"
type textarea "x"
type textarea "Walk in freezer has ice forming at compressor: C"
type textarea "x"
type textarea "Walk in freezer has ice forming at compressor: Ch"
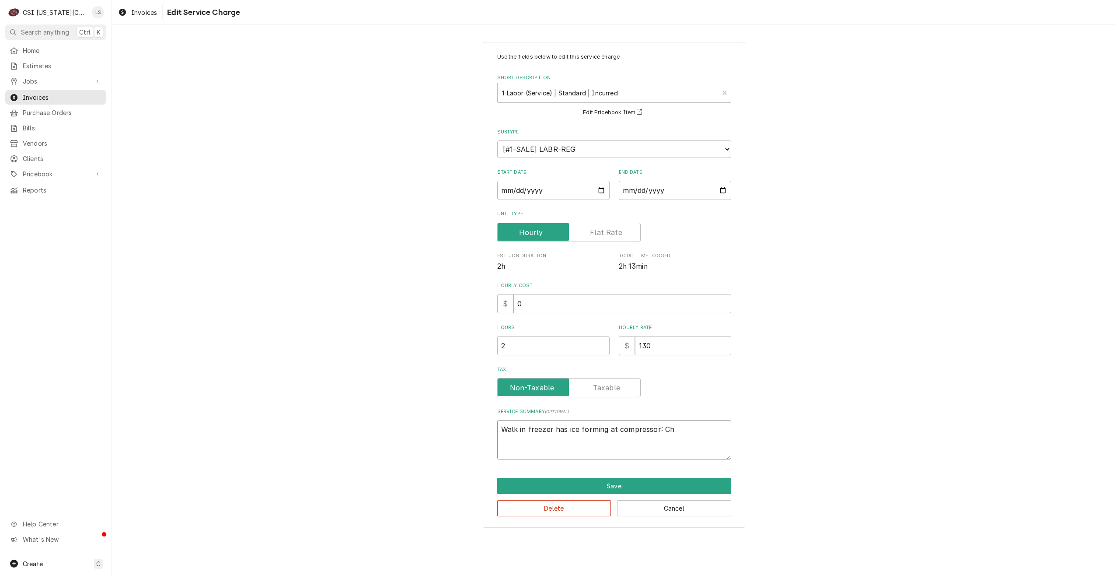
type textarea "x"
type textarea "Walk in freezer has ice forming at compressor: Che"
type textarea "x"
type textarea "Walk in freezer has ice forming at compressor: Chec"
type textarea "x"
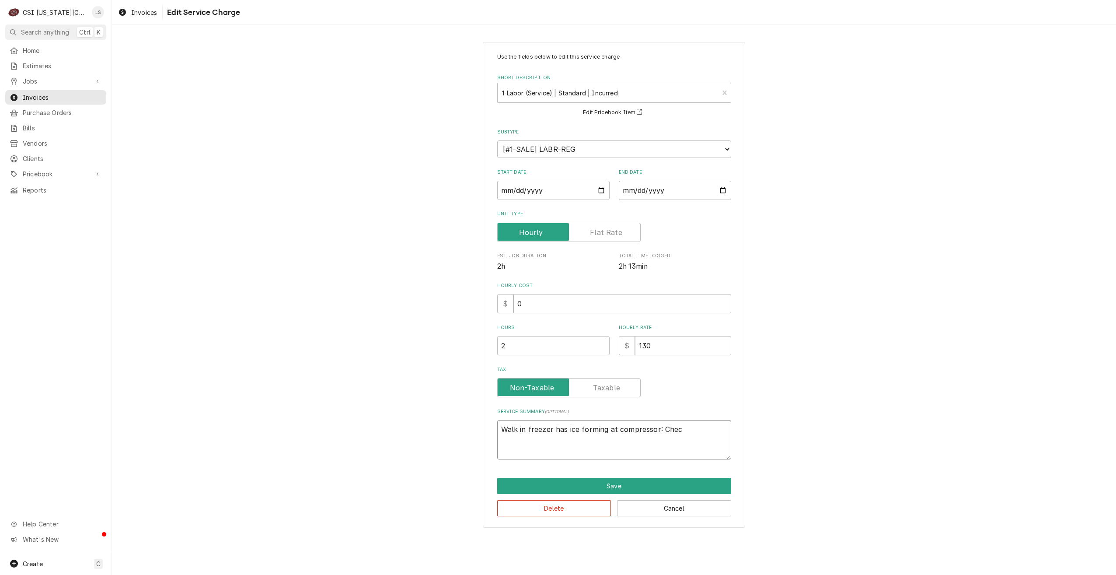
type textarea "Walk in freezer has ice forming at compressor: Check"
type textarea "x"
type textarea "Walk in freezer has ice forming at compressor: Checke"
type textarea "x"
type textarea "Walk in freezer has ice forming at compressor: Checked"
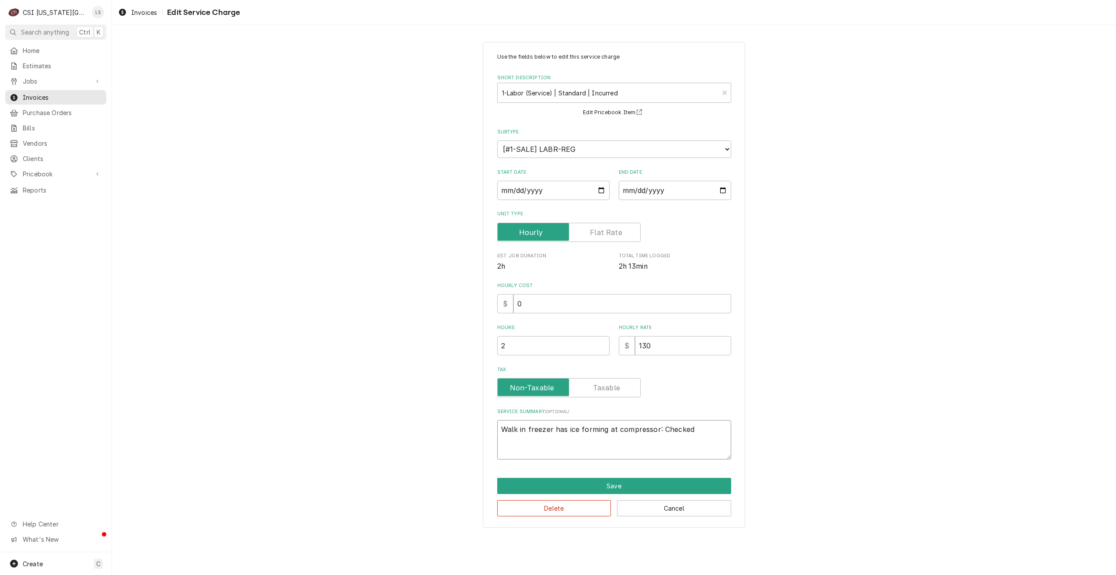
type textarea "x"
type textarea "Walk in freezer has ice forming at compressor: Checked"
type textarea "x"
type textarea "Walk in freezer has ice forming at compressor: Checked o"
type textarea "x"
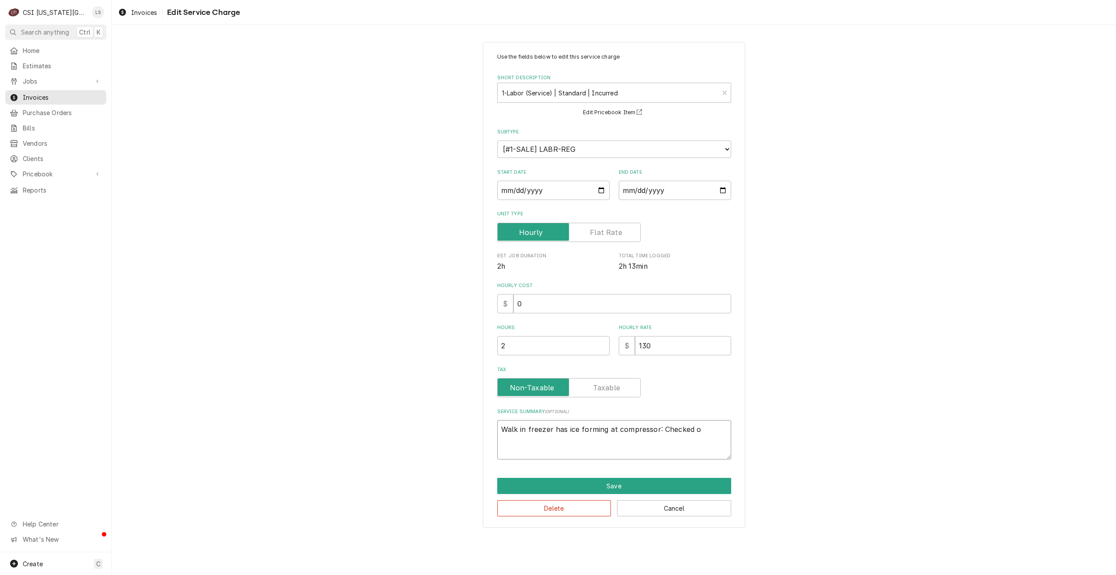
type textarea "Walk in freezer has ice forming at compressor: Checked ov"
type textarea "x"
type textarea "Walk in freezer has ice forming at compressor: Checked ove"
type textarea "x"
type textarea "Walk in freezer has ice forming at compressor: Checked over"
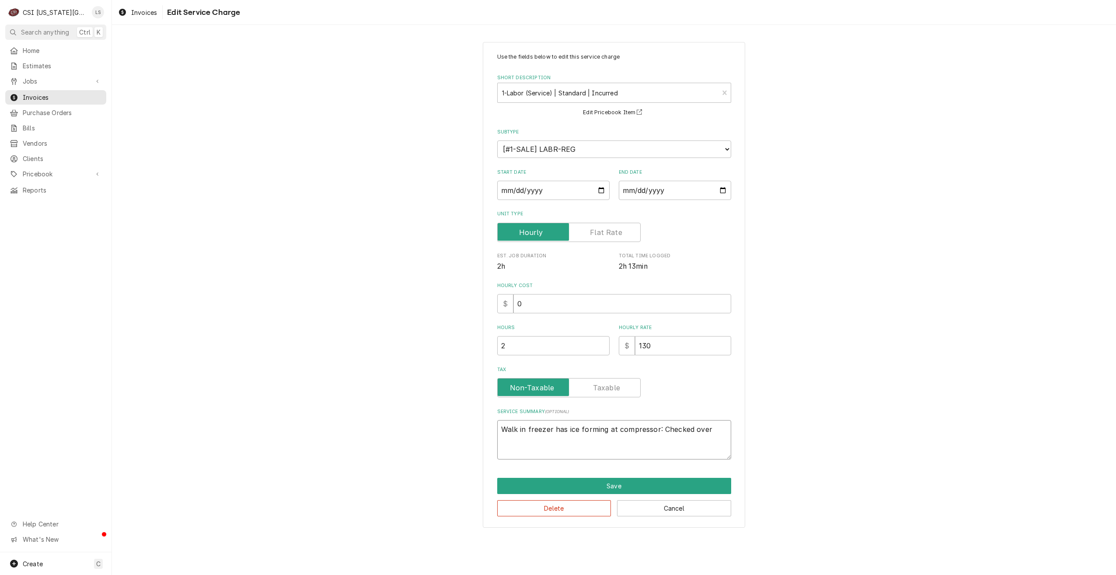
type textarea "x"
type textarea "Walk in freezer has ice forming at compressor: Checked over"
type textarea "x"
type textarea "Walk in freezer has ice forming at compressor: Checked over f"
type textarea "x"
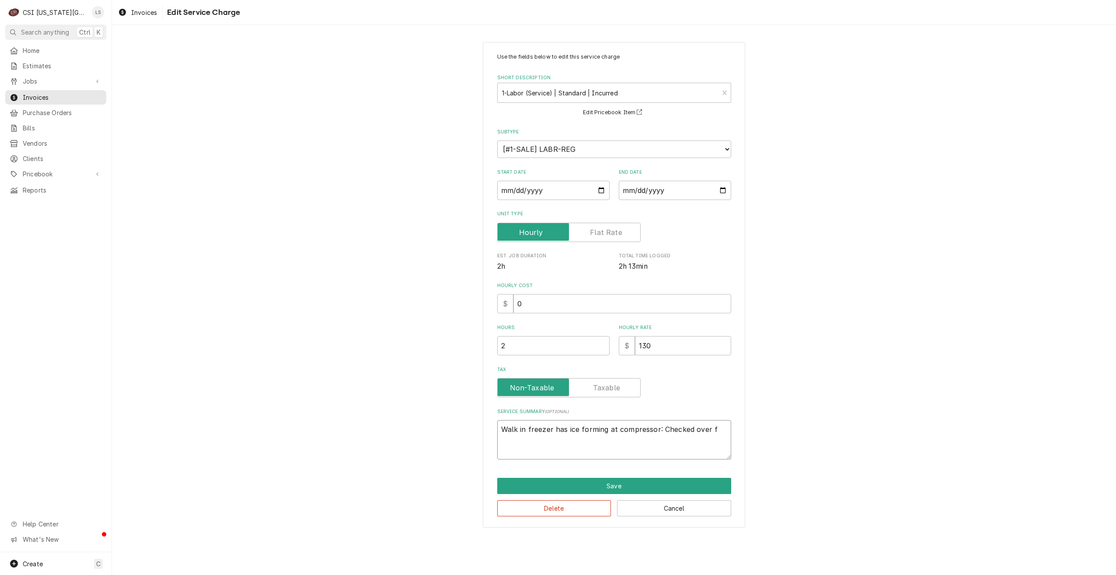
type textarea "Walk in freezer has ice forming at compressor: Checked over fu"
type textarea "x"
type textarea "Walk in freezer has ice forming at compressor: Checked over fun"
type textarea "x"
type textarea "Walk in freezer has ice forming at compressor: Checked over func"
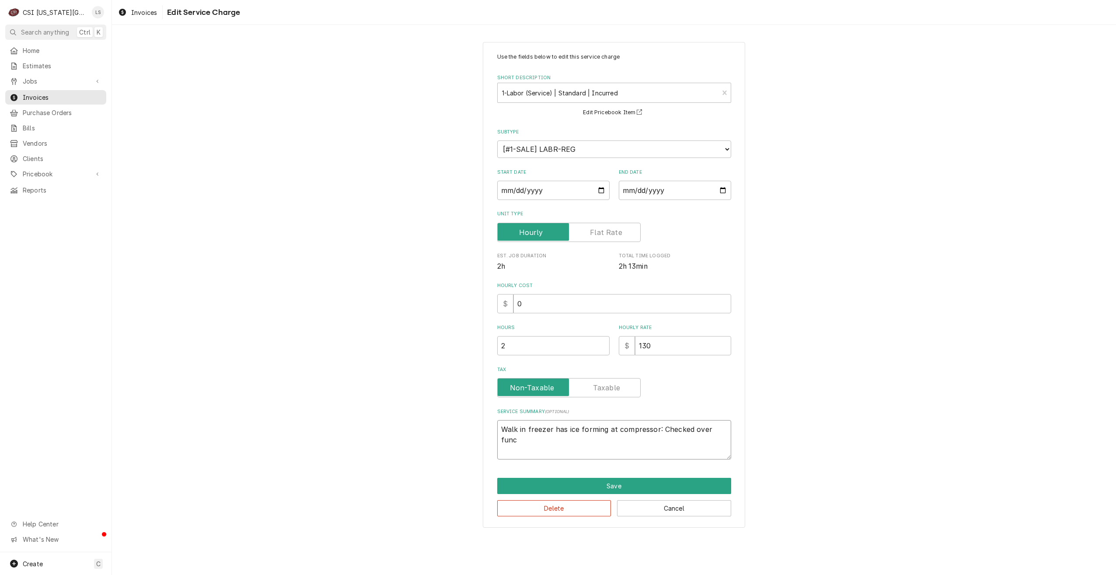
type textarea "x"
type textarea "Walk in freezer has ice forming at compressor: Checked over funct"
type textarea "x"
type textarea "Walk in freezer has ice forming at compressor: Checked over functi"
type textarea "x"
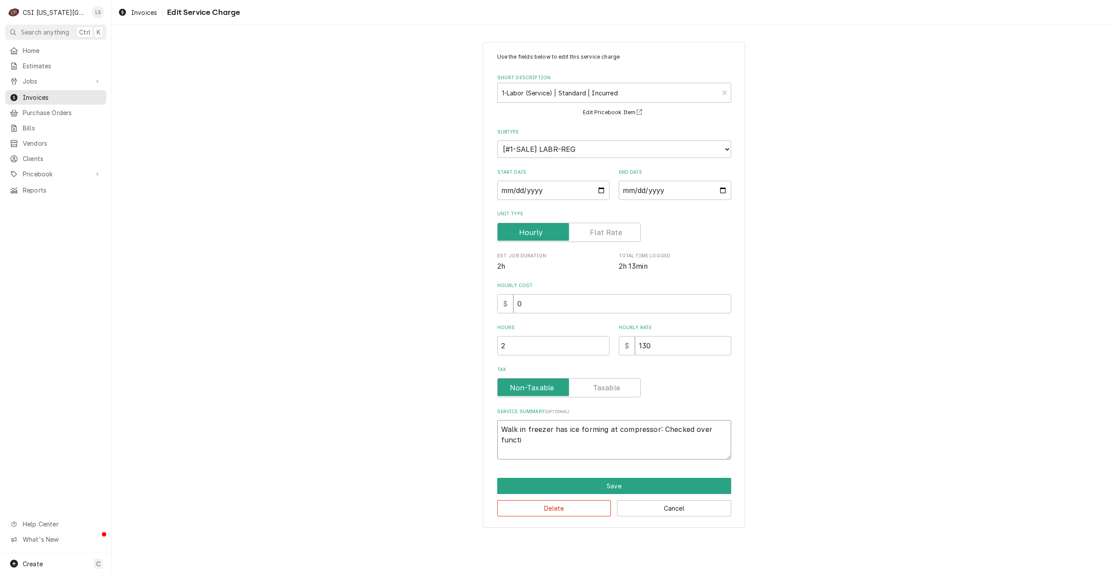
type textarea "Walk in freezer has ice forming at compressor: Checked over functio"
type textarea "x"
type textarea "Walk in freezer has ice forming at compressor: Checked over function"
type textarea "x"
type textarea "Walk in freezer has ice forming at compressor: Checked over functions"
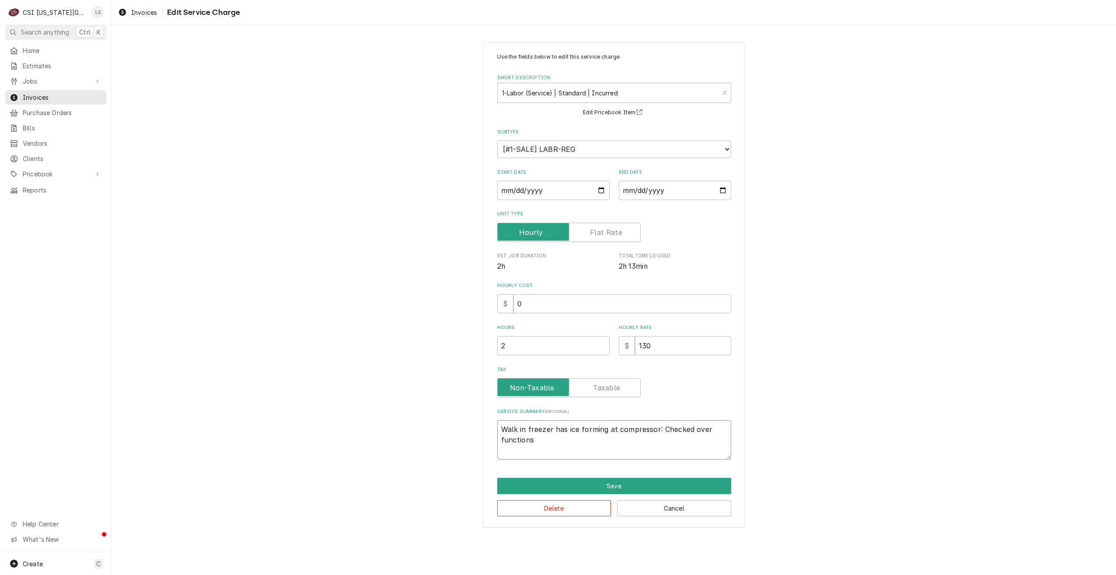
type textarea "x"
type textarea "Walk in freezer has ice forming at compressor: Checked over functions"
type textarea "x"
type textarea "Walk in freezer has ice forming at compressor: Checked over functions a"
type textarea "x"
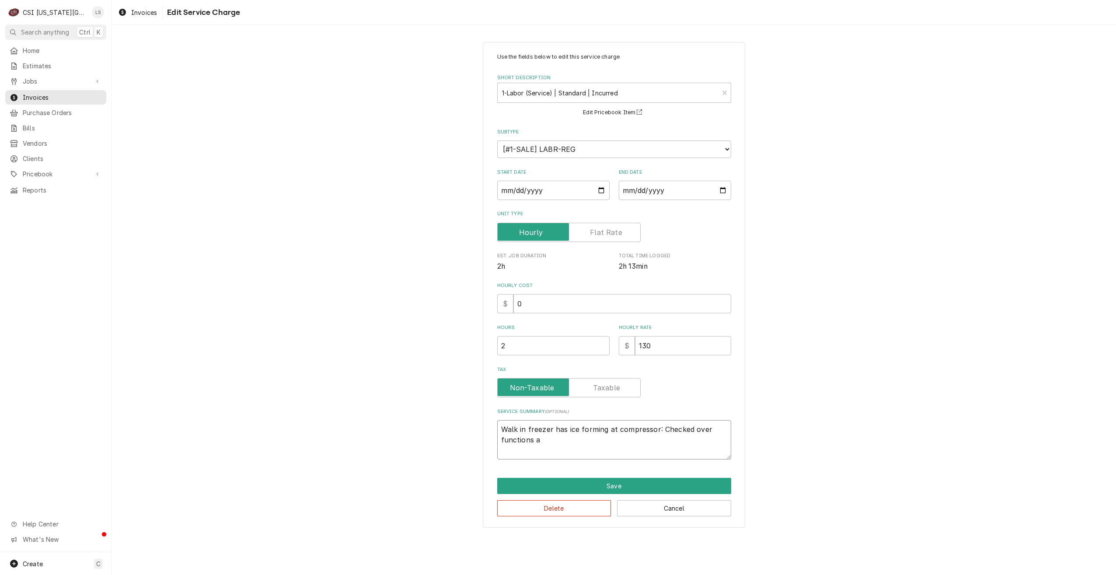
type textarea "Walk in freezer has ice forming at compressor: Checked over functions an"
type textarea "x"
type textarea "Walk in freezer has ice forming at compressor: Checked over functions and"
type textarea "x"
type textarea "Walk in freezer has ice forming at compressor: Checked over functions and"
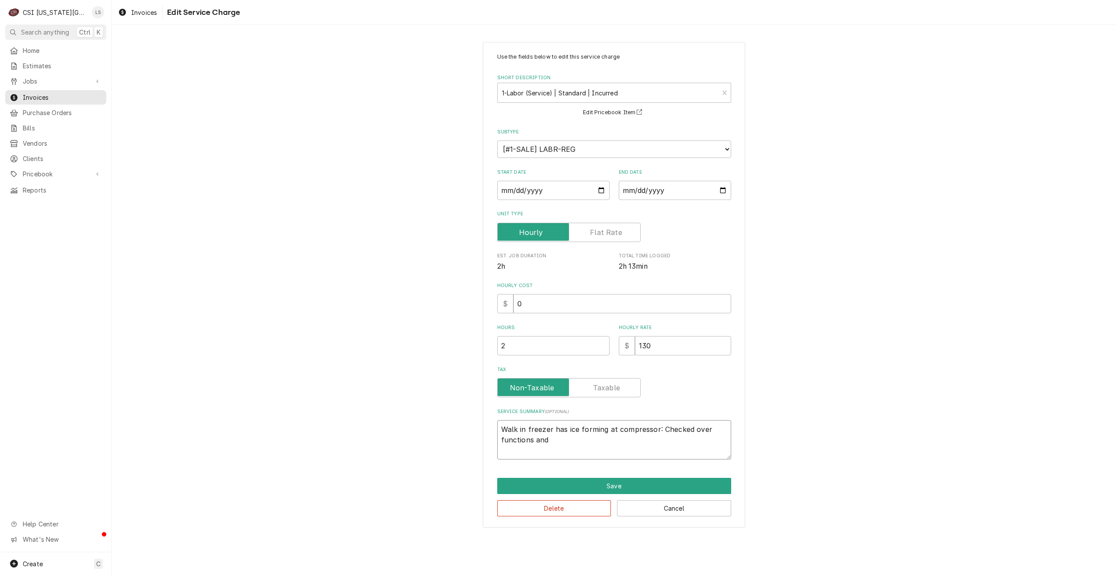
type textarea "x"
type textarea "Walk in freezer has ice forming at compressor: Checked over functions and f"
type textarea "x"
type textarea "Walk in freezer has ice forming at compressor: Checked over functions and fo"
type textarea "x"
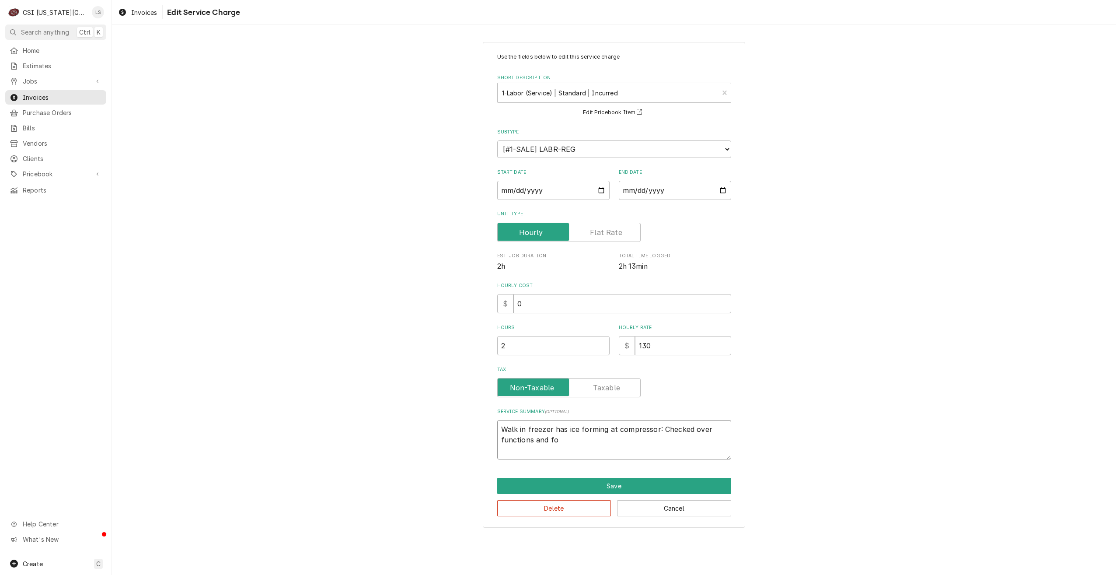
type textarea "Walk in freezer has ice forming at compressor: Checked over functions and fou"
type textarea "x"
type textarea "Walk in freezer has ice forming at compressor: Checked over functions and foun"
type textarea "x"
type textarea "Walk in freezer has ice forming at compressor: Checked over functions and found"
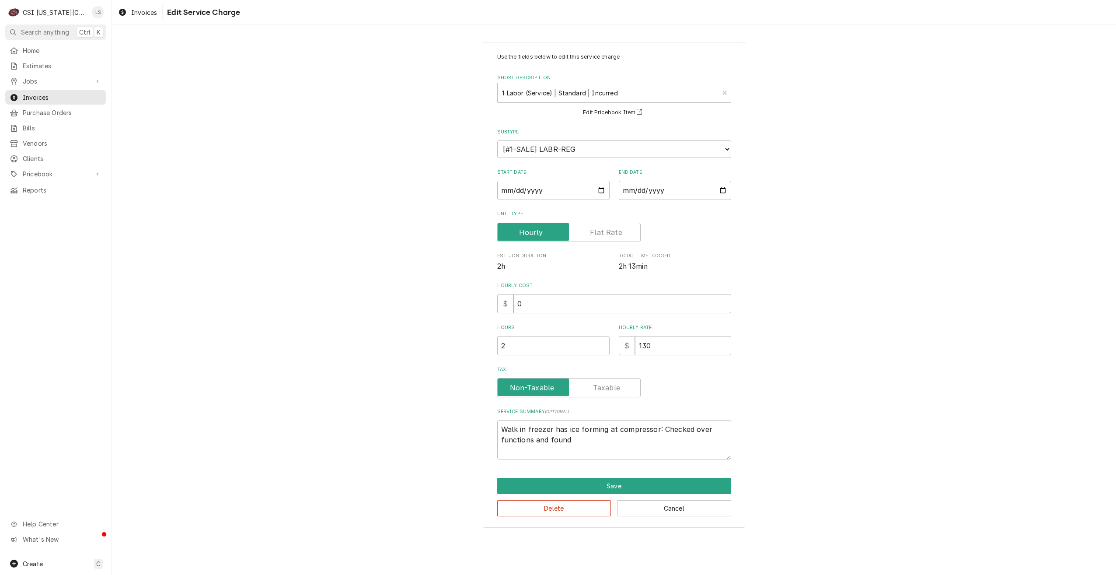
click at [980, 269] on div "Use the fields below to edit this service charge Short Description 1-Labor (Ser…" at bounding box center [614, 284] width 1004 height 501
click at [581, 440] on textarea "Walk in freezer has ice forming at compressor: Checked over functions and found" at bounding box center [614, 439] width 234 height 39
drag, startPoint x: 581, startPoint y: 440, endPoint x: 498, endPoint y: 438, distance: 83.1
click at [498, 438] on textarea "Walk in freezer has ice forming at compressor: Checked over functions and found" at bounding box center [614, 439] width 234 height 39
type textarea "x"
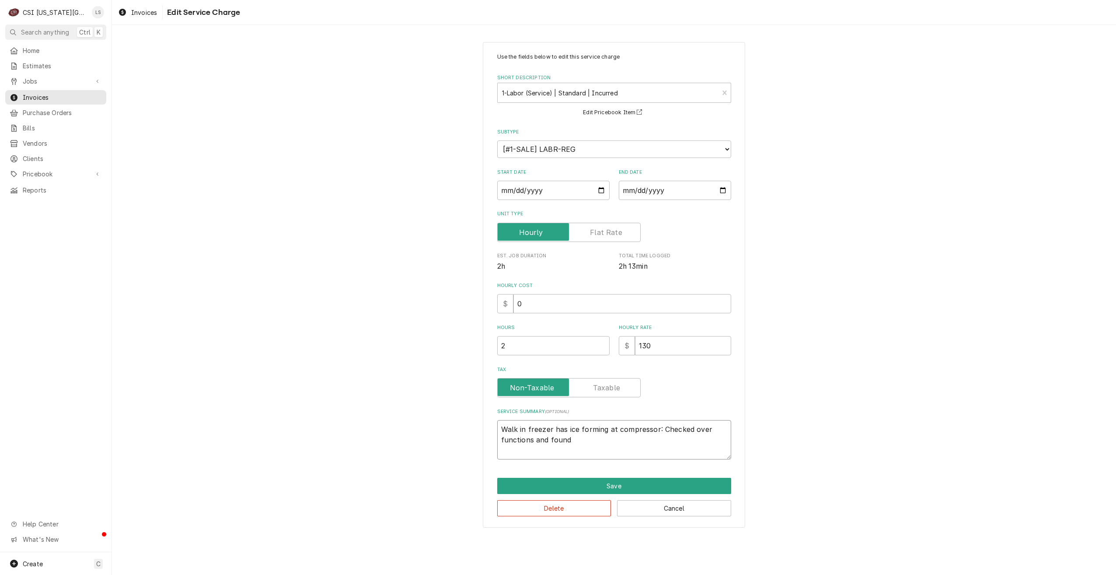
type textarea "Walk in freezer has ice forming at compressor: Checked over u"
type textarea "x"
type textarea "Walk in freezer has ice forming at compressor: Checked over un"
type textarea "x"
type textarea "Walk in freezer has ice forming at compressor: Checked over uni"
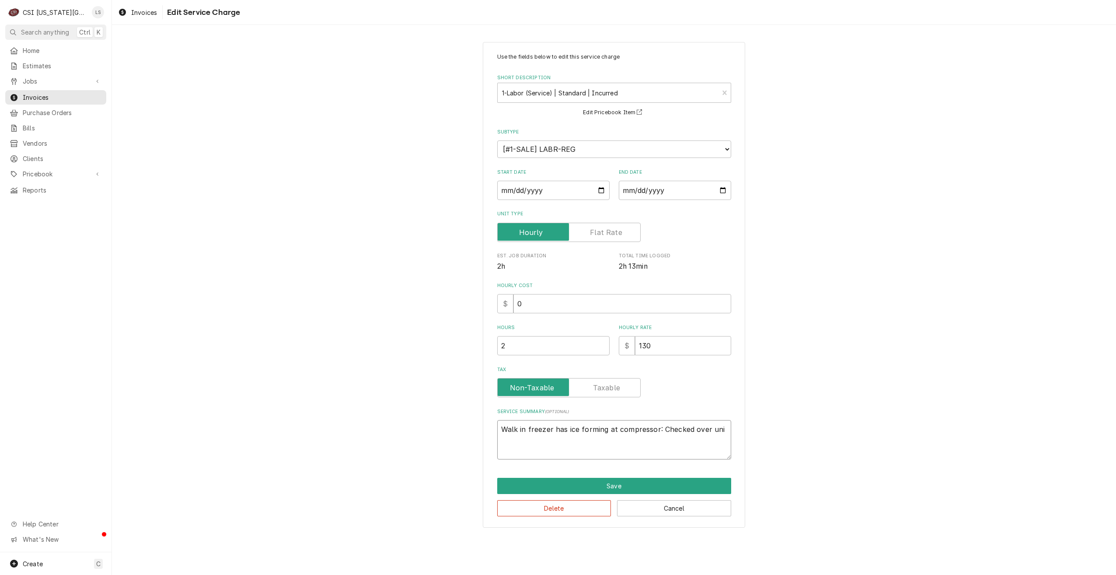
type textarea "x"
type textarea "Walk in freezer has ice forming at compressor: Checked over unit"
type textarea "x"
type textarea "Walk in freezer has ice forming at compressor: Checked over unit a"
type textarea "x"
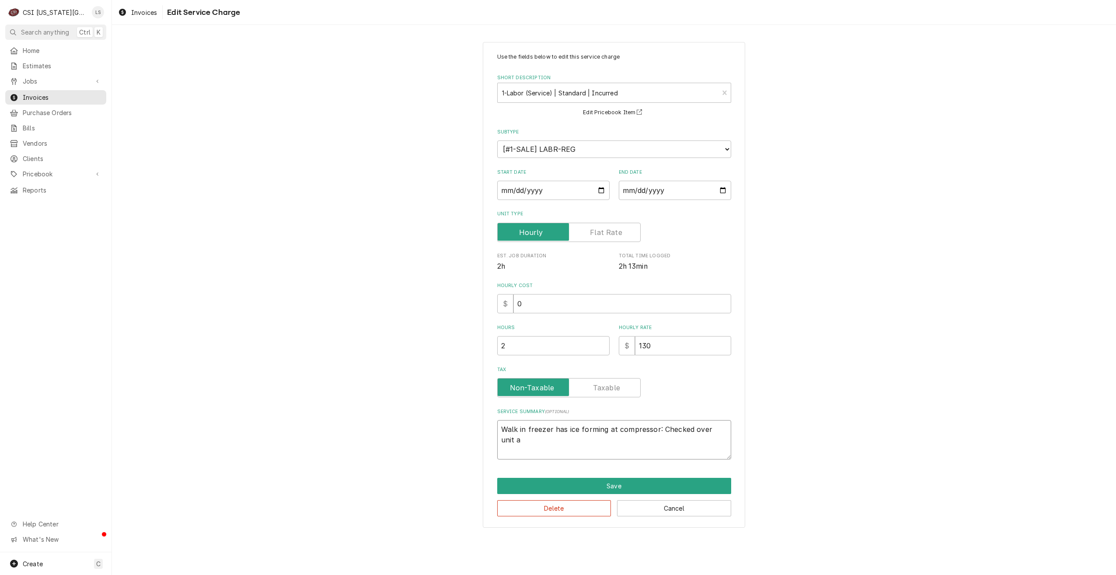
type textarea "Walk in freezer has ice forming at compressor: Checked over unit an"
type textarea "x"
type textarea "Walk in freezer has ice forming at compressor: Checked over unit anf"
type textarea "x"
type textarea "Walk in freezer has ice forming at compressor: Checked over unit anf"
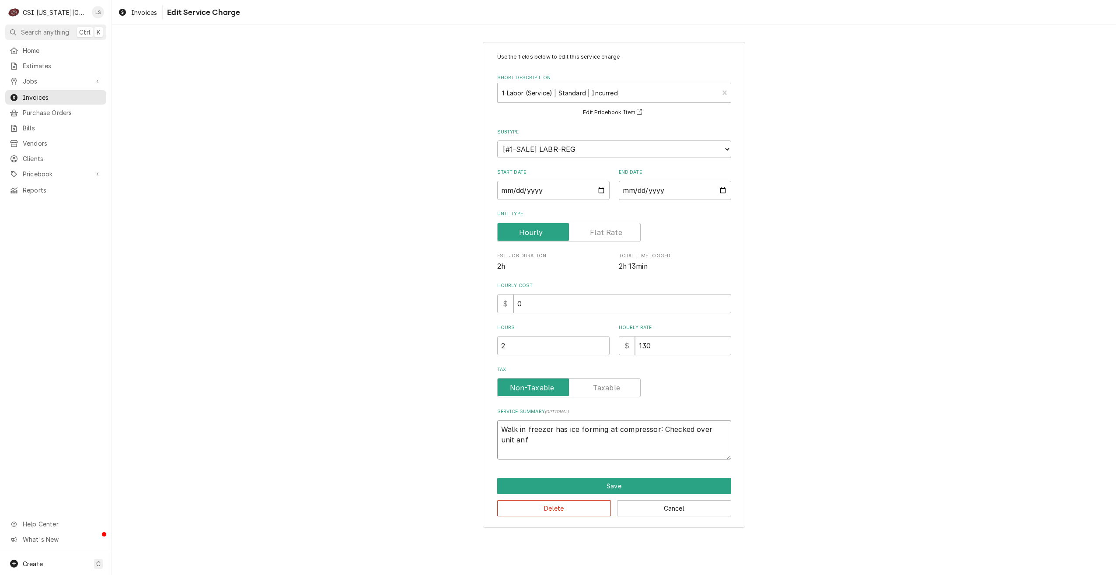
type textarea "x"
type textarea "Walk in freezer has ice forming at compressor: Checked over unit anf"
type textarea "x"
type textarea "Walk in freezer has ice forming at compressor: Checked over unit an"
type textarea "x"
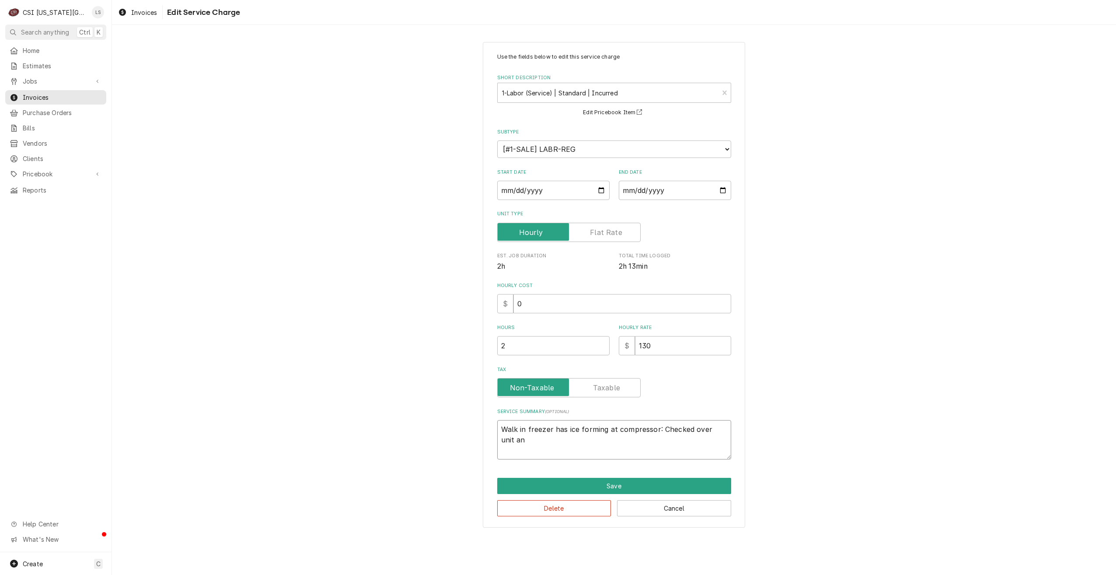
type textarea "Walk in freezer has ice forming at compressor: Checked over unit and"
type textarea "x"
type textarea "Walk in freezer has ice forming at compressor: Checked over unit and"
type textarea "x"
type textarea "Walk in freezer has ice forming at compressor: Checked over unit and f"
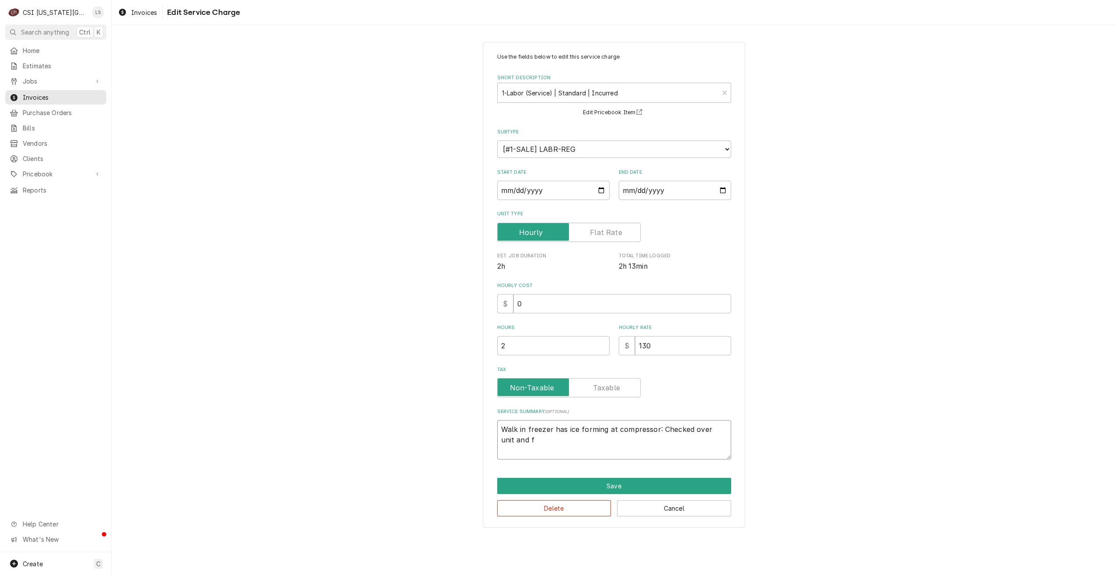
type textarea "x"
type textarea "Walk in freezer has ice forming at compressor: Checked over unit and fo"
type textarea "x"
type textarea "Walk in freezer has ice forming at compressor: Checked over unit and fou"
type textarea "x"
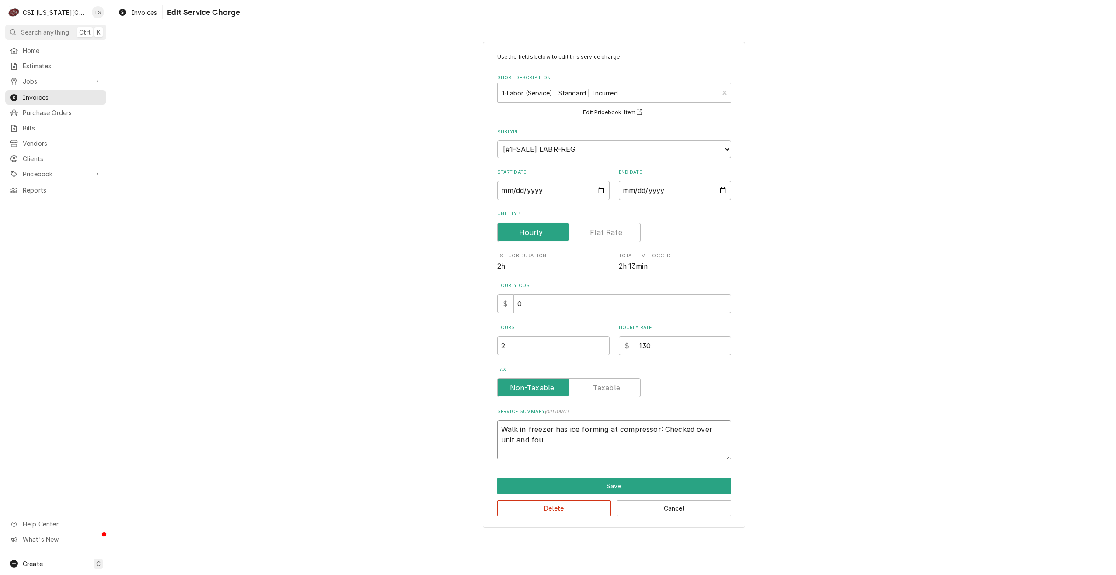
type textarea "Walk in freezer has ice forming at compressor: Checked over unit and foun"
type textarea "x"
type textarea "Walk in freezer has ice forming at compressor: Checked over unit and found"
type textarea "x"
type textarea "Walk in freezer has ice forming at compressor: Checked over unit and found"
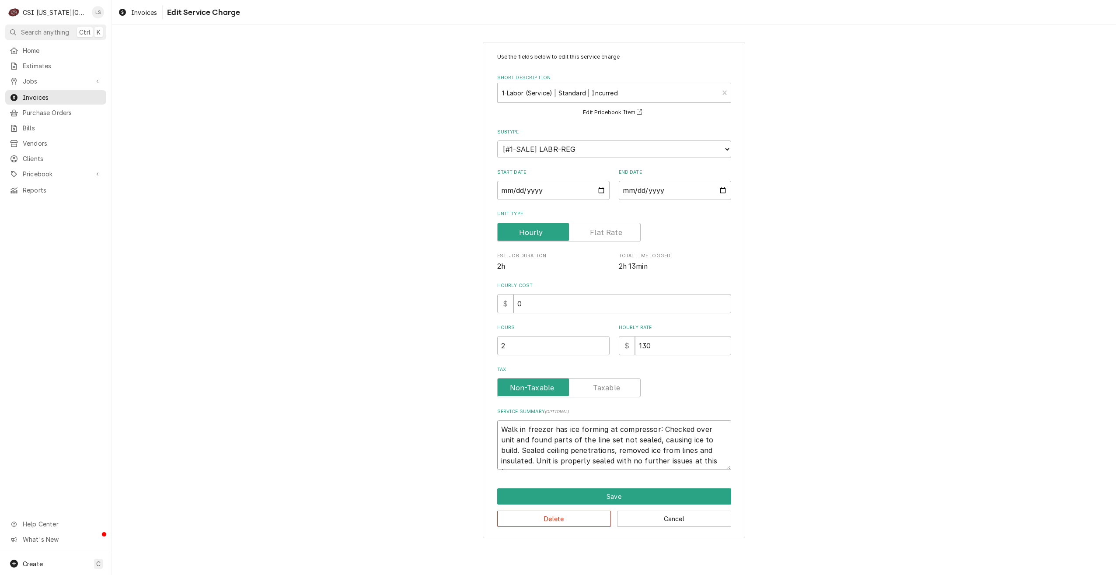
click at [503, 451] on textarea "Walk in freezer has ice forming at compressor: Checked over unit and found part…" at bounding box center [614, 445] width 234 height 50
click at [698, 457] on textarea "Walk in freezer has ice forming at compressor: Checked over unit and found part…" at bounding box center [614, 445] width 234 height 50
click at [803, 443] on div "Use the fields below to edit this service charge Short Description 1-Labor (Ser…" at bounding box center [614, 289] width 1004 height 511
click at [524, 450] on textarea "Walk in freezer has ice forming at compressor: Checked over unit and found part…" at bounding box center [614, 445] width 234 height 50
click at [832, 423] on div "Use the fields below to edit this service charge Short Description 1-Labor (Ser…" at bounding box center [614, 289] width 1004 height 511
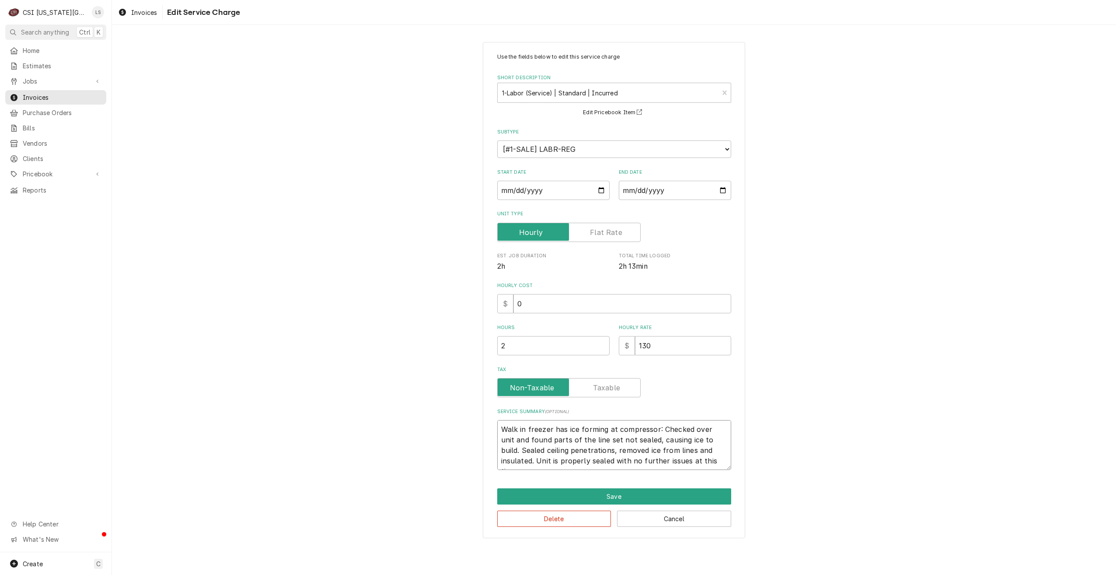
click at [709, 459] on textarea "Walk in freezer has ice forming at compressor: Checked over unit and found part…" at bounding box center [614, 445] width 234 height 50
click at [602, 494] on button "Save" at bounding box center [614, 496] width 234 height 16
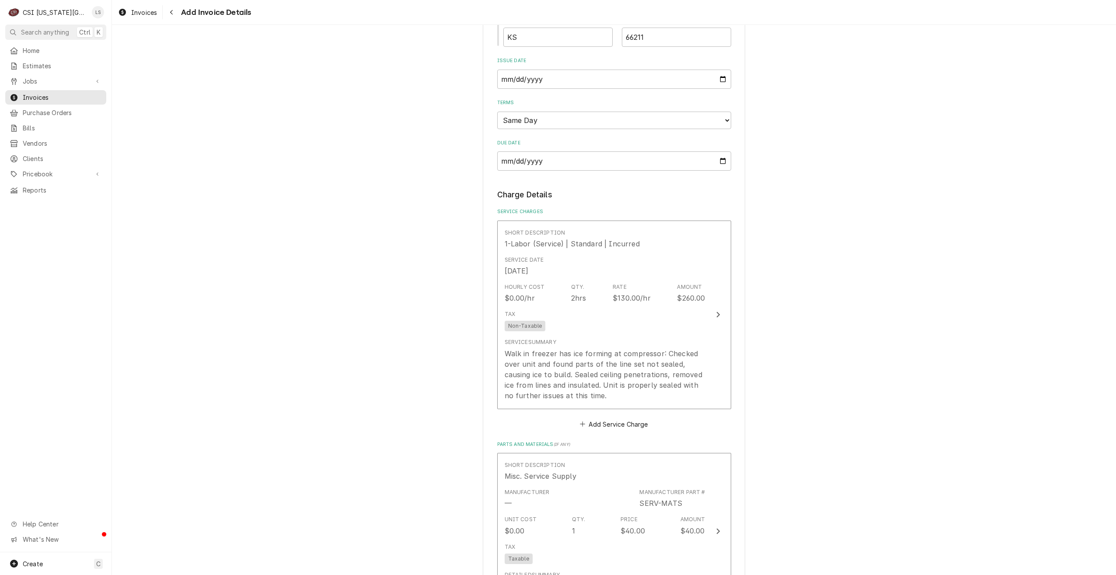
scroll to position [645, 0]
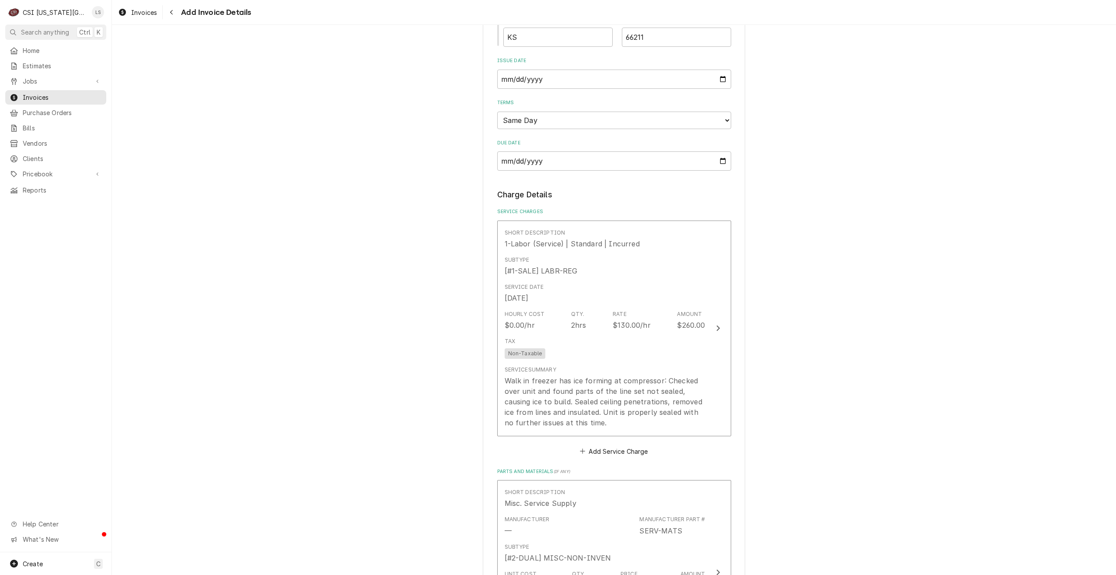
click at [842, 319] on div "Please provide the following information to create your invoice: Client Details…" at bounding box center [614, 315] width 1004 height 1852
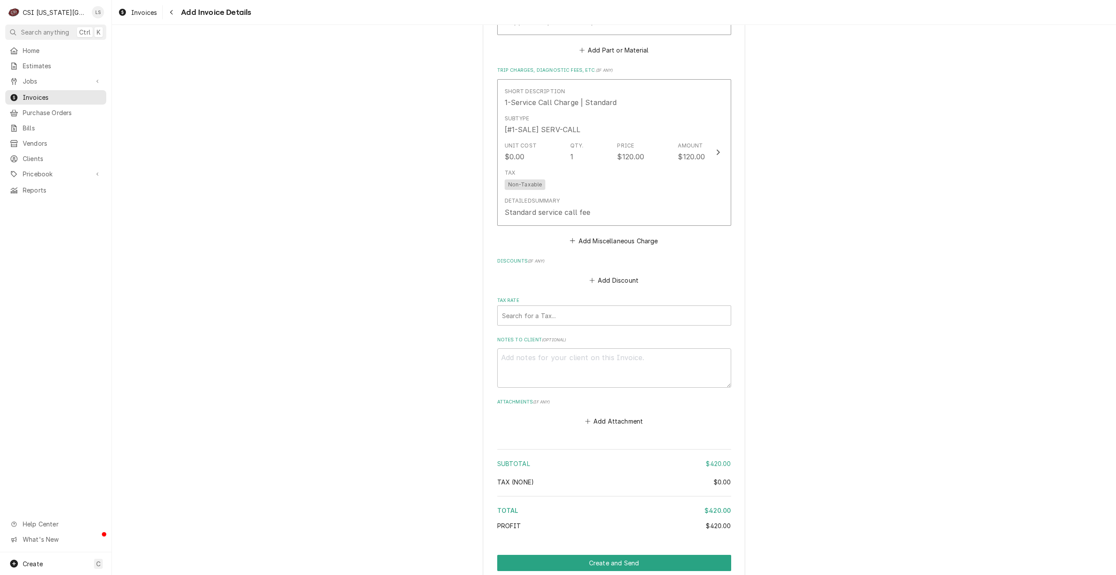
scroll to position [1312, 0]
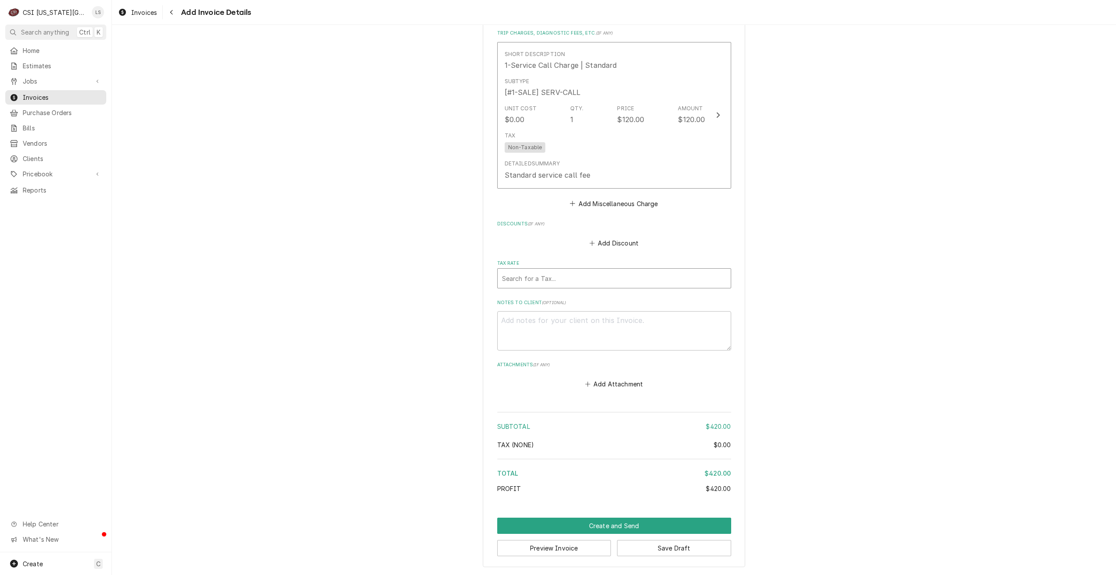
click at [638, 281] on div "Tax Rate" at bounding box center [614, 278] width 224 height 16
click at [617, 296] on div "[9.1%] LEAWOOD, KS" at bounding box center [614, 297] width 233 height 14
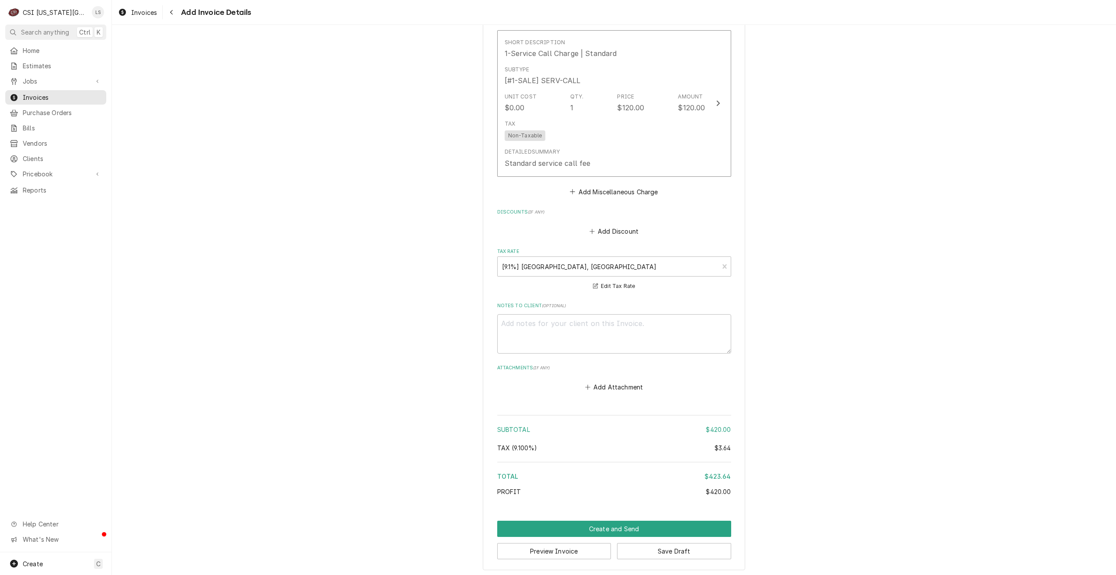
scroll to position [1326, 0]
click at [624, 531] on button "Create and Send" at bounding box center [614, 525] width 234 height 16
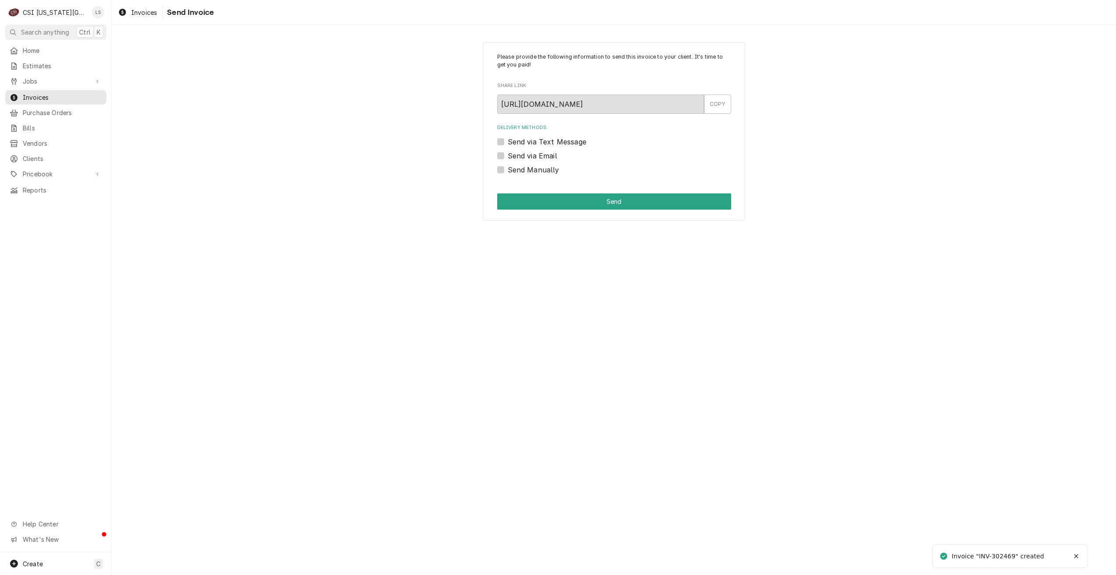
click at [522, 175] on div "Please provide the following information to send this invoice to your client. I…" at bounding box center [614, 131] width 262 height 179
click at [527, 171] on label "Send Manually" at bounding box center [534, 169] width 52 height 10
click at [527, 171] on input "Send Manually" at bounding box center [625, 173] width 234 height 19
checkbox input "true"
click at [528, 203] on button "Send" at bounding box center [614, 201] width 234 height 16
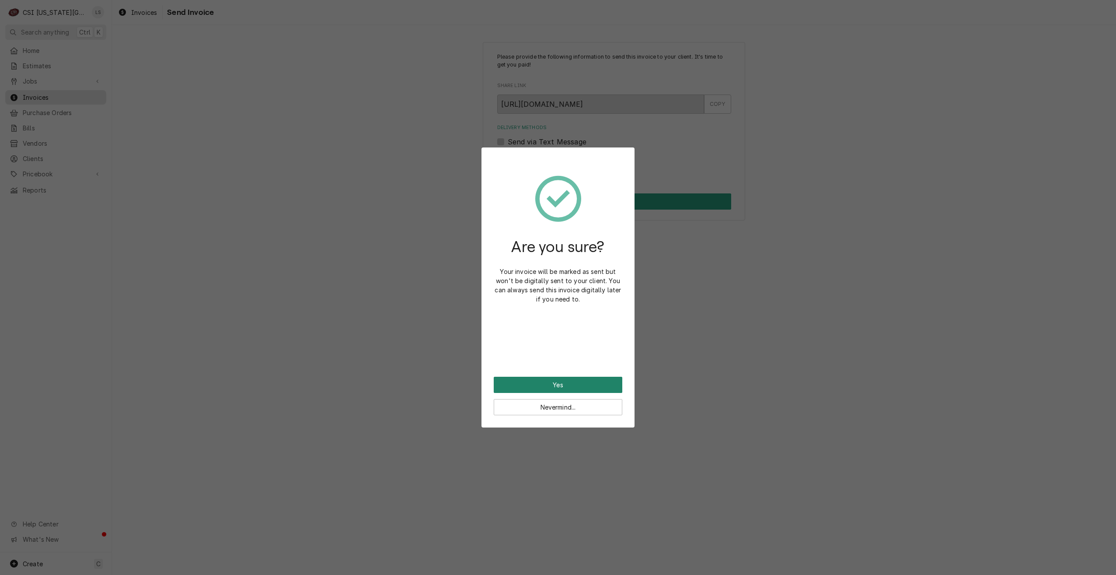
click at [584, 380] on button "Yes" at bounding box center [558, 385] width 129 height 16
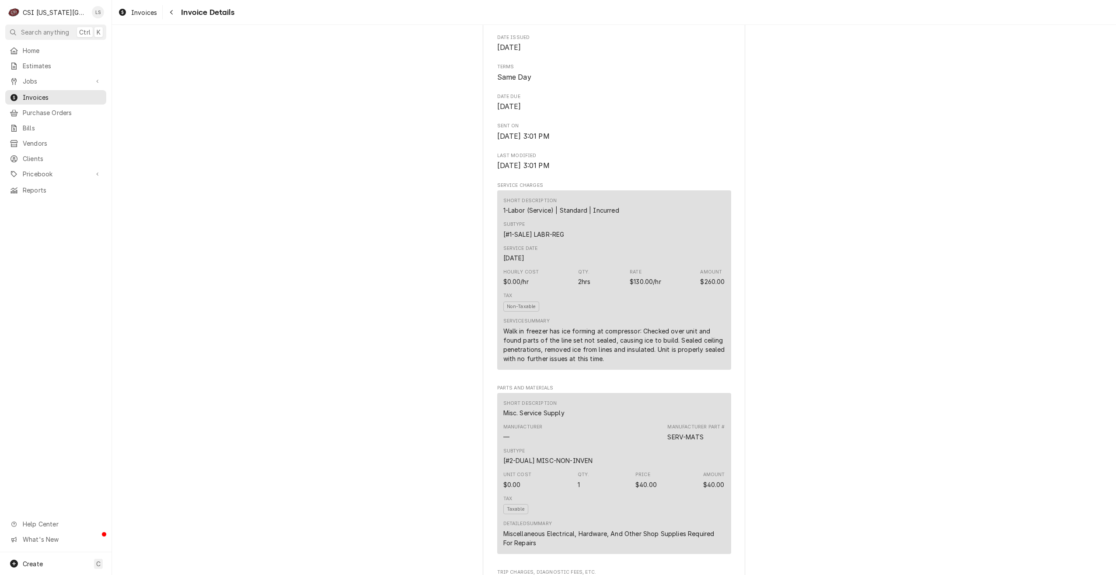
scroll to position [87, 0]
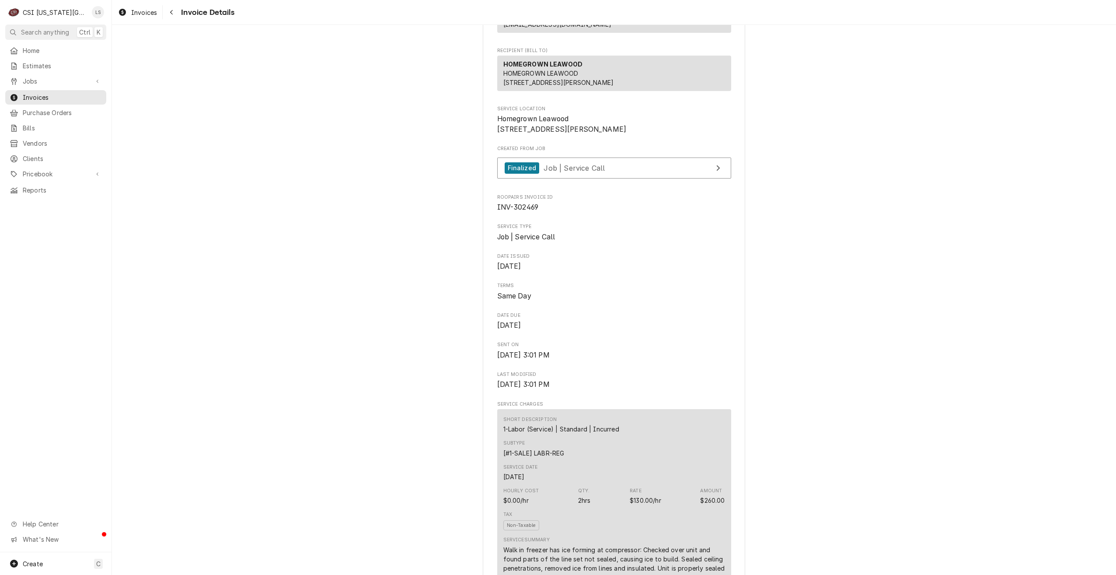
click at [520, 211] on span "INV-302469" at bounding box center [518, 207] width 42 height 8
copy span "302469"
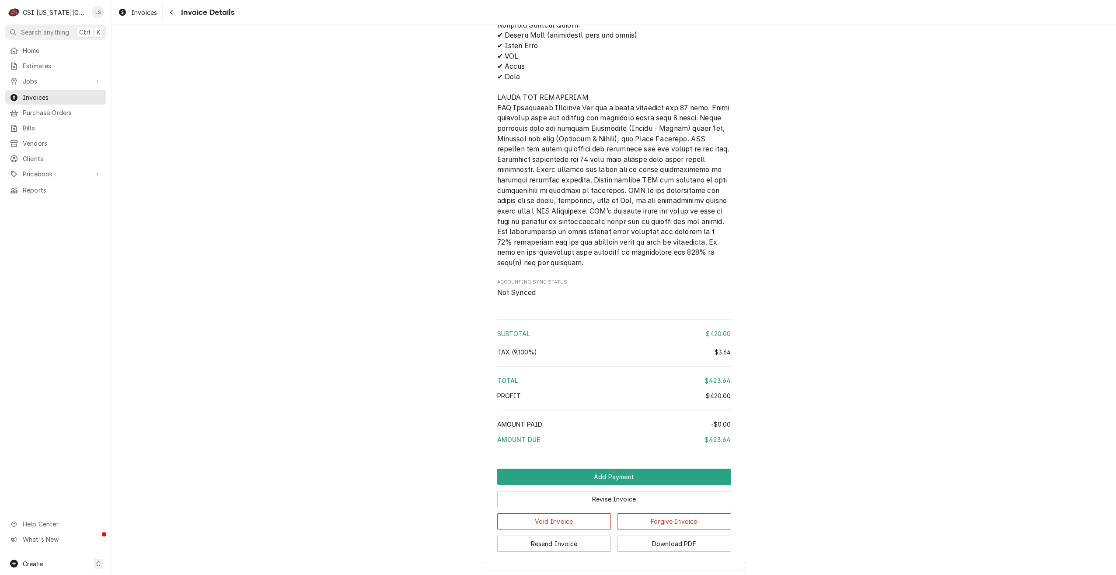
scroll to position [1290, 0]
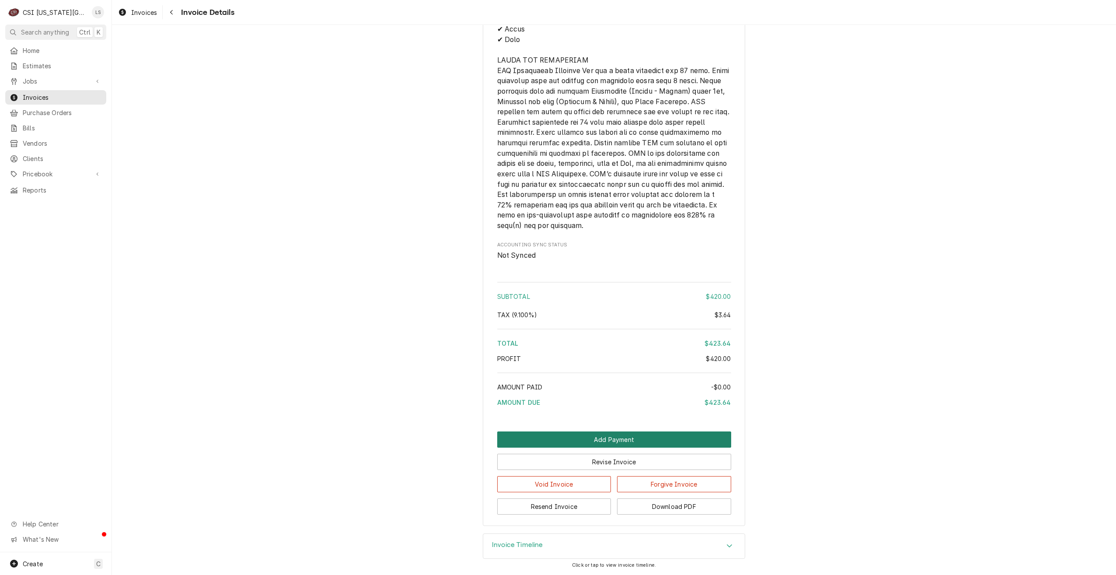
click at [668, 436] on button "Add Payment" at bounding box center [614, 439] width 234 height 16
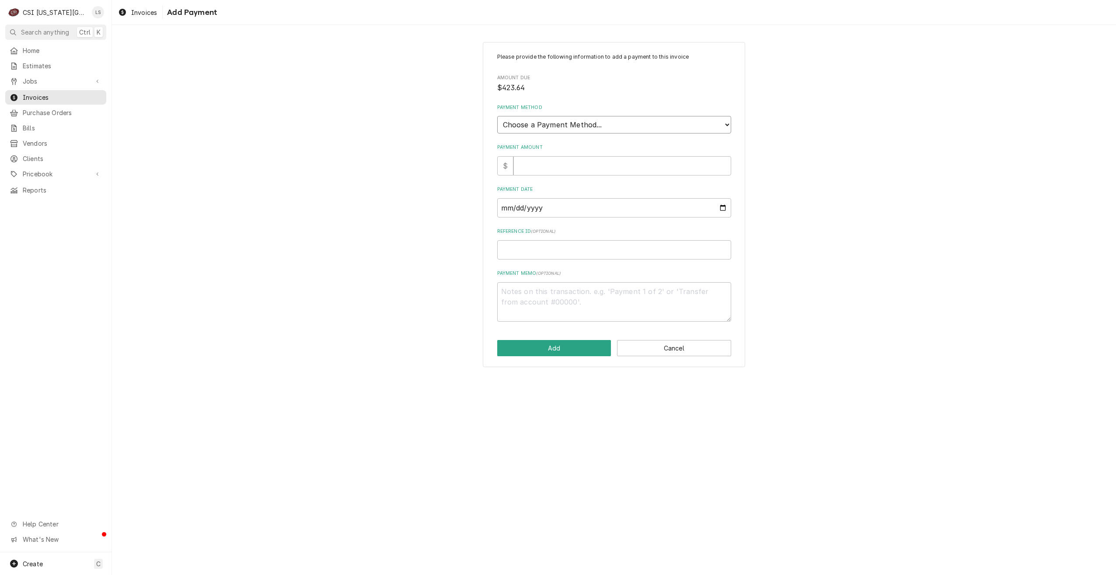
click at [666, 126] on select "Choose a Payment Method... Cash Check Credit/Debit Card ACH/eCheck Other" at bounding box center [614, 124] width 234 height 17
select select "3"
click at [497, 116] on select "Choose a Payment Method... Cash Check Credit/Debit Card ACH/eCheck Other" at bounding box center [614, 124] width 234 height 17
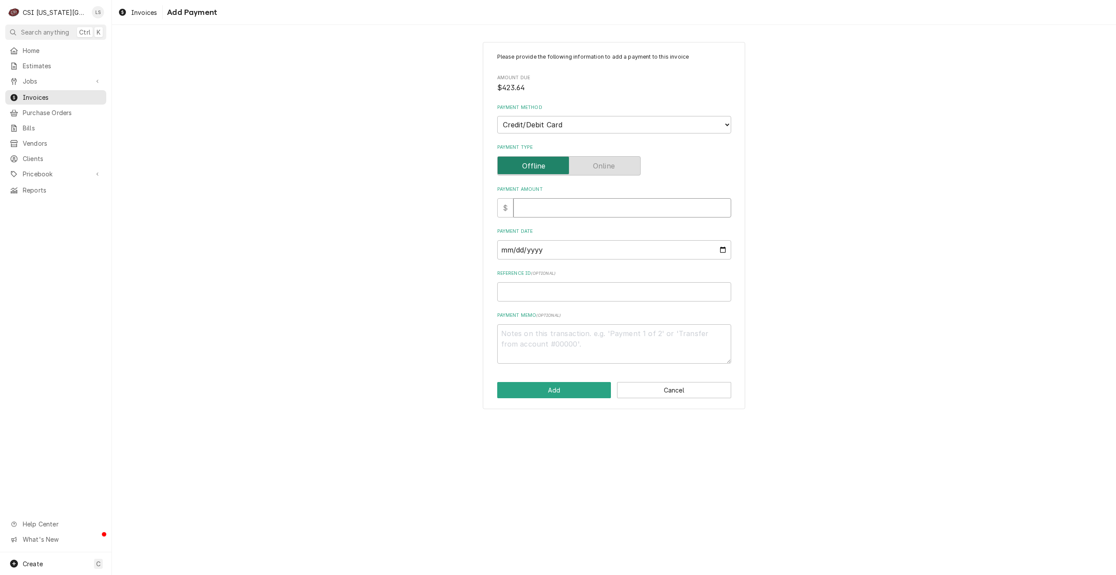
click at [657, 212] on input "Payment Amount" at bounding box center [622, 207] width 218 height 19
paste input "513120"
type textarea "x"
type input "513120"
click at [577, 289] on input "Reference ID ( optional )" at bounding box center [614, 291] width 234 height 19
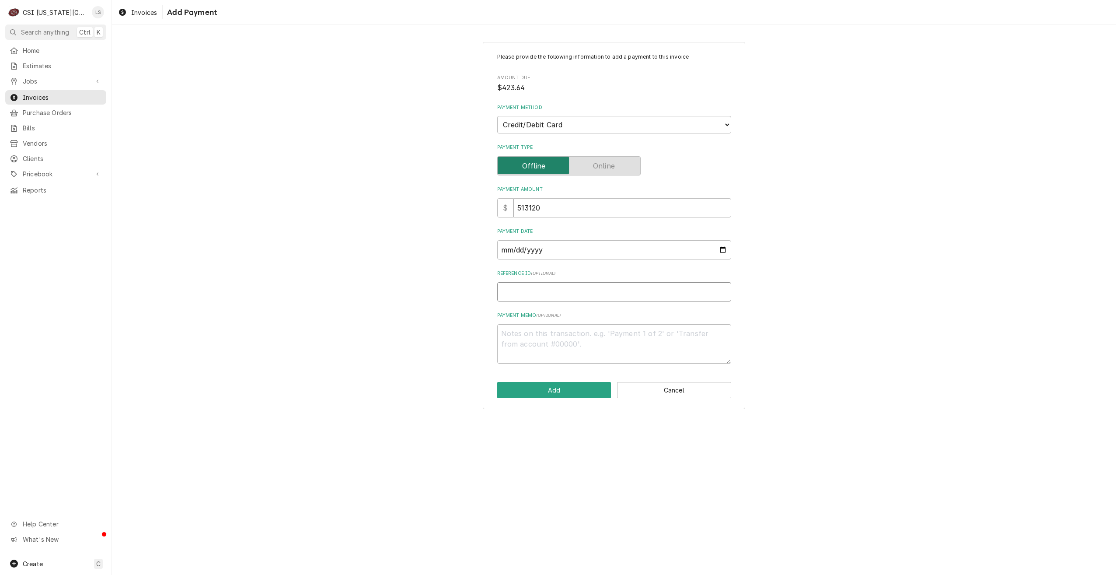
paste input "513120"
type textarea "x"
type input "513120"
click at [583, 211] on input "513120" at bounding box center [622, 207] width 218 height 19
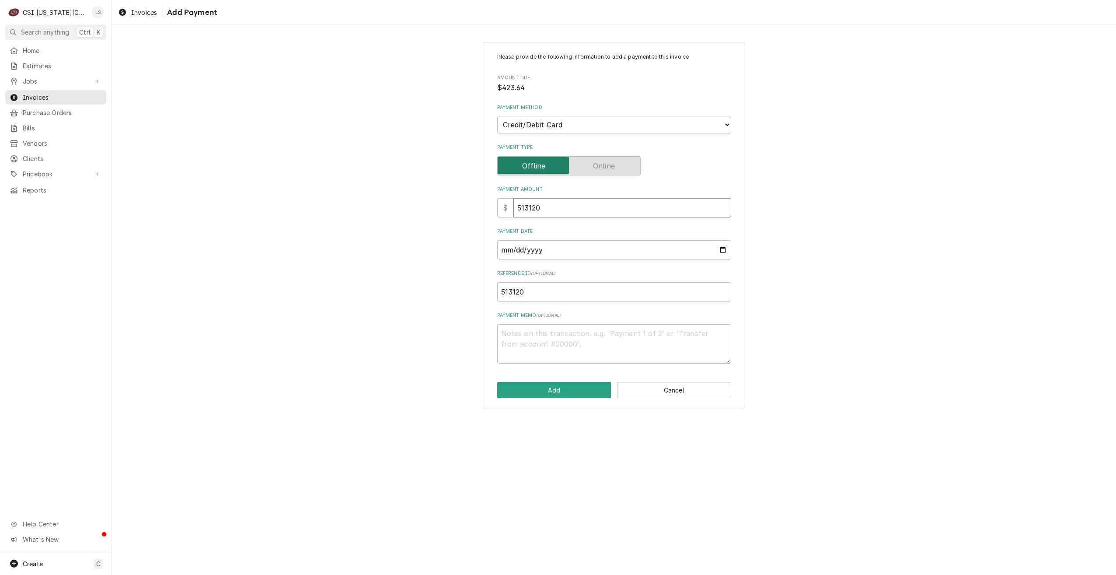
type textarea "x"
type input "51312"
type textarea "x"
type input "5131"
type textarea "x"
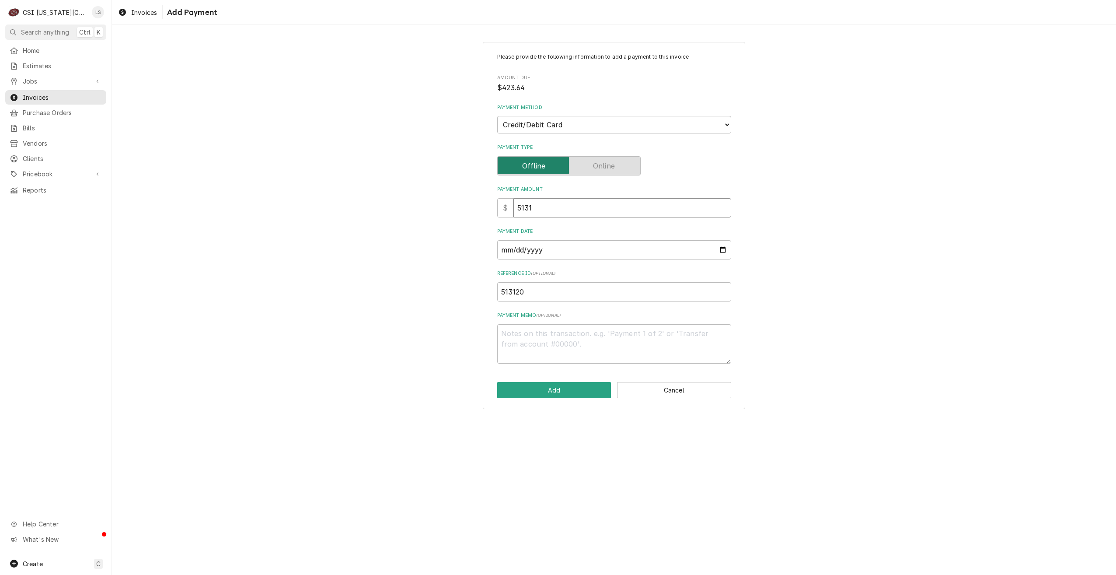
type input "513"
type textarea "x"
type input "51"
type textarea "x"
type input "5"
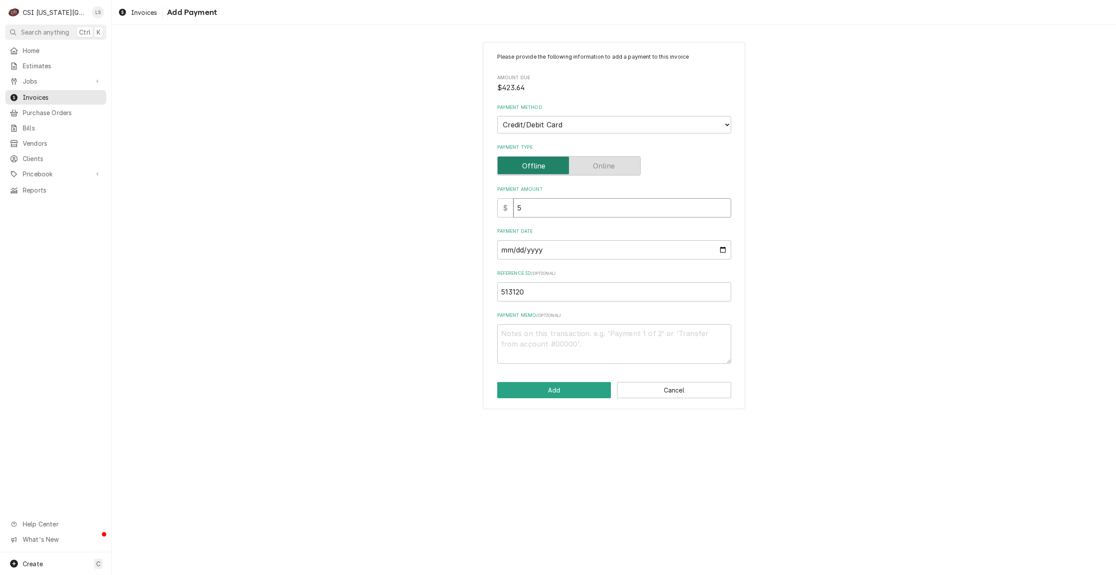
type textarea "x"
type input "4"
type textarea "x"
type input "42"
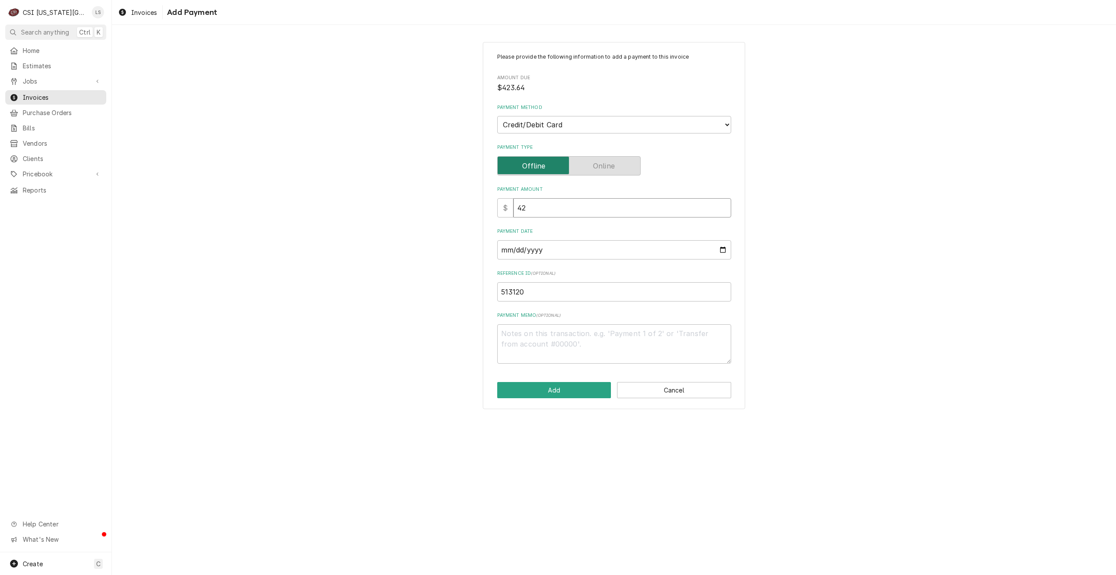
type textarea "x"
type input "423"
type textarea "x"
type input "423.6"
type textarea "x"
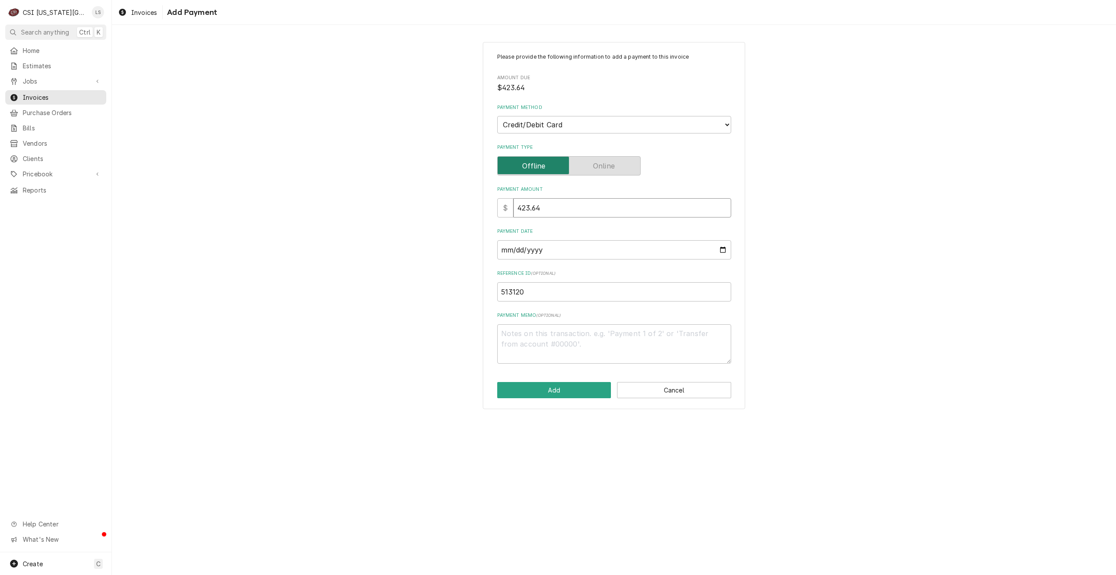
type input "423.64"
click at [725, 250] on input "Payment Date" at bounding box center [614, 249] width 234 height 19
type textarea "x"
type input "2025-08-13"
click at [548, 391] on button "Add" at bounding box center [554, 390] width 114 height 16
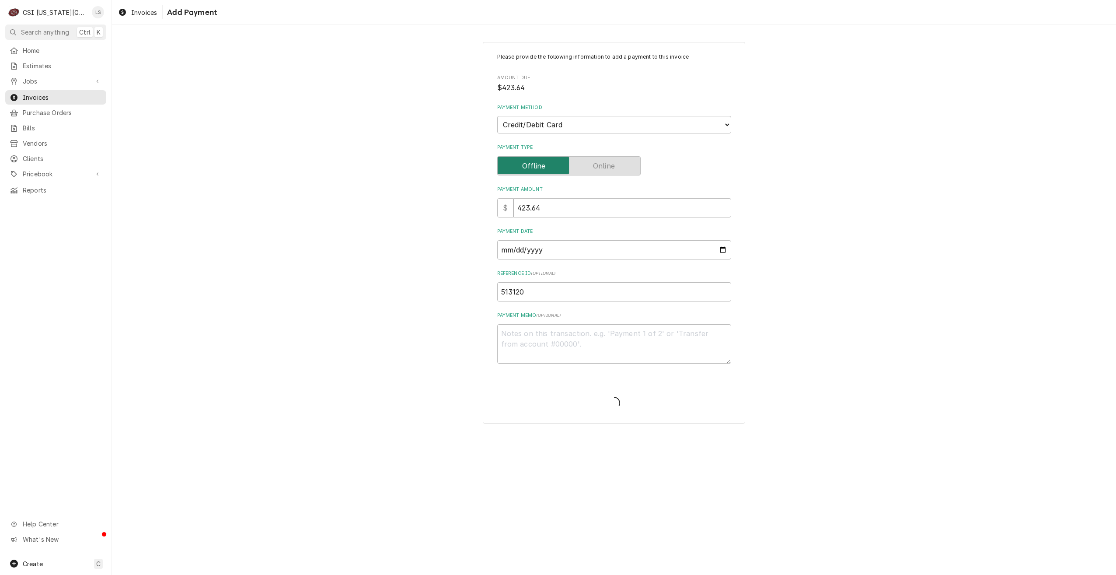
type textarea "x"
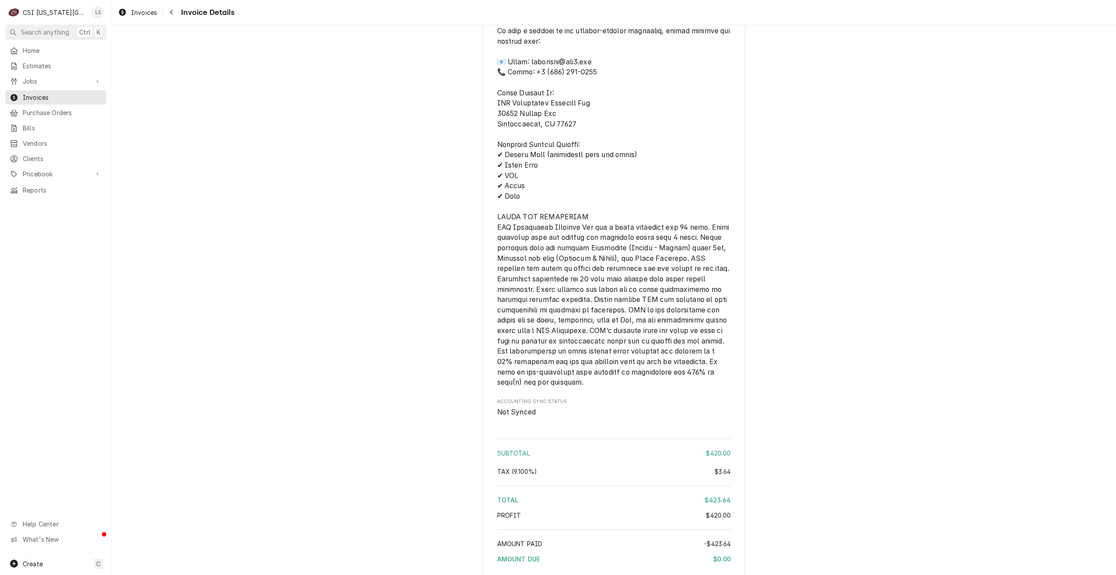
scroll to position [1365, 0]
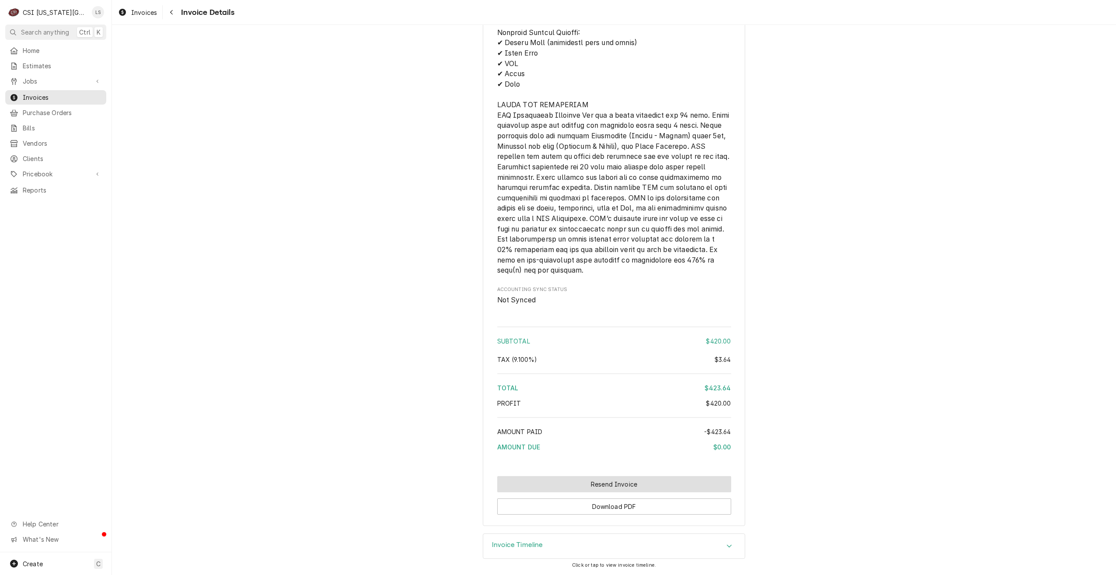
click at [609, 490] on button "Resend Invoice" at bounding box center [614, 484] width 234 height 16
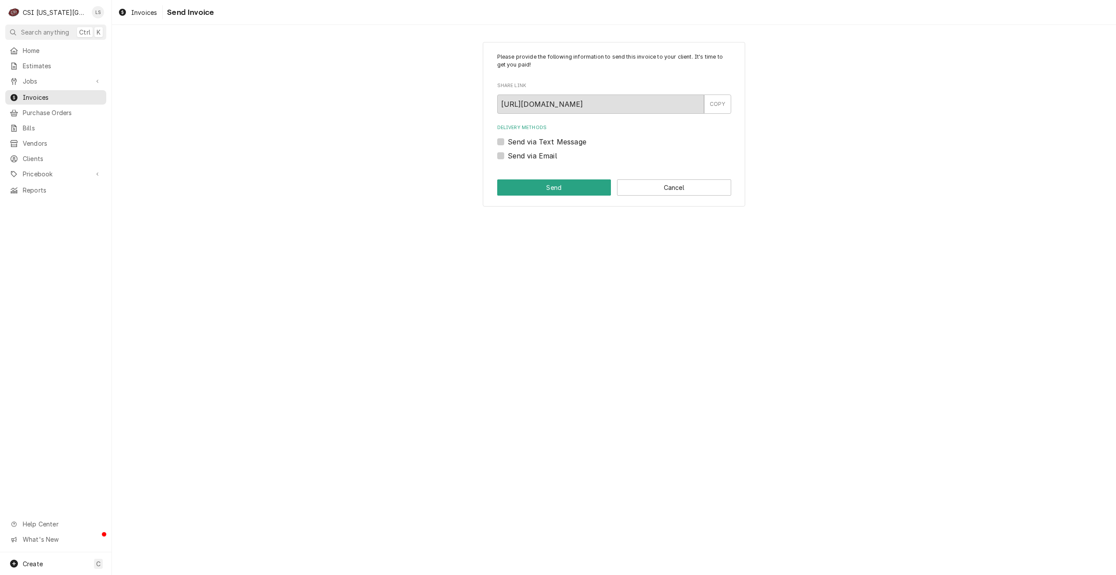
click at [523, 153] on label "Send via Email" at bounding box center [532, 155] width 49 height 10
click at [523, 153] on input "Send via Email" at bounding box center [625, 159] width 234 height 19
checkbox input "true"
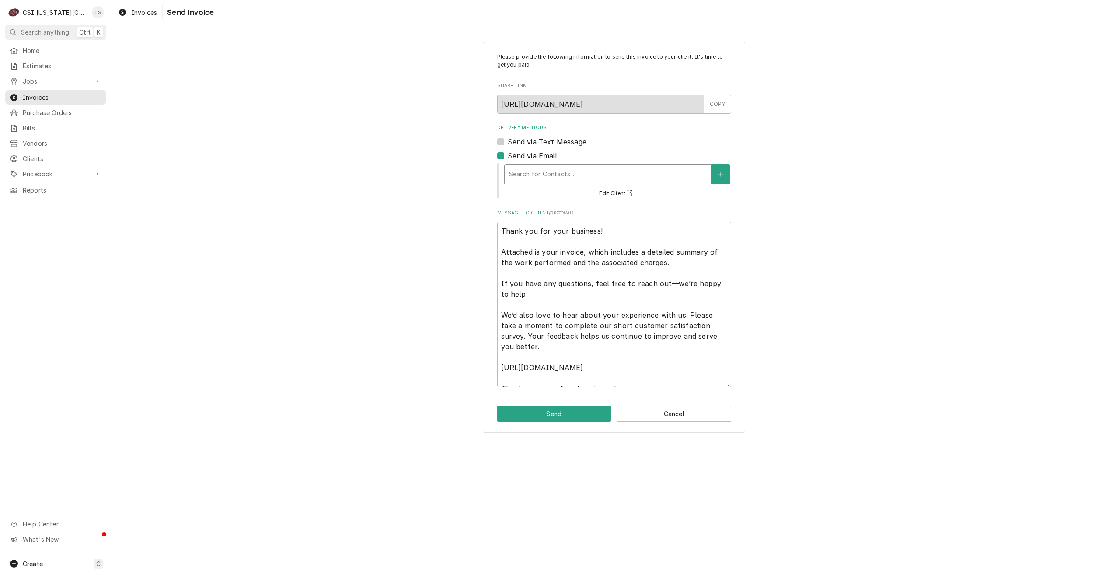
click at [659, 175] on div "Delivery Methods" at bounding box center [608, 174] width 198 height 16
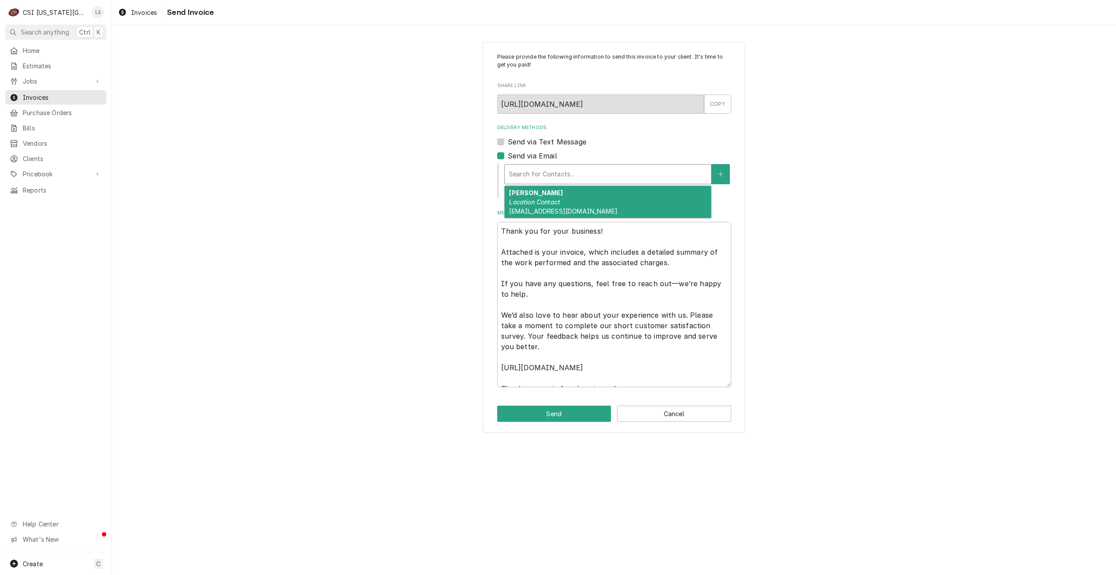
click at [629, 206] on div "[PERSON_NAME] Location Contact [EMAIL_ADDRESS][DOMAIN_NAME]" at bounding box center [608, 202] width 206 height 32
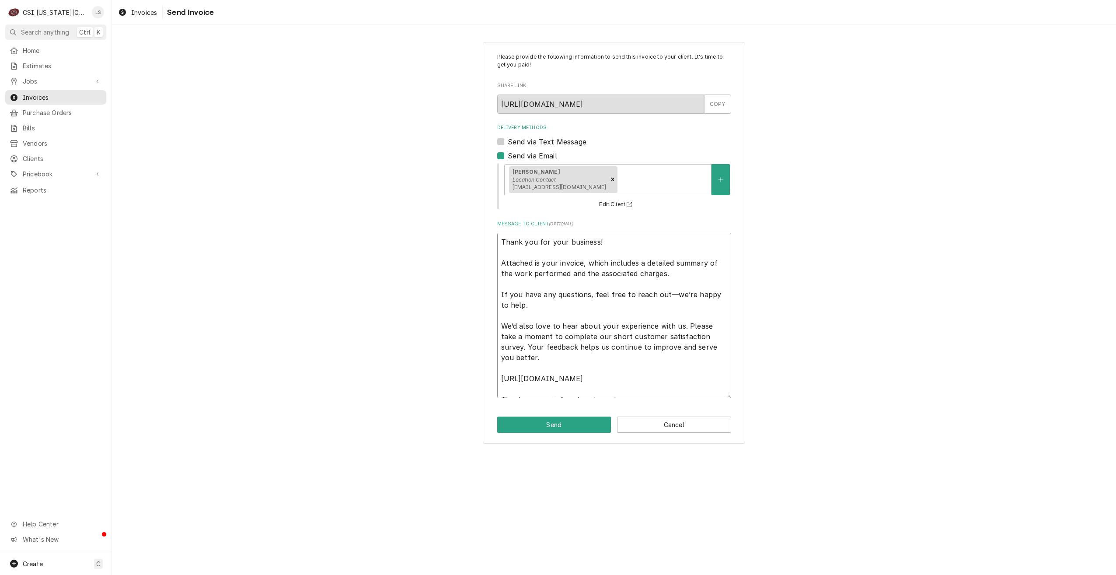
click at [691, 374] on textarea "Thank you for your business! Attached is your invoice, which includes a detaile…" at bounding box center [614, 315] width 234 height 165
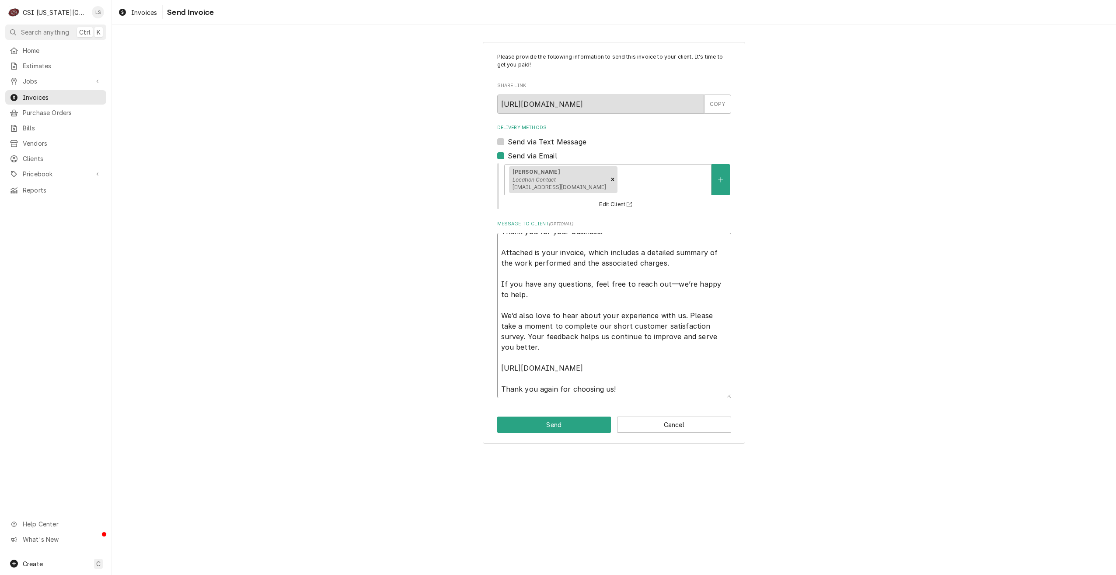
click at [681, 386] on textarea "Thank you for your business! Attached is your invoice, which includes a detaile…" at bounding box center [614, 315] width 234 height 165
type textarea "x"
type textarea "Thank you for your business! Attached is your invoice, which includes a detaile…"
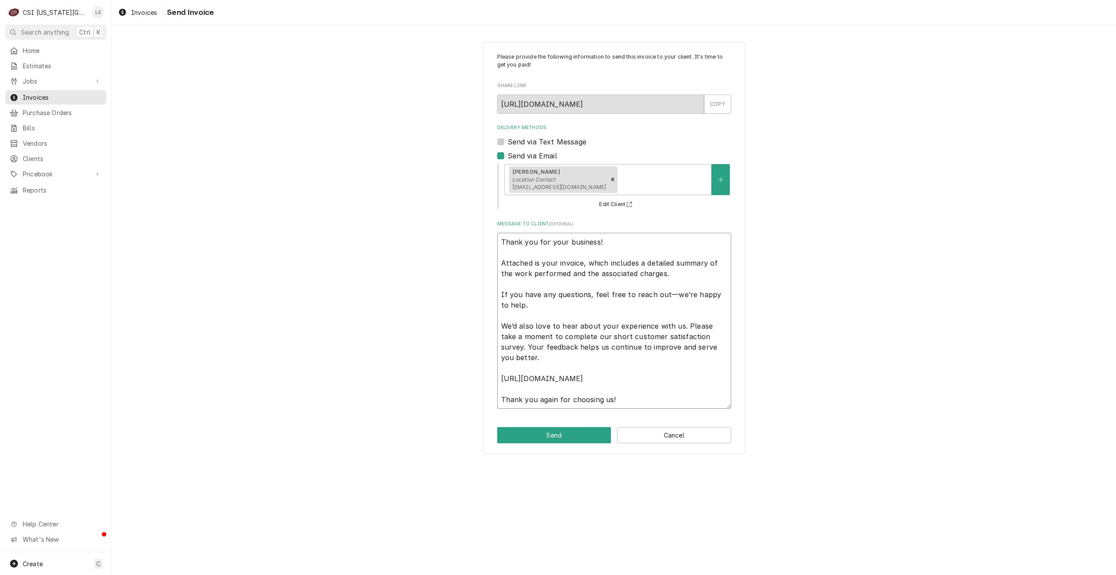
type textarea "x"
type textarea "Thank you for your business! Attached is your invoice, which includes a detaile…"
type textarea "x"
type textarea "Thank you for your business! Attached is your invoice, which includes a detaile…"
type textarea "x"
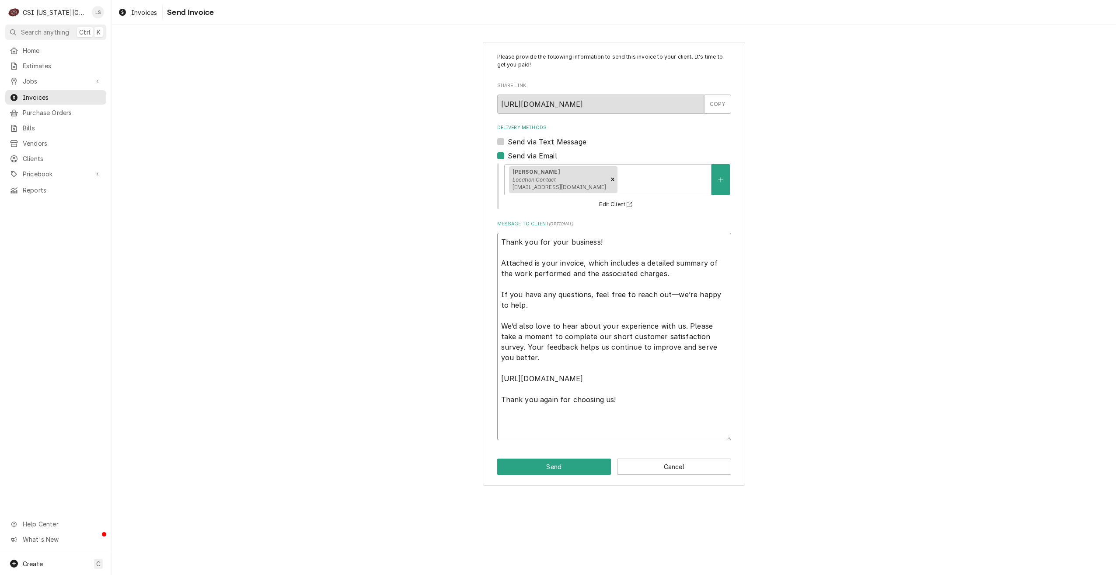
type textarea "Thank you for your business! Attached is your invoice, which includes a detaile…"
paste textarea "Commercial Services Inc [US_STATE][GEOGRAPHIC_DATA] [STREET_ADDRESS] 6365197000…"
type textarea "x"
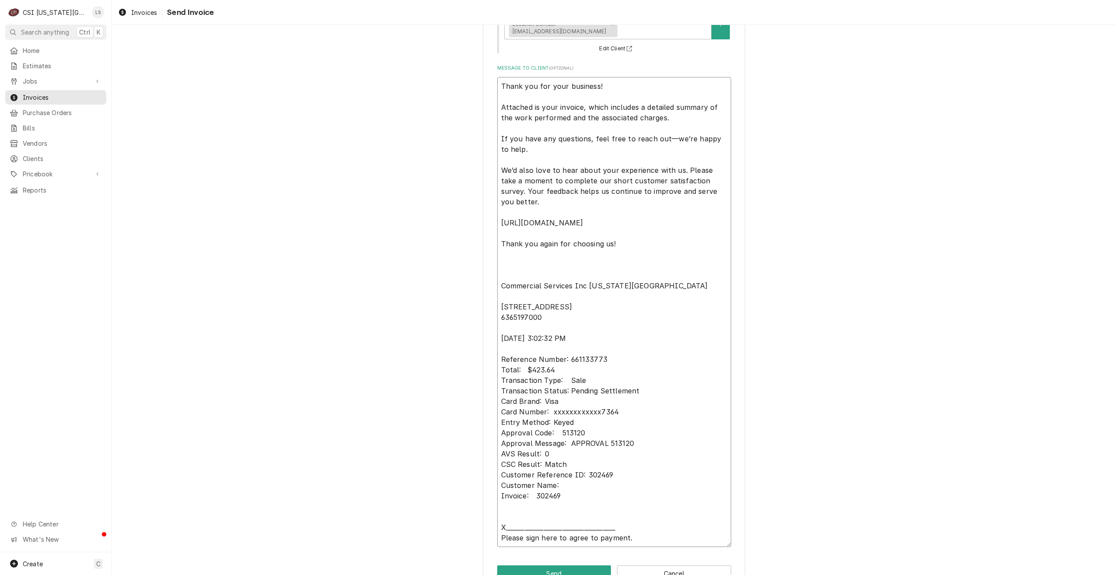
scroll to position [181, 0]
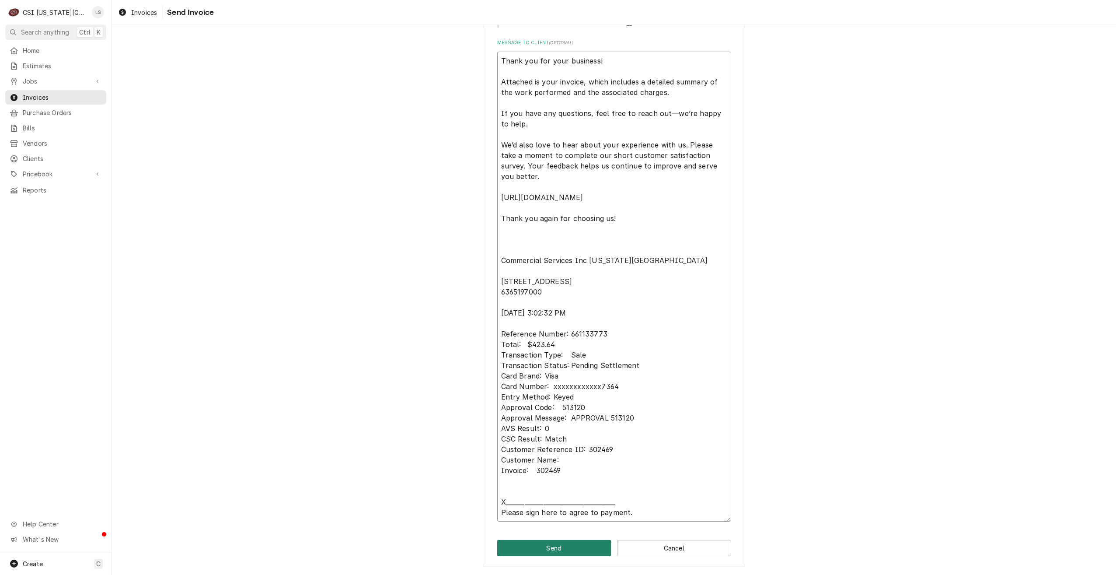
type textarea "Thank you for your business! Attached is your invoice, which includes a detaile…"
click at [514, 547] on button "Send" at bounding box center [554, 548] width 114 height 16
type textarea "x"
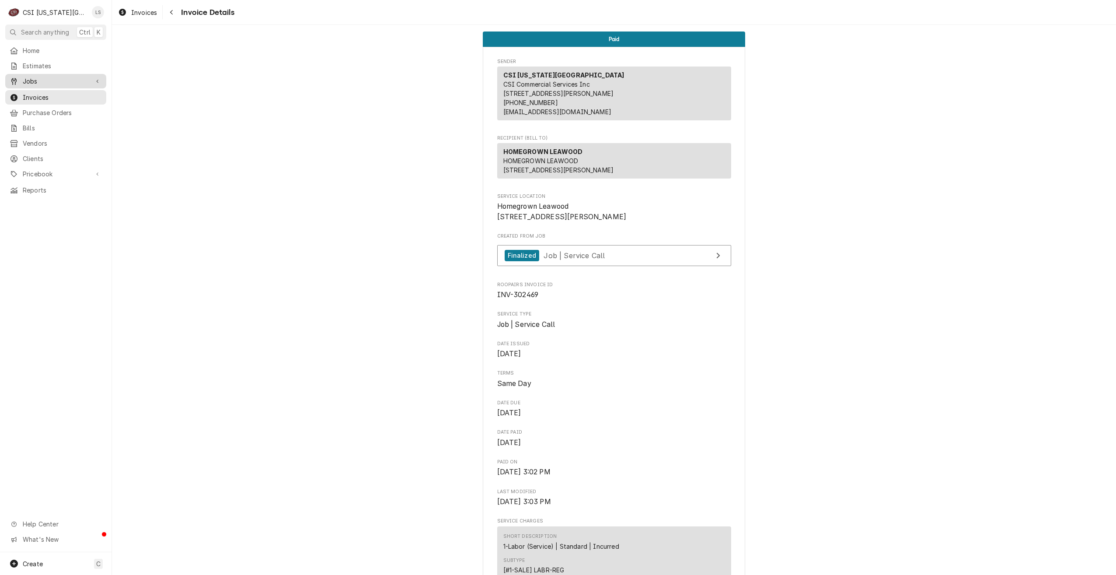
click at [38, 83] on span "Jobs" at bounding box center [56, 81] width 66 height 9
click at [42, 98] on span "Jobs" at bounding box center [62, 96] width 79 height 9
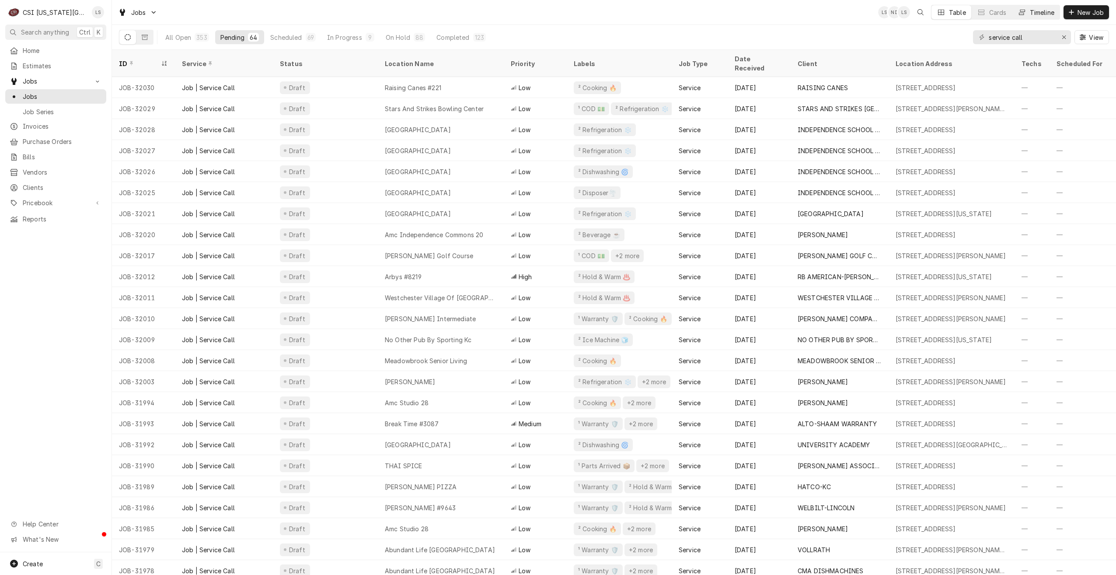
click at [1031, 14] on div "Timeline" at bounding box center [1042, 12] width 24 height 9
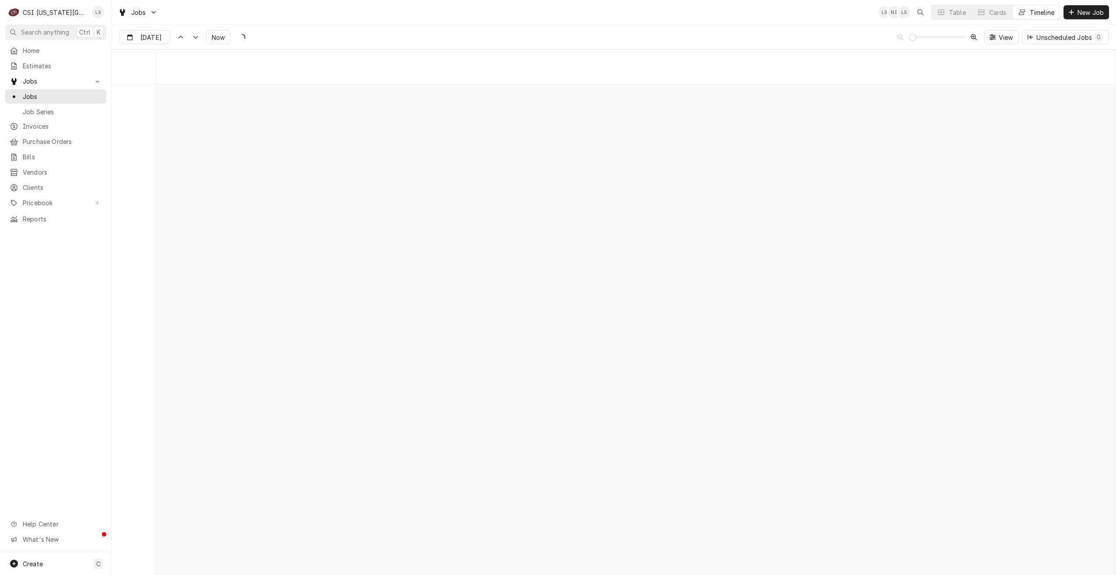
scroll to position [10045, 0]
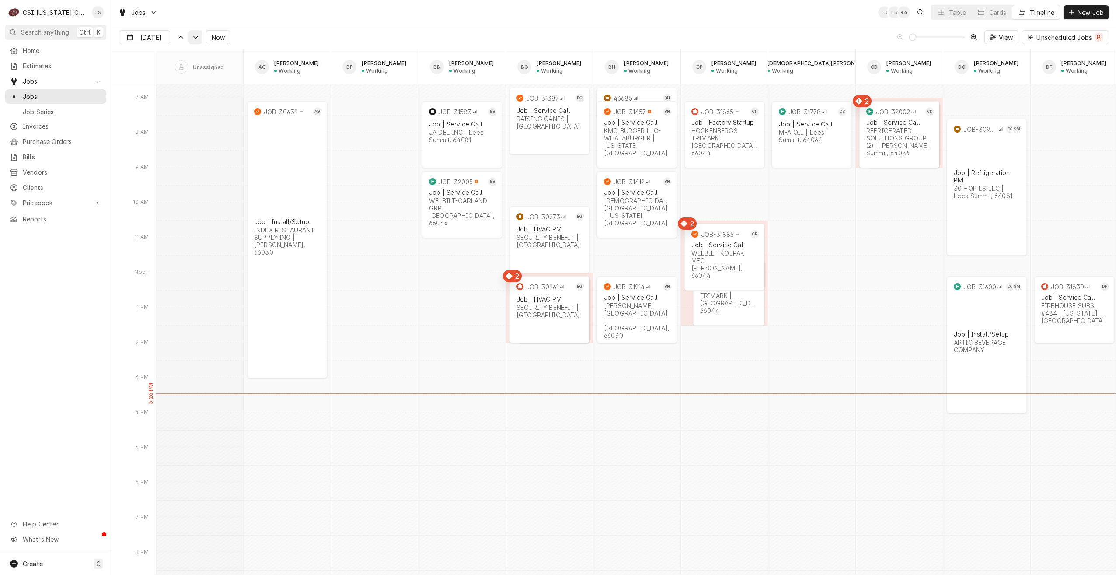
click at [189, 39] on button "Dynamic Content Wrapper" at bounding box center [195, 37] width 14 height 14
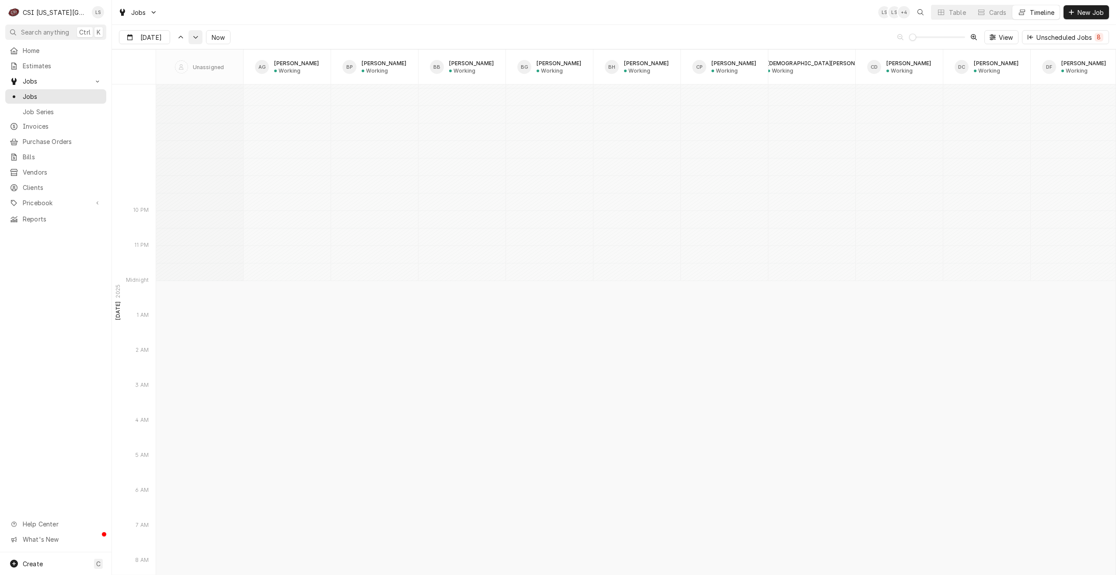
scroll to position [10662, 0]
type input "Aug 14"
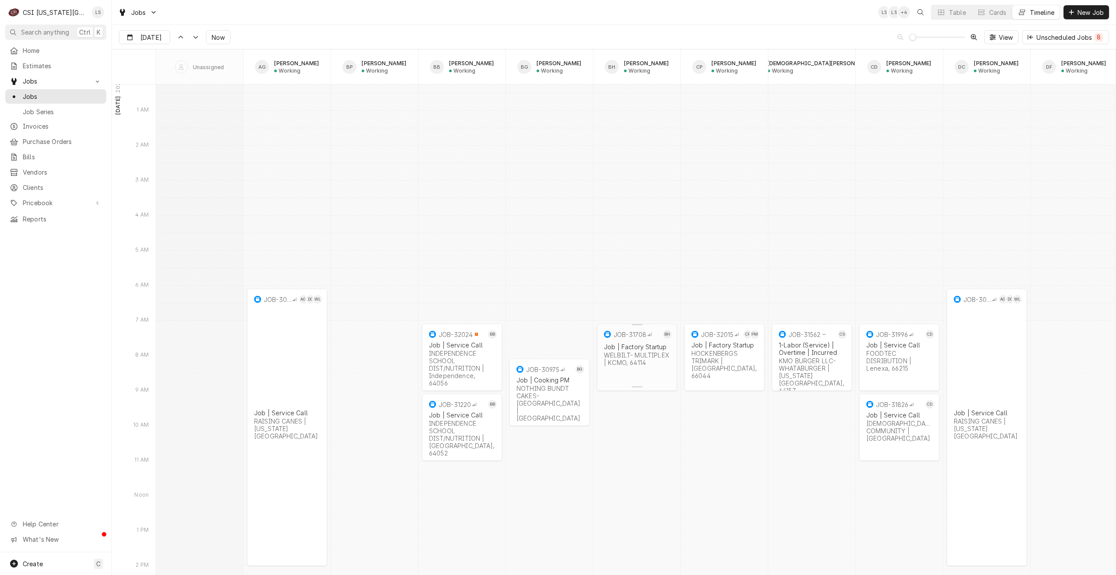
click at [639, 367] on div "JOB-31708 BH Job | Factory Startup WELBILT- MULTIPLEX | KCMO, 64114" at bounding box center [637, 349] width 80 height 51
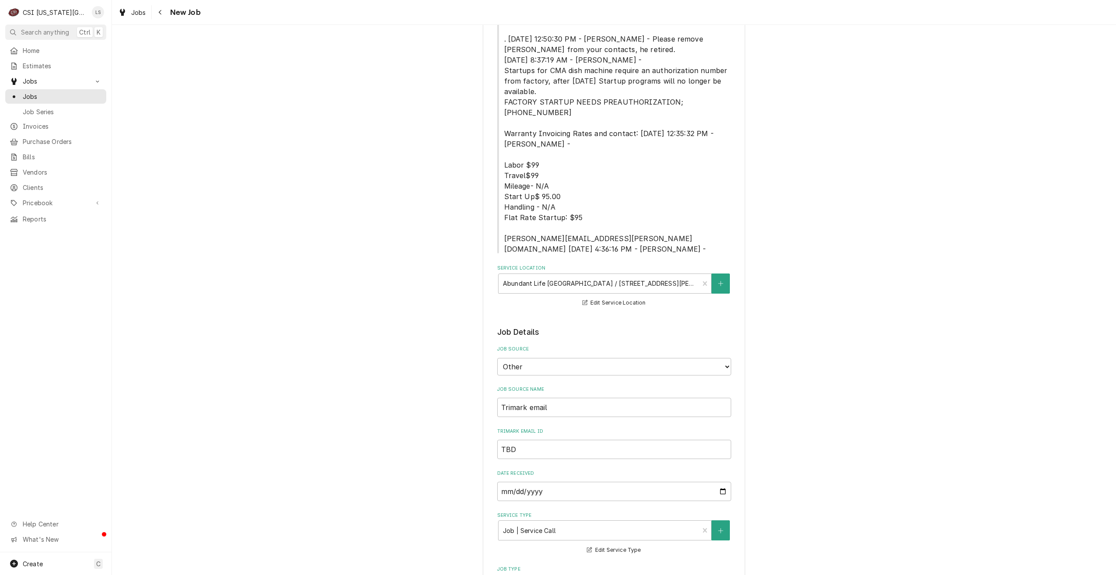
scroll to position [219, 0]
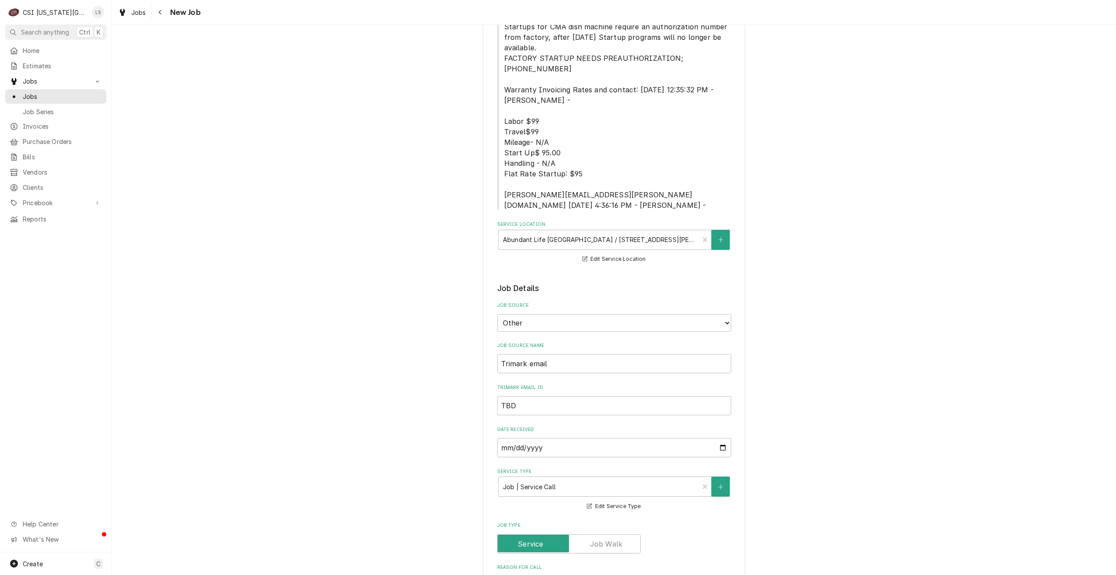
click at [969, 152] on div "Use the fields below to edit this job: Client Details Client CMA DISHMACHINES E…" at bounding box center [614, 520] width 1004 height 1410
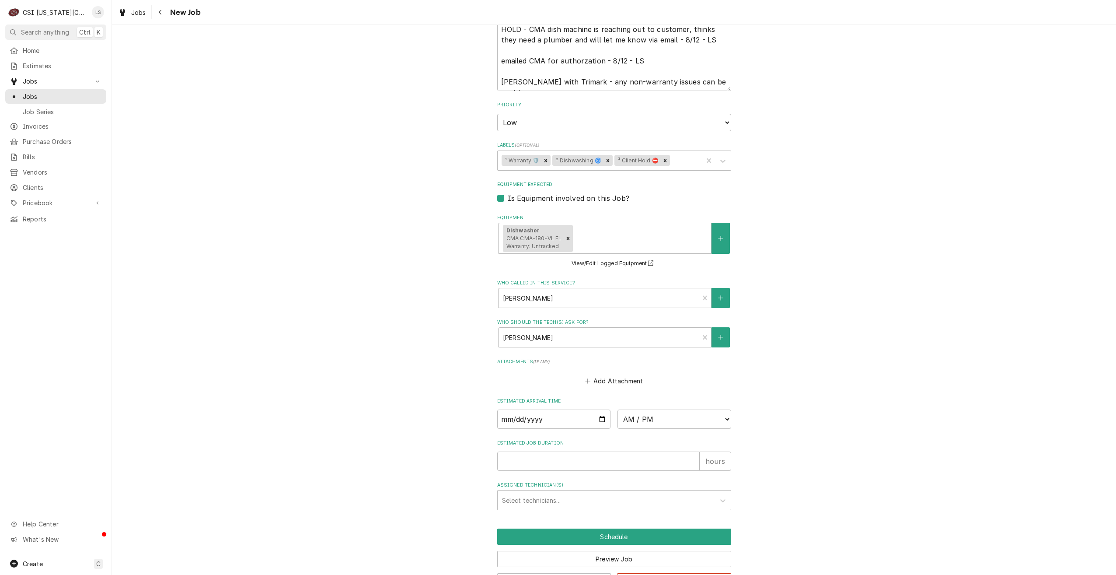
scroll to position [870, 0]
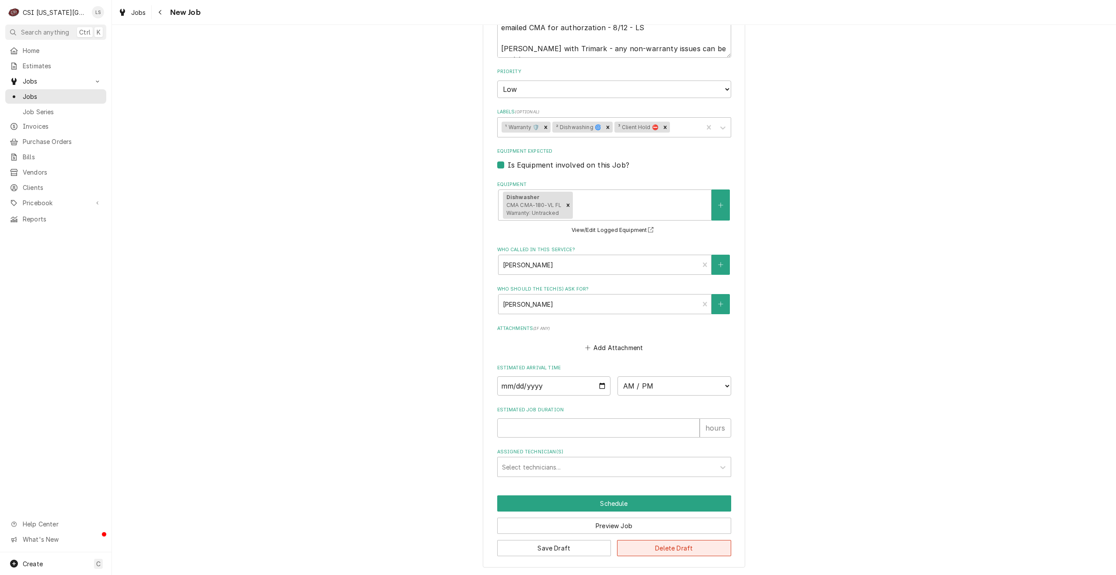
click at [678, 545] on button "Delete Draft" at bounding box center [674, 548] width 114 height 16
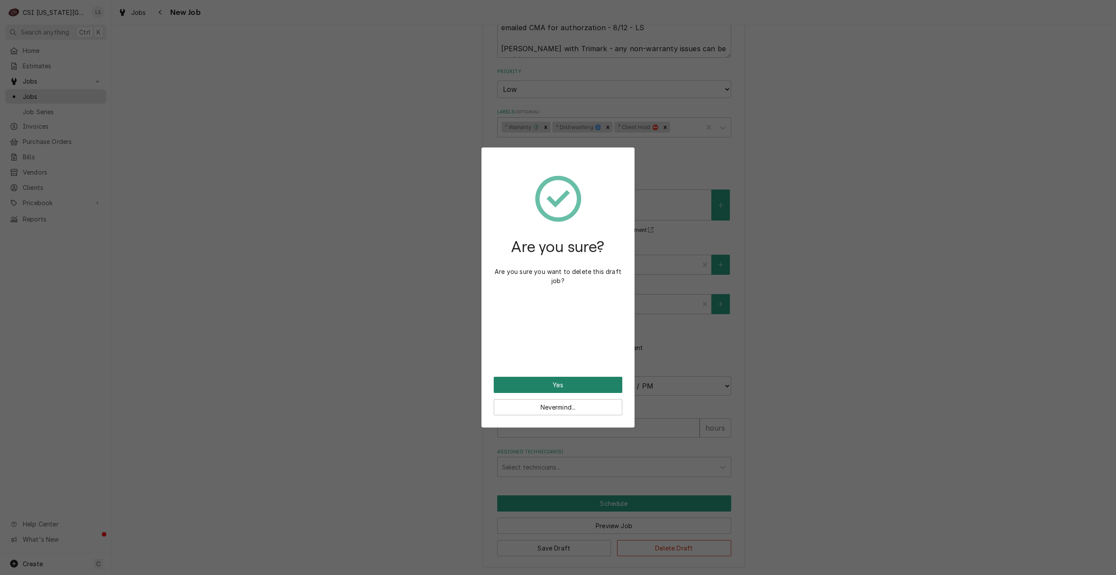
click at [579, 387] on button "Yes" at bounding box center [558, 385] width 129 height 16
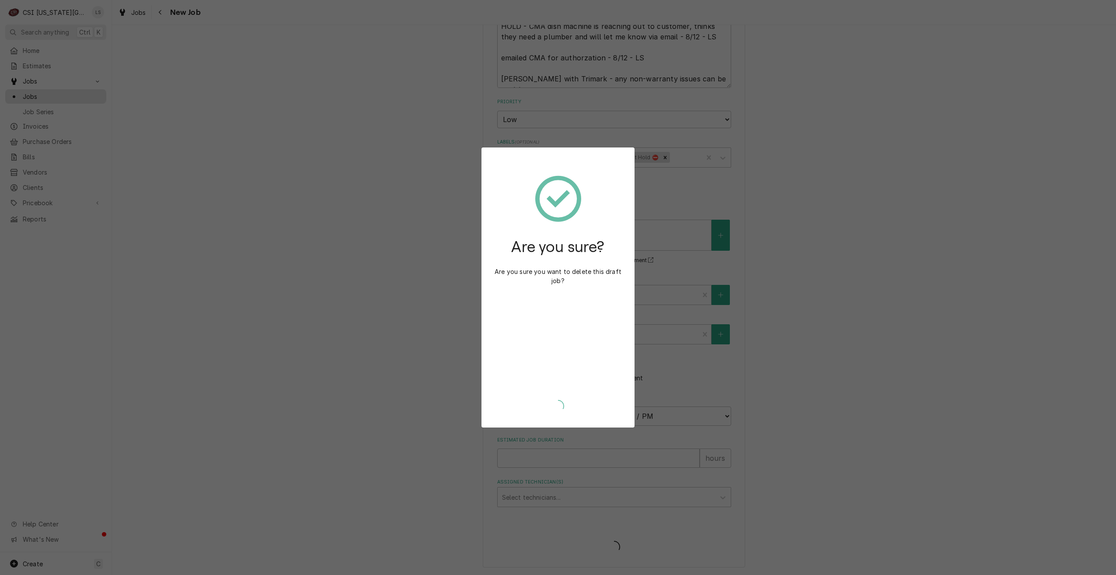
type textarea "x"
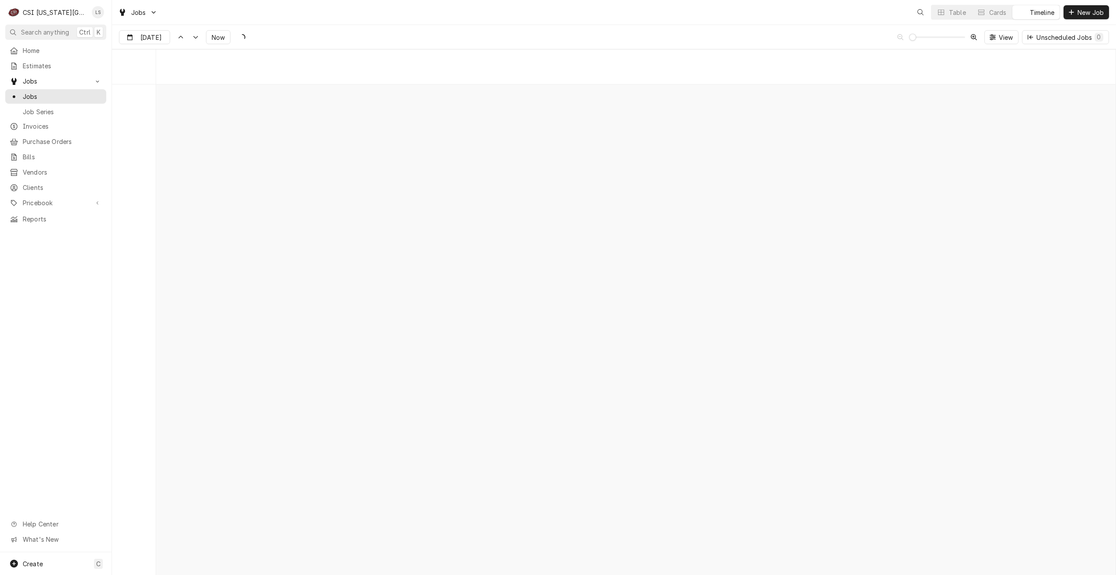
scroll to position [10045, 0]
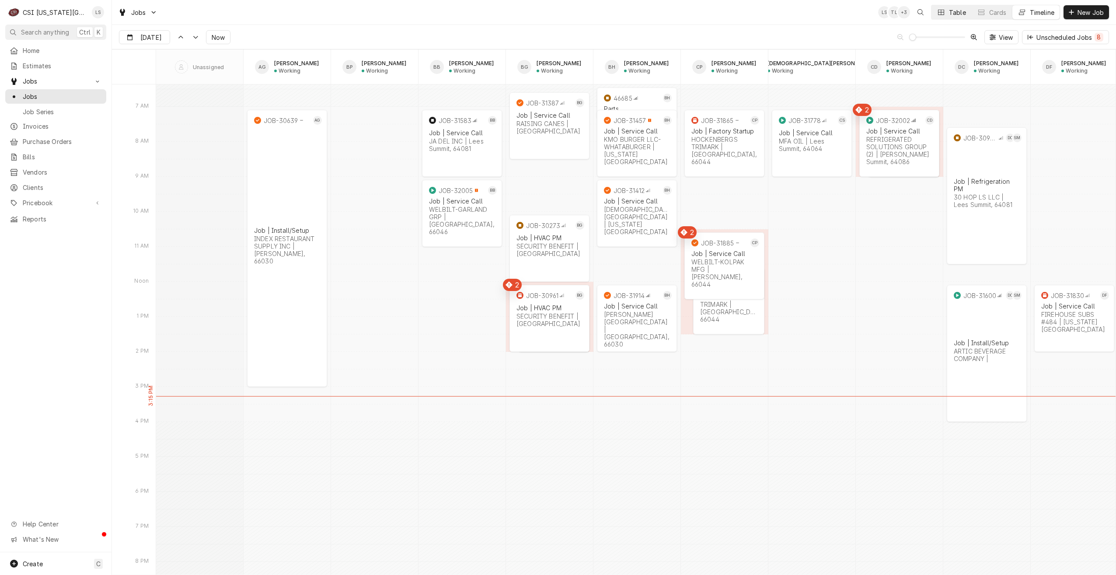
click at [961, 16] on div "Table" at bounding box center [957, 12] width 17 height 9
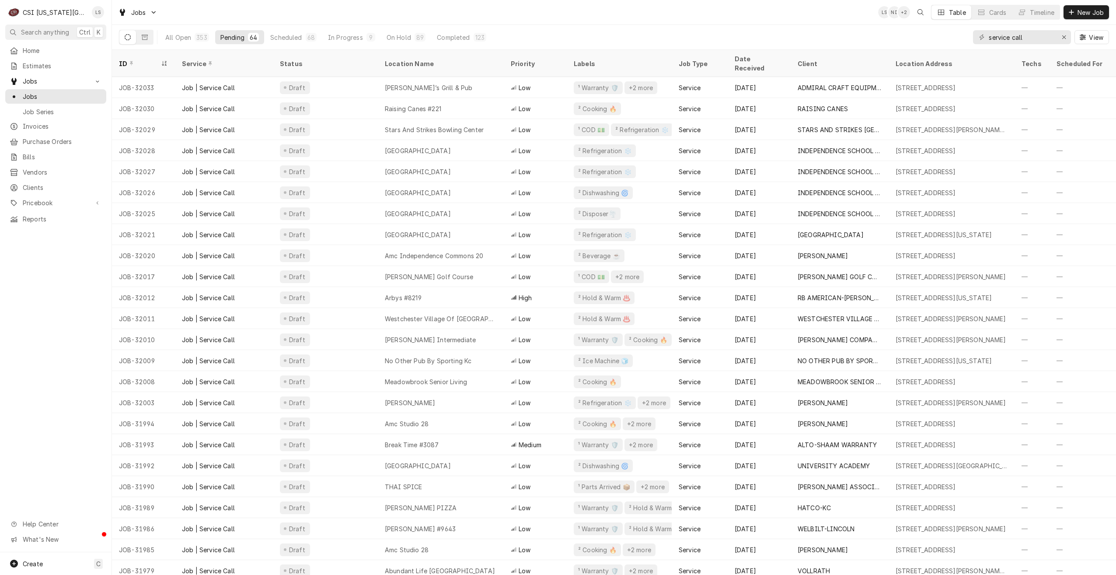
click at [785, 25] on div "All Open 353 Pending 64 Scheduled 68 In Progress 9 On Hold 89 Completed 123 ser…" at bounding box center [614, 37] width 990 height 24
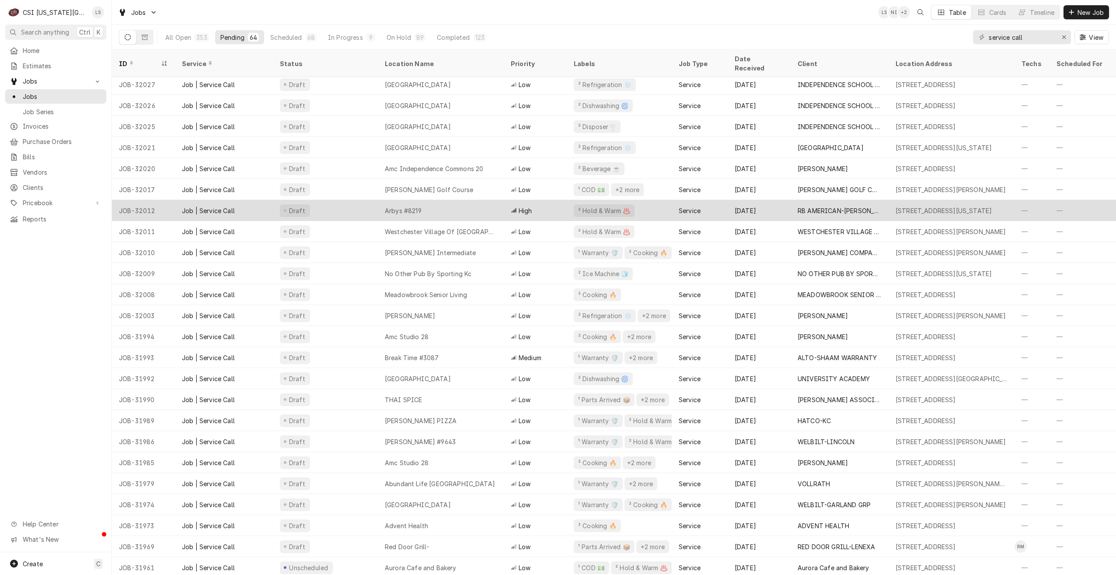
scroll to position [107, 0]
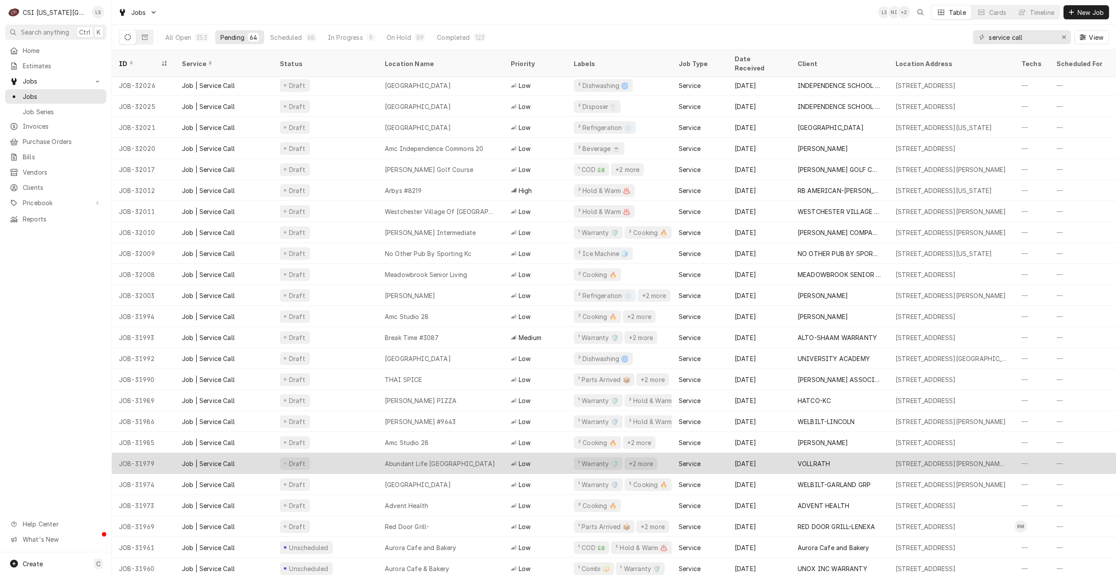
click at [439, 453] on div "Abundant Life Johnson County Campus" at bounding box center [441, 463] width 126 height 21
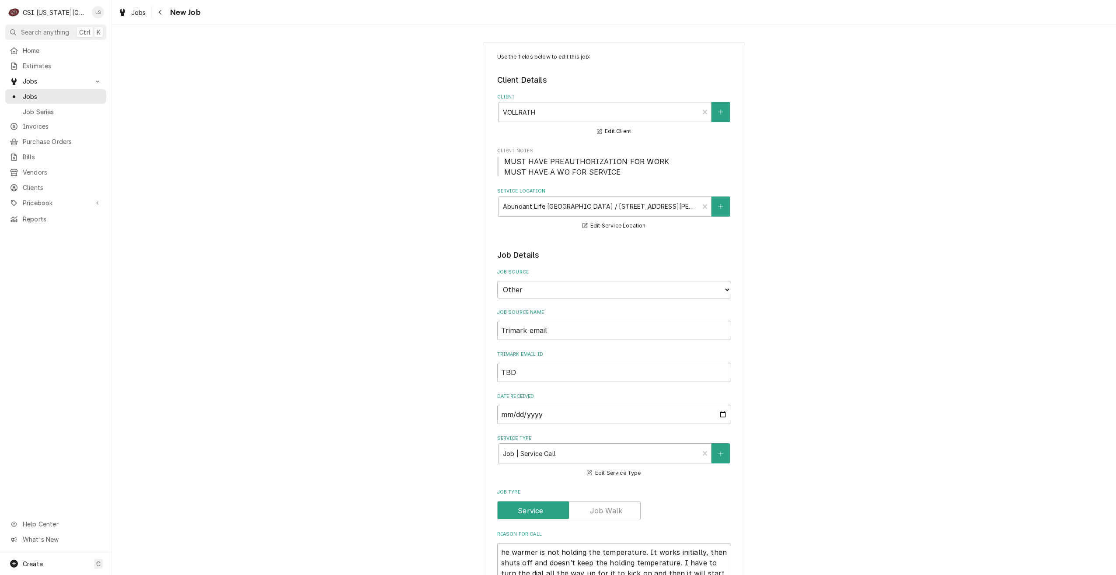
type textarea "x"
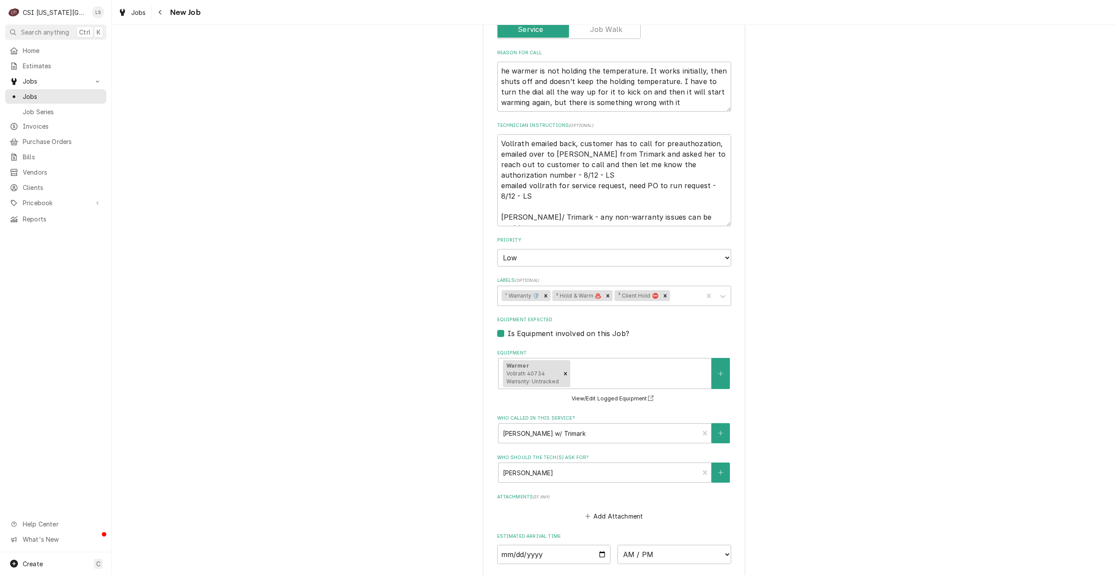
scroll to position [525, 0]
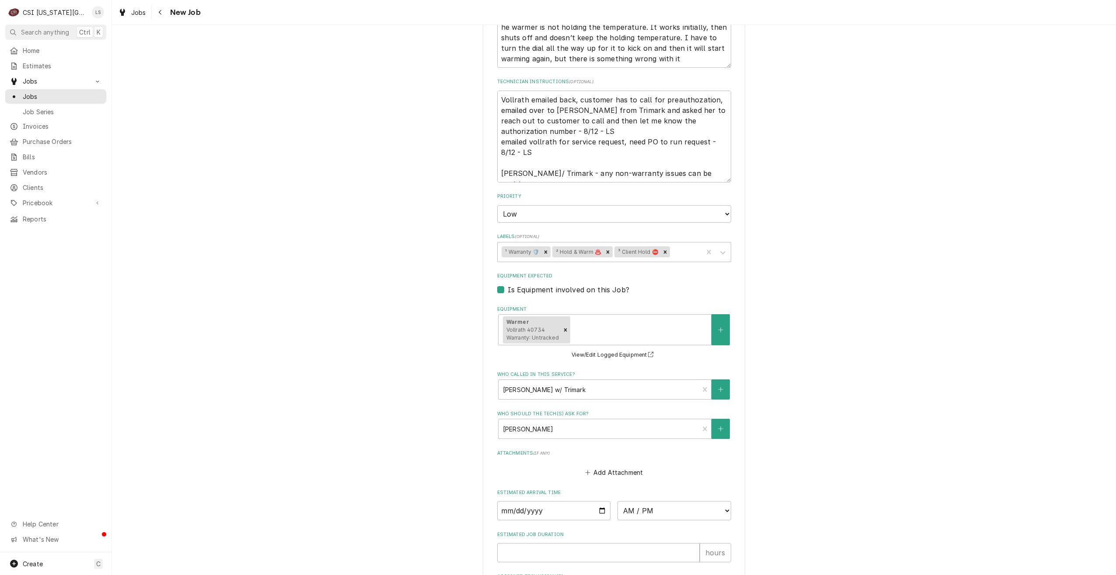
drag, startPoint x: 973, startPoint y: 100, endPoint x: 968, endPoint y: 99, distance: 5.3
click at [973, 100] on div "Use the fields below to edit this job: Client Details Client VOLLRATH Edit Clie…" at bounding box center [614, 104] width 1004 height 1190
click at [89, 100] on link "Jobs" at bounding box center [55, 96] width 101 height 14
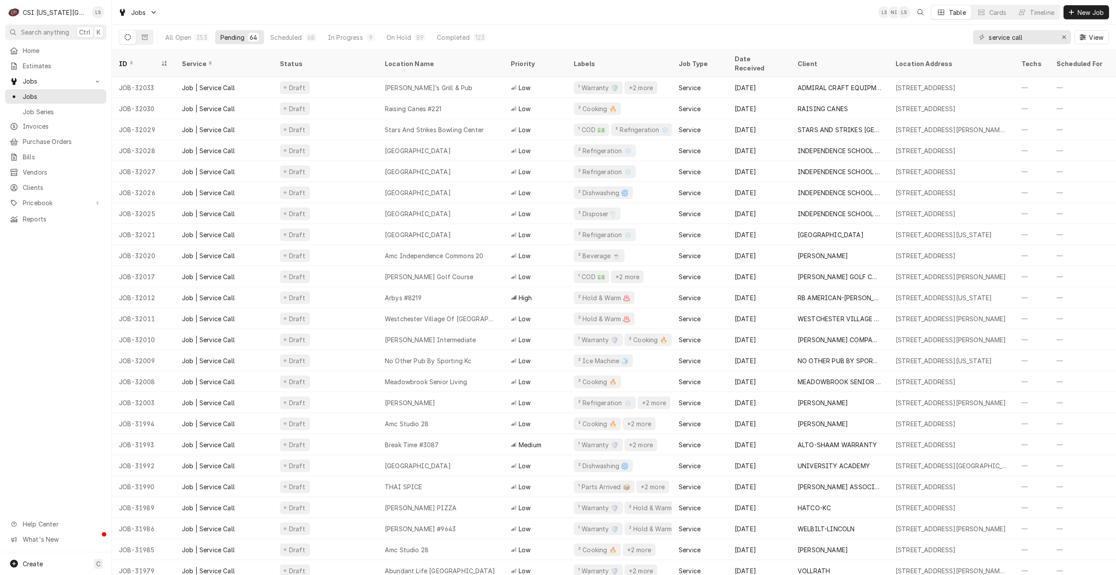
click at [452, 5] on div "Jobs LS NI LS Table Cards Timeline New Job" at bounding box center [614, 12] width 1004 height 24
click at [843, 19] on div "Jobs LS NI LS Table Cards Timeline New Job" at bounding box center [614, 12] width 1004 height 24
click at [829, 30] on div "All Open 353 Pending 64 Scheduled 68 In Progress 9 On Hold 89 Completed 123 ser…" at bounding box center [614, 37] width 990 height 24
click at [821, 21] on div "Jobs LS NI LS Table Cards Timeline New Job" at bounding box center [614, 12] width 1004 height 24
click at [797, 13] on div "Jobs LS NI LS Table Cards Timeline New Job" at bounding box center [614, 12] width 1004 height 24
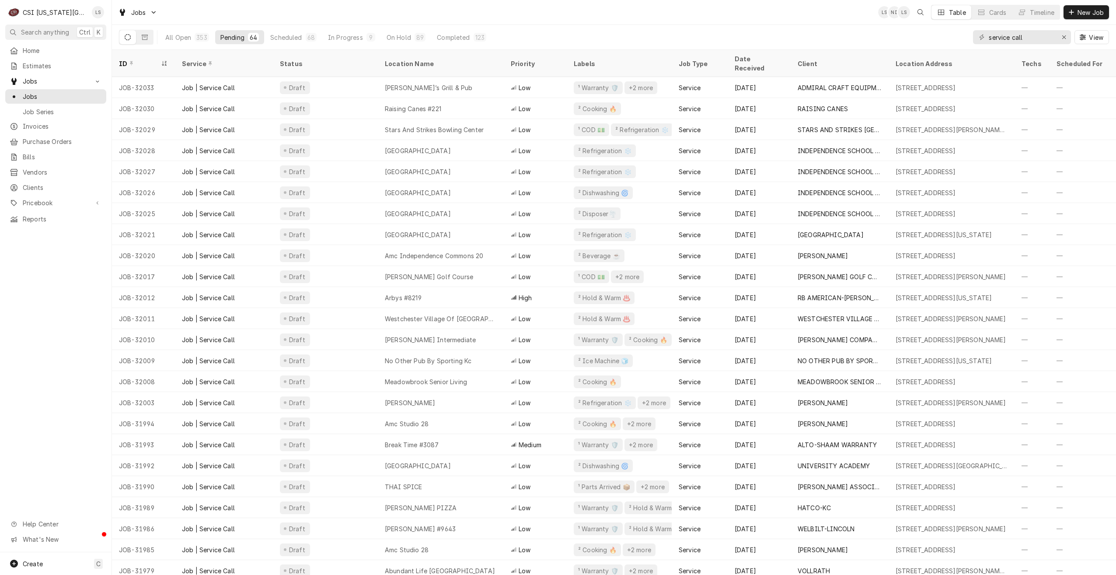
click at [797, 12] on div "Jobs LS NI LS Table Cards Timeline New Job" at bounding box center [614, 12] width 1004 height 24
click at [799, 14] on div "Jobs LS NI + 4 Table Cards Timeline New Job" at bounding box center [614, 12] width 1004 height 24
click at [805, 16] on div "Jobs LS NI + 5 Table Cards Timeline New Job" at bounding box center [614, 12] width 1004 height 24
click at [394, 8] on div "Jobs LS NI + 5 Table Cards Timeline New Job" at bounding box center [614, 12] width 1004 height 24
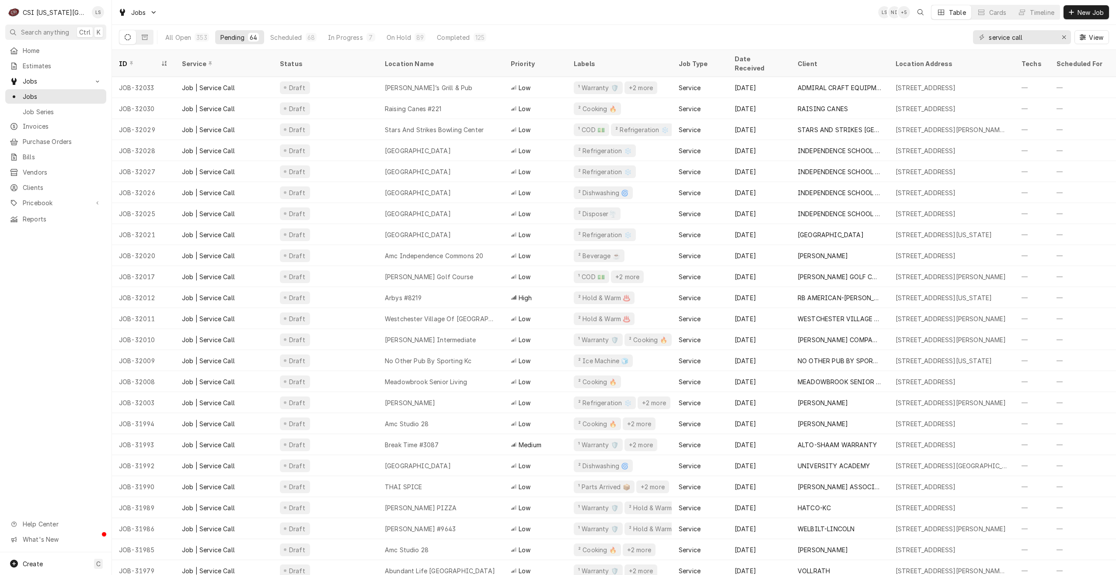
click at [313, 12] on div "Jobs LS NI + 5 Table Cards Timeline New Job" at bounding box center [614, 12] width 1004 height 24
drag, startPoint x: 1038, startPoint y: 38, endPoint x: 965, endPoint y: 40, distance: 73.1
click at [965, 40] on div "All Open 351 Pending 64 Scheduled 68 In Progress 7 On Hold 89 Completed 123 ser…" at bounding box center [614, 37] width 990 height 24
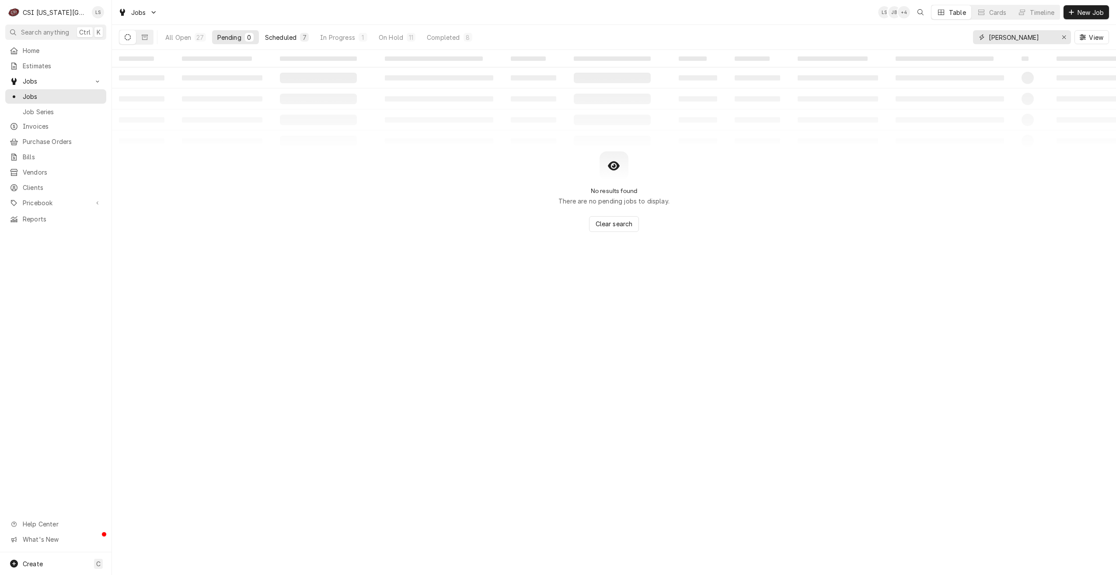
type input "josh"
click at [283, 39] on div "Scheduled" at bounding box center [280, 37] width 31 height 9
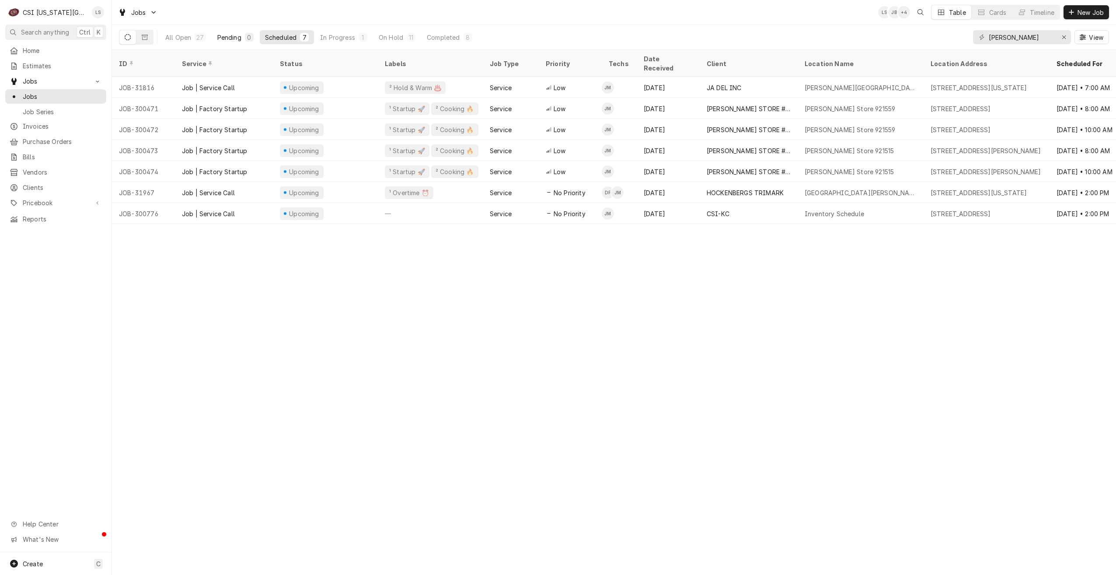
click at [234, 41] on div "Pending" at bounding box center [229, 37] width 24 height 9
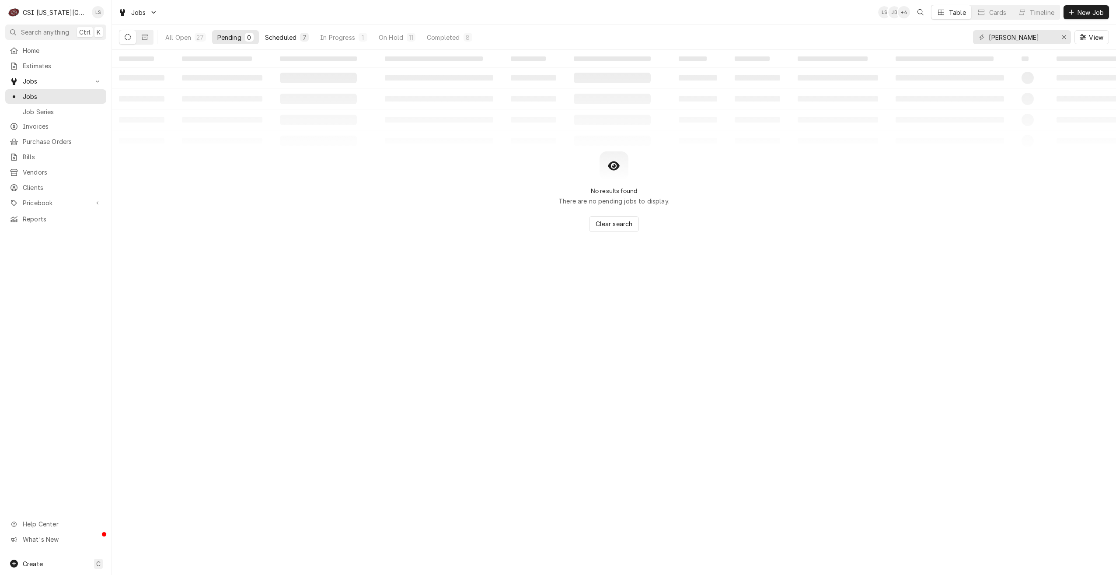
click at [292, 41] on div "Scheduled" at bounding box center [280, 37] width 31 height 9
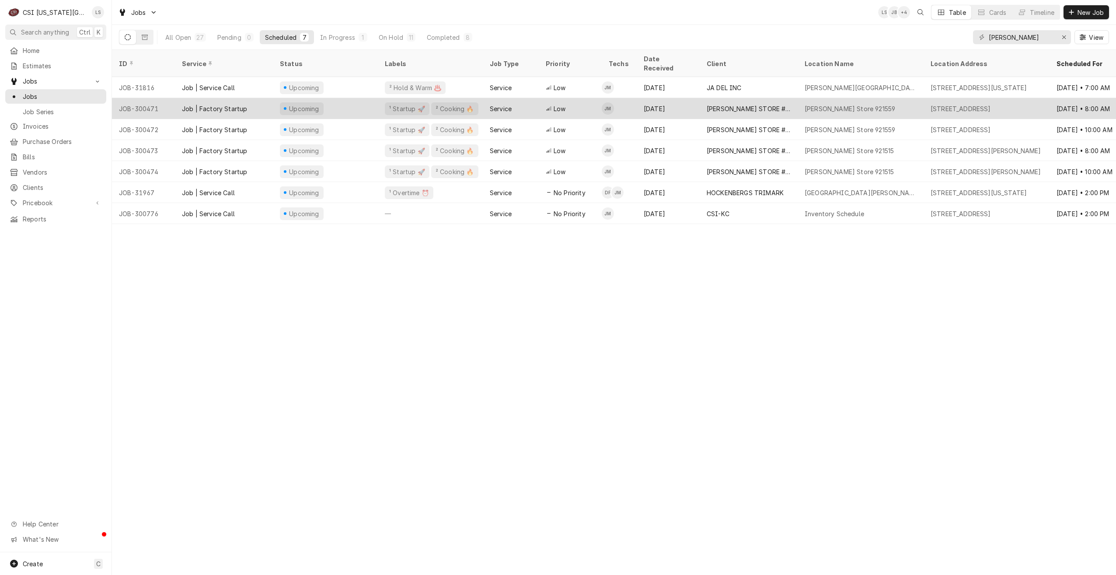
click at [755, 98] on div "TIM HORTONS STORE #921559" at bounding box center [749, 108] width 98 height 21
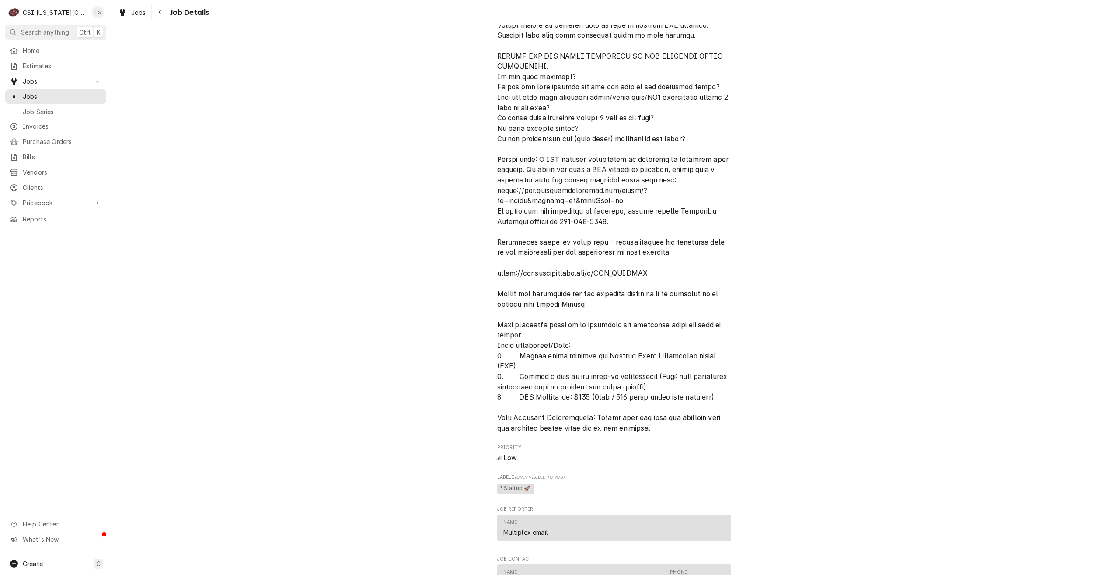
scroll to position [831, 0]
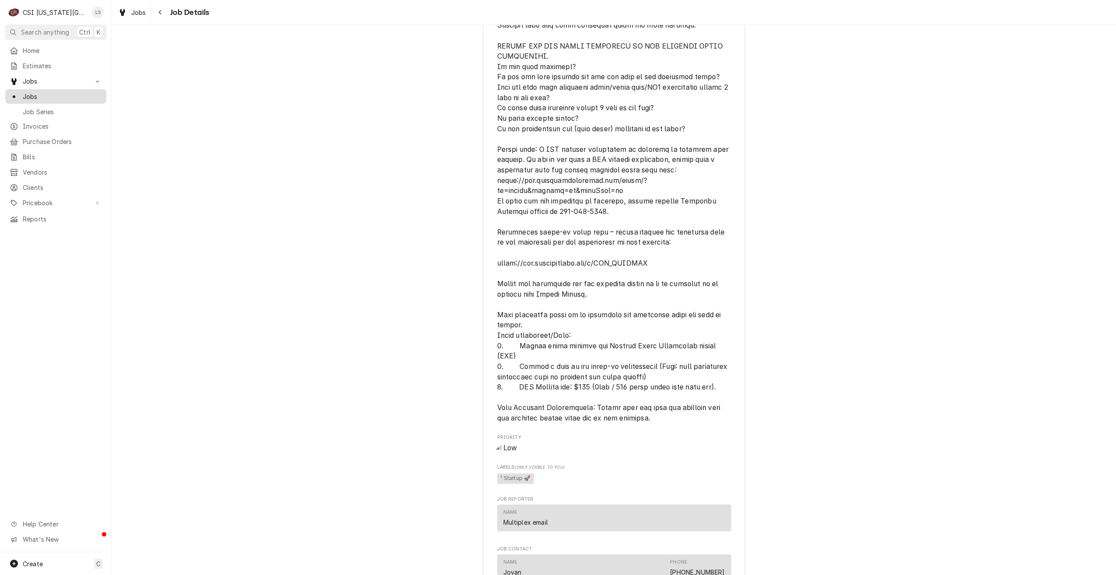
click at [91, 96] on span "Jobs" at bounding box center [62, 96] width 79 height 9
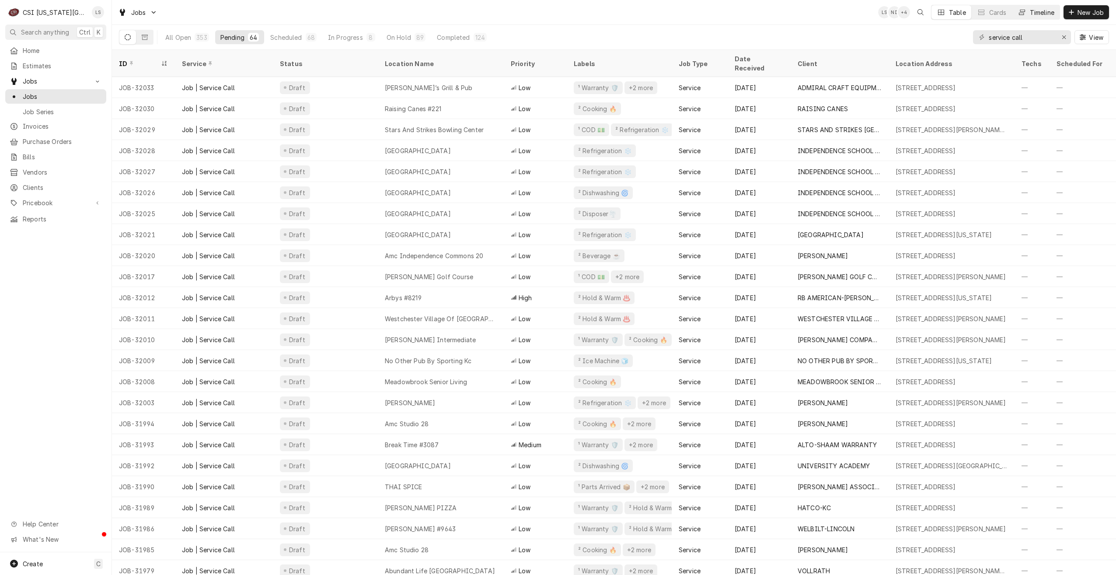
click at [1041, 15] on div "Timeline" at bounding box center [1042, 12] width 24 height 9
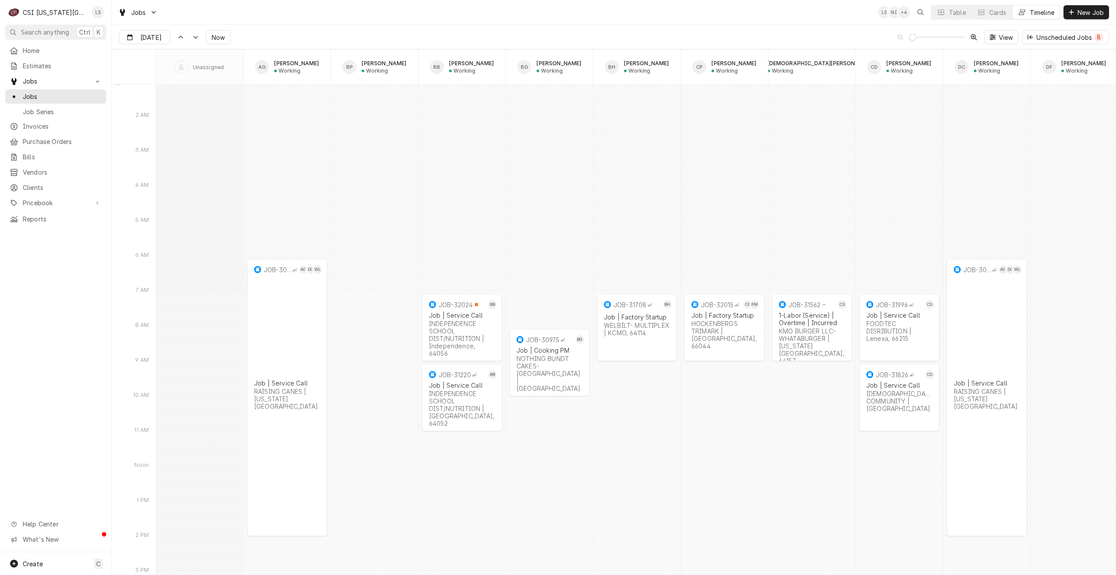
scroll to position [10094, 0]
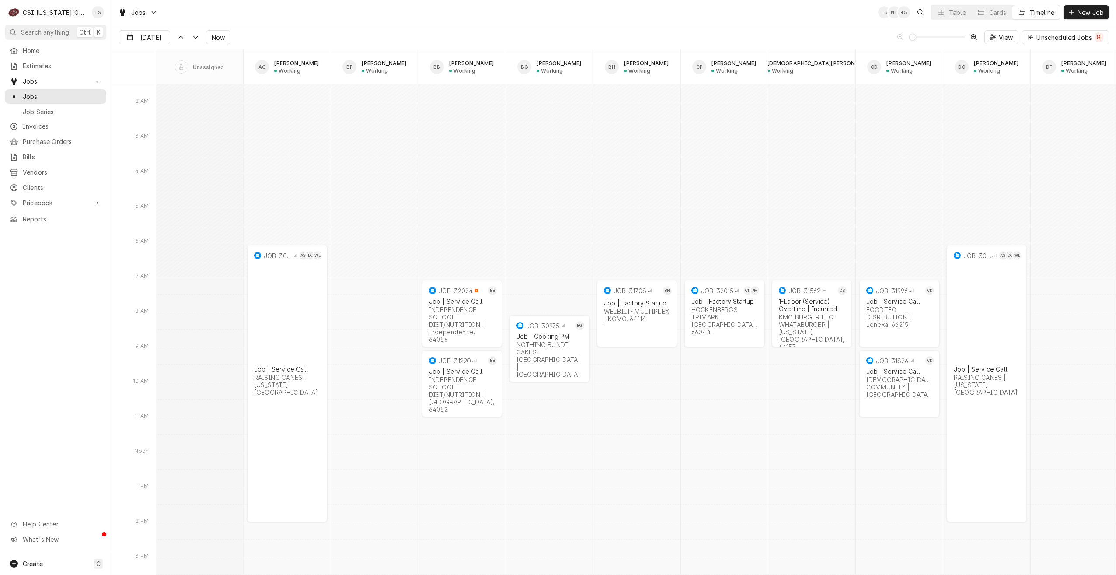
click at [347, 15] on div "Jobs LS NI + 5 Table Cards Timeline New Job" at bounding box center [614, 12] width 1004 height 24
click at [614, 16] on div "Jobs LS NI + 5 Table Cards Timeline New Job" at bounding box center [614, 12] width 1004 height 24
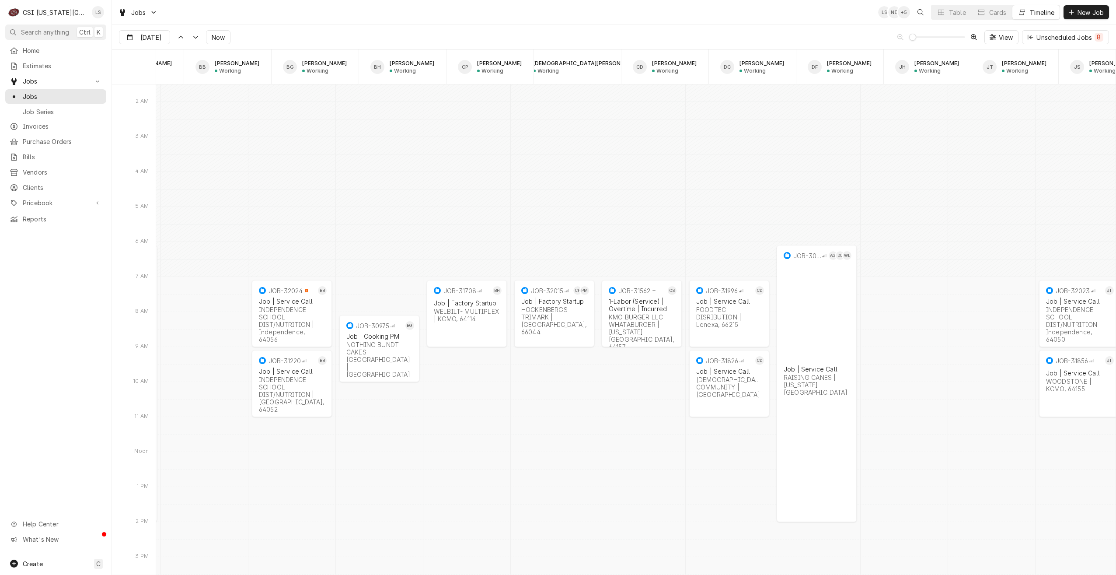
scroll to position [0, 0]
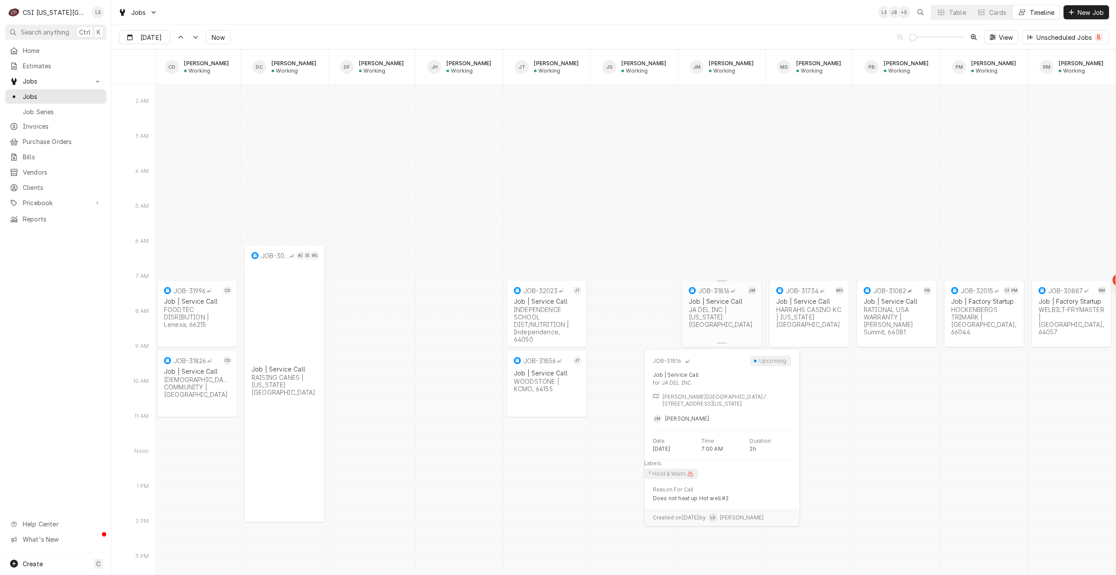
click at [729, 335] on div "2h" at bounding box center [722, 339] width 70 height 9
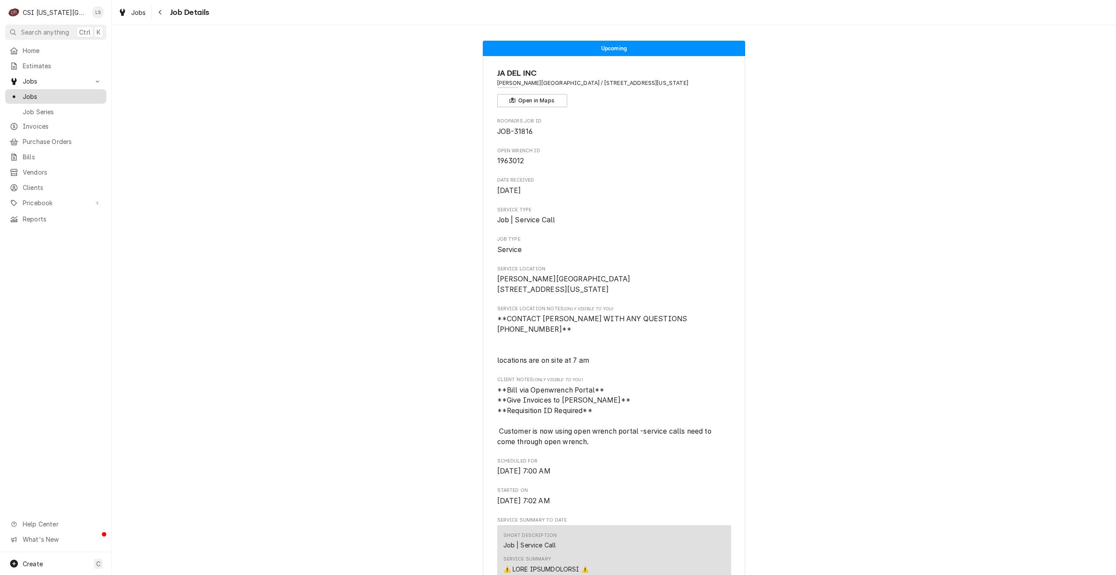
click at [63, 95] on span "Jobs" at bounding box center [62, 96] width 79 height 9
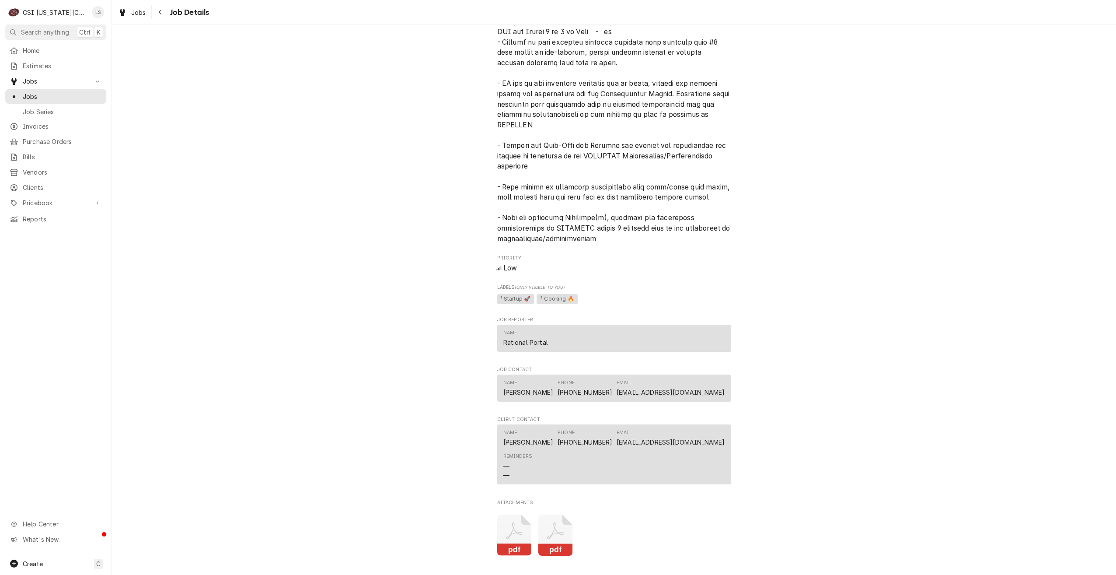
scroll to position [779, 0]
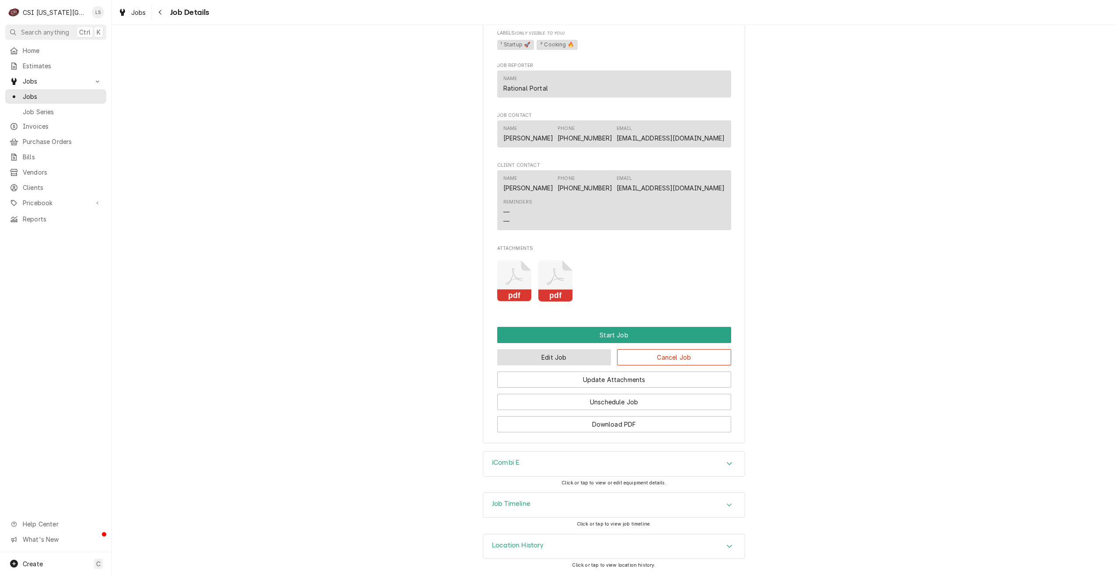
click at [540, 359] on button "Edit Job" at bounding box center [554, 357] width 114 height 16
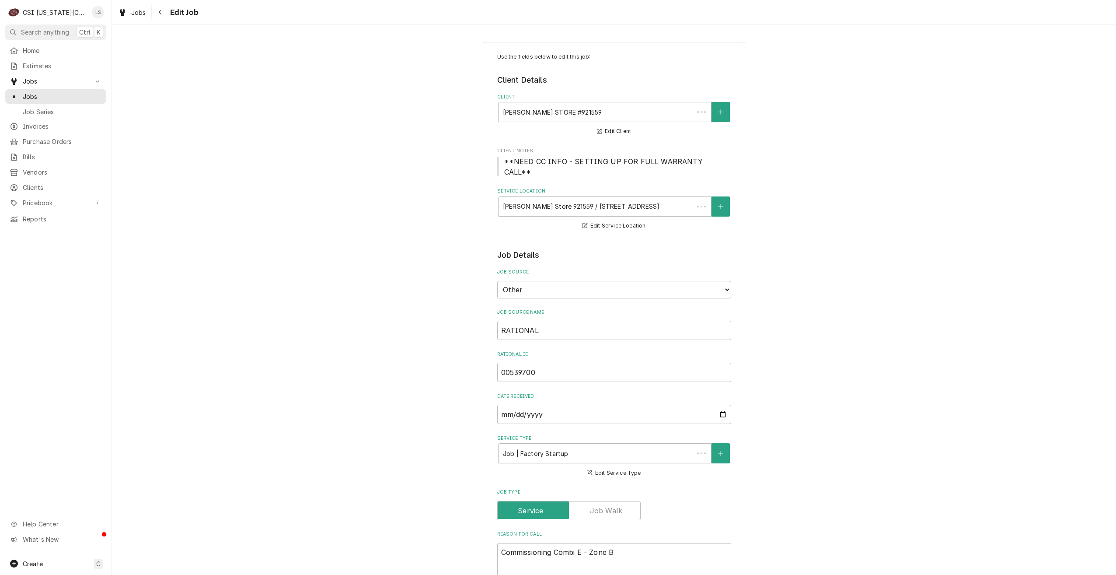
type textarea "x"
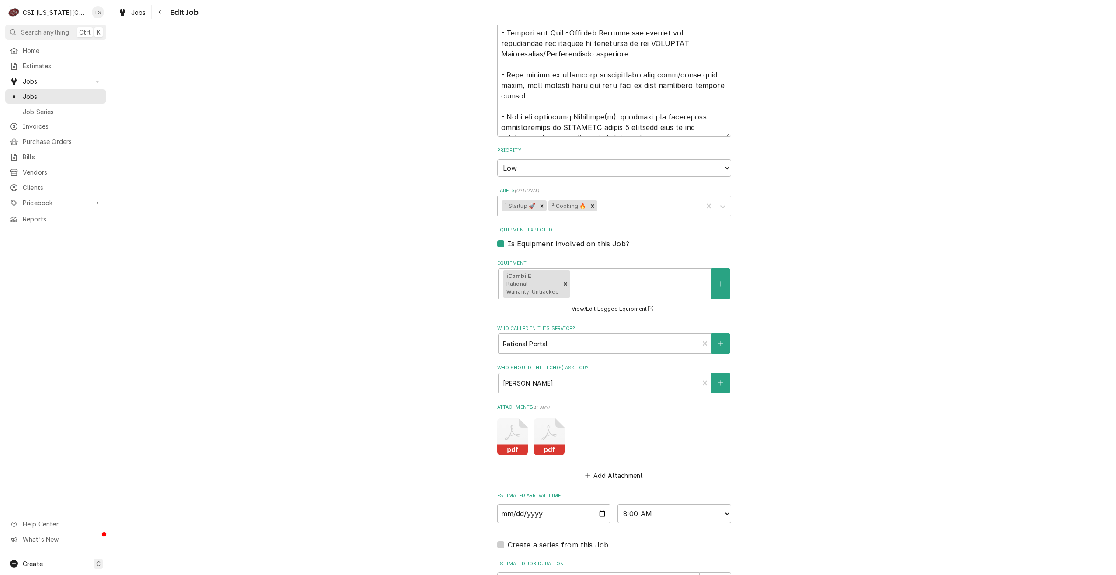
scroll to position [787, 0]
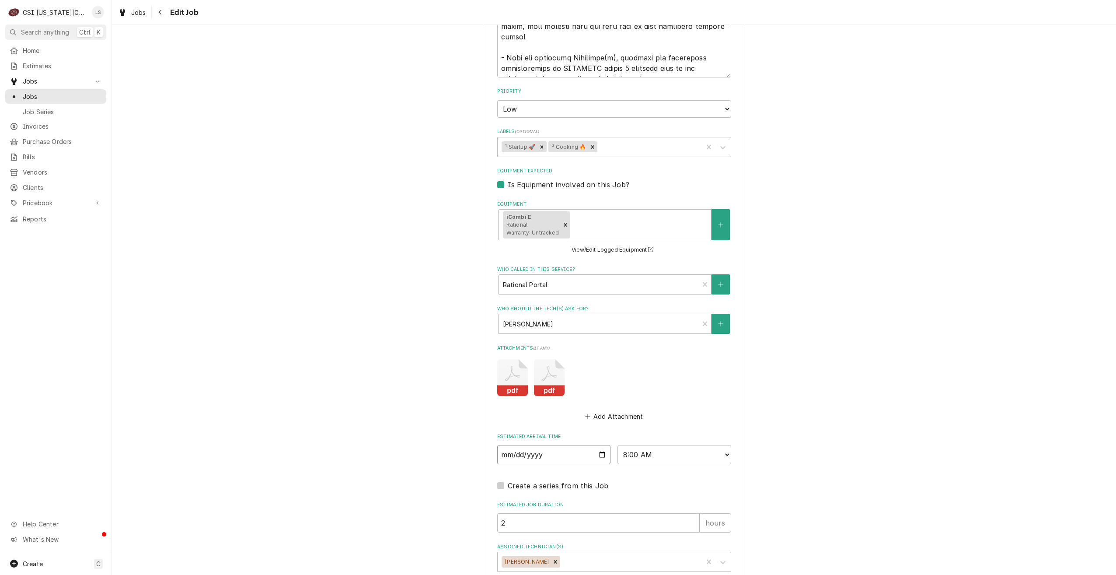
click at [597, 445] on input "2025-08-18" at bounding box center [554, 454] width 114 height 19
type input "2025-08-19"
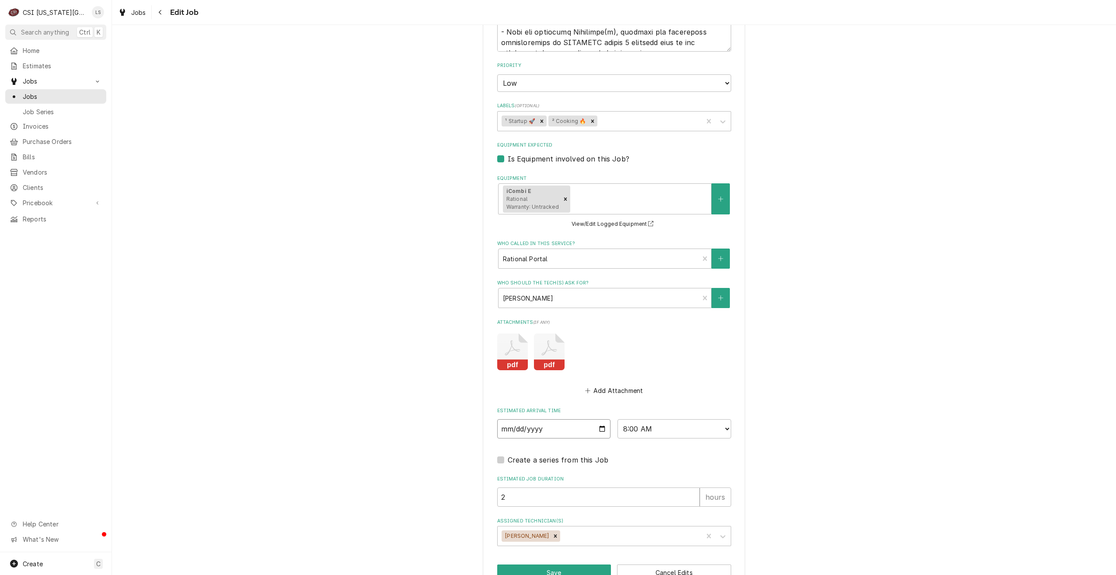
scroll to position [827, 0]
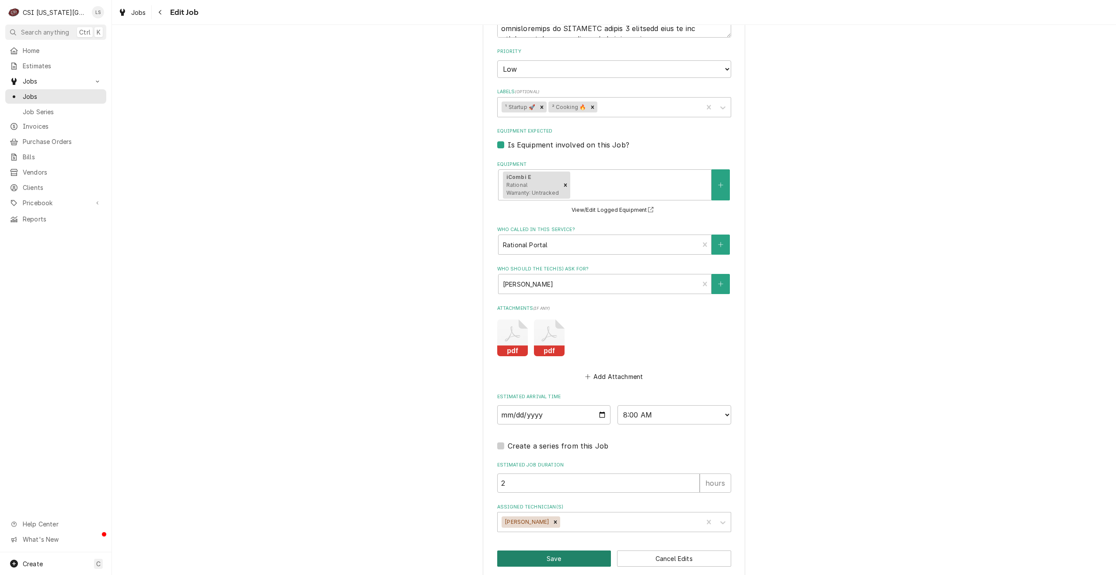
click button "Save"
type textarea "x"
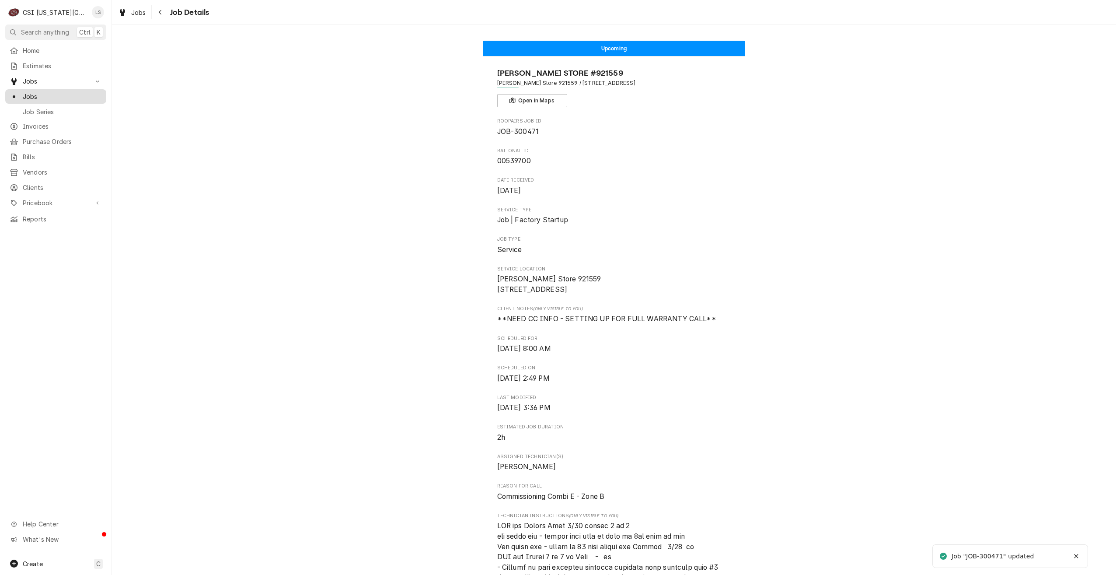
click at [80, 94] on span "Jobs" at bounding box center [62, 96] width 79 height 9
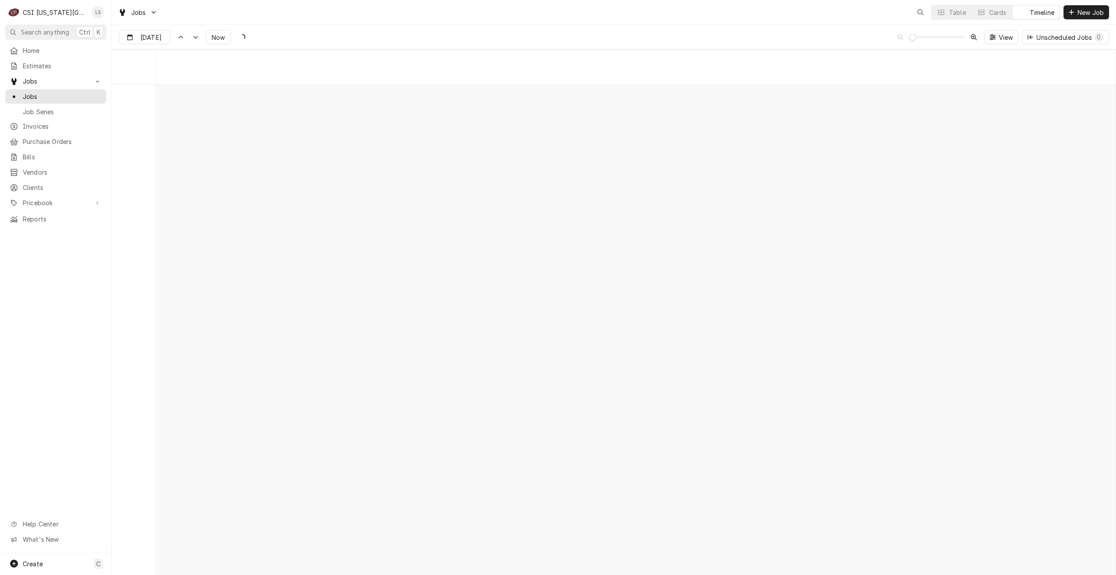
scroll to position [10050, 0]
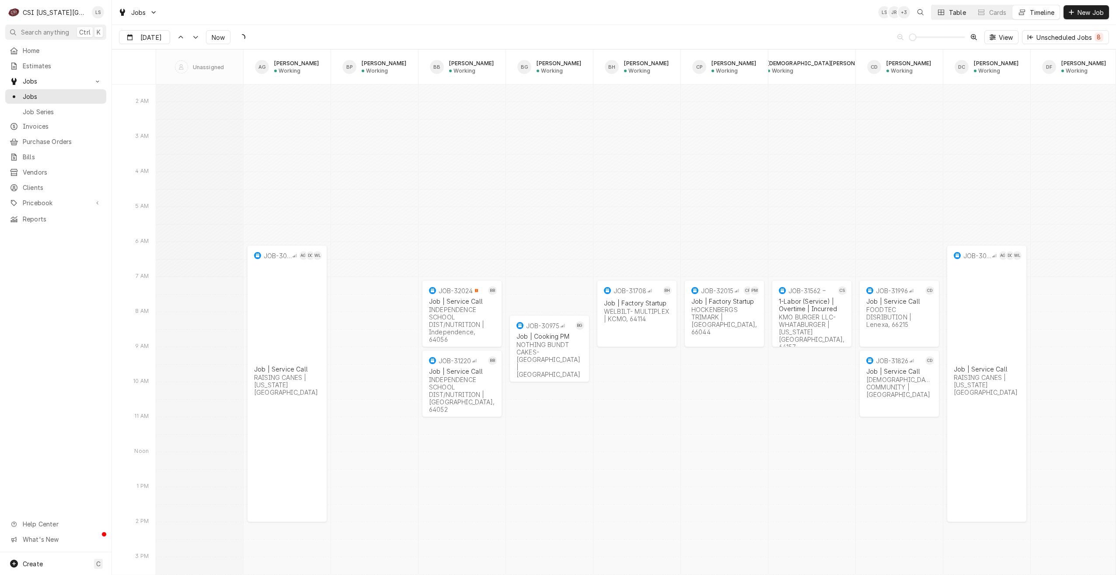
click at [939, 10] on icon "Dynamic Content Wrapper" at bounding box center [941, 12] width 6 height 6
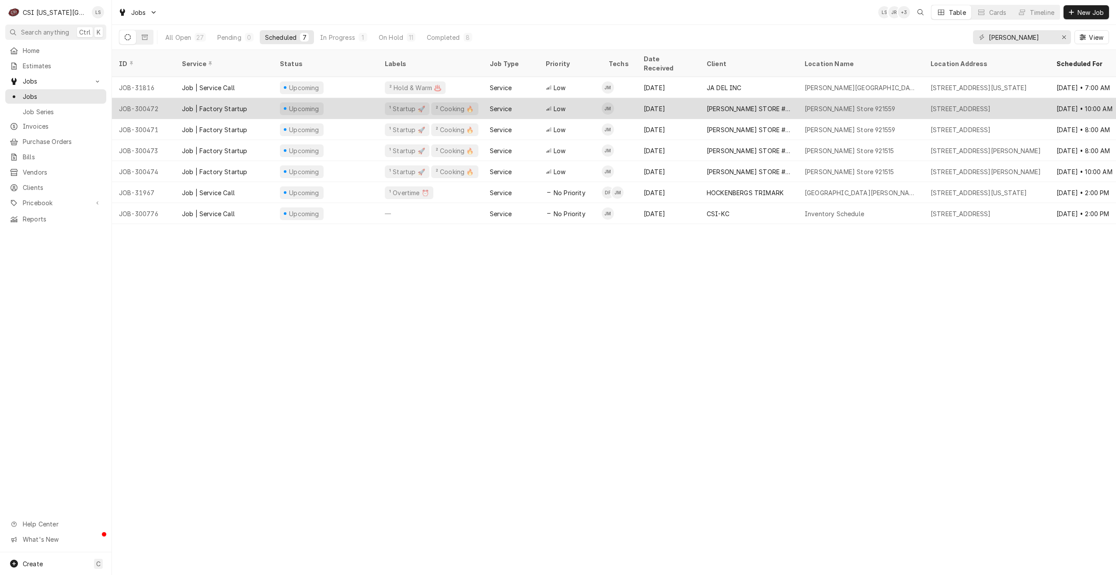
click at [955, 104] on div "15908 East 23rd St S, Independence, MO 64055" at bounding box center [961, 108] width 60 height 9
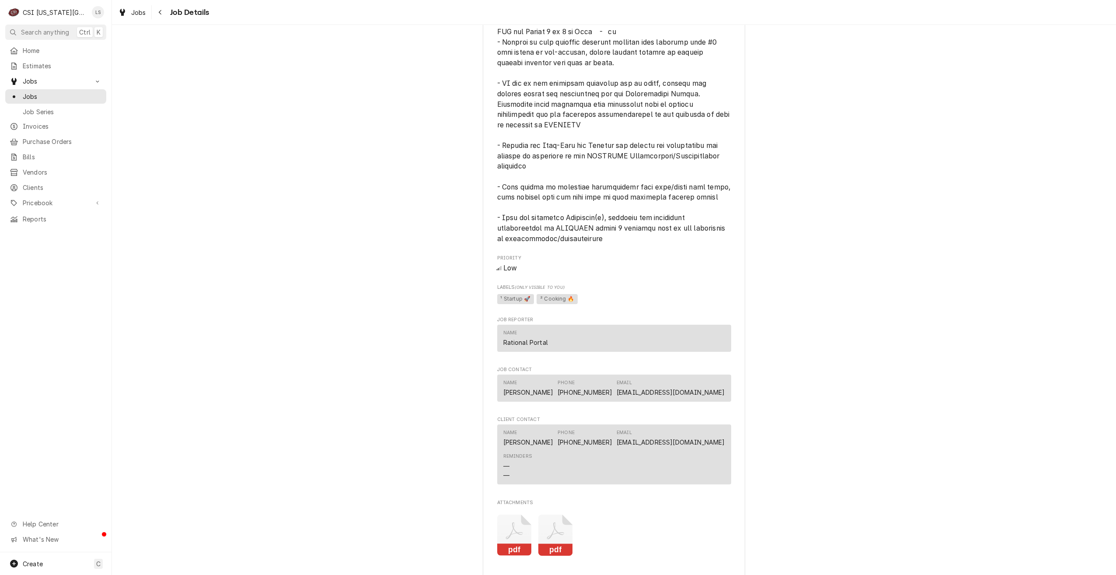
scroll to position [779, 0]
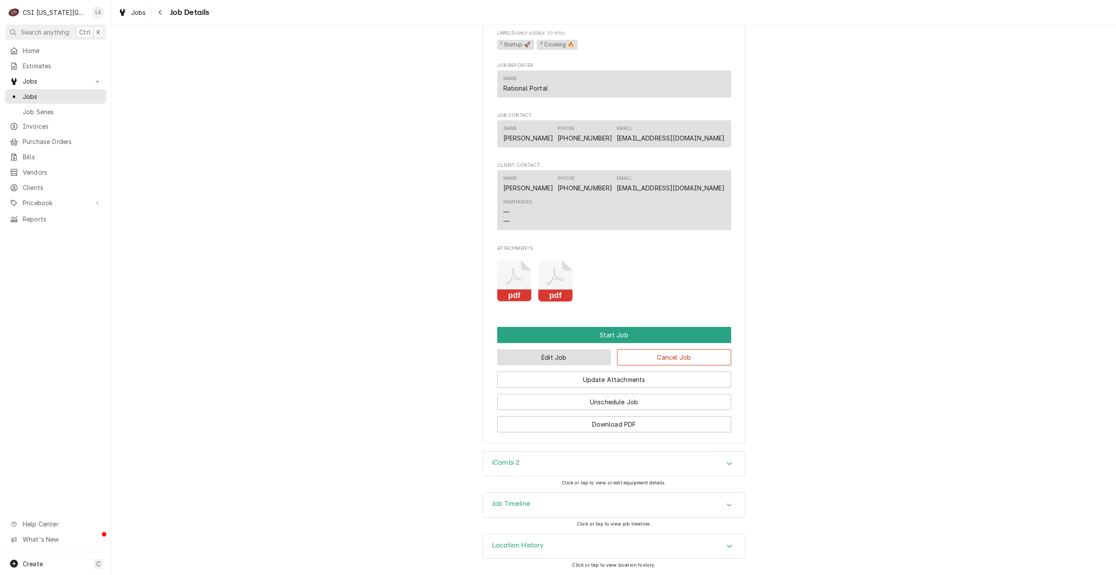
click at [578, 358] on button "Edit Job" at bounding box center [554, 357] width 114 height 16
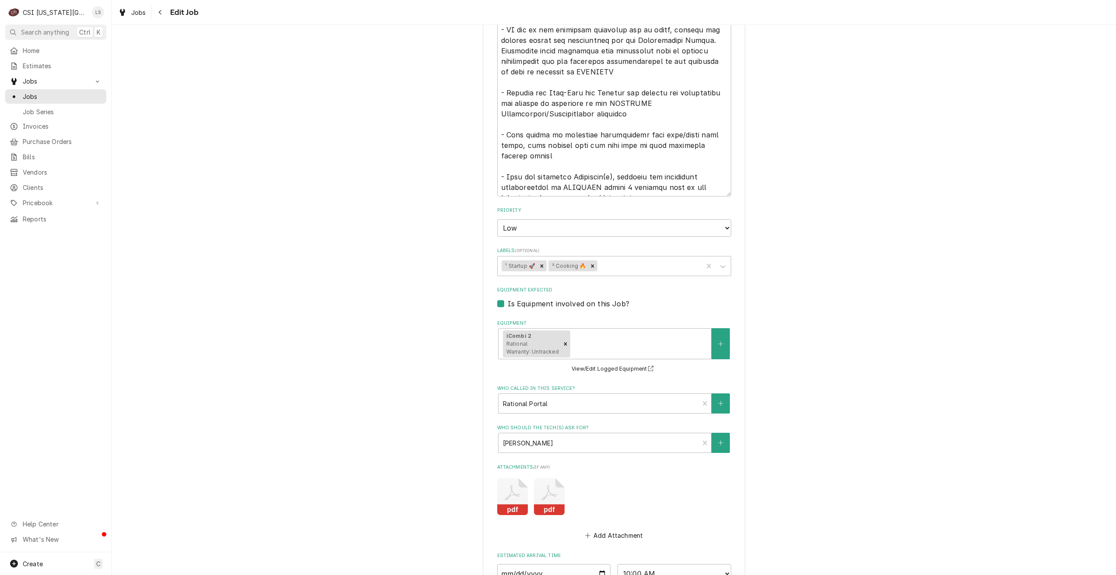
scroll to position [787, 0]
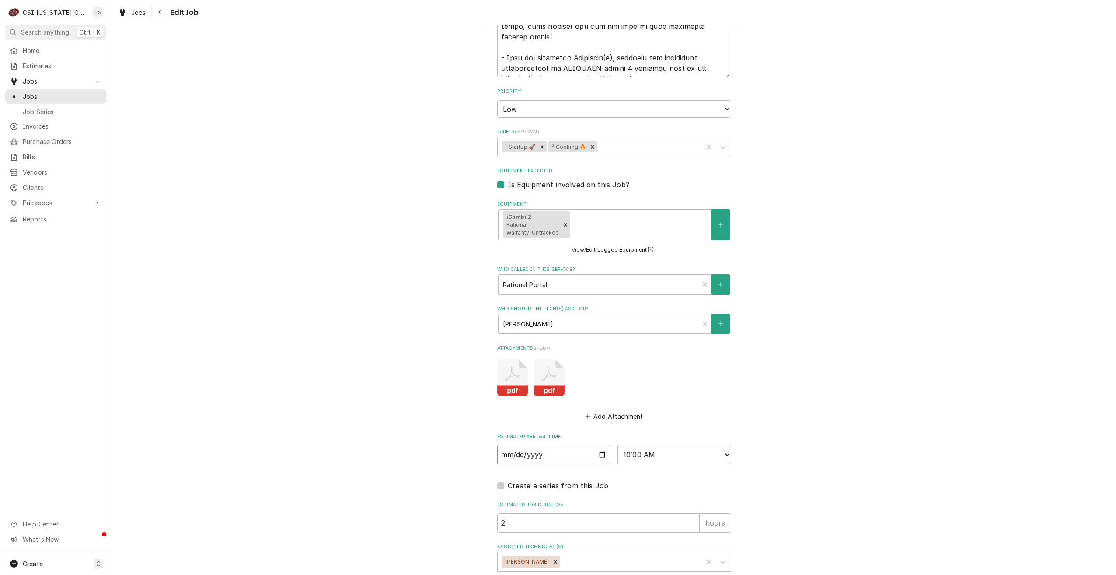
click at [598, 445] on input "2025-08-18" at bounding box center [554, 454] width 114 height 19
type textarea "x"
type input "2025-08-19"
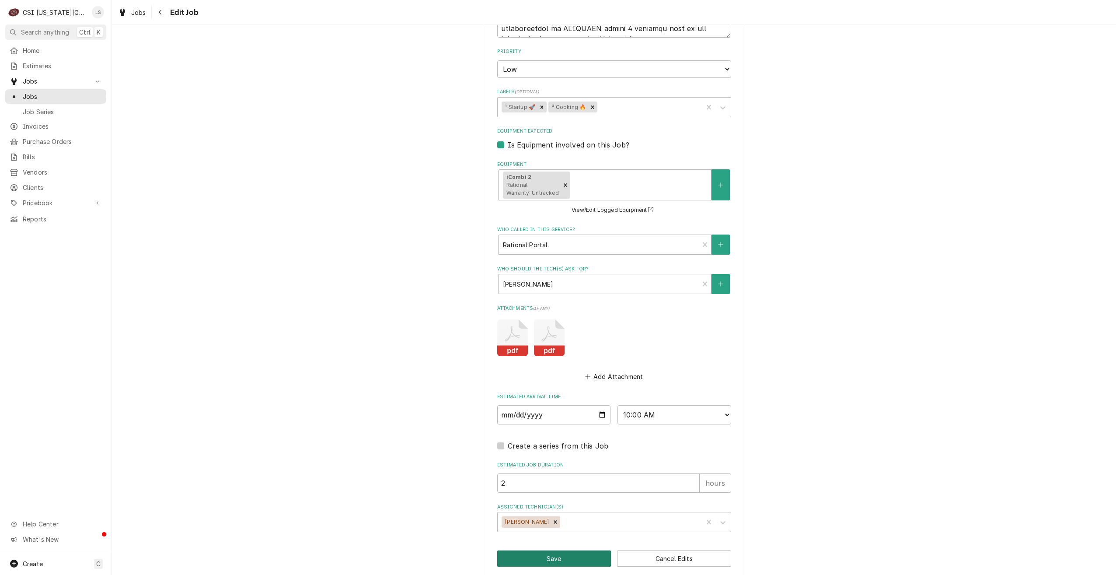
click at [534, 551] on button "Save" at bounding box center [554, 558] width 114 height 16
type textarea "x"
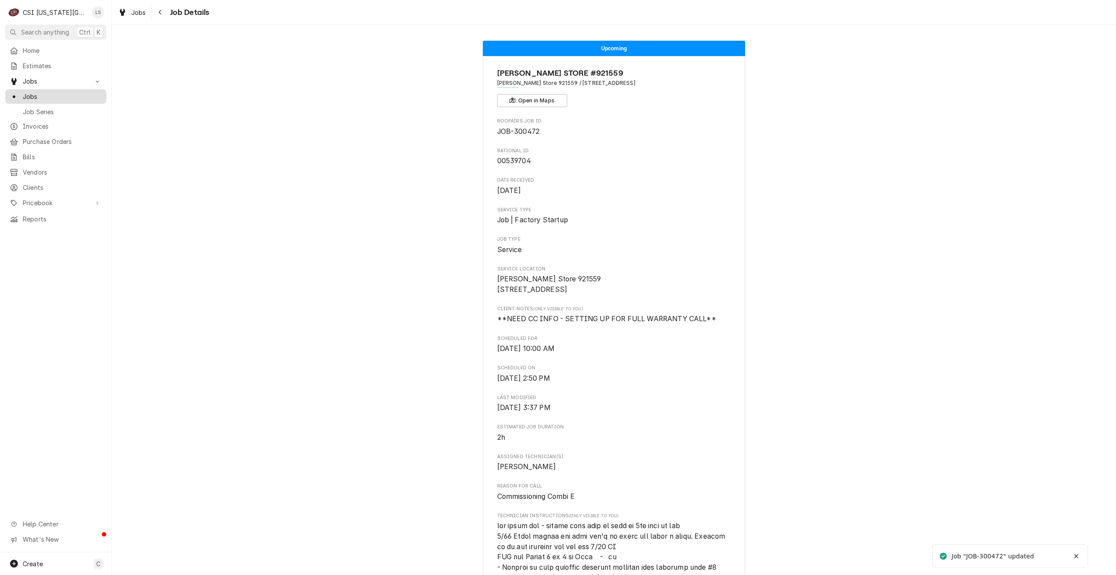
click at [91, 99] on link "Jobs" at bounding box center [55, 96] width 101 height 14
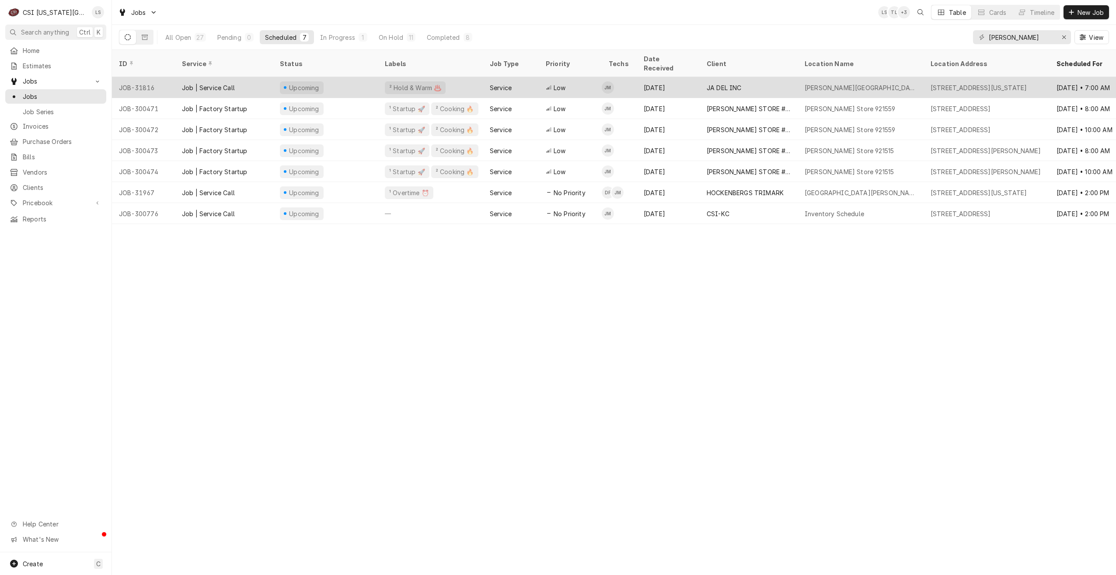
click at [671, 77] on div "[DATE]" at bounding box center [668, 87] width 63 height 21
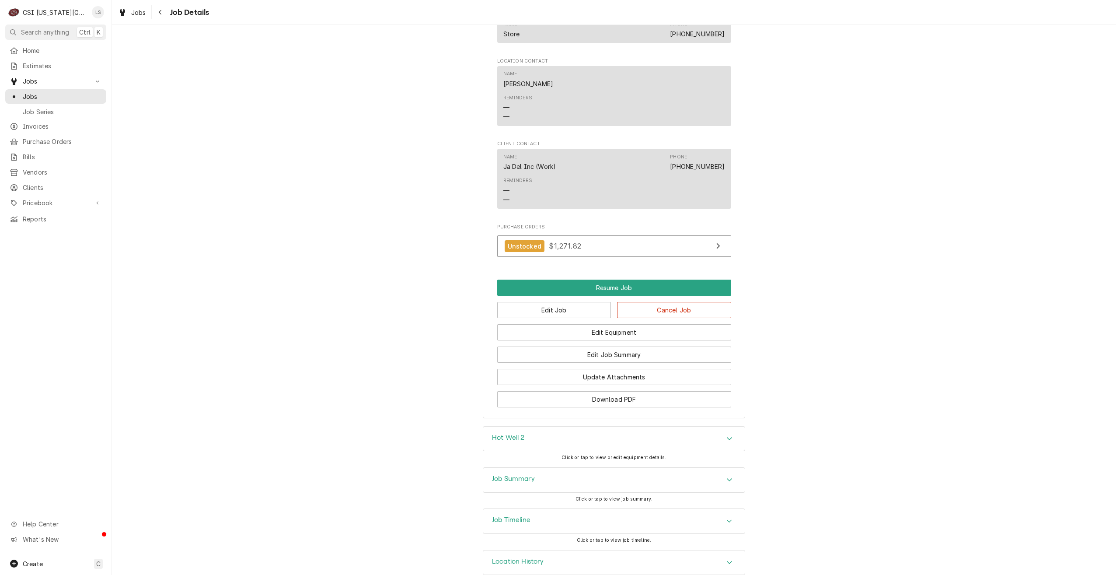
scroll to position [1067, 0]
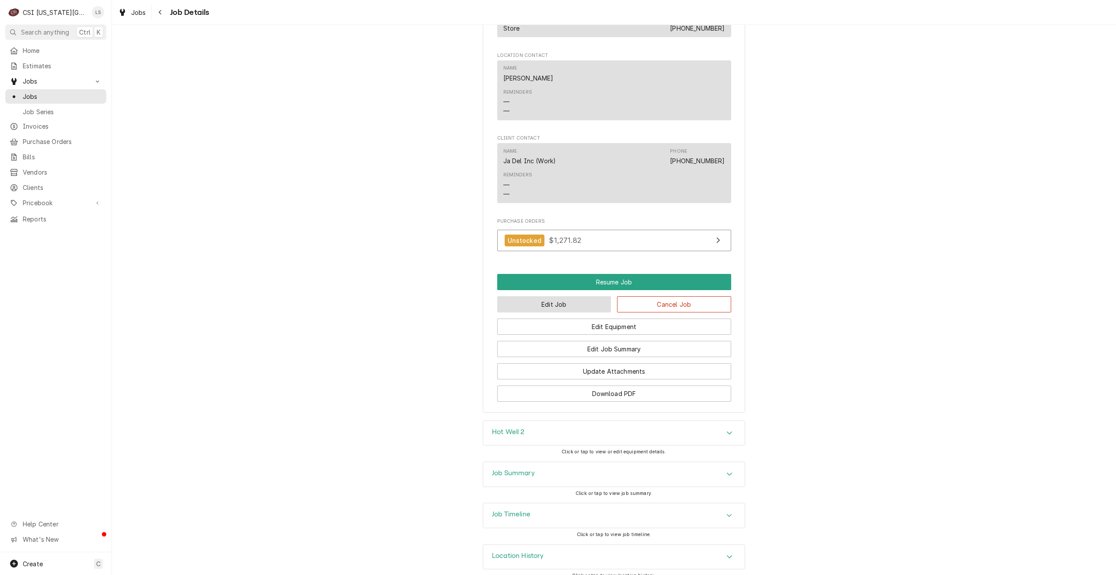
click at [580, 296] on button "Edit Job" at bounding box center [554, 304] width 114 height 16
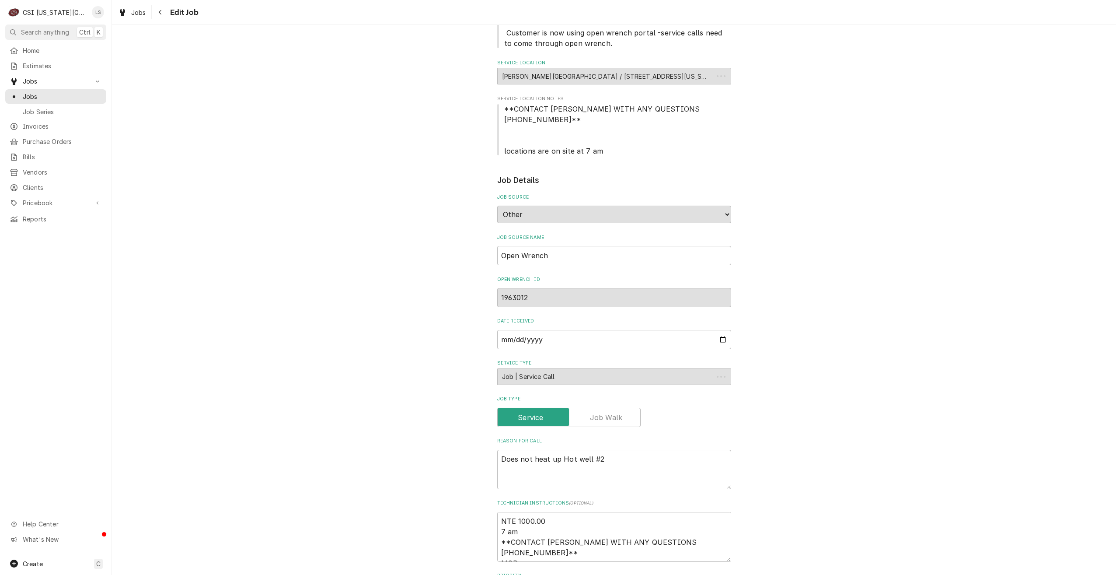
type textarea "x"
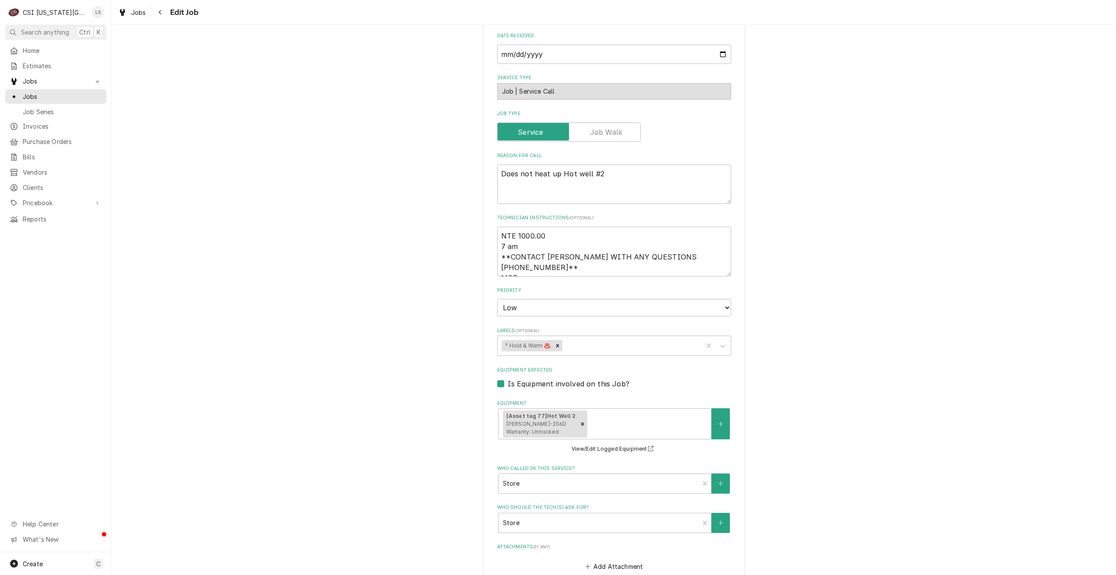
scroll to position [627, 0]
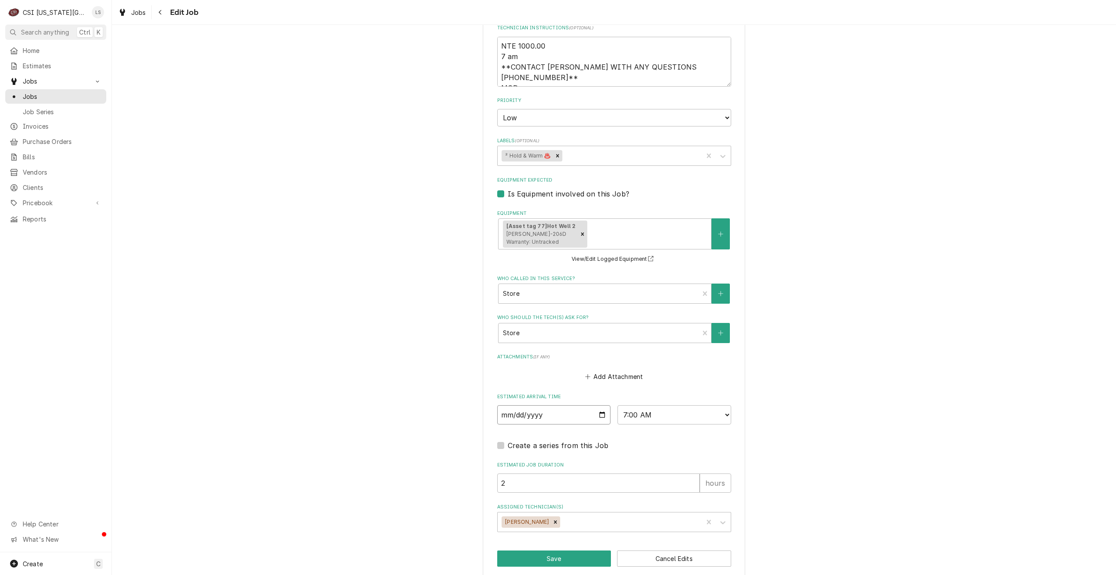
click at [601, 405] on input "2025-08-14" at bounding box center [554, 414] width 114 height 19
type input "2025-08-15"
click at [544, 550] on button "Save" at bounding box center [554, 558] width 114 height 16
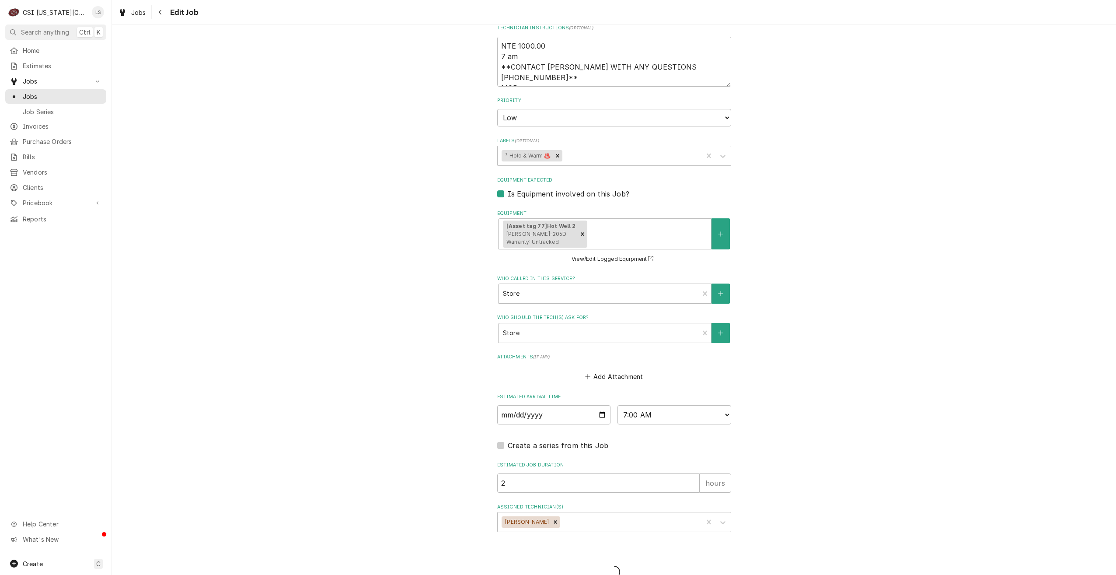
type textarea "x"
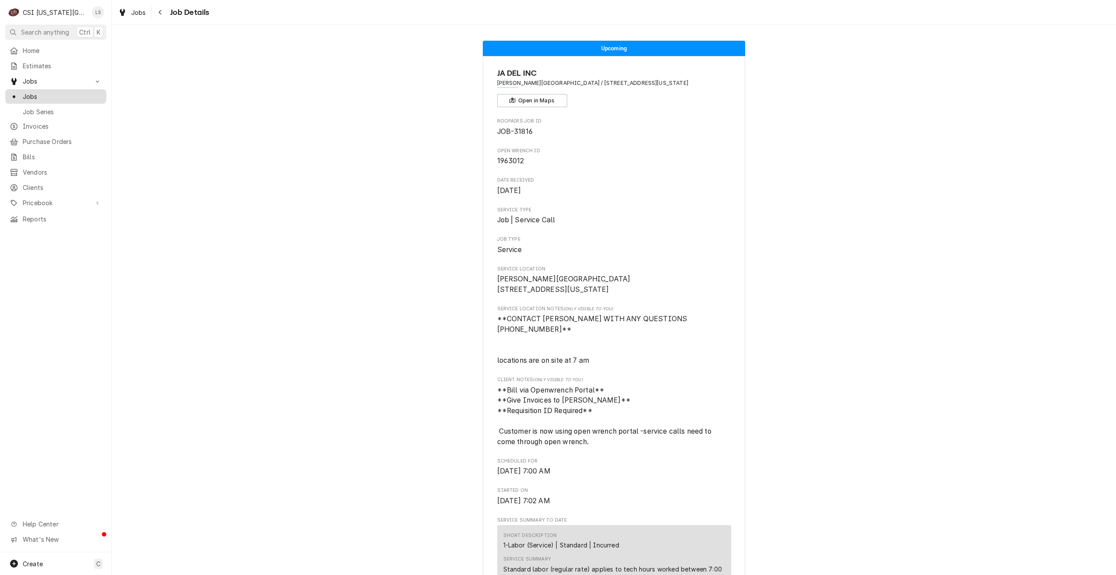
click at [85, 98] on span "Jobs" at bounding box center [62, 96] width 79 height 9
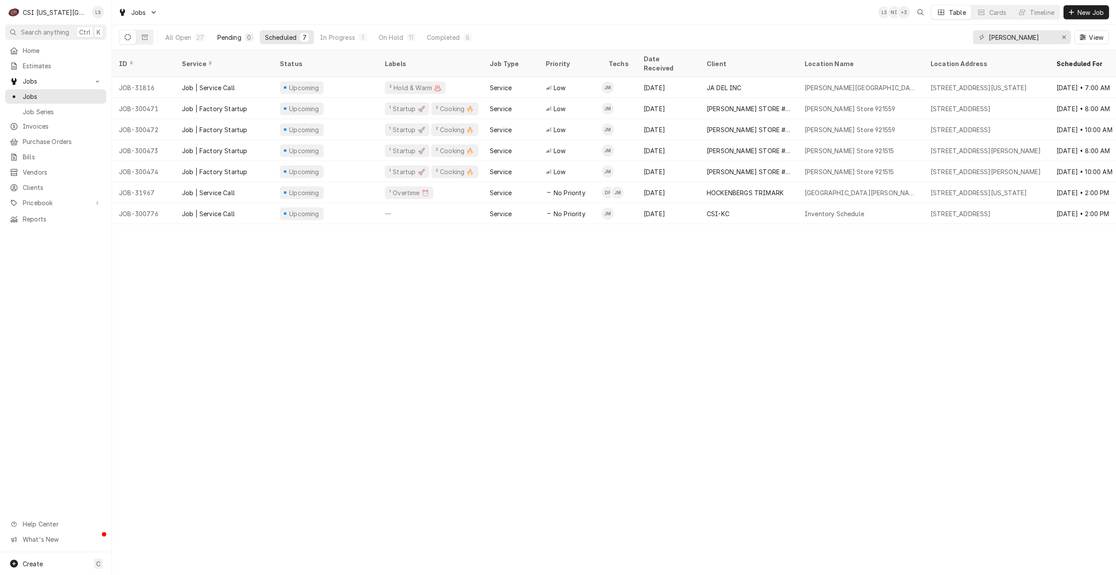
click at [238, 37] on div "Pending" at bounding box center [229, 37] width 24 height 9
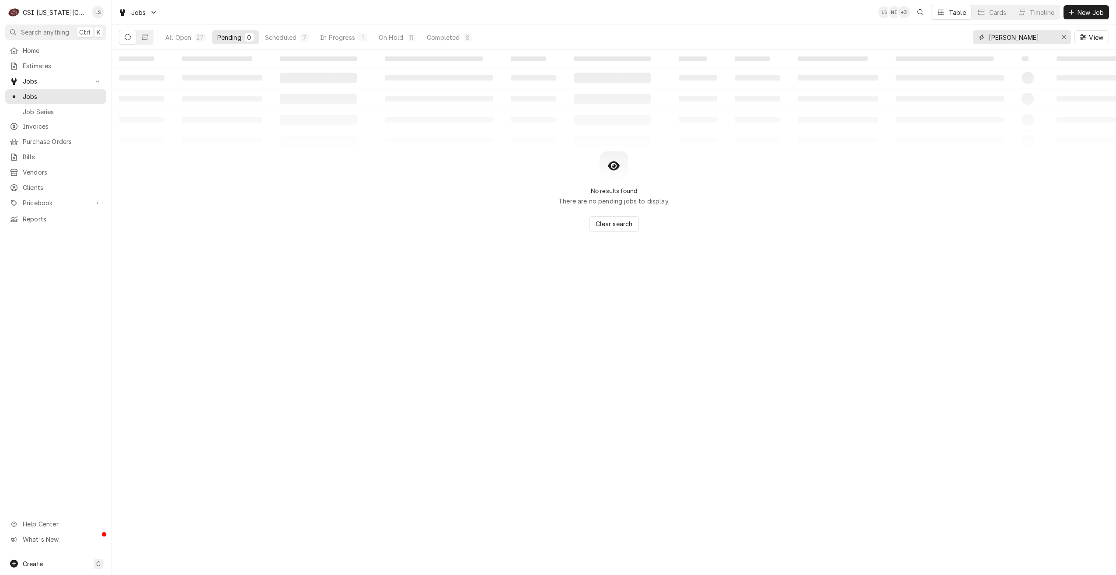
click at [1007, 40] on input "josh" at bounding box center [1022, 37] width 66 height 14
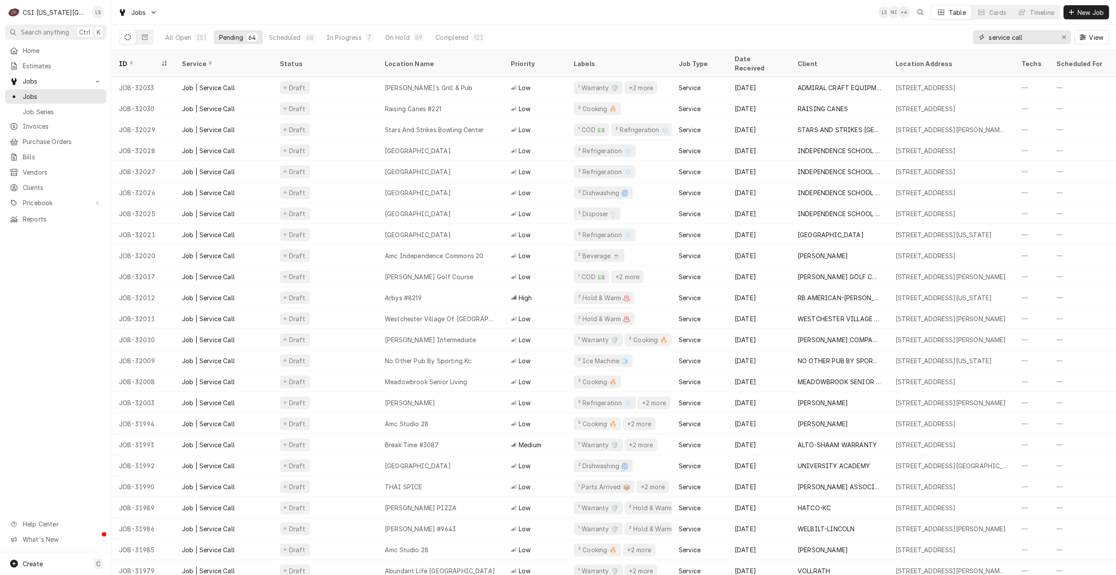
drag, startPoint x: 1032, startPoint y: 40, endPoint x: 957, endPoint y: 46, distance: 75.4
click at [957, 46] on div "All Open 351 Pending 64 Scheduled 68 In Progress 7 On Hold 89 Completed 123 ser…" at bounding box center [614, 37] width 990 height 24
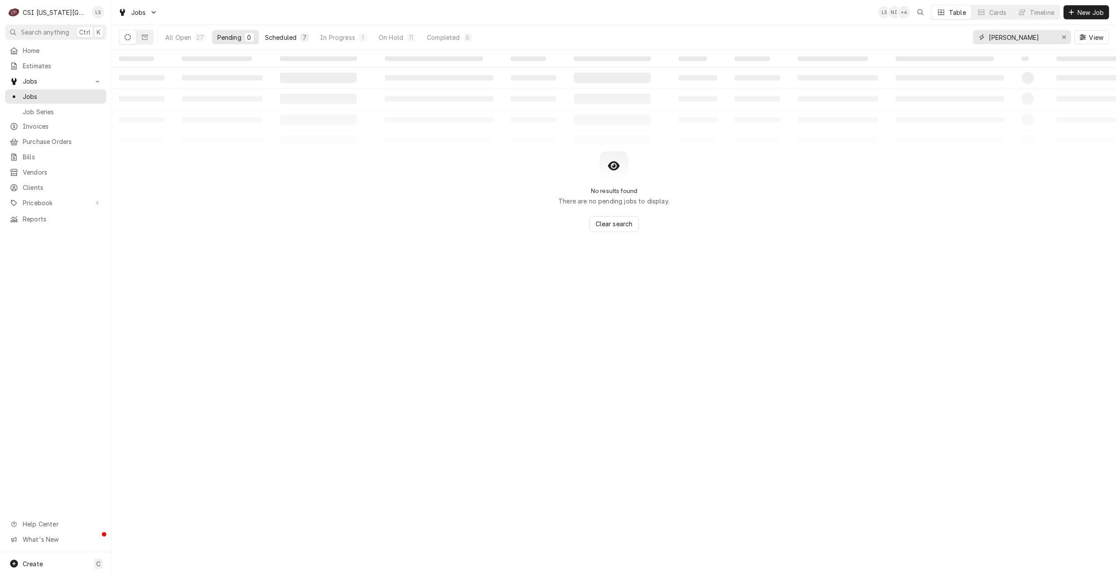
type input "josh"
click at [283, 42] on button "Scheduled 7" at bounding box center [287, 37] width 54 height 14
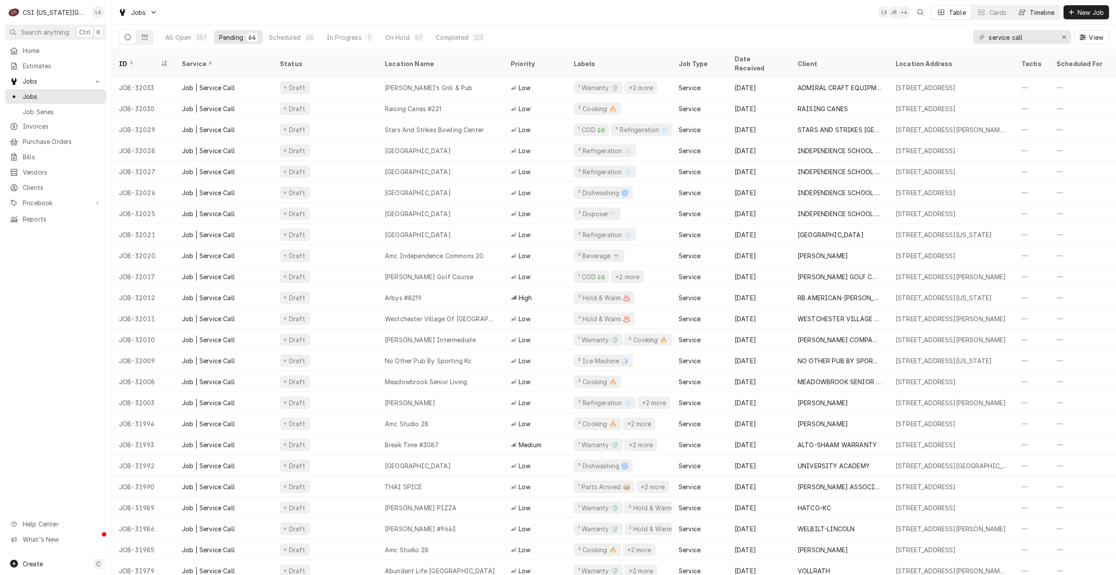
click at [1049, 14] on div "Timeline" at bounding box center [1042, 12] width 24 height 9
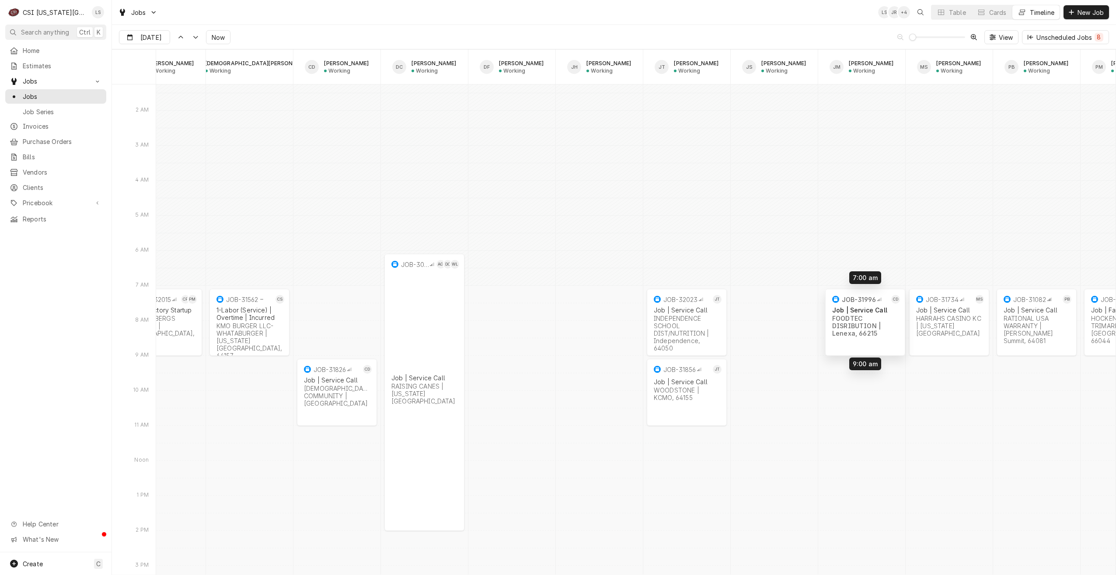
drag, startPoint x: 337, startPoint y: 326, endPoint x: 865, endPoint y: 323, distance: 528.3
click at [865, 323] on div "7:00 AM 9:00 AM JOB-31734 MS Job | Service Call HARRAHS CASINO KC | Kansas City…" at bounding box center [635, 438] width 959 height 20791
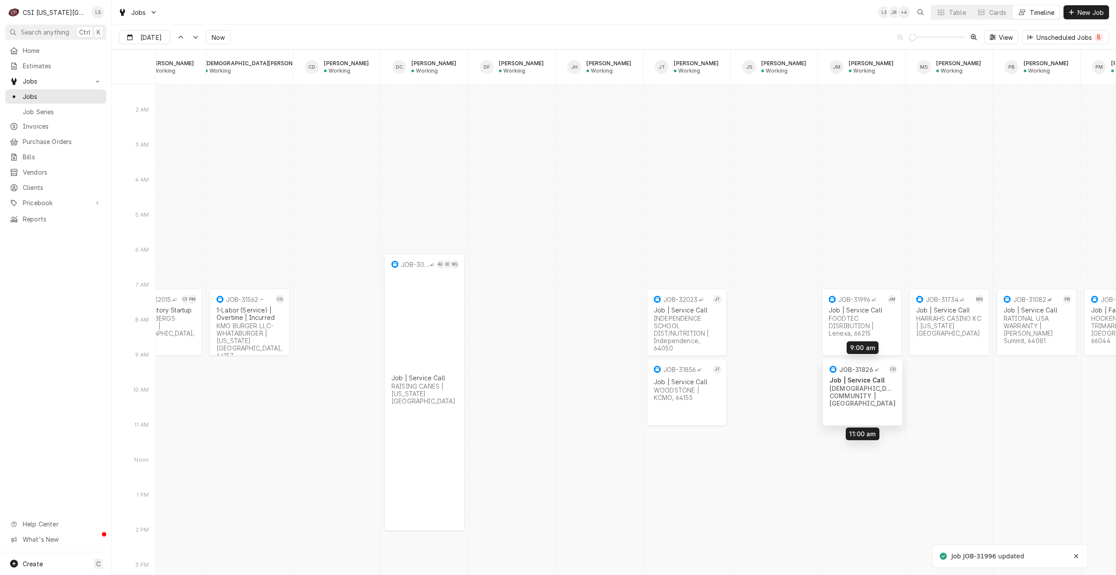
drag, startPoint x: 334, startPoint y: 386, endPoint x: 859, endPoint y: 385, distance: 525.7
click at [859, 385] on div "7:00 AM 9:00 AM JOB-31734 MS Job | Service Call HARRAHS CASINO KC | Kansas City…" at bounding box center [635, 438] width 959 height 20791
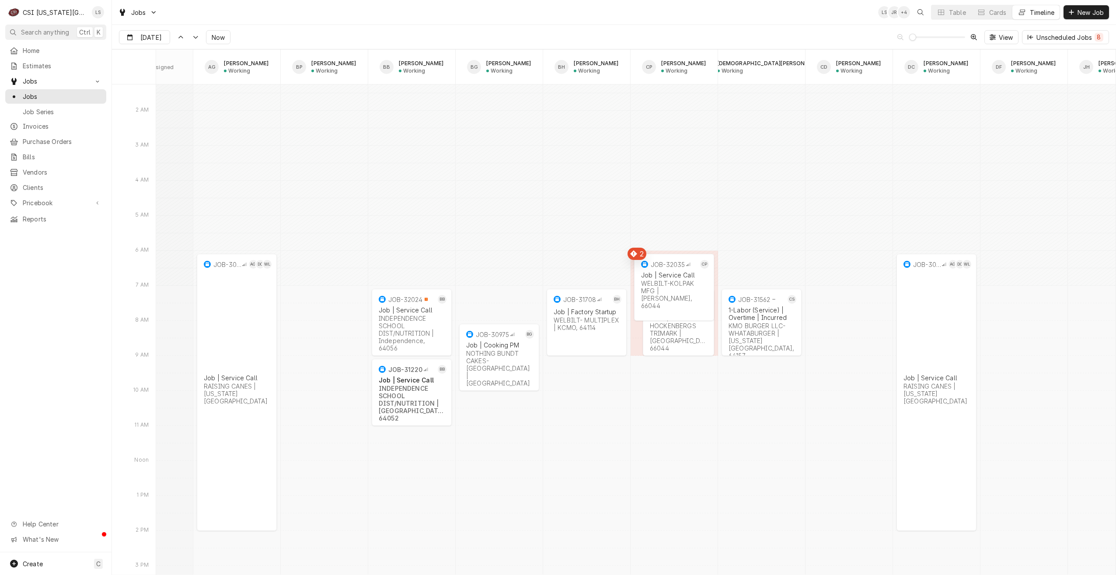
scroll to position [0, 17]
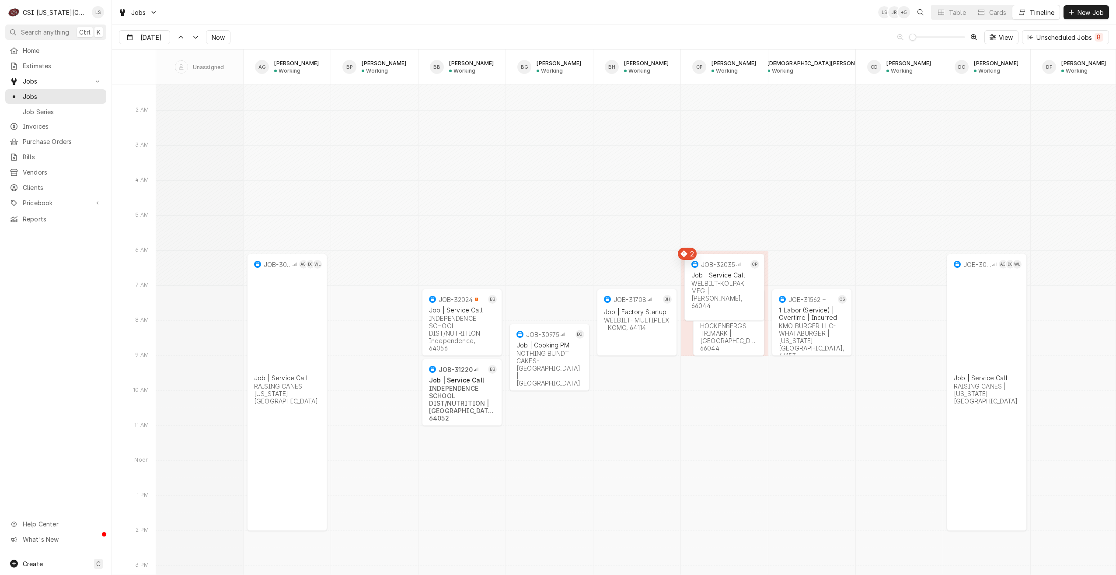
click at [620, 14] on div "Jobs LS JR + 5 Table Cards Timeline New Job" at bounding box center [614, 12] width 1004 height 24
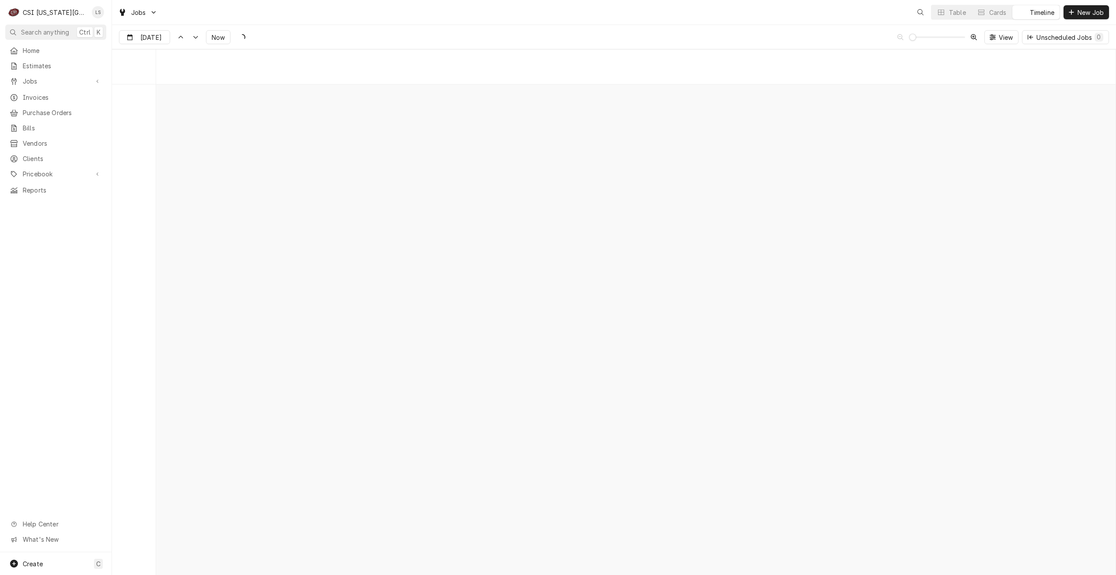
scroll to position [10041, 0]
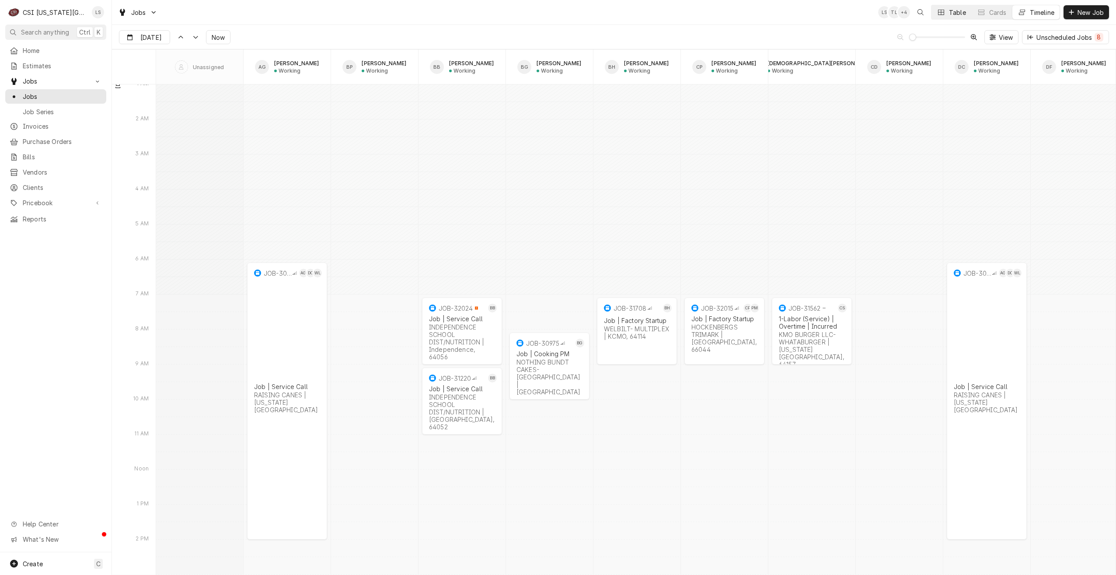
click at [937, 16] on div "Dynamic Content Wrapper" at bounding box center [941, 12] width 9 height 9
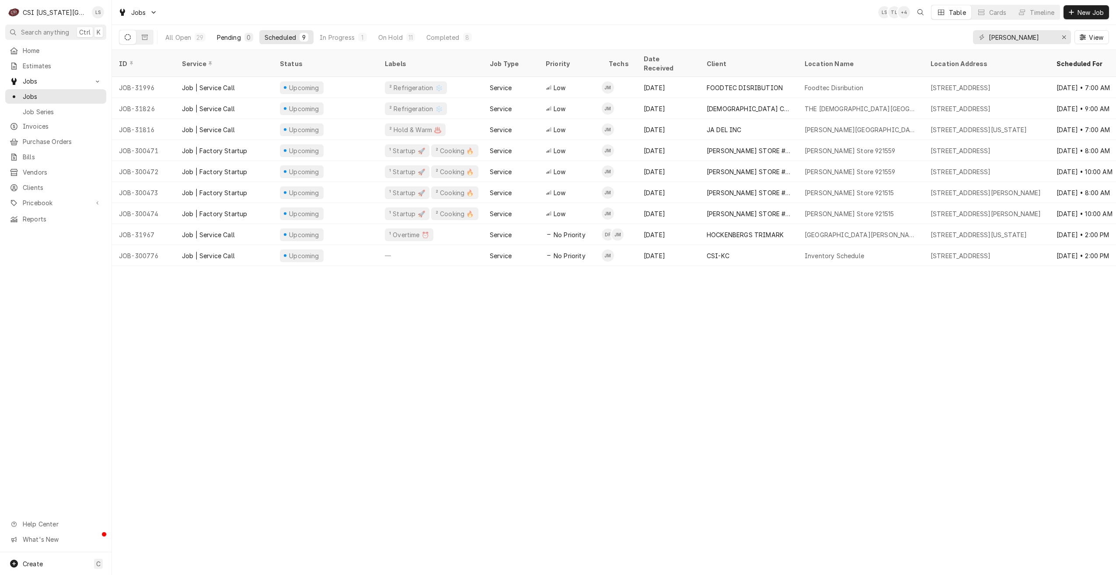
click at [230, 38] on div "Pending" at bounding box center [229, 37] width 24 height 9
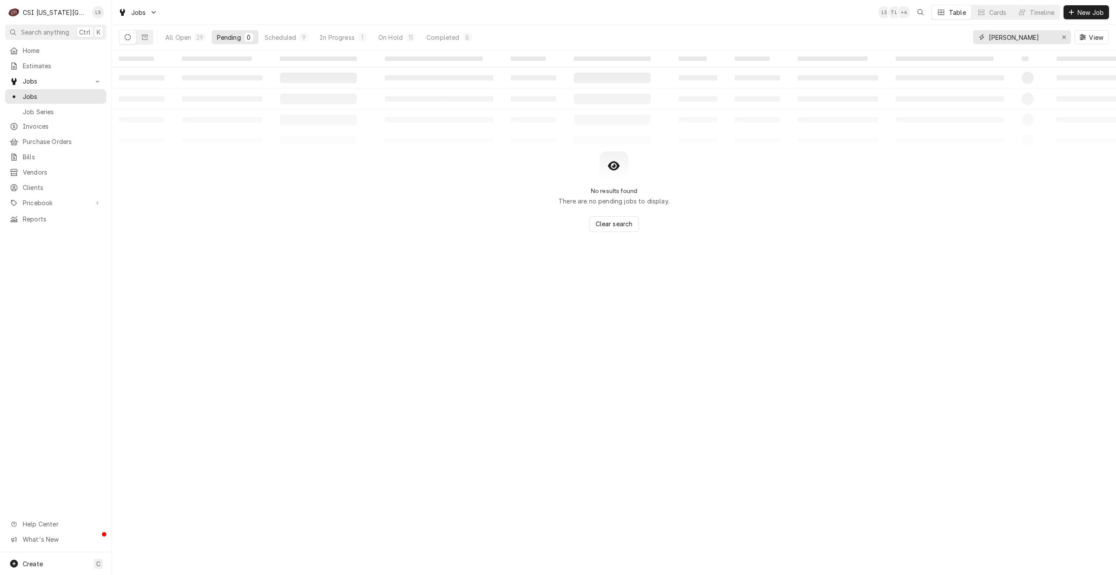
click at [1005, 39] on input "[PERSON_NAME]" at bounding box center [1022, 37] width 66 height 14
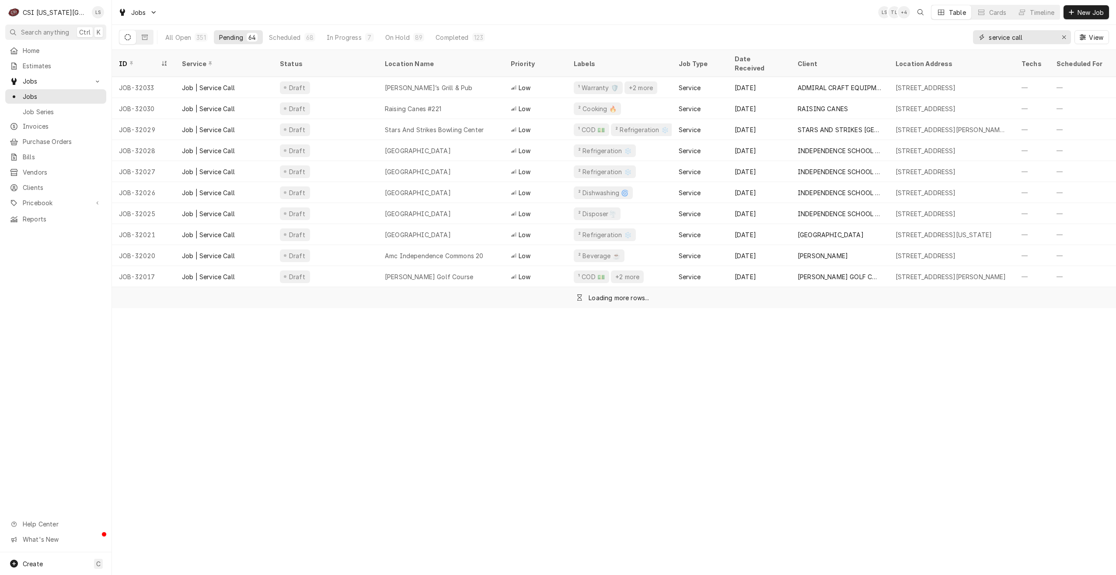
type input "service call"
click at [716, 30] on div "All Open 351 Pending 64 Scheduled 68 In Progress 7 On Hold 89 Completed 123 ser…" at bounding box center [614, 37] width 990 height 24
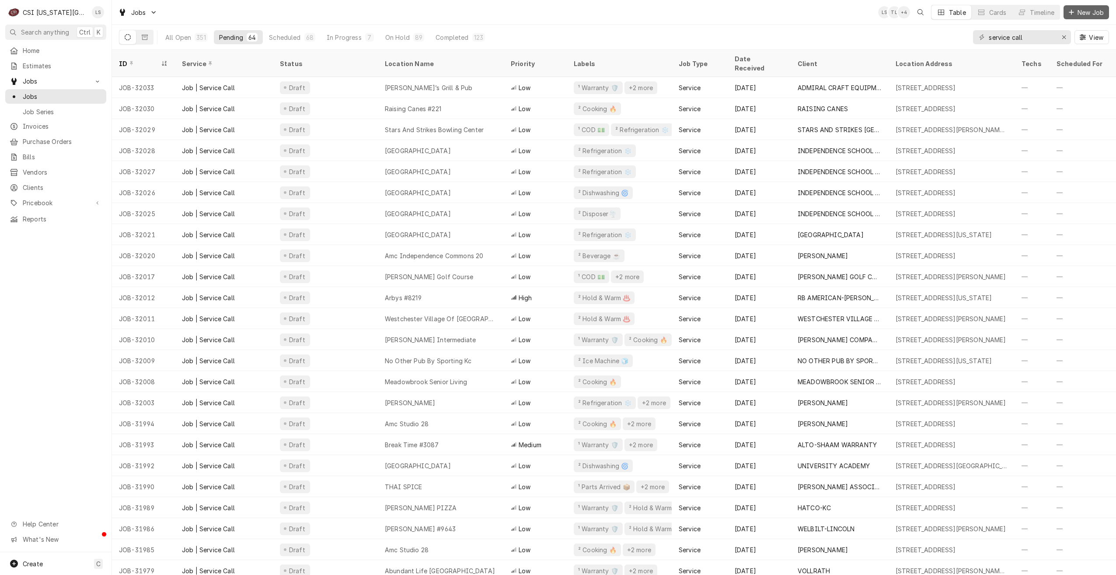
click at [1079, 11] on span "New Job" at bounding box center [1091, 12] width 30 height 9
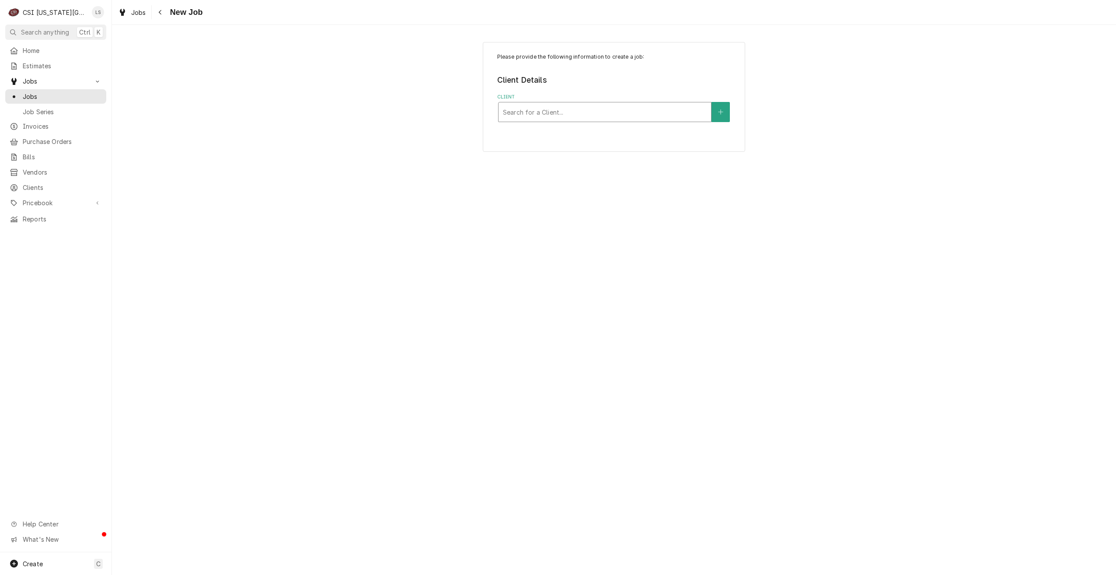
click at [610, 114] on div "Client" at bounding box center [605, 112] width 204 height 16
type input "enterprise kc"
click at [611, 133] on div "ENTERPRISE KC" at bounding box center [605, 131] width 213 height 14
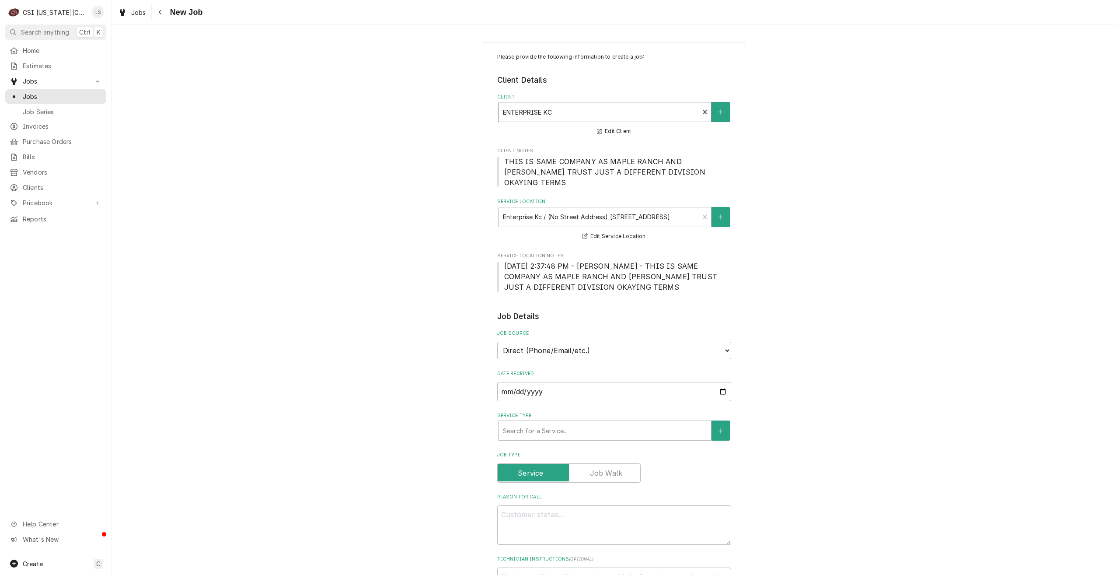
click at [844, 187] on div "Please provide the following information to create a job: Client Details Client…" at bounding box center [614, 535] width 1004 height 1002
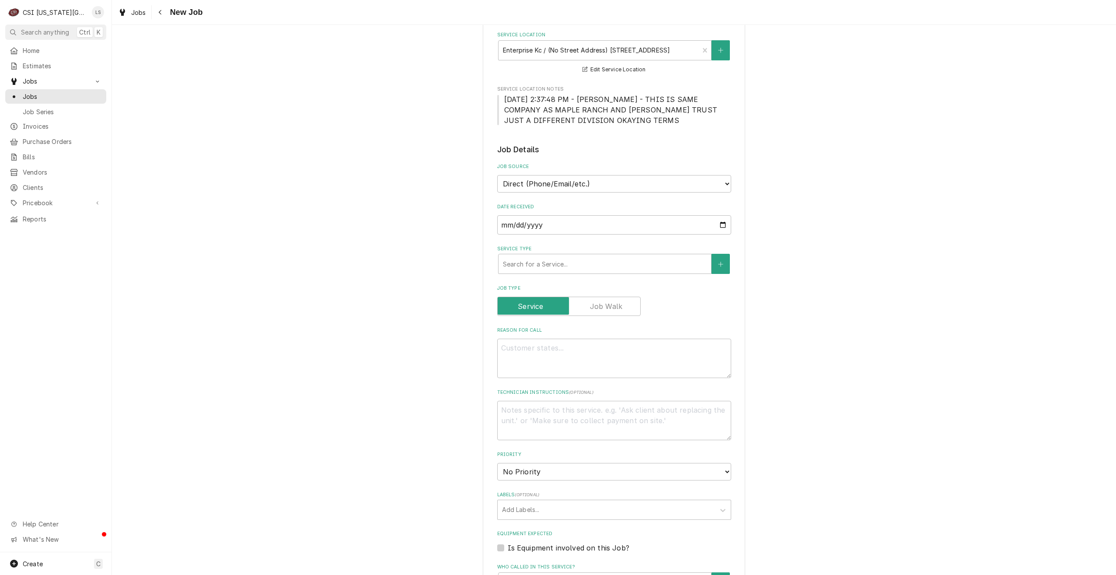
scroll to position [175, 0]
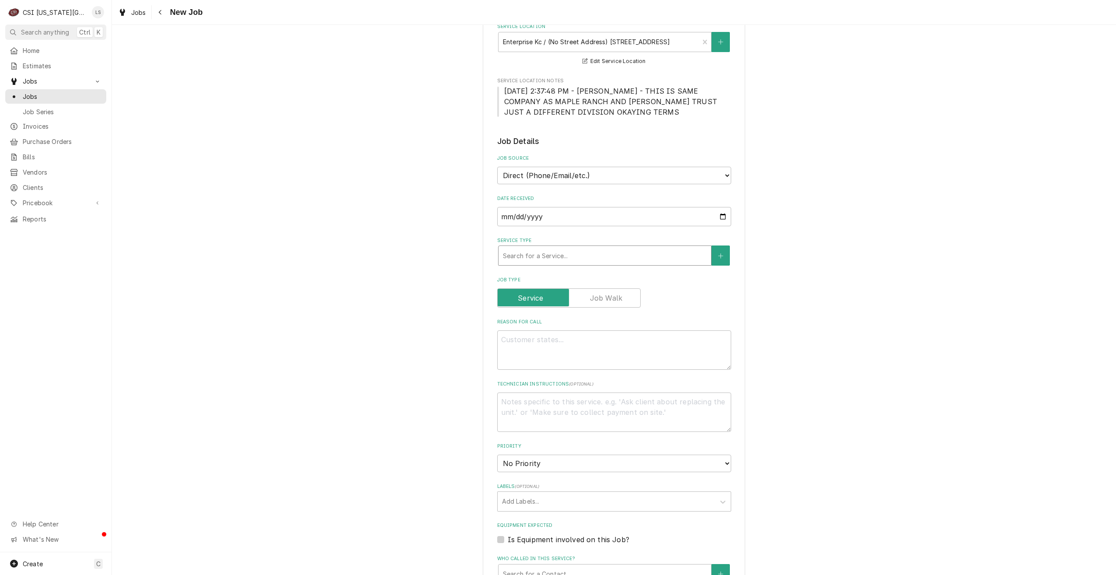
click at [603, 249] on div "Service Type" at bounding box center [605, 256] width 204 height 16
type textarea "x"
type input "s"
type textarea "x"
type input "se"
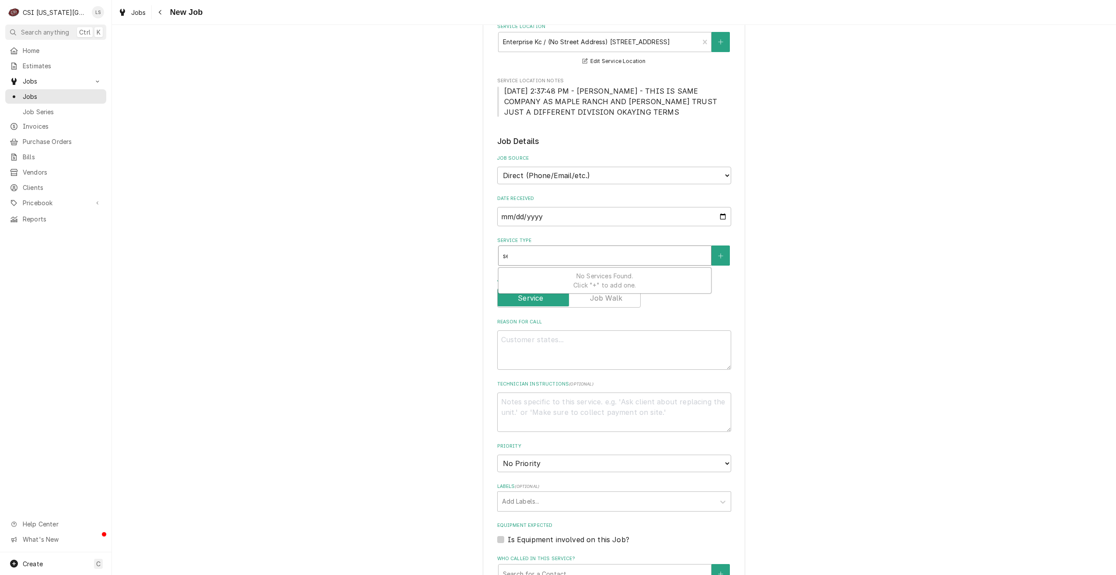
type textarea "x"
type input "ser"
type textarea "x"
type input "serv"
type textarea "x"
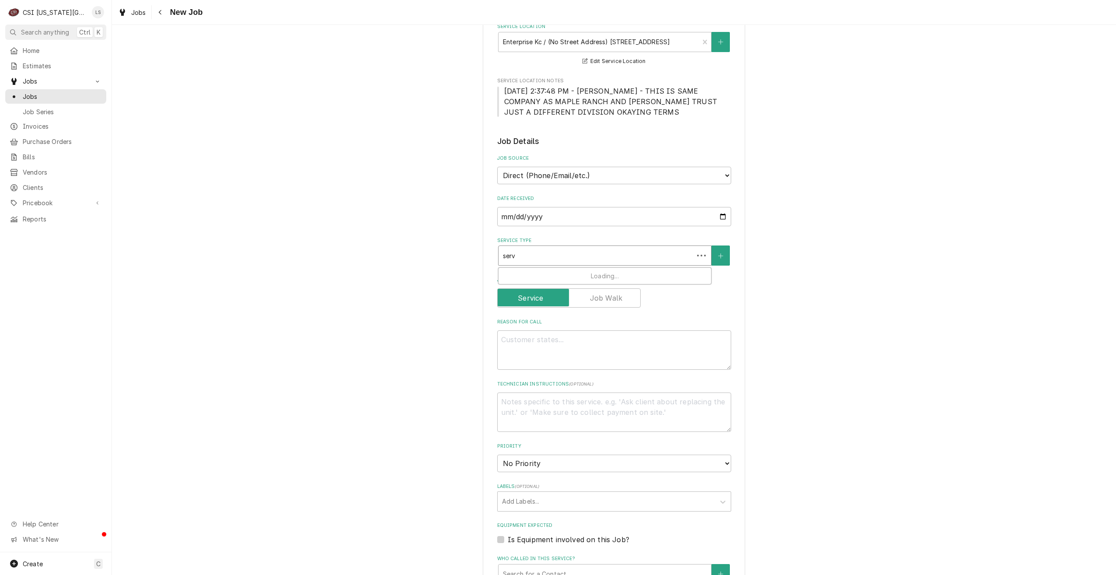
type input "servu"
type textarea "x"
type input "serv"
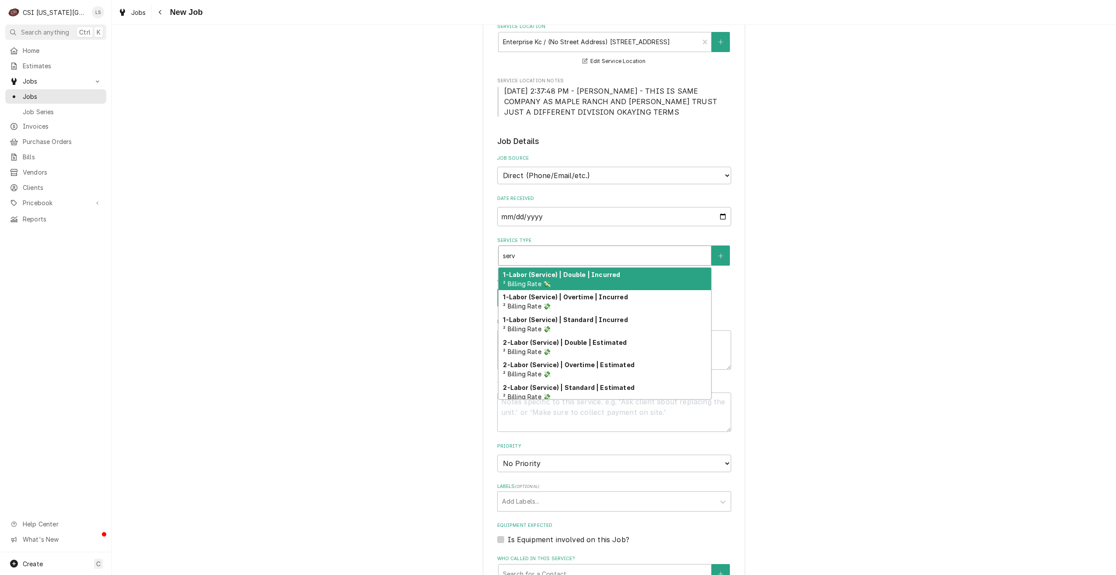
type textarea "x"
type input "servi"
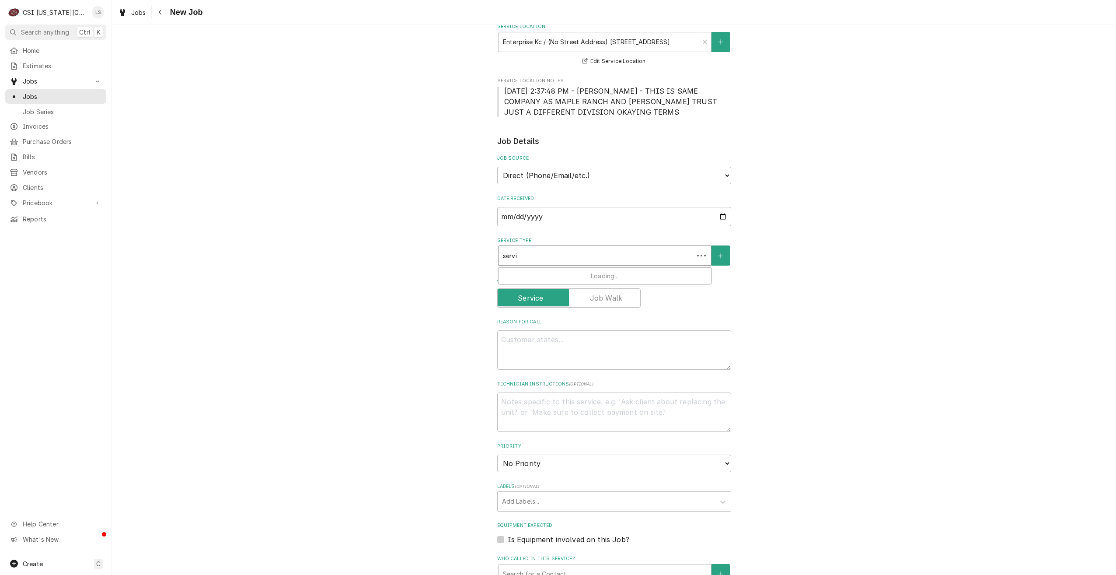
type textarea "x"
type input "servic"
type textarea "x"
type input "service"
type textarea "x"
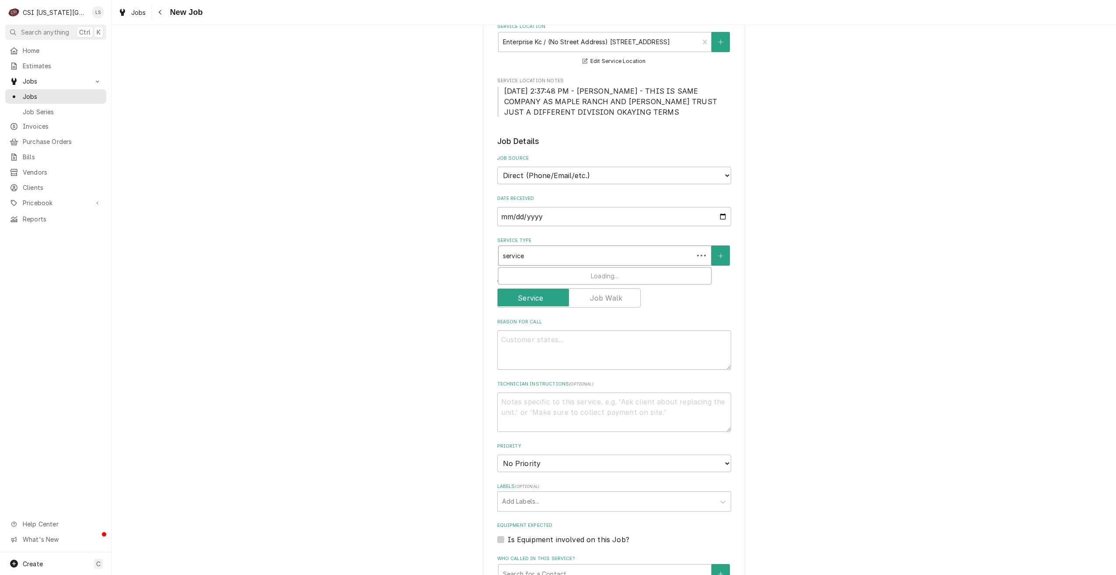
type input "service"
type textarea "x"
type input "service c"
type textarea "x"
type input "service ca"
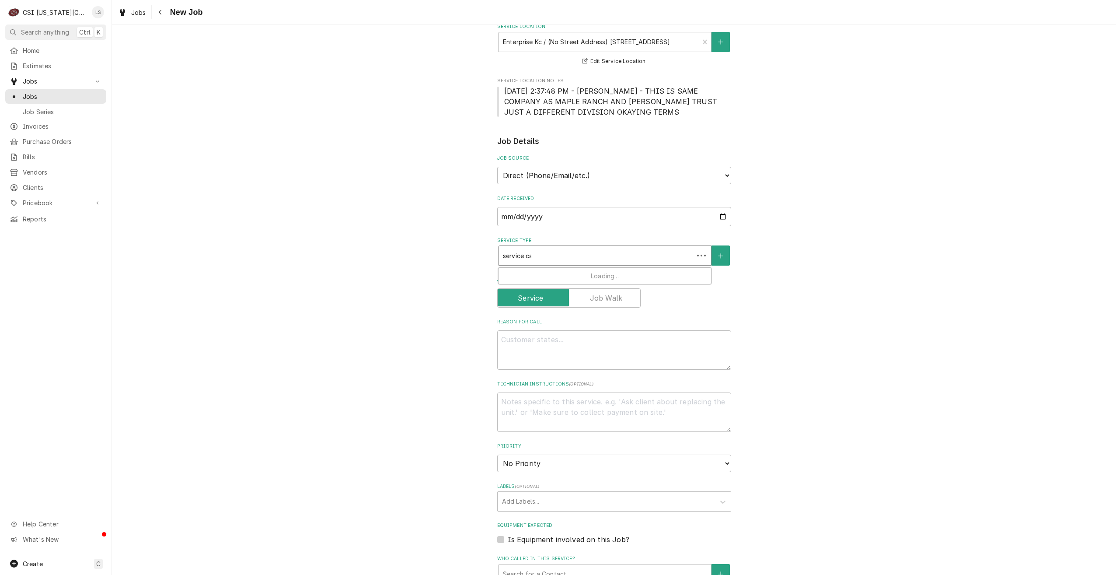
type textarea "x"
type input "service cal"
type textarea "x"
type input "service call"
drag, startPoint x: 609, startPoint y: 272, endPoint x: 733, endPoint y: 270, distance: 124.2
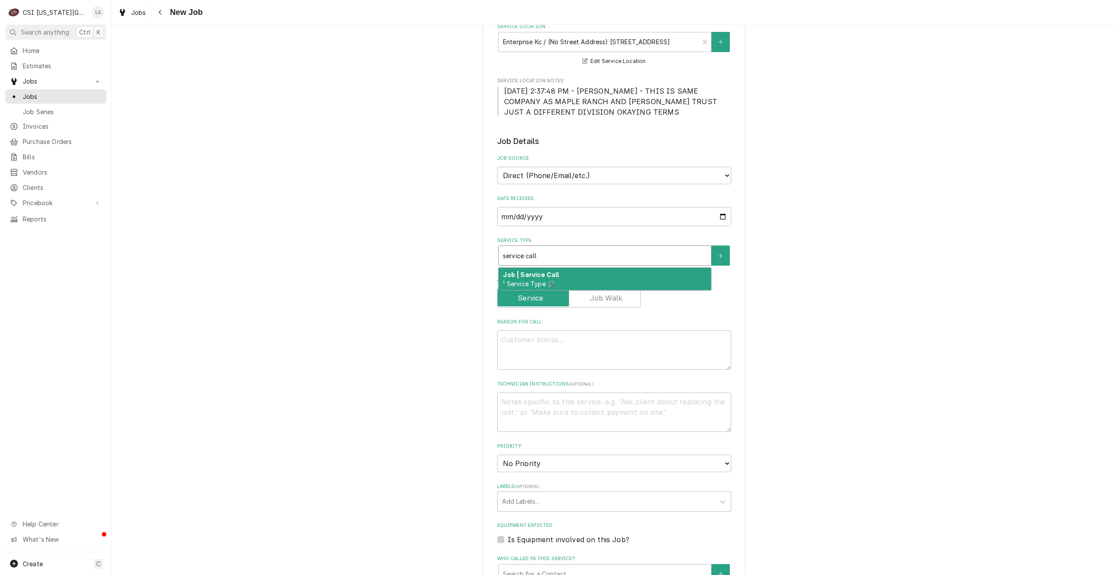
click at [609, 272] on div "Job | Service Call ¹ Service Type 🛠️" at bounding box center [605, 279] width 213 height 23
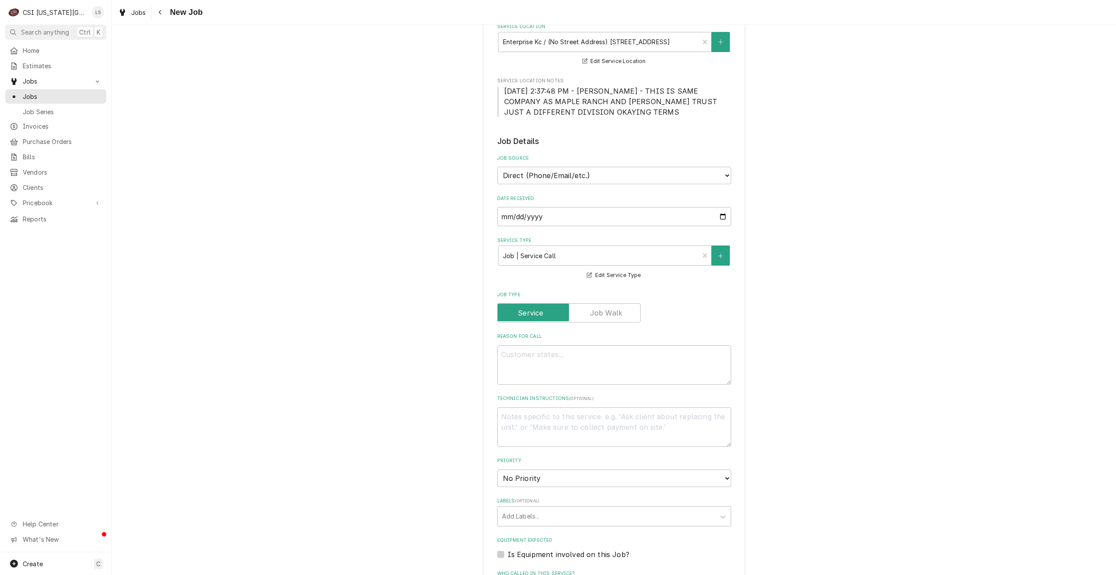
click at [775, 269] on div "Please provide the following information to create a job: Client Details Client…" at bounding box center [614, 367] width 1004 height 1017
click at [628, 345] on textarea "Reason For Call" at bounding box center [614, 364] width 234 height 39
type textarea "x"
type textarea "I"
type textarea "x"
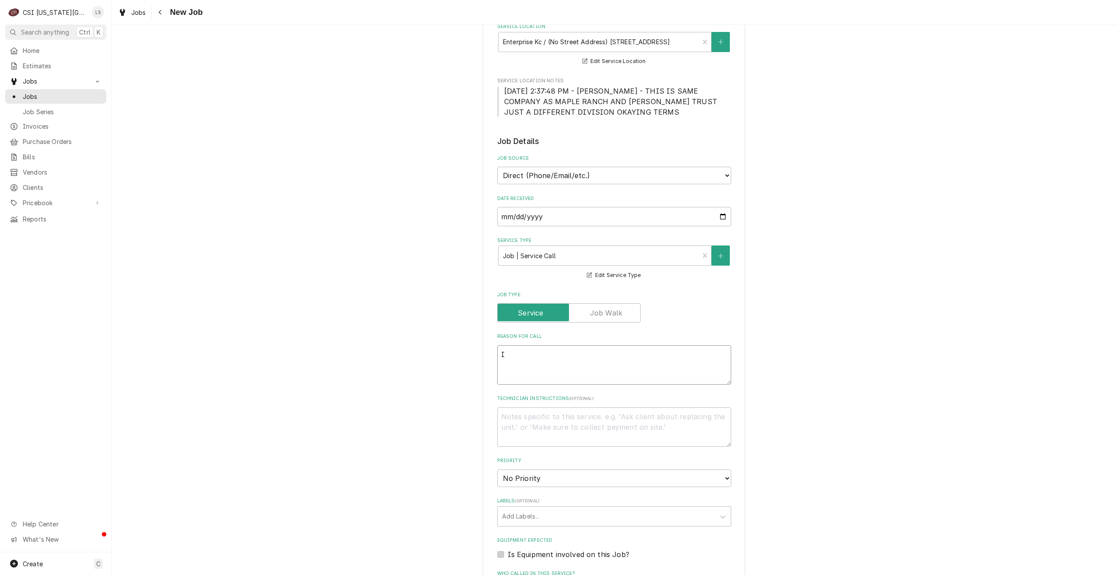
type textarea "Ic"
type textarea "x"
type textarea "Ice"
type textarea "x"
type textarea "Ice"
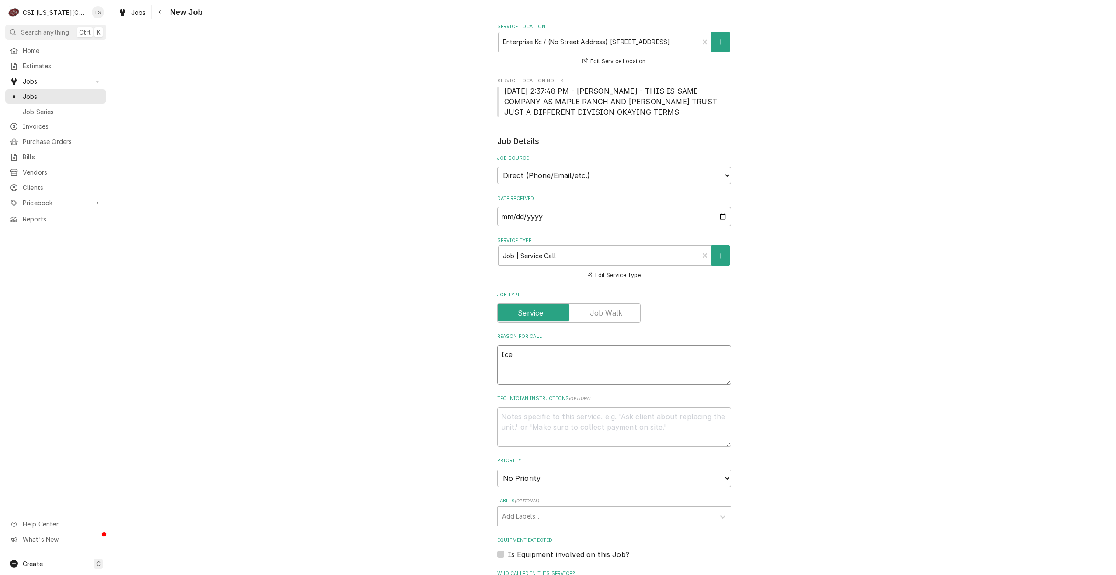
type textarea "x"
type textarea "Ice m"
type textarea "x"
type textarea "Ice ma"
type textarea "x"
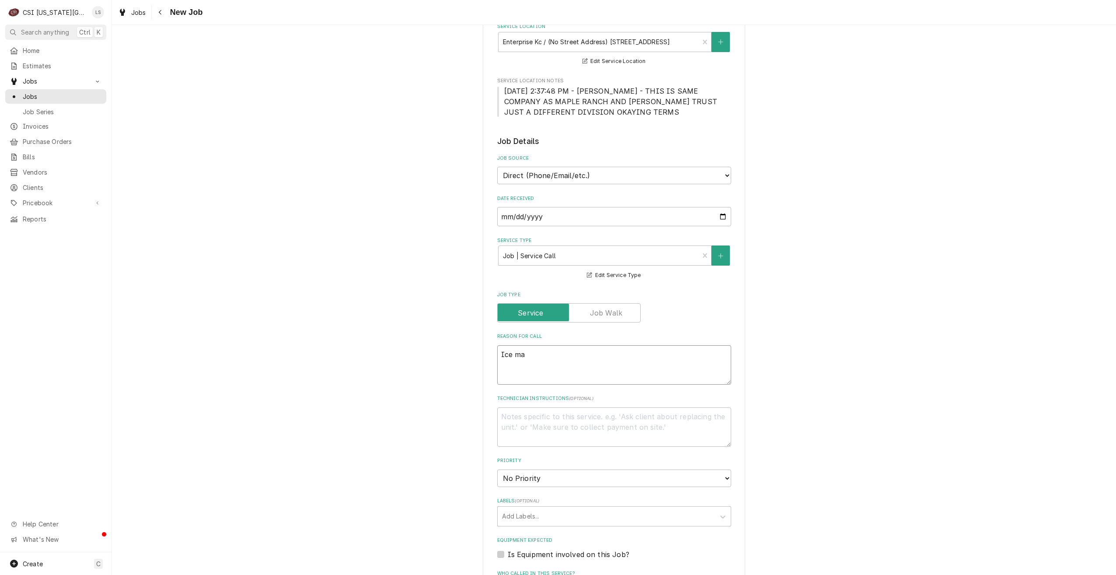
type textarea "Ice mac"
type textarea "x"
type textarea "Ice mach"
type textarea "x"
type textarea "Ice machi"
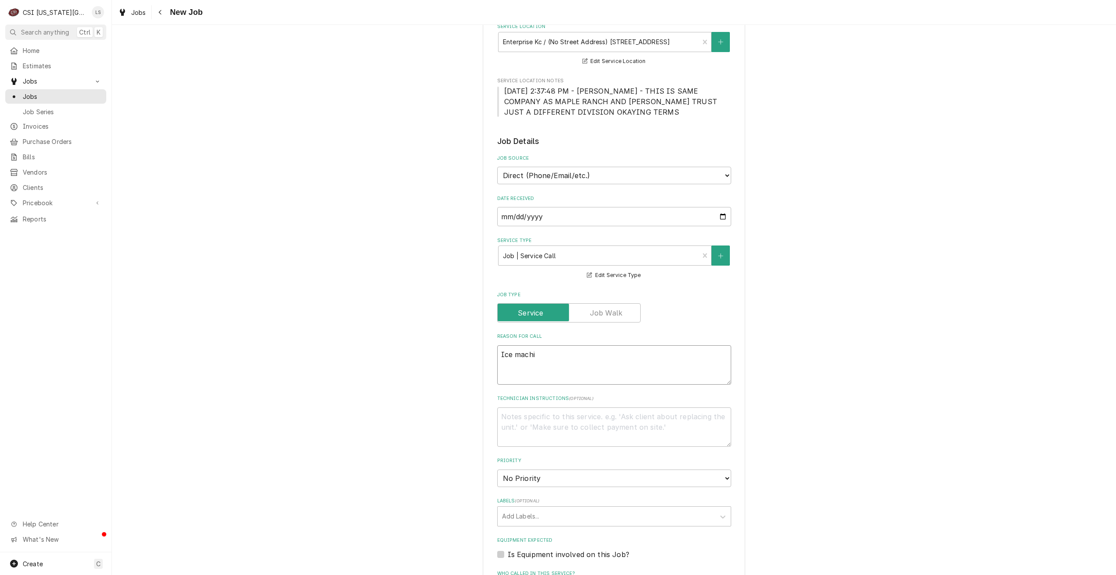
type textarea "x"
type textarea "Ice machin"
type textarea "x"
type textarea "Ice machine"
type textarea "x"
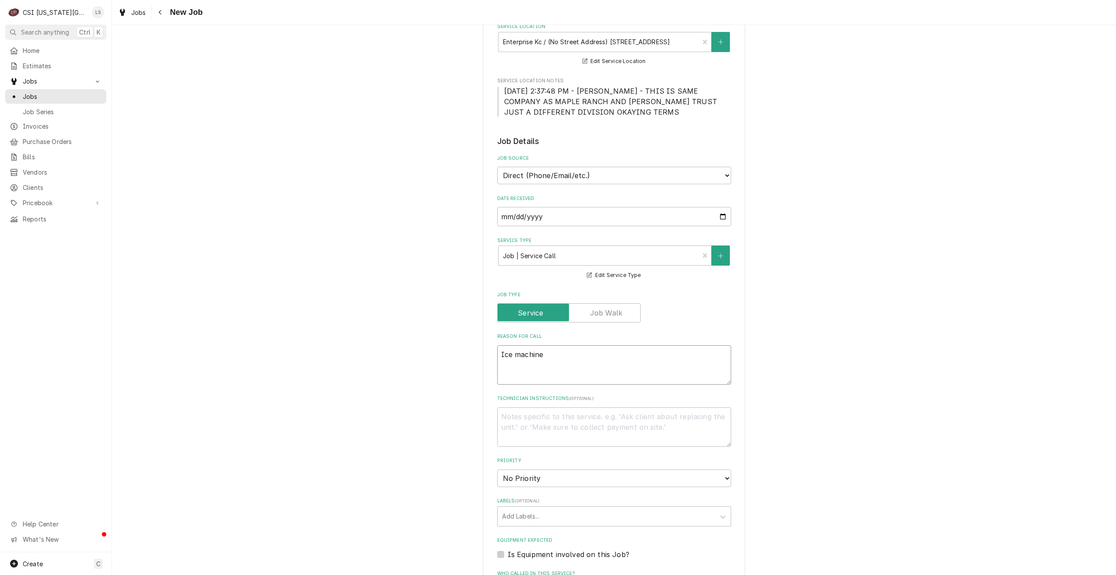
type textarea "Ice machine"
type textarea "x"
type textarea "Ice machine h"
type textarea "x"
type textarea "Ice machine ha"
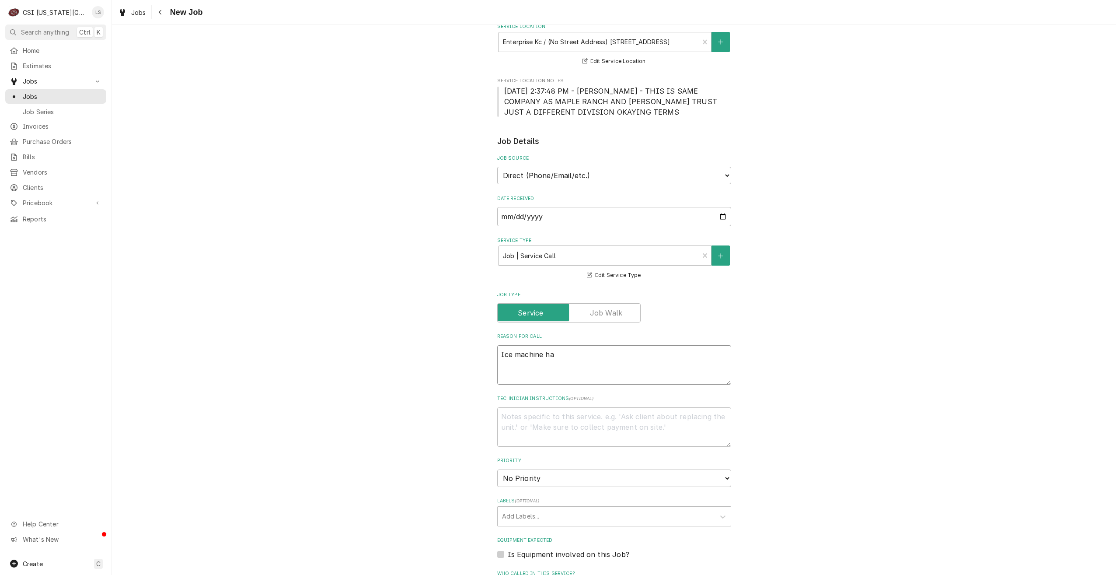
type textarea "x"
type textarea "Ice machine has"
type textarea "x"
type textarea "Ice machine has"
type textarea "x"
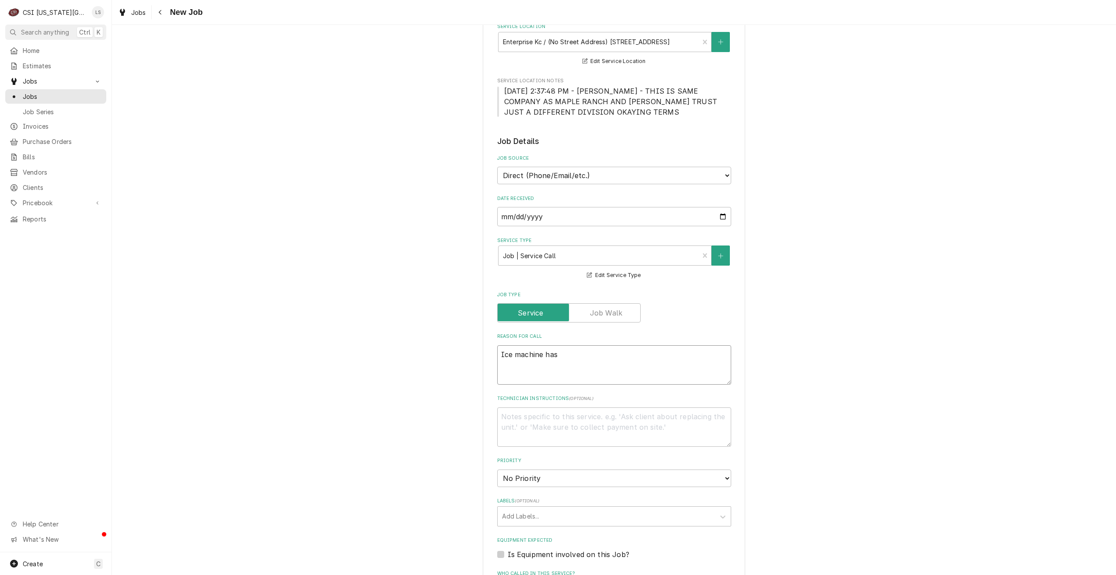
type textarea "Ice machine has m"
type textarea "x"
type textarea "Ice machine has"
type textarea "x"
type textarea "Ice machine has d"
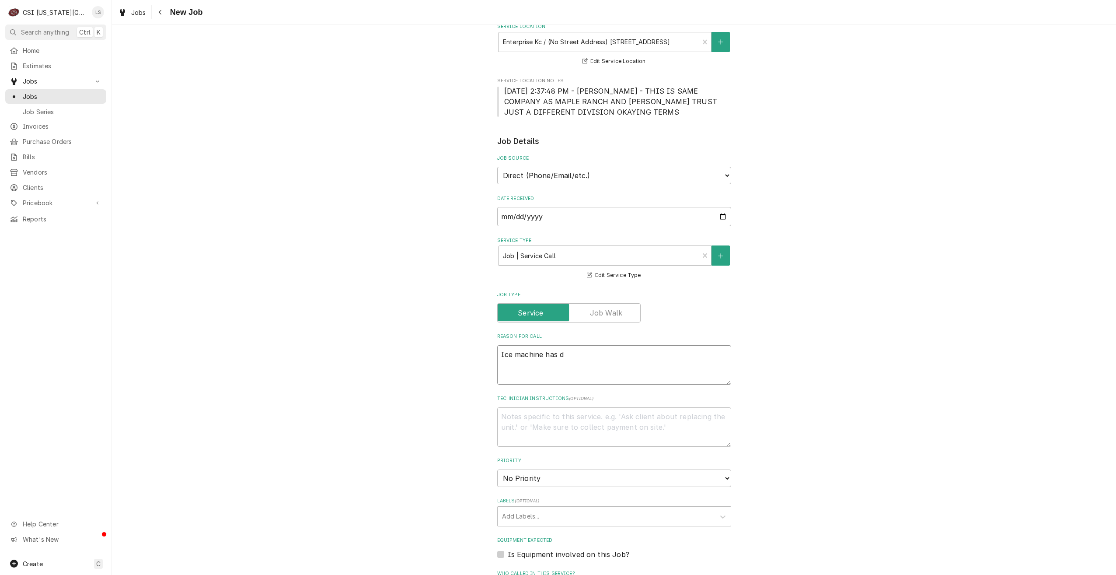
type textarea "x"
type textarea "Ice machine has da"
type textarea "x"
type textarea "Ice machine has dama"
type textarea "x"
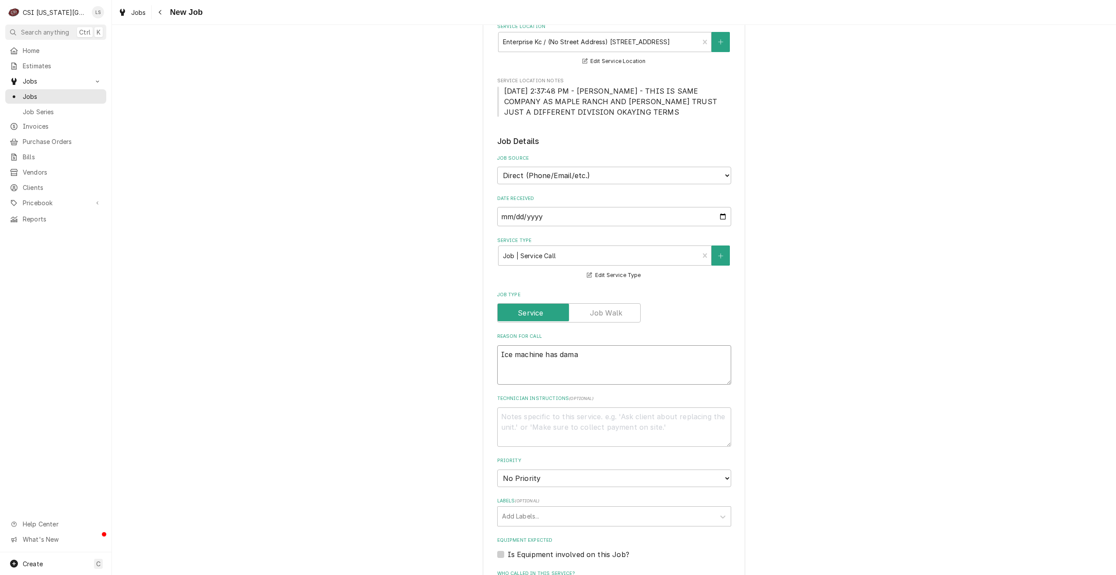
type textarea "Ice machine has damag"
type textarea "x"
type textarea "Ice machine has damage"
type textarea "x"
type textarea "Ice machine has damaged"
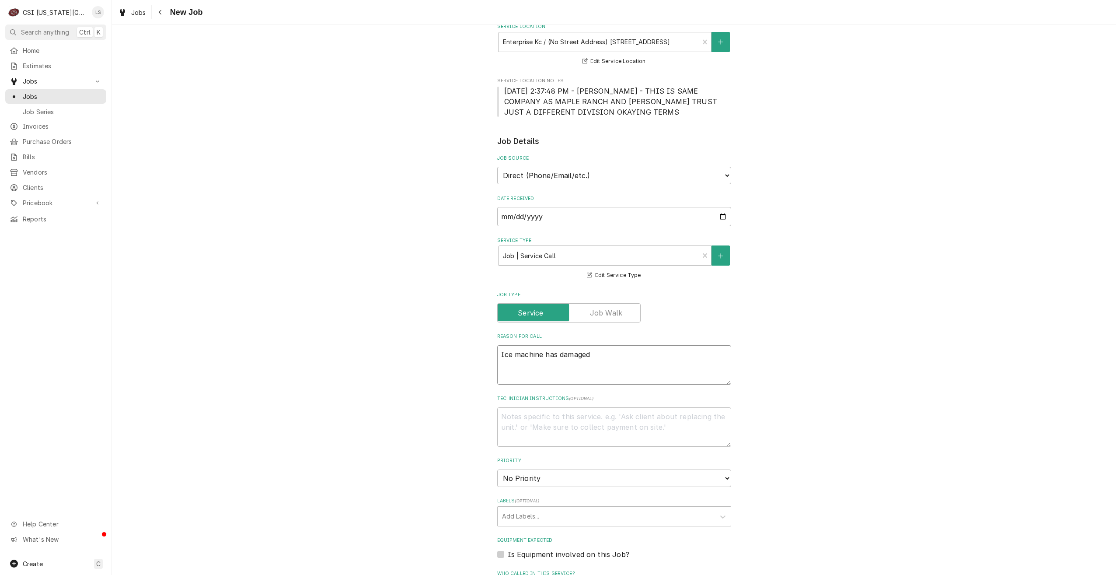
type textarea "x"
type textarea "Ice machine has damaged d"
type textarea "x"
type textarea "Ice machine has damaged do"
type textarea "x"
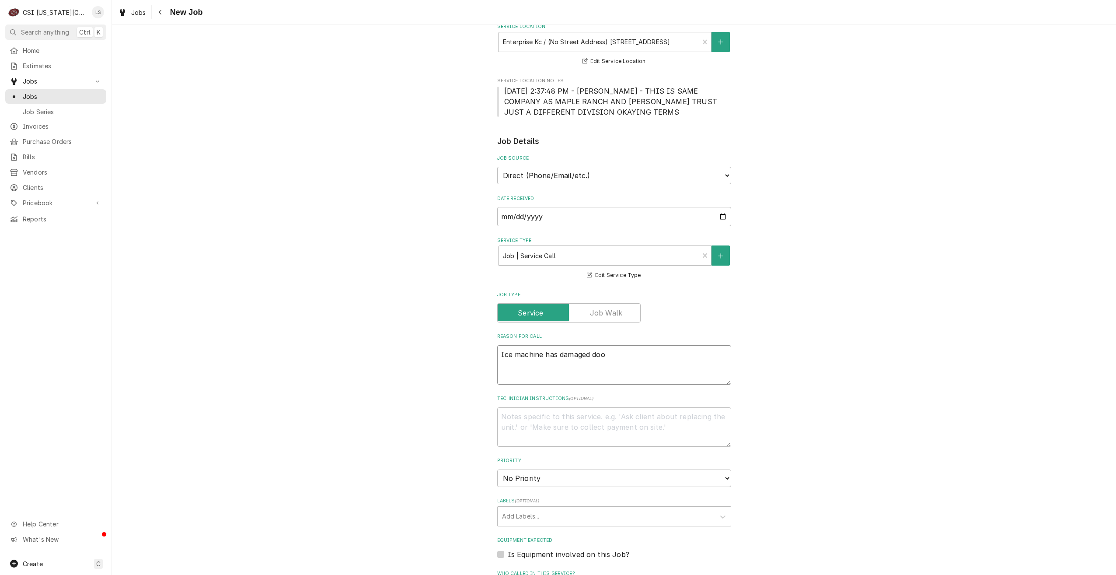
type textarea "Ice machine has damaged door"
type textarea "x"
type textarea "Ice machine has damaged door"
type textarea "x"
type textarea "Ice machine has damaged door h"
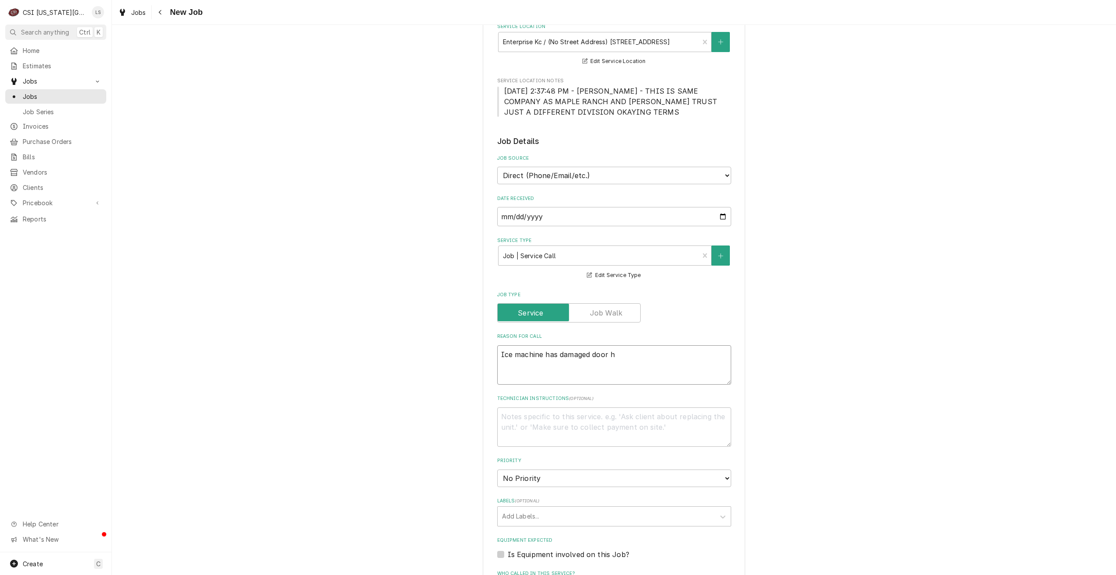
type textarea "x"
type textarea "Ice machine has damaged door hi"
type textarea "x"
type textarea "Ice machine has damaged door hin"
type textarea "x"
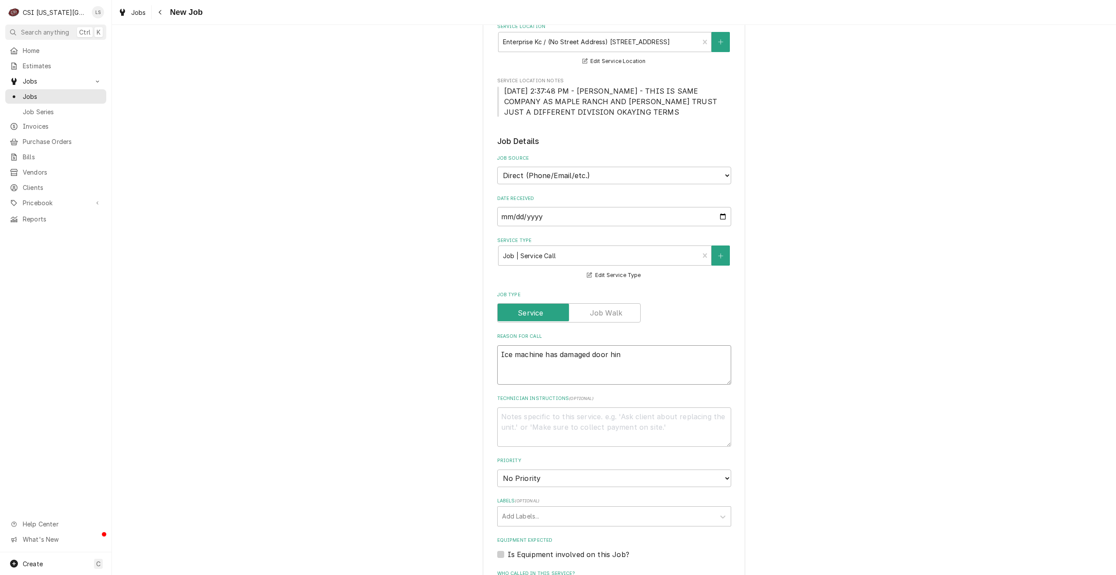
type textarea "Ice machine has damaged door hing"
type textarea "x"
type textarea "Ice machine has damaged door hinge"
type textarea "x"
type textarea "Ice machine has damaged door hinges"
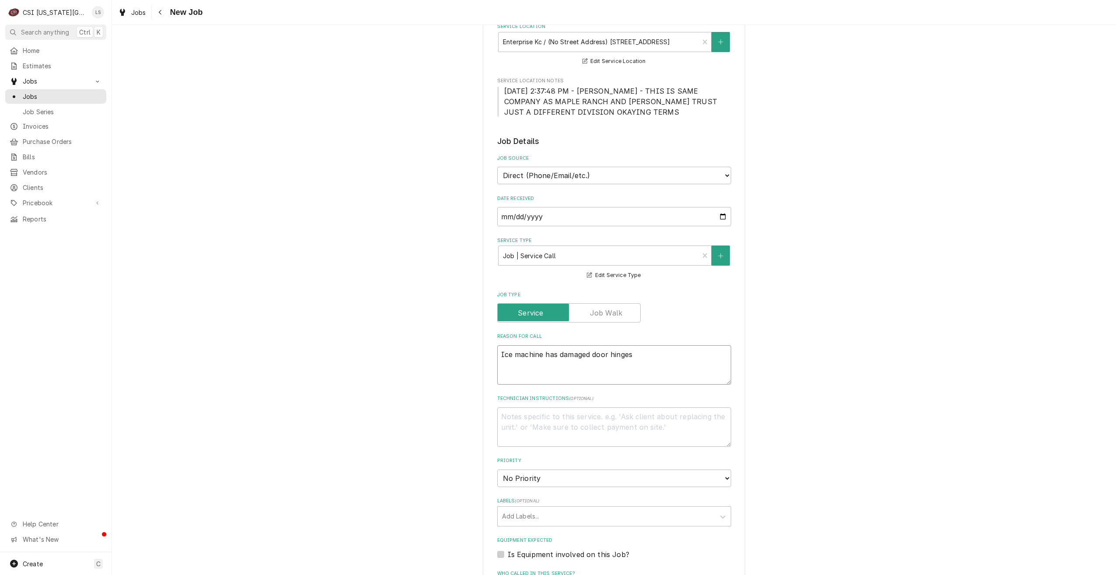
type textarea "x"
type textarea "Ice machine has damaged door hinges,"
type textarea "x"
type textarea "Ice machine has damaged door hinges,"
type textarea "x"
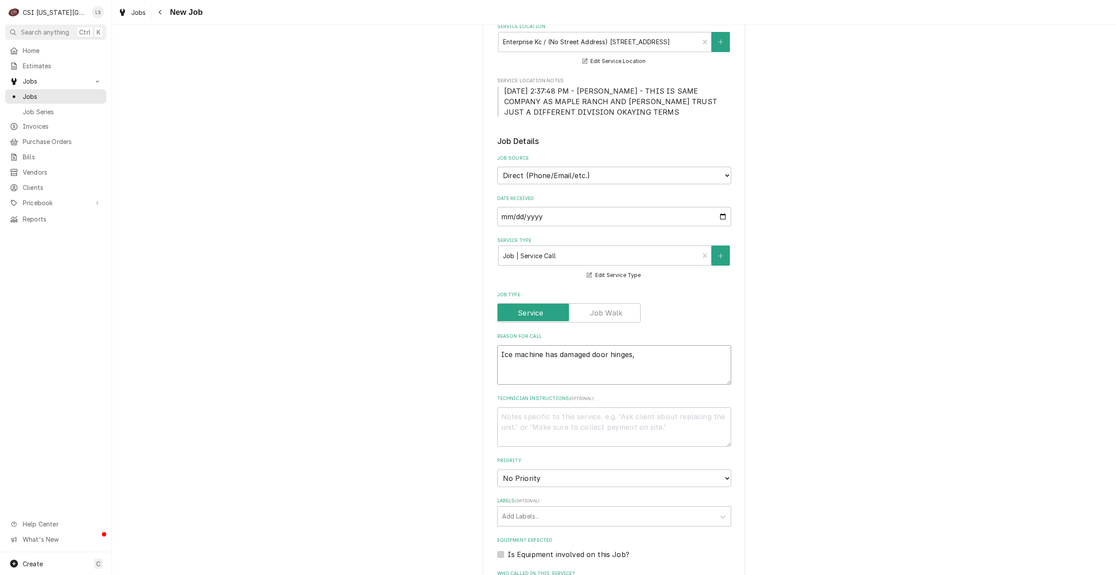
type textarea "Ice machine has damaged door hinges, d"
type textarea "x"
type textarea "Ice machine has damaged door hinges, do"
type textarea "x"
type textarea "Ice machine has damaged door hinges, doo"
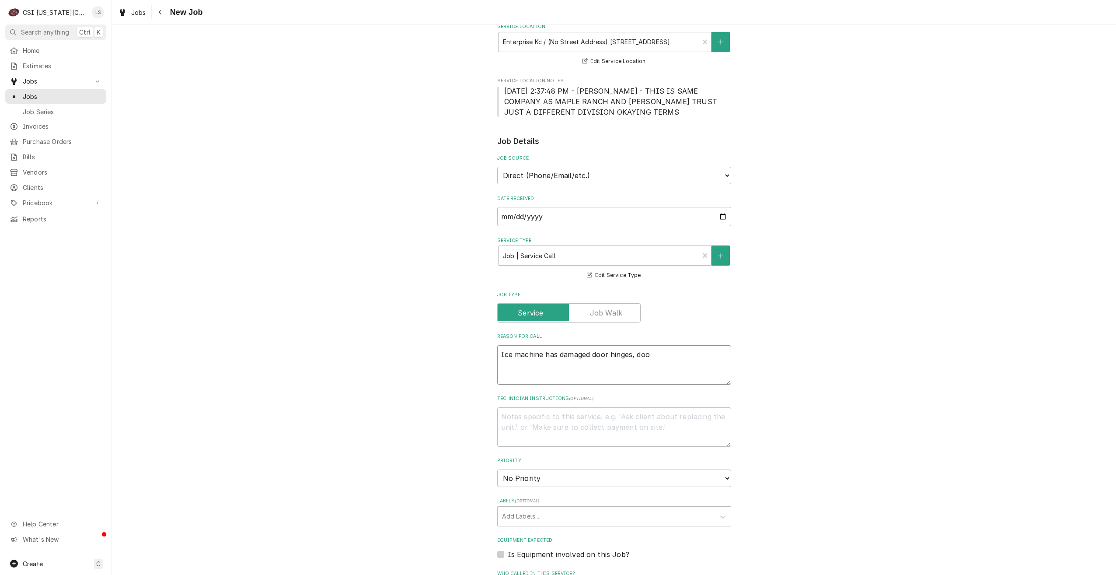
type textarea "x"
type textarea "Ice machine has damaged door hinges, door"
type textarea "x"
type textarea "Ice machine has damaged door hinges, door"
type textarea "x"
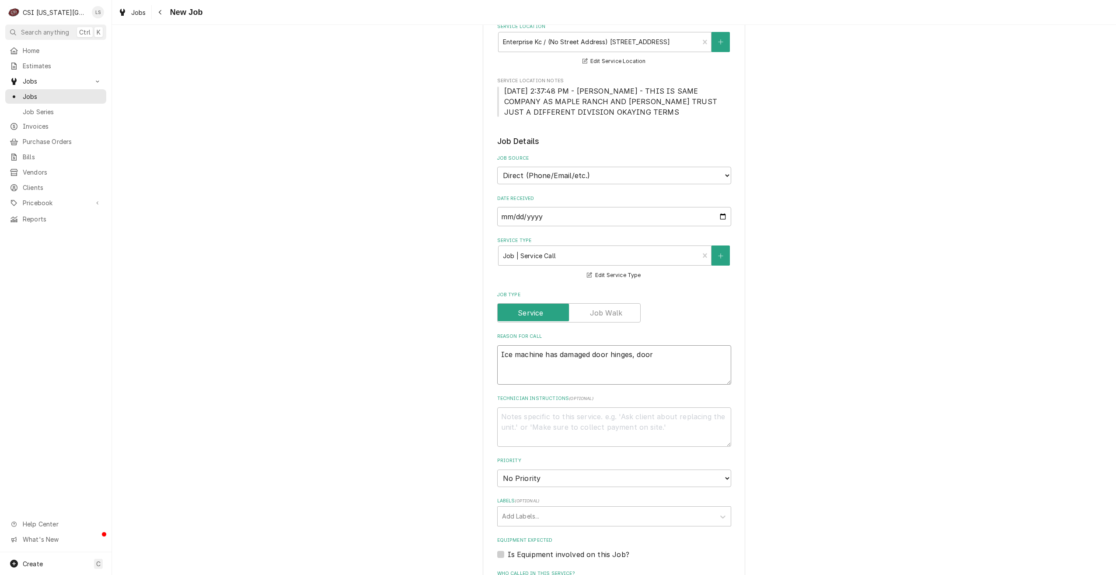
type textarea "Ice machine has damaged door hinges, door i"
type textarea "x"
type textarea "Ice machine has damaged door hinges, door is"
type textarea "x"
type textarea "Ice machine has damaged door hinges, door is"
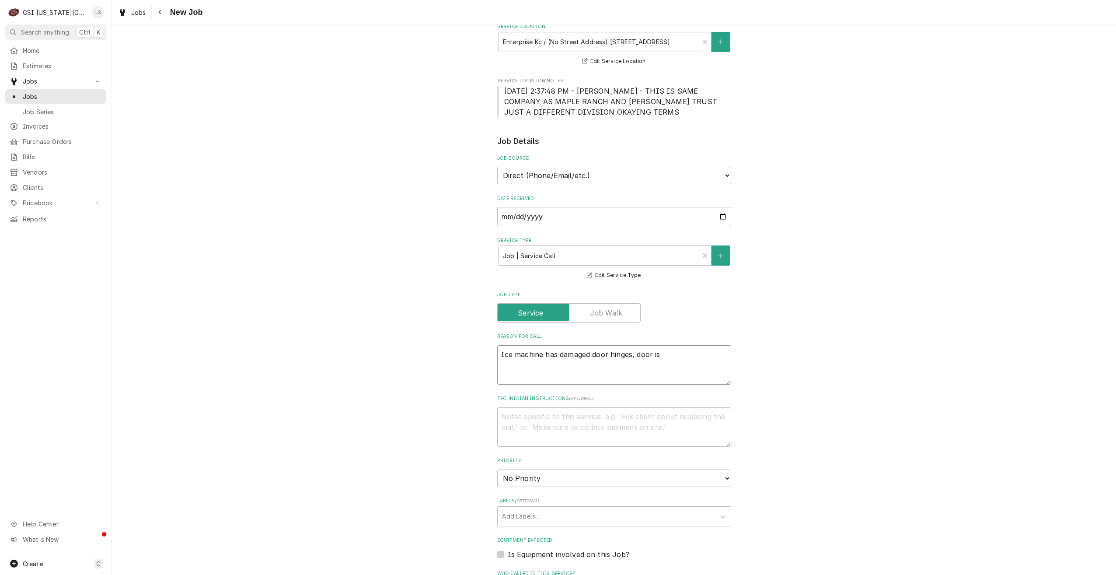
type textarea "x"
type textarea "Ice machine has damaged door hinges, door is c"
type textarea "x"
type textarea "Ice machine has damaged door hinges, door is co"
type textarea "x"
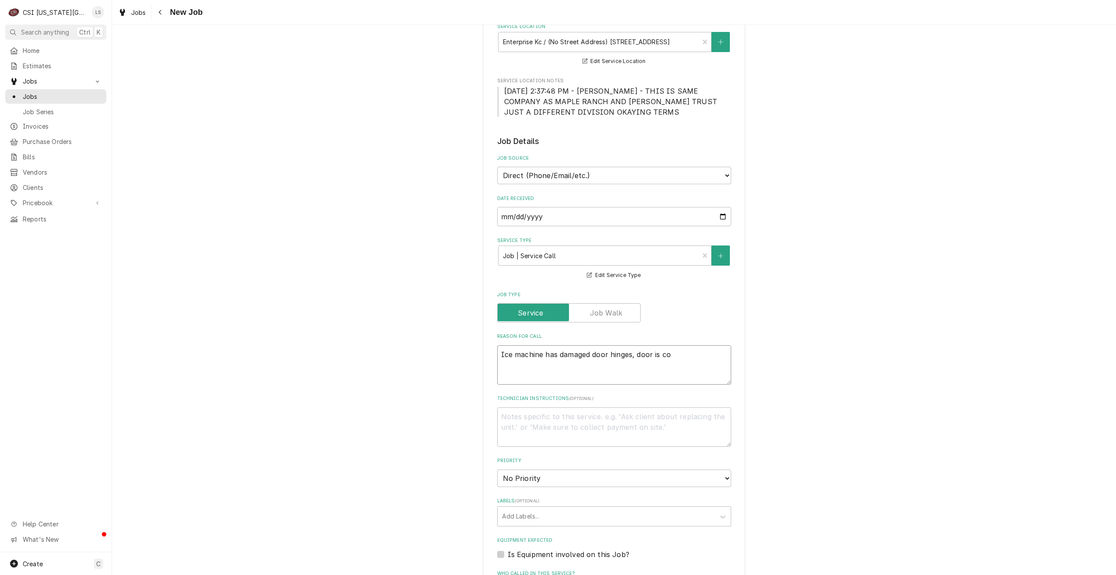
type textarea "Ice machine has damaged door hinges, door is com"
type textarea "x"
type textarea "Ice machine has damaged door hinges, door is comin"
type textarea "x"
type textarea "Ice machine has damaged door hinges, door is coming"
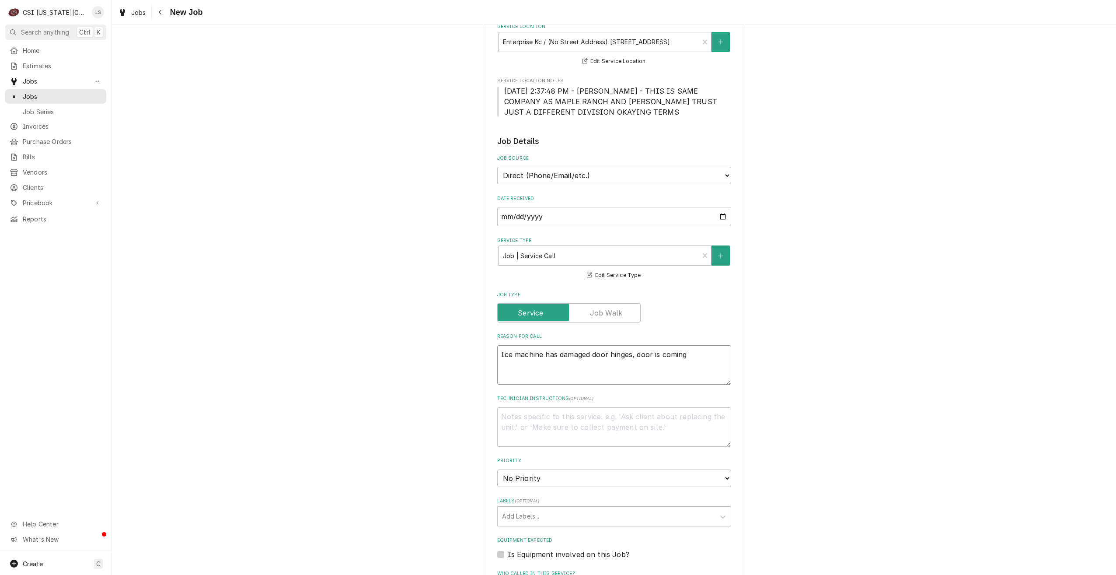
type textarea "x"
type textarea "Ice machine has damaged door hinges, door is coming"
type textarea "x"
type textarea "Ice machine has damaged door hinges, door is coming o"
type textarea "x"
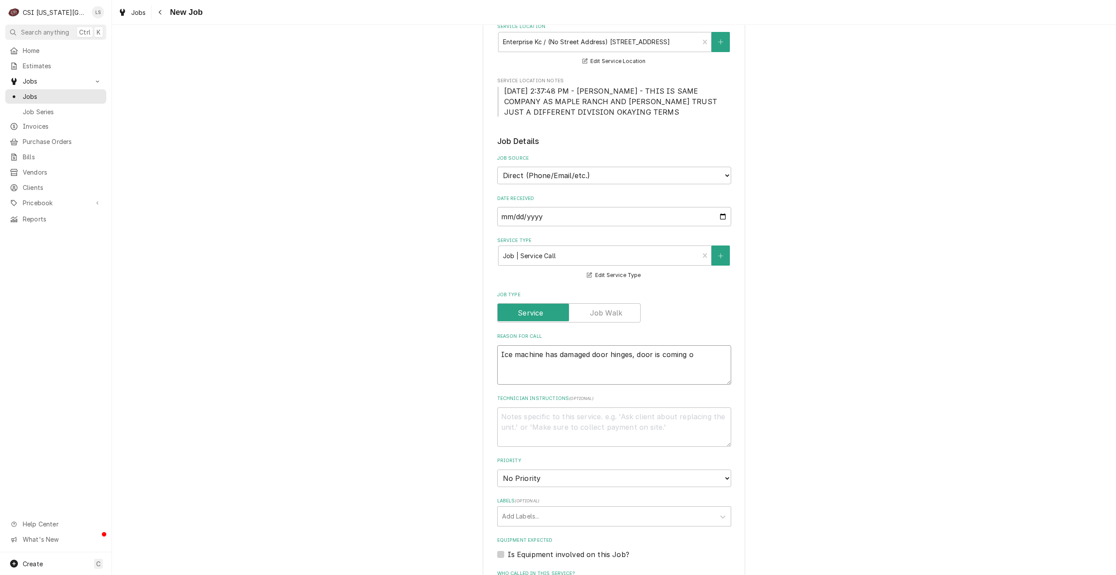
type textarea "Ice machine has damaged door hinges, door is coming of"
type textarea "x"
type textarea "Ice machine has damaged door hinges, door is coming off"
type textarea "x"
type textarea "Ice machine has damaged door hinges, door is coming off"
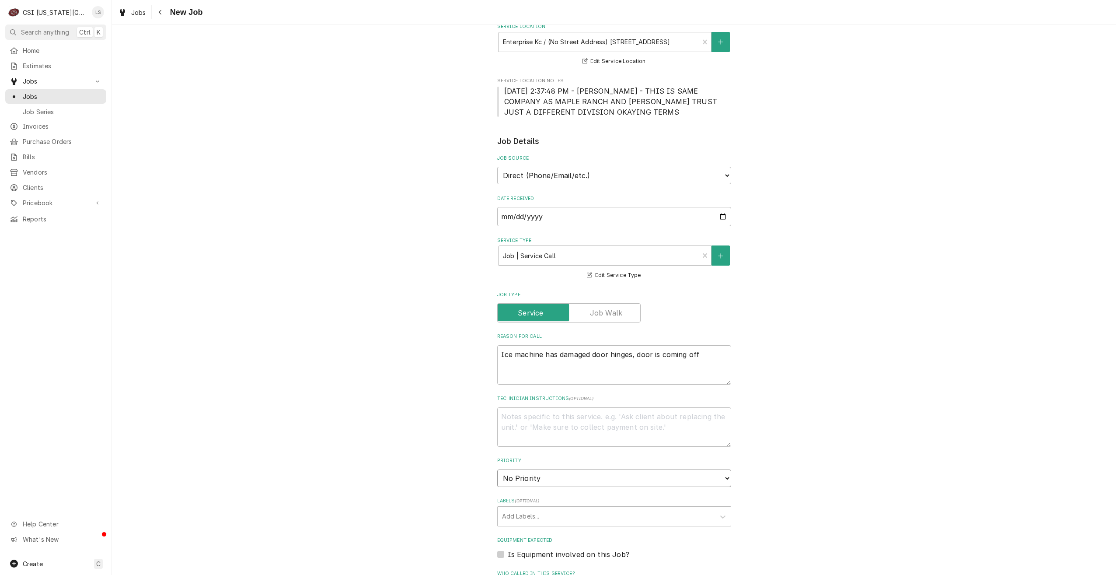
drag, startPoint x: 687, startPoint y: 464, endPoint x: 679, endPoint y: 472, distance: 10.8
click at [686, 469] on select "No Priority Urgent High Medium Low" at bounding box center [614, 477] width 234 height 17
select select "4"
click at [497, 469] on select "No Priority Urgent High Medium Low" at bounding box center [614, 477] width 234 height 17
click at [800, 424] on div "Please provide the following information to create a job: Client Details Client…" at bounding box center [614, 367] width 1004 height 1017
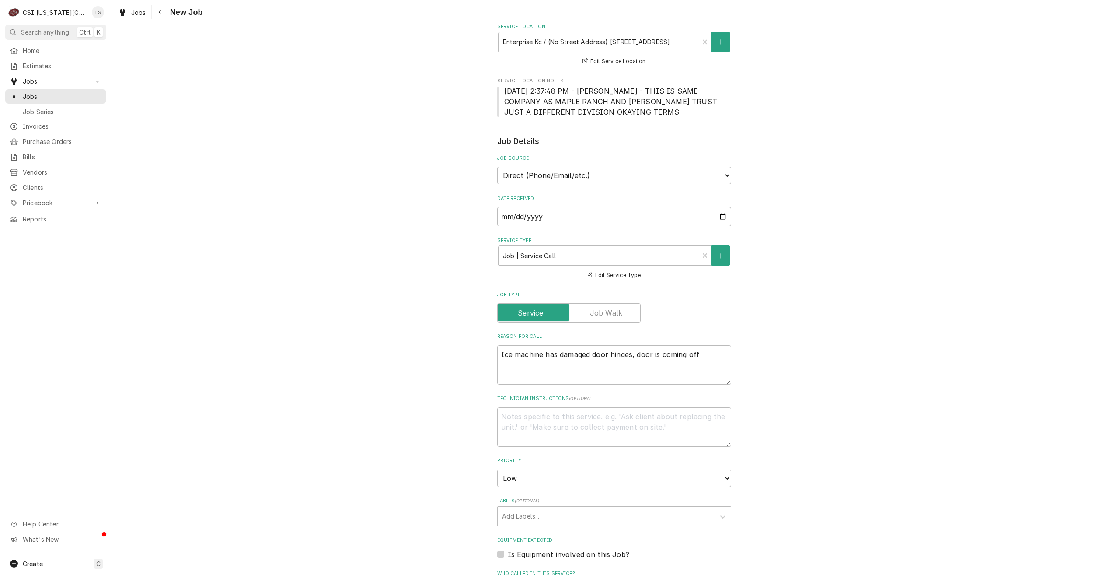
type textarea "x"
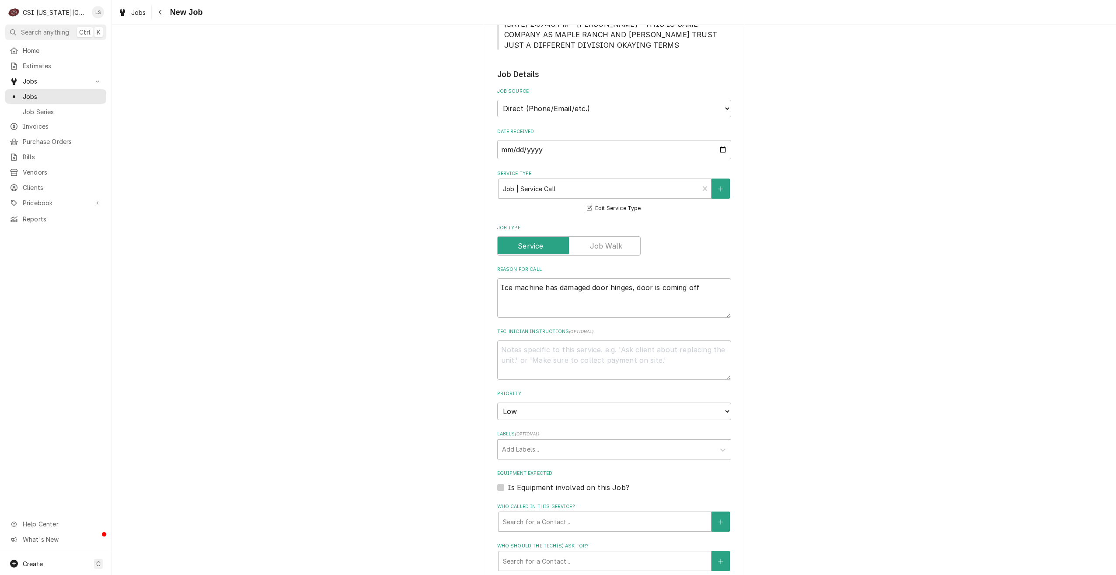
scroll to position [306, 0]
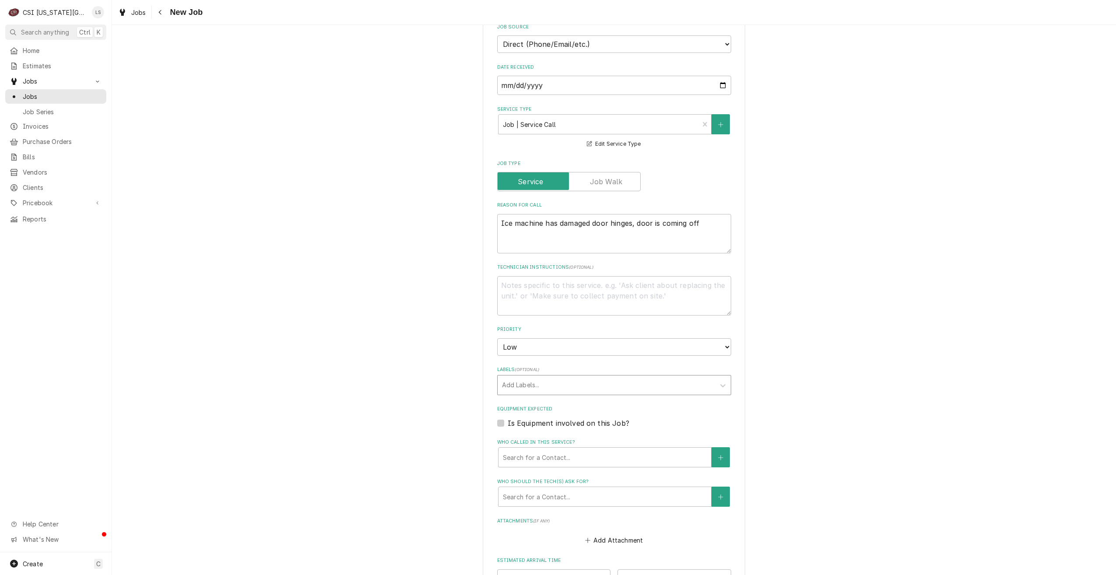
click at [630, 377] on div "Labels" at bounding box center [606, 385] width 209 height 16
type input "ice"
click at [631, 397] on div "² Ice Machine 🧊" at bounding box center [614, 404] width 233 height 14
type textarea "x"
click at [836, 373] on div "Please provide the following information to create a job: Client Details Client…" at bounding box center [614, 236] width 1004 height 1017
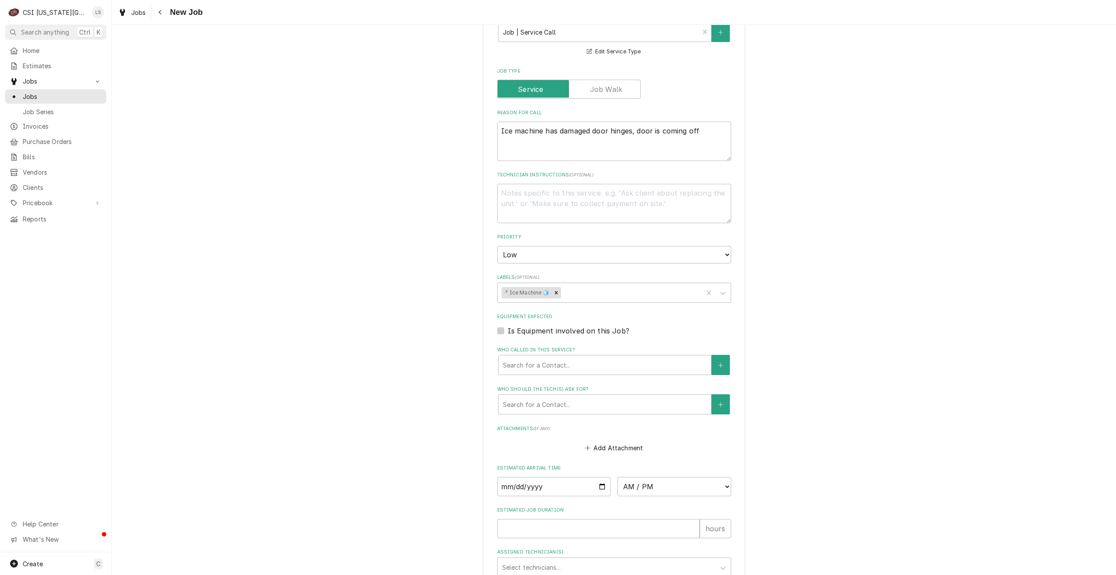
scroll to position [466, 0]
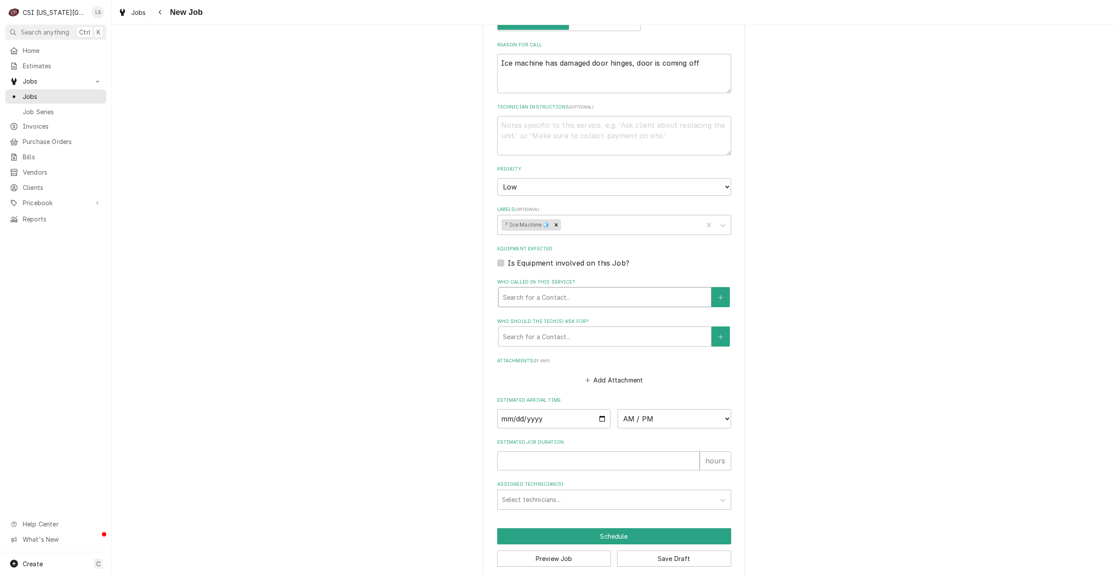
click at [596, 290] on div "Who called in this service?" at bounding box center [605, 297] width 204 height 16
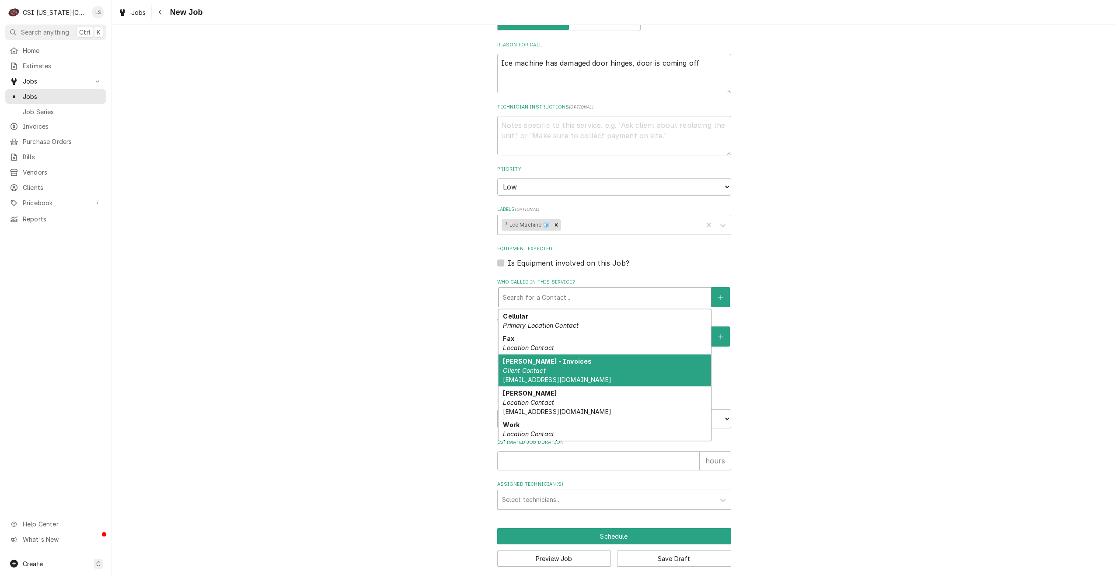
click at [598, 354] on div "Kendra - Invoices Client Contact KMATHIASON@ENTERPRISE-KC.COM" at bounding box center [605, 370] width 213 height 32
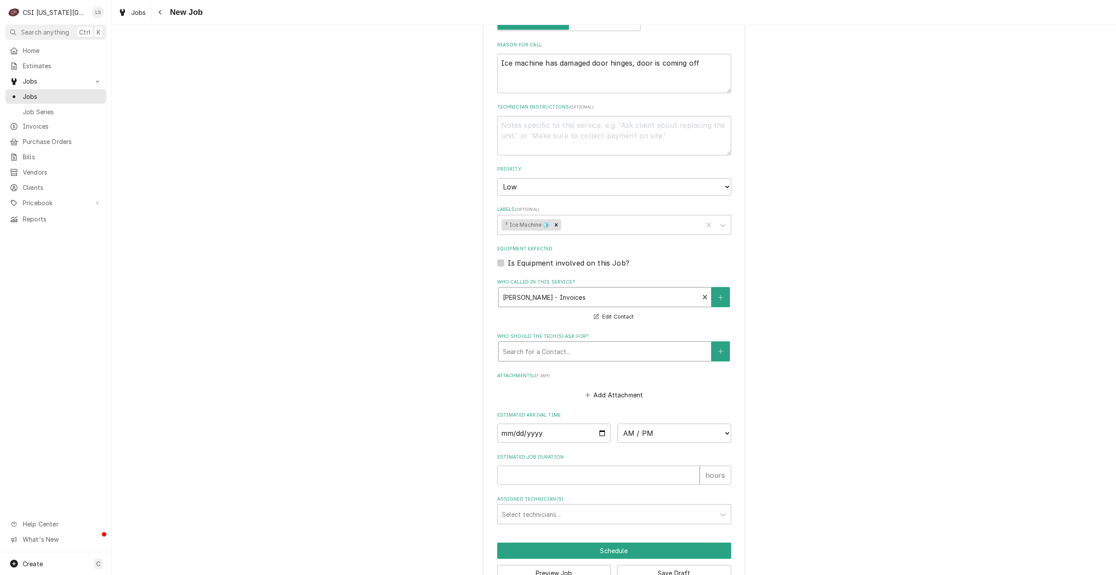
click at [615, 350] on div "Search for a Contact..." at bounding box center [605, 351] width 213 height 19
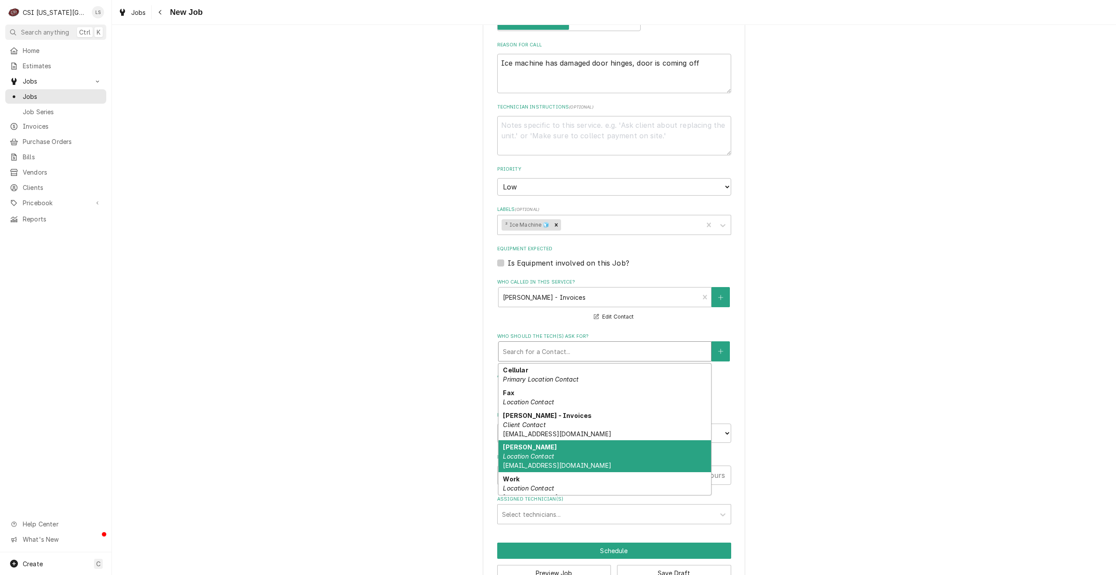
click at [604, 440] on div "Kendra Mathiason Location Contact kmathiason@enterprise-kc.com" at bounding box center [605, 456] width 213 height 32
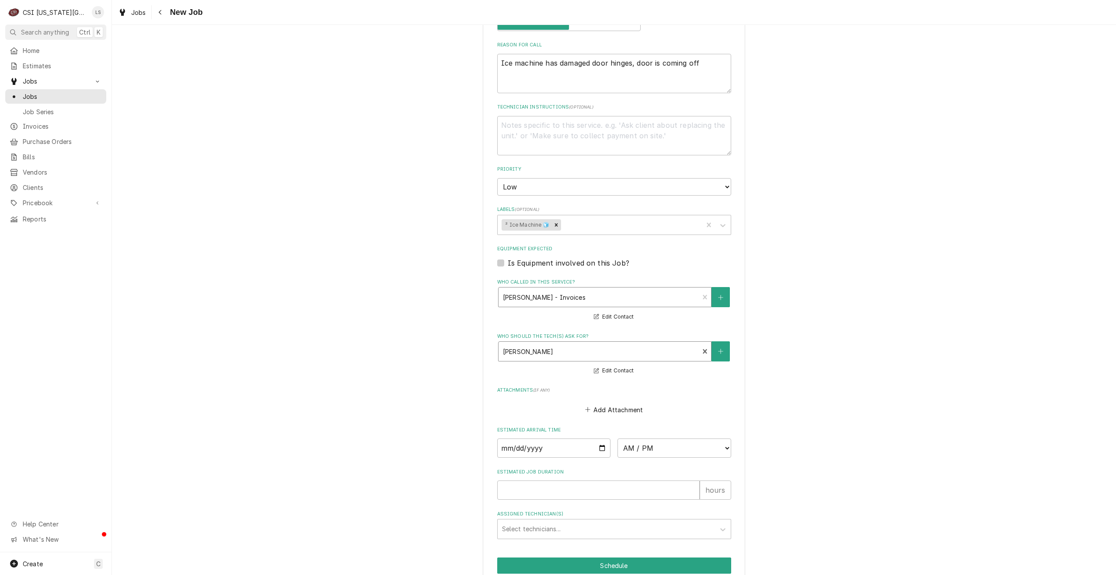
click at [620, 289] on div "Who called in this service?" at bounding box center [599, 297] width 192 height 16
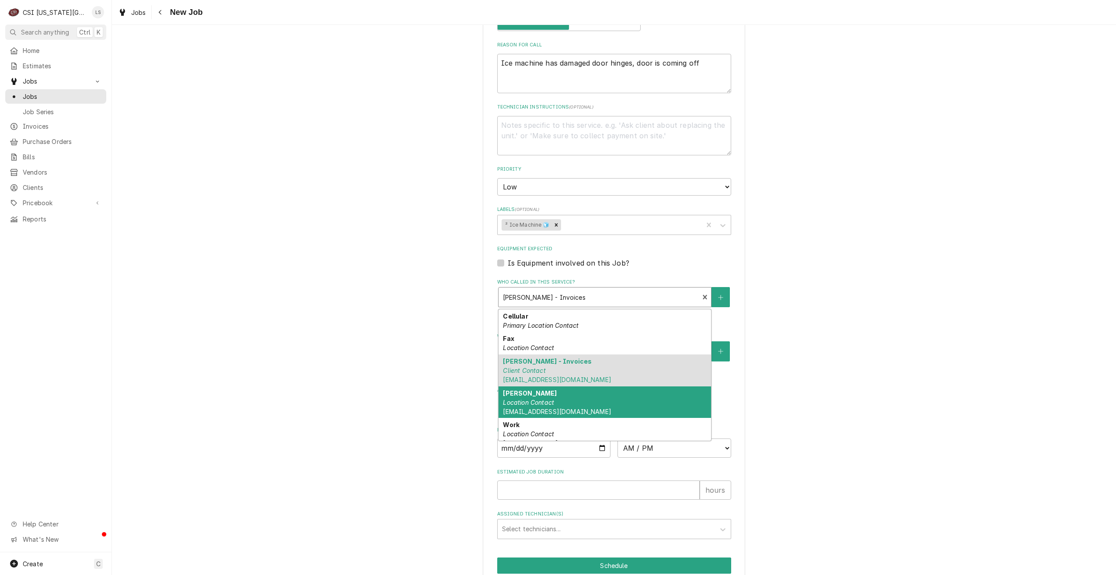
click at [602, 386] on div "Kendra Mathiason Location Contact kmathiason@enterprise-kc.com" at bounding box center [605, 402] width 213 height 32
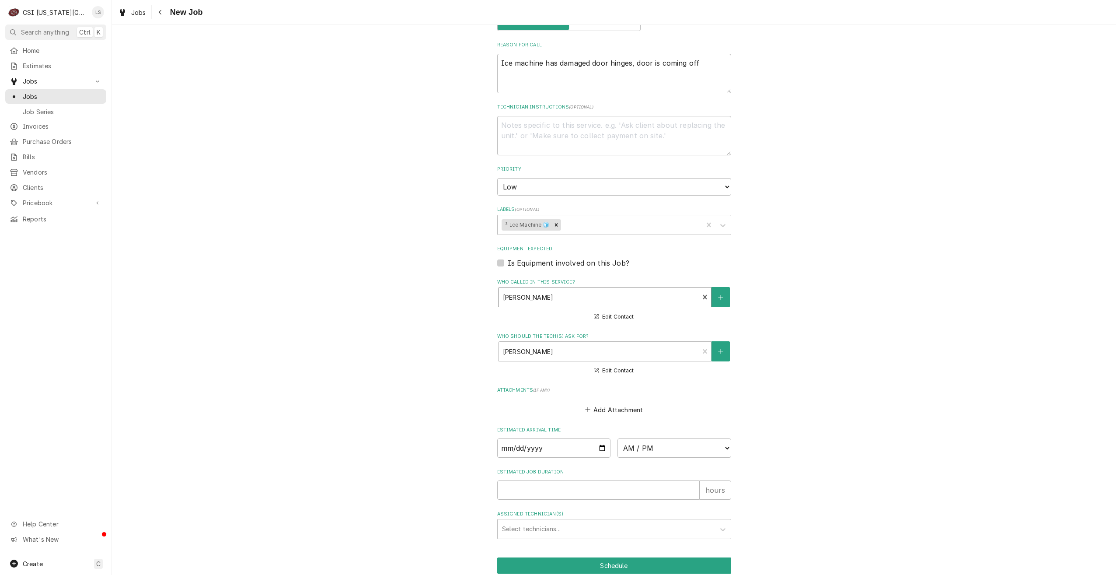
click at [806, 343] on div "Please provide the following information to create a job: Client Details Client…" at bounding box center [614, 91] width 1004 height 1047
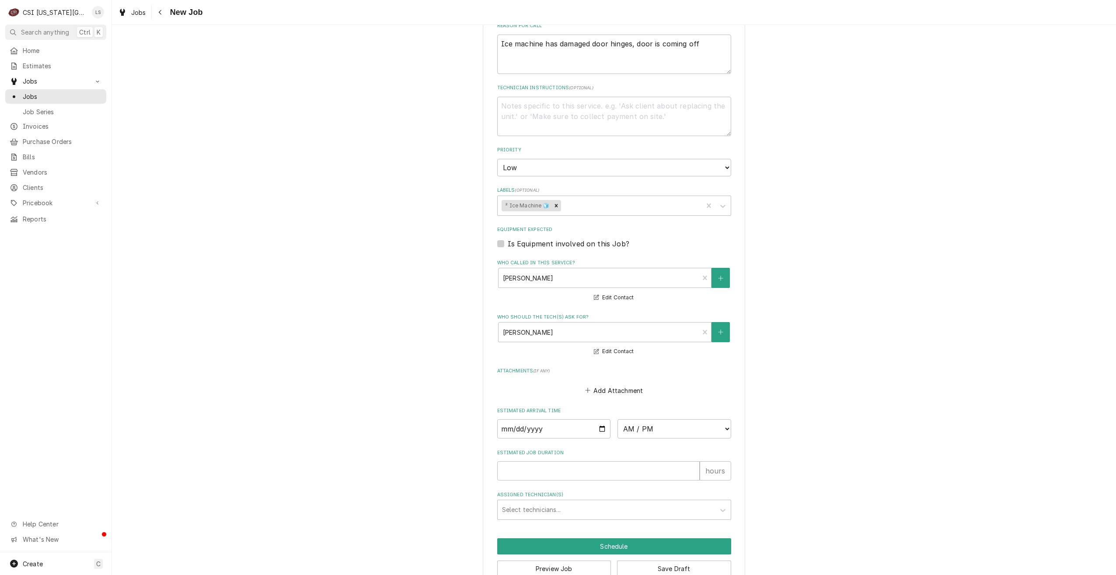
scroll to position [495, 0]
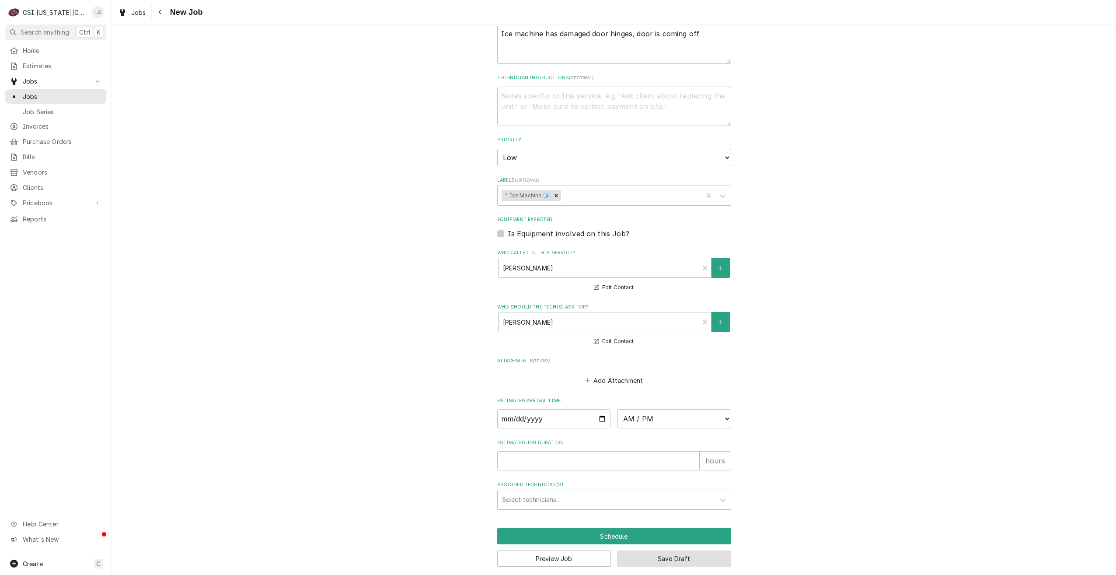
click at [678, 550] on button "Save Draft" at bounding box center [674, 558] width 114 height 16
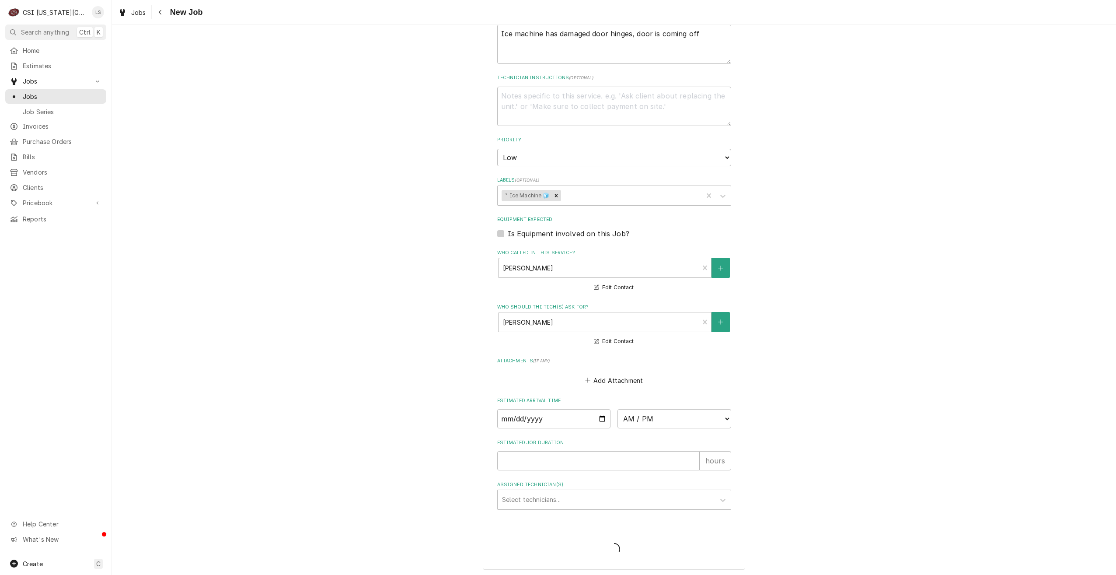
scroll to position [488, 0]
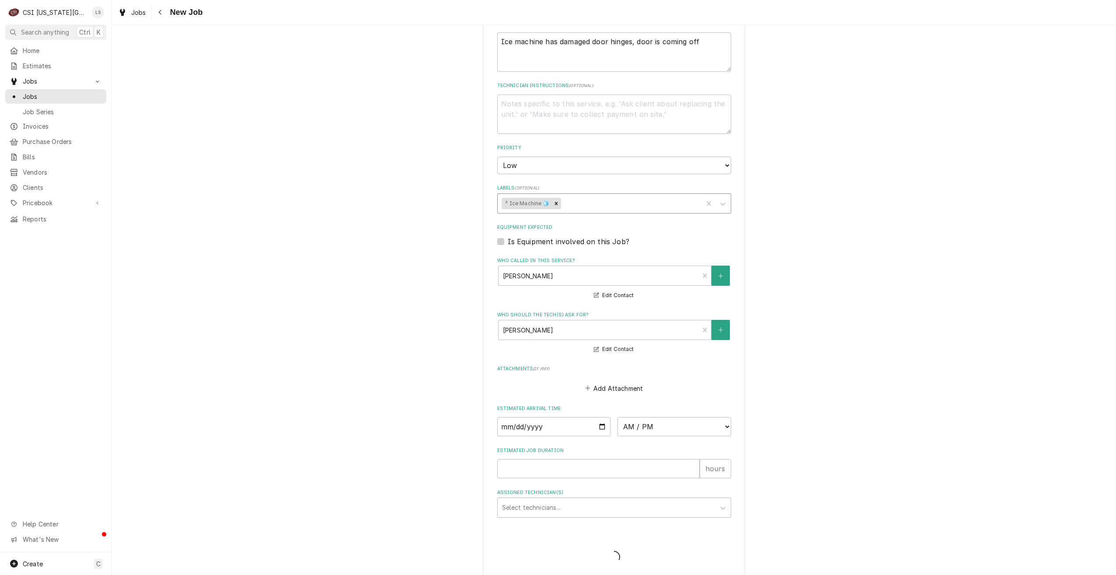
type textarea "x"
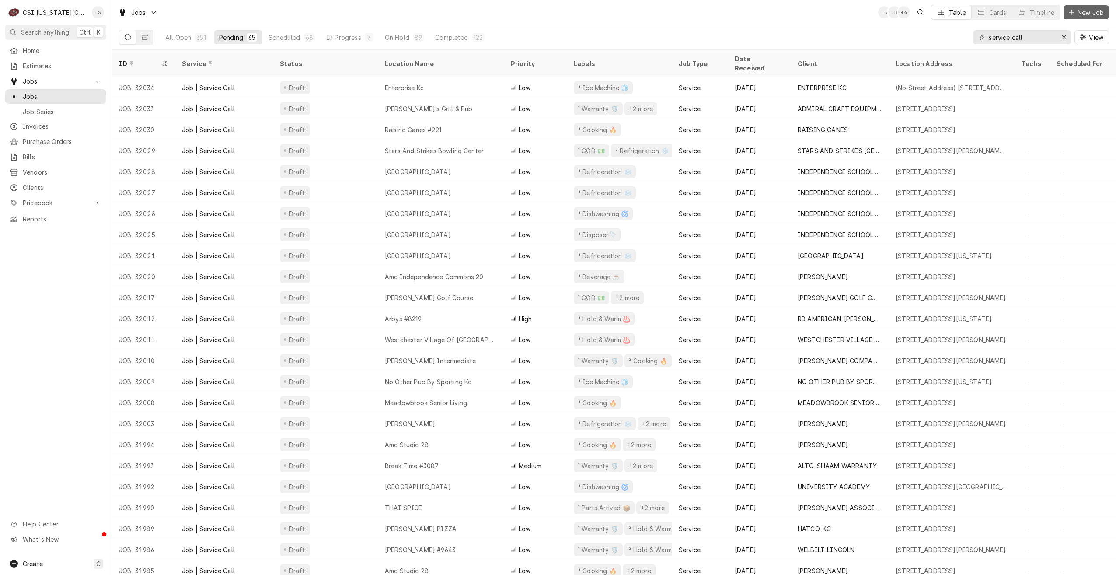
click at [1077, 16] on span "New Job" at bounding box center [1091, 12] width 30 height 9
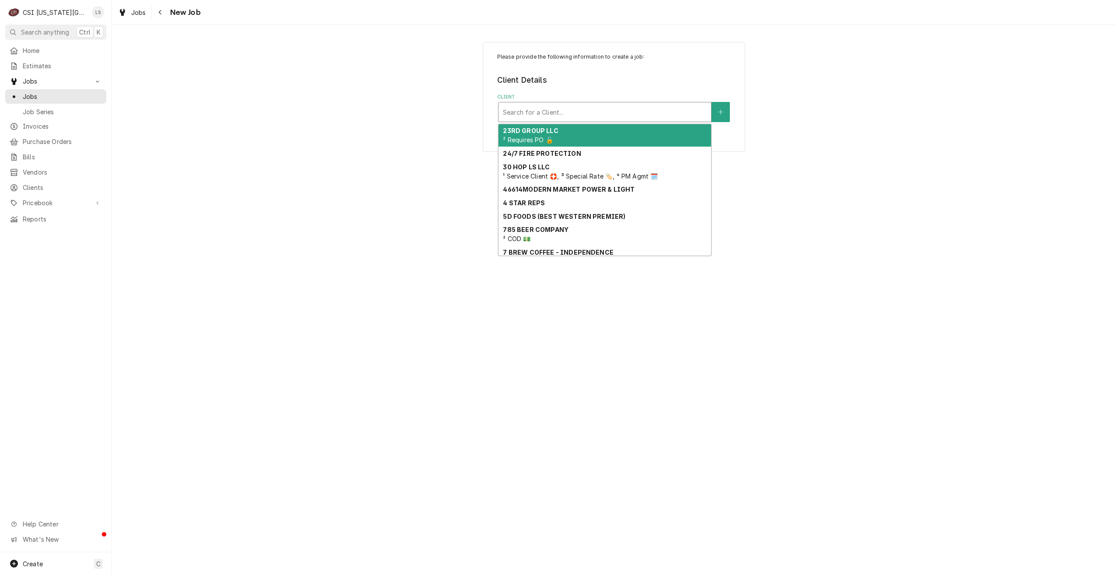
click at [634, 108] on div "Client" at bounding box center [605, 112] width 204 height 16
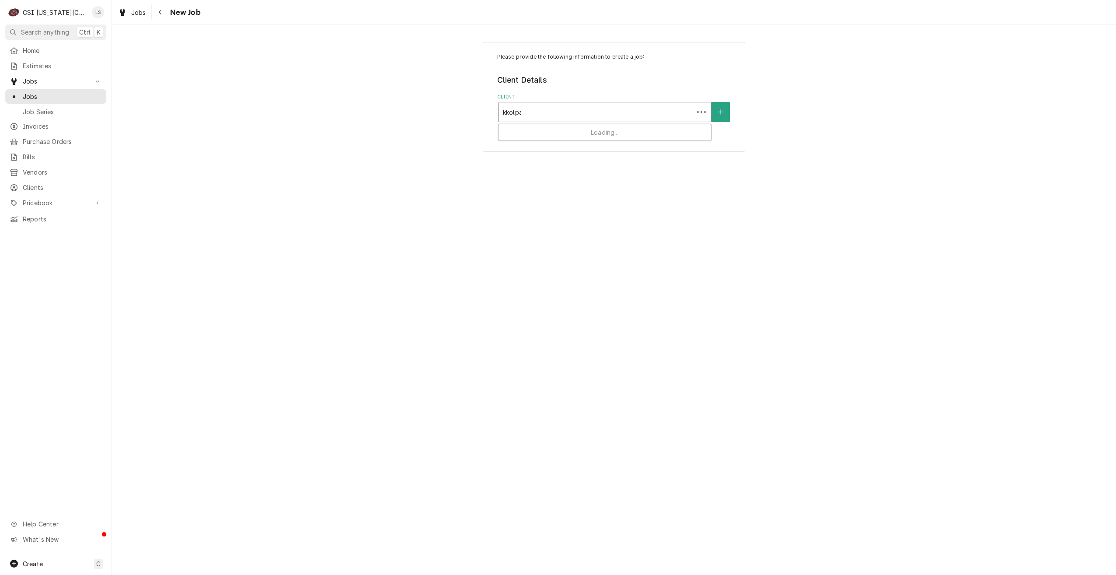
type input "kkolpak"
click at [544, 112] on div "Client" at bounding box center [605, 112] width 204 height 16
type input "kolpak"
click at [543, 131] on strong "WELBILT-KOLPAK MFG" at bounding box center [539, 130] width 73 height 7
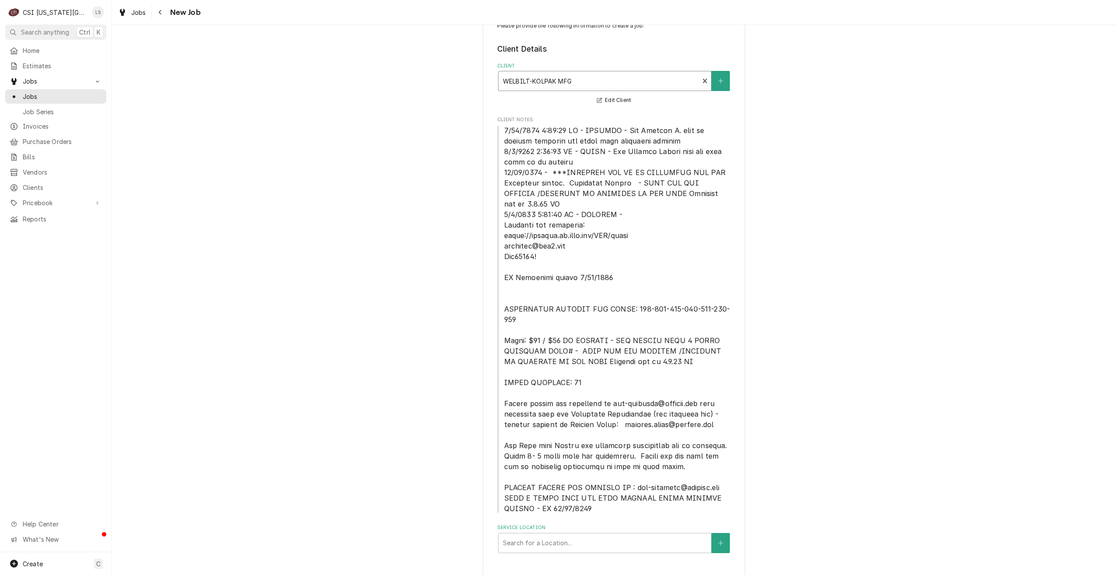
scroll to position [46, 0]
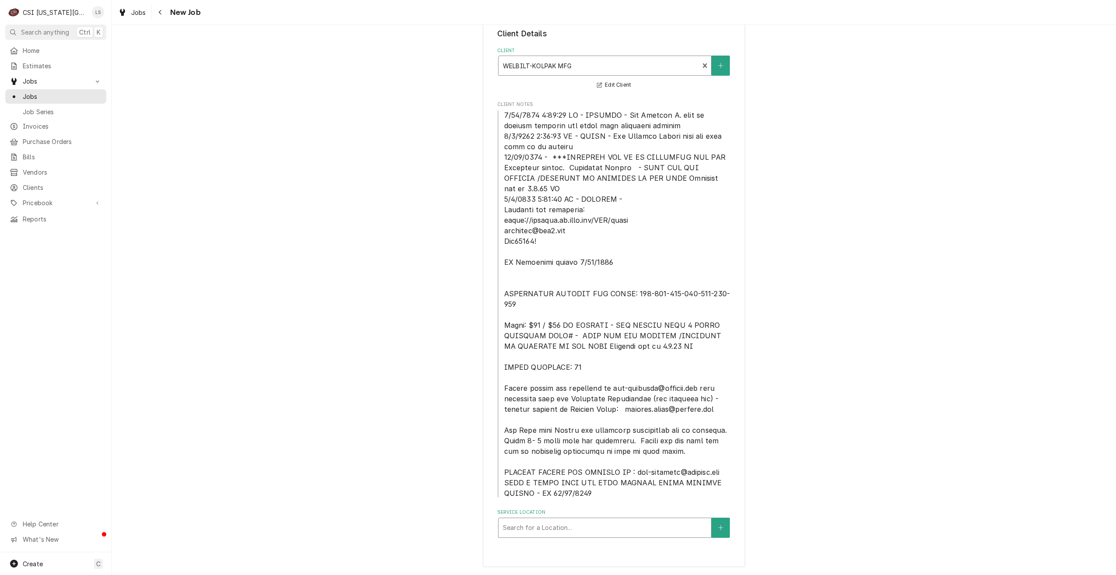
click at [671, 530] on div "Service Location" at bounding box center [605, 528] width 204 height 16
type input "[PERSON_NAME]"
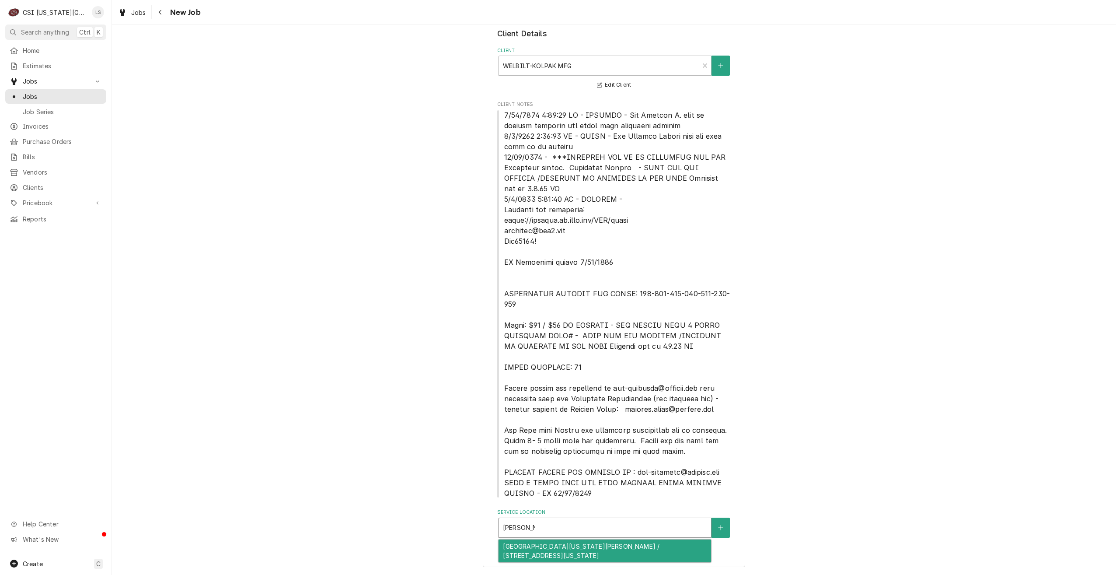
click at [657, 552] on div "[GEOGRAPHIC_DATA][US_STATE][PERSON_NAME] / [STREET_ADDRESS][US_STATE]" at bounding box center [605, 550] width 213 height 23
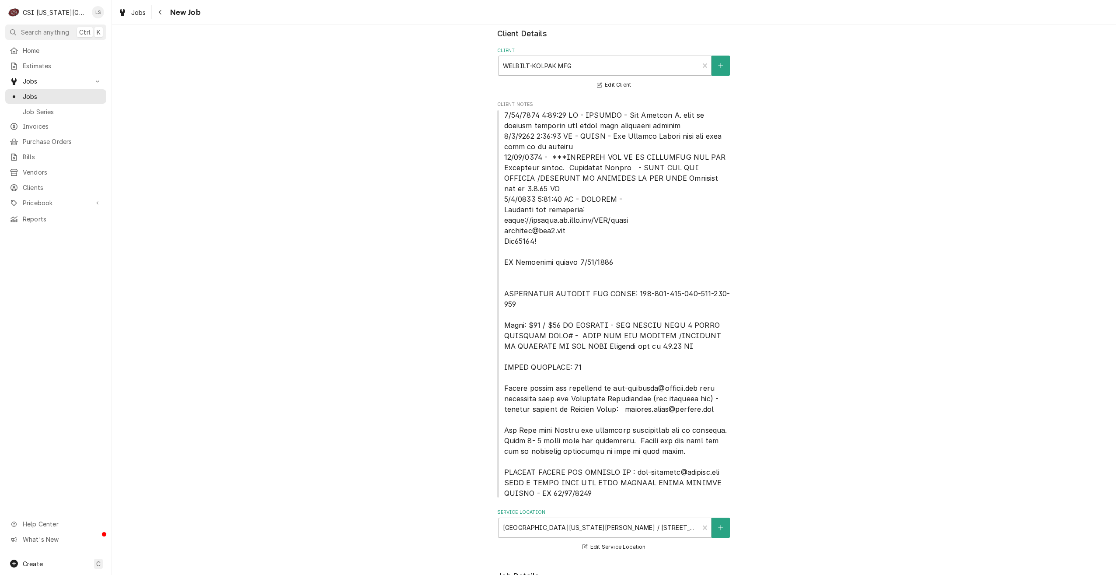
drag, startPoint x: 876, startPoint y: 427, endPoint x: 879, endPoint y: 421, distance: 7.1
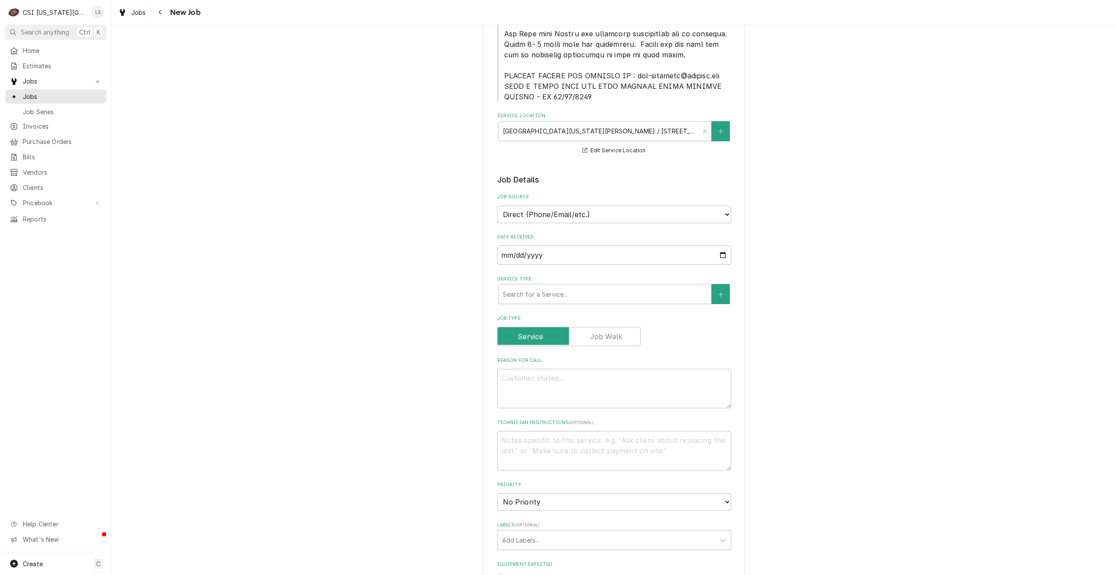
scroll to position [484, 0]
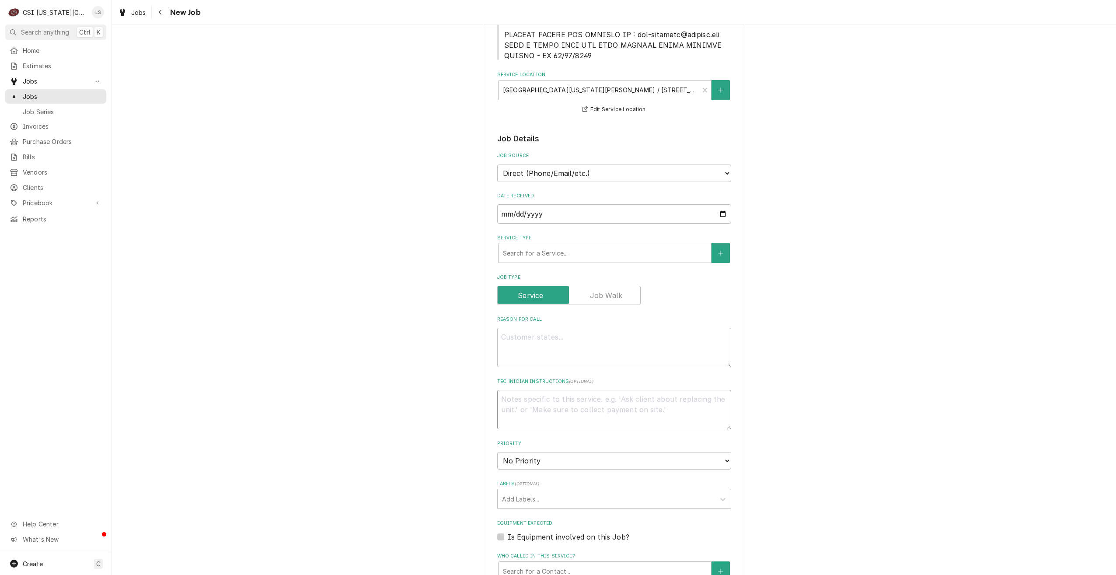
click at [639, 397] on textarea "Technician Instructions ( optional )" at bounding box center [614, 409] width 234 height 39
paste textarea "[PERSON_NAME] wic evaporator [PERSON_NAME] club M#BMA26-117A2 S#1003378855Y2509…"
type textarea "x"
type textarea "[PERSON_NAME] wic evaporator [PERSON_NAME] club M#BMA26-117A2 S#1003378855Y2509…"
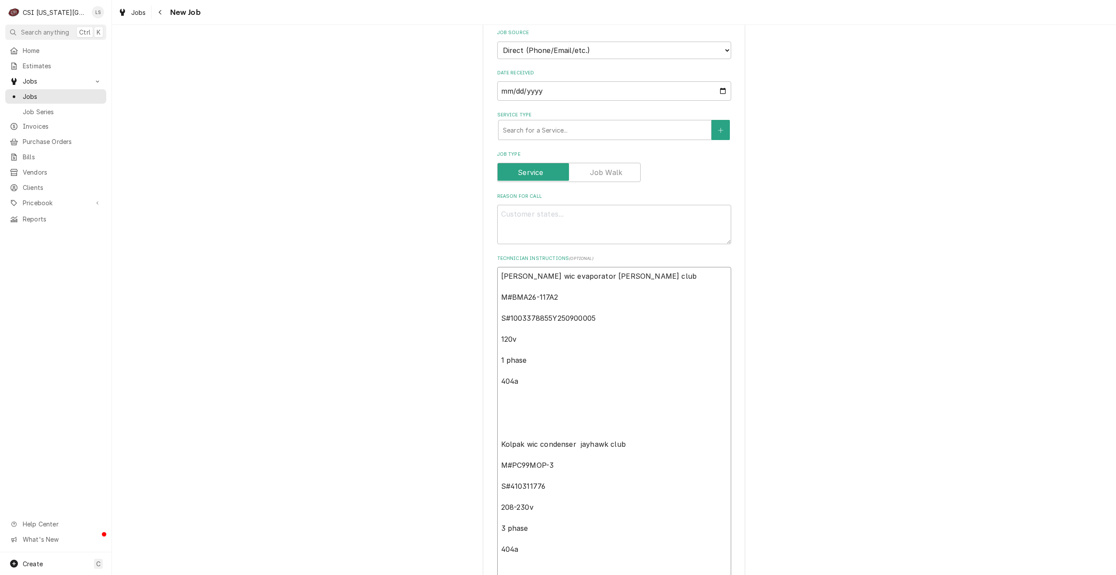
click at [498, 298] on textarea "[PERSON_NAME] wic evaporator [PERSON_NAME] club M#BMA26-117A2 S#1003378855Y2509…" at bounding box center [614, 423] width 234 height 312
type textarea "x"
type textarea "[PERSON_NAME] wic evaporator [PERSON_NAME] club M#BMA26-117A2 S#1003378855Y2509…"
type textarea "x"
type textarea "[PERSON_NAME] wic evaporator jayhawk club M#BMA26-117A2 S#1003378855Y250900005 …"
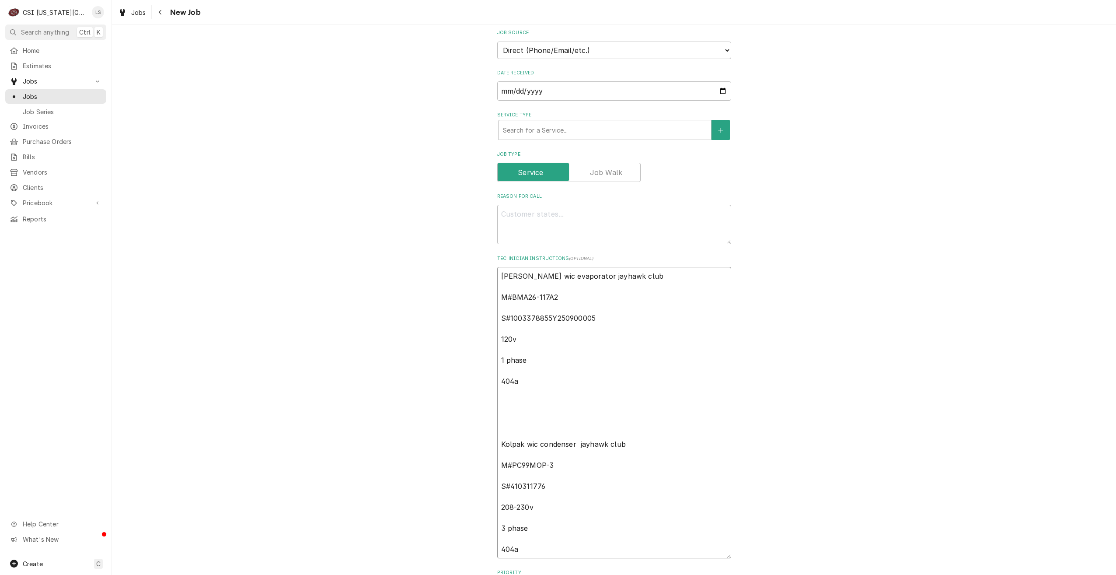
click at [497, 299] on textarea "[PERSON_NAME] wic evaporator jayhawk club M#BMA26-117A2 S#1003378855Y250900005 …" at bounding box center [614, 412] width 234 height 291
type textarea "x"
type textarea "[PERSON_NAME] wic evaporator jayhawk club M#BMA26-117A2 S#1003378855Y250900005 …"
click at [499, 307] on textarea "[PERSON_NAME] wic evaporator jayhawk club M#BMA26-117A2 S#1003378855Y250900005 …" at bounding box center [614, 407] width 234 height 281
type textarea "x"
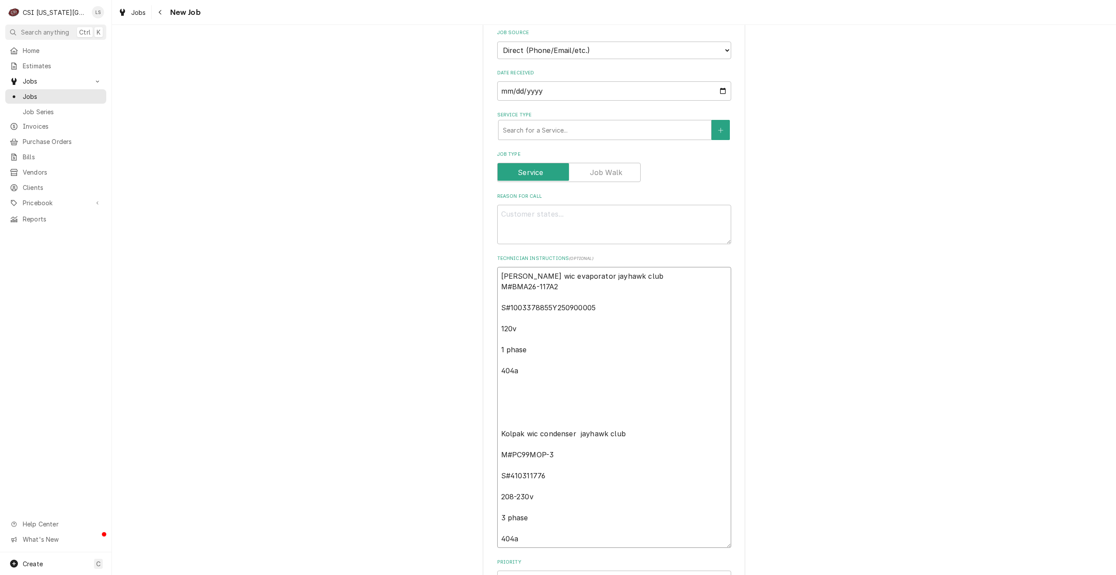
type textarea "[PERSON_NAME] wic evaporator jayhawk club M#BMA26-117A2 S#1003378855Y250900005 …"
click at [499, 318] on textarea "[PERSON_NAME] wic evaporator jayhawk club M#BMA26-117A2 S#1003378855Y250900005 …" at bounding box center [614, 402] width 234 height 270
type textarea "x"
type textarea "[PERSON_NAME] wic evaporator jayhawk club M#BMA26-117A2 S#1003378855Y250900005 …"
click at [498, 331] on textarea "[PERSON_NAME] wic evaporator jayhawk club M#BMA26-117A2 S#1003378855Y250900005 …" at bounding box center [614, 397] width 234 height 260
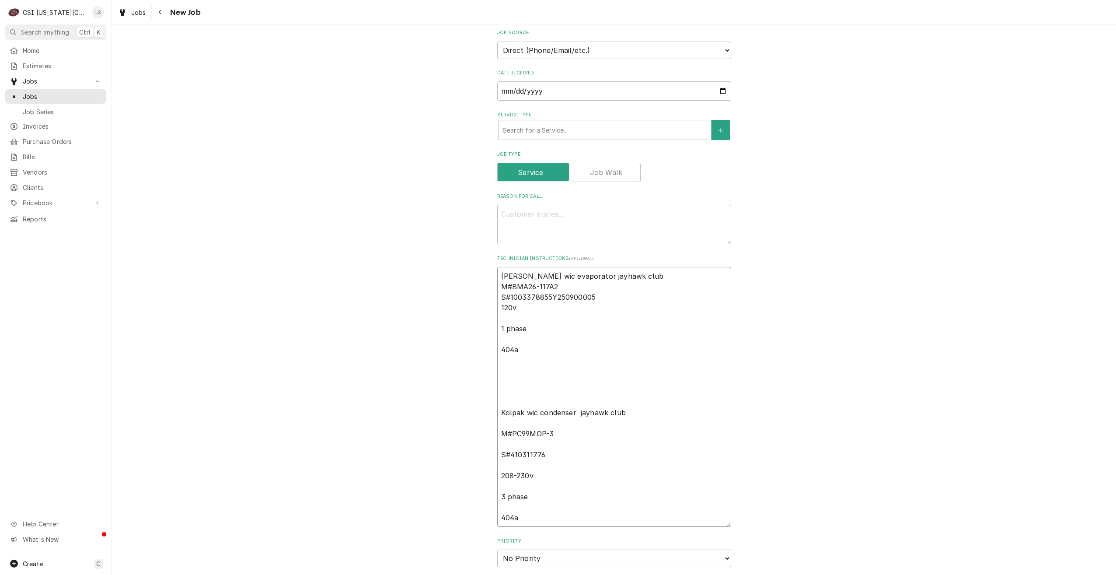
type textarea "x"
type textarea "[PERSON_NAME] wic evaporator jayhawk club M#BMA26-117A2 S#1003378855Y250900005 …"
click at [499, 339] on textarea "[PERSON_NAME] wic evaporator jayhawk club M#BMA26-117A2 S#1003378855Y250900005 …" at bounding box center [614, 391] width 234 height 249
type textarea "x"
type textarea "[PERSON_NAME] wic evaporator jayhawk club M#BMA26-117A2 S#1003378855Y250900005 …"
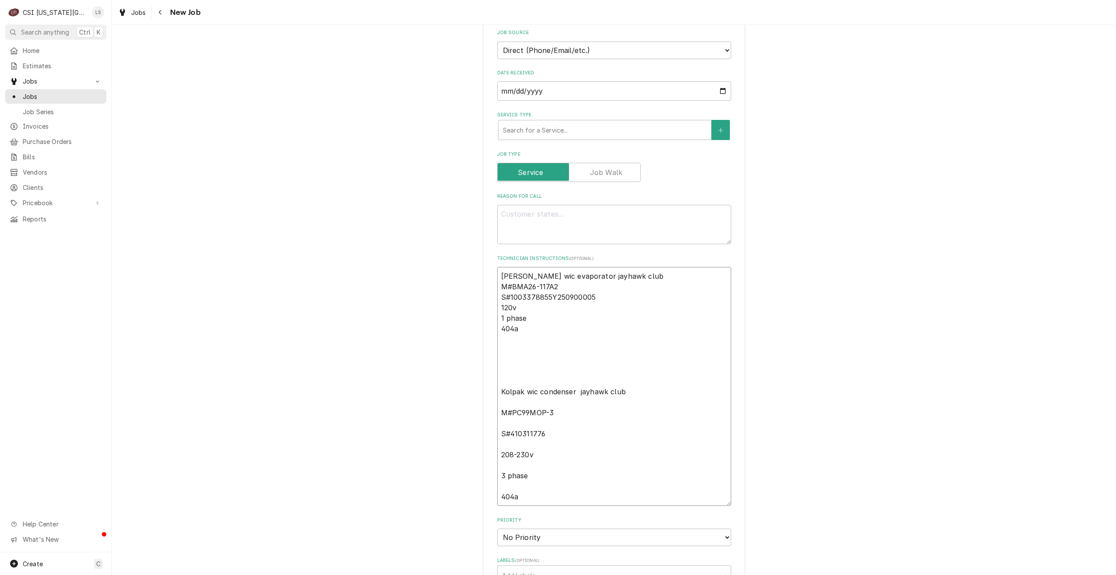
click at [498, 391] on textarea "[PERSON_NAME] wic evaporator jayhawk club M#BMA26-117A2 S#1003378855Y250900005 …" at bounding box center [614, 386] width 234 height 239
type textarea "x"
type textarea "[PERSON_NAME] wic evaporator jayhawk club M#BMA26-117A2 S#1003378855Y250900005 …"
type textarea "x"
type textarea "[PERSON_NAME] wic evaporator jayhawk club M#BMA26-117A2 S#1003378855Y250900005 …"
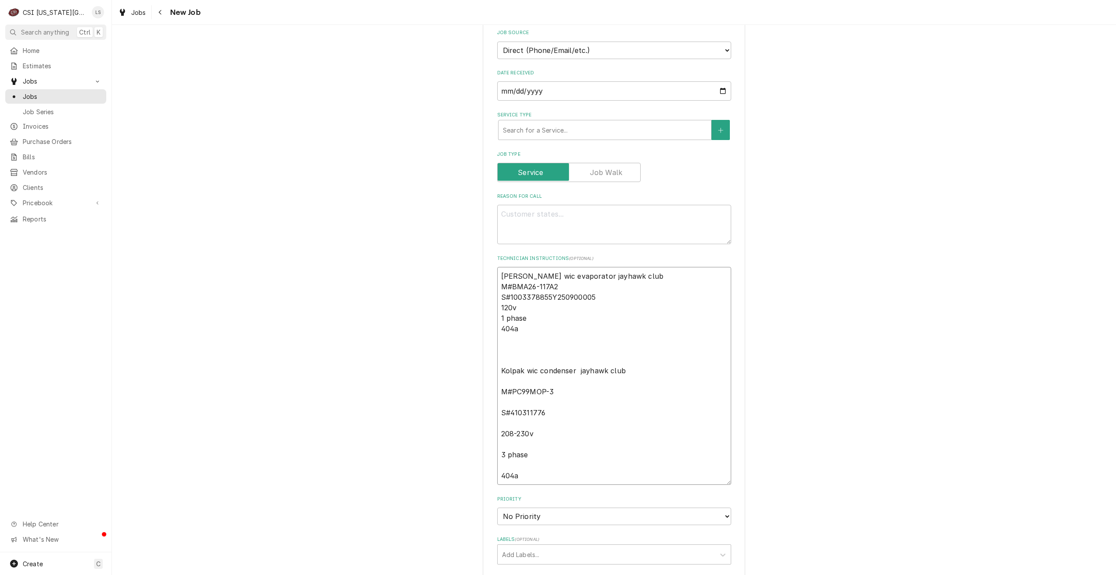
type textarea "x"
type textarea "[PERSON_NAME] wic evaporator jayhawk club M#BMA26-117A2 S#1003378855Y250900005 …"
type textarea "x"
type textarea "[PERSON_NAME] wic evaporator jayhawk club M#BMA26-117A2 S#1003378855Y250900005 …"
click at [497, 373] on textarea "[PERSON_NAME] wic evaporator jayhawk club M#BMA26-117A2 S#1003378855Y250900005 …" at bounding box center [614, 365] width 234 height 197
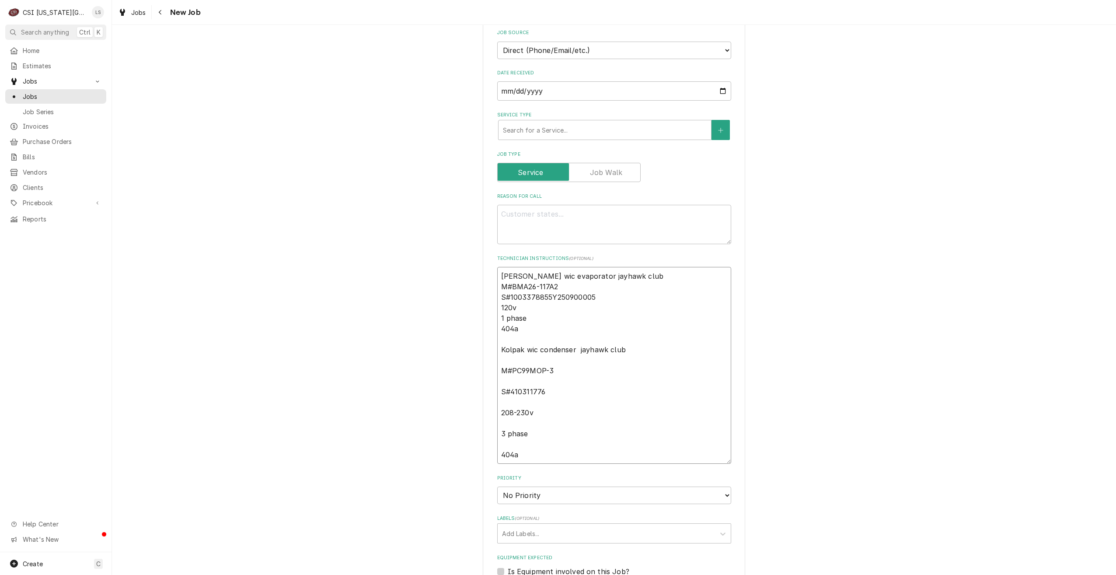
type textarea "x"
type textarea "[PERSON_NAME] wic evaporator jayhawk club M#BMA26-117A2 S#1003378855Y250900005 …"
click at [497, 379] on textarea "[PERSON_NAME] wic evaporator jayhawk club M#BMA26-117A2 S#1003378855Y250900005 …" at bounding box center [614, 360] width 234 height 186
type textarea "x"
type textarea "[PERSON_NAME] wic evaporator jayhawk club M#BMA26-117A2 S#1003378855Y250900005 …"
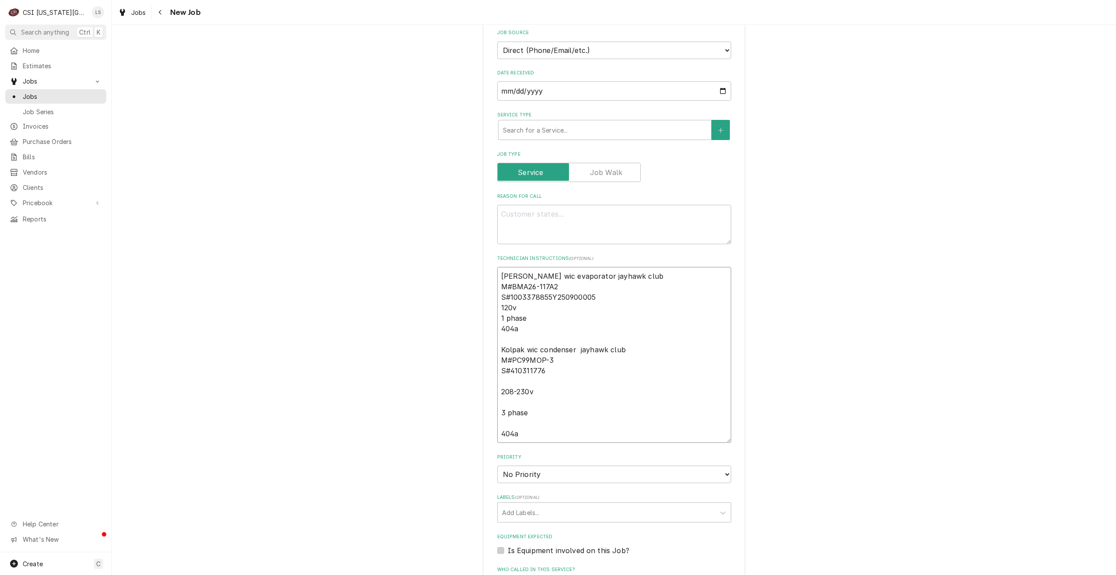
click at [499, 391] on textarea "[PERSON_NAME] wic evaporator jayhawk club M#BMA26-117A2 S#1003378855Y250900005 …" at bounding box center [614, 355] width 234 height 176
type textarea "x"
type textarea "[PERSON_NAME] wic evaporator jayhawk club M#BMA26-117A2 S#1003378855Y250900005 …"
click at [499, 400] on textarea "[PERSON_NAME] wic evaporator jayhawk club M#BMA26-117A2 S#1003378855Y250900005 …" at bounding box center [614, 349] width 234 height 165
type textarea "x"
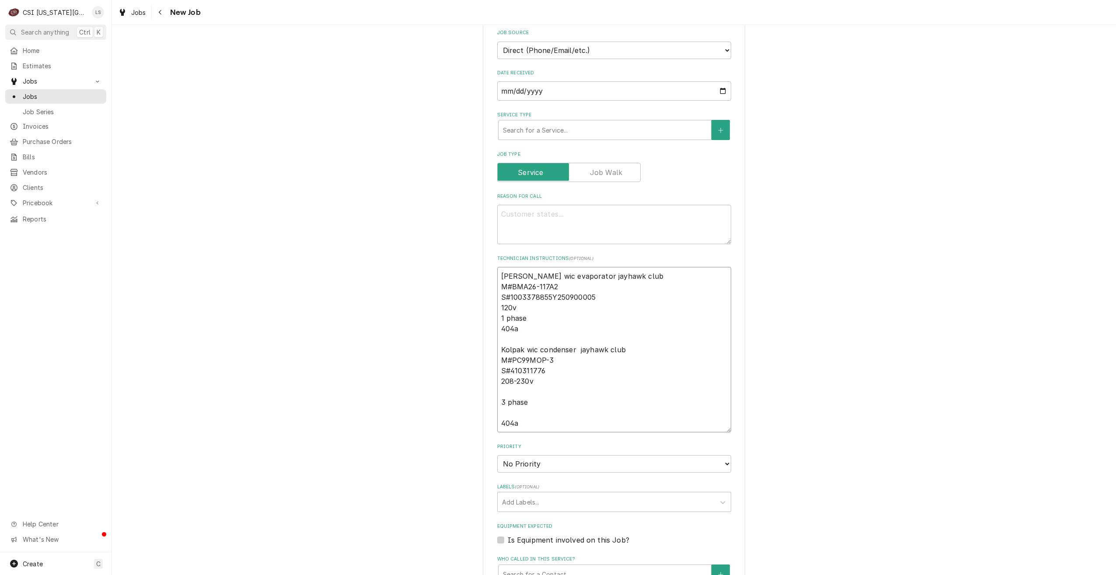
type textarea "[PERSON_NAME] wic evaporator jayhawk club M#BMA26-117A2 S#1003378855Y250900005 …"
click at [499, 411] on textarea "[PERSON_NAME] wic evaporator jayhawk club M#BMA26-117A2 S#1003378855Y250900005 …" at bounding box center [614, 344] width 234 height 155
type textarea "x"
type textarea "[PERSON_NAME] wic evaporator jayhawk club M#BMA26-117A2 S#1003378855Y250900005 …"
type textarea "x"
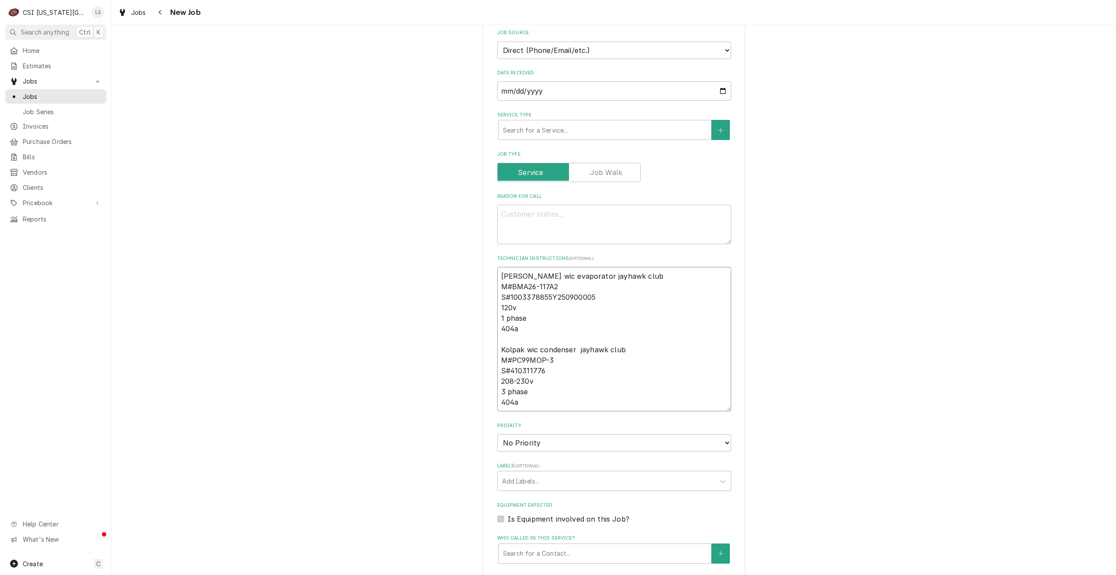
type textarea "[PERSON_NAME] wic evaporator jayhawk club M#BMA26-117A2 S#1003378855Y250900005 …"
click at [889, 312] on div "Please provide the following information to create a job: Client Details Client…" at bounding box center [614, 134] width 1004 height 1413
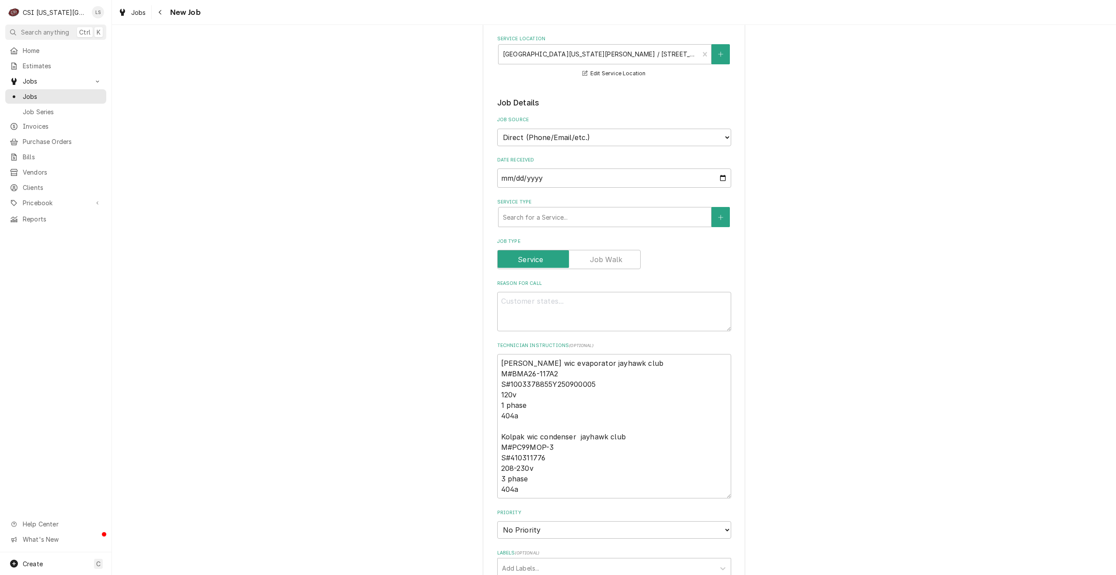
scroll to position [519, 0]
click at [498, 362] on textarea "[PERSON_NAME] wic evaporator jayhawk club M#BMA26-117A2 S#1003378855Y250900005 …" at bounding box center [614, 426] width 234 height 144
type textarea "x"
type textarea "[PERSON_NAME] wic evaporator jayhawk club M#BMA26-117A2 S#1003378855Y250900005 …"
type textarea "x"
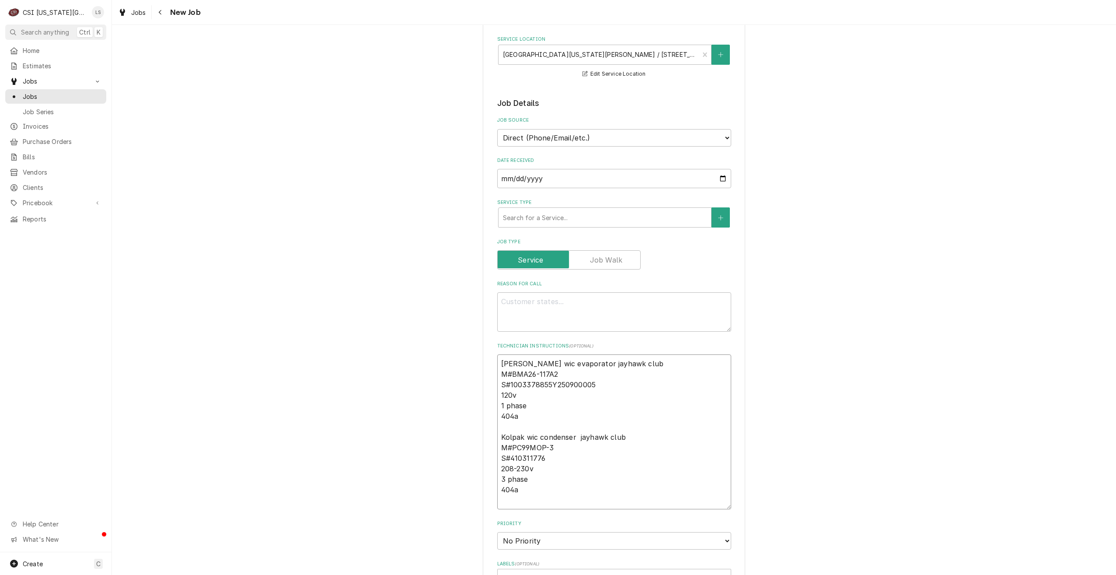
type textarea "[PERSON_NAME] wic evaporator jayhawk club M#BMA26-117A2 S#1003378855Y250900005 …"
type textarea "x"
type textarea "T [PERSON_NAME] wic evaporator jayhawk club M#BMA26-117A2 S#1003378855Y25090000…"
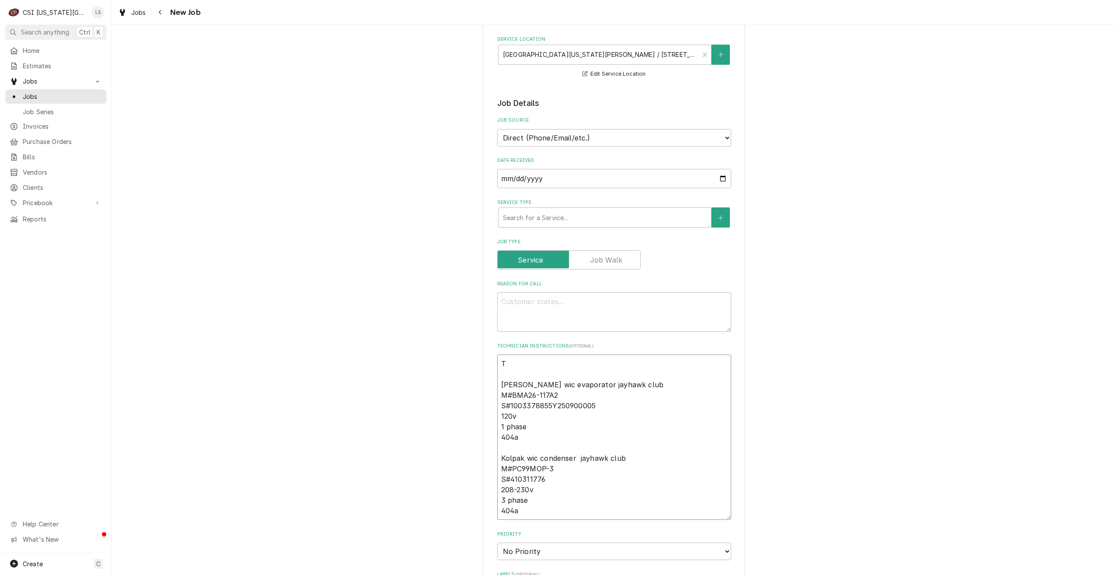
type textarea "x"
type textarea "[GEOGRAPHIC_DATA] [PERSON_NAME] wic evaporator jayhawk club M#BMA26-117A2 S#100…"
type textarea "x"
type textarea "TXV [PERSON_NAME] wic evaporator jayhawk club M#BMA26-117A2 S#1003378855Y250900…"
type textarea "x"
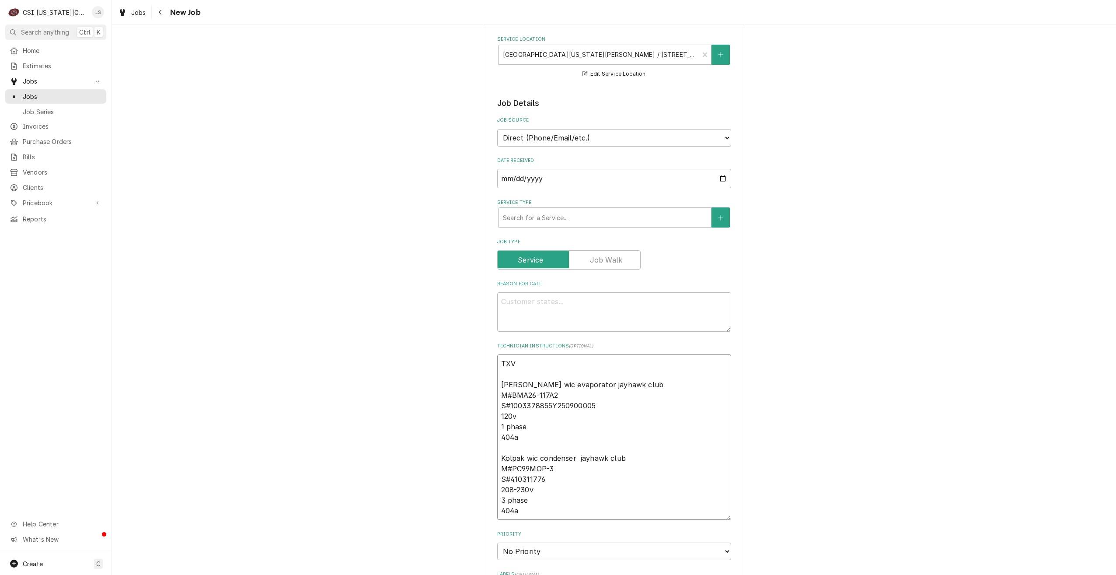
type textarea "TXV [PERSON_NAME] wic evaporator jayhawk club M#BMA26-117A2 S#1003378855Y250900…"
type textarea "x"
type textarea "TXV s [PERSON_NAME] wic evaporator jayhawk club M#BMA26-117A2 S#1003378855Y2509…"
type textarea "x"
type textarea "TXV [PERSON_NAME] wic evaporator jayhawk club M#BMA26-117A2 S#1003378855Y250900…"
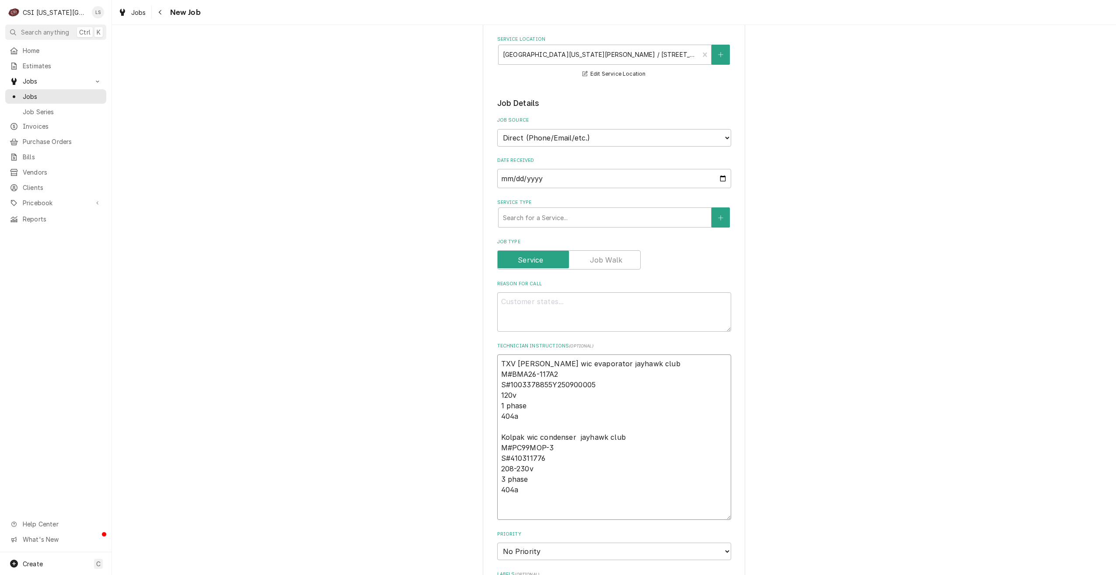
type textarea "x"
type textarea "TXV [PERSON_NAME] wic evaporator jayhawk club M#BMA26-117A2 S#1003378855Y250900…"
type textarea "x"
type textarea "TXV ship [PERSON_NAME] wic evaporator jayhawk club M#BMA26-117A2 S#1003378855Y2…"
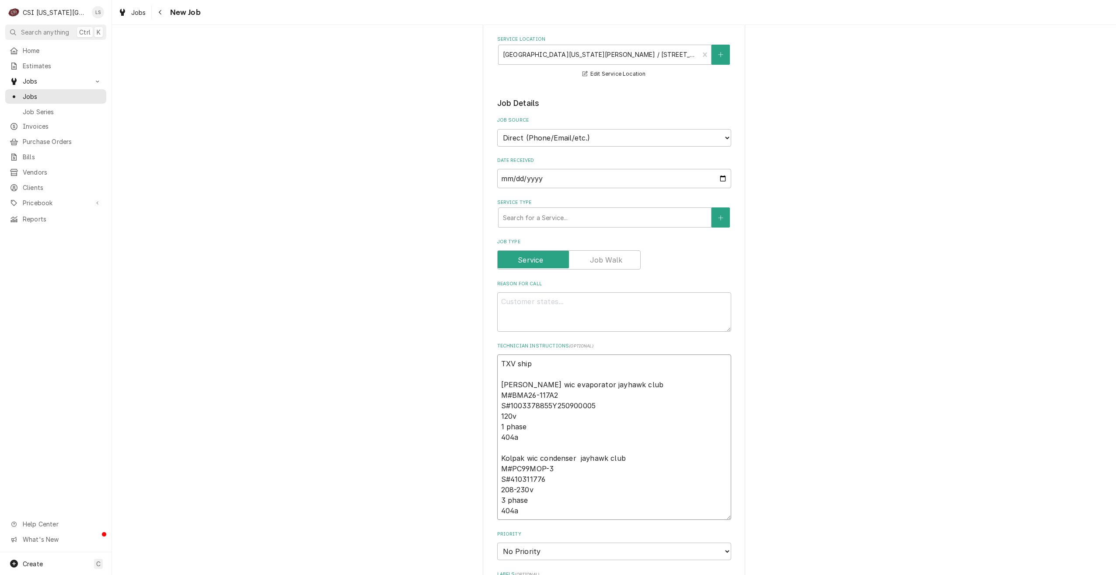
type textarea "x"
type textarea "TXV [PERSON_NAME] [PERSON_NAME] wic evaporator jayhawk club M#BMA26-117A2 S#100…"
type textarea "x"
type textarea "TXV shippi [PERSON_NAME] wic evaporator jayhawk club M#BMA26-117A2 S#1003378855…"
type textarea "x"
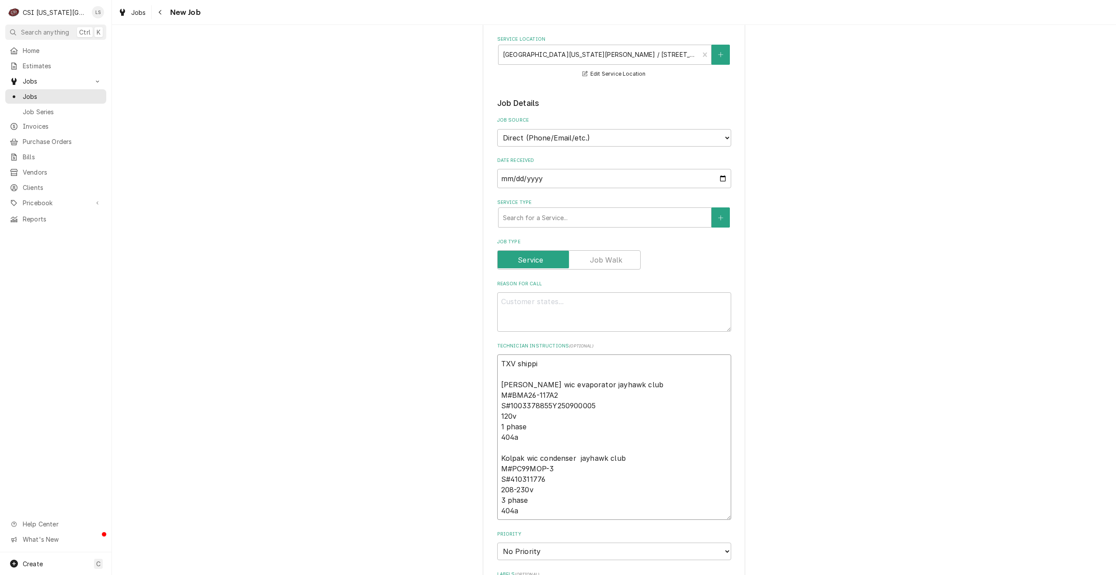
type textarea "TXV shippin [PERSON_NAME] wic evaporator jayhawk club M#BMA26-117A2 S#100337885…"
type textarea "x"
type textarea "TXV shipping [PERSON_NAME] wic evaporator jayhawk club M#BMA26-117A2 S#10033788…"
type textarea "x"
type textarea "TXV shipping [PERSON_NAME] wic evaporator jayhawk club M#BMA26-117A2 S#10033788…"
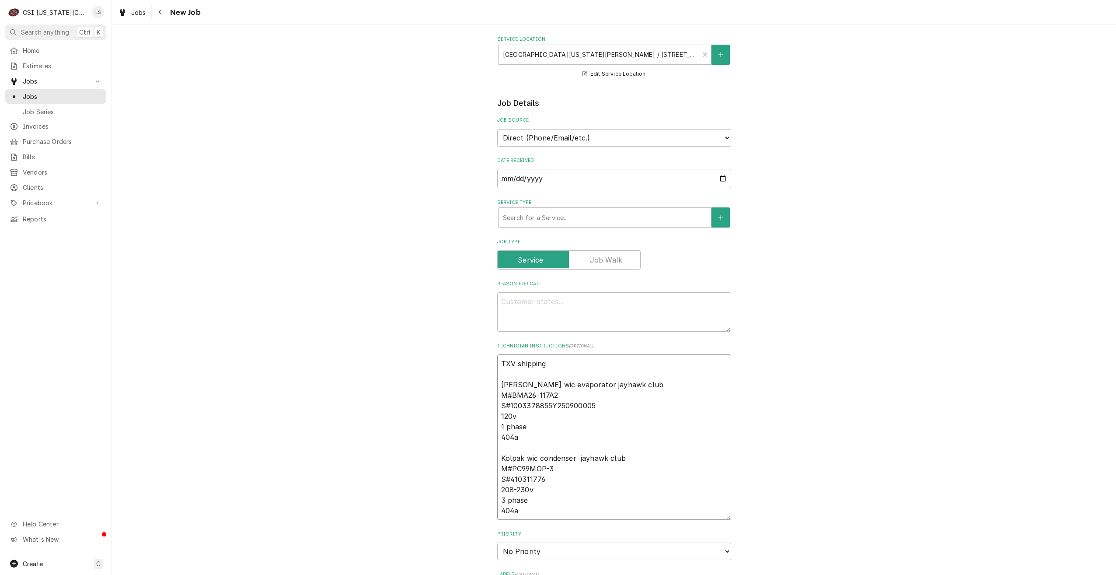
type textarea "x"
type textarea "TXV shipping f [PERSON_NAME] wic evaporator jayhawk club M#BMA26-117A2 S#100337…"
type textarea "x"
type textarea "TXV shipping fr [PERSON_NAME] wic evaporator jayhawk club M#BMA26-117A2 S#10033…"
type textarea "x"
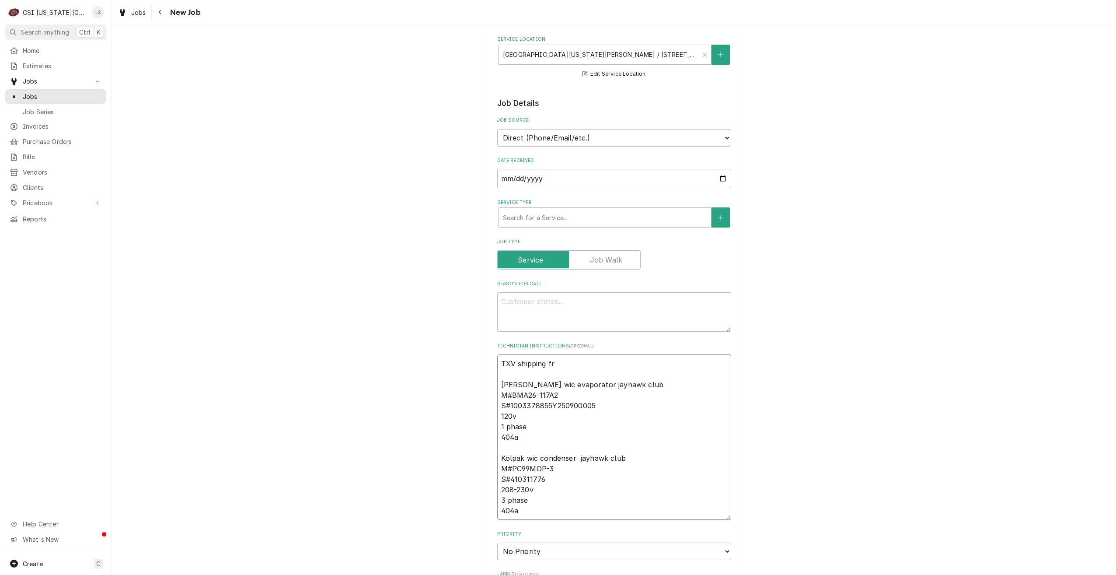
type textarea "TXV shipping fro [PERSON_NAME] wic evaporator jayhawk club M#BMA26-117A2 S#1003…"
type textarea "x"
type textarea "TXV shipping from [PERSON_NAME] wic evaporator jayhawk club M#BMA26-117A2 S#100…"
type textarea "x"
type textarea "TXV shipping from K [PERSON_NAME] wic evaporator jayhawk club M#BMA26-117A2 S#1…"
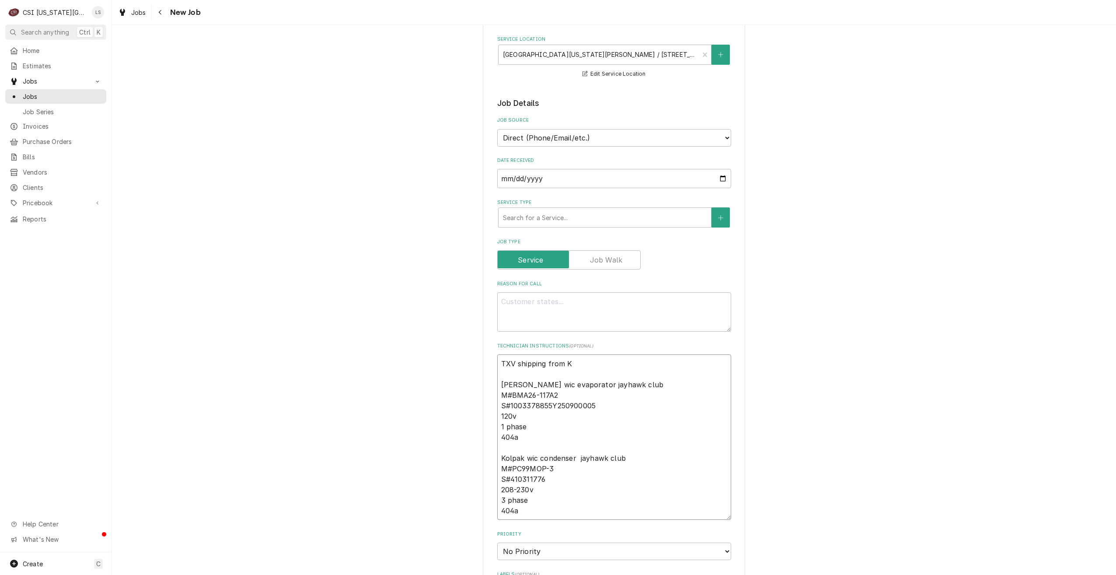
type textarea "x"
type textarea "TXV shipping from [GEOGRAPHIC_DATA] [PERSON_NAME] wic evaporator jayhawk club M…"
type textarea "x"
type textarea "TXV shipping from [GEOGRAPHIC_DATA] [PERSON_NAME] wic evaporator jayhawk club M…"
type textarea "x"
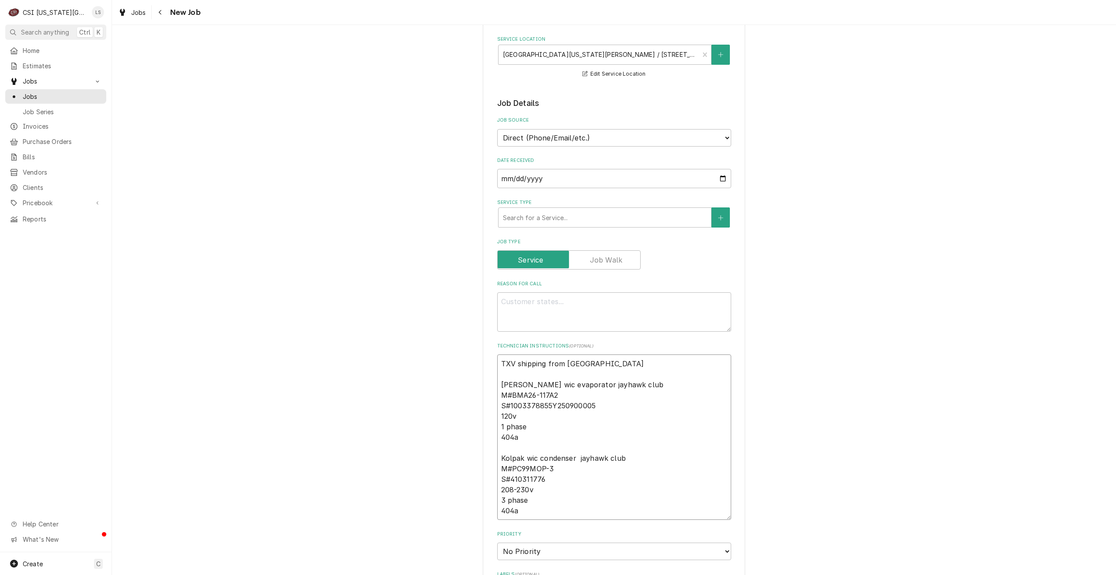
type textarea "TXV shipping from [GEOGRAPHIC_DATA] [PERSON_NAME] wic evaporator jayhawk club M…"
type textarea "x"
type textarea "TXV shipping from [GEOGRAPHIC_DATA] [PERSON_NAME] wic evaporator jayhawk club M…"
type textarea "x"
type textarea "TXV shipping from [GEOGRAPHIC_DATA] [PERSON_NAME] wic evaporator jayhawk club M…"
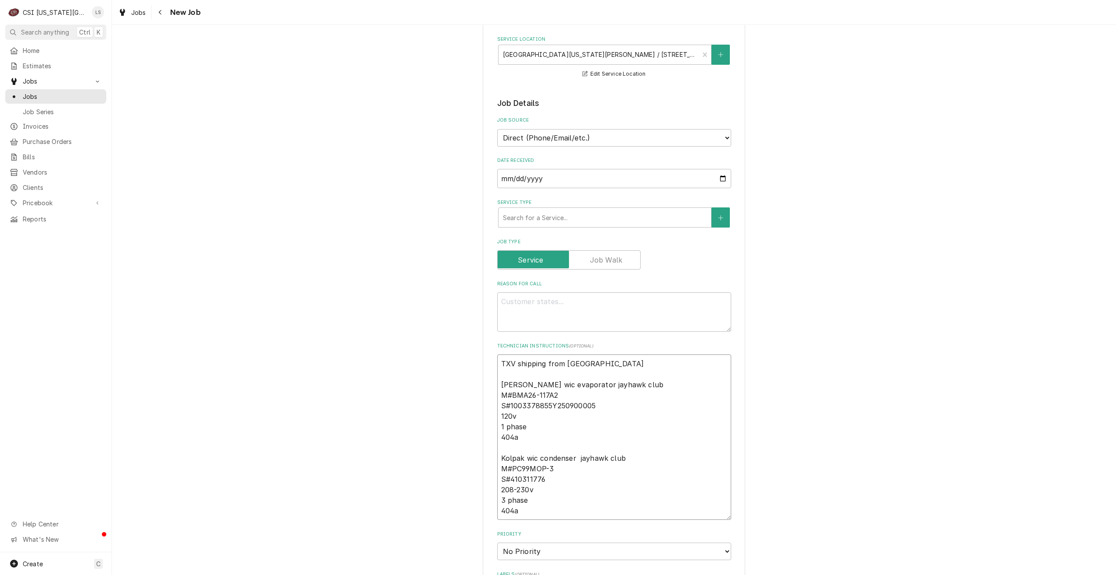
type textarea "x"
type textarea "TXV shipping from [GEOGRAPHIC_DATA], [PERSON_NAME] wic evaporator jayhawk club …"
type textarea "x"
type textarea "TXV shipping from [GEOGRAPHIC_DATA], [PERSON_NAME] wic evaporator jayhawk club …"
type textarea "x"
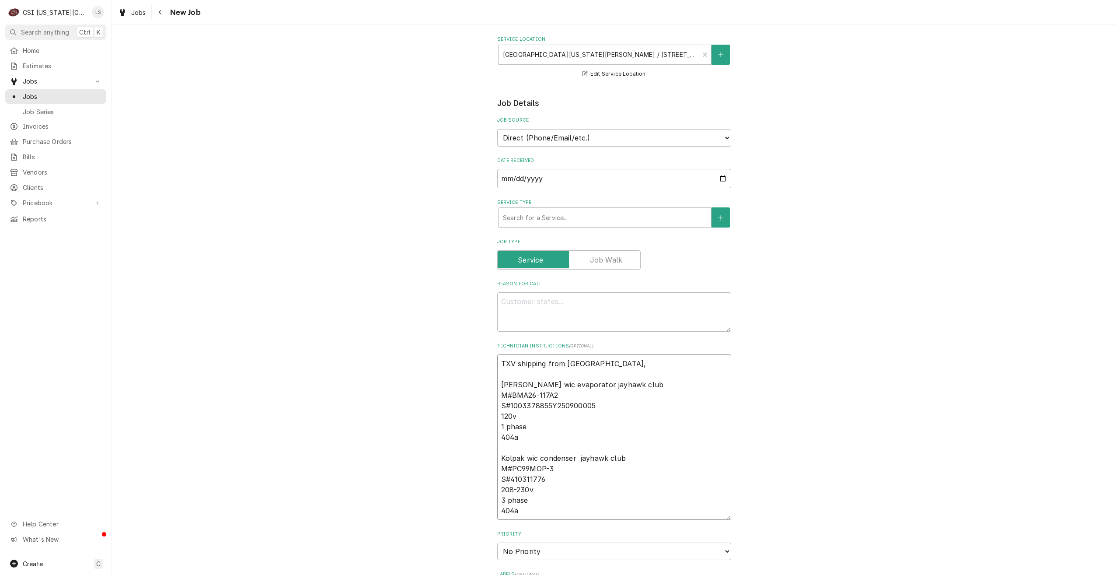
type textarea "TXV shipping from [GEOGRAPHIC_DATA], 2 [PERSON_NAME] wic evaporator jayhawk clu…"
type textarea "x"
type textarea "TXV shipping from [GEOGRAPHIC_DATA], 2 [PERSON_NAME] wic evaporator jayhawk clu…"
type textarea "x"
type textarea "TXV shipping from [GEOGRAPHIC_DATA], 2 h [PERSON_NAME] wic evaporator jayhawk c…"
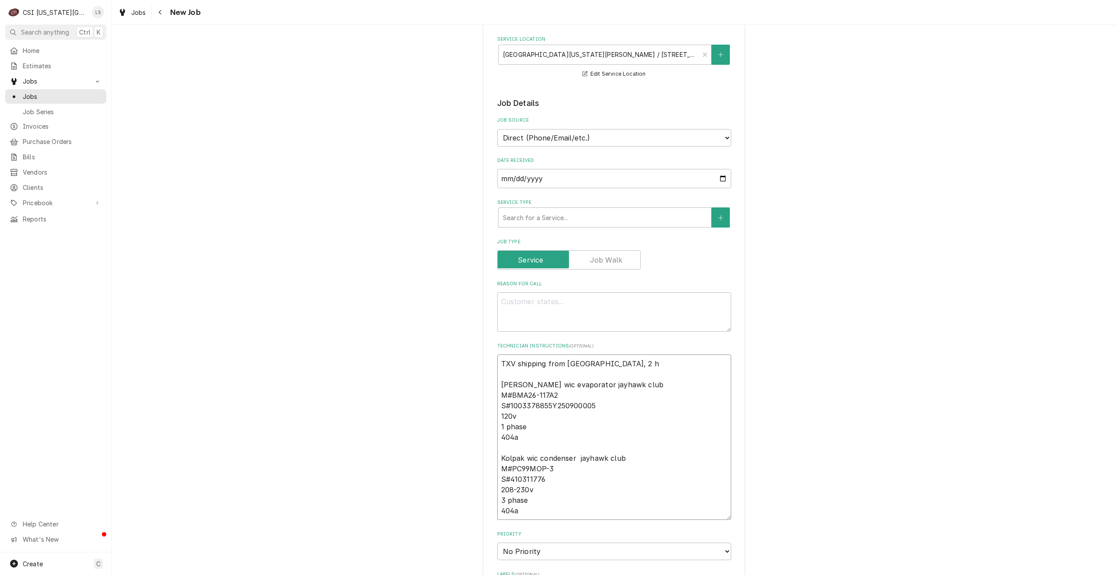
type textarea "x"
type textarea "TXV shipping from [GEOGRAPHIC_DATA], 2 ho [PERSON_NAME] wic evaporator jayhawk …"
type textarea "x"
type textarea "TXV shipping from [GEOGRAPHIC_DATA], 2 hou [PERSON_NAME] wic evaporator jayhawk…"
type textarea "x"
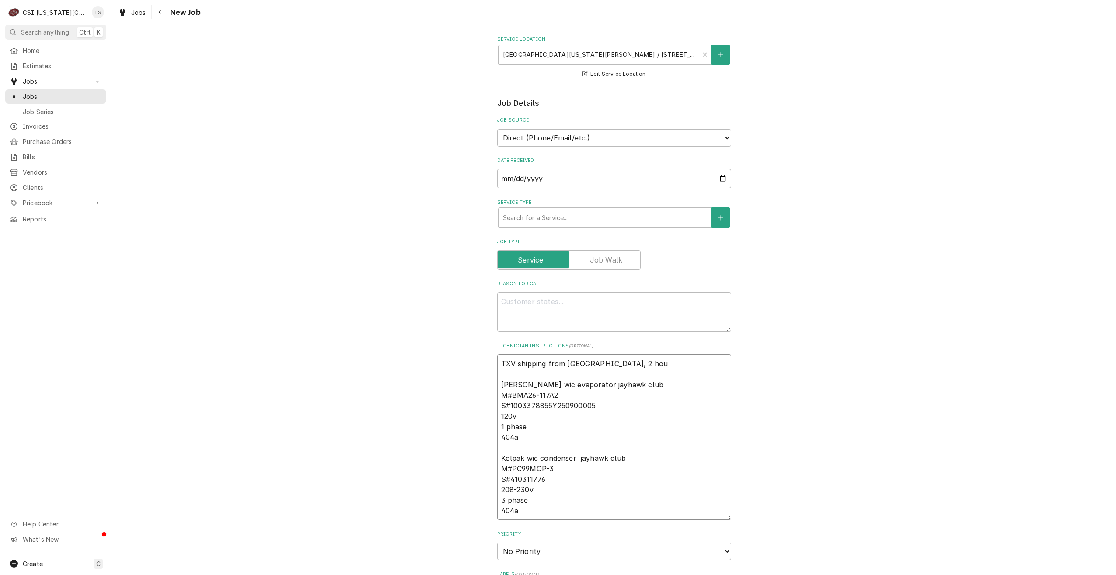
type textarea "TXV shipping from [GEOGRAPHIC_DATA], 2 hour [PERSON_NAME] wic evaporator jayhaw…"
type textarea "x"
type textarea "TXV shipping from [GEOGRAPHIC_DATA], 2 hours [PERSON_NAME] wic evaporator jayha…"
type textarea "x"
type textarea "TXV shipping from [GEOGRAPHIC_DATA], 2 hours [PERSON_NAME] wic evaporator jayha…"
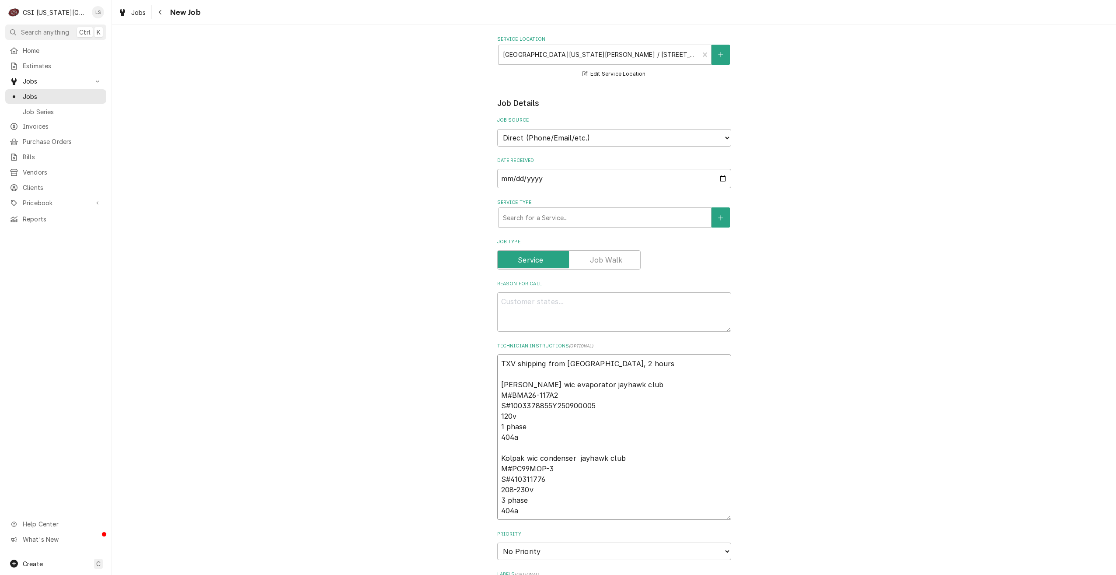
type textarea "x"
type textarea "TXV shipping from [GEOGRAPHIC_DATA], 2 hours i [PERSON_NAME] wic evaporator jay…"
type textarea "x"
type textarea "TXV shipping from [GEOGRAPHIC_DATA], 2 hours in [PERSON_NAME] wic evaporator ja…"
type textarea "x"
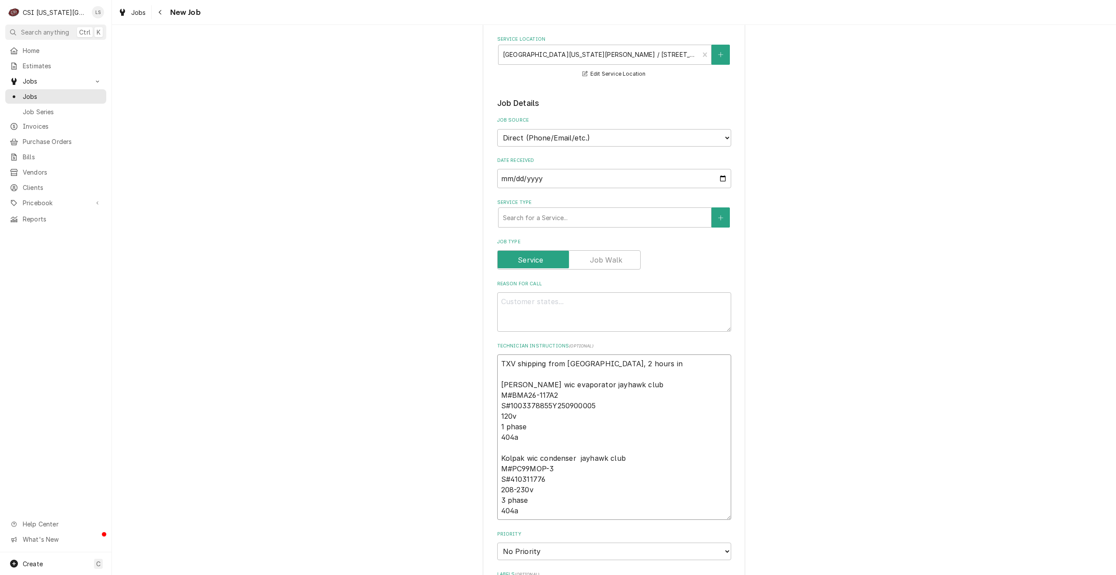
type textarea "TXV shipping from [GEOGRAPHIC_DATA], 2 hours inc [PERSON_NAME] wic evaporator j…"
type textarea "x"
type textarea "TXV shipping from [GEOGRAPHIC_DATA], 2 hours incu [PERSON_NAME] wic evaporator …"
type textarea "x"
type textarea "TXV shipping from [GEOGRAPHIC_DATA], 2 hours incuu [PERSON_NAME] wic evaporator…"
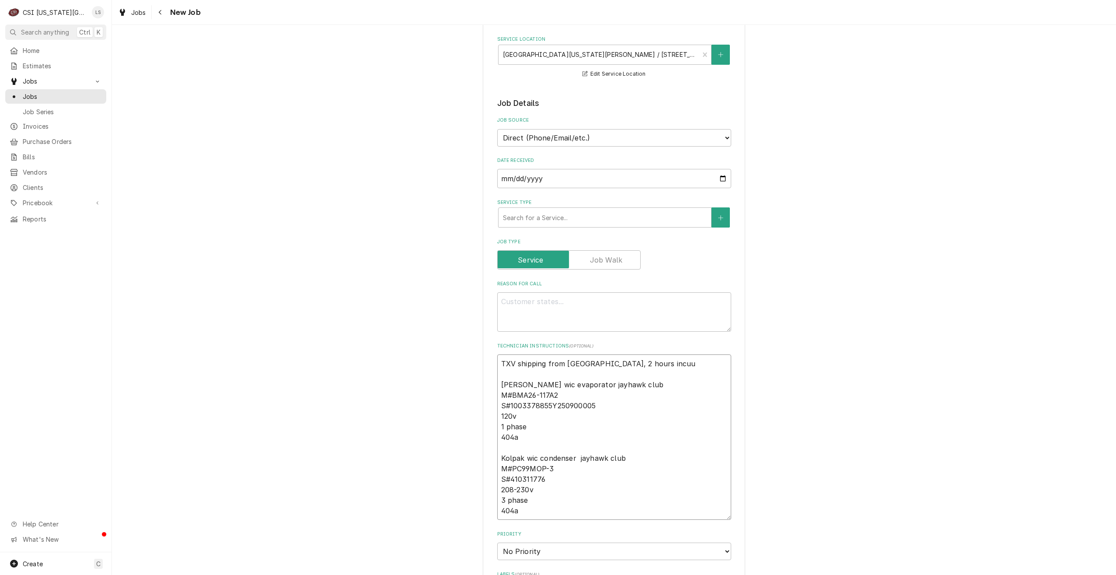
type textarea "x"
type textarea "TXV shipping from [GEOGRAPHIC_DATA], 2 hours incuur [PERSON_NAME] wic evaporato…"
type textarea "x"
type textarea "TXV shipping from [GEOGRAPHIC_DATA], 2 hours incuure [PERSON_NAME] wic evaporat…"
type textarea "x"
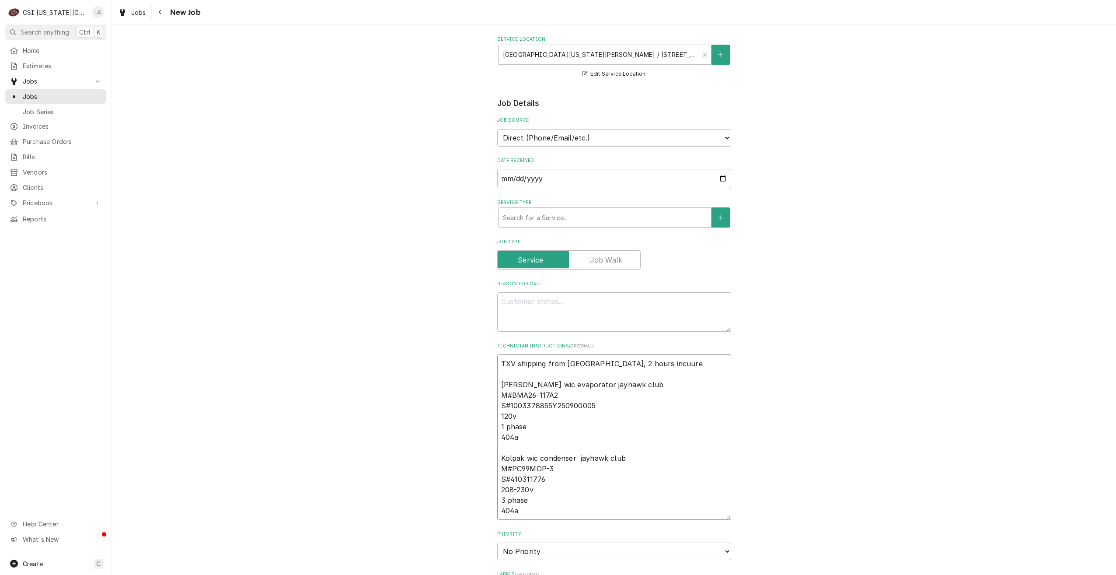
type textarea "TXV shipping from [GEOGRAPHIC_DATA], 2 hours incuur [PERSON_NAME] wic evaporato…"
type textarea "x"
type textarea "TXV shipping from [GEOGRAPHIC_DATA], 2 hours incuu [PERSON_NAME] wic evaporator…"
type textarea "x"
type textarea "TXV shipping from [GEOGRAPHIC_DATA], 2 hours incu [PERSON_NAME] wic evaporator …"
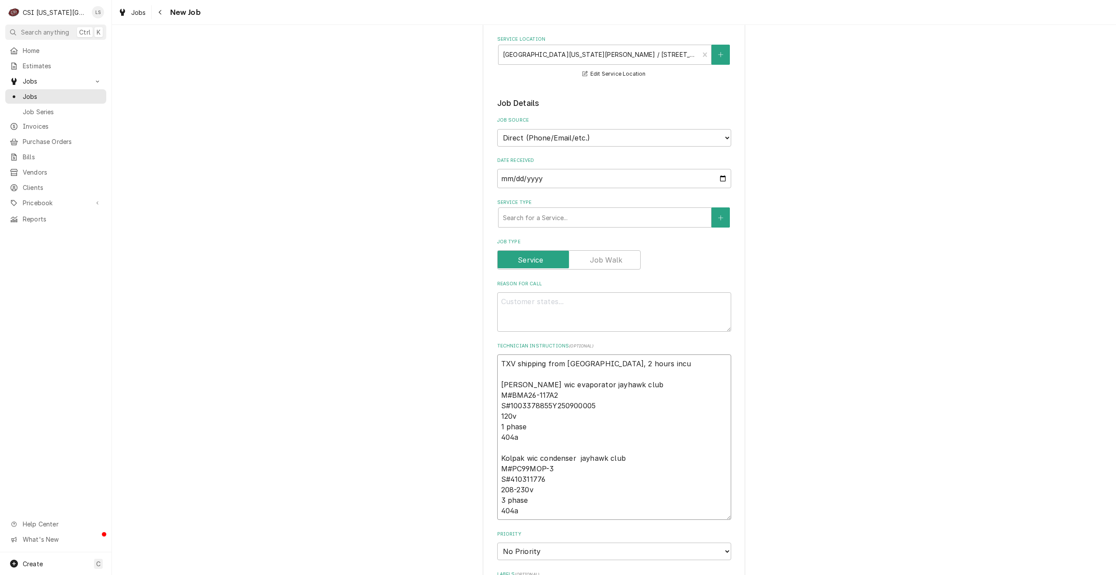
type textarea "x"
type textarea "TXV shipping from [GEOGRAPHIC_DATA], 2 hours incur [PERSON_NAME] wic evaporator…"
type textarea "x"
type textarea "TXV shipping from [GEOGRAPHIC_DATA], 2 hours incurr [PERSON_NAME] wic evaporato…"
type textarea "x"
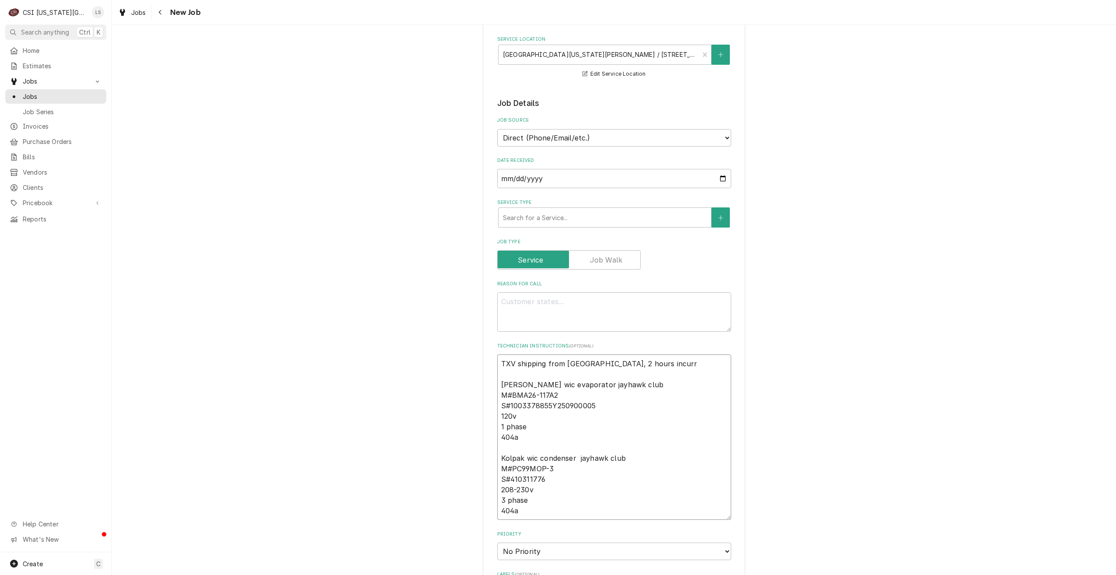
type textarea "TXV shipping from [GEOGRAPHIC_DATA], 2 hours incurre [PERSON_NAME] wic evaporat…"
type textarea "x"
type textarea "TXV shipping from [GEOGRAPHIC_DATA], 2 hours incurred [PERSON_NAME] wic evapora…"
type textarea "x"
type textarea "TXV shipping from [GEOGRAPHIC_DATA], 2 hours incurred [PERSON_NAME] wic evapora…"
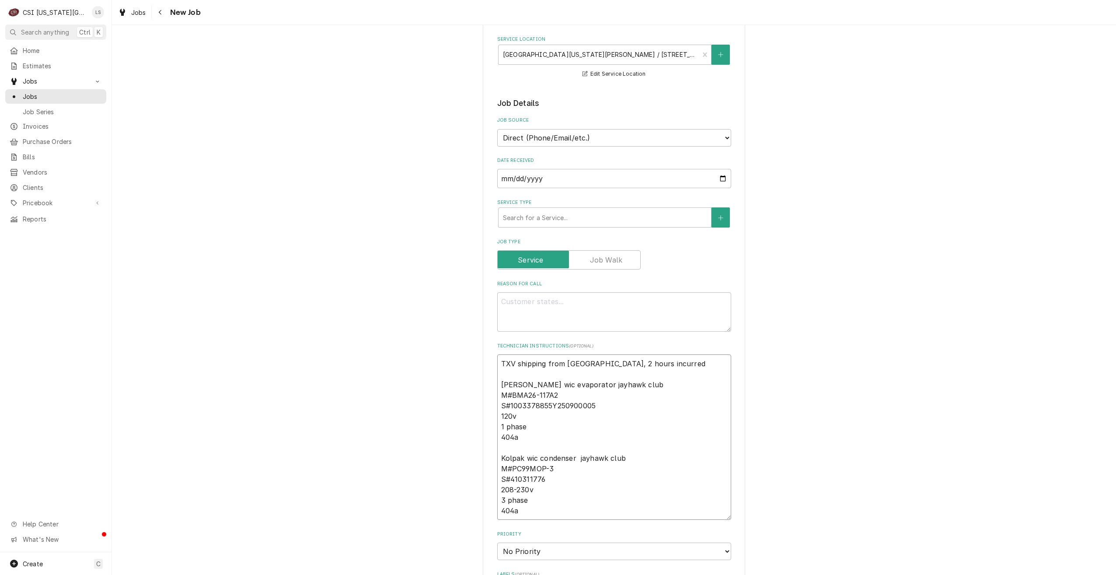
type textarea "x"
type textarea "TXV shipping from [GEOGRAPHIC_DATA], 2 hours incurred [PERSON_NAME] wic evapora…"
type textarea "x"
type textarea "TXV shipping from [GEOGRAPHIC_DATA], 2 hours incurred [PERSON_NAME] wic evapora…"
type textarea "x"
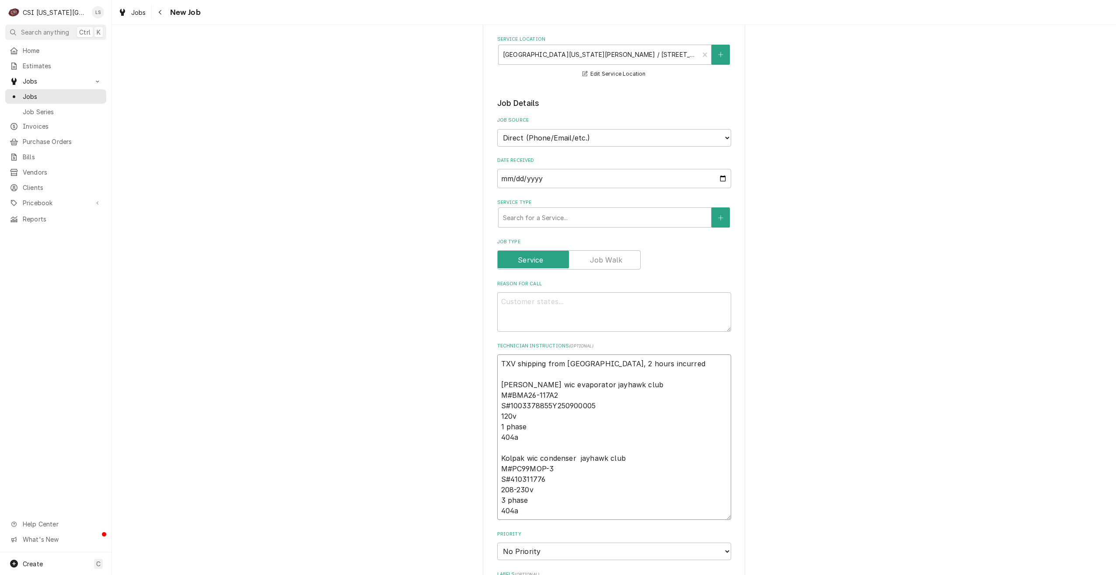
type textarea "TXV shipping from [GEOGRAPHIC_DATA], 2 hours incurred l [PERSON_NAME] wic evapo…"
type textarea "x"
type textarea "TXV shipping from [GEOGRAPHIC_DATA], 2 hours incurred [PERSON_NAME] wic evapora…"
type textarea "x"
type textarea "TXV shipping from [GEOGRAPHIC_DATA], 2 hours incurred l [PERSON_NAME] wic evapo…"
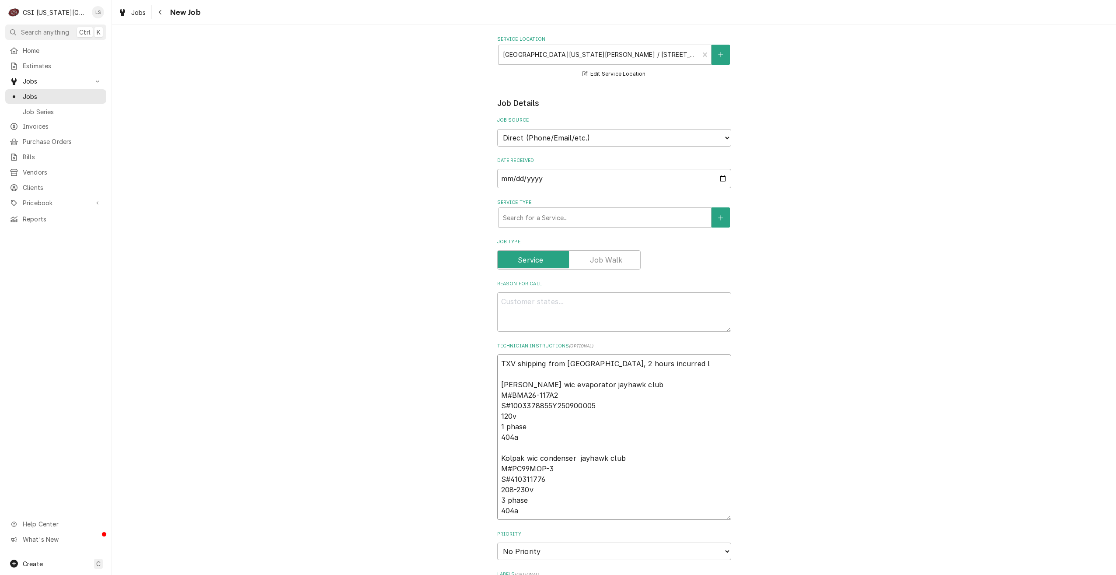
type textarea "x"
type textarea "TXV shipping from [GEOGRAPHIC_DATA], 2 hours incurred [PERSON_NAME] wic evapora…"
type textarea "x"
type textarea "TXV shipping from [GEOGRAPHIC_DATA], 2 hours incurred lab [PERSON_NAME] wic eva…"
type textarea "x"
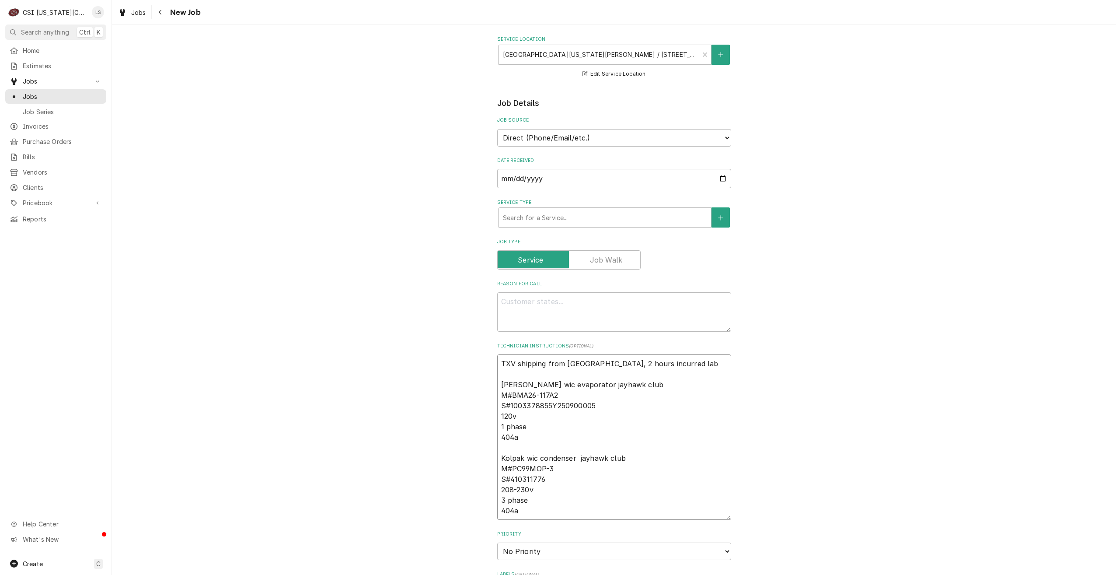
type textarea "TXV shipping from [GEOGRAPHIC_DATA], 2 hours incurred labo [PERSON_NAME] wic ev…"
type textarea "x"
type textarea "TXV shipping from [GEOGRAPHIC_DATA], 2 hours incurred labor [PERSON_NAME] wic e…"
type textarea "x"
type textarea "TXV shipping from [GEOGRAPHIC_DATA], 2 hours incurred labor [PERSON_NAME] wic e…"
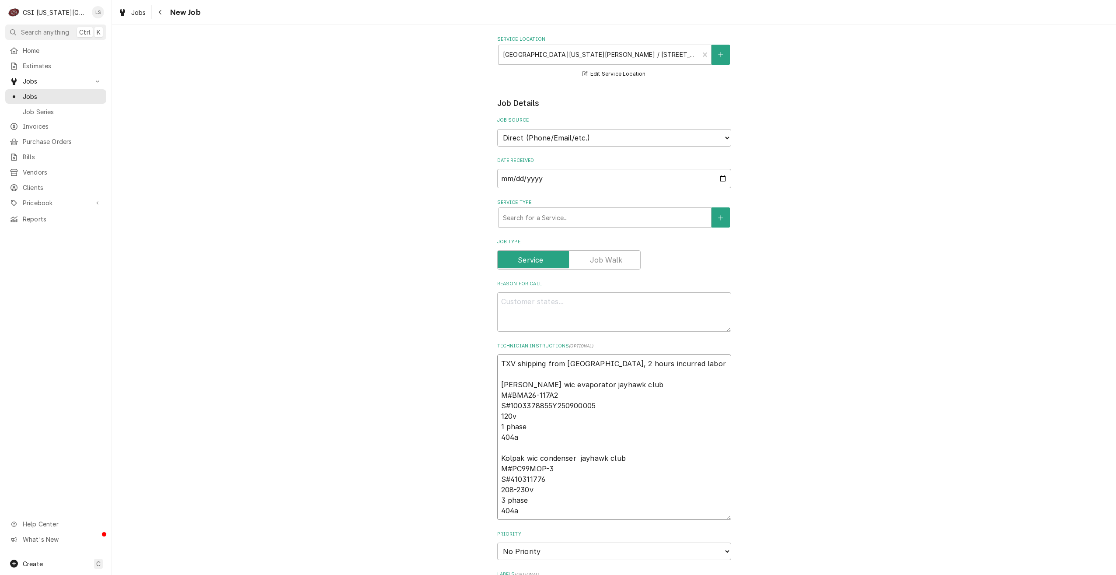
type textarea "x"
type textarea "TXV shipping from [GEOGRAPHIC_DATA], 2 hours incurred labor f [PERSON_NAME] wic…"
type textarea "x"
type textarea "TXV shipping from [GEOGRAPHIC_DATA], 2 hours incurred labor fo [PERSON_NAME] wi…"
type textarea "x"
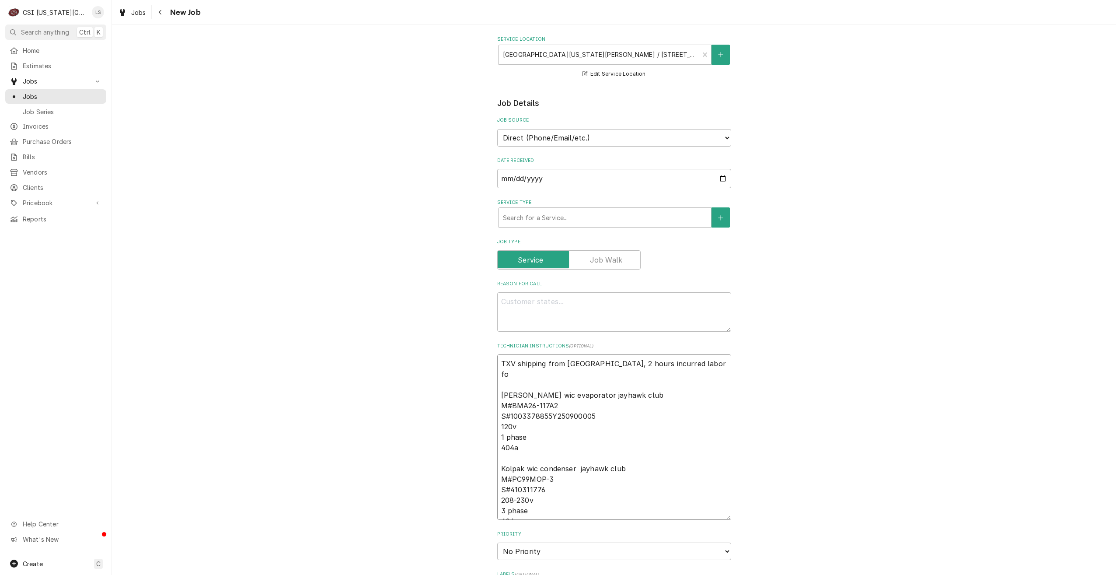
type textarea "TXV shipping from [GEOGRAPHIC_DATA], 2 hours incurred labor for [PERSON_NAME] w…"
type textarea "x"
type textarea "TXV shipping from [GEOGRAPHIC_DATA], 2 hours incurred labor for [PERSON_NAME] w…"
type textarea "x"
type textarea "TXV shipping from [GEOGRAPHIC_DATA], 2 hours incurred labor for [PERSON_NAME] w…"
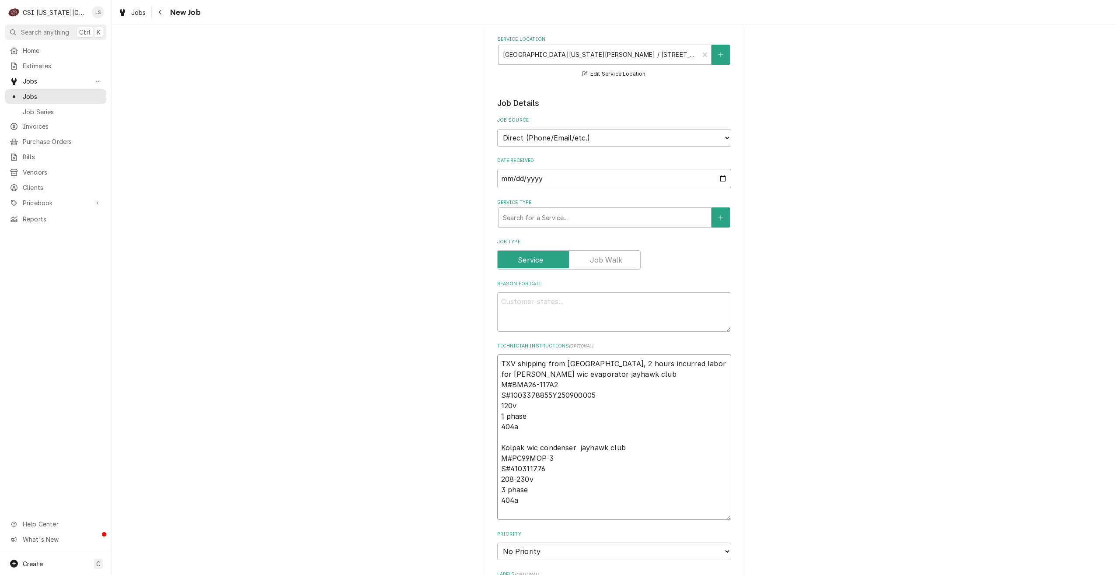
type textarea "x"
type textarea "TXV shipping from [GEOGRAPHIC_DATA], 2 hours incurred labor for [PERSON_NAME] w…"
type textarea "x"
type textarea "TXV shipping from [GEOGRAPHIC_DATA], 2 hours incurred labor for dia [PERSON_NAM…"
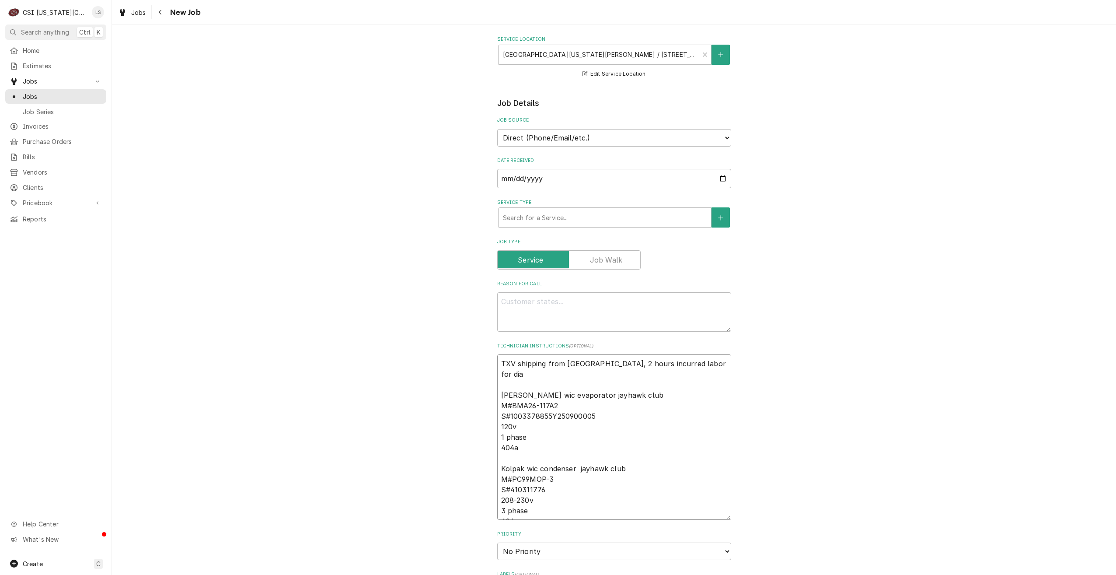
type textarea "x"
type textarea "TXV shipping from [GEOGRAPHIC_DATA], 2 hours incurred labor for diag [PERSON_NA…"
type textarea "x"
type textarea "TXV shipping from [GEOGRAPHIC_DATA], 2 hours incurred labor for diagn [PERSON_N…"
type textarea "x"
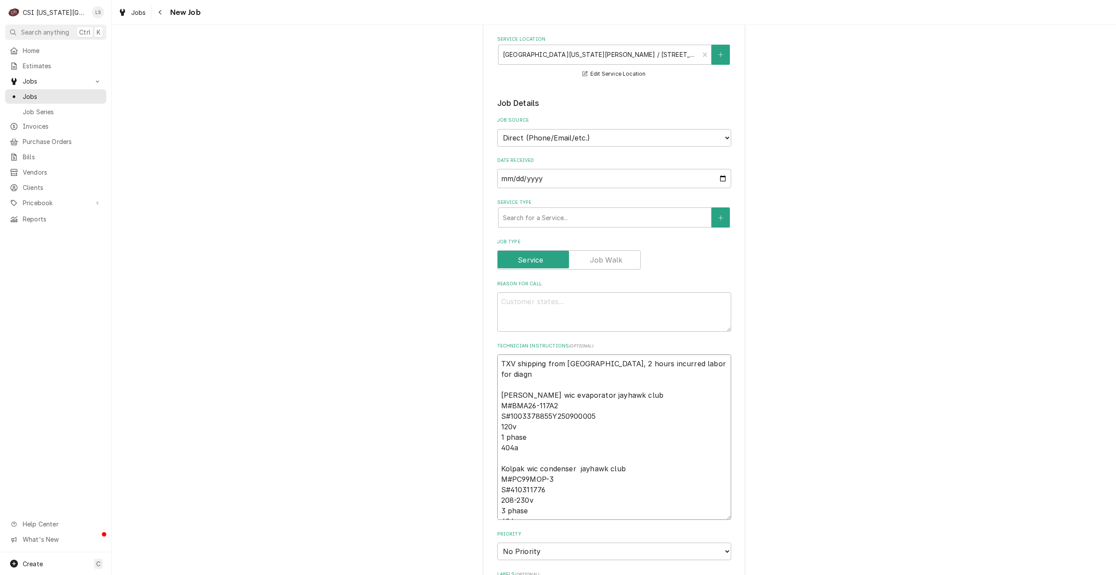
type textarea "TXV shipping from [GEOGRAPHIC_DATA], 2 hours incurred labor for diagno [PERSON_…"
type textarea "x"
type textarea "TXV shipping from [GEOGRAPHIC_DATA], 2 hours incurred labor for diagnos [PERSON…"
type textarea "x"
type textarea "TXV shipping from [GEOGRAPHIC_DATA], 2 hours incurred labor for diagnost [PERSO…"
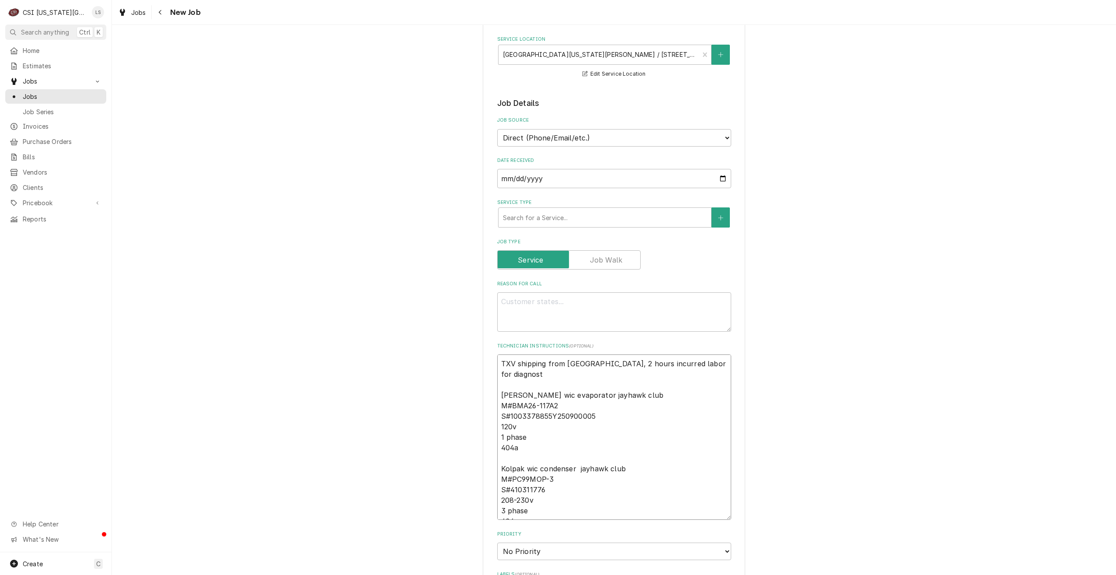
type textarea "x"
type textarea "TXV shipping from [GEOGRAPHIC_DATA], 2 hours incurred labor for diagnosti [PERS…"
type textarea "x"
type textarea "TXV shipping from [GEOGRAPHIC_DATA], 2 hours incurred labor for diagnostic [PER…"
type textarea "x"
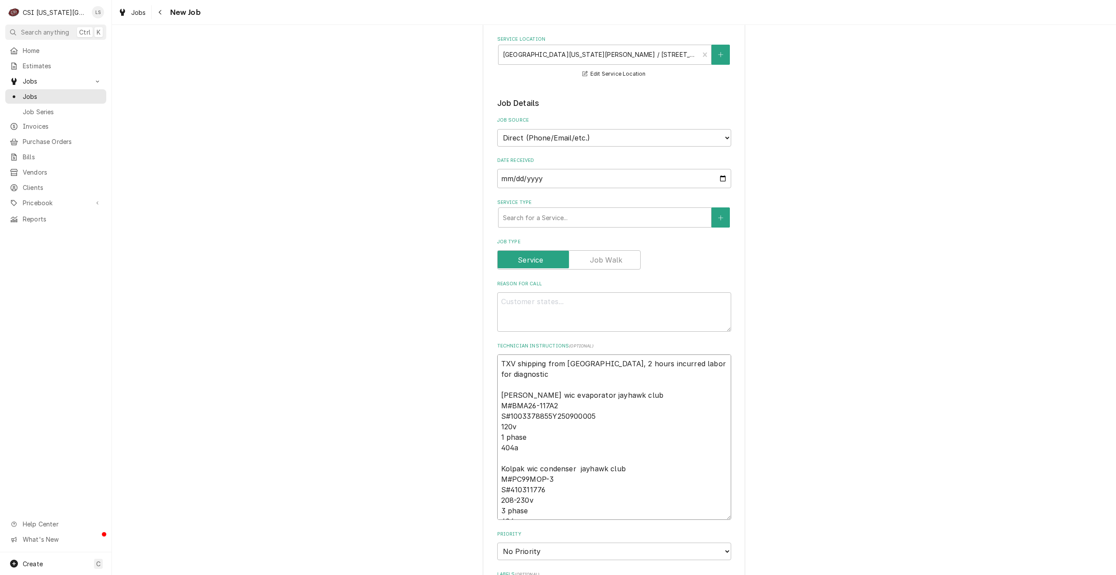
type textarea "TXV shipping from [GEOGRAPHIC_DATA], 2 hours incurred labor for diagnostics [PE…"
type textarea "x"
type textarea "TXV shipping from [GEOGRAPHIC_DATA], 2 hours incurred labor for diagnostics [PE…"
click at [546, 307] on textarea "Reason For Call" at bounding box center [614, 311] width 234 height 39
type textarea "x"
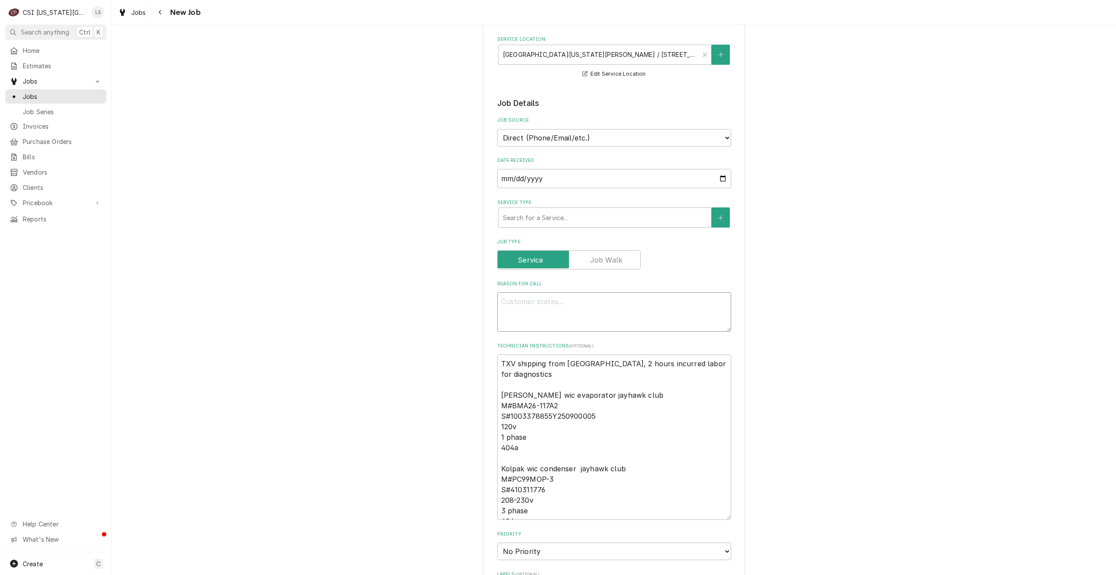
type textarea "W"
type textarea "x"
type textarea "Wa"
type textarea "x"
type textarea "War"
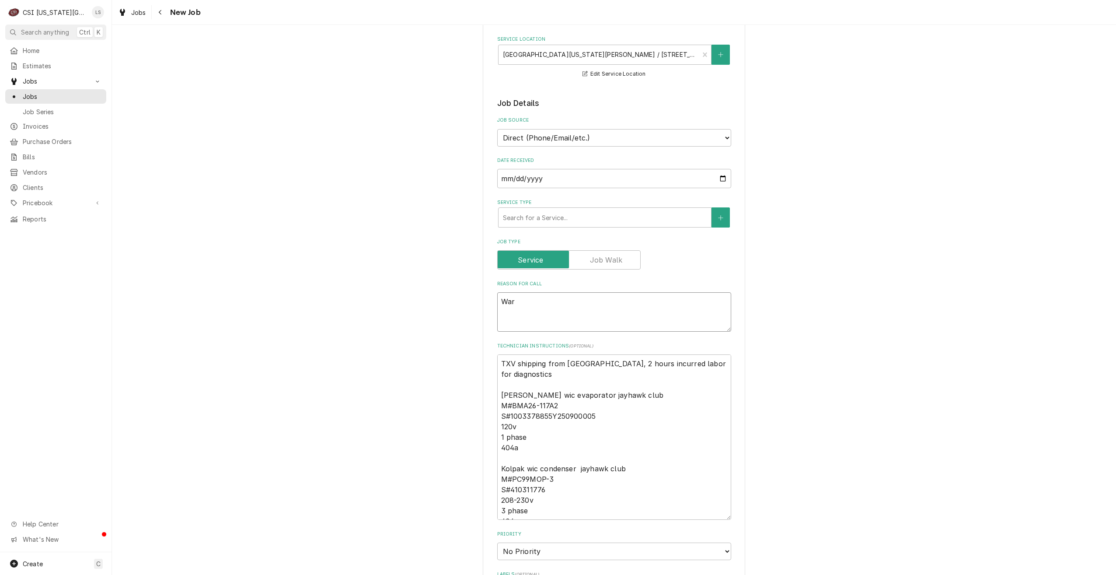
type textarea "x"
click at [866, 260] on div "Please provide the following information to create a job: Client Details Client…" at bounding box center [614, 232] width 1004 height 1434
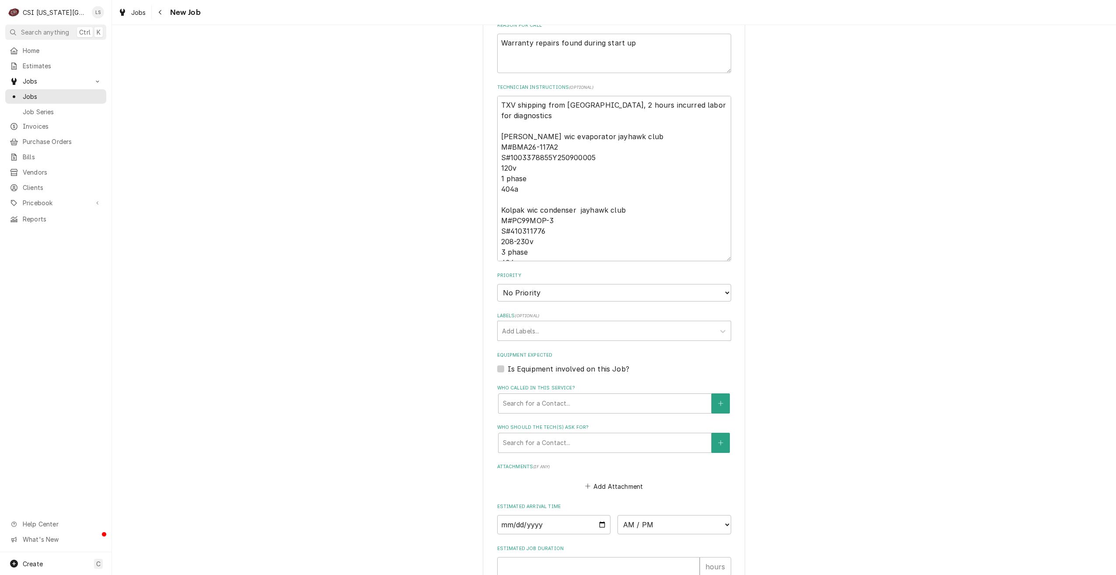
scroll to position [825, 0]
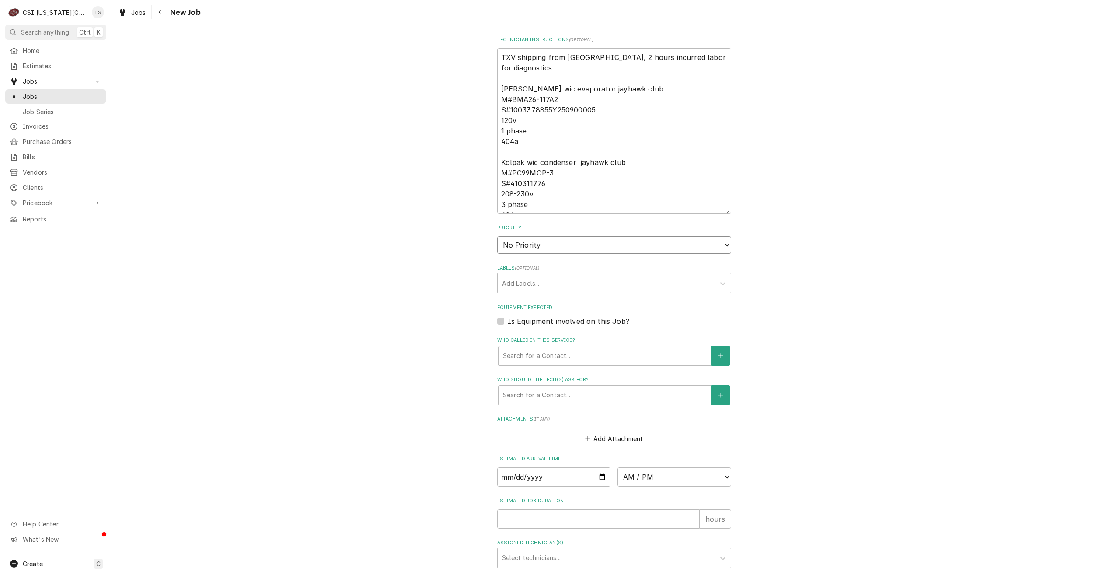
click at [606, 246] on select "No Priority Urgent High Medium Low" at bounding box center [614, 244] width 234 height 17
click at [497, 236] on select "No Priority Urgent High Medium Low" at bounding box center [614, 244] width 234 height 17
click at [599, 291] on div "Add Labels..." at bounding box center [606, 282] width 217 height 19
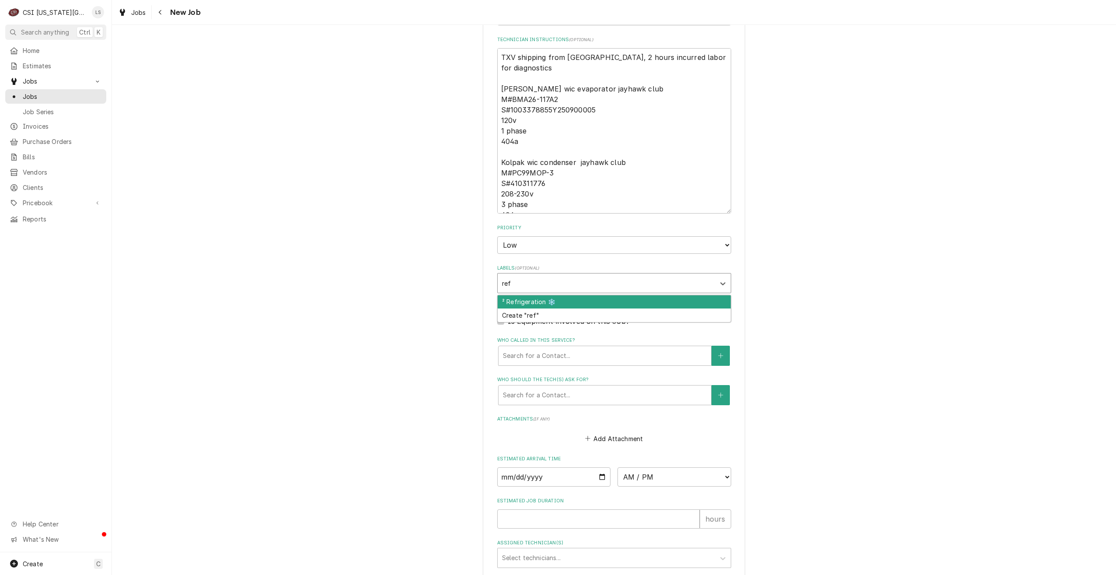
click at [593, 299] on div "² Refrigeration ❄️" at bounding box center [614, 302] width 233 height 14
click at [593, 299] on div "¹ Warranty 🛡️" at bounding box center [614, 302] width 233 height 14
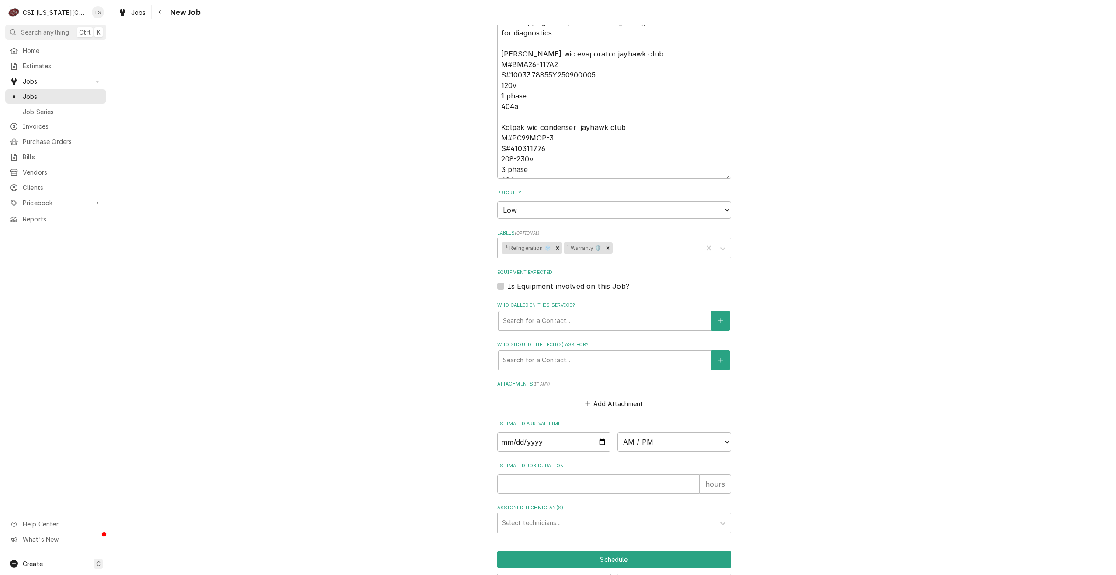
scroll to position [894, 0]
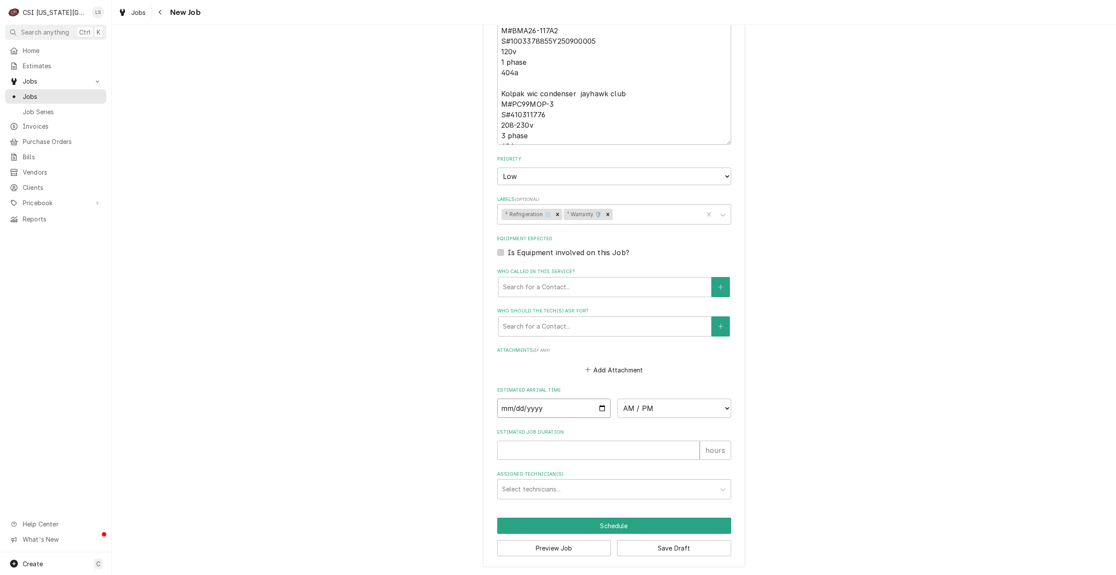
click at [602, 403] on input "Date" at bounding box center [554, 407] width 114 height 19
click at [599, 410] on input "Date" at bounding box center [554, 407] width 114 height 19
click at [640, 415] on select "AM / PM 6:00 AM 6:15 AM 6:30 AM 6:45 AM 7:00 AM 7:15 AM 7:30 AM 7:45 AM 8:00 AM…" at bounding box center [675, 407] width 114 height 19
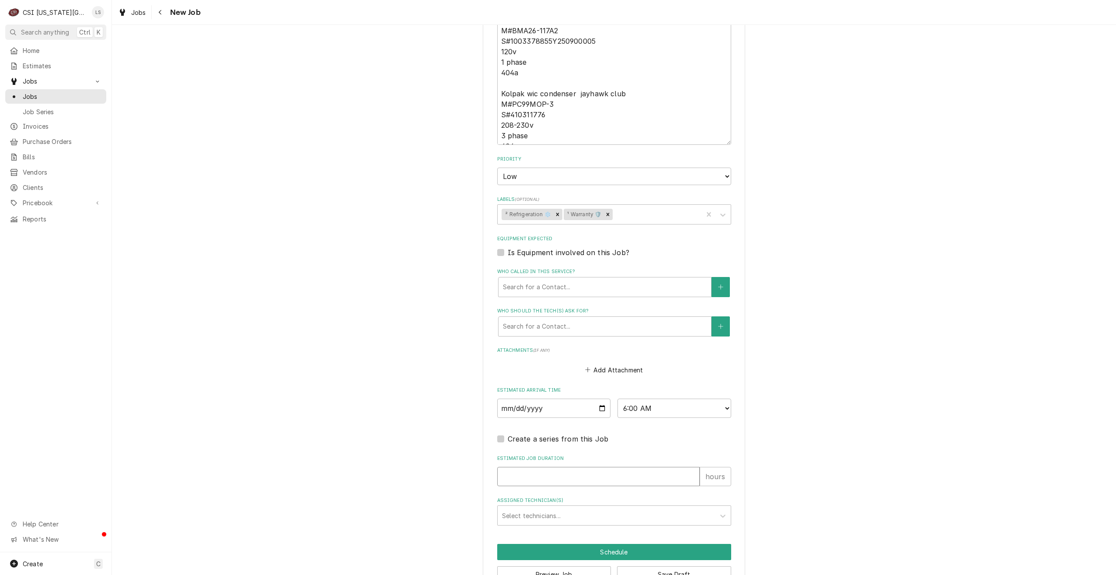
click at [605, 477] on input "Estimated Job Duration" at bounding box center [598, 476] width 202 height 19
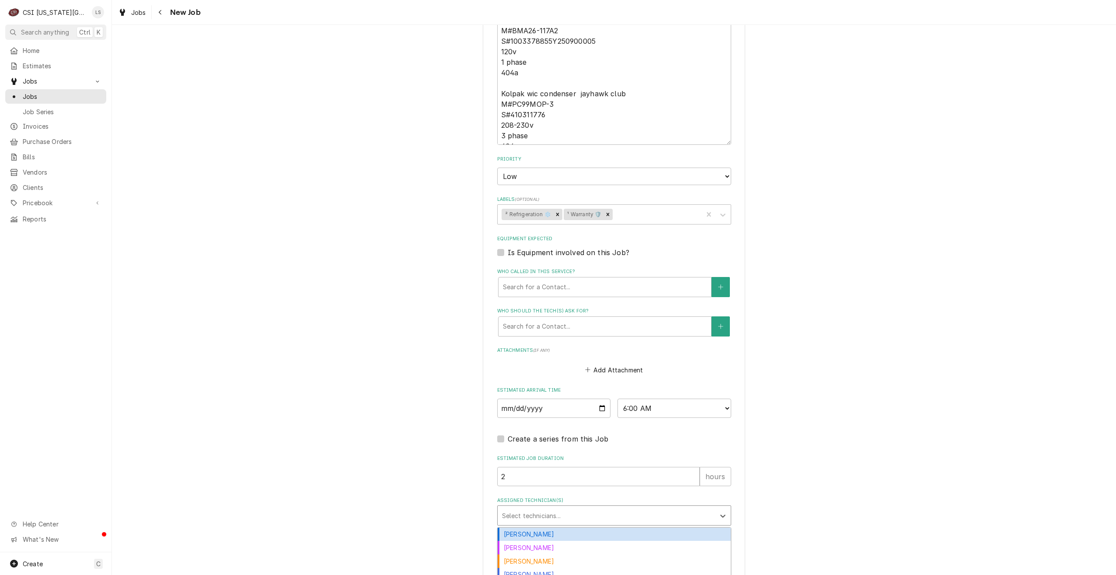
click at [608, 520] on div "Assigned Technician(s)" at bounding box center [606, 515] width 209 height 16
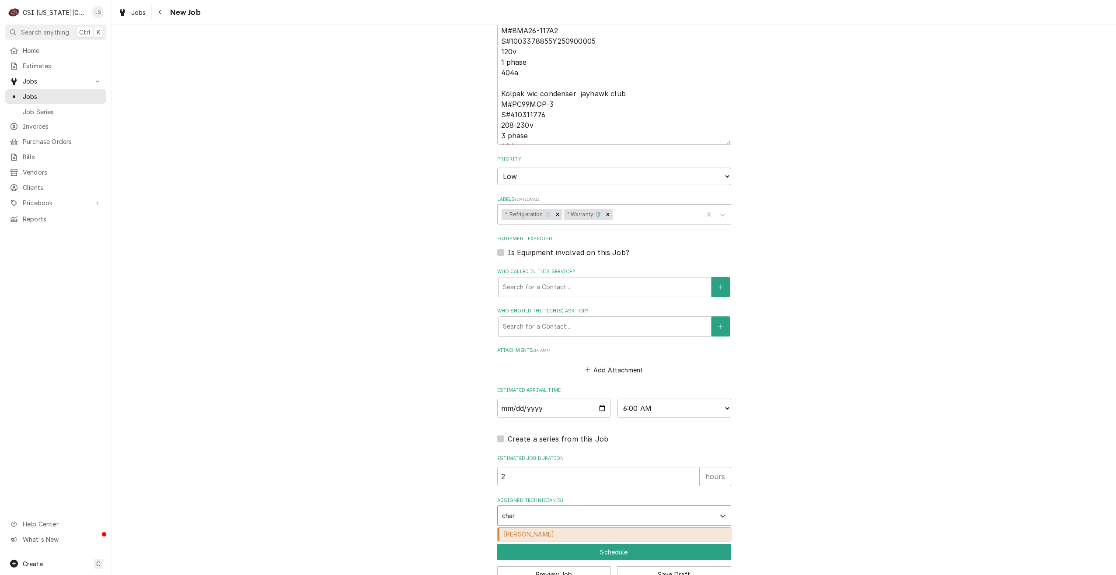
click at [606, 530] on div "Charles Pendergrass" at bounding box center [614, 534] width 233 height 14
click at [617, 554] on button "Schedule" at bounding box center [614, 552] width 234 height 16
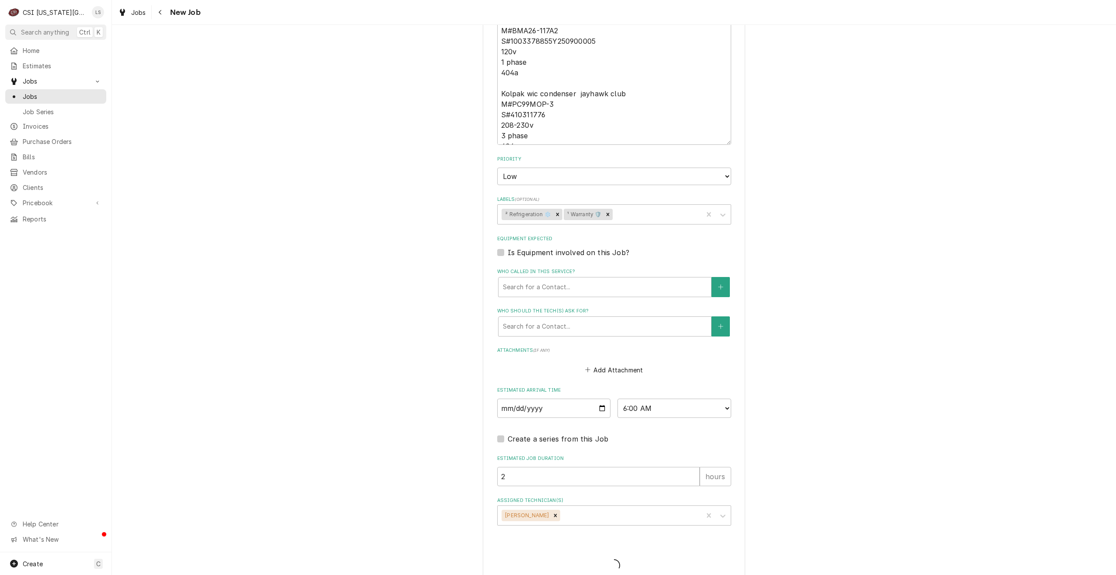
scroll to position [693, 0]
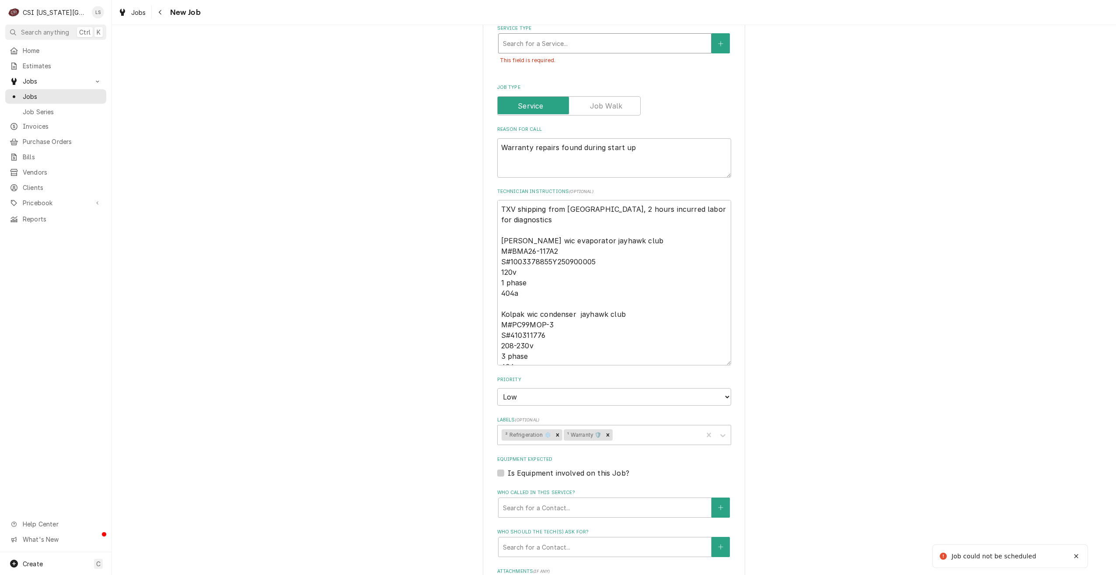
click at [603, 44] on div "Service Type" at bounding box center [605, 43] width 204 height 16
click at [605, 73] on div "Job | Service Call ¹ Service Type 🛠️" at bounding box center [605, 67] width 213 height 23
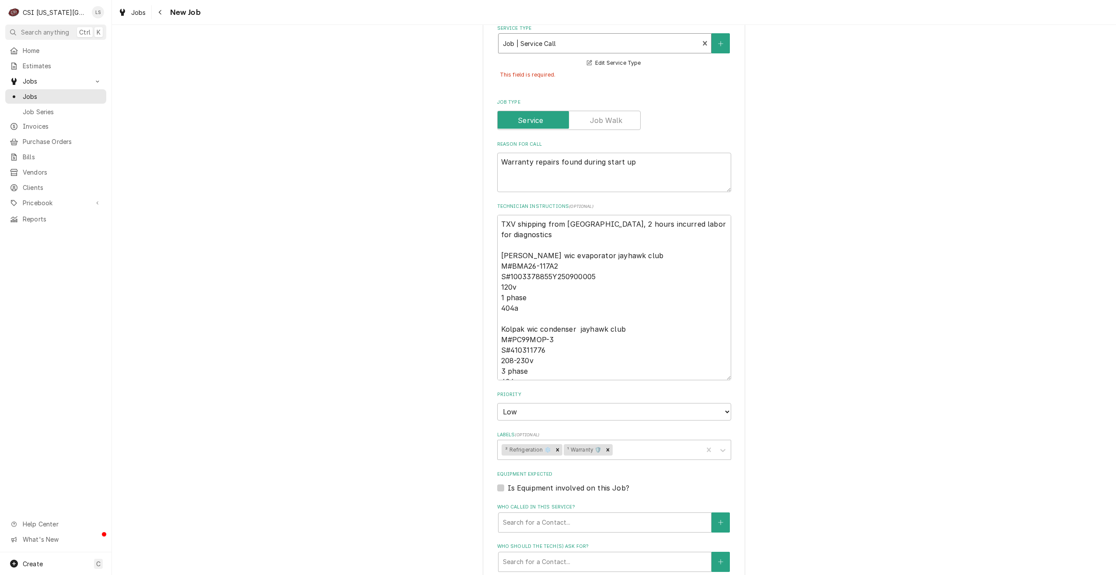
click at [785, 101] on div "Please provide the following information to create a job: Client Details Client…" at bounding box center [614, 88] width 1004 height 1495
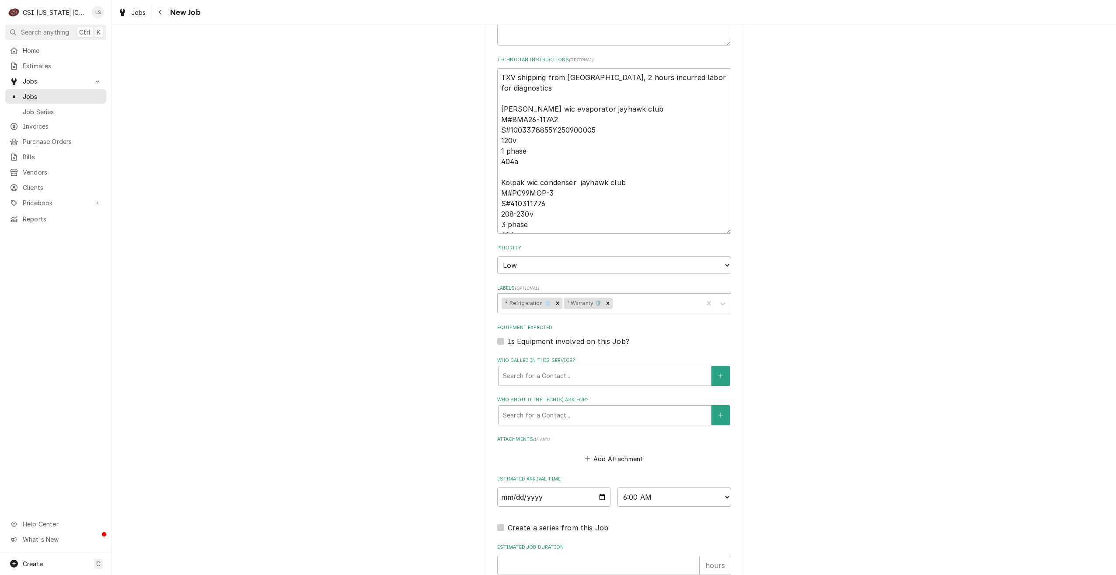
scroll to position [912, 0]
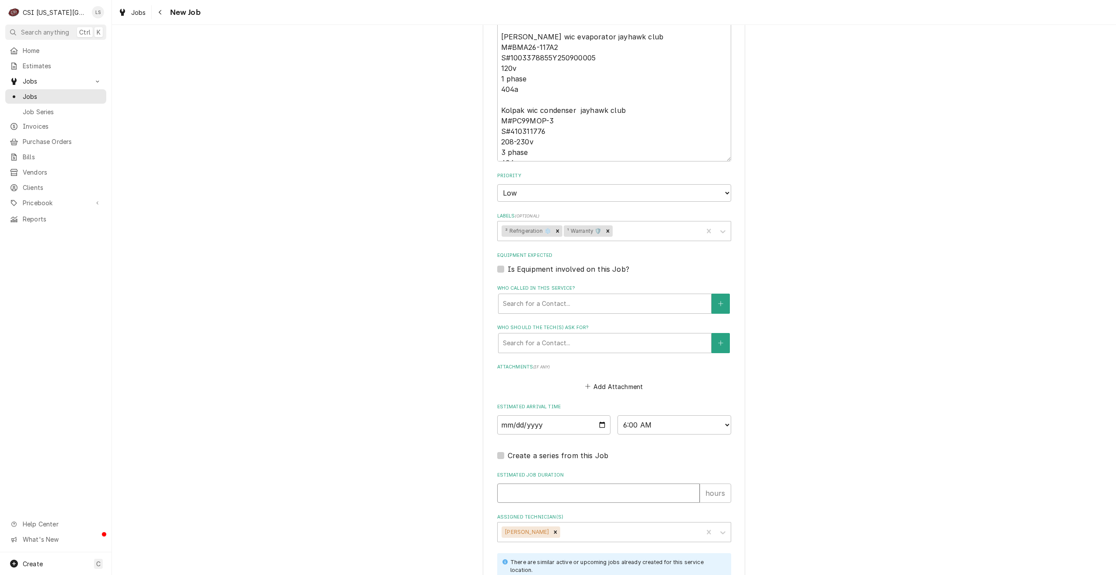
click at [544, 495] on input "Estimated Job Duration" at bounding box center [598, 492] width 202 height 19
click at [864, 447] on div "Please provide the following information to create a job: Client Details Client…" at bounding box center [614, 166] width 1004 height 2088
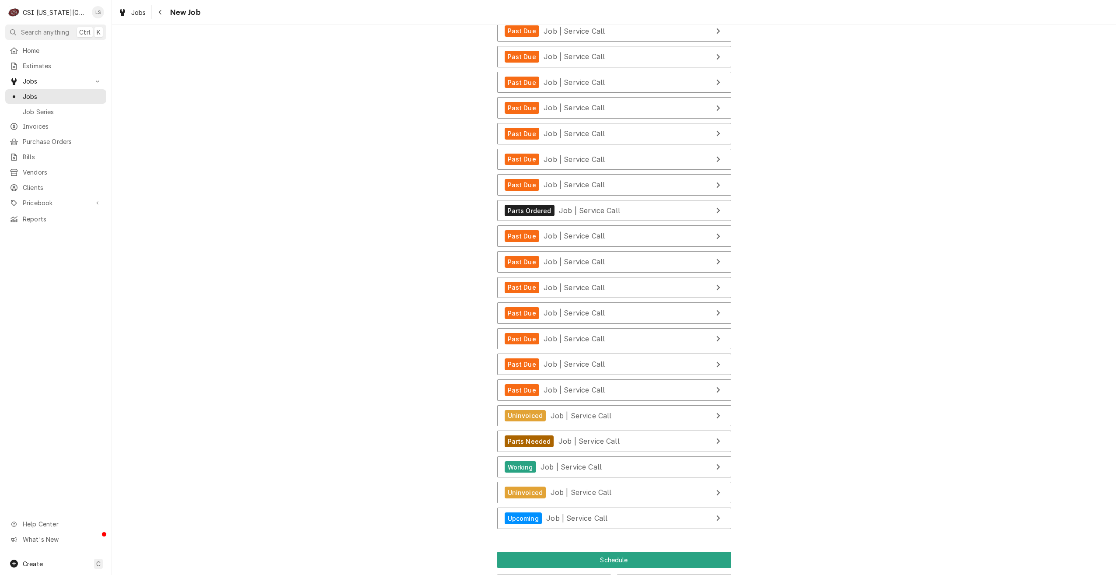
scroll to position [1548, 0]
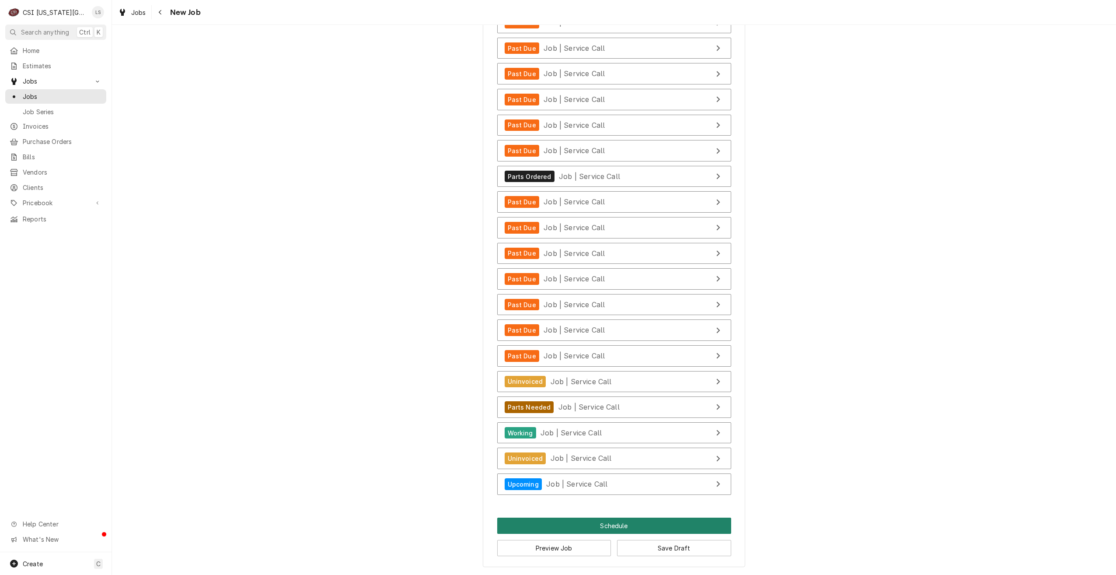
click at [590, 524] on button "Schedule" at bounding box center [614, 525] width 234 height 16
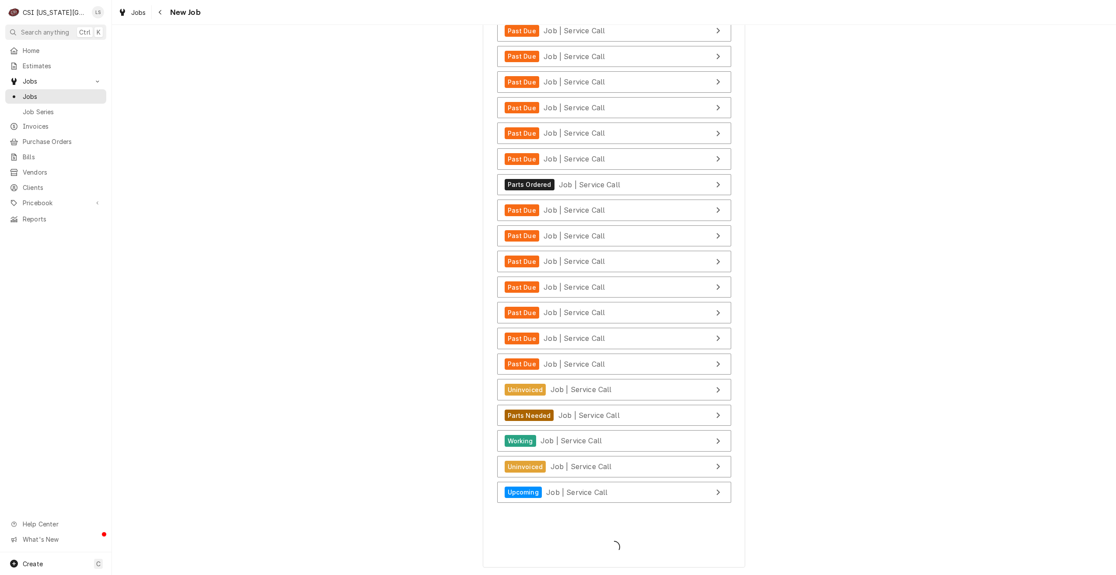
scroll to position [1520, 0]
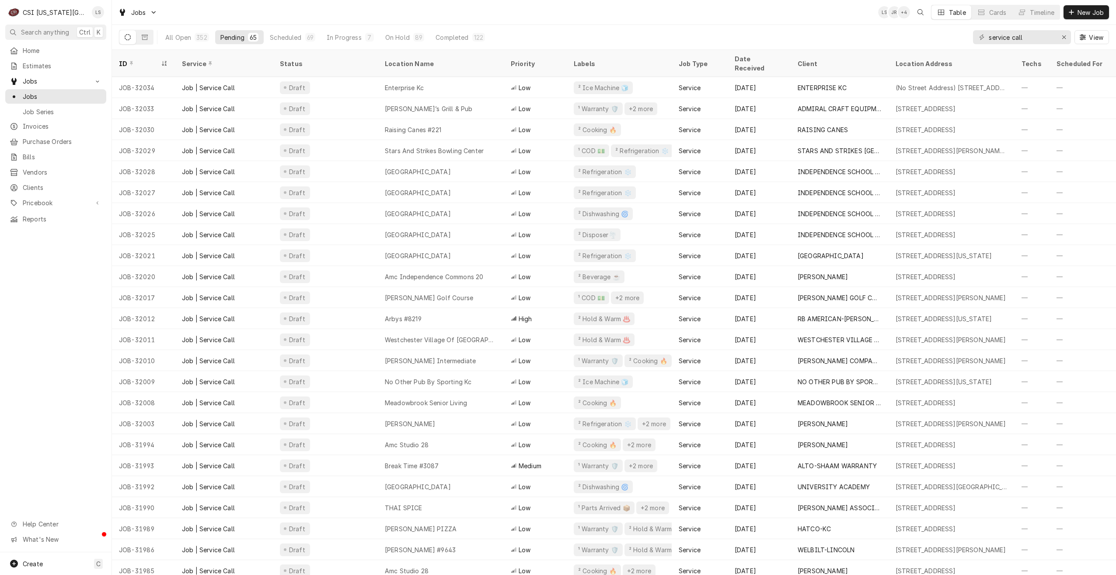
click at [805, 5] on div "Jobs [PERSON_NAME] + 4 Table Cards Timeline New Job" at bounding box center [614, 12] width 1004 height 24
click at [621, 15] on div "Jobs [PERSON_NAME] + 4 Table Cards Timeline New Job" at bounding box center [614, 12] width 1004 height 24
click at [616, 17] on div "Jobs [PERSON_NAME] + 4 Table Cards Timeline New Job" at bounding box center [614, 12] width 1004 height 24
click at [487, 12] on div "Jobs [PERSON_NAME] + 4 Table Cards Timeline New Job" at bounding box center [614, 12] width 1004 height 24
click at [242, 7] on div "Jobs [PERSON_NAME] + 5 Table Cards Timeline New Job" at bounding box center [614, 12] width 1004 height 24
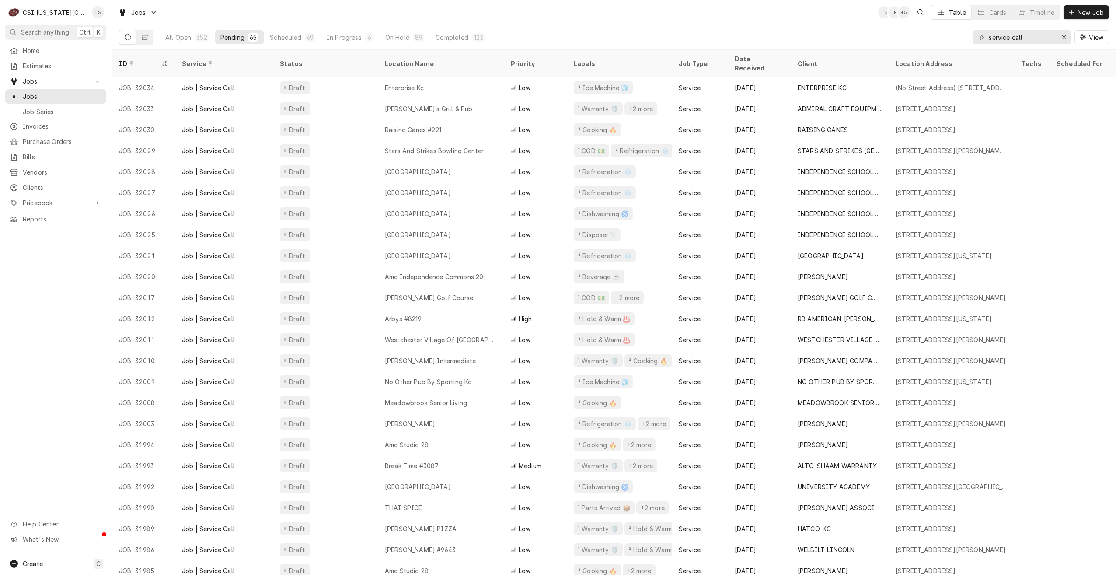
click at [447, 16] on div "Jobs [PERSON_NAME] + 5 Table Cards Timeline New Job" at bounding box center [614, 12] width 1004 height 24
drag, startPoint x: 1031, startPoint y: 37, endPoint x: 943, endPoint y: 37, distance: 87.9
click at [943, 37] on div "All Open 352 Pending 65 Scheduled 69 In Progress 6 On Hold 89 Completed 123 ser…" at bounding box center [614, 37] width 990 height 24
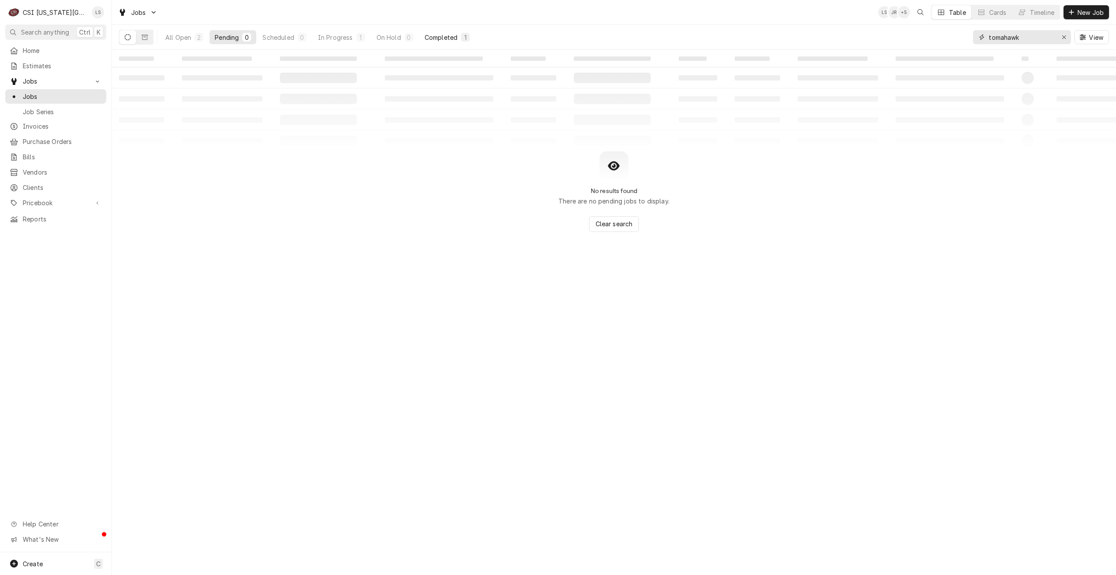
type input "tomahawk"
click at [449, 38] on div "Completed" at bounding box center [441, 37] width 33 height 9
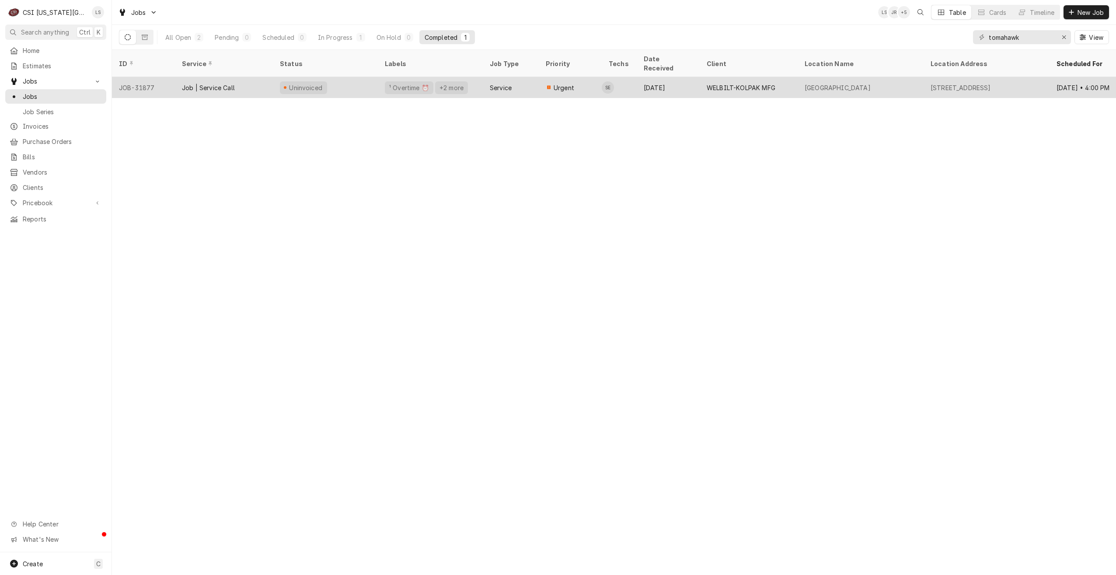
click at [684, 77] on div "[DATE]" at bounding box center [668, 87] width 63 height 21
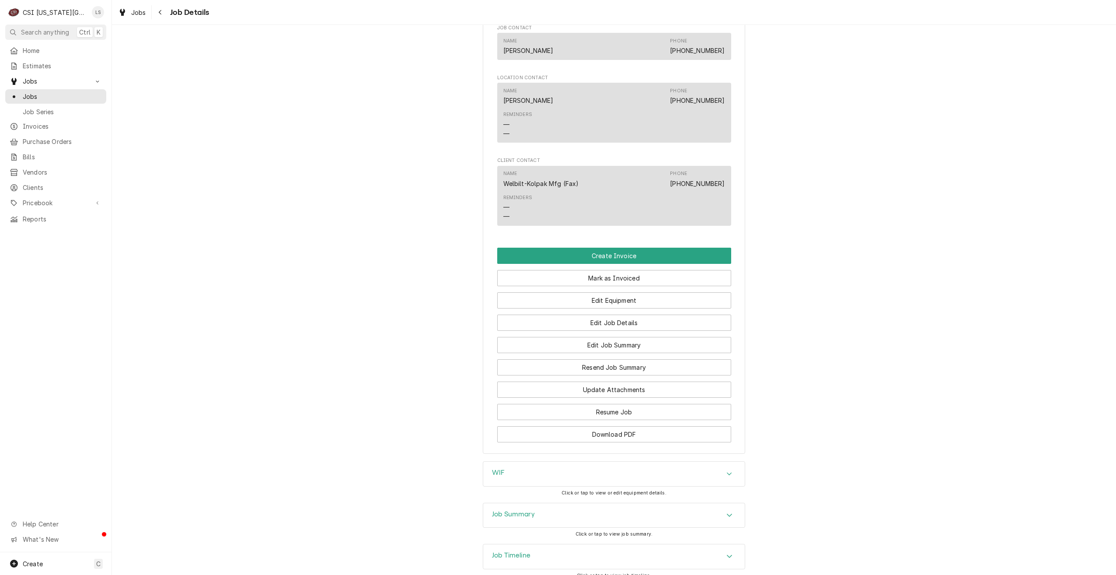
scroll to position [1206, 0]
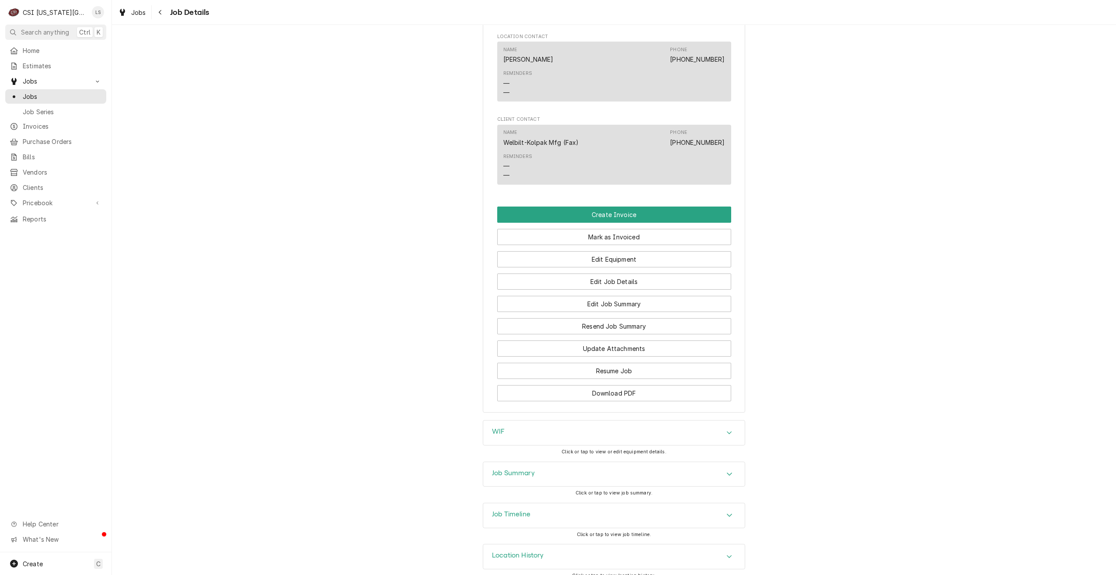
click at [670, 462] on div "Job Summary" at bounding box center [614, 474] width 262 height 24
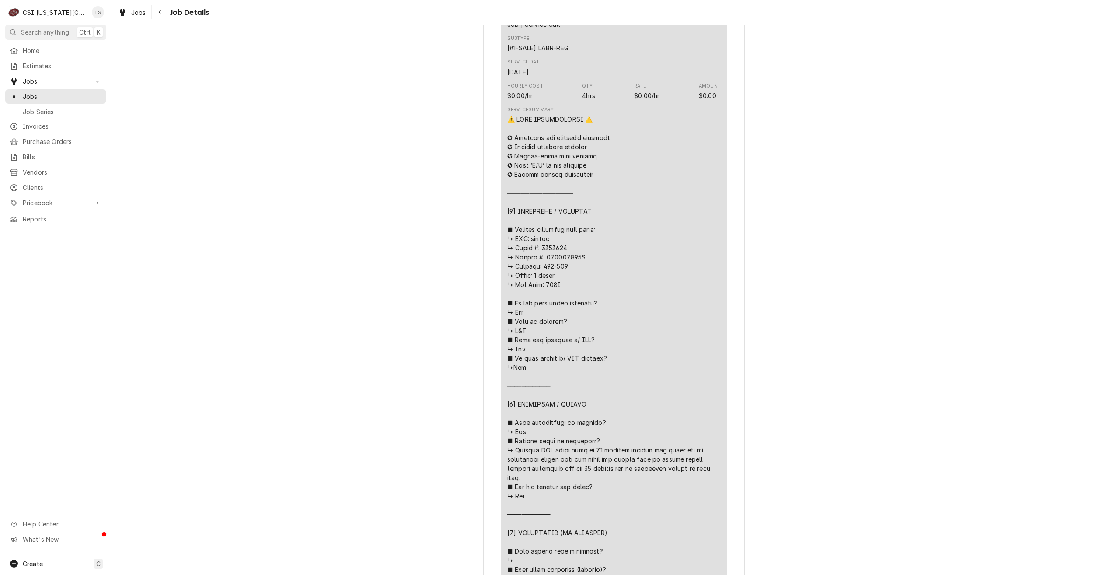
scroll to position [1949, 0]
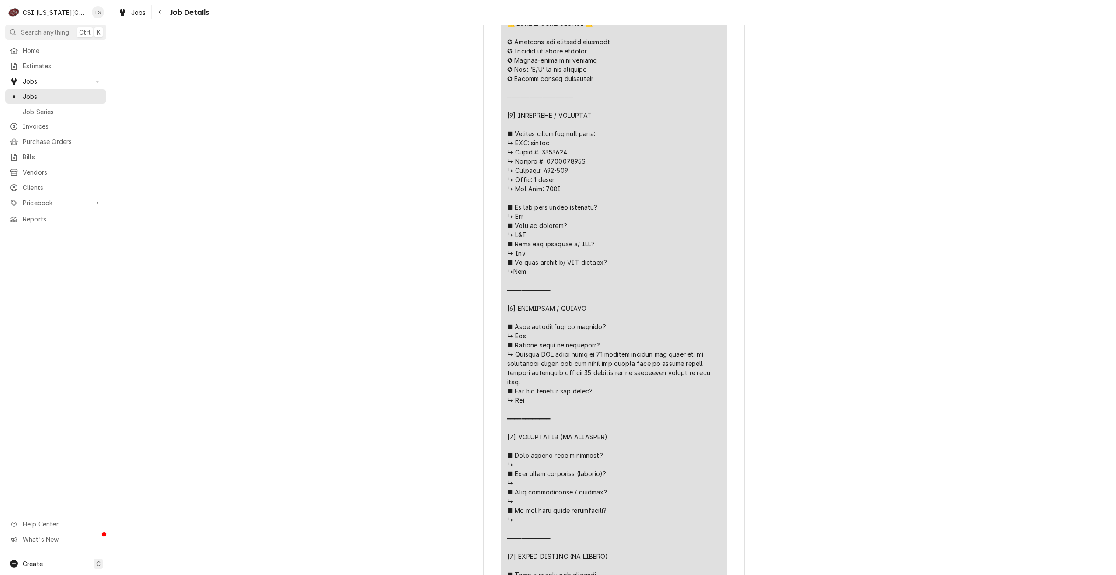
drag, startPoint x: 93, startPoint y: 95, endPoint x: 114, endPoint y: 97, distance: 21.0
click at [93, 95] on span "Jobs" at bounding box center [62, 96] width 79 height 9
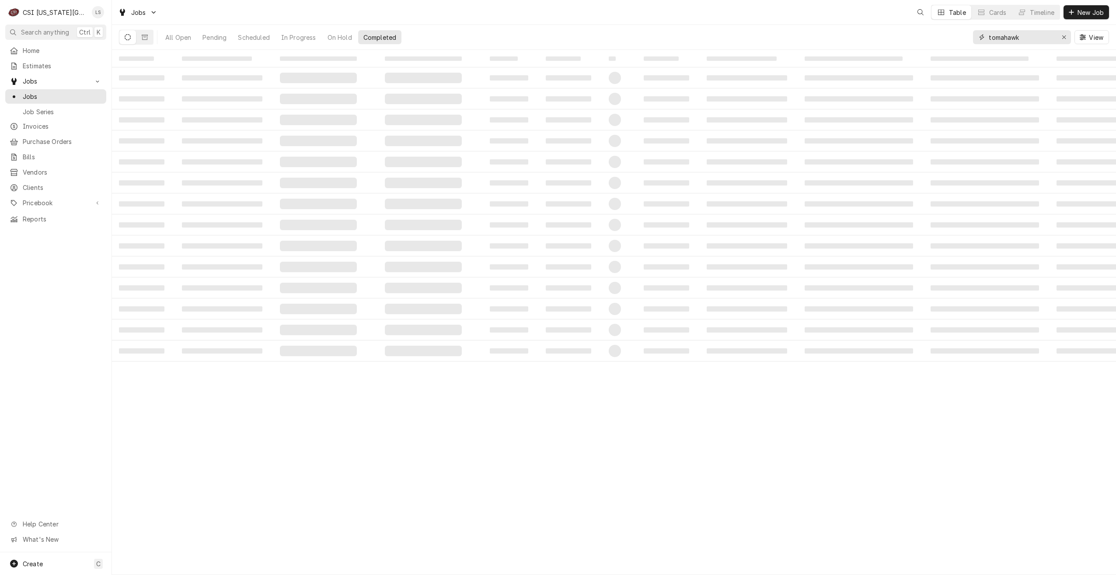
click at [1009, 41] on input "tomahawk" at bounding box center [1022, 37] width 66 height 14
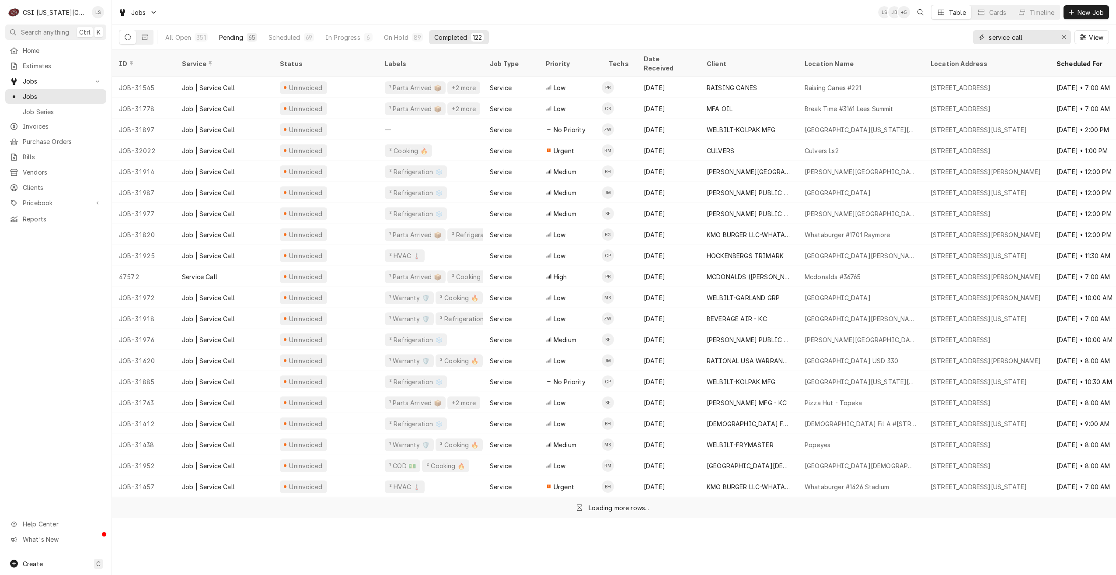
type input "service call"
click at [241, 35] on div "Pending" at bounding box center [231, 37] width 24 height 9
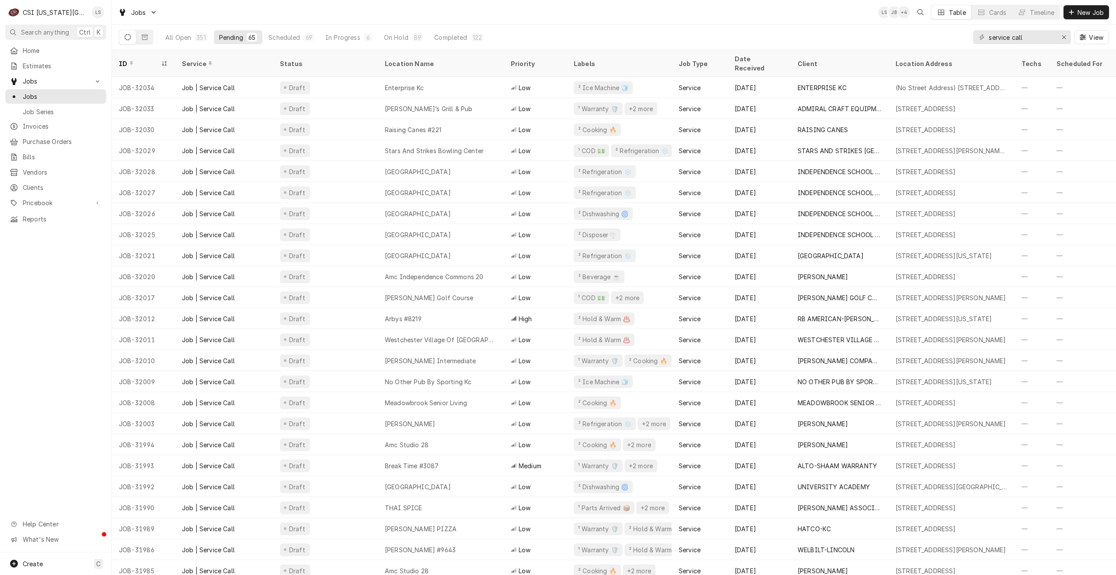
click at [555, 21] on div "Jobs LS JB + 4 Table Cards Timeline New Job" at bounding box center [614, 12] width 1004 height 24
click at [820, 14] on div "Jobs LS JB + 4 Table Cards Timeline New Job" at bounding box center [614, 12] width 1004 height 24
click at [558, 21] on div "Jobs LS JB + 4 Table Cards Timeline New Job" at bounding box center [614, 12] width 1004 height 24
click at [558, 21] on div "Jobs LS JB + 3 Table Cards Timeline New Job" at bounding box center [614, 12] width 1004 height 24
